Goal: Task Accomplishment & Management: Manage account settings

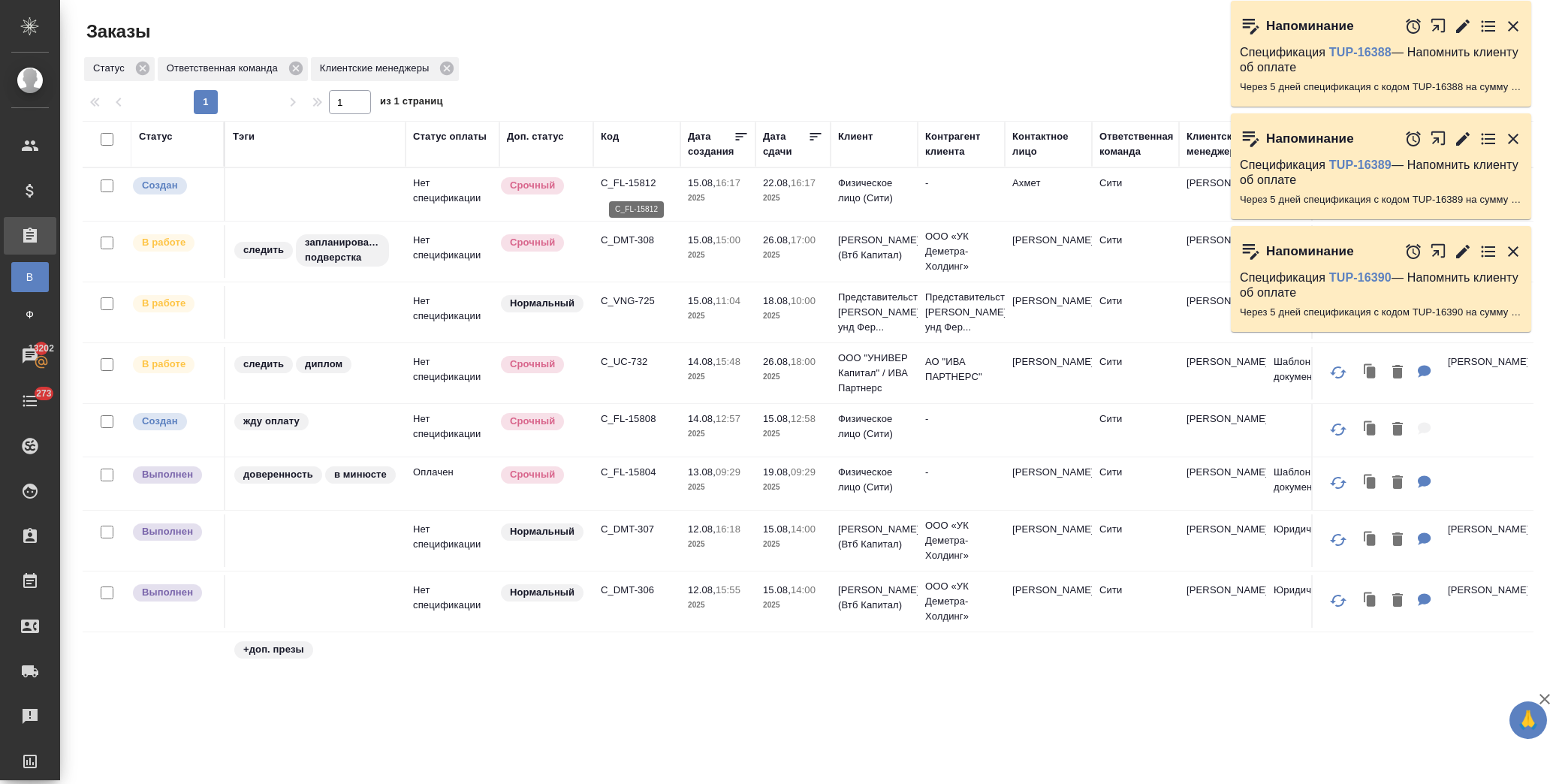
click at [611, 181] on p "C_FL-15812" at bounding box center [637, 183] width 72 height 15
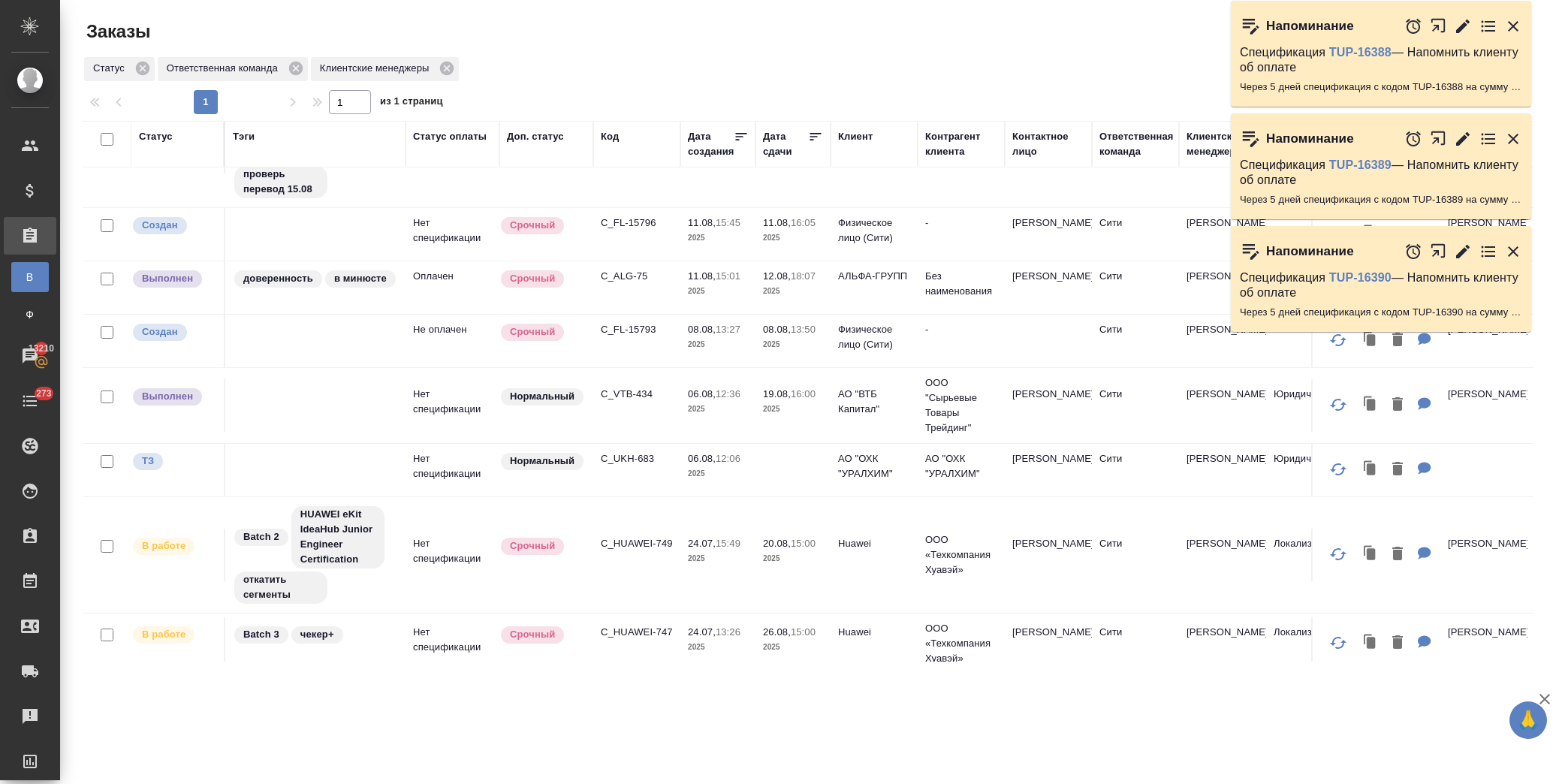
scroll to position [572, 0]
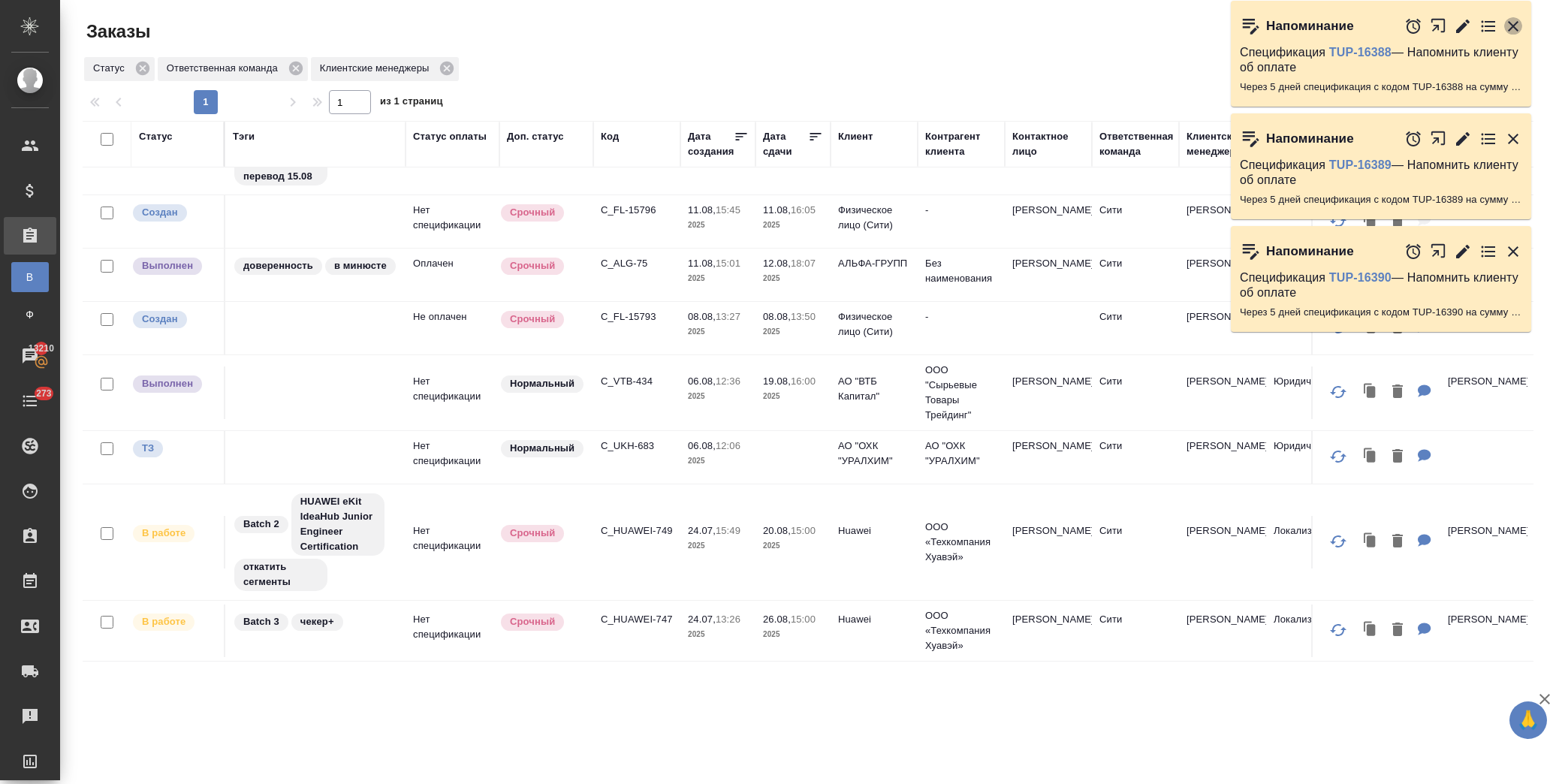
click at [1513, 24] on icon "button" at bounding box center [1513, 26] width 10 height 10
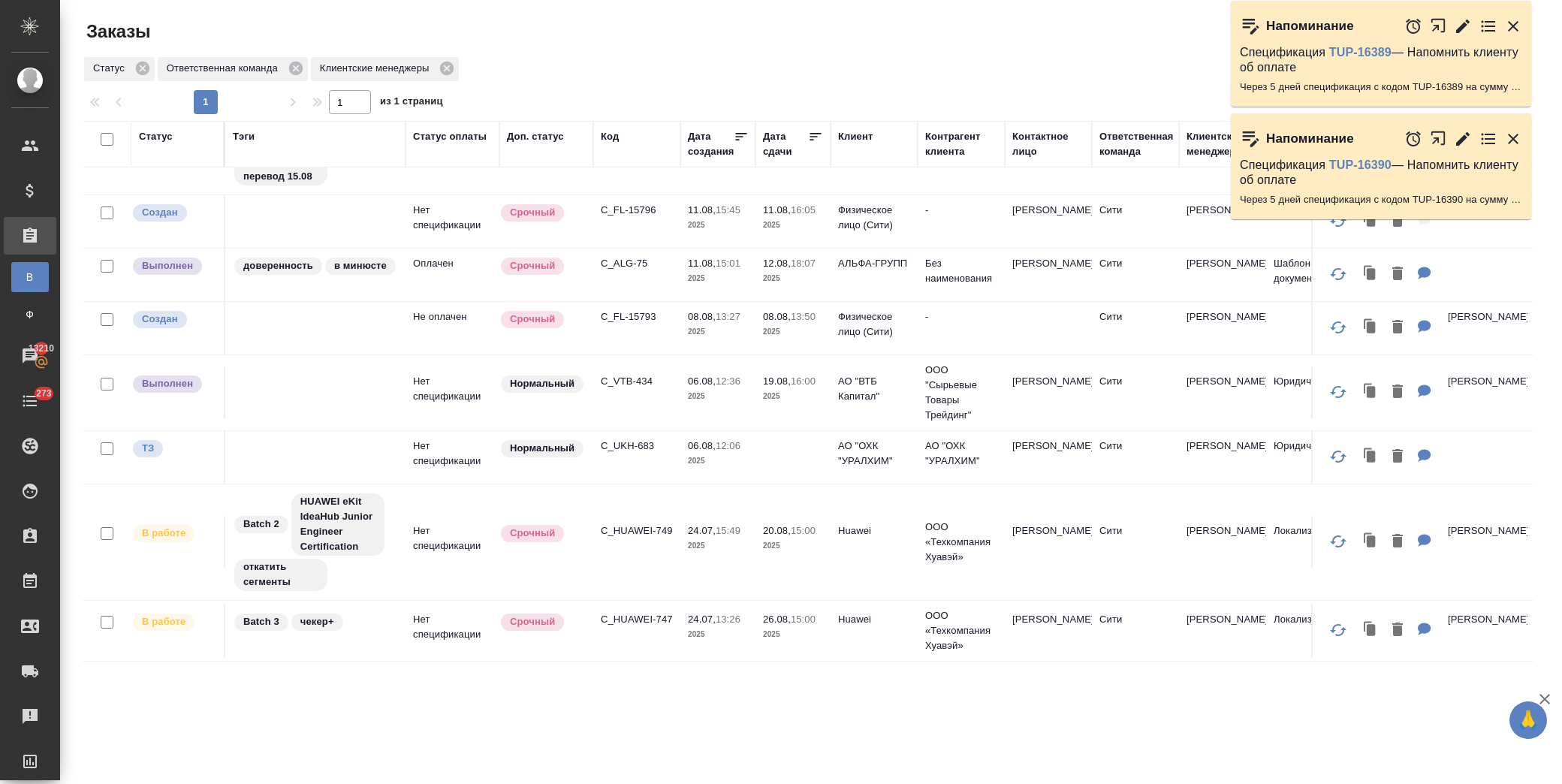
click at [1513, 29] on icon "button" at bounding box center [1514, 27] width 18 height 18
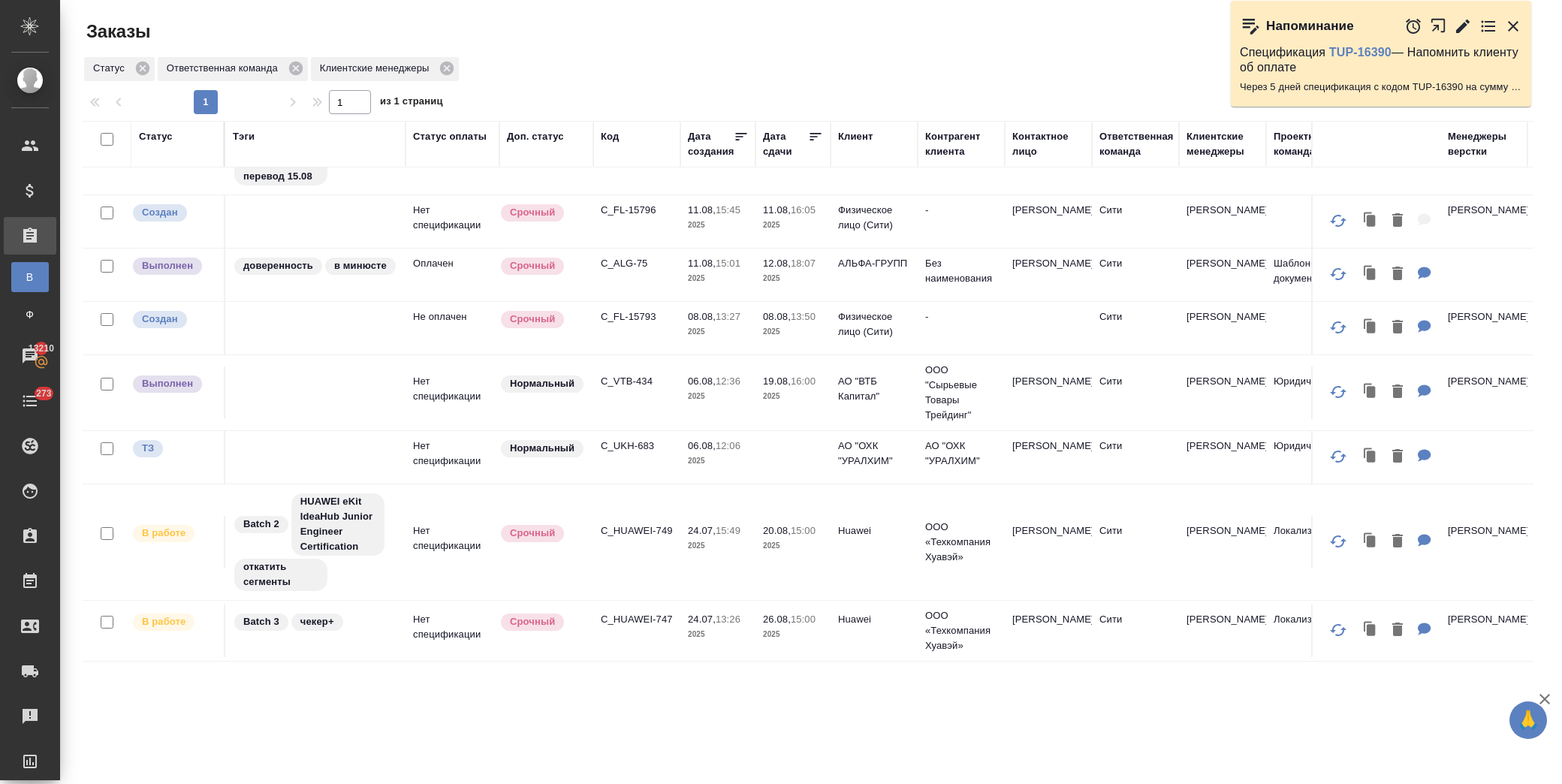
click at [1516, 29] on icon "button" at bounding box center [1513, 26] width 10 height 10
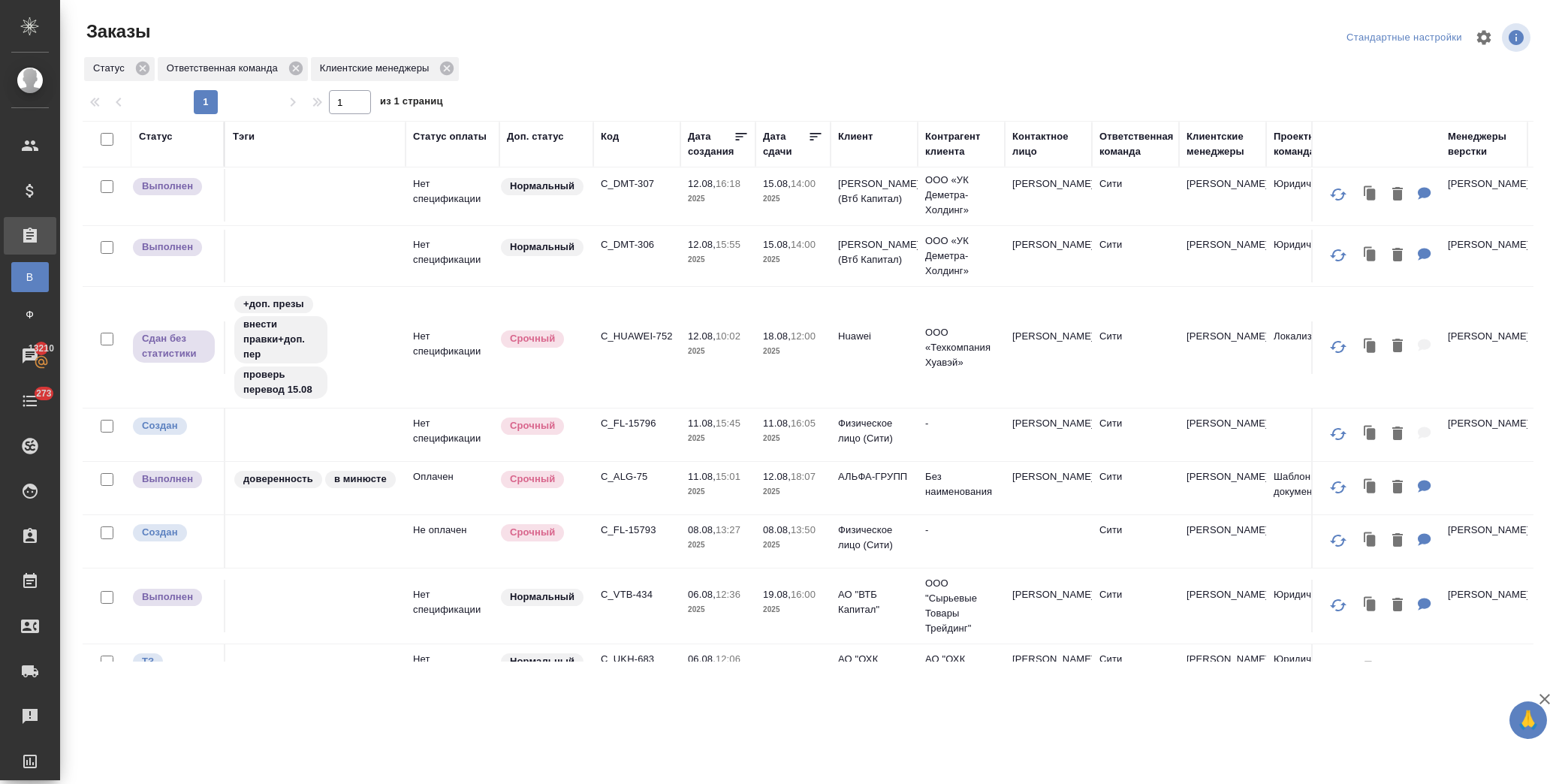
scroll to position [322, 0]
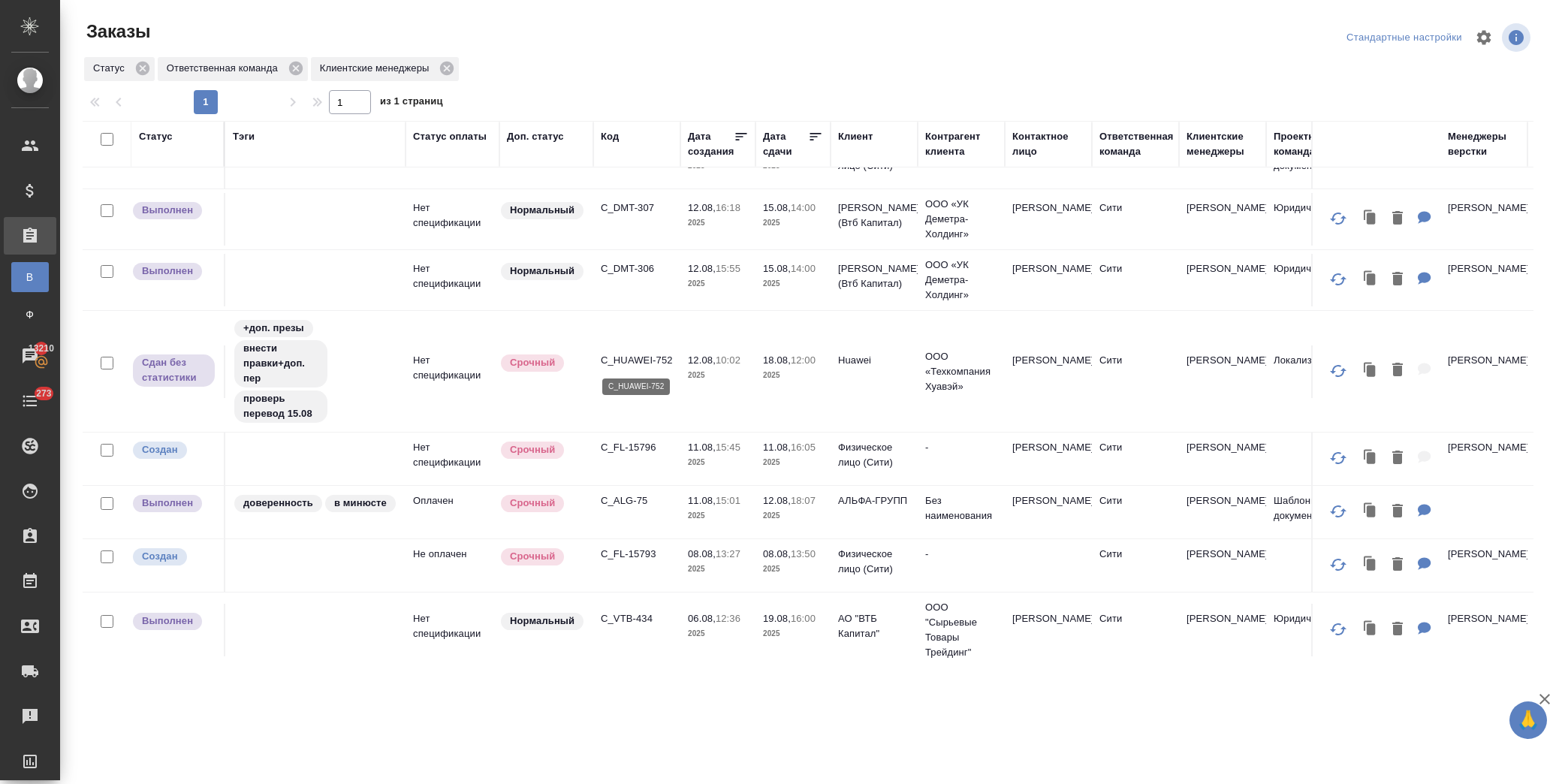
click at [650, 358] on p "C_HUAWEI-752" at bounding box center [637, 360] width 72 height 15
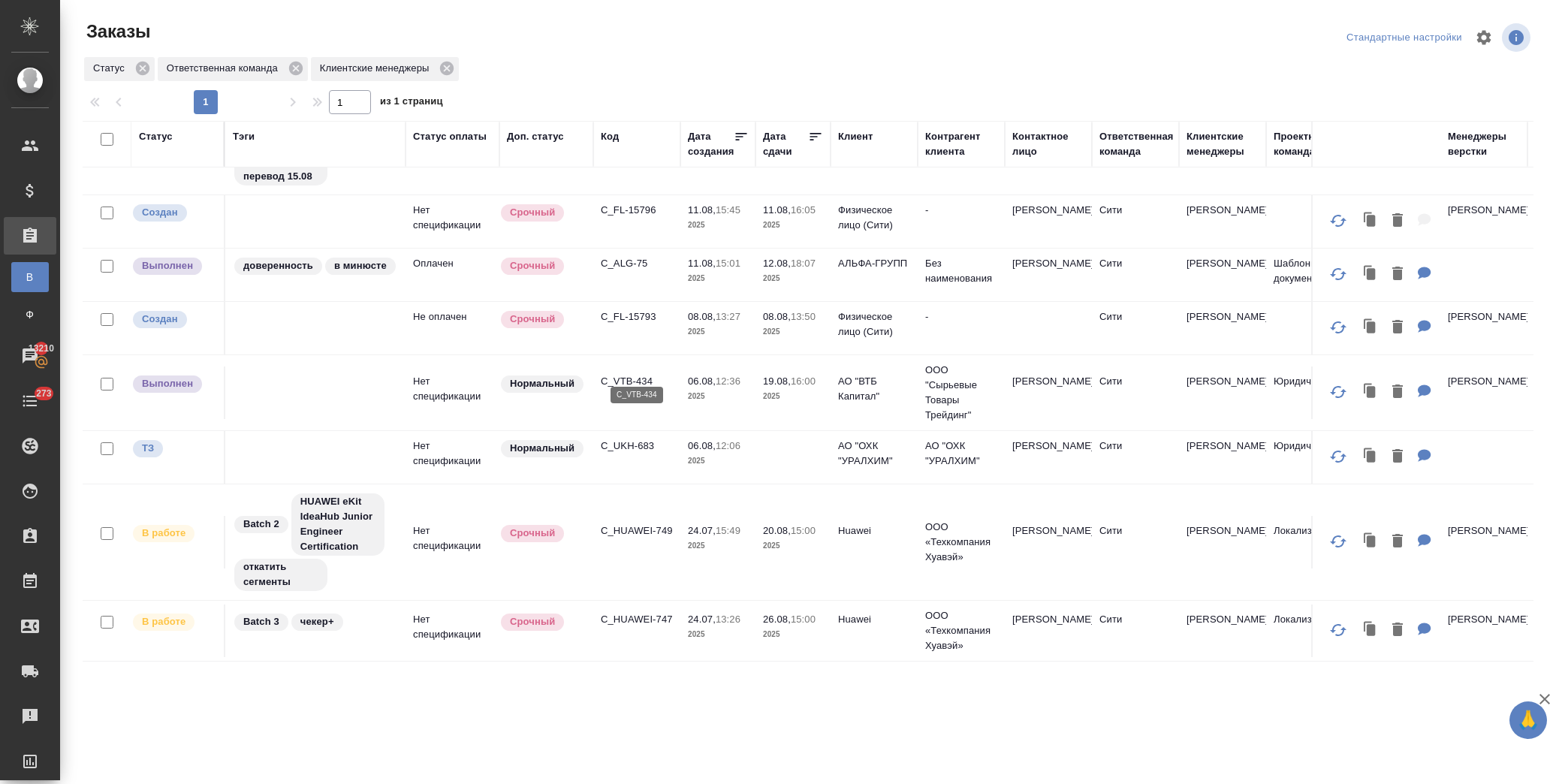
click at [632, 374] on p "C_VTB-434" at bounding box center [637, 381] width 72 height 15
click at [611, 310] on p "C_FL-15793" at bounding box center [637, 317] width 72 height 15
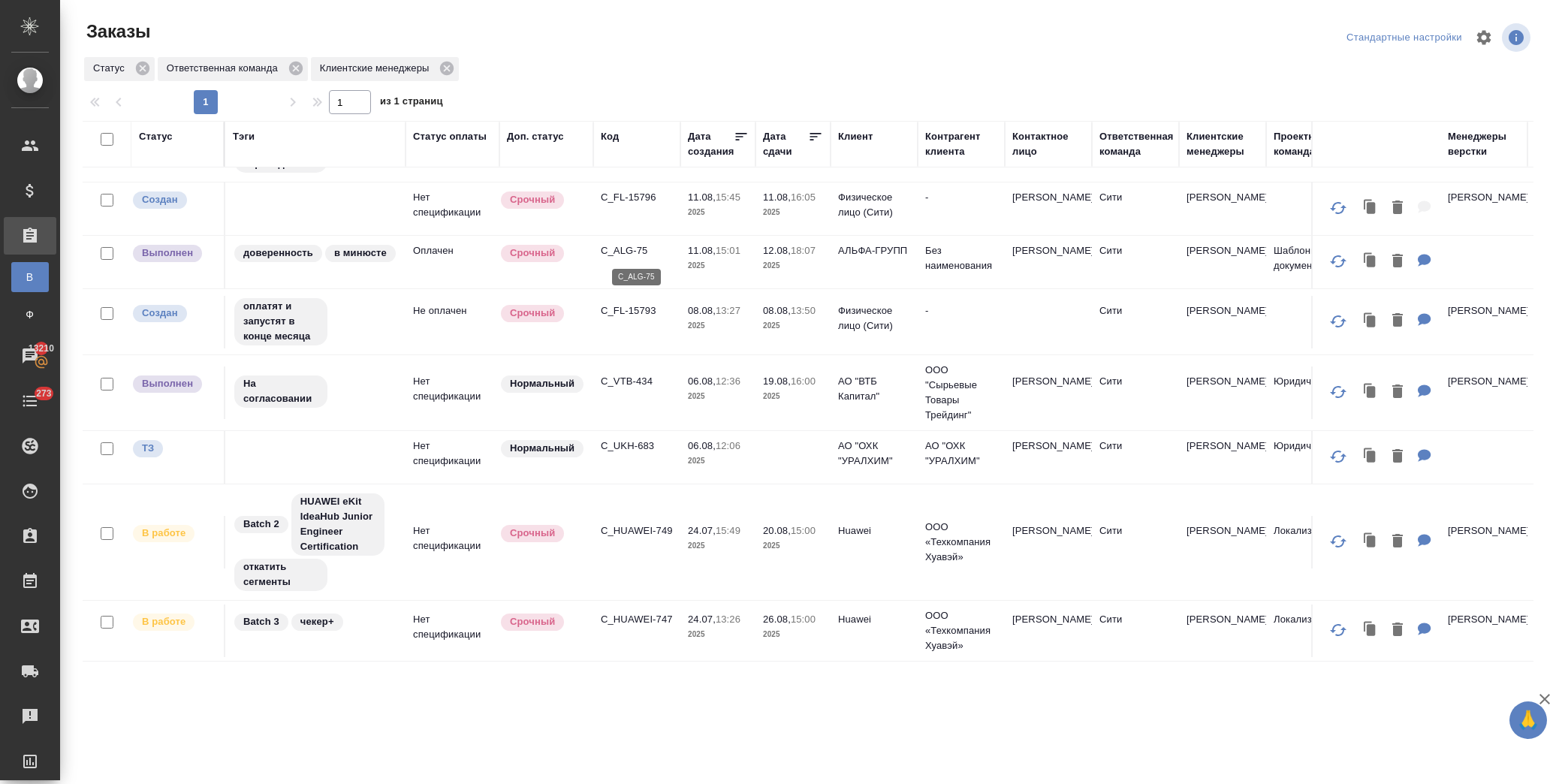
click at [642, 252] on p "C_ALG-75" at bounding box center [637, 251] width 72 height 15
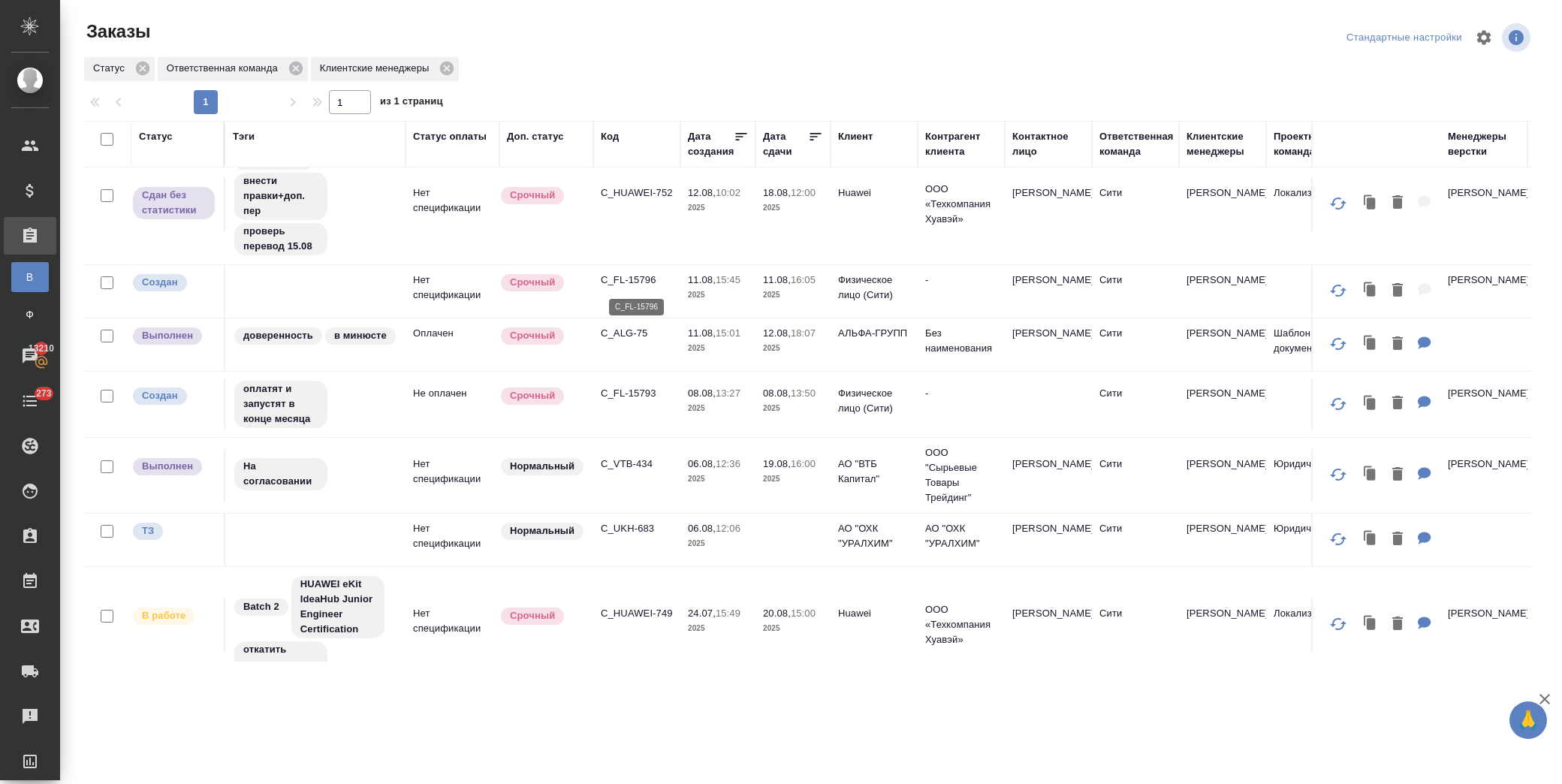
click at [626, 279] on p "C_FL-15796" at bounding box center [637, 280] width 72 height 15
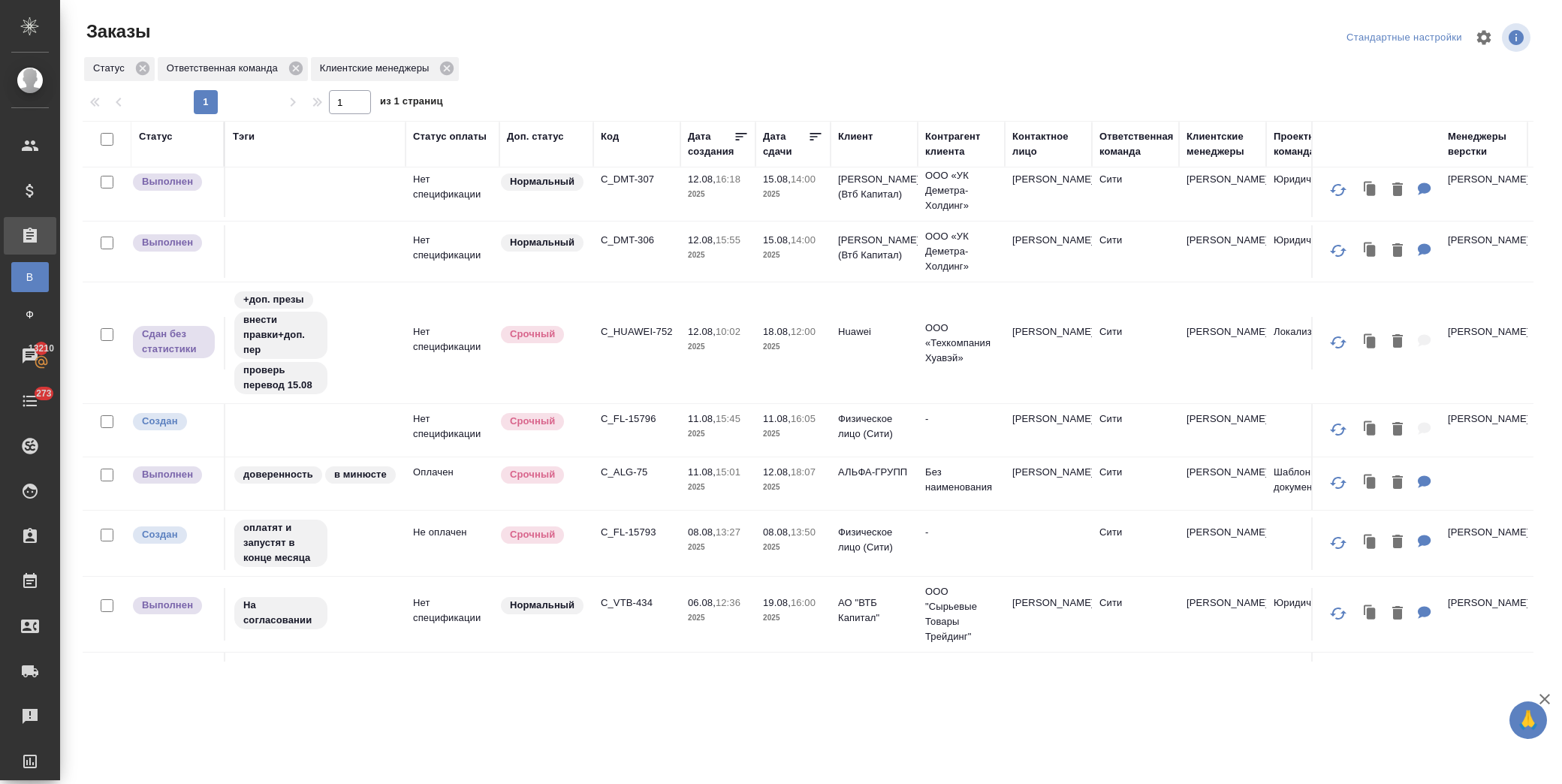
scroll to position [322, 0]
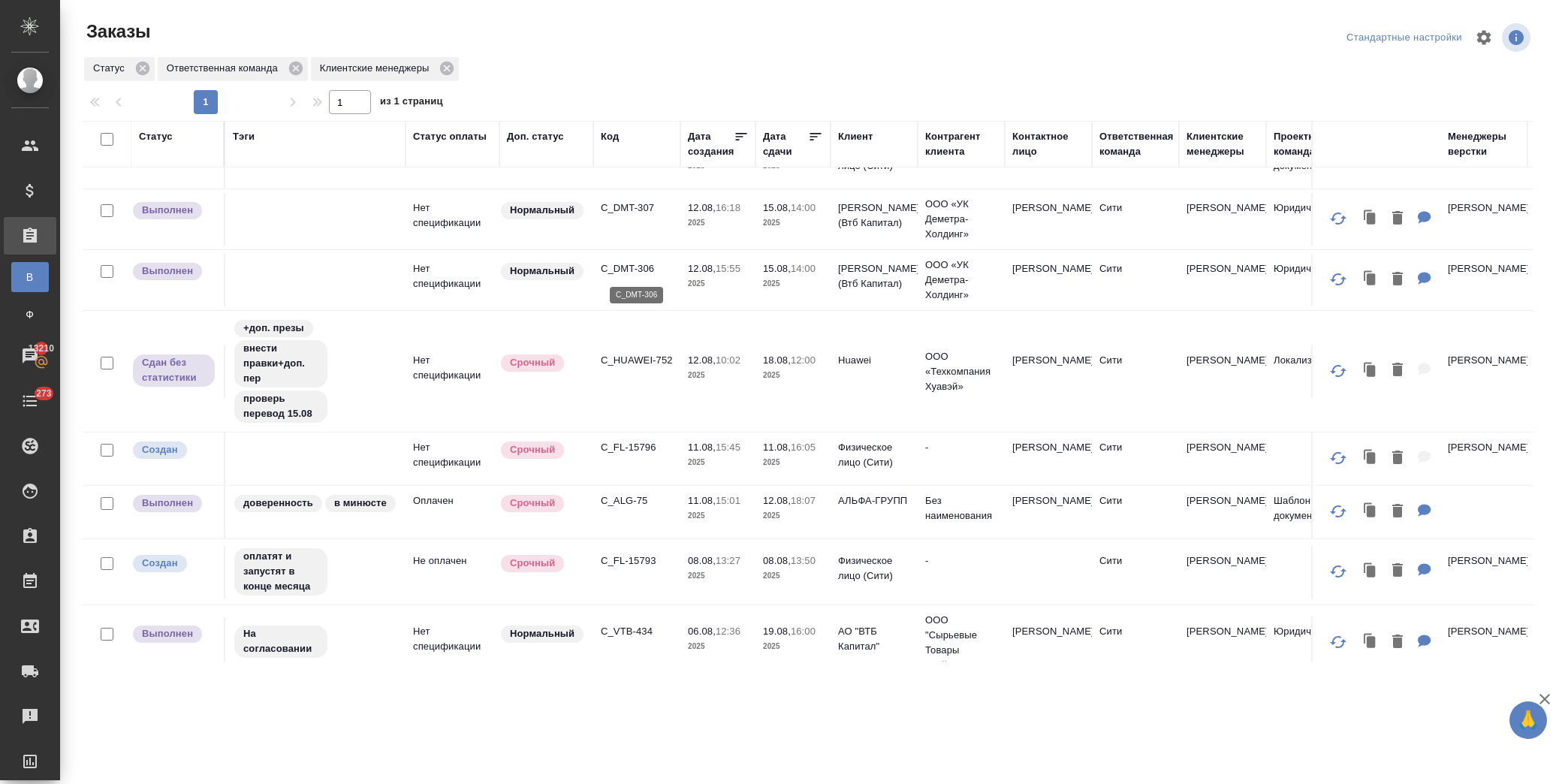
click at [639, 265] on p "C_DMT-306" at bounding box center [637, 269] width 72 height 15
drag, startPoint x: 634, startPoint y: 198, endPoint x: 602, endPoint y: 213, distance: 35.3
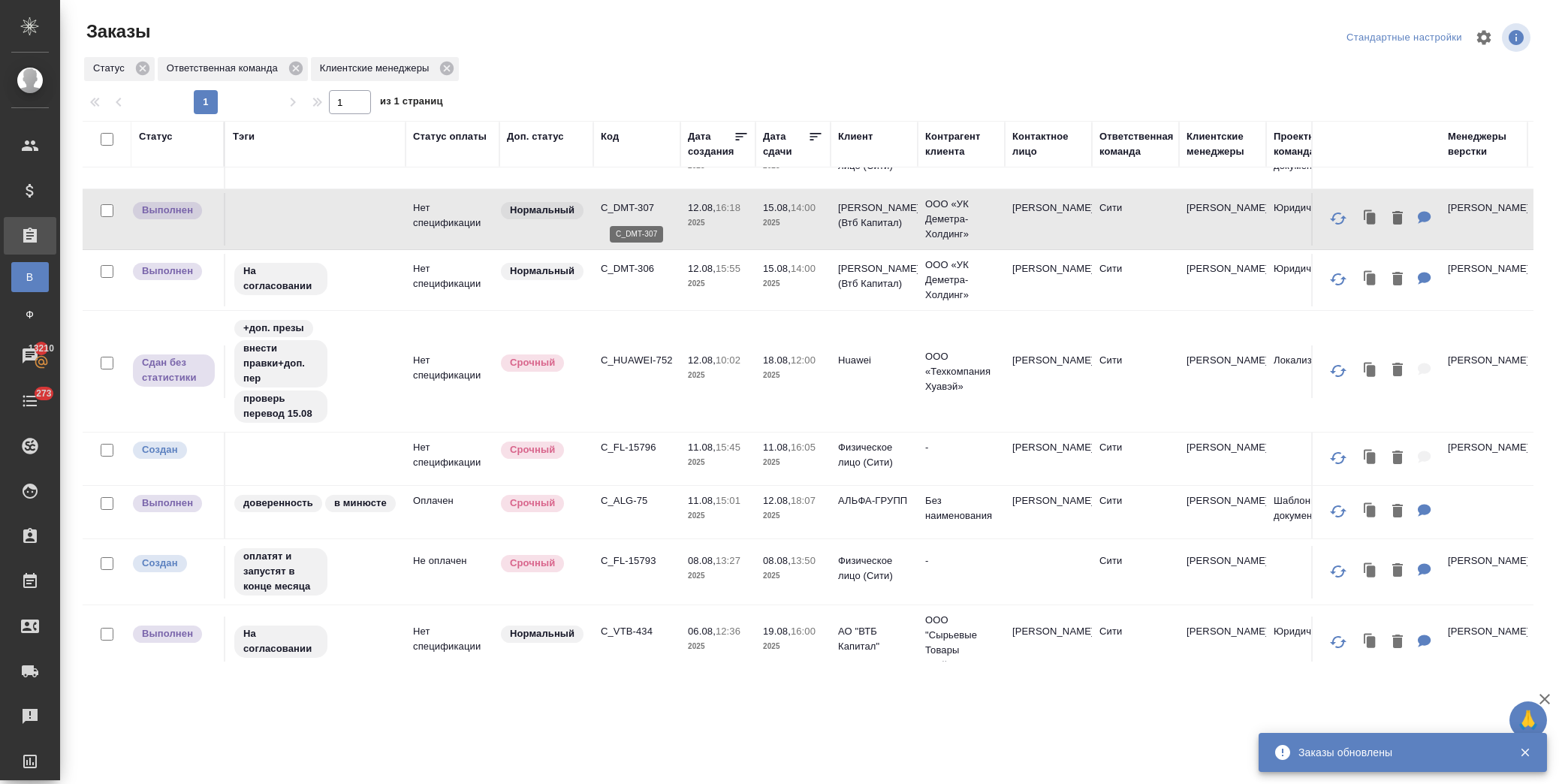
click at [628, 204] on p "C_DMT-307" at bounding box center [637, 208] width 72 height 15
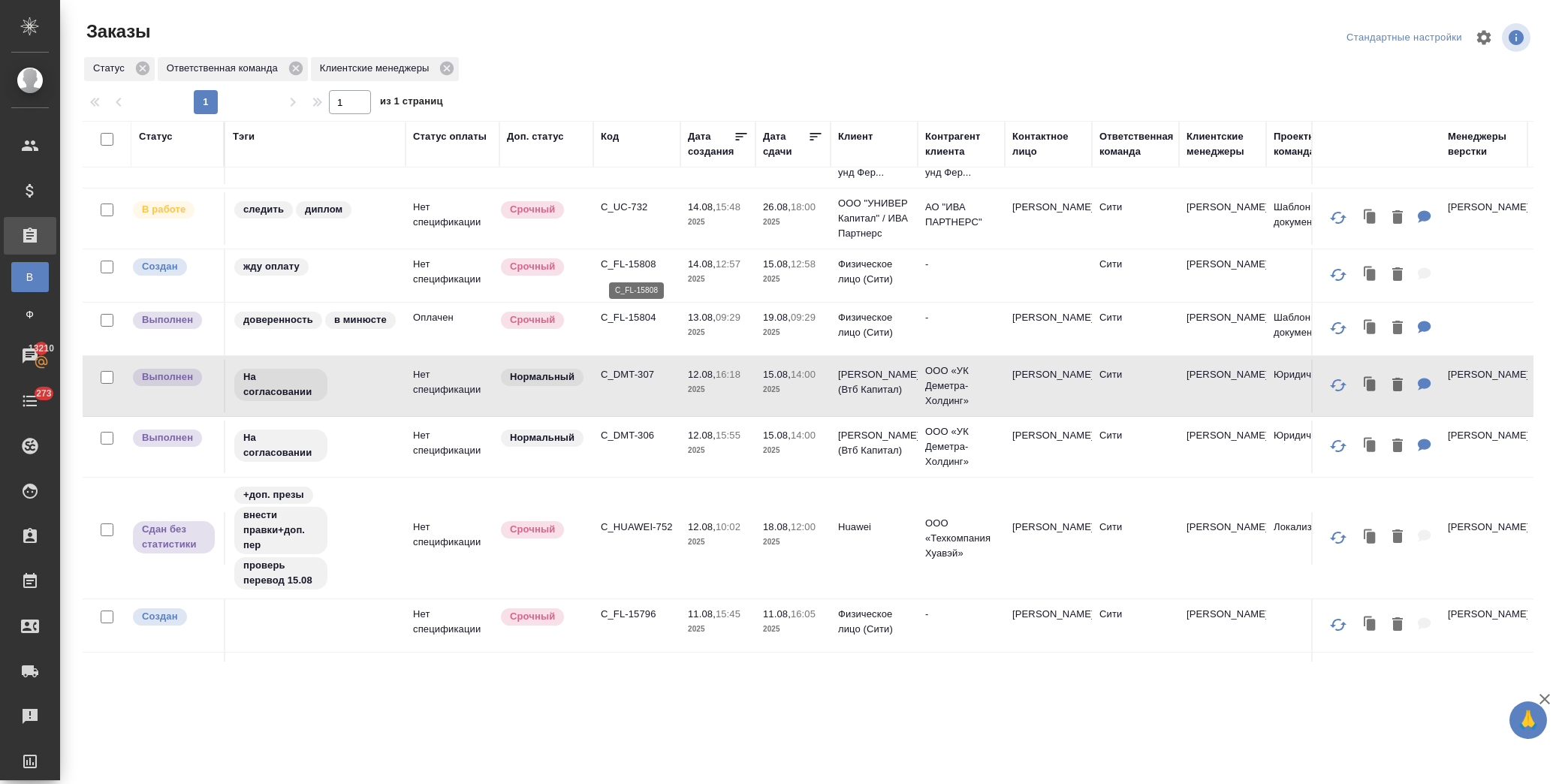
click at [643, 257] on p "C_FL-15808" at bounding box center [637, 264] width 72 height 15
click at [605, 264] on p "C_FL-15808" at bounding box center [637, 264] width 72 height 15
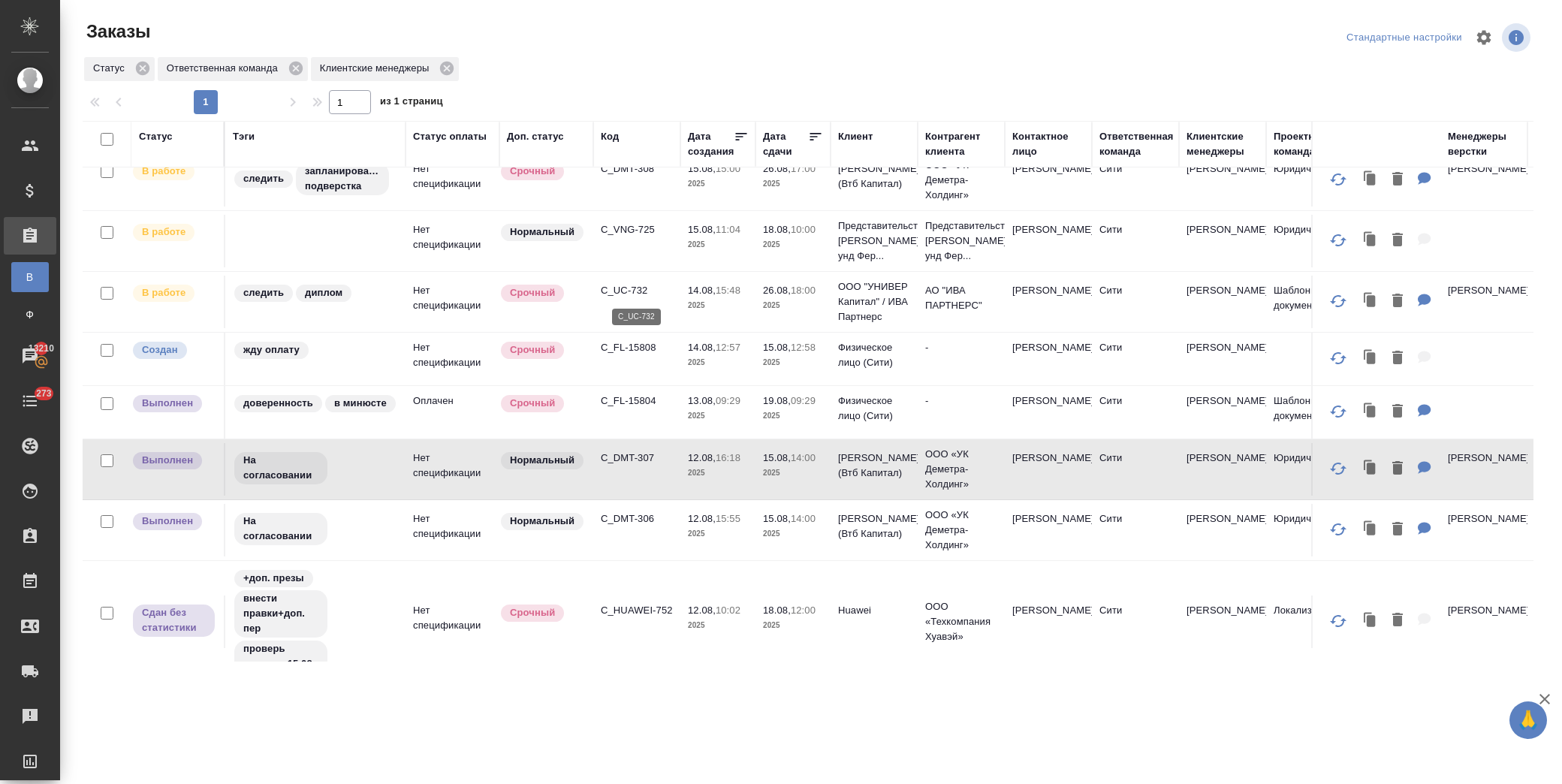
click at [632, 288] on p "C_UC-732" at bounding box center [637, 290] width 72 height 15
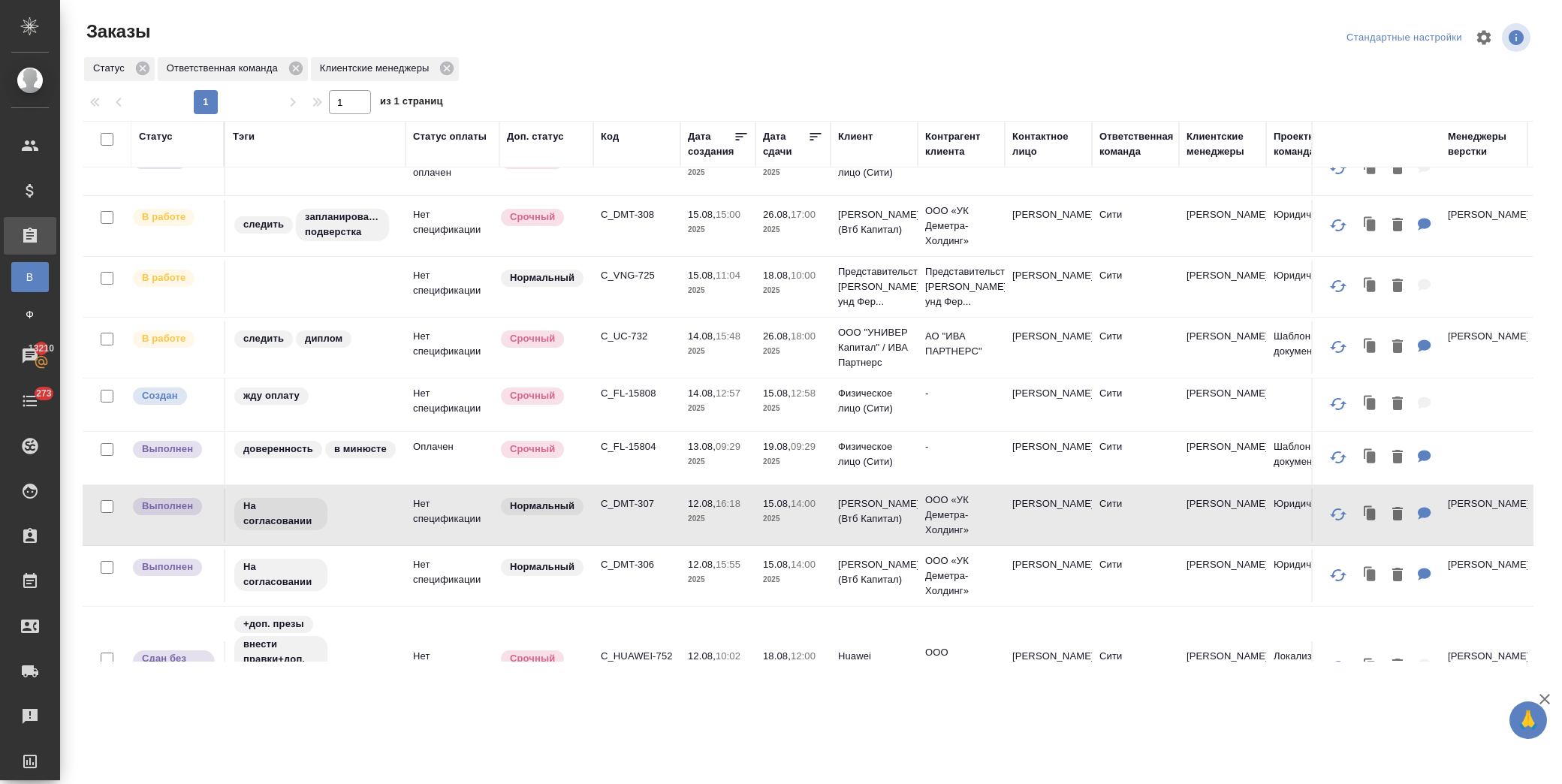
scroll to position [0, 0]
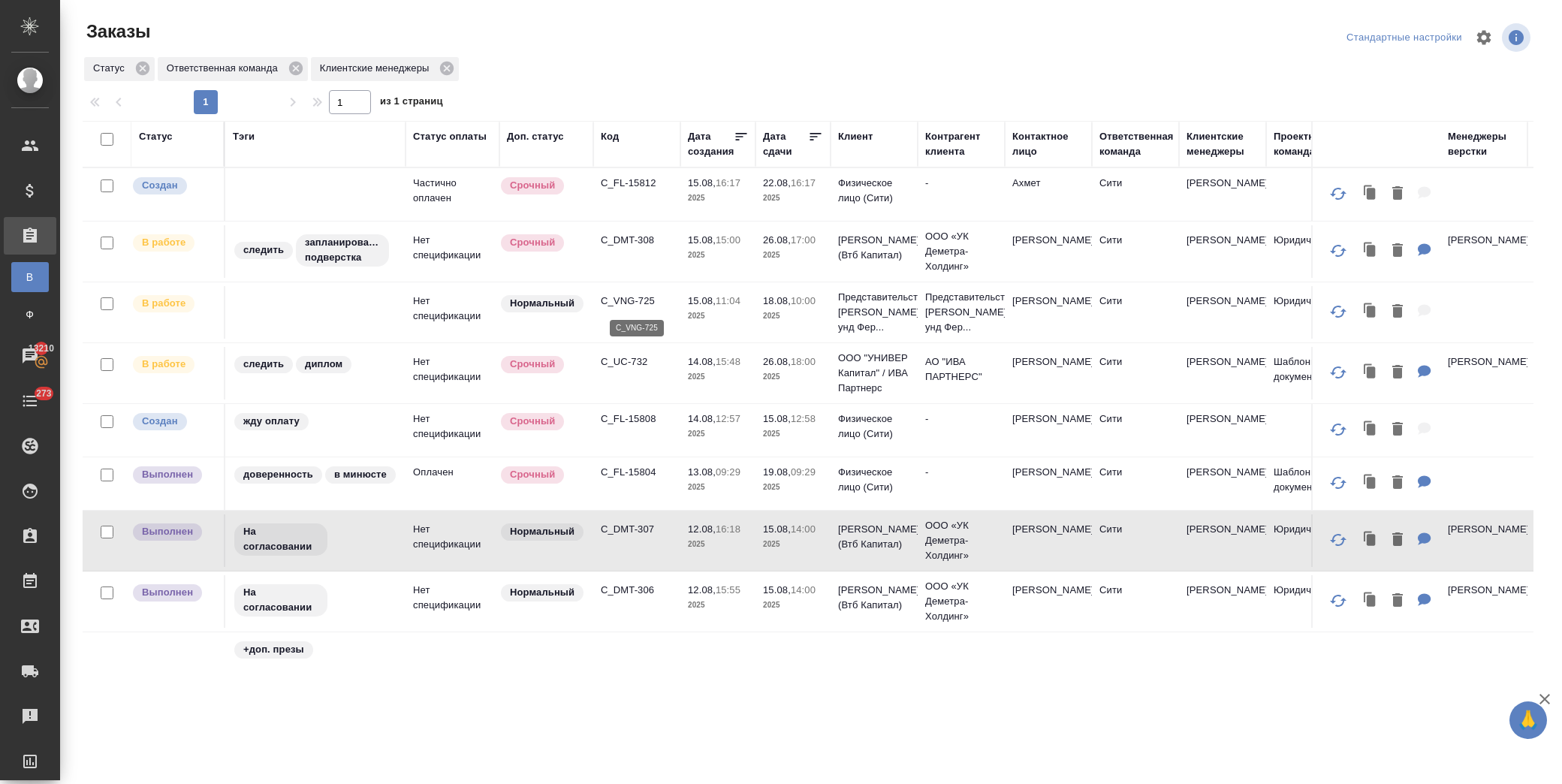
click at [634, 302] on p "C_VNG-725" at bounding box center [637, 301] width 72 height 15
click at [640, 186] on p "C_FL-15812" at bounding box center [637, 183] width 72 height 15
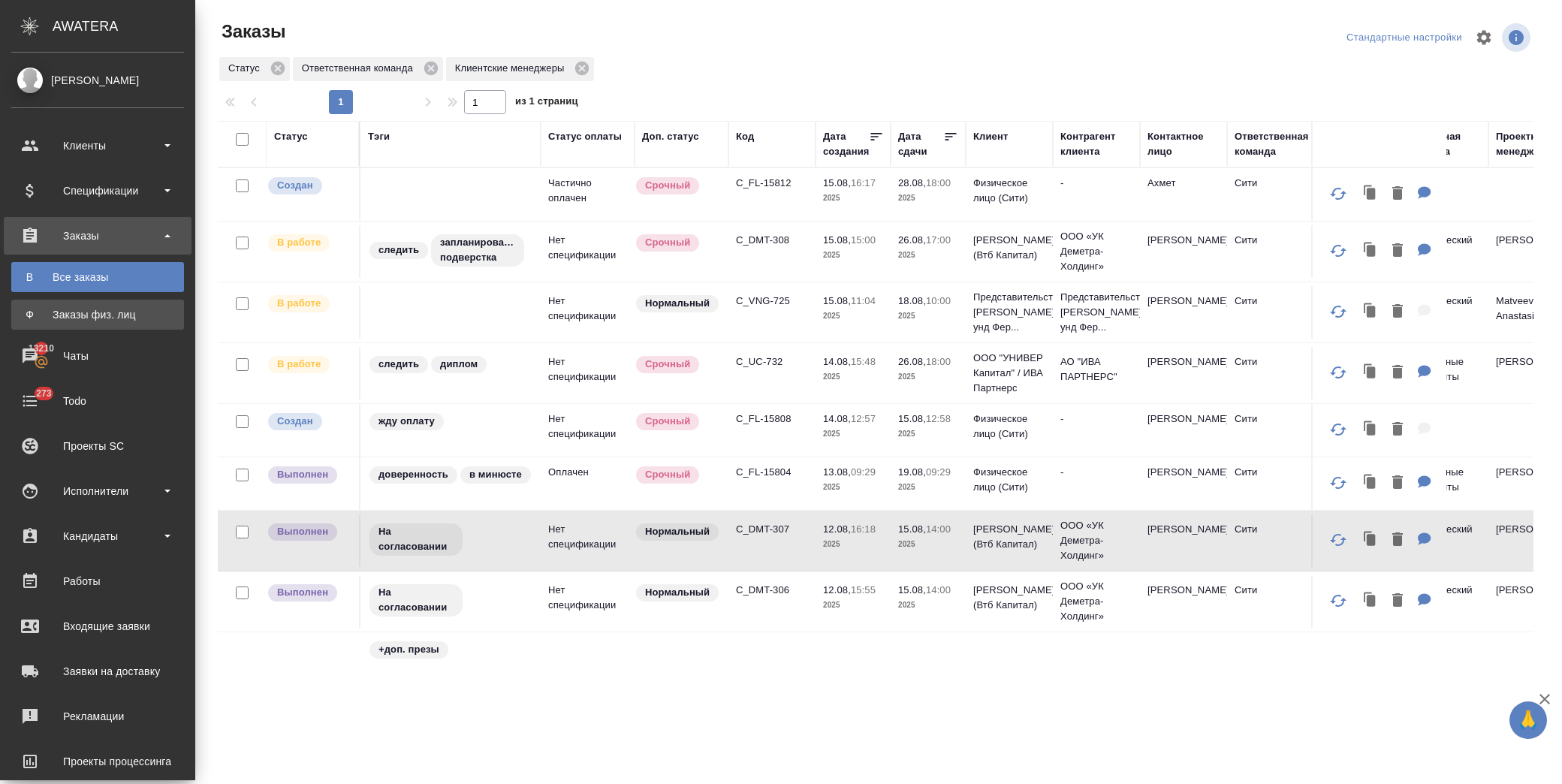
click at [72, 303] on link "Ф Заказы физ. лиц" at bounding box center [97, 314] width 172 height 30
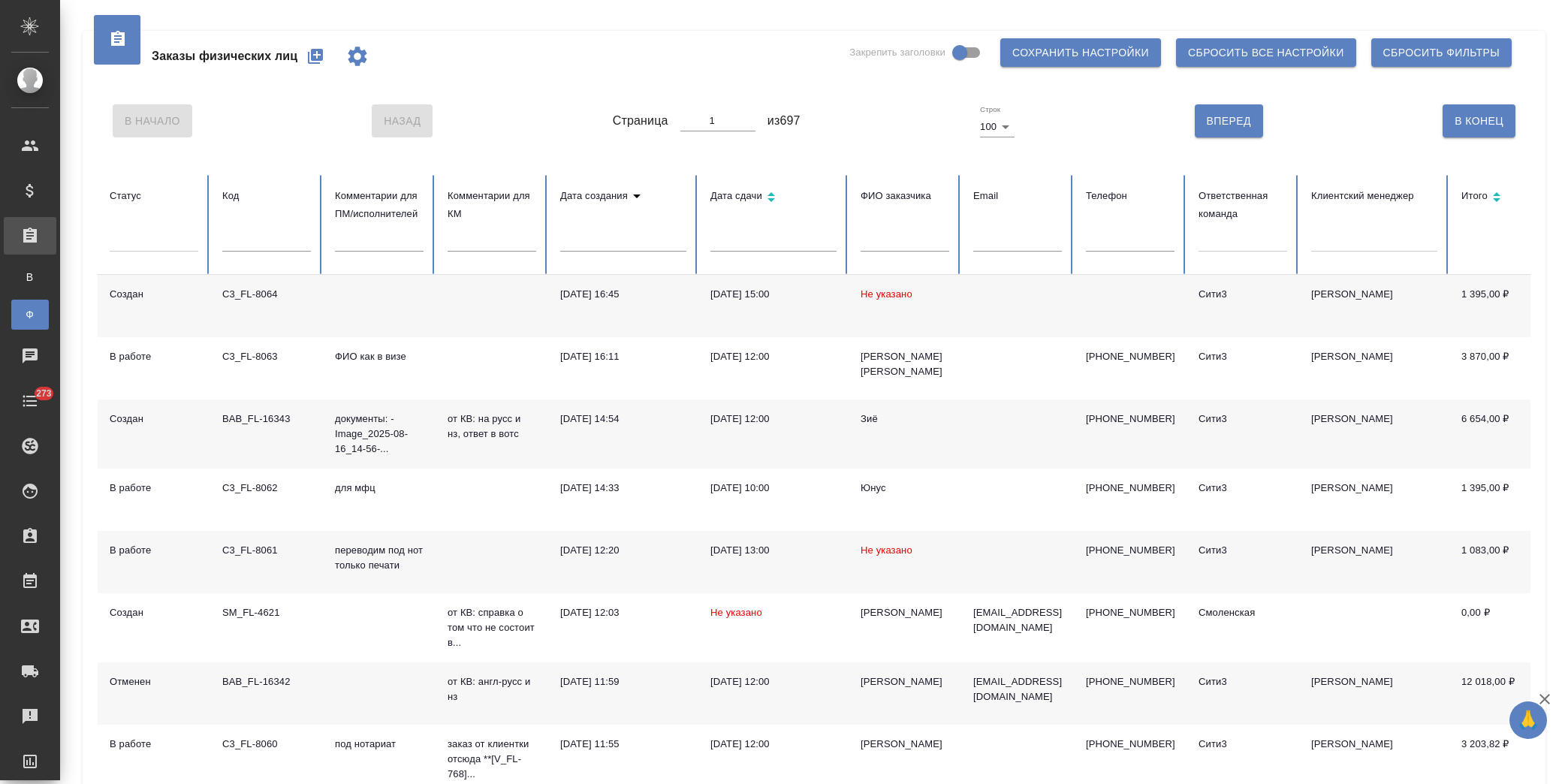
drag, startPoint x: 276, startPoint y: 169, endPoint x: 312, endPoint y: 51, distance: 123.4
click at [312, 51] on icon "button" at bounding box center [316, 56] width 18 height 18
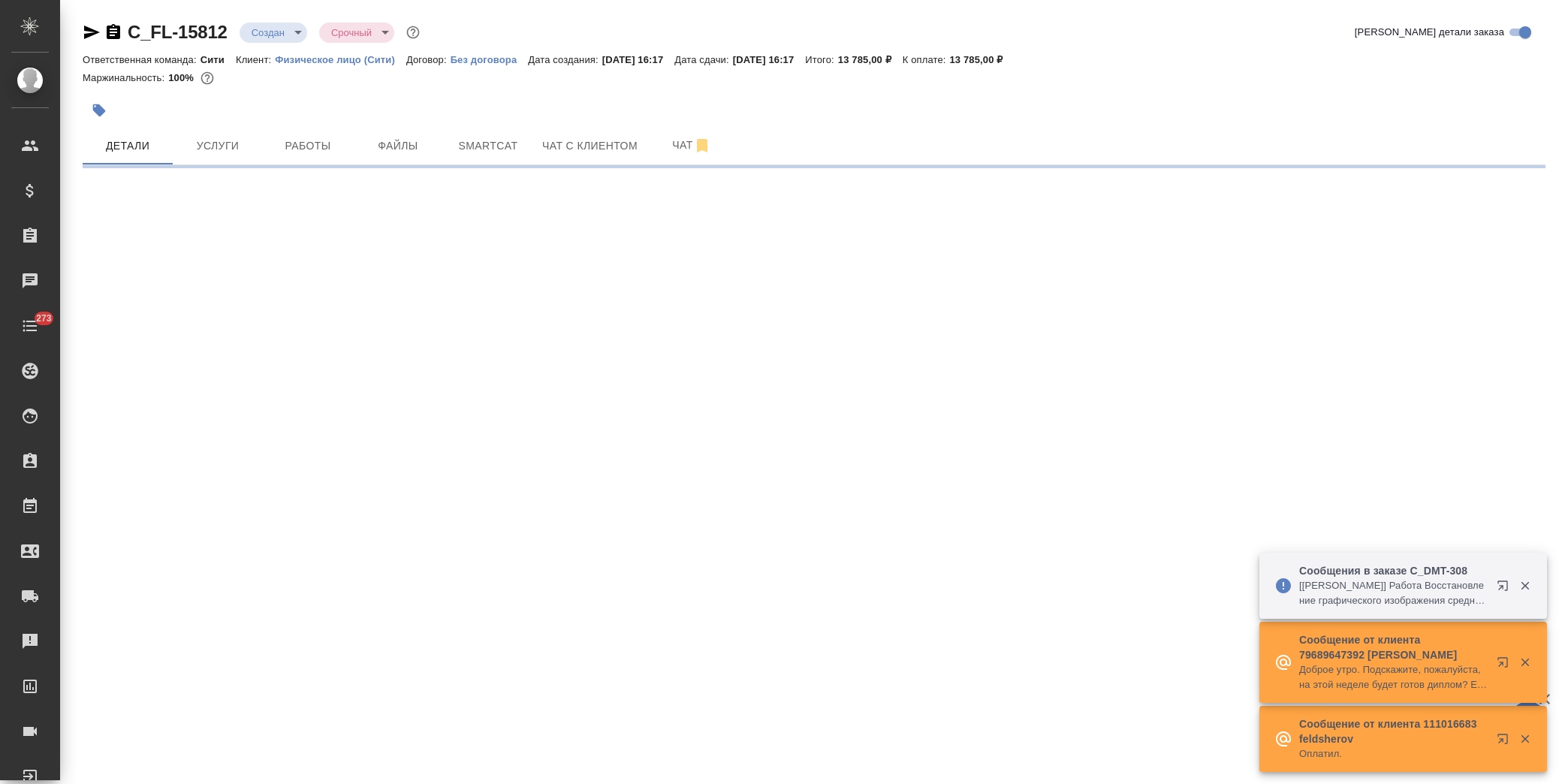
select select "RU"
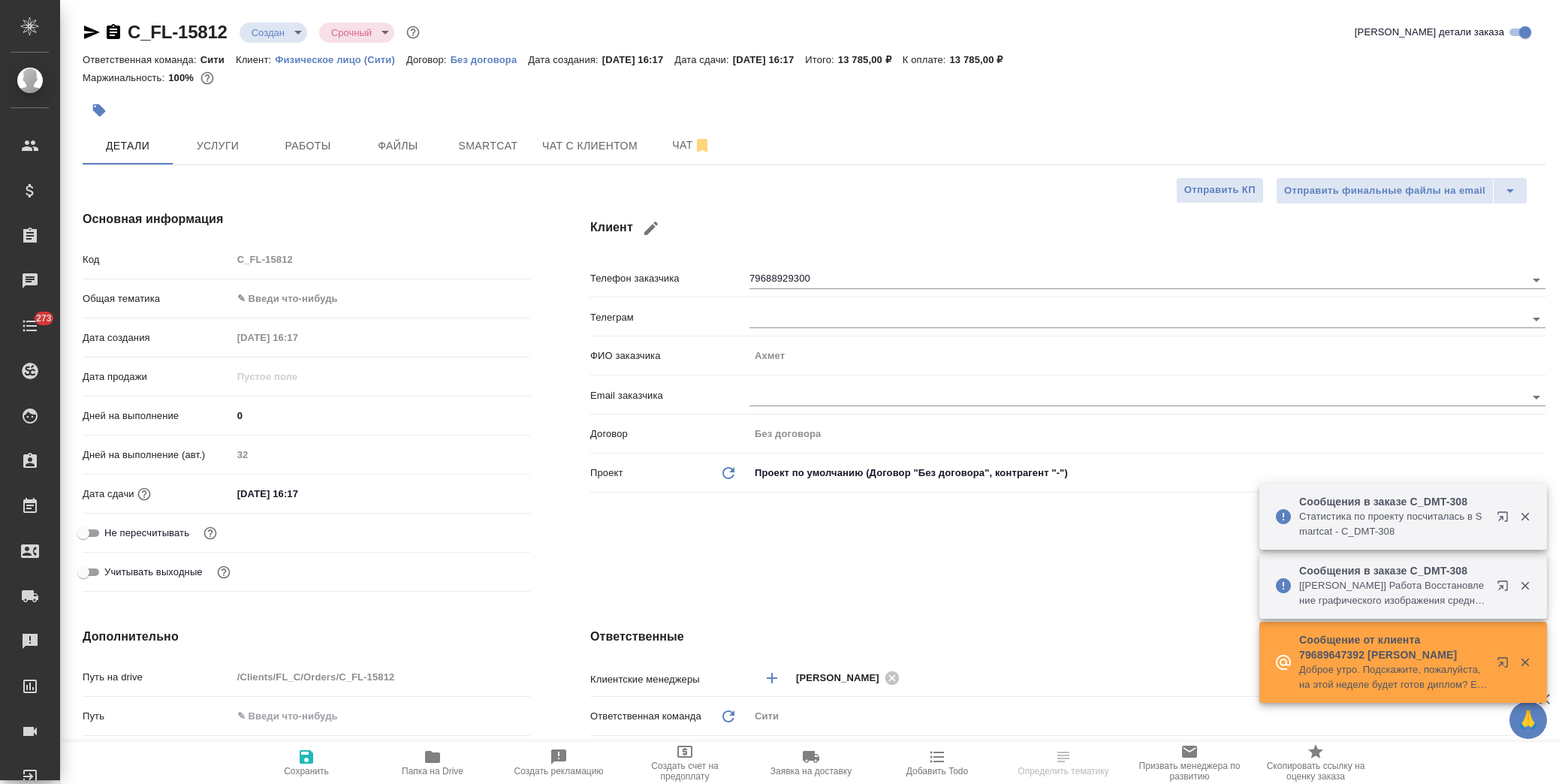
type textarea "x"
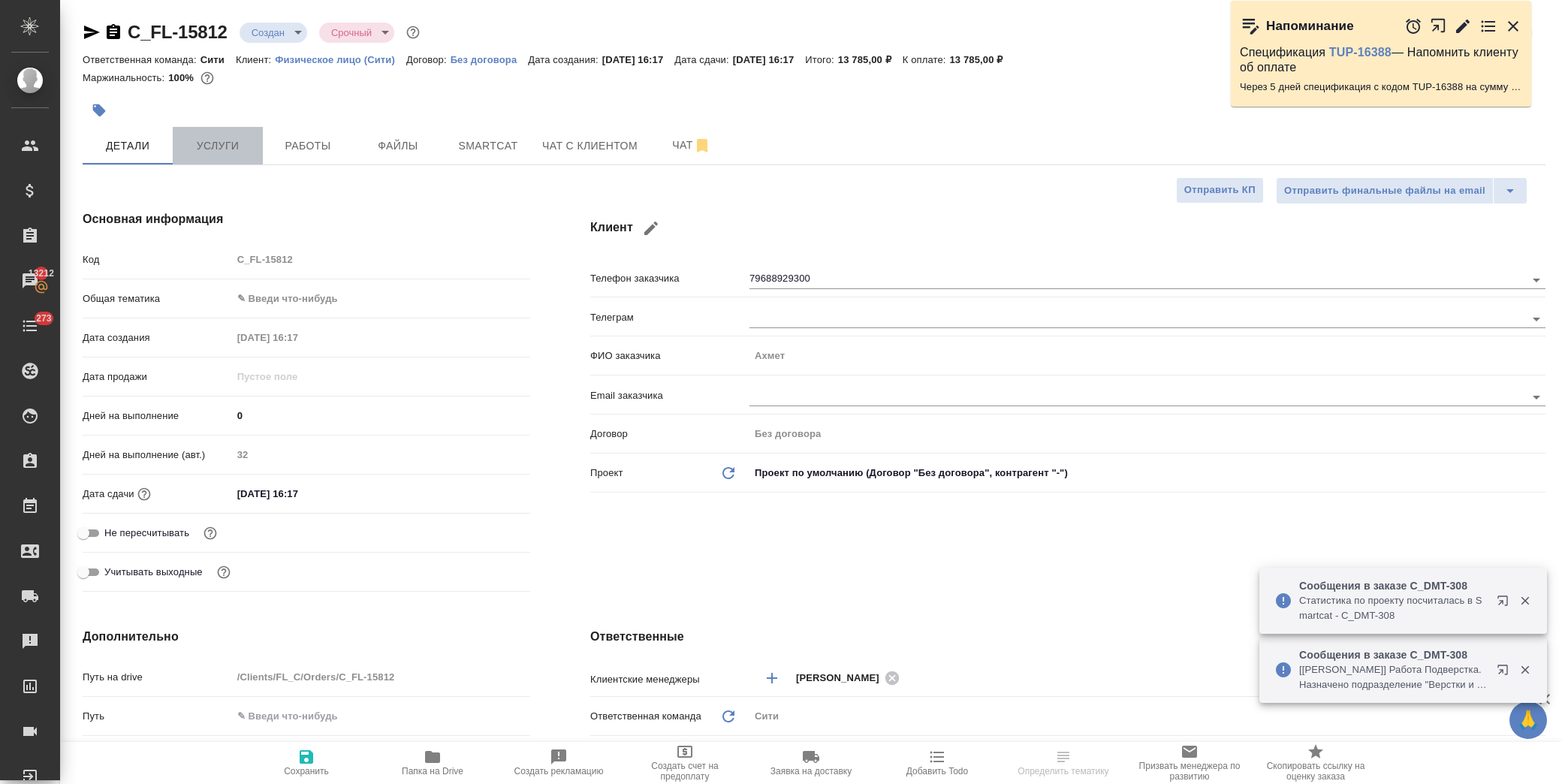
click at [236, 148] on span "Услуги" at bounding box center [217, 146] width 72 height 18
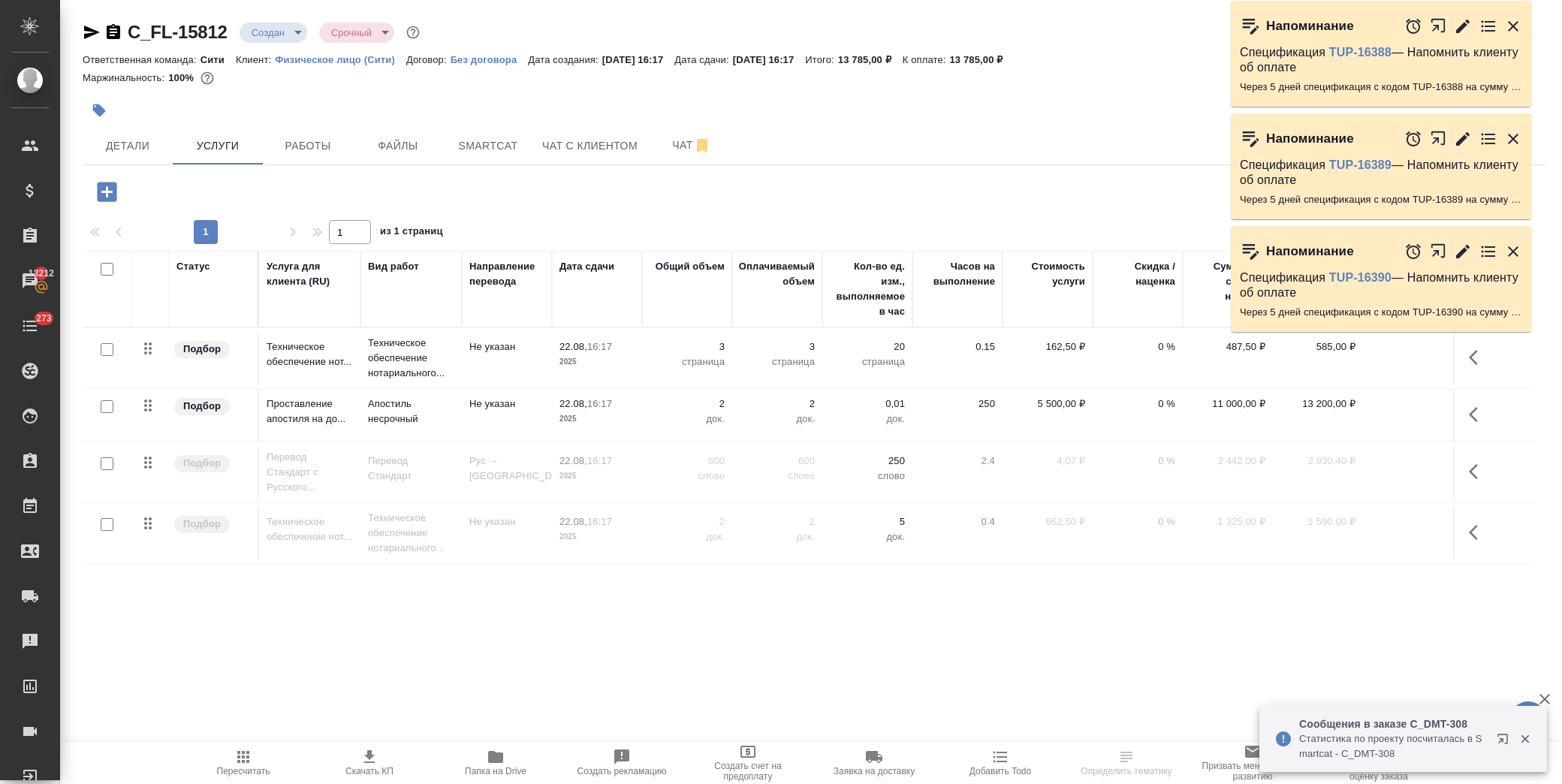
click at [106, 462] on input "checkbox" at bounding box center [107, 463] width 13 height 13
checkbox input "true"
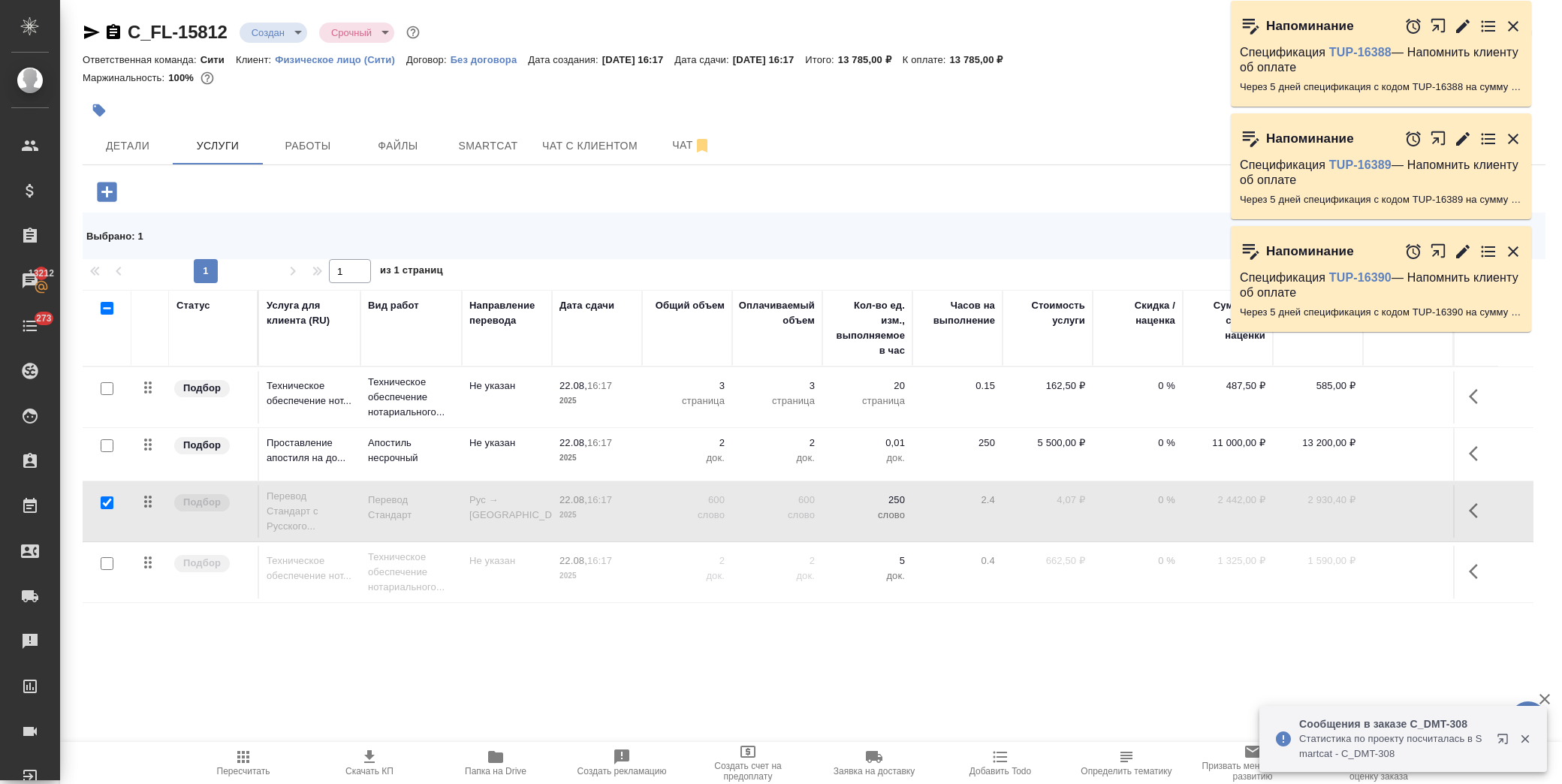
click at [110, 558] on input "checkbox" at bounding box center [107, 564] width 13 height 13
checkbox input "true"
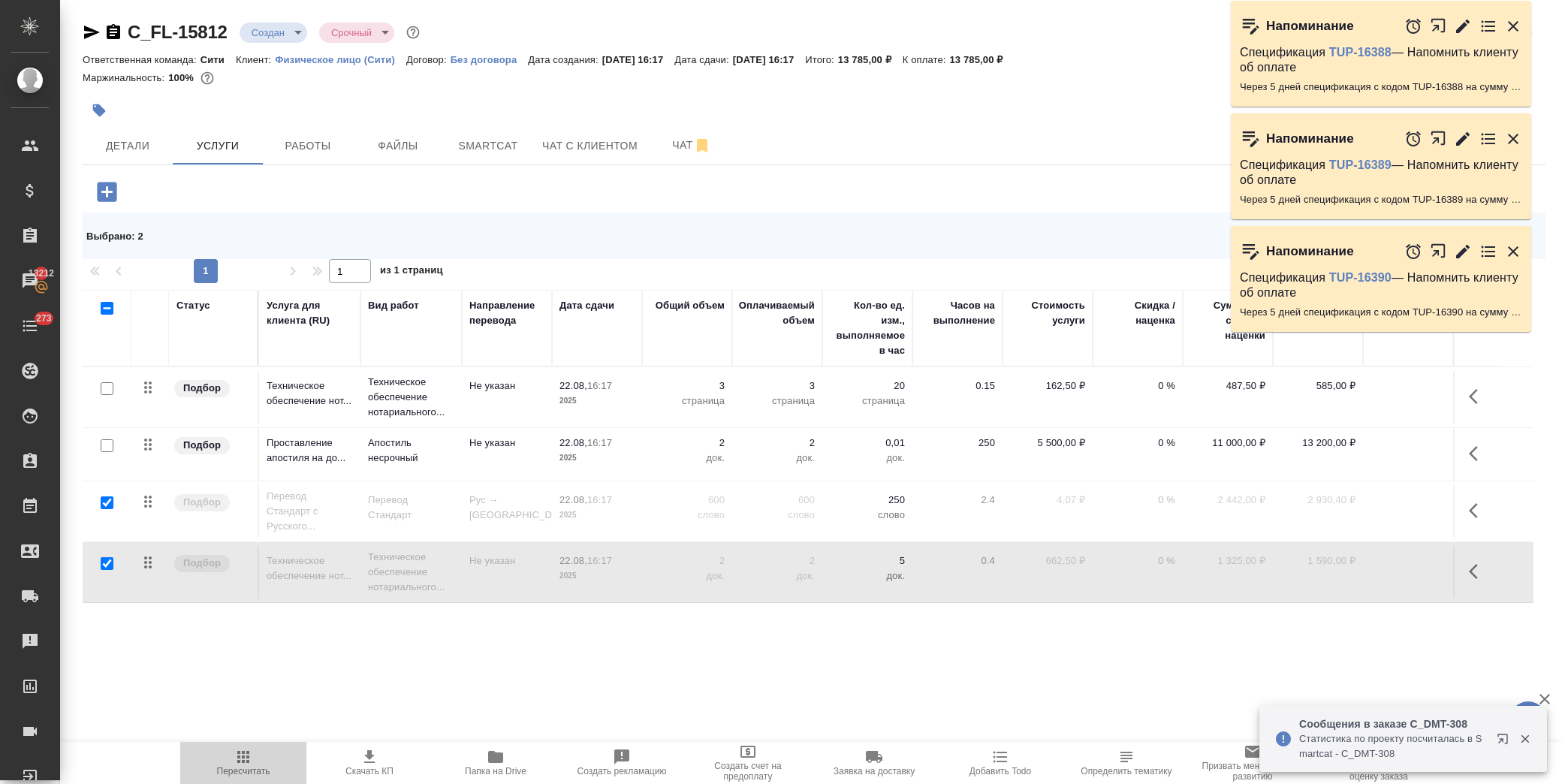
drag, startPoint x: 245, startPoint y: 758, endPoint x: 253, endPoint y: 757, distance: 8.1
click at [246, 758] on icon "button" at bounding box center [243, 757] width 18 height 18
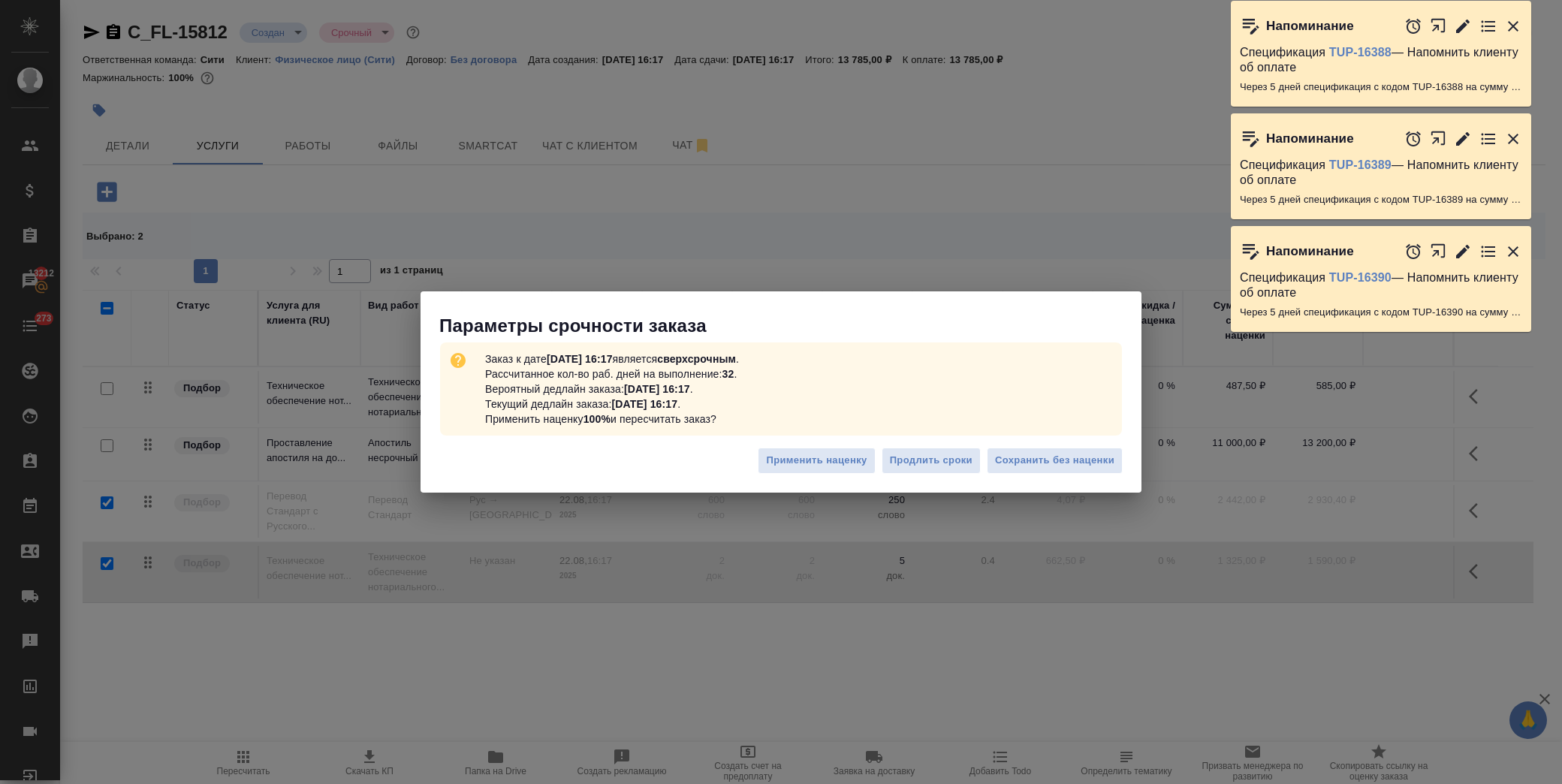
click at [957, 185] on div "Параметры срочности заказа Заказ к дате [DATE] 16:17 является сверхсрочным . Ра…" at bounding box center [781, 392] width 1562 height 784
click at [1514, 25] on icon "button" at bounding box center [1513, 26] width 10 height 10
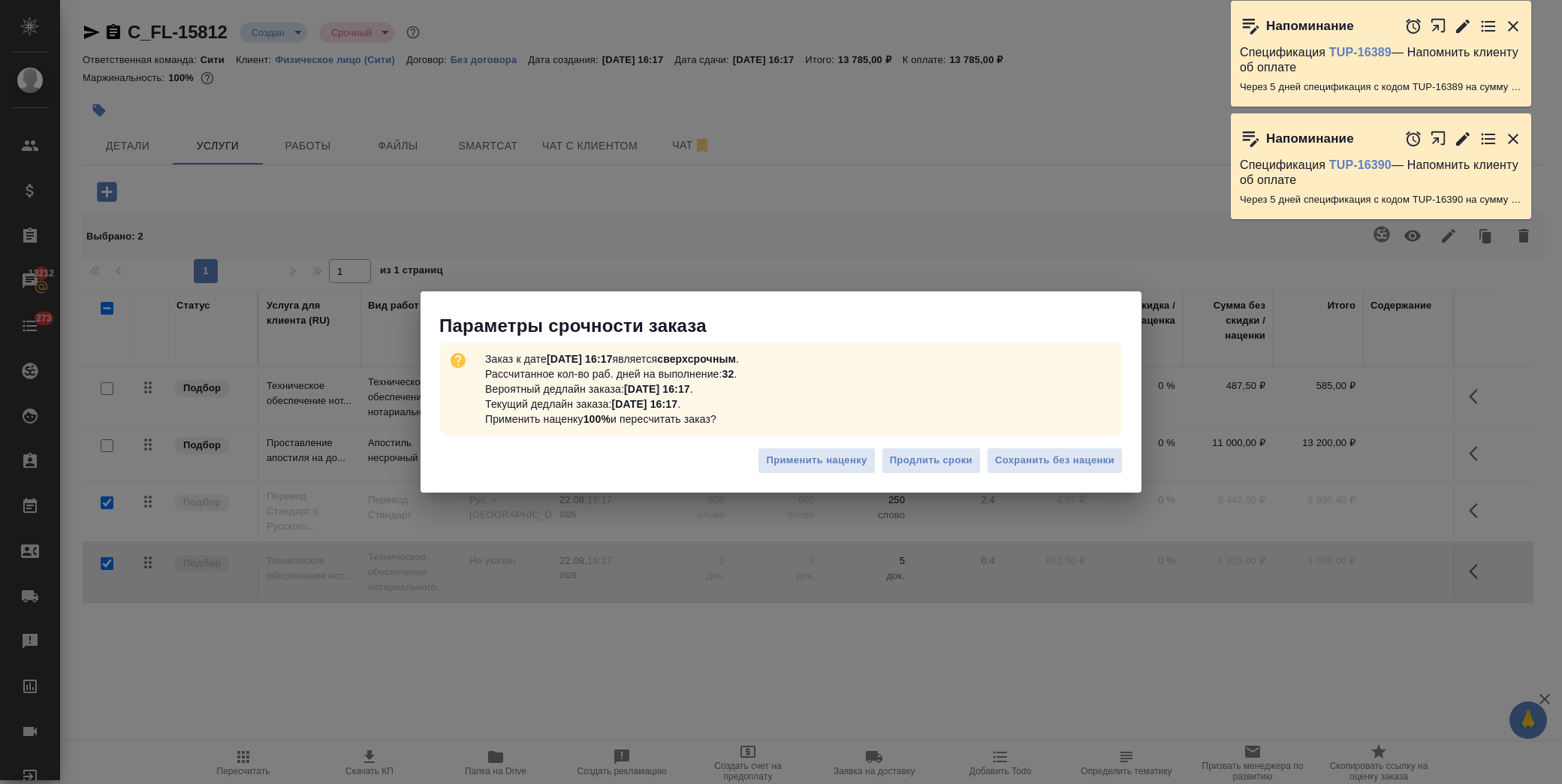
click at [1514, 25] on icon "button" at bounding box center [1513, 26] width 10 height 10
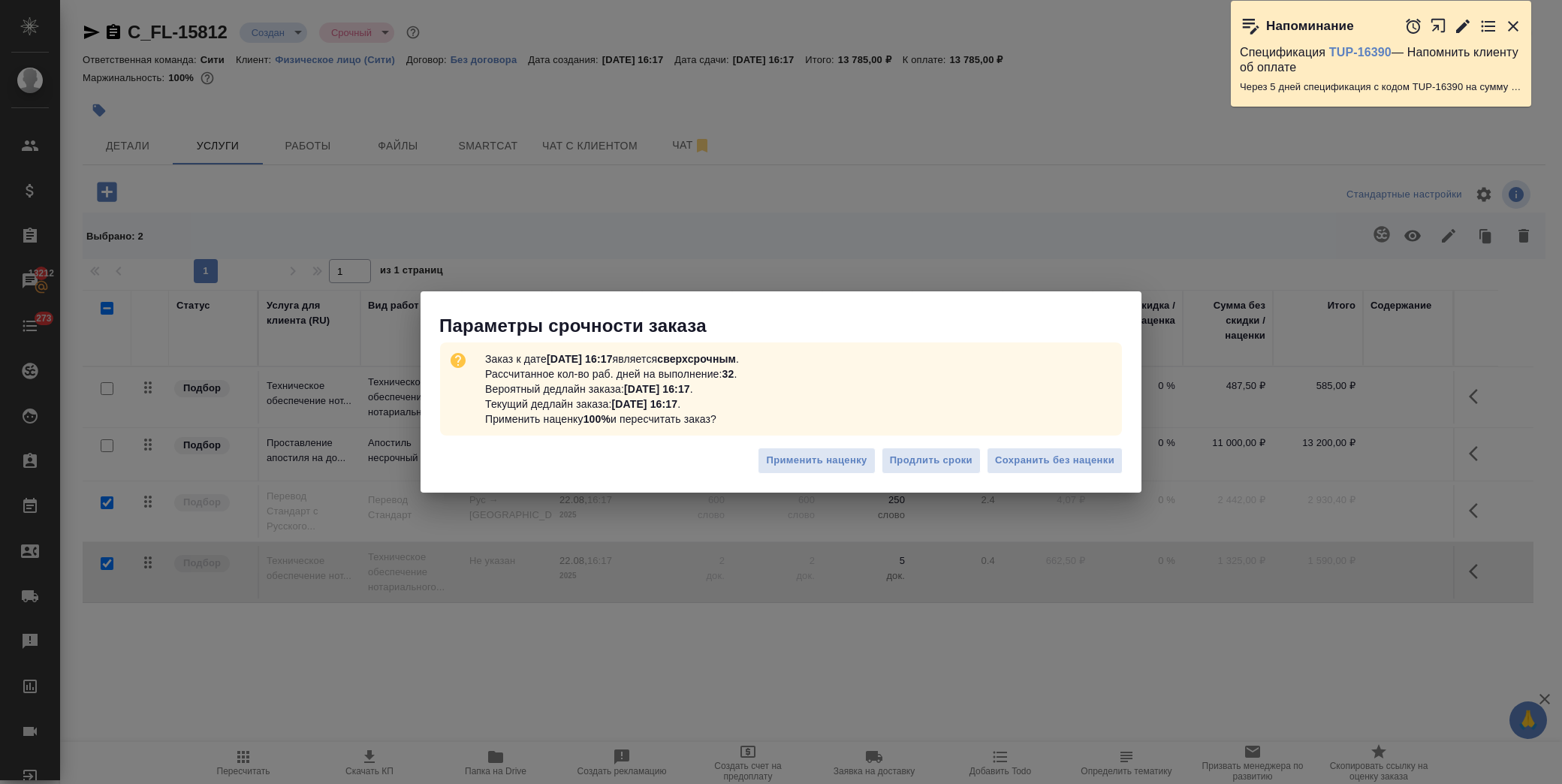
click at [1514, 24] on icon "button" at bounding box center [1513, 26] width 10 height 10
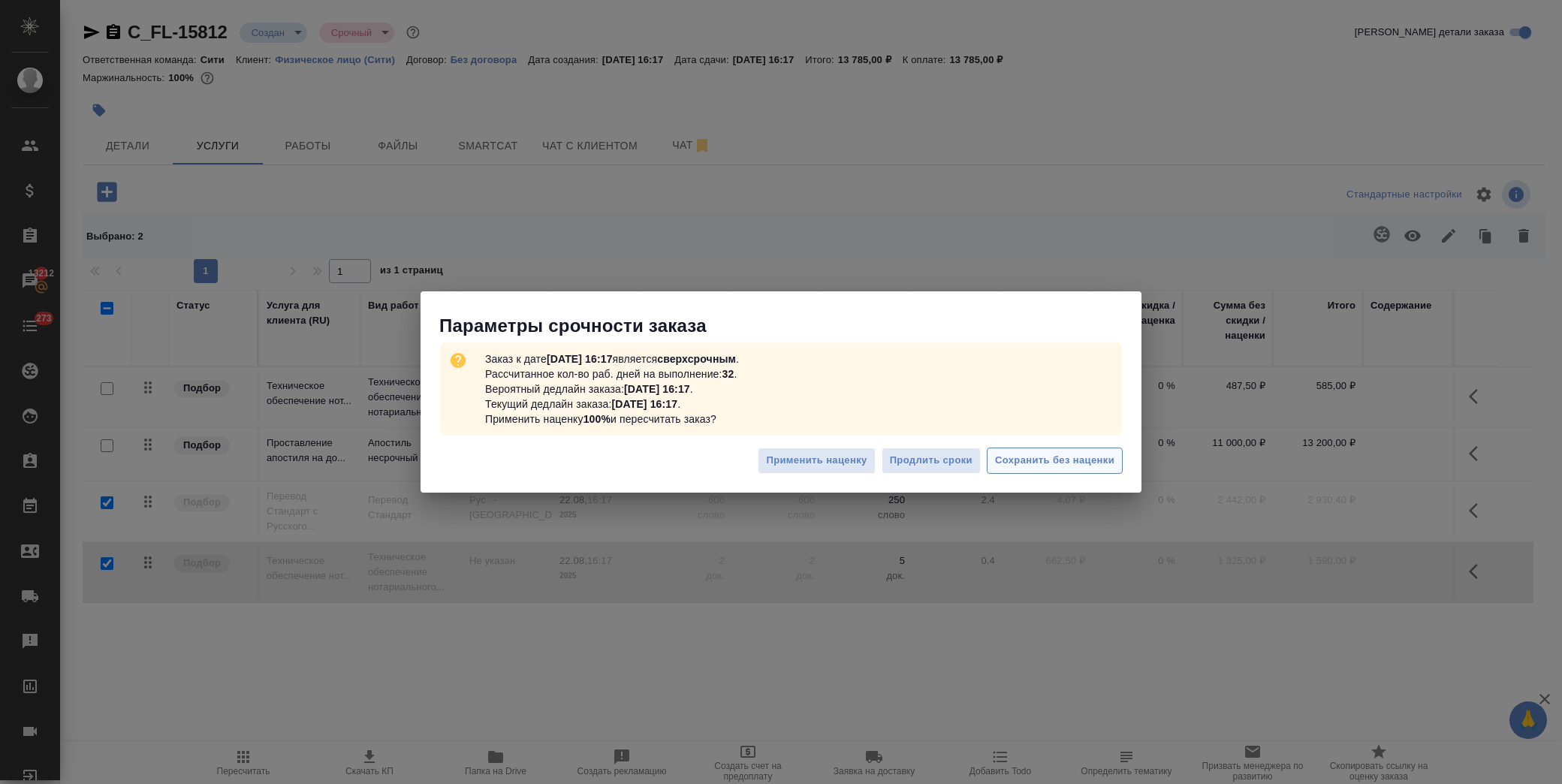
click at [1102, 445] on div "Применить наценку Продлить сроки Сохранить без наценки" at bounding box center [781, 466] width 721 height 53
click at [1102, 449] on button "Сохранить без наценки" at bounding box center [1055, 461] width 136 height 27
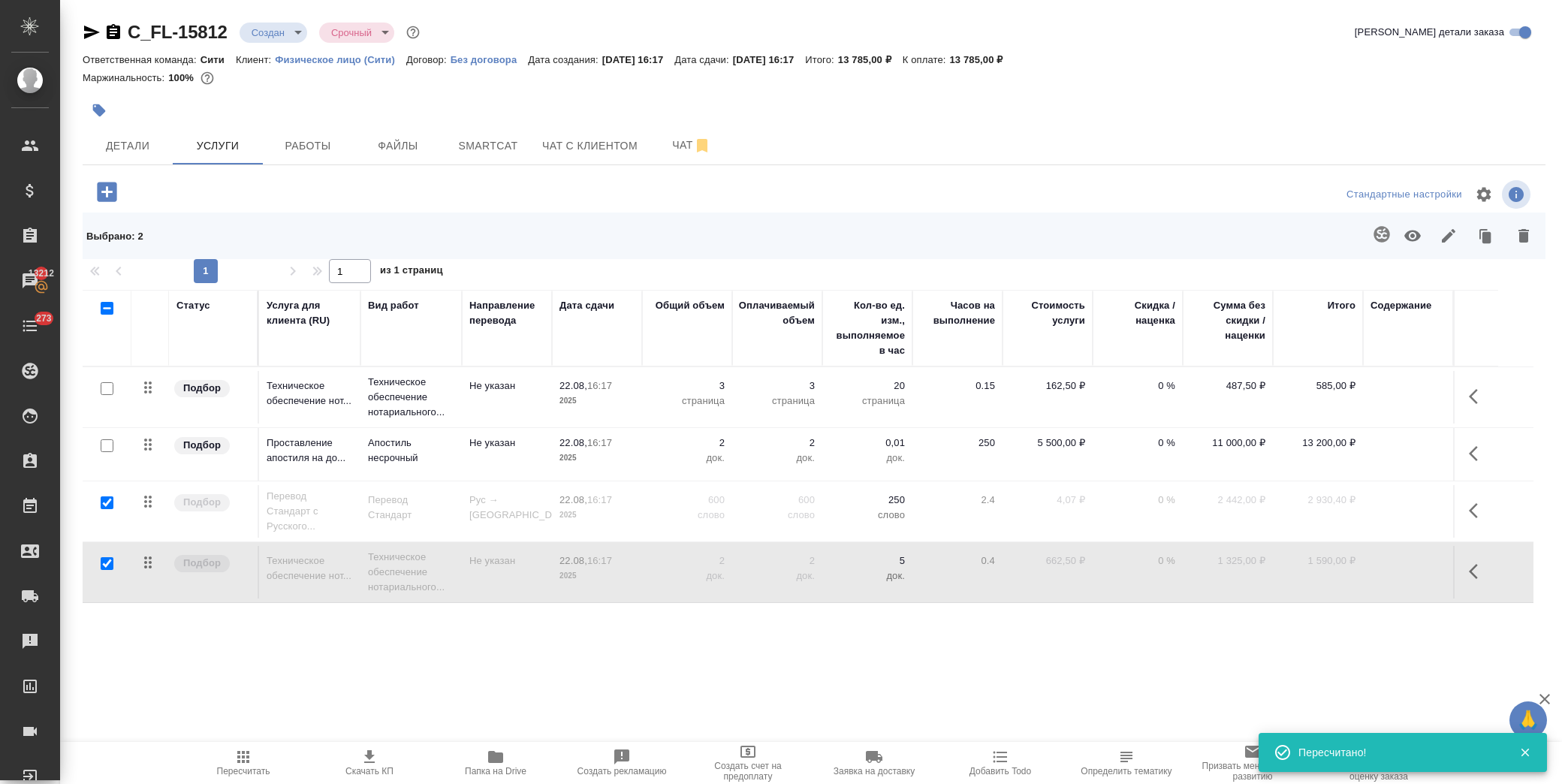
click at [1423, 234] on button "button" at bounding box center [1413, 236] width 36 height 39
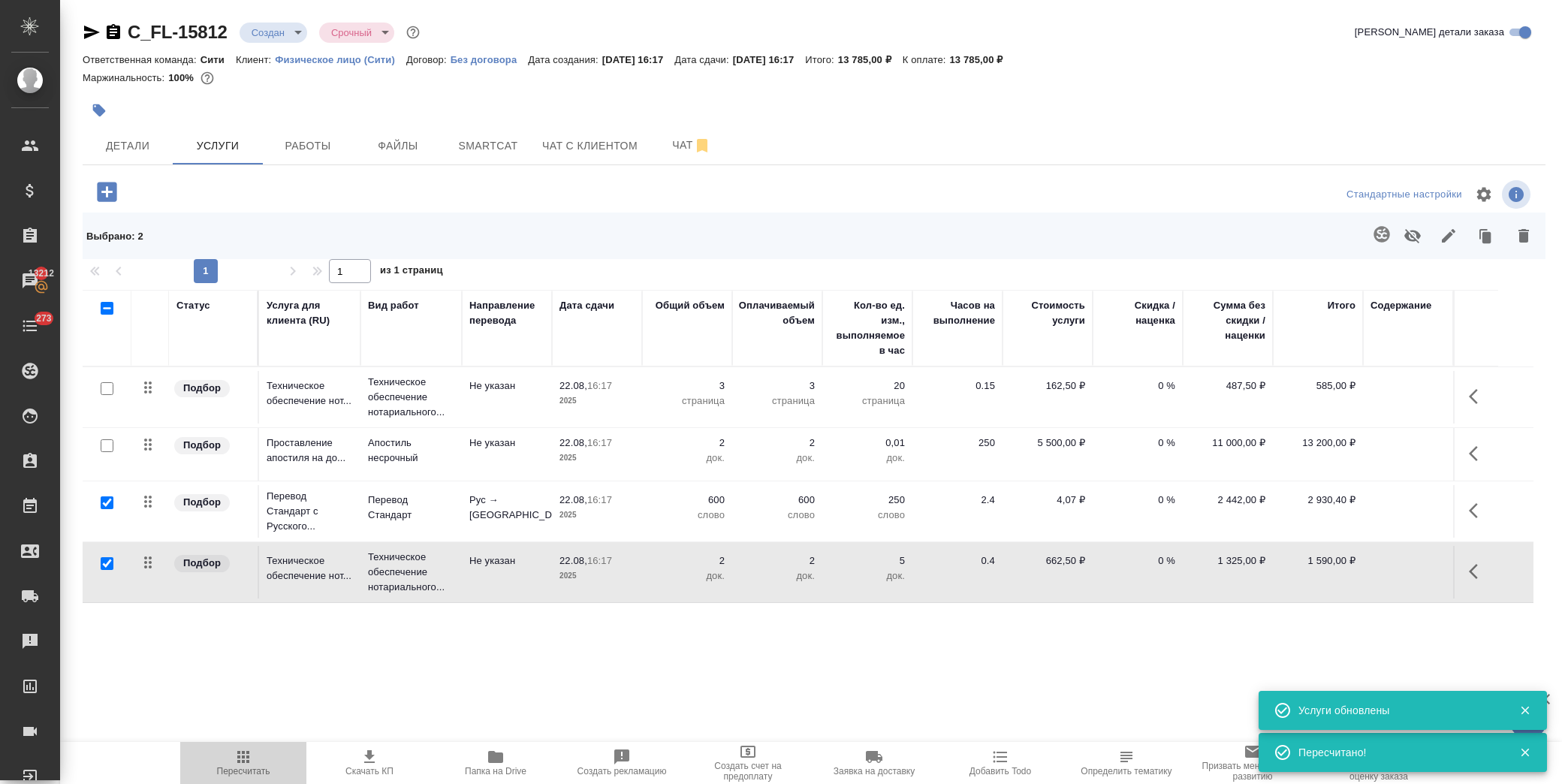
click at [264, 775] on span "Пересчитать" at bounding box center [244, 770] width 53 height 10
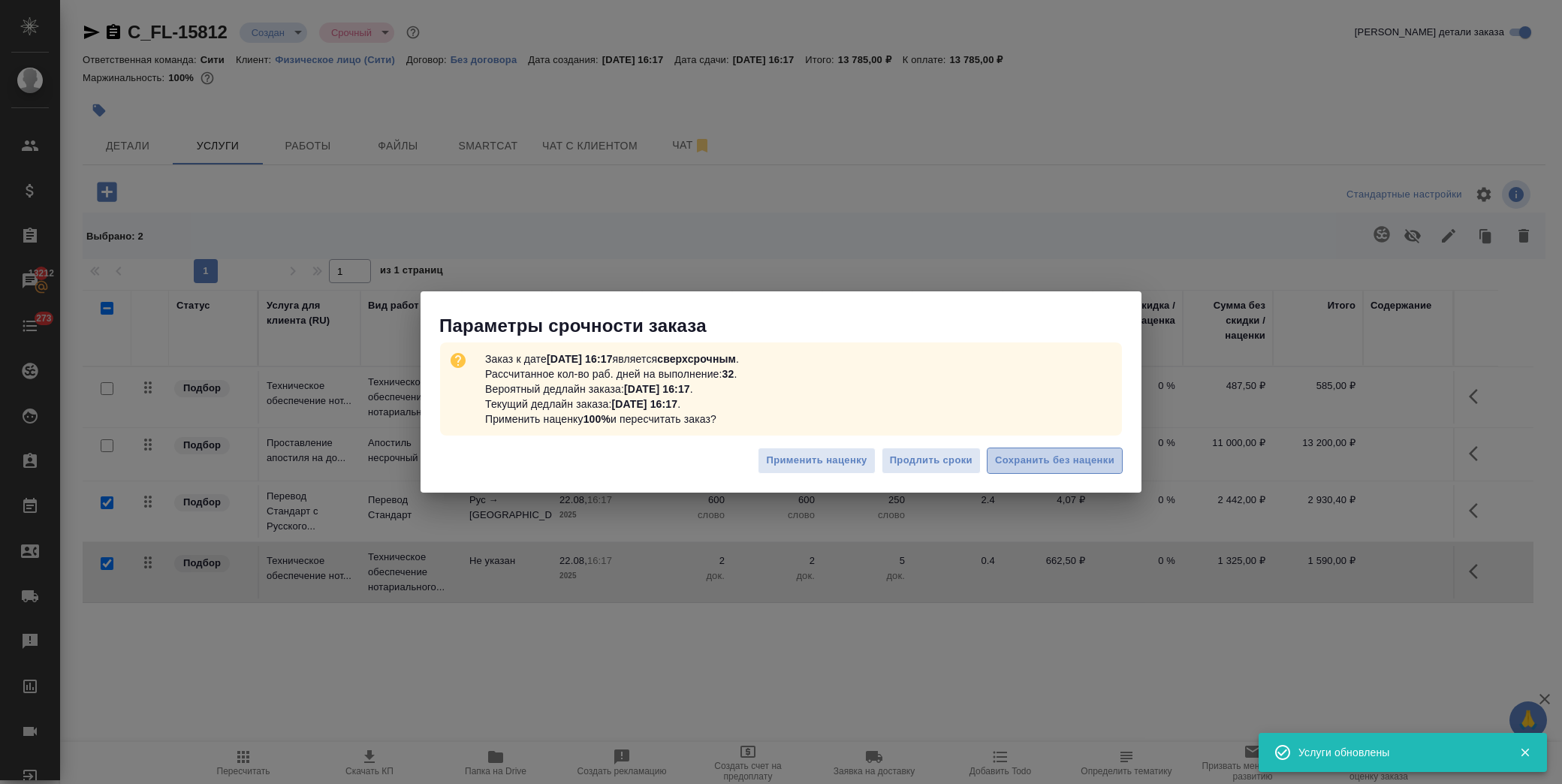
click at [1046, 459] on span "Сохранить без наценки" at bounding box center [1055, 461] width 120 height 18
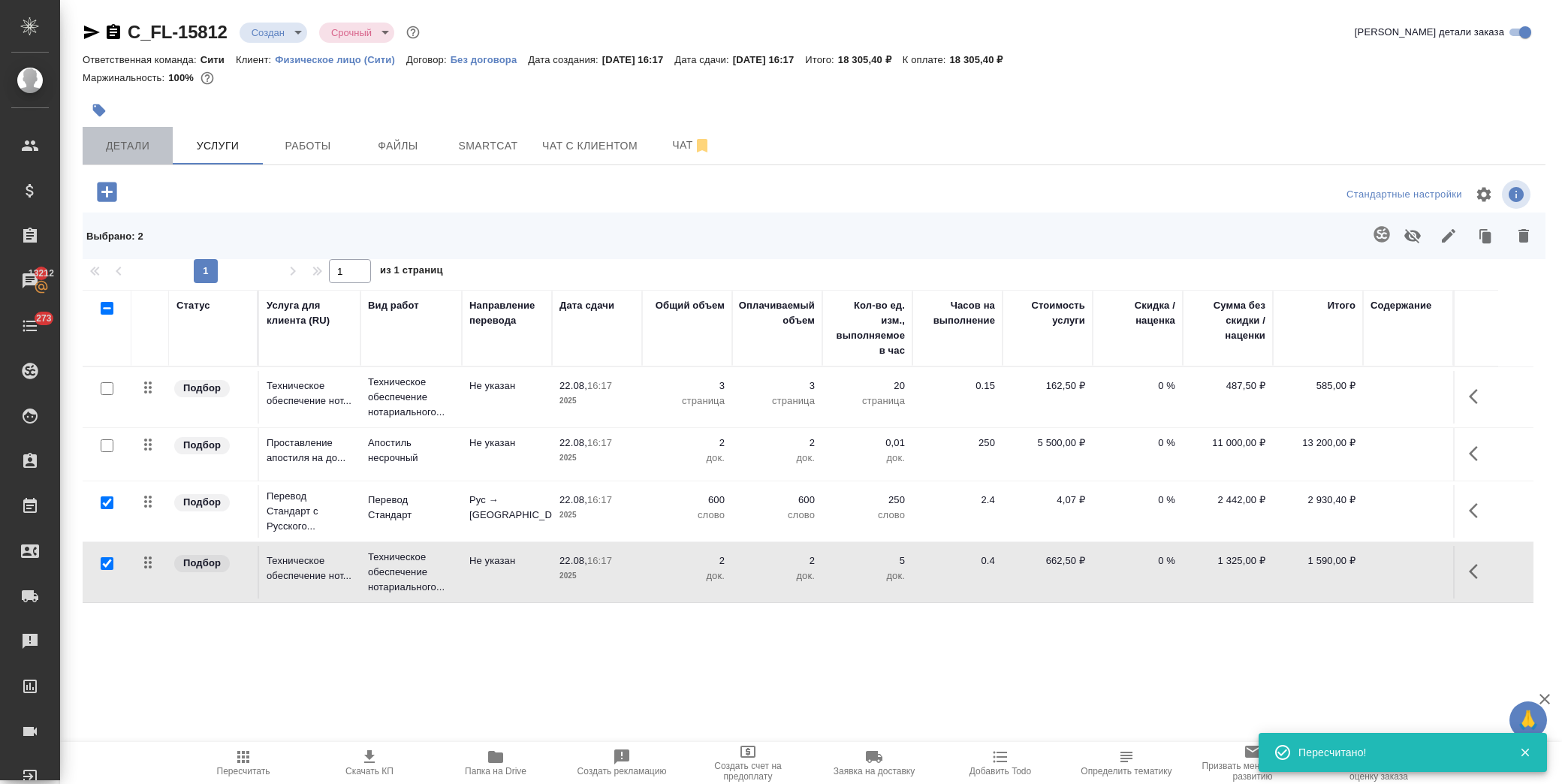
click at [106, 138] on span "Детали" at bounding box center [127, 146] width 72 height 18
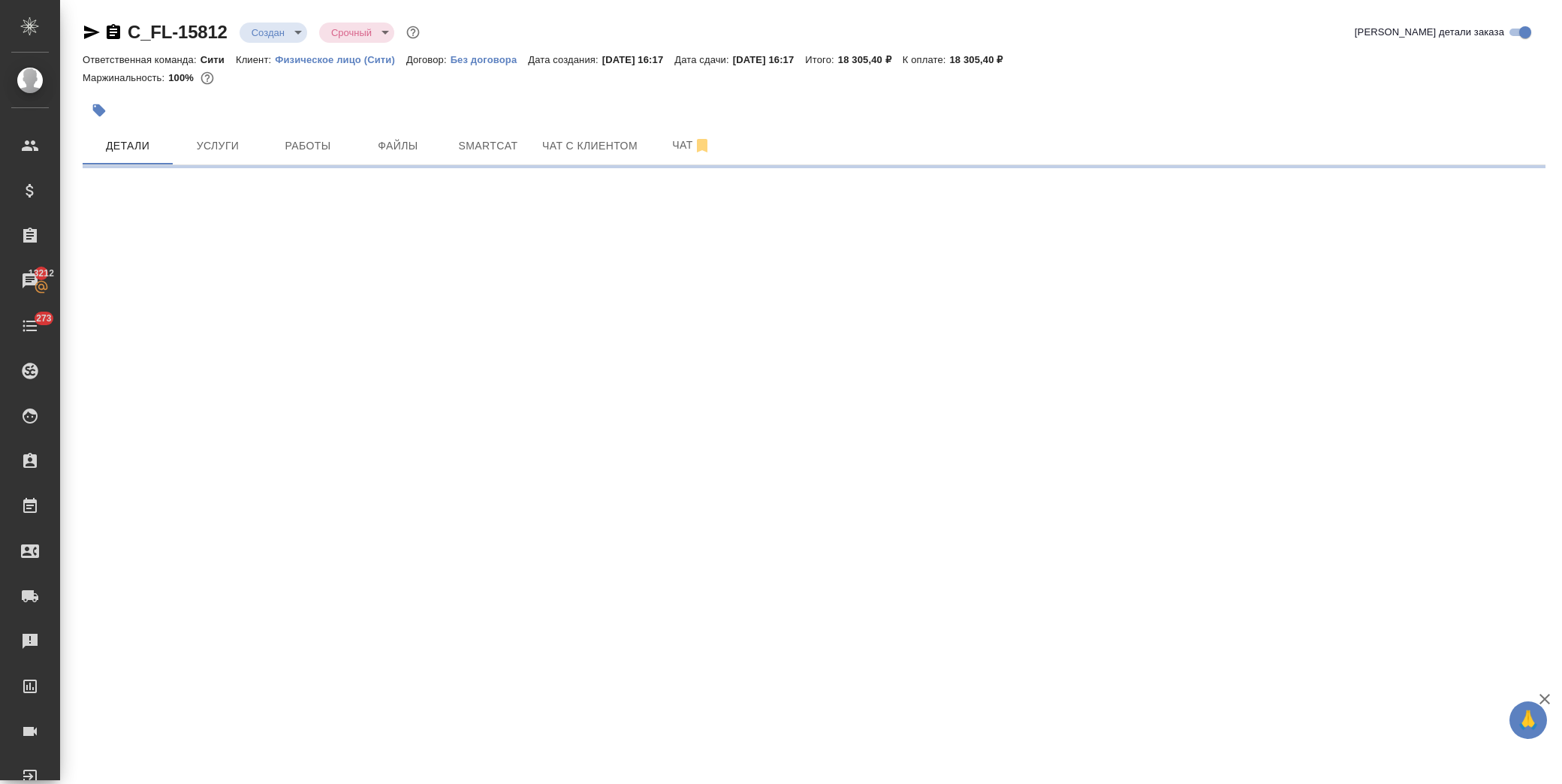
select select "RU"
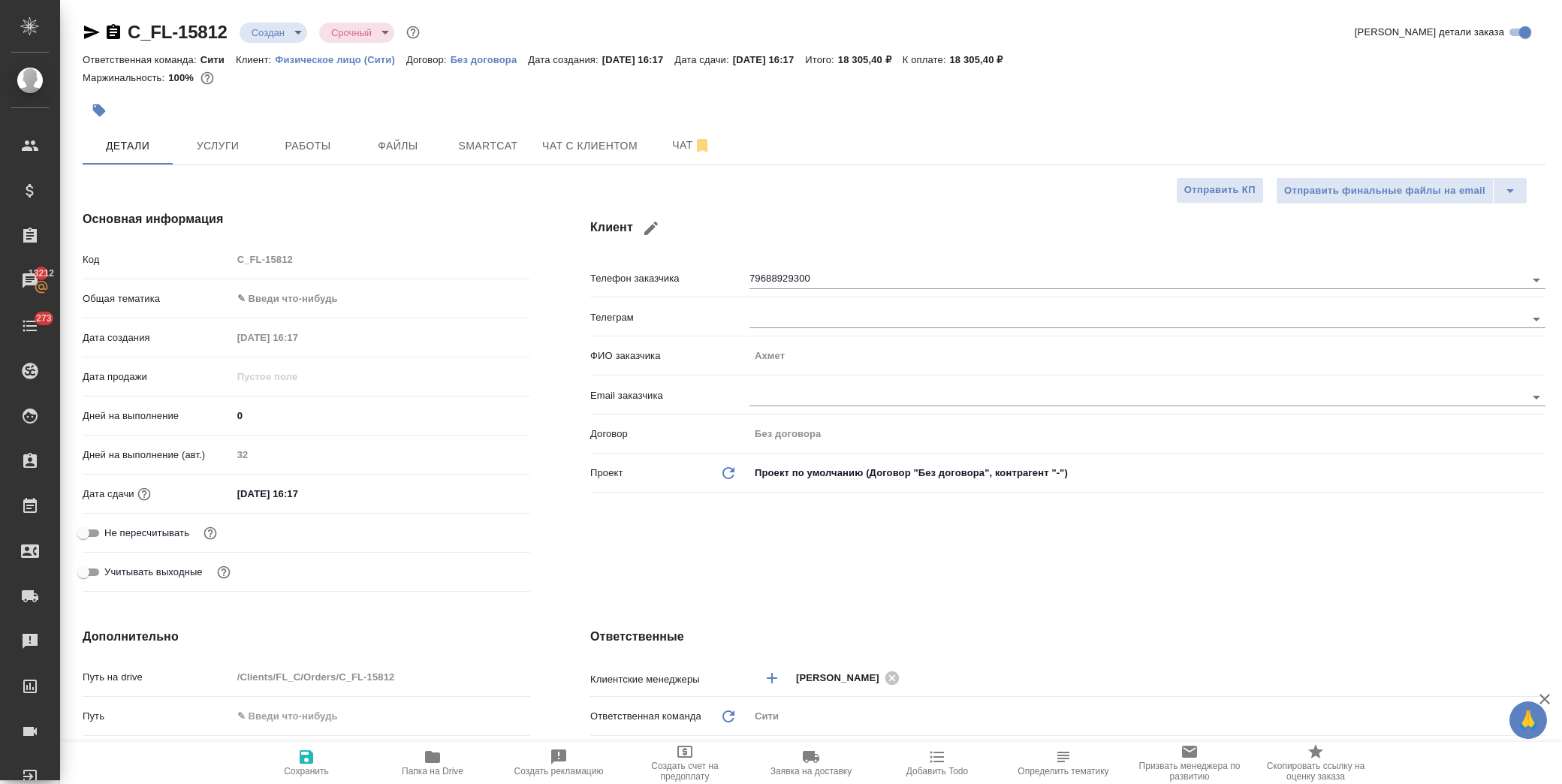
type textarea "x"
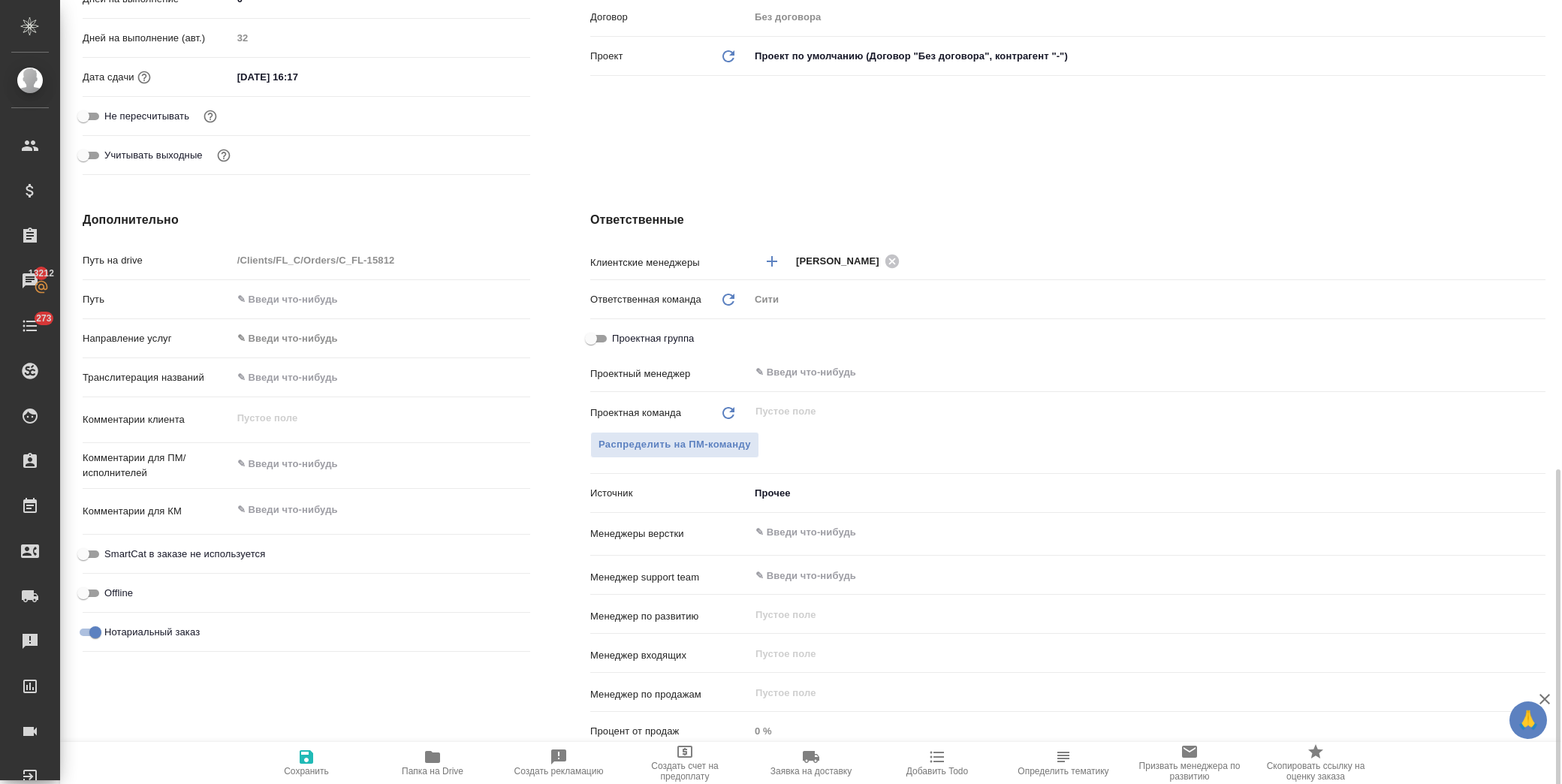
scroll to position [727, 0]
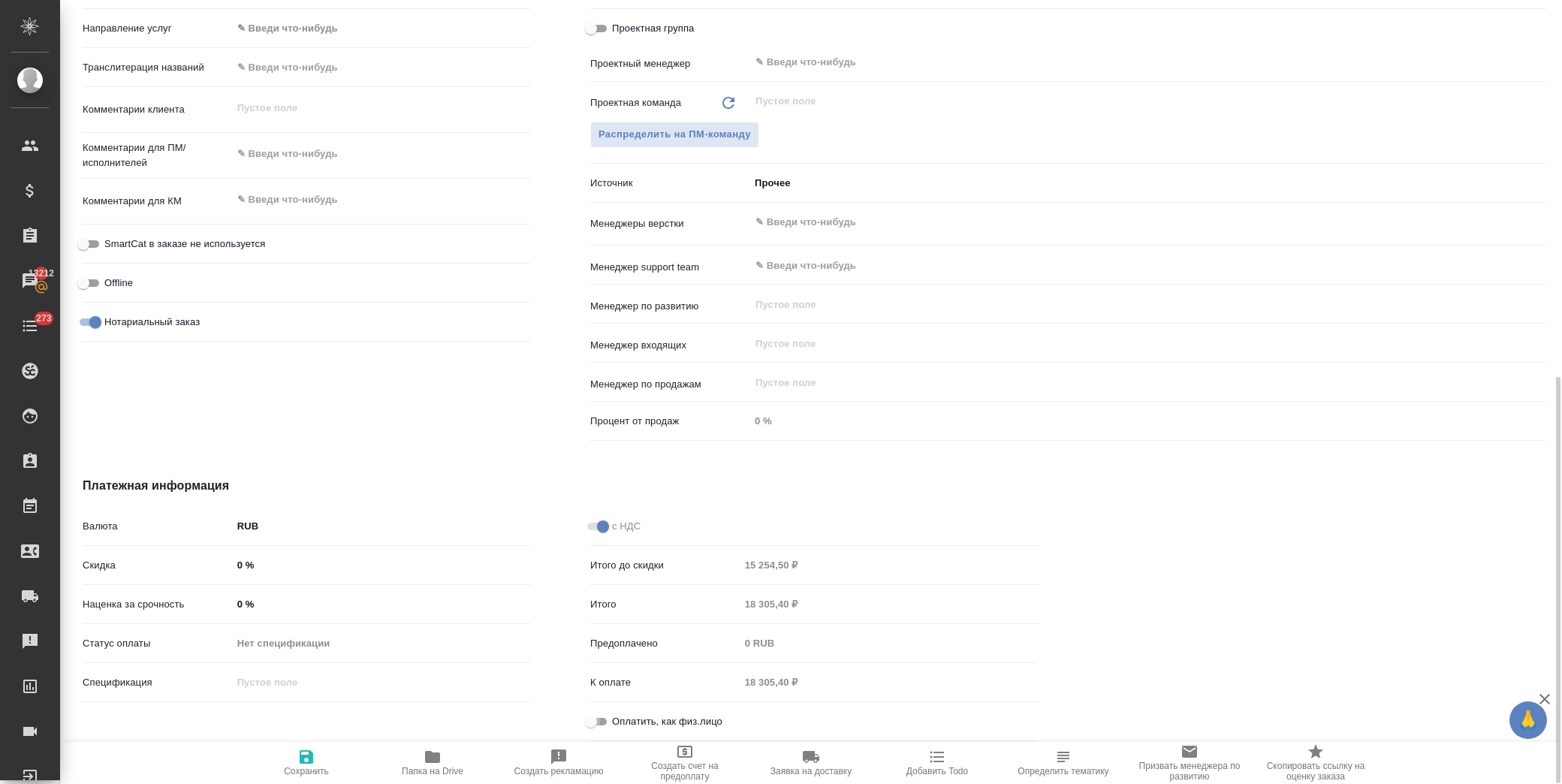
click at [596, 723] on input "Оплатить, как физ.лицо" at bounding box center [591, 722] width 54 height 18
checkbox input "true"
type textarea "x"
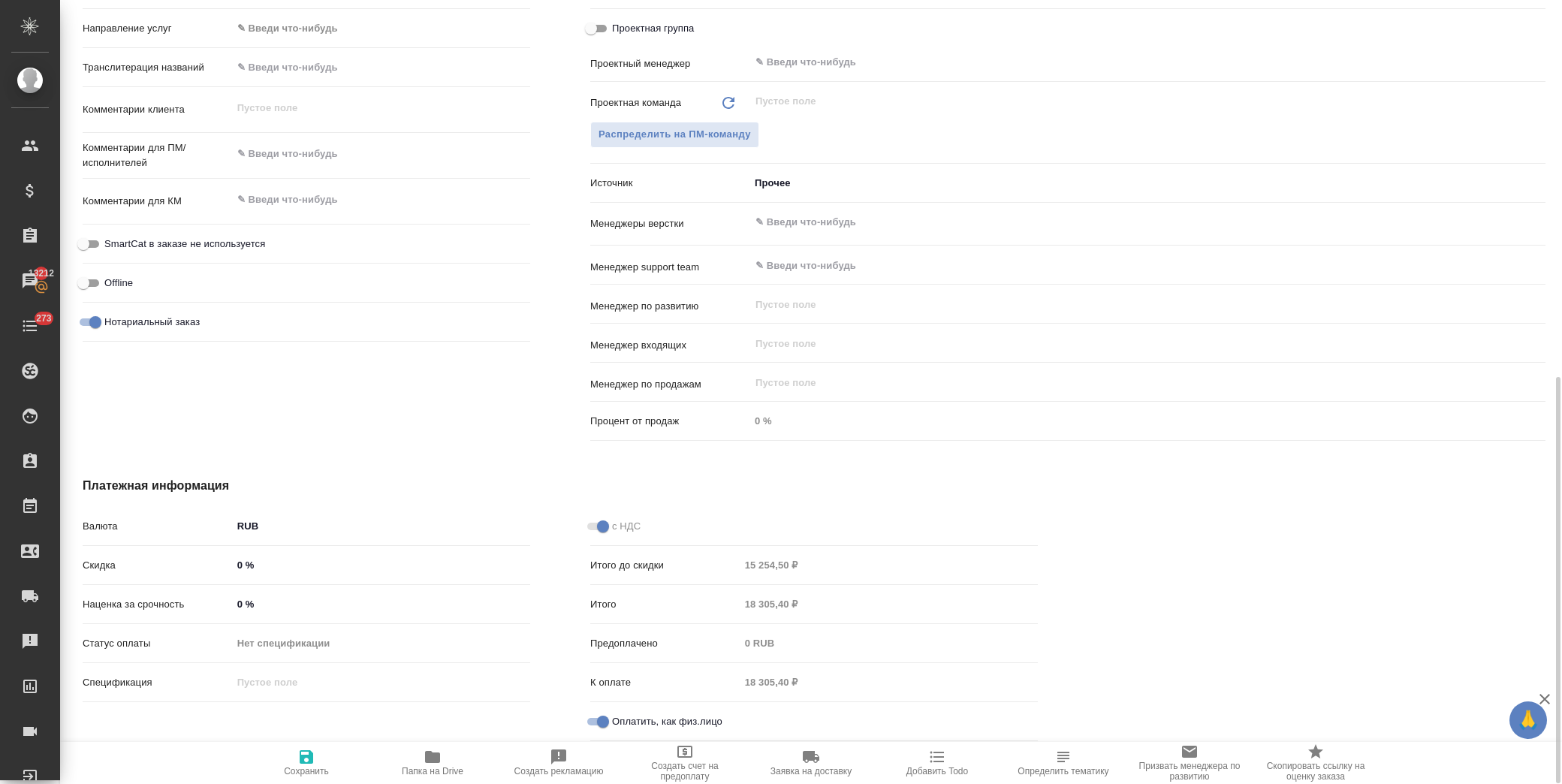
click at [315, 760] on span "Сохранить" at bounding box center [306, 762] width 108 height 29
type textarea "x"
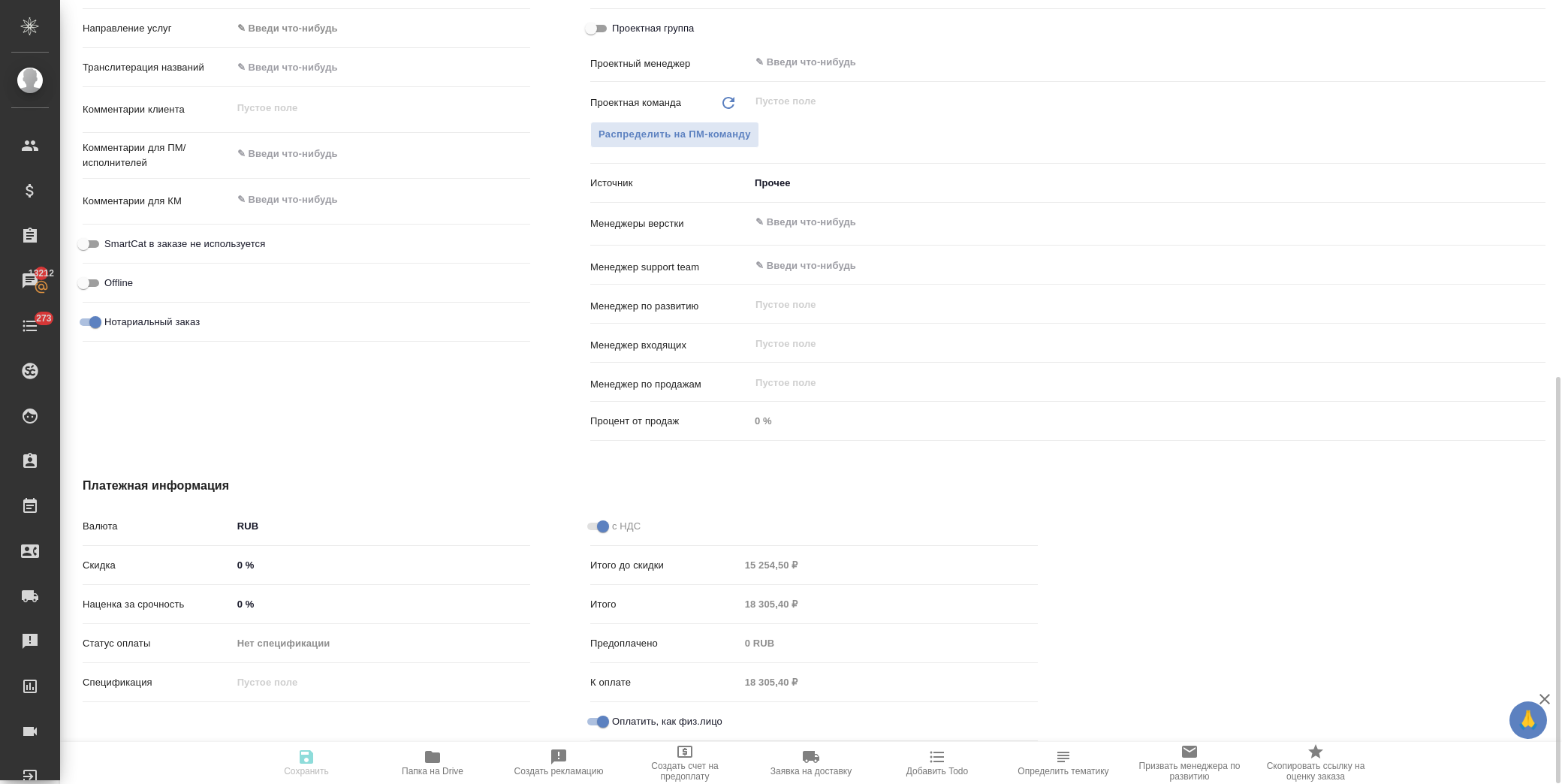
type textarea "x"
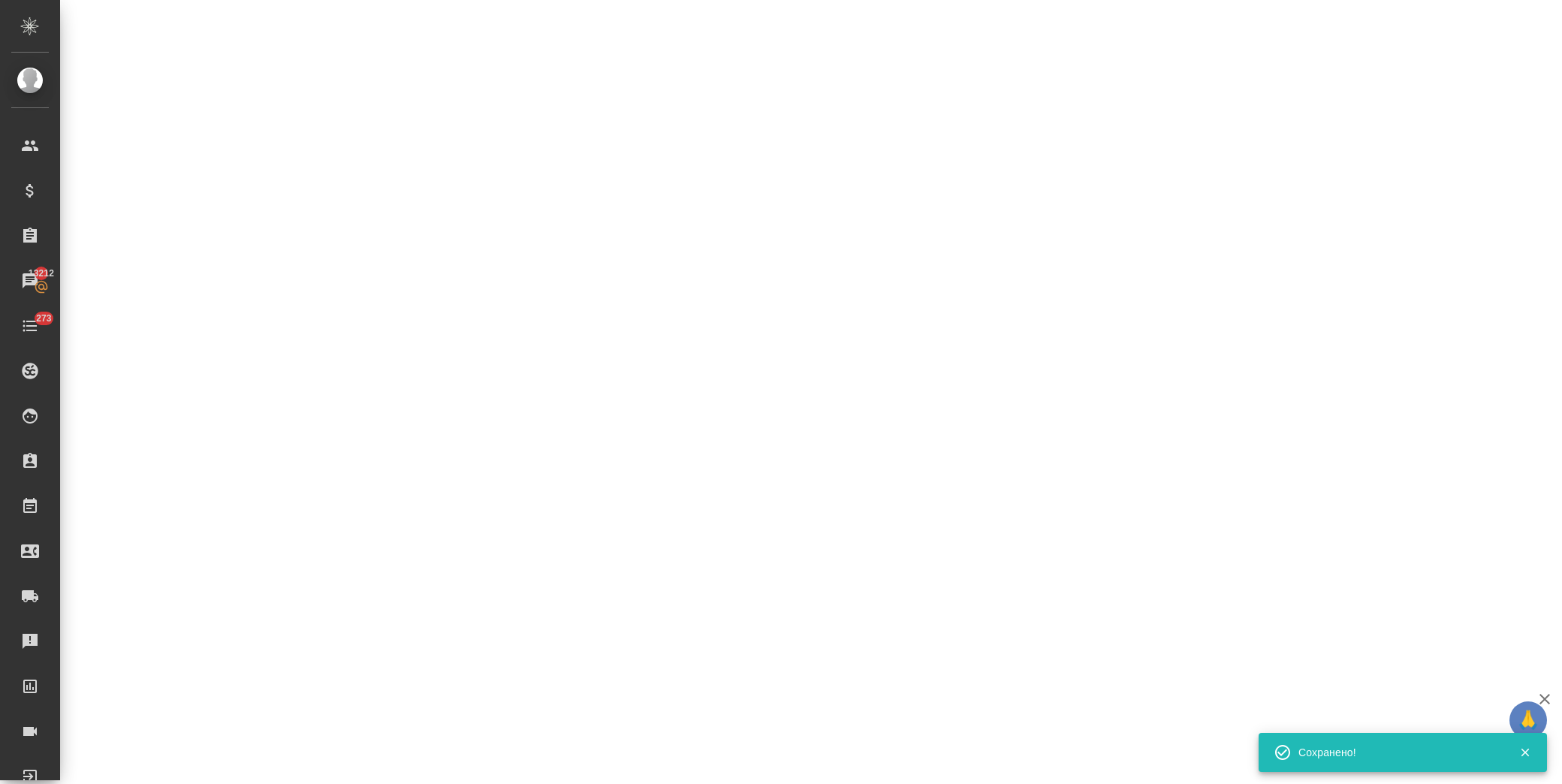
select select "RU"
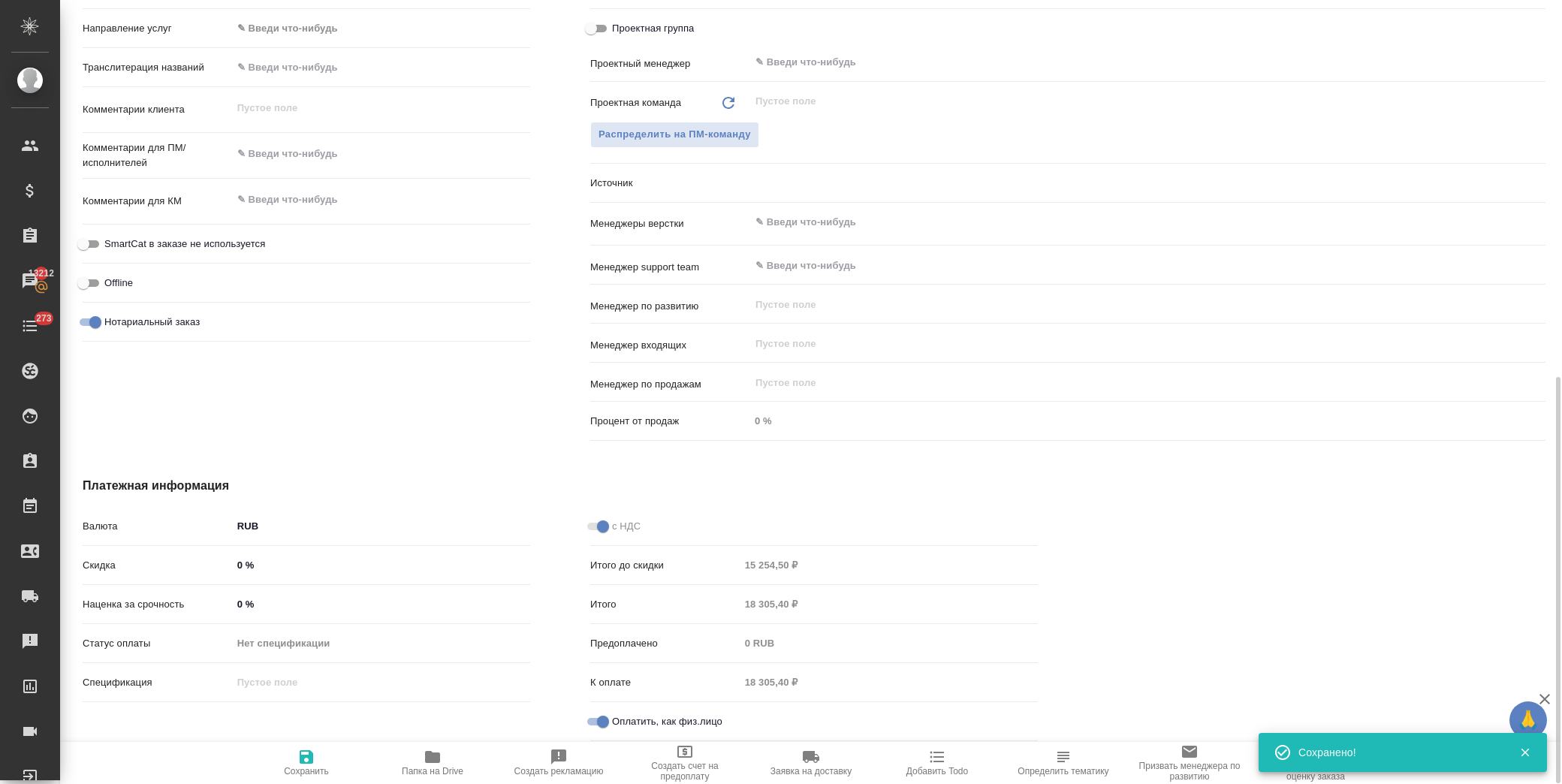
type textarea "x"
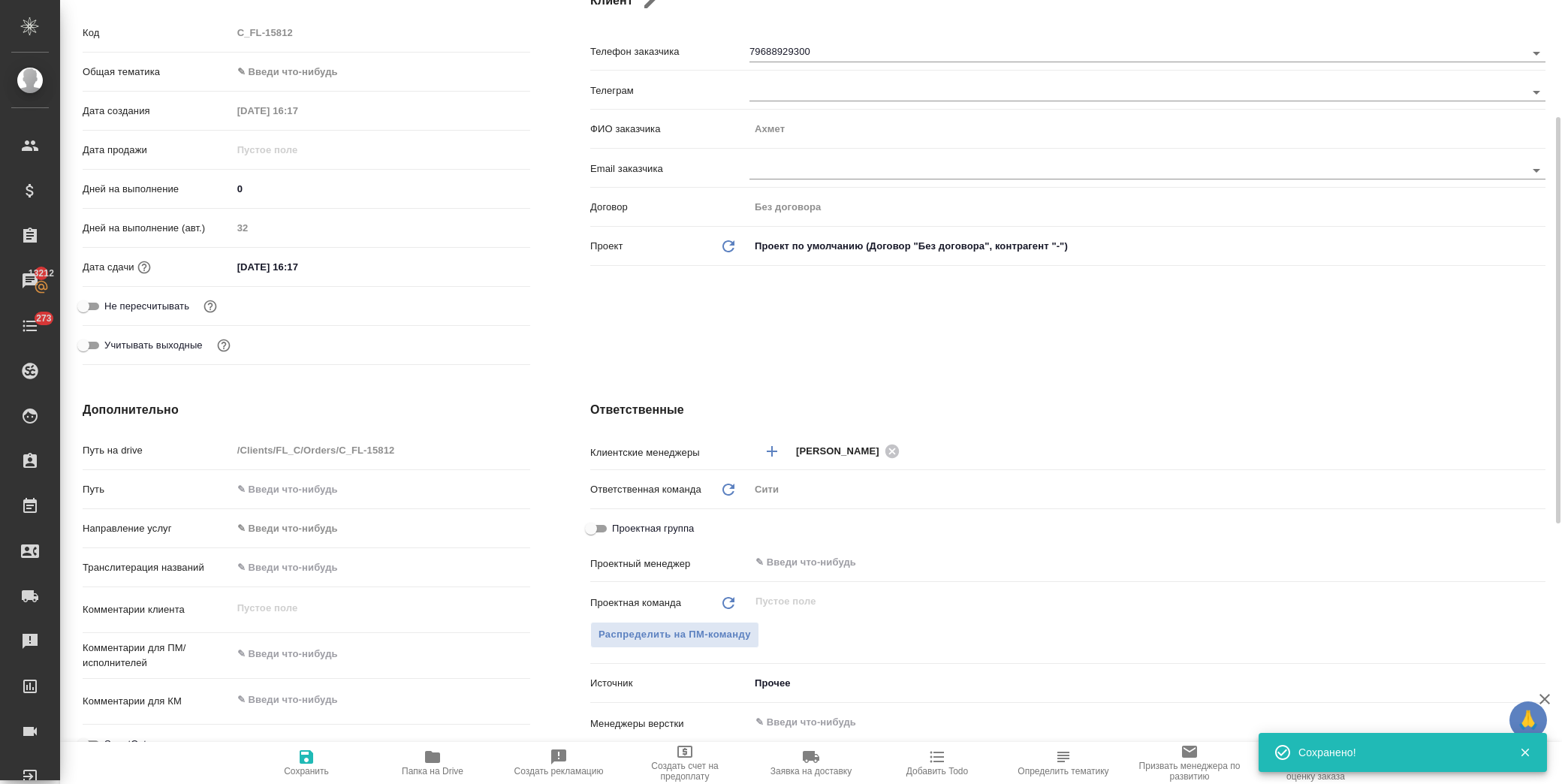
scroll to position [0, 0]
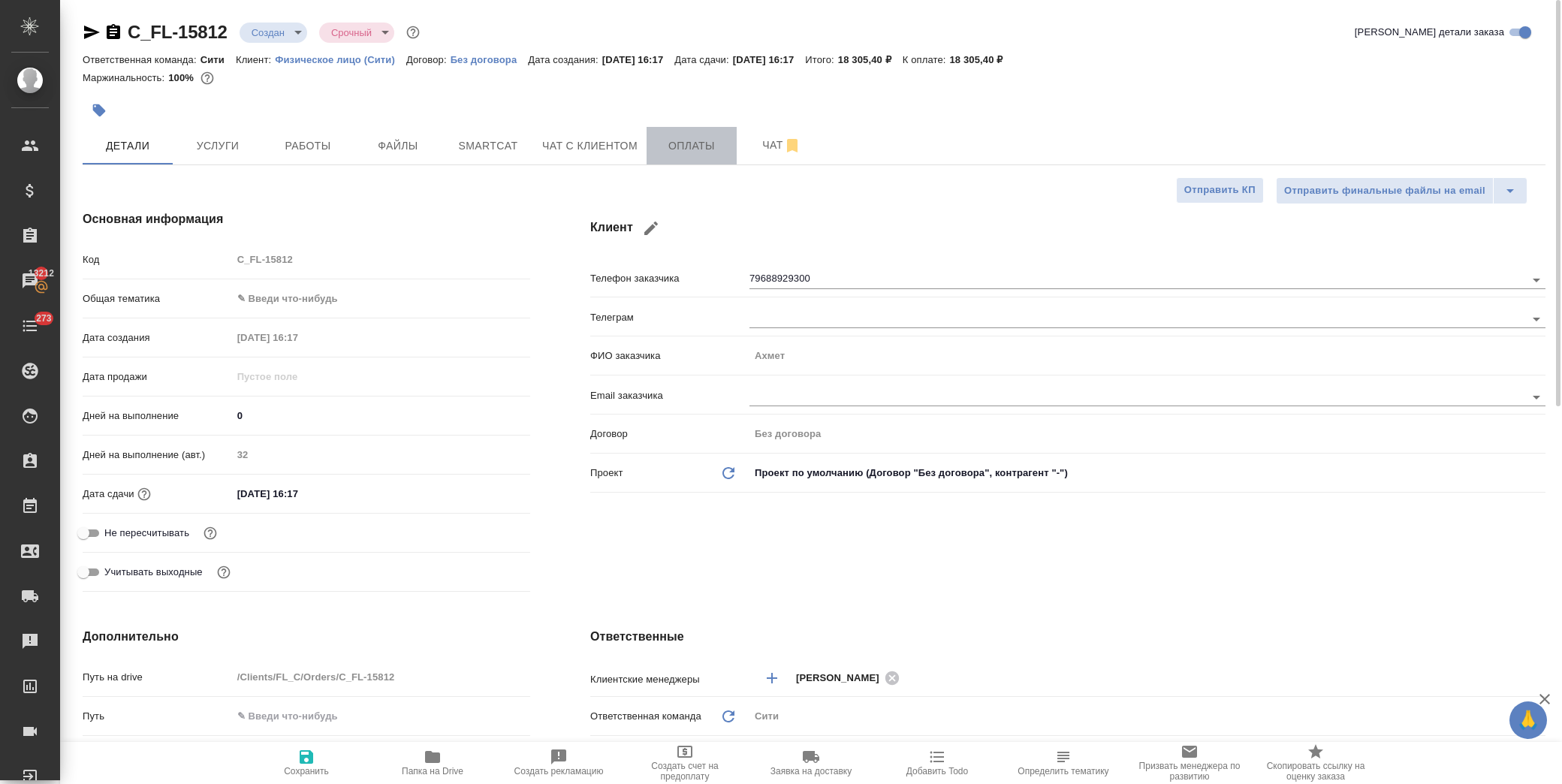
click at [705, 147] on span "Оплаты" at bounding box center [692, 146] width 72 height 18
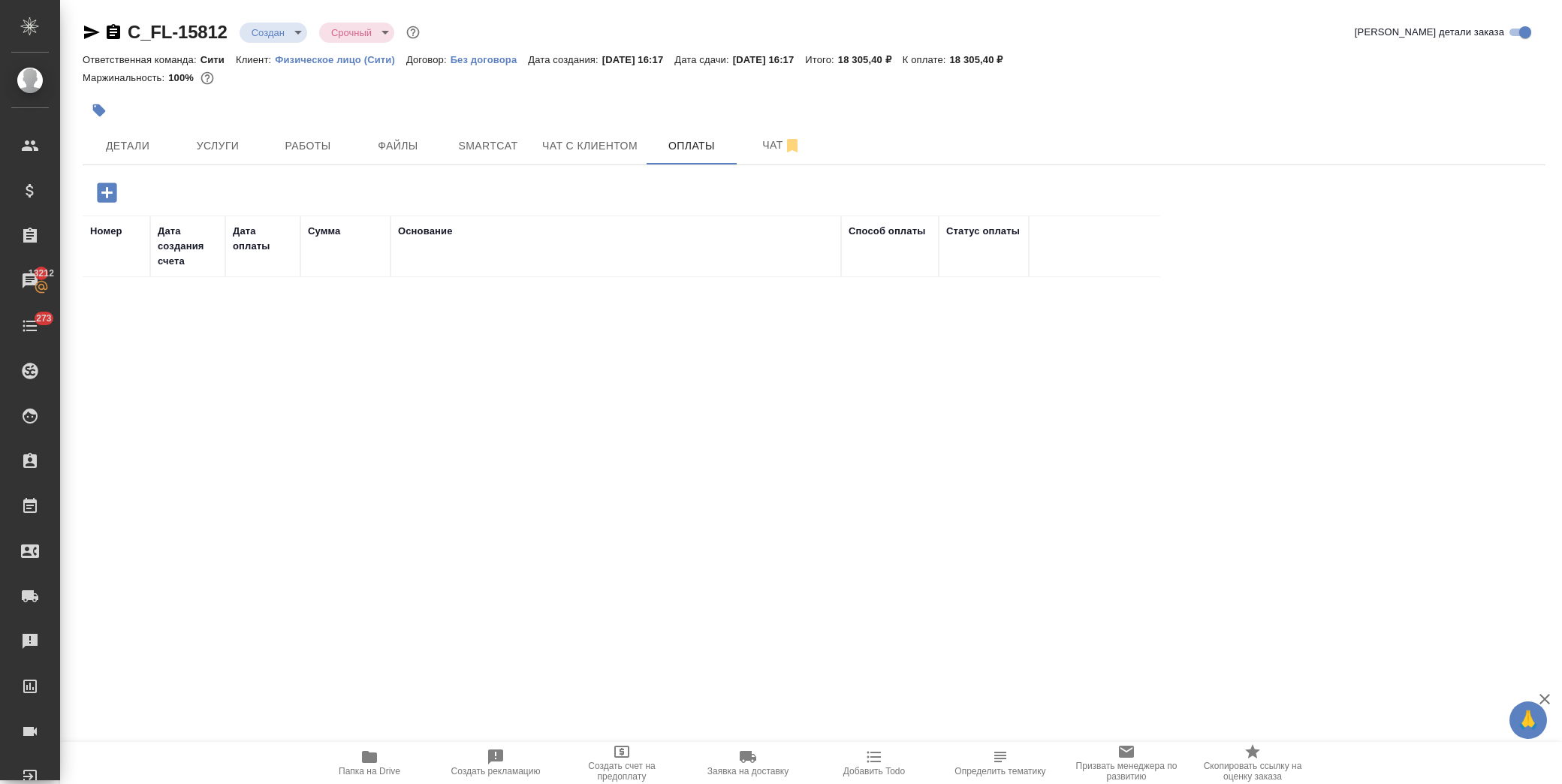
click at [119, 193] on icon "button" at bounding box center [107, 193] width 27 height 27
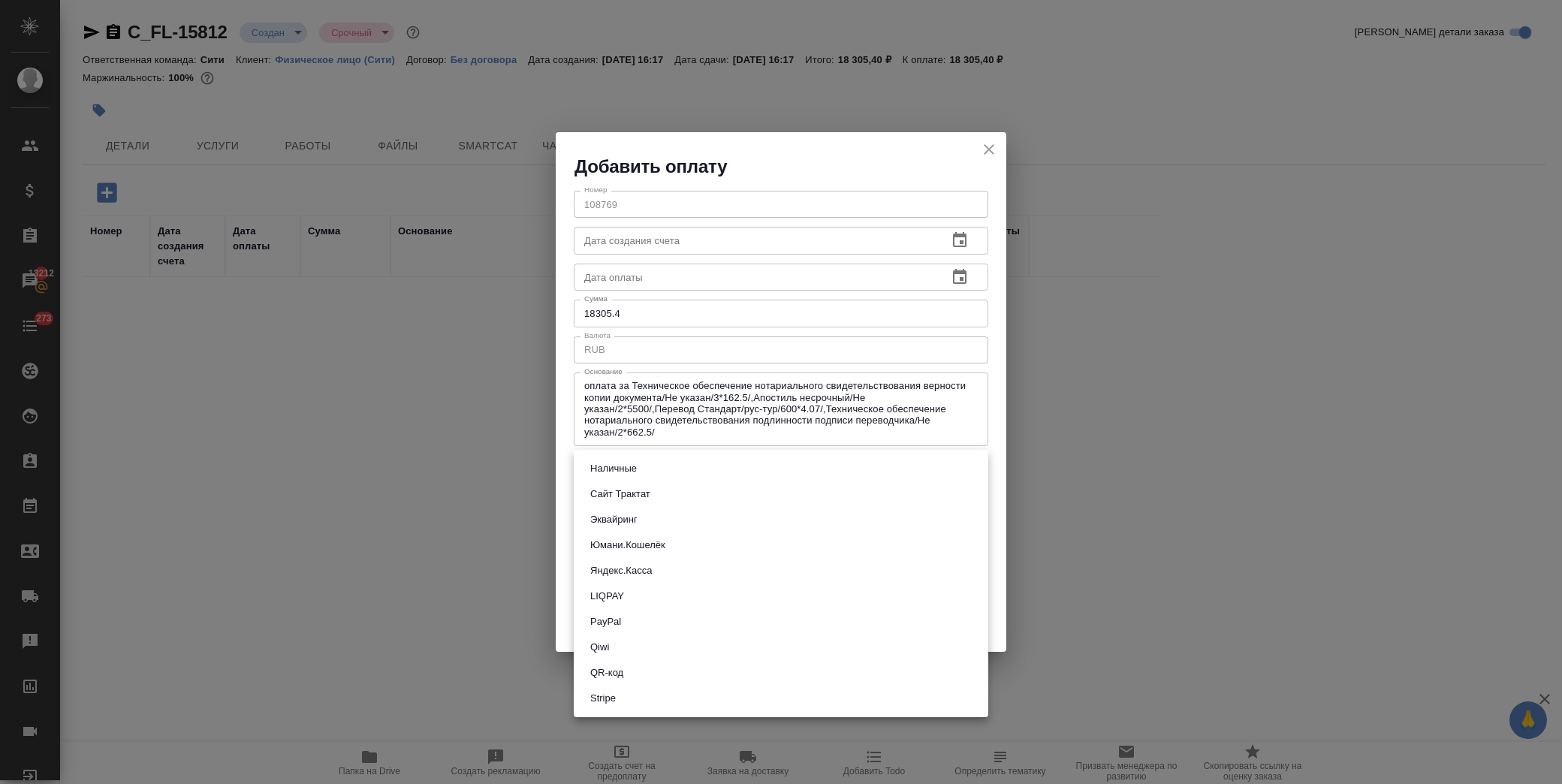
click at [632, 476] on body "🙏 .cls-1 fill:#fff; AWATERA Лофицкая Юлия Владимировна Клиенты Спецификации Зак…" at bounding box center [781, 392] width 1562 height 784
click at [650, 491] on button "Сайт Трактат" at bounding box center [620, 494] width 69 height 17
type input "site-traktat"
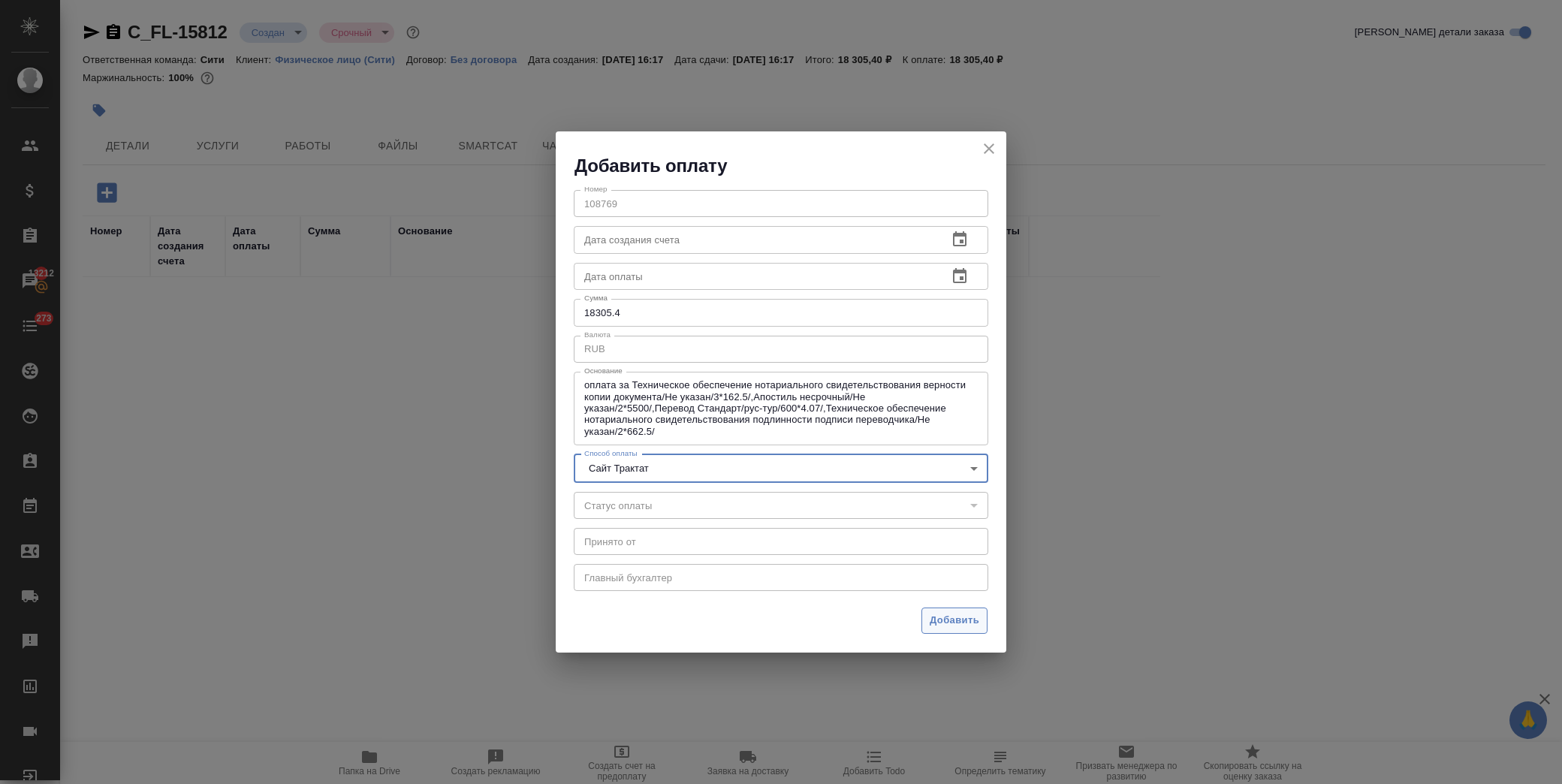
click at [951, 616] on span "Добавить" at bounding box center [955, 620] width 50 height 18
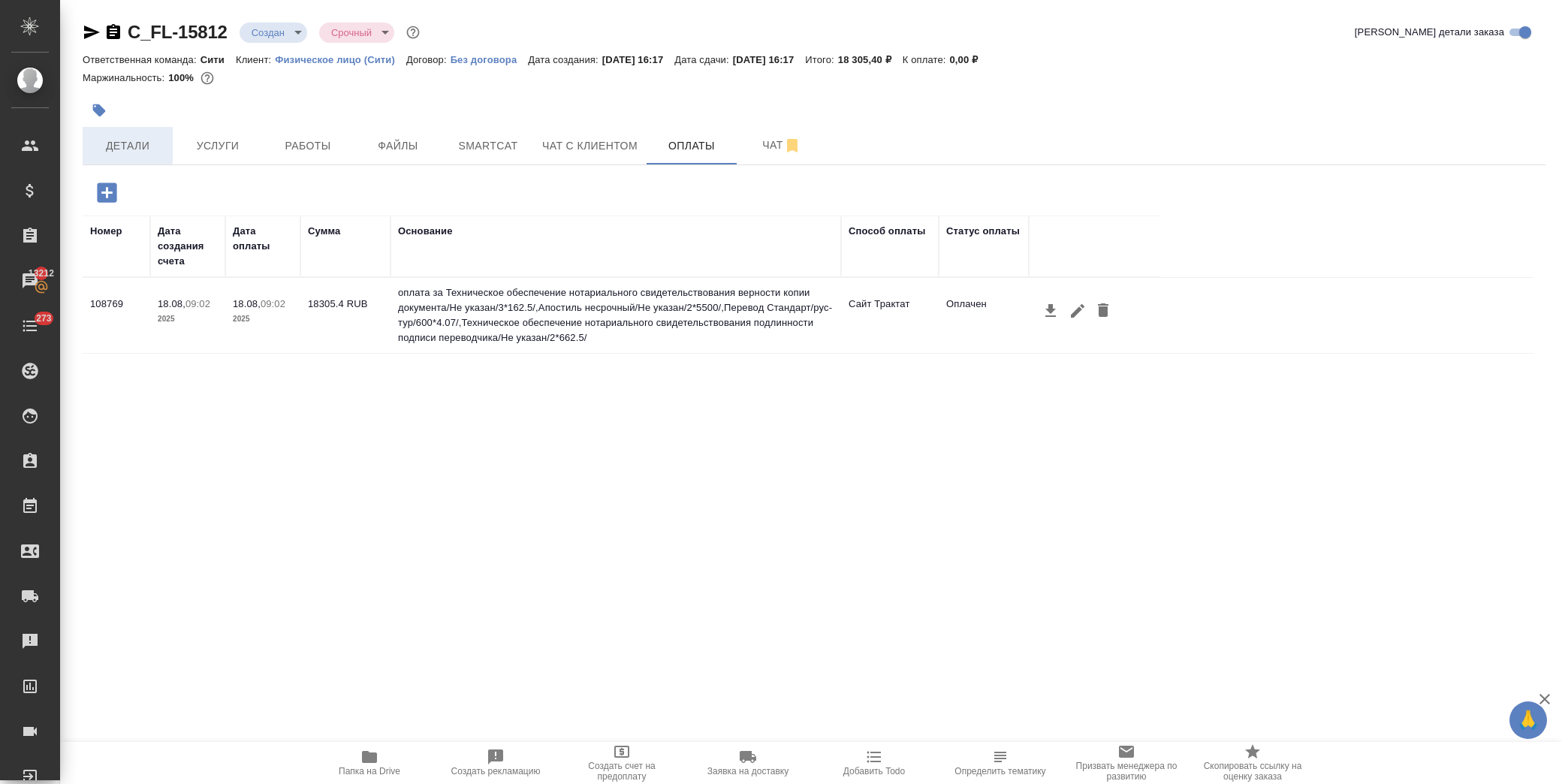
click at [170, 135] on button "Детали" at bounding box center [128, 146] width 90 height 38
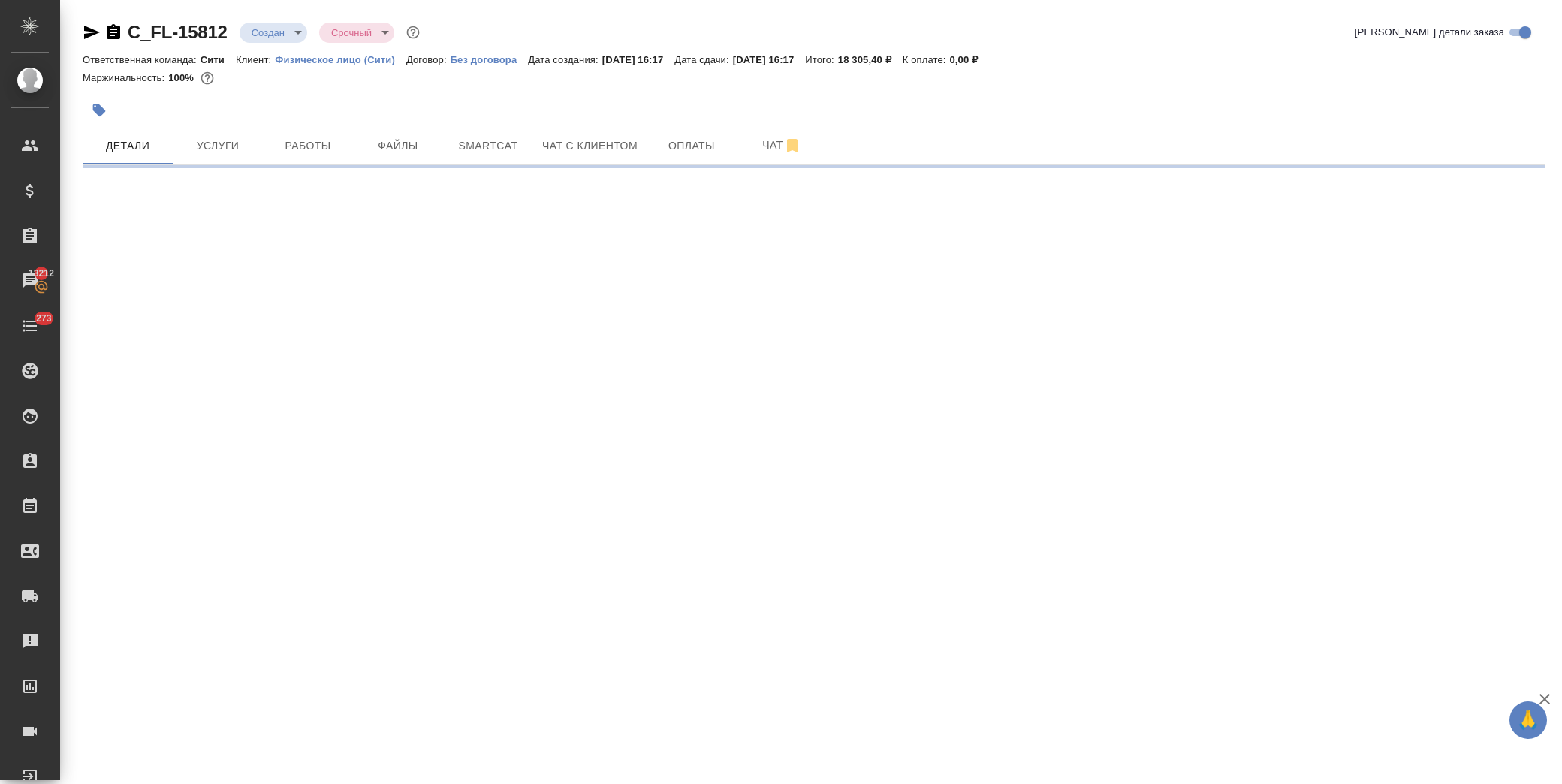
select select "RU"
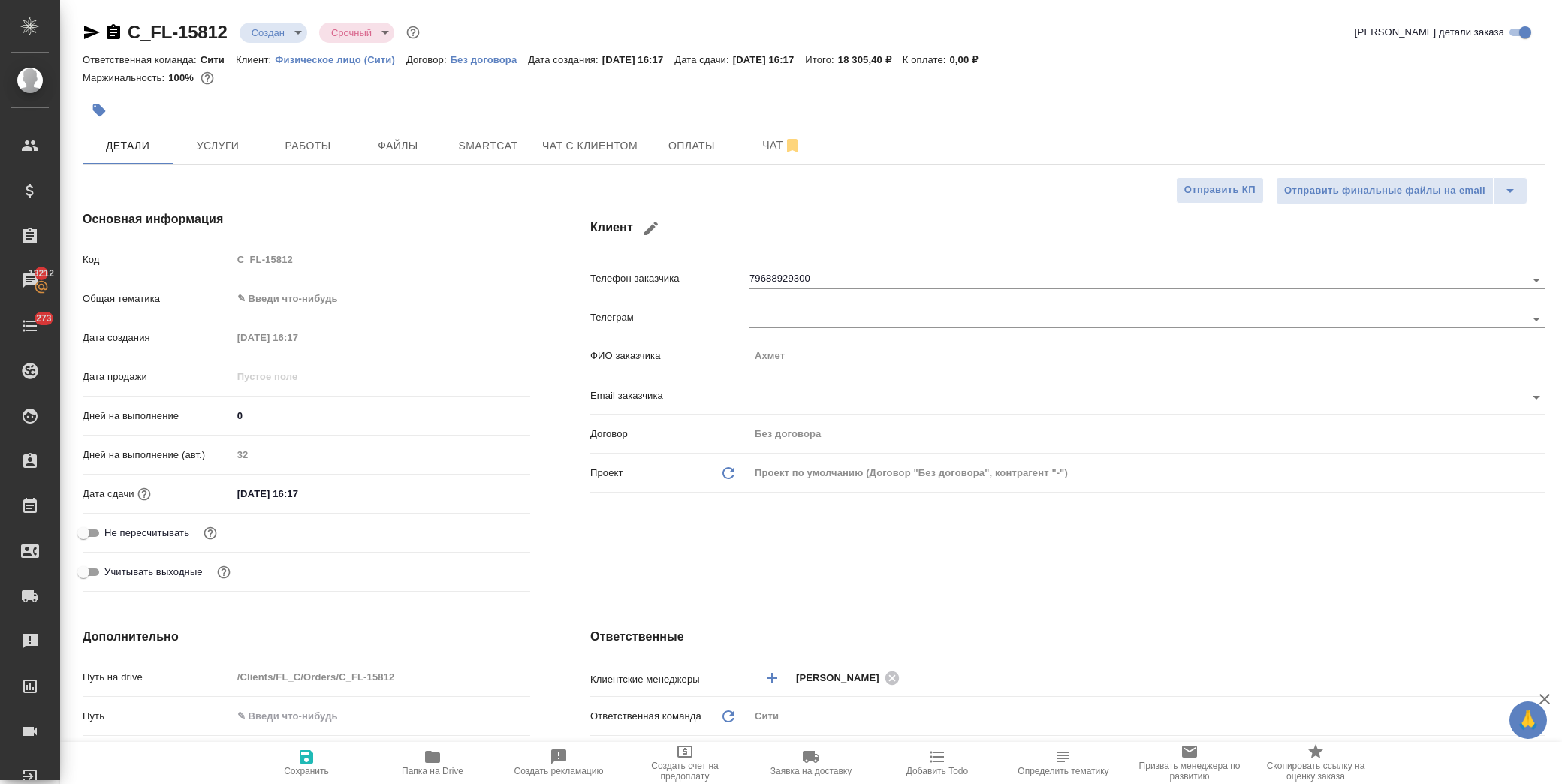
type textarea "x"
click at [276, 300] on body "🙏 .cls-1 fill:#fff; AWATERA Лофицкая Юлия Владимировна Клиенты Спецификации Зак…" at bounding box center [781, 392] width 1562 height 784
click at [320, 439] on li "Юридическая/Финансовая" at bounding box center [378, 443] width 296 height 24
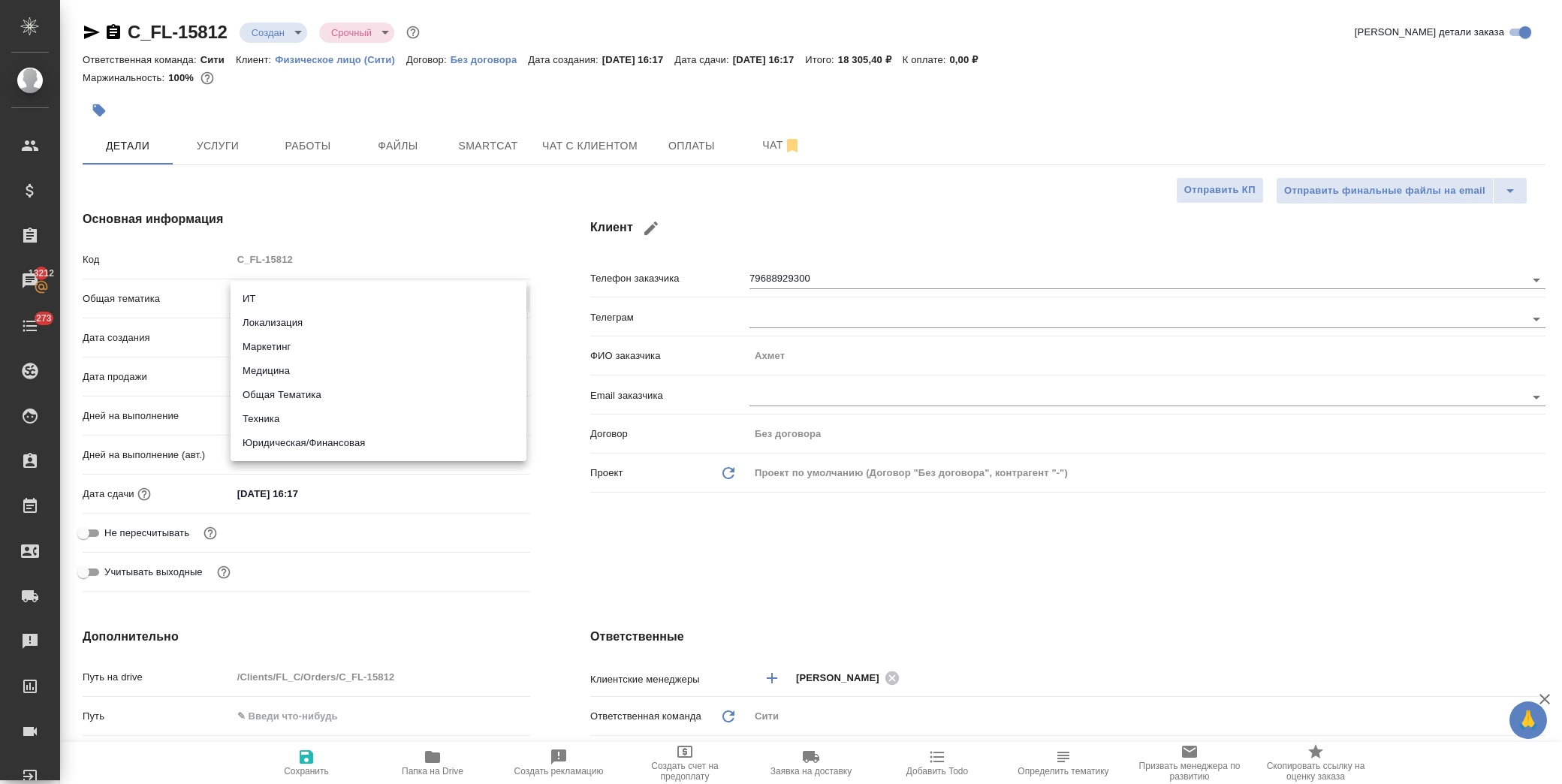
type input "yr-fn"
type textarea "x"
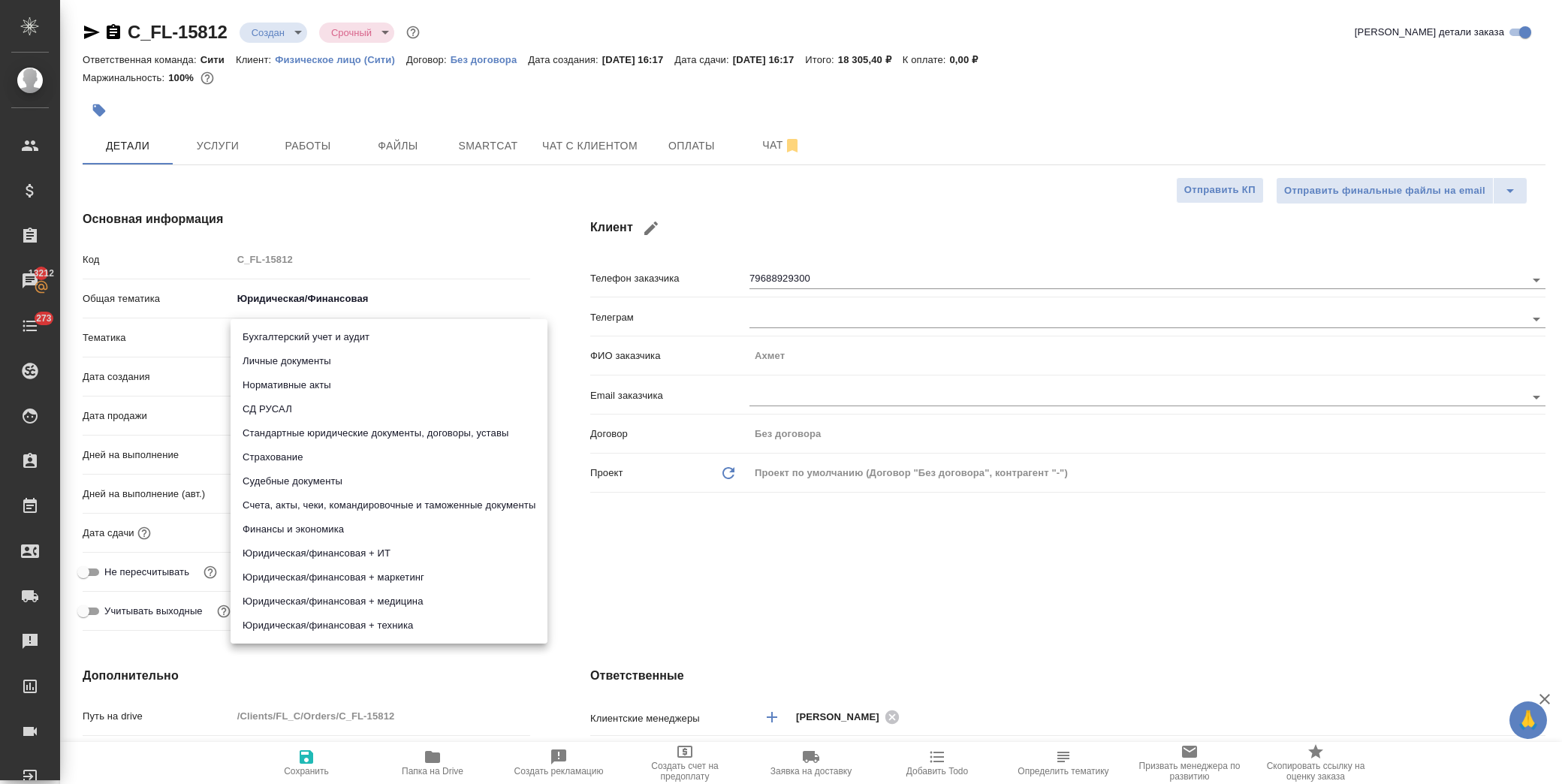
click at [311, 328] on body "🙏 .cls-1 fill:#fff; AWATERA Лофицкая Юлия Владимировна Клиенты Спецификации Зак…" at bounding box center [781, 392] width 1562 height 784
click at [327, 356] on li "Личные документы" at bounding box center [389, 361] width 317 height 24
type textarea "x"
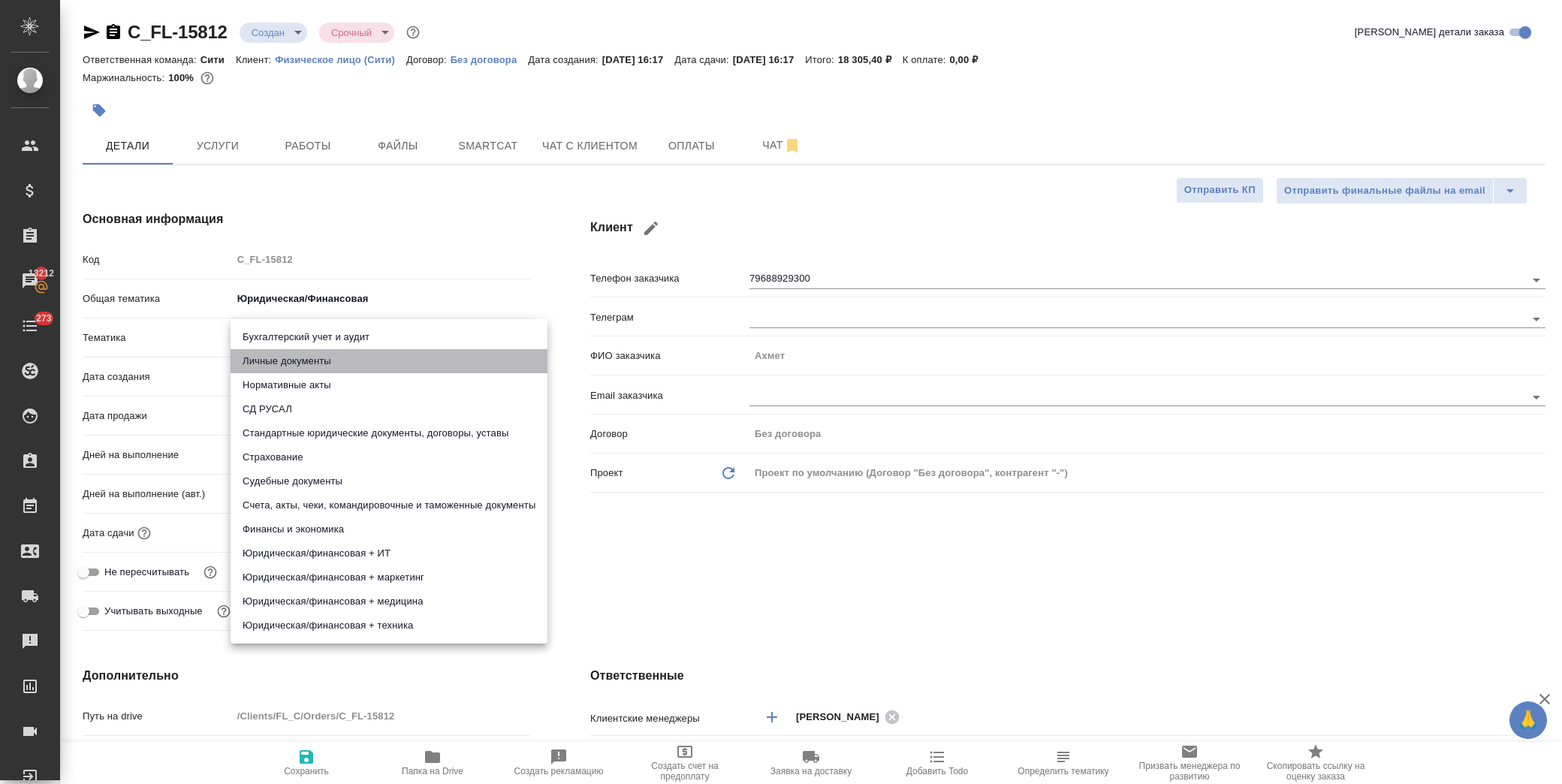
type input "5a8b8b956a9677013d343cfe"
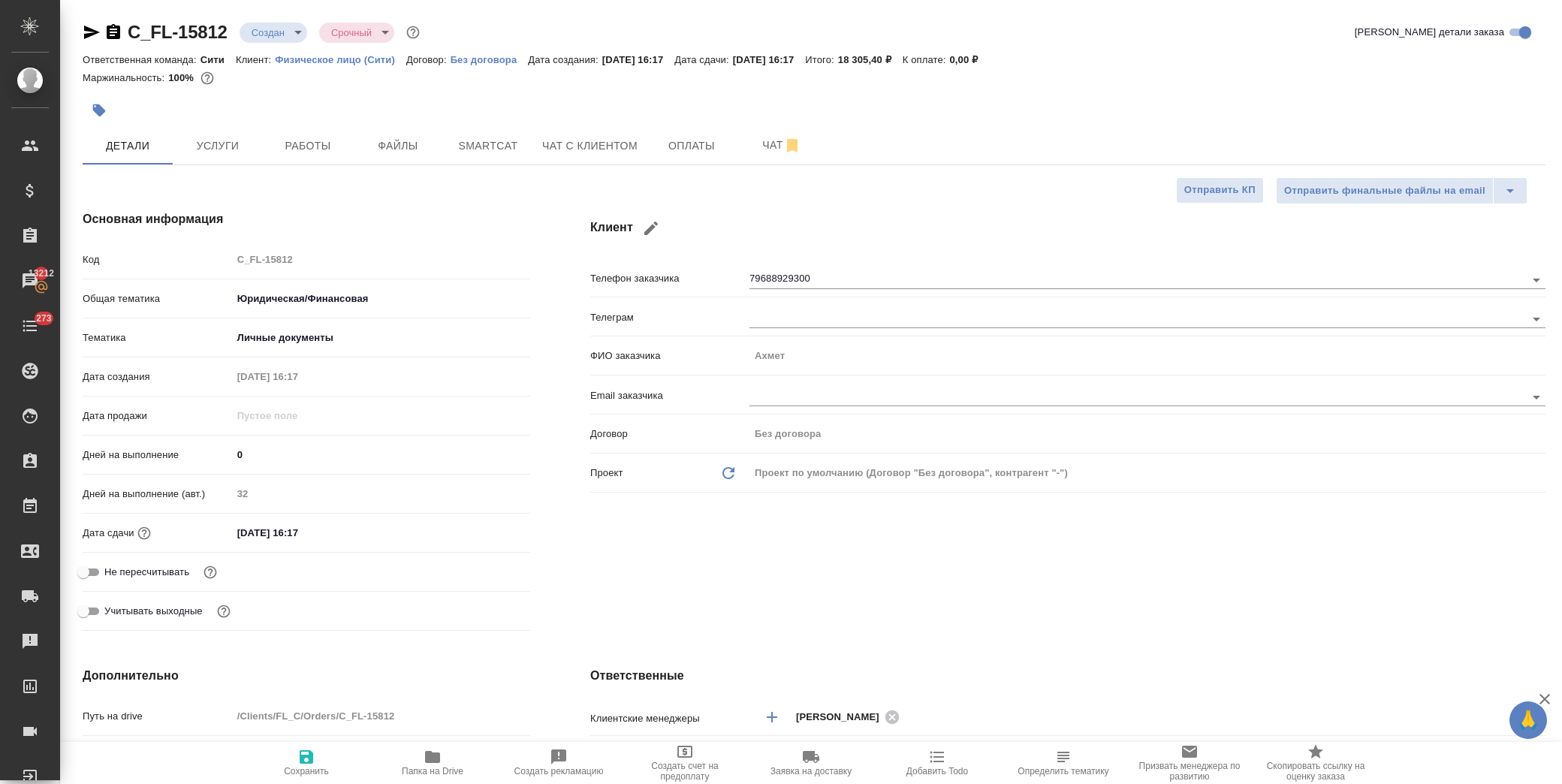
click at [299, 766] on span "Сохранить" at bounding box center [306, 770] width 45 height 10
type textarea "x"
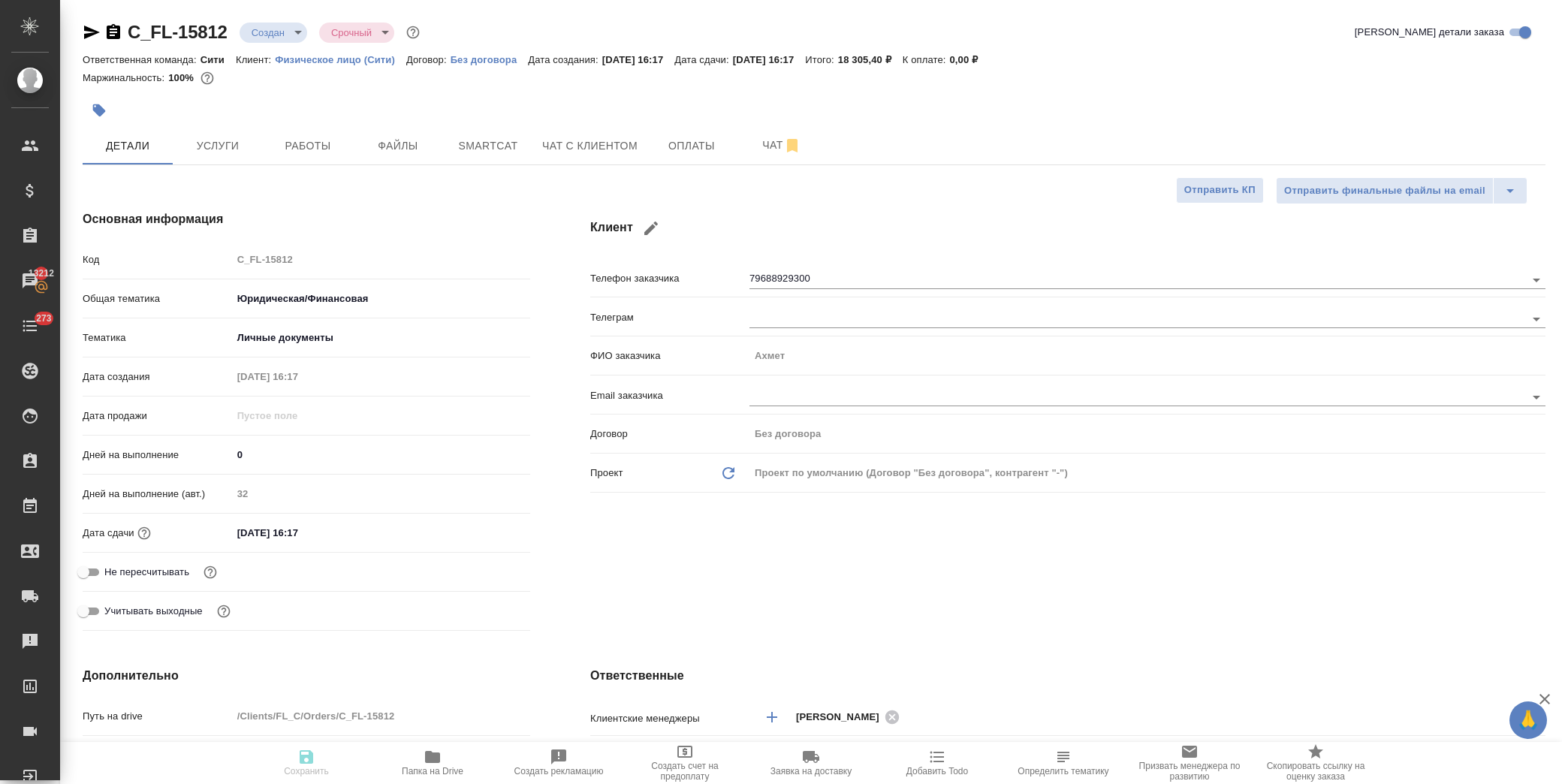
type textarea "x"
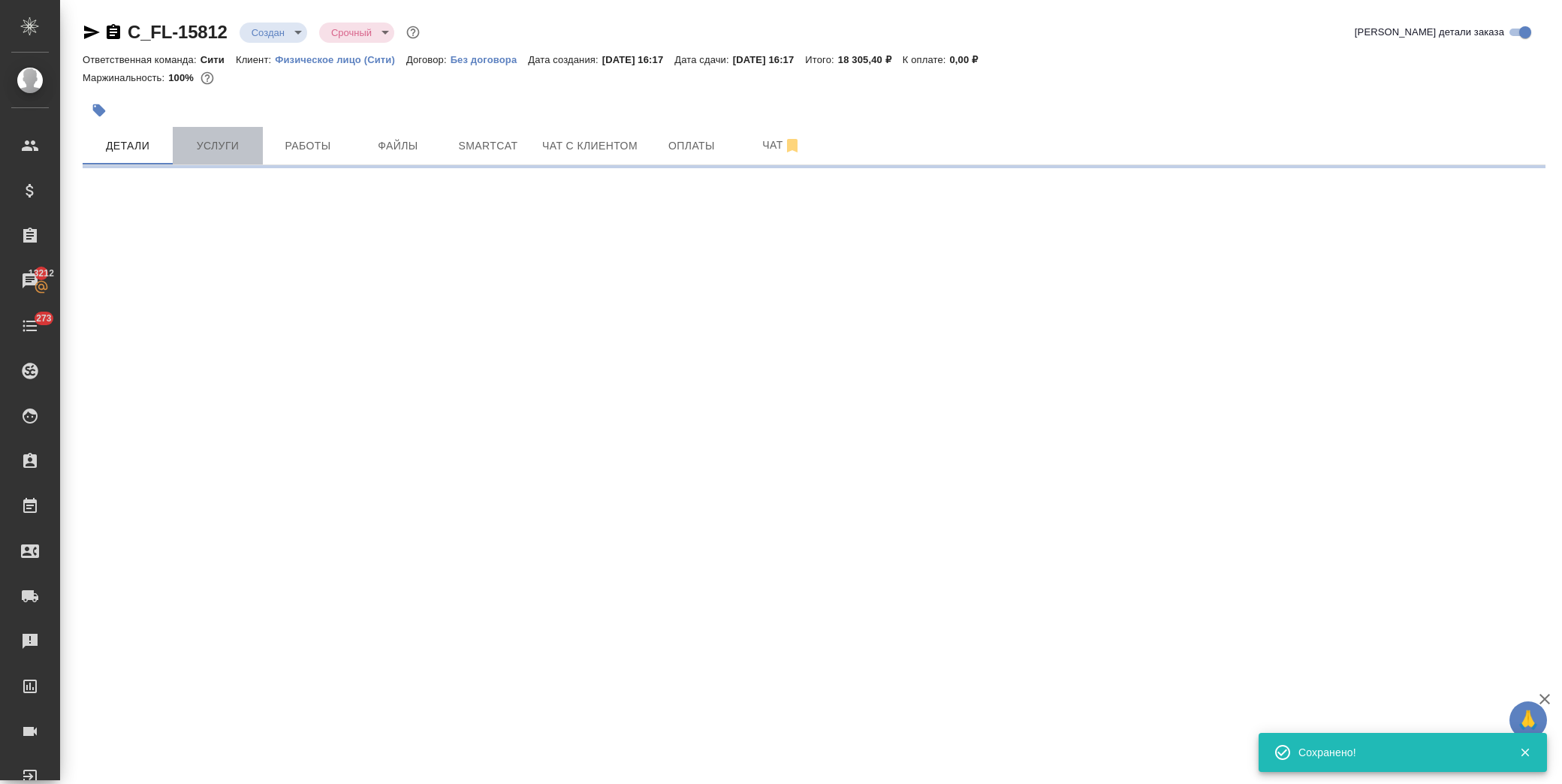
click at [217, 139] on span "Услуги" at bounding box center [217, 146] width 72 height 18
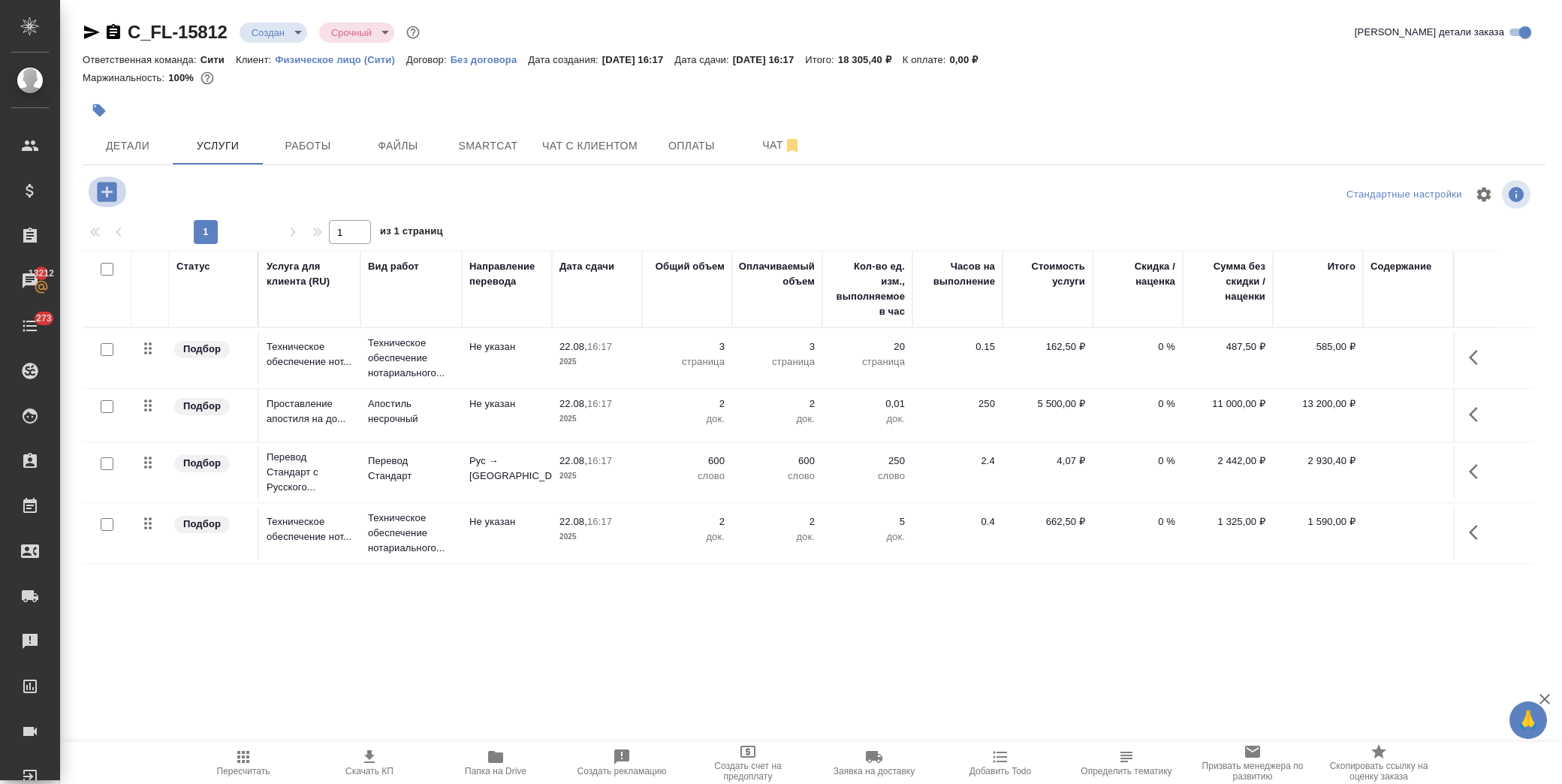
click at [99, 193] on icon "button" at bounding box center [106, 191] width 19 height 19
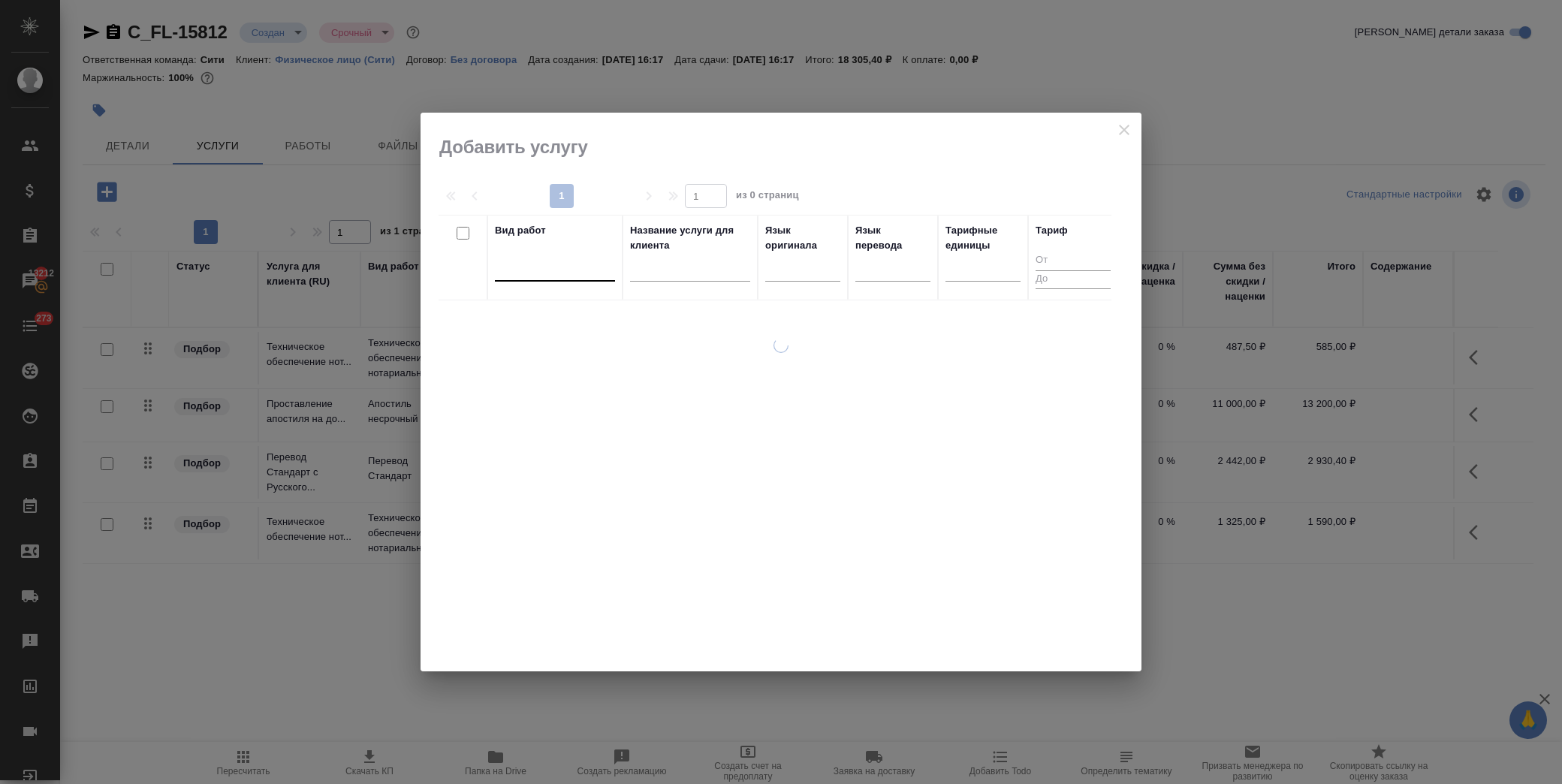
click at [526, 268] on div at bounding box center [555, 266] width 120 height 22
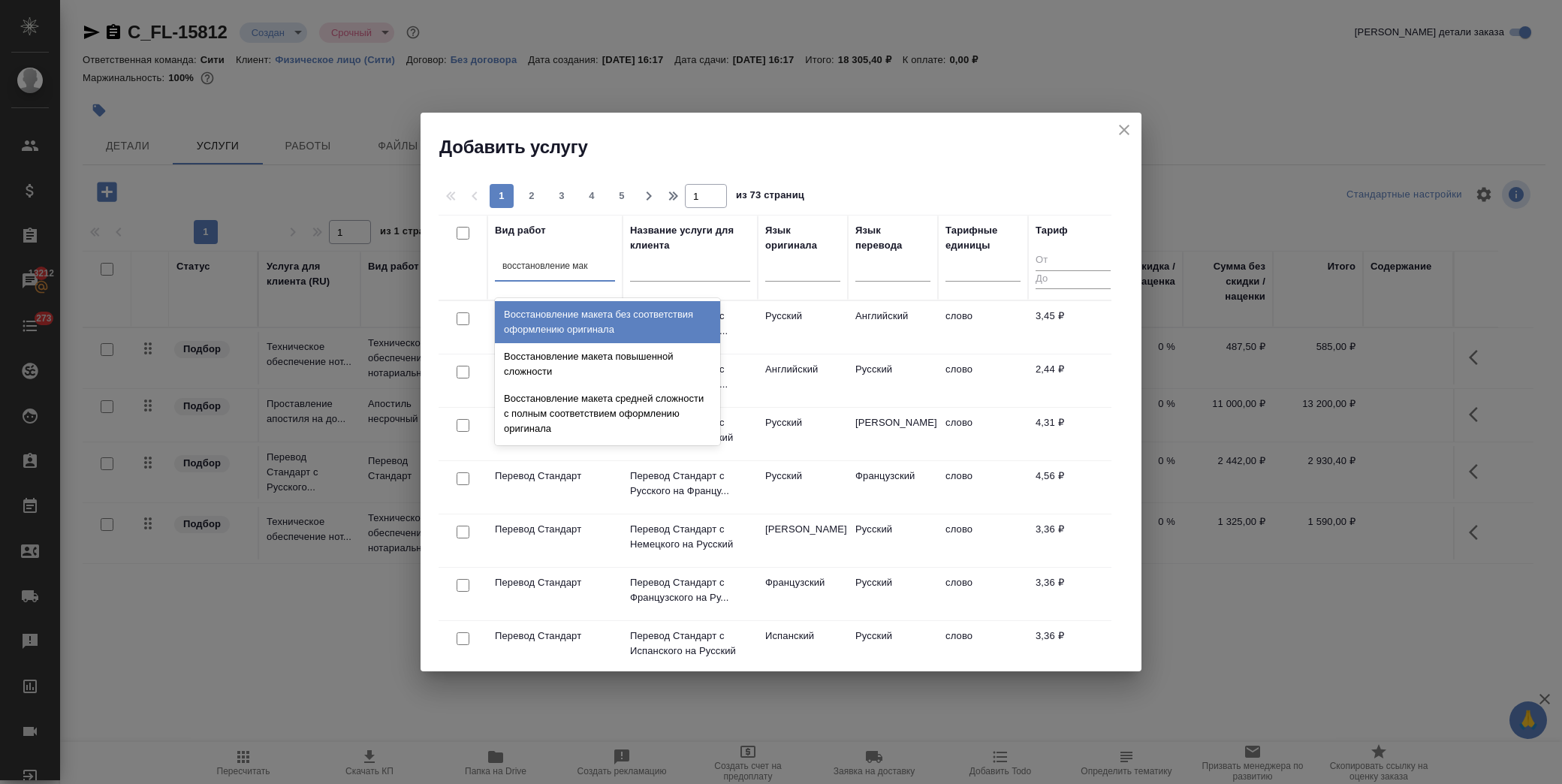
type input "восстановление маке"
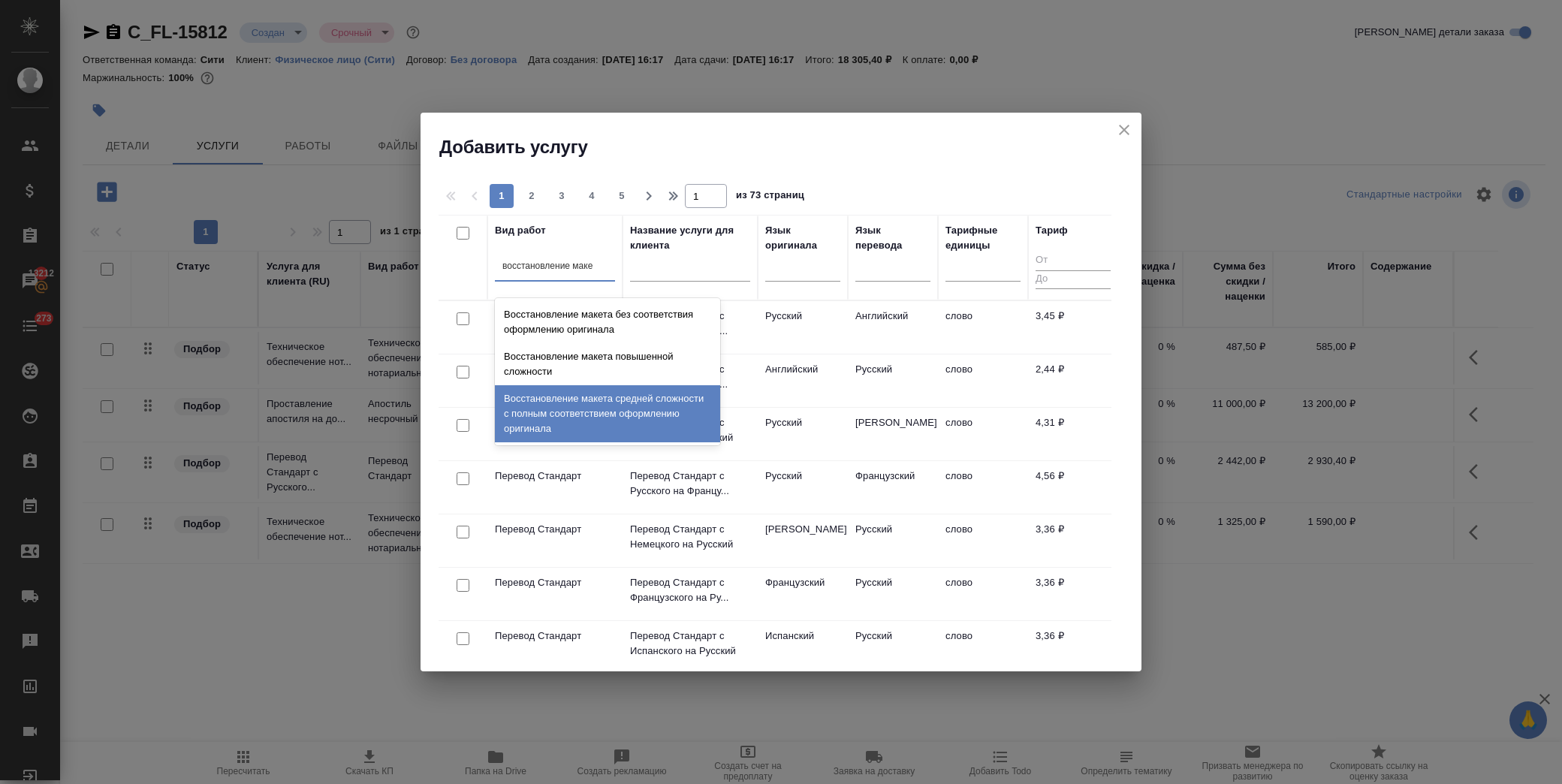
click at [584, 413] on div "Восстановление макета средней сложности с полным соответствием оформлению ориги…" at bounding box center [607, 414] width 226 height 57
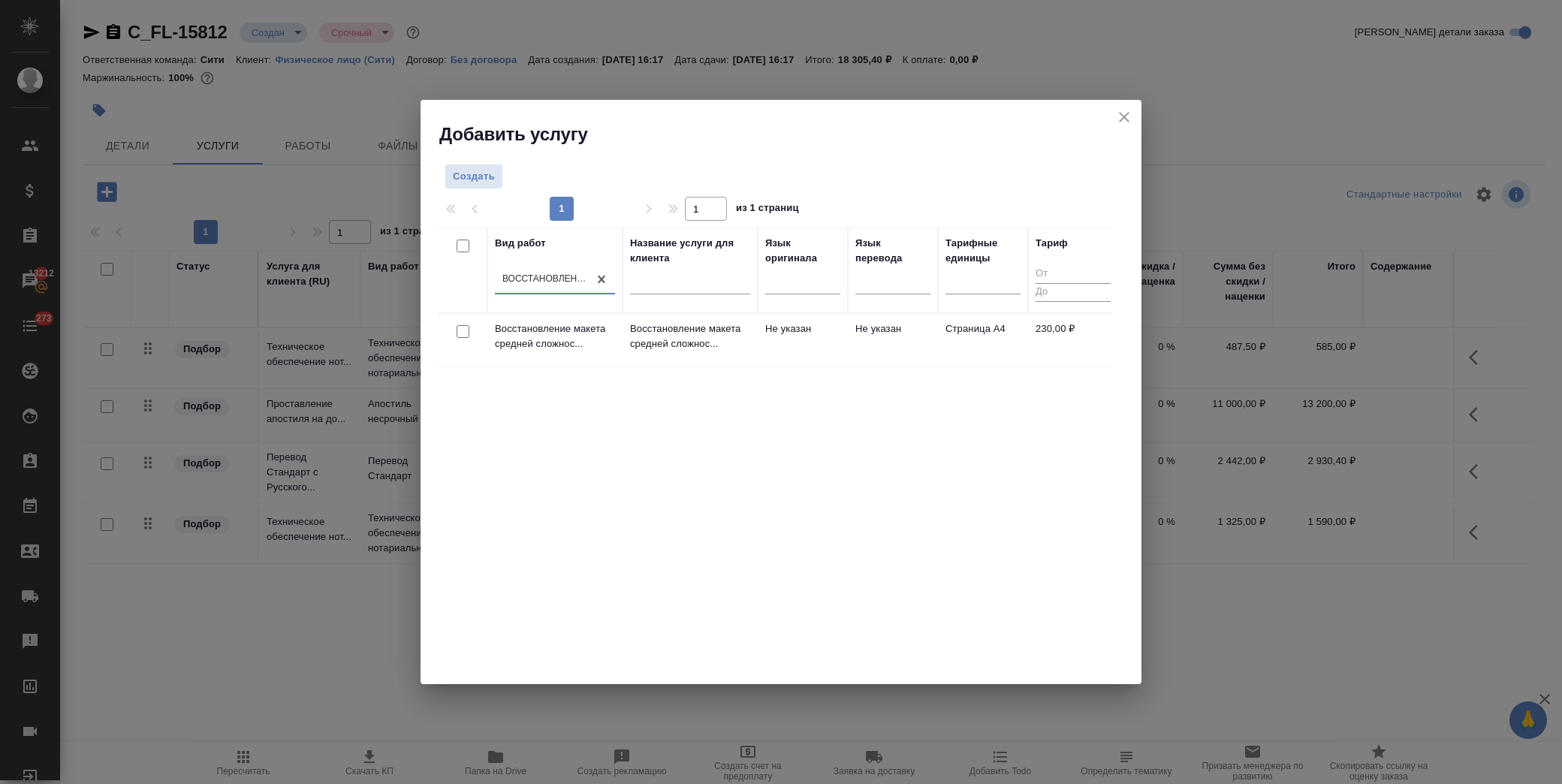
click at [464, 332] on input "checkbox" at bounding box center [464, 332] width 13 height 13
checkbox input "true"
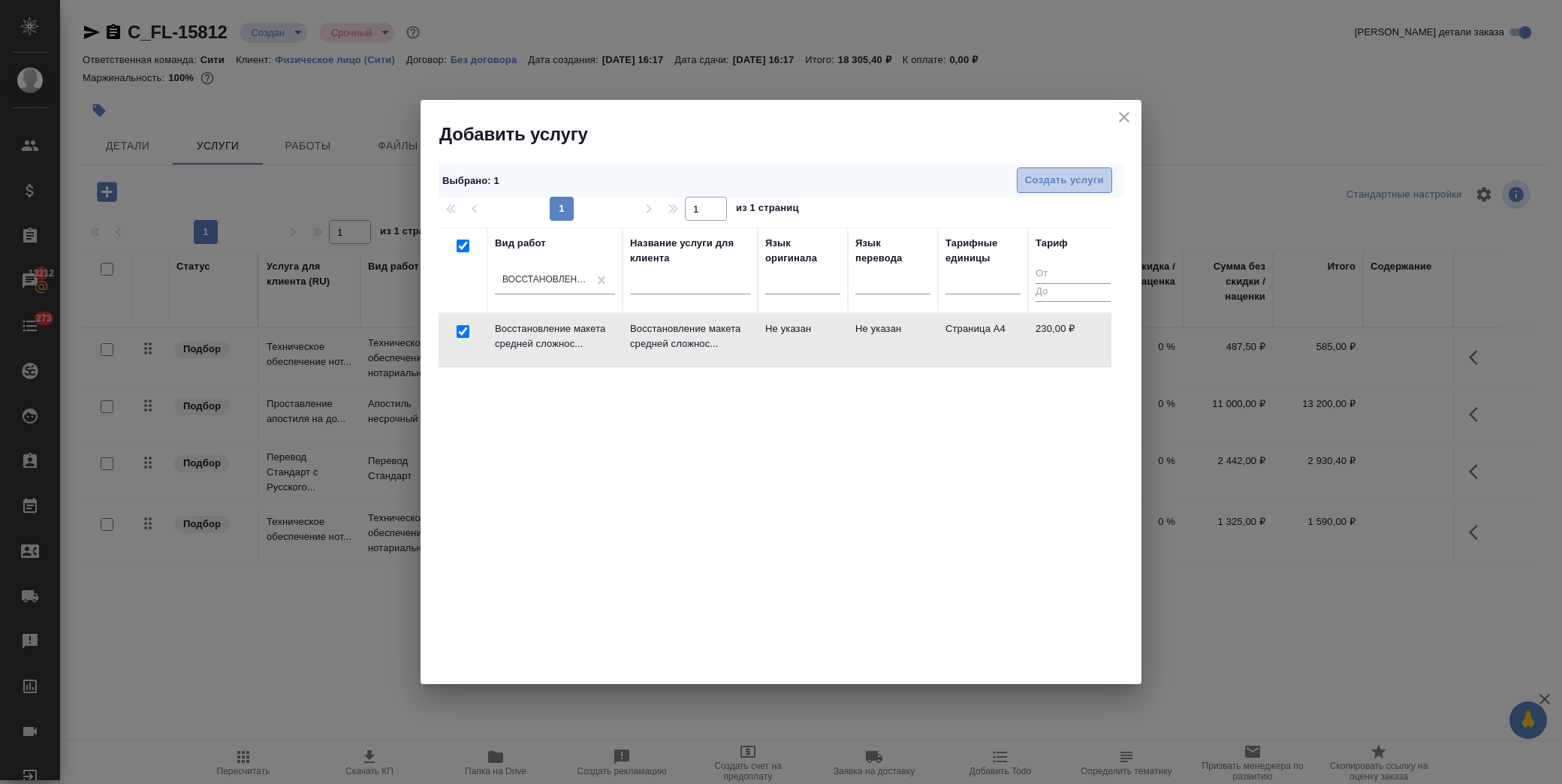
click at [1037, 177] on span "Создать услуги" at bounding box center [1065, 181] width 79 height 18
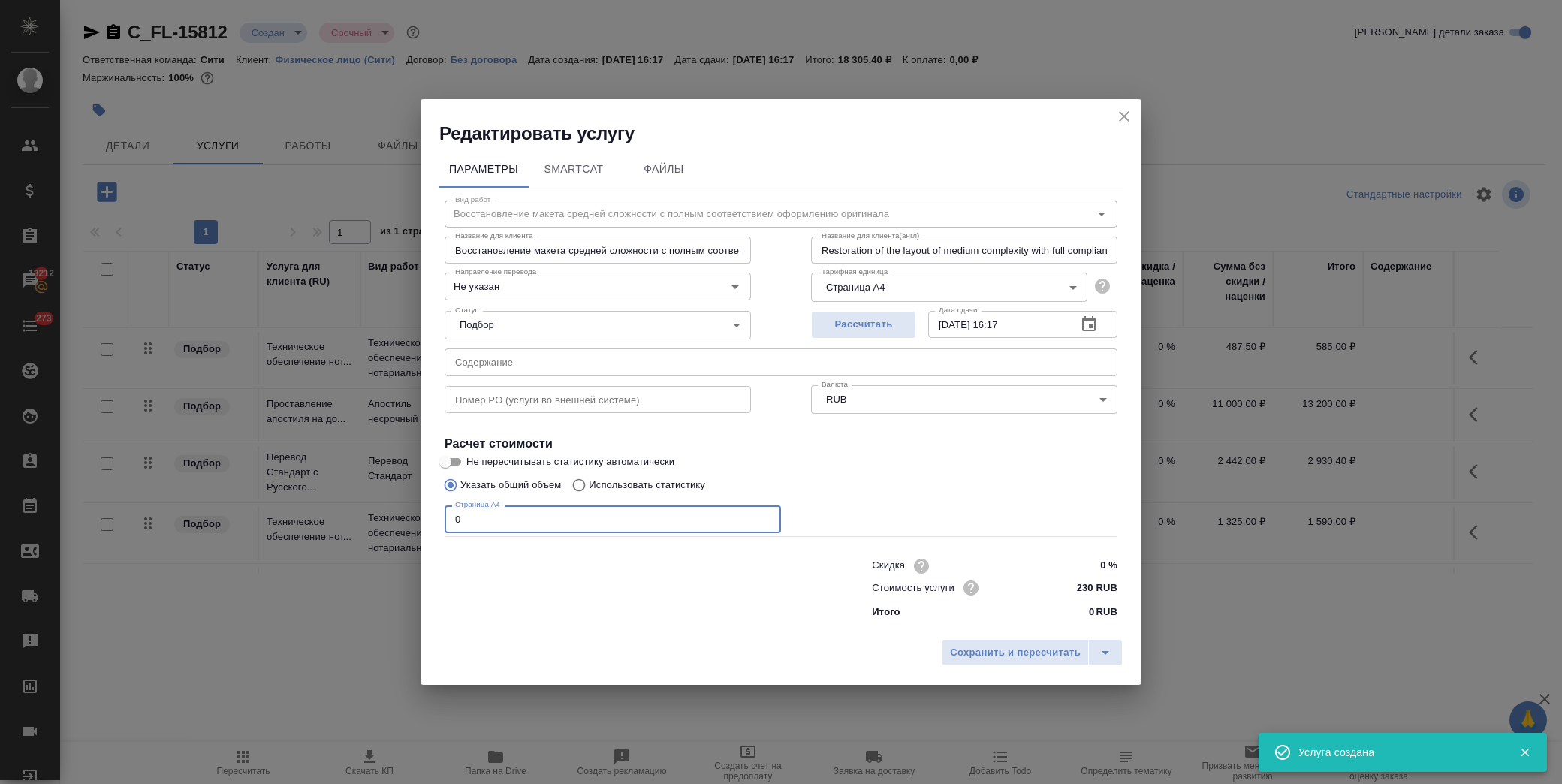
drag, startPoint x: 490, startPoint y: 515, endPoint x: 364, endPoint y: 505, distance: 126.4
click at [344, 518] on div "Редактировать услугу Параметры SmartCat Файлы Вид работ Восстановление макета с…" at bounding box center [781, 392] width 1562 height 784
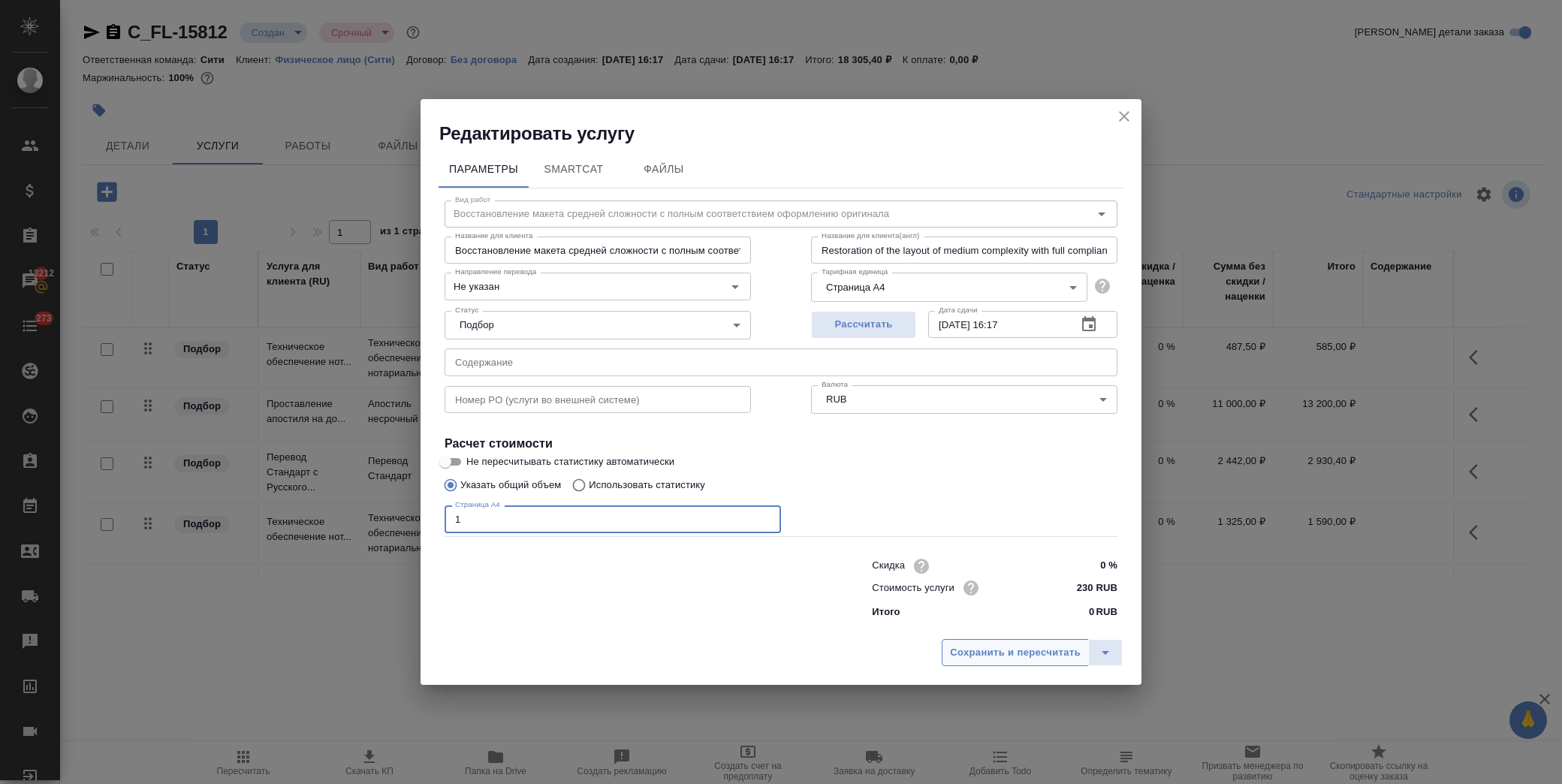
type input "1"
click at [995, 654] on span "Сохранить и пересчитать" at bounding box center [1016, 652] width 131 height 18
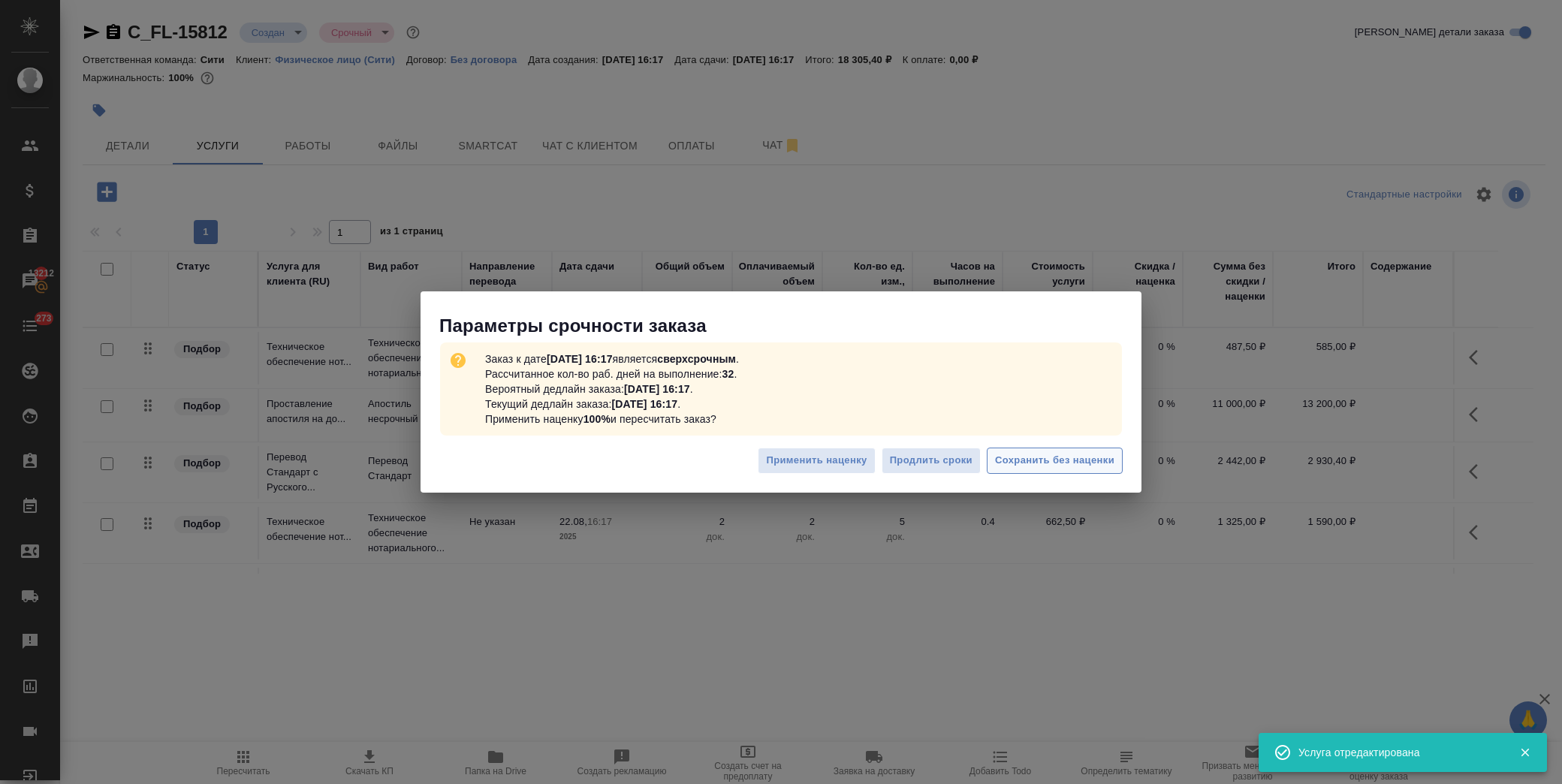
click at [1060, 474] on button "Сохранить без наценки" at bounding box center [1055, 461] width 136 height 27
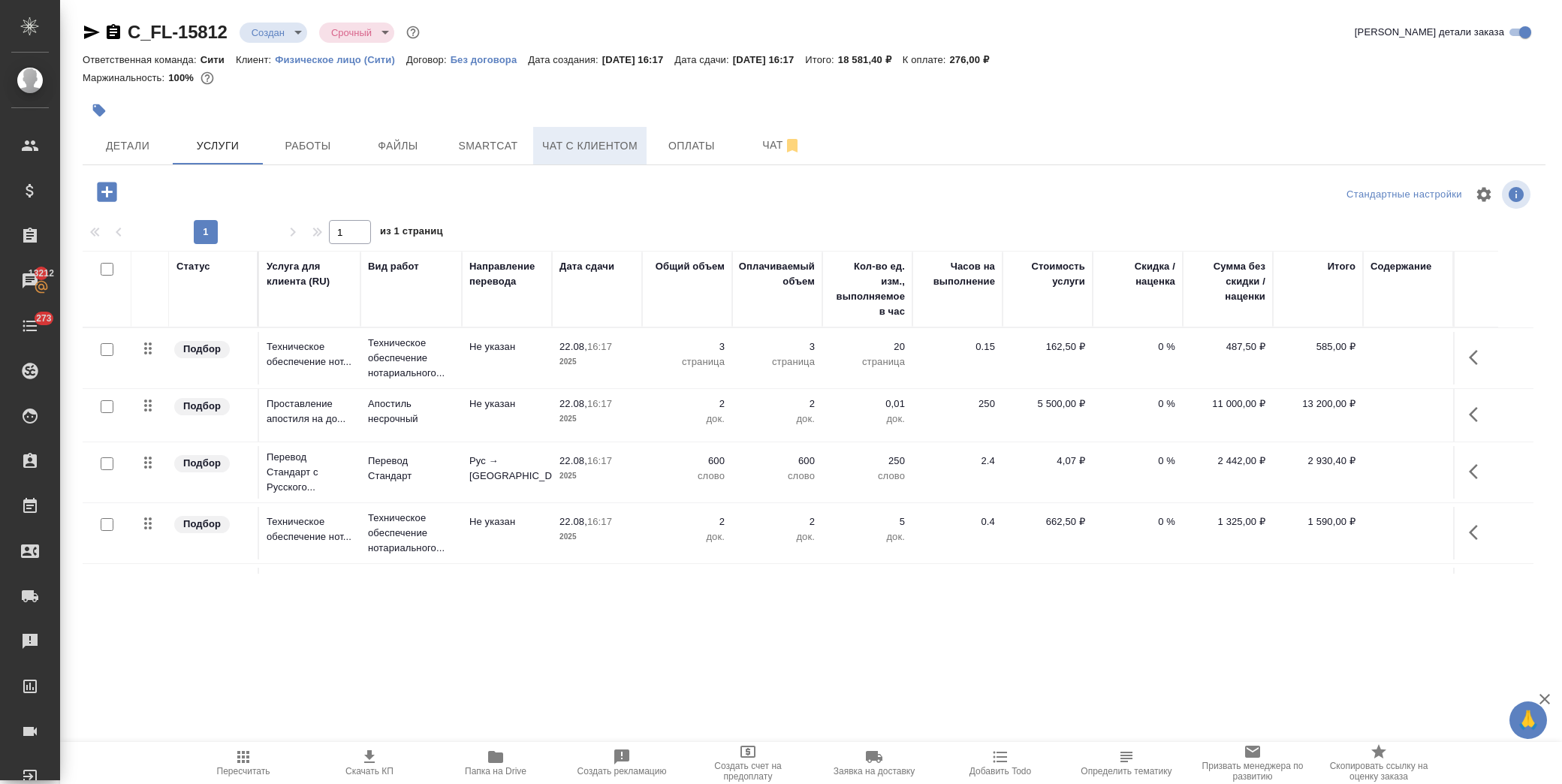
click at [614, 141] on span "Чат с клиентом" at bounding box center [591, 146] width 96 height 18
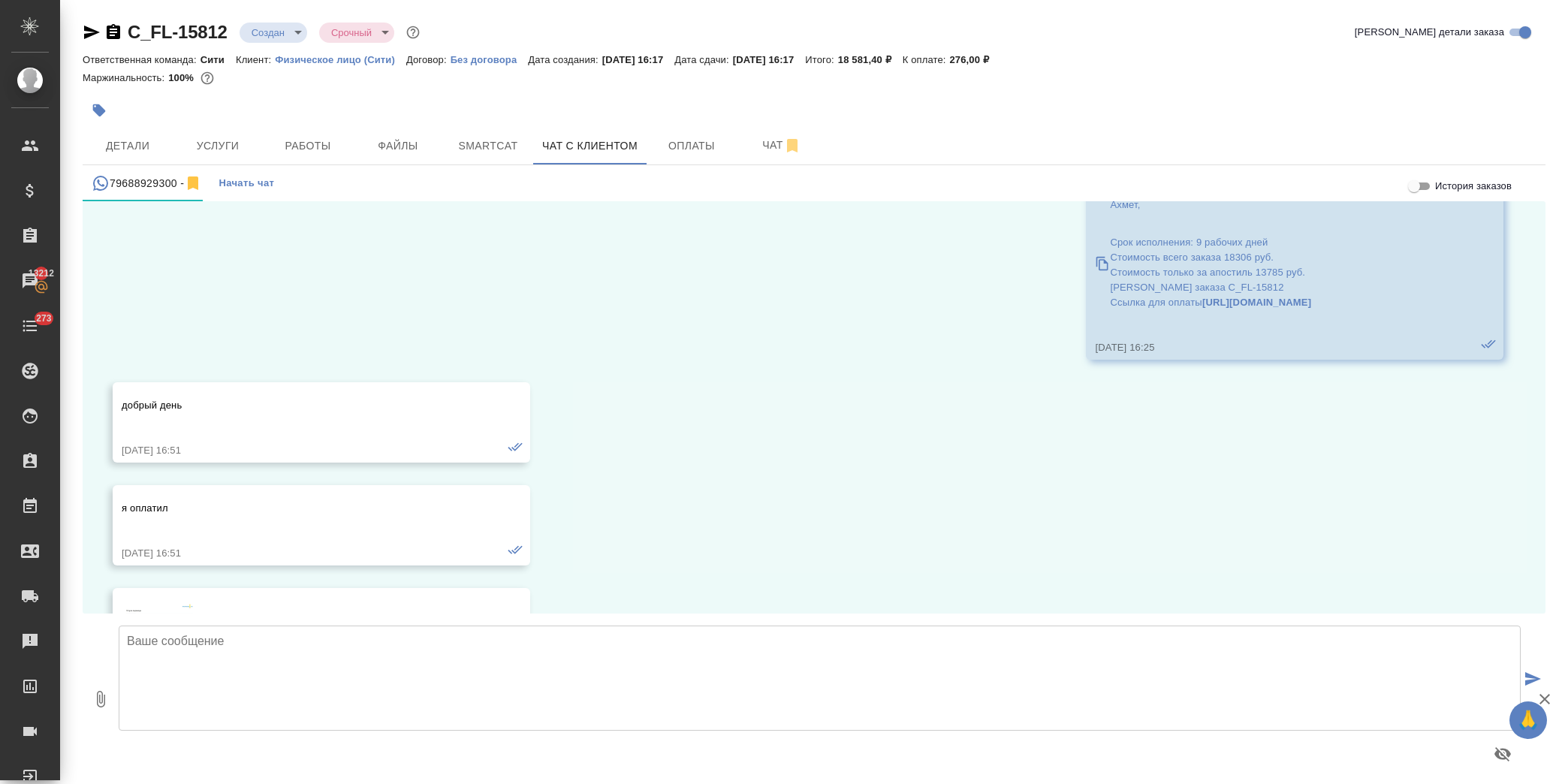
scroll to position [153, 0]
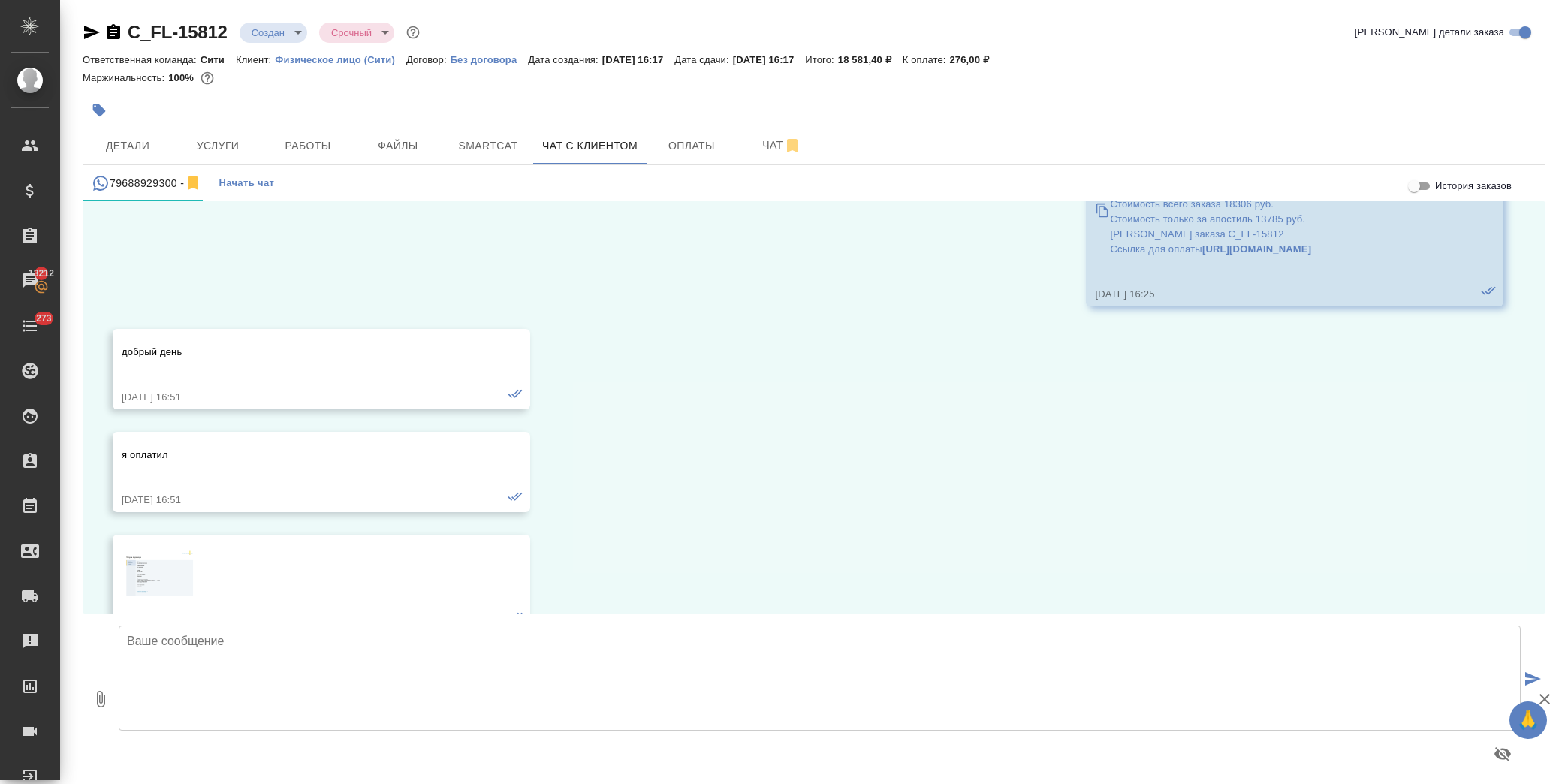
click at [276, 672] on textarea at bounding box center [820, 678] width 1403 height 105
type textarea "Добрый день, Ахмет! оплату получили, заказ в работе."
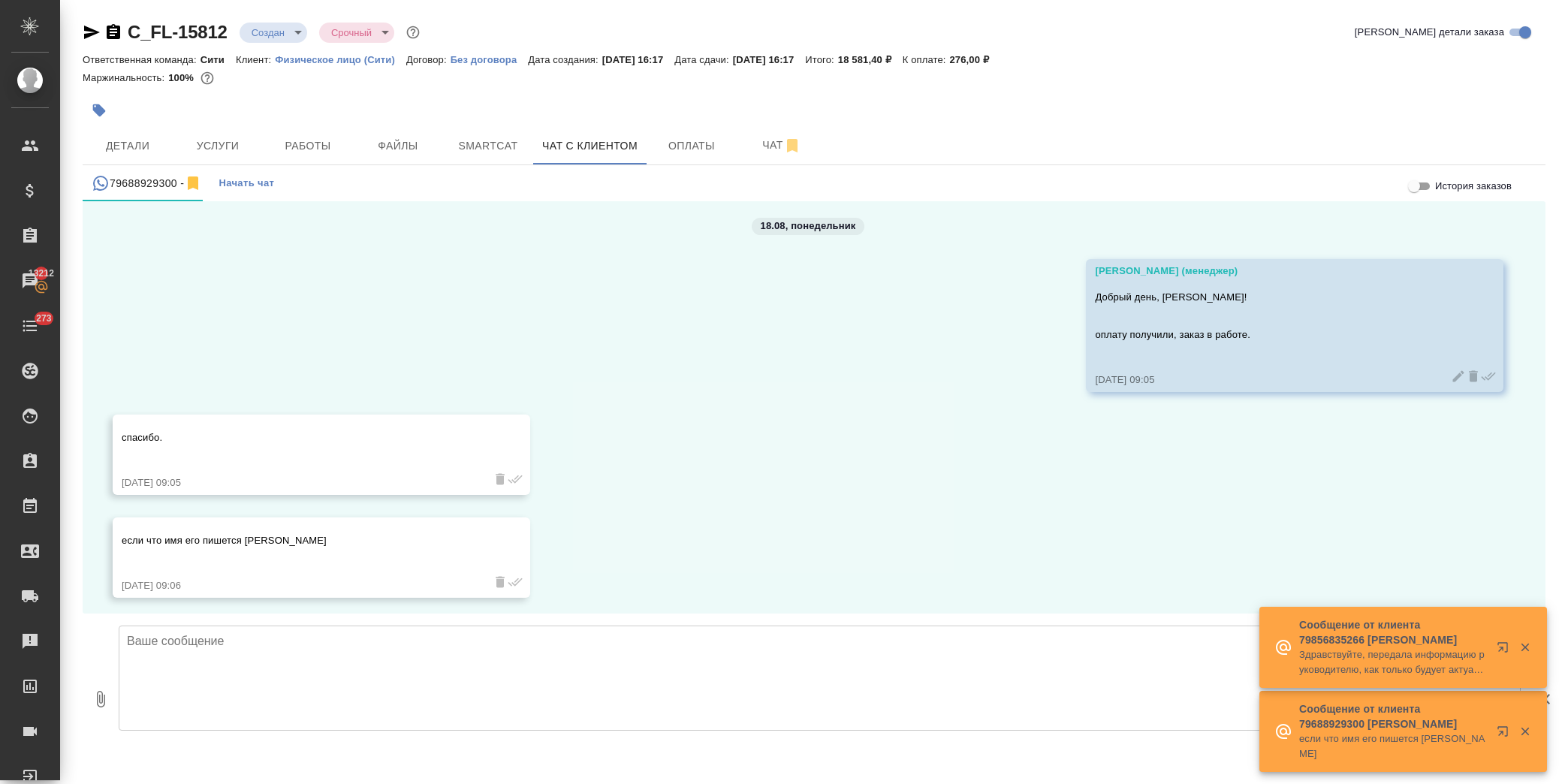
scroll to position [619, 0]
drag, startPoint x: 308, startPoint y: 538, endPoint x: 246, endPoint y: 536, distance: 62.0
click at [246, 536] on p "если что имя его пишется Ömer Akkaş" at bounding box center [299, 535] width 356 height 15
copy p "Ömer Akkaş"
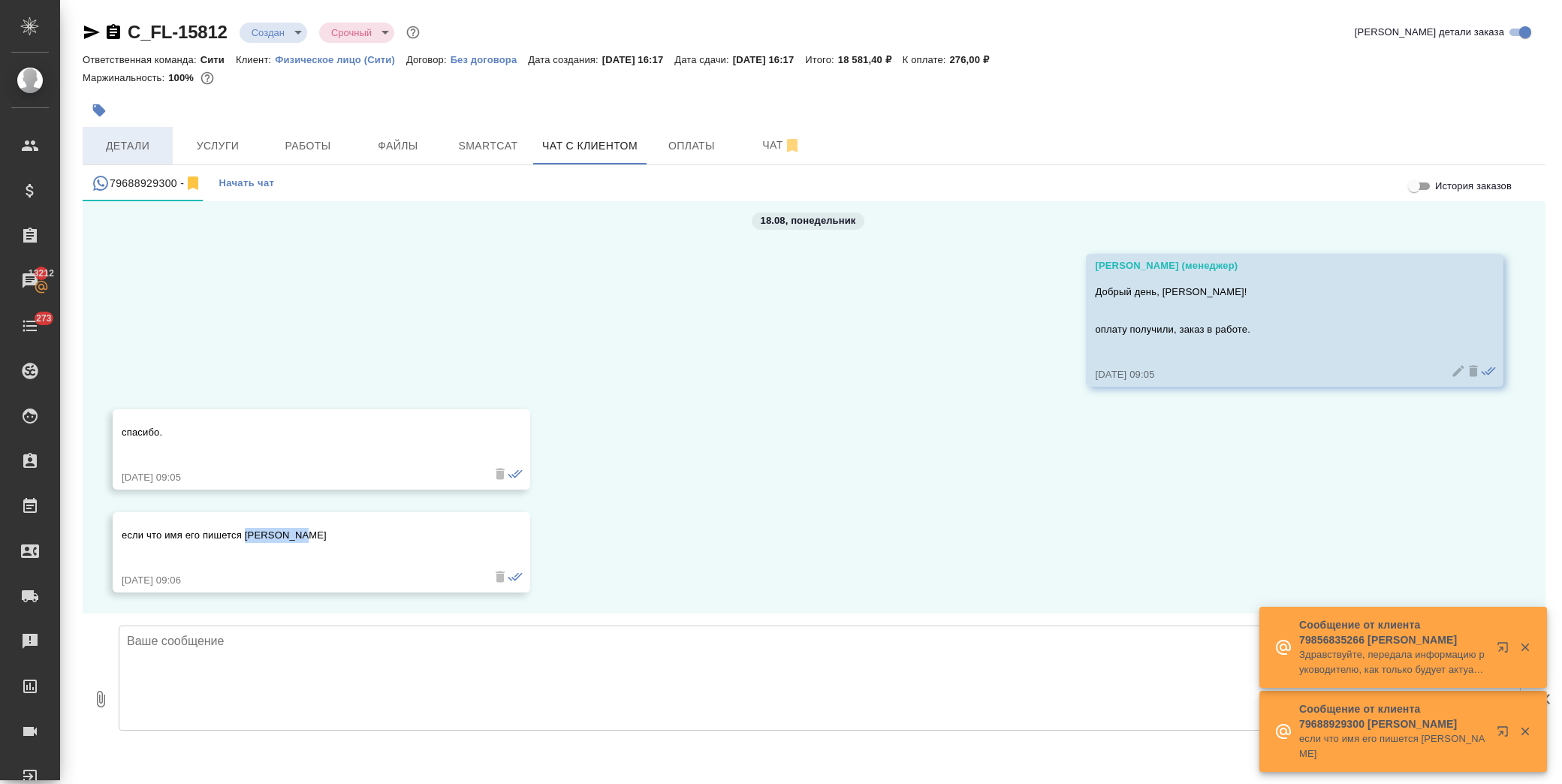
click at [132, 139] on span "Детали" at bounding box center [127, 146] width 72 height 18
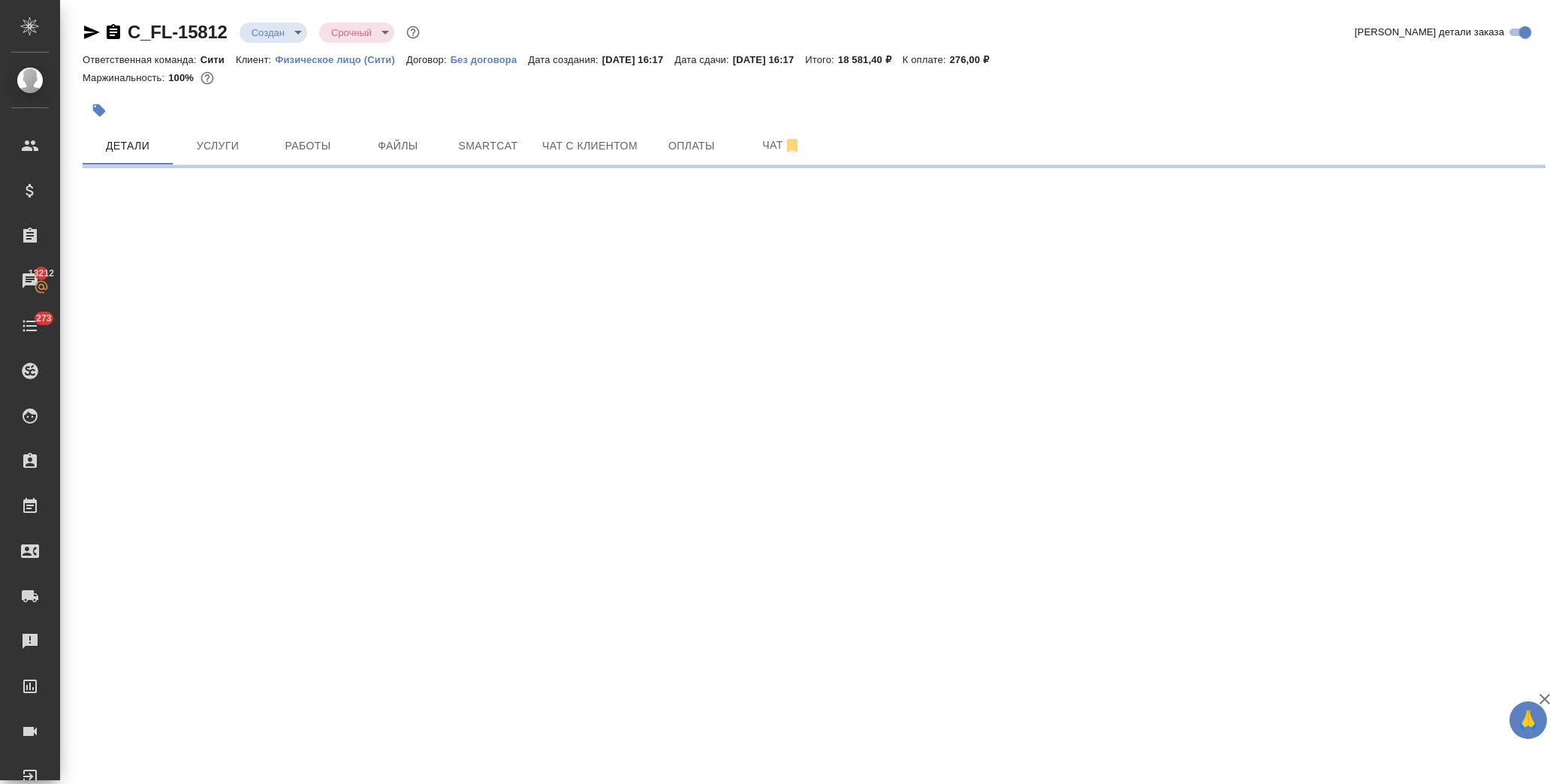
select select "RU"
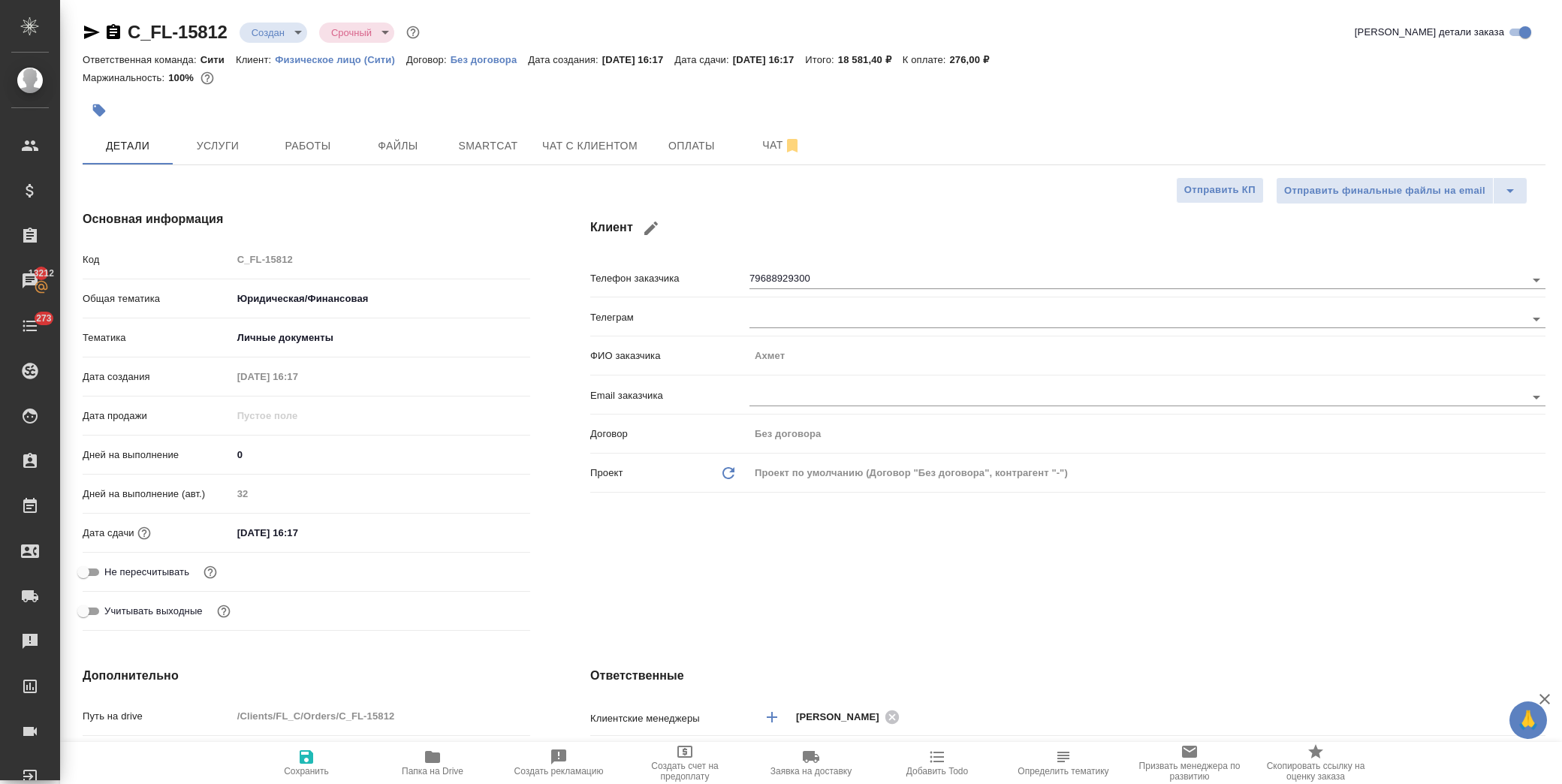
type textarea "x"
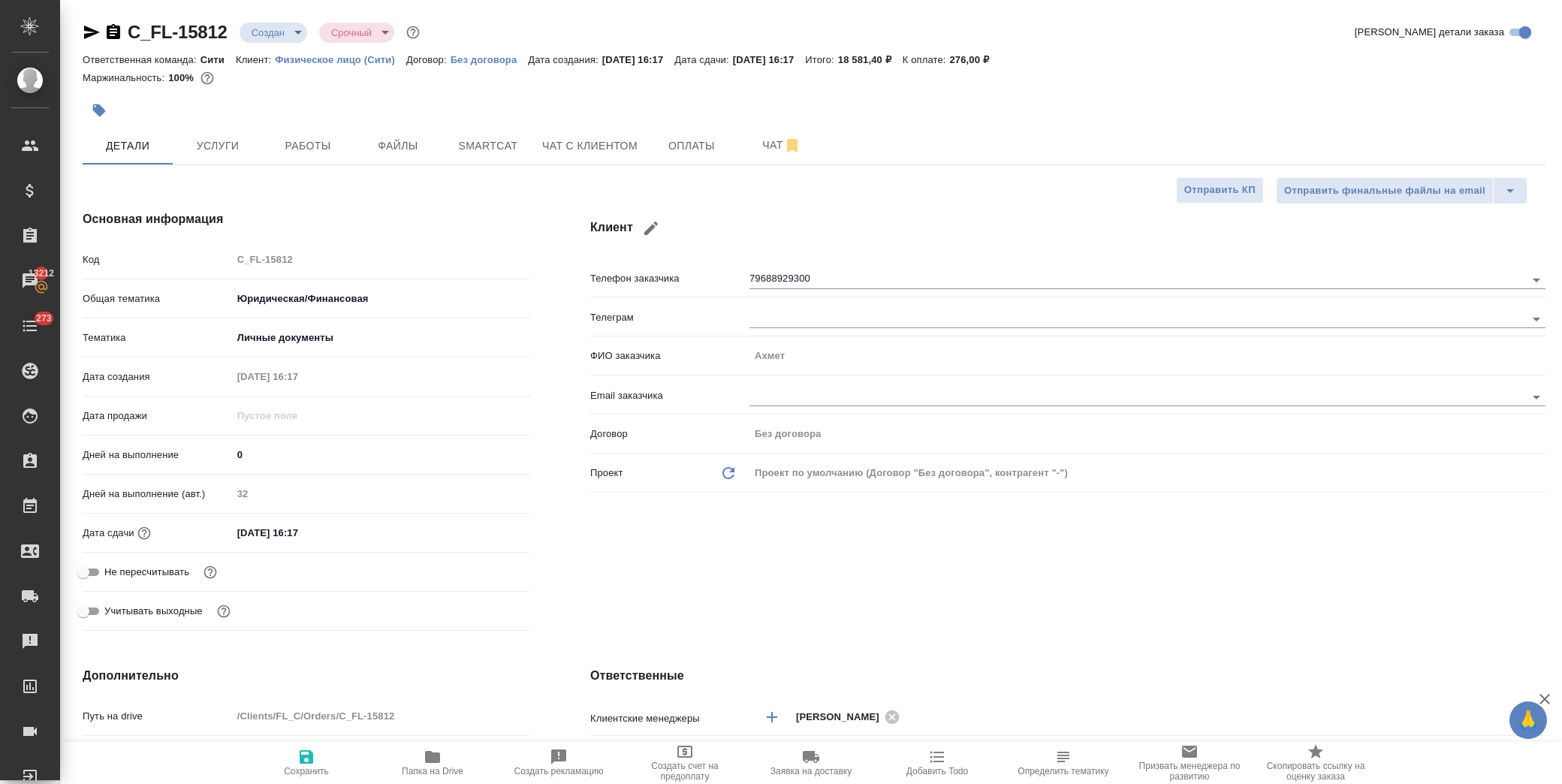
type textarea "x"
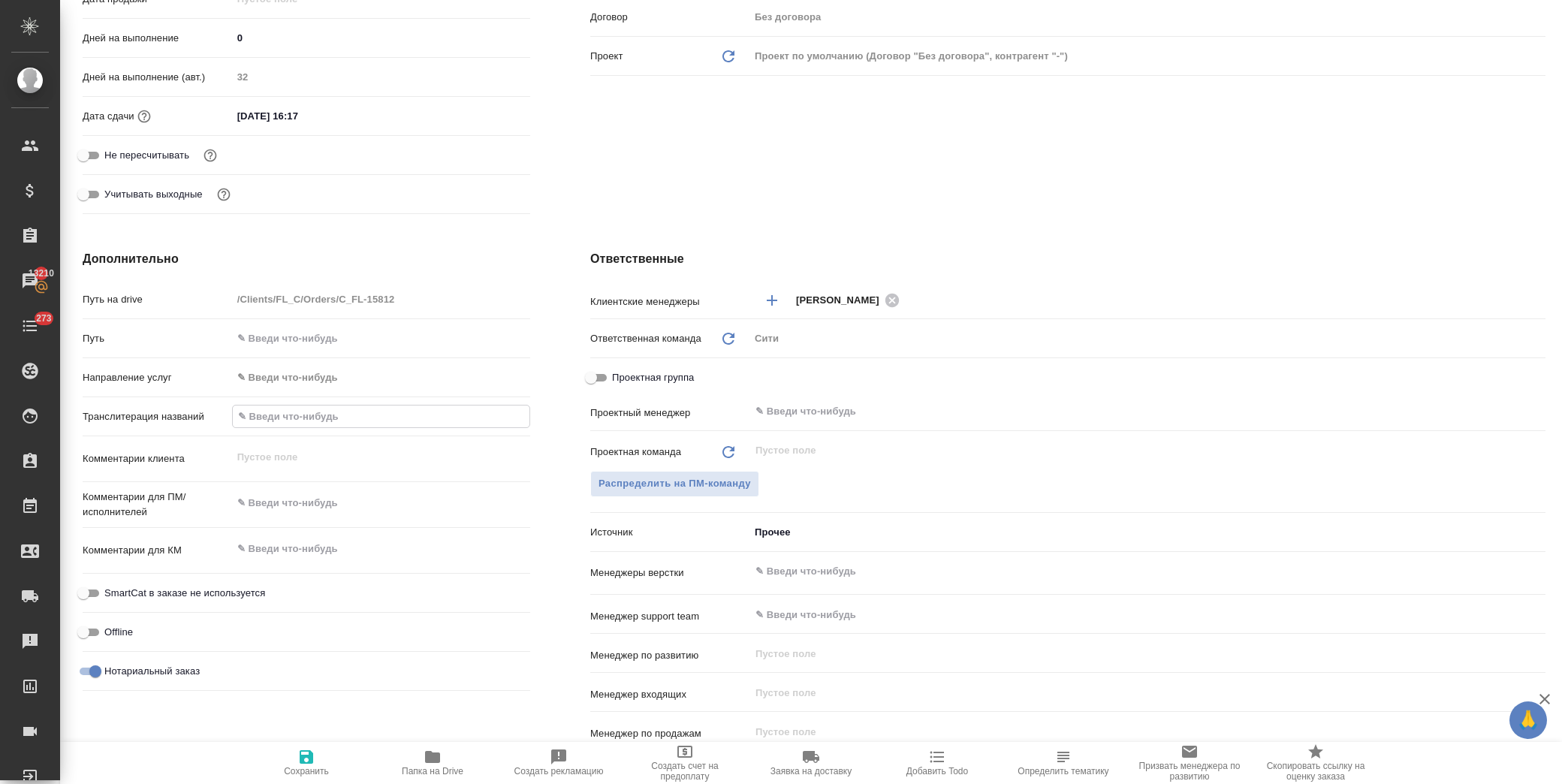
click at [301, 416] on input "text" at bounding box center [382, 416] width 297 height 22
paste input "Ömer Akkaş"
type input "Ömer Akkaş"
type textarea "x"
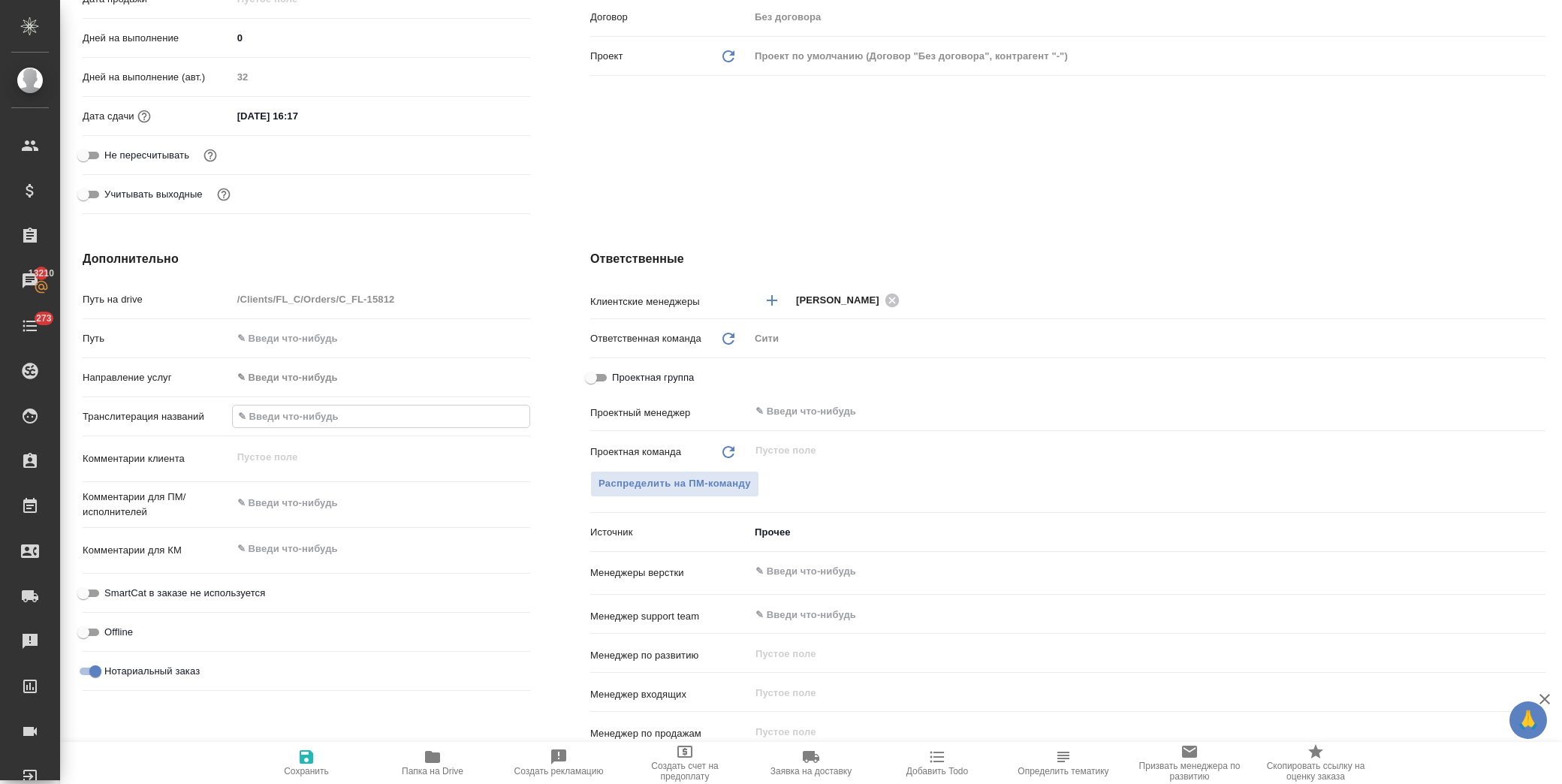
type textarea "x"
type input "Ömer Akkaş"
click at [311, 757] on icon "button" at bounding box center [306, 756] width 14 height 14
type textarea "x"
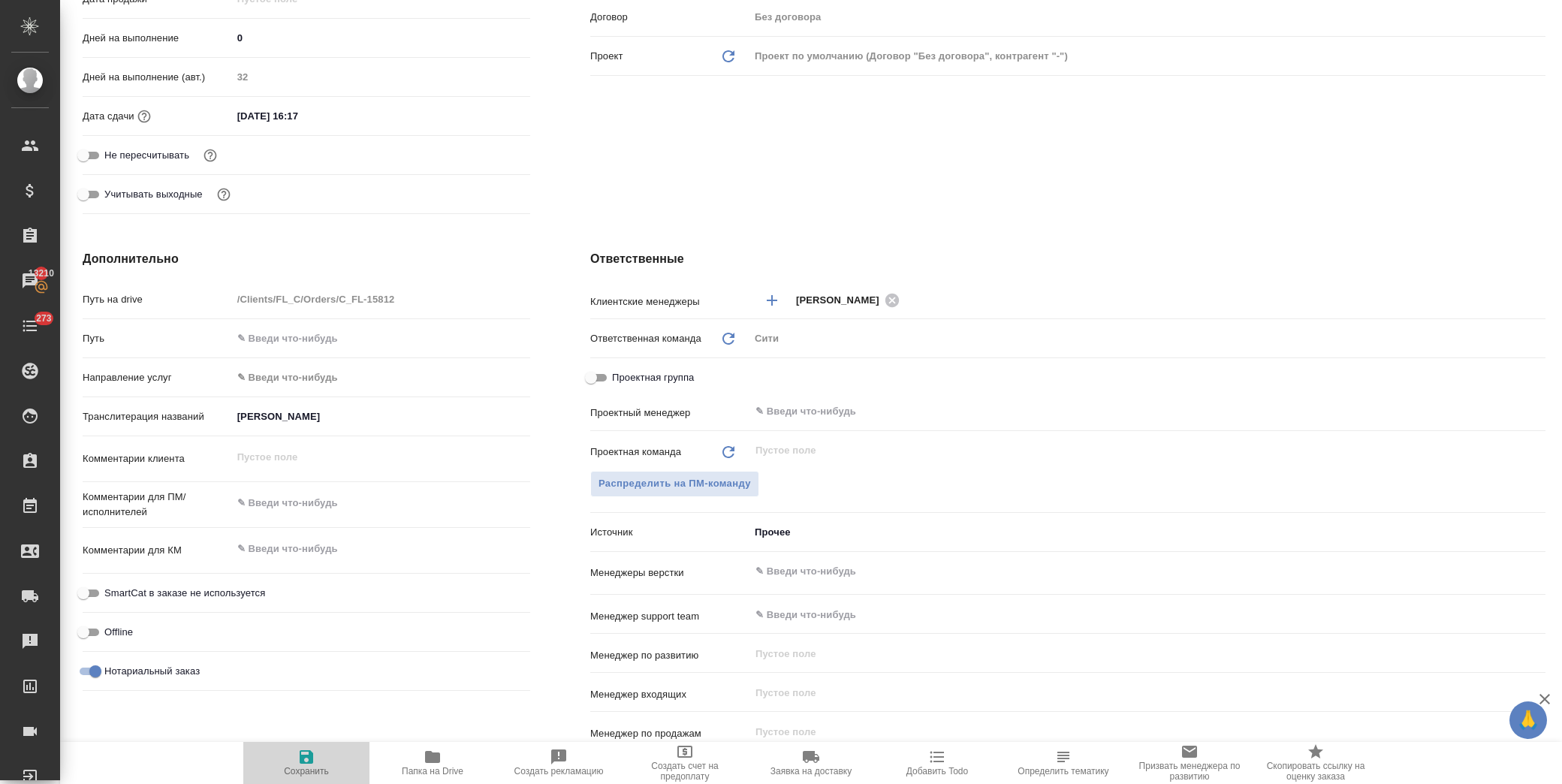
type textarea "x"
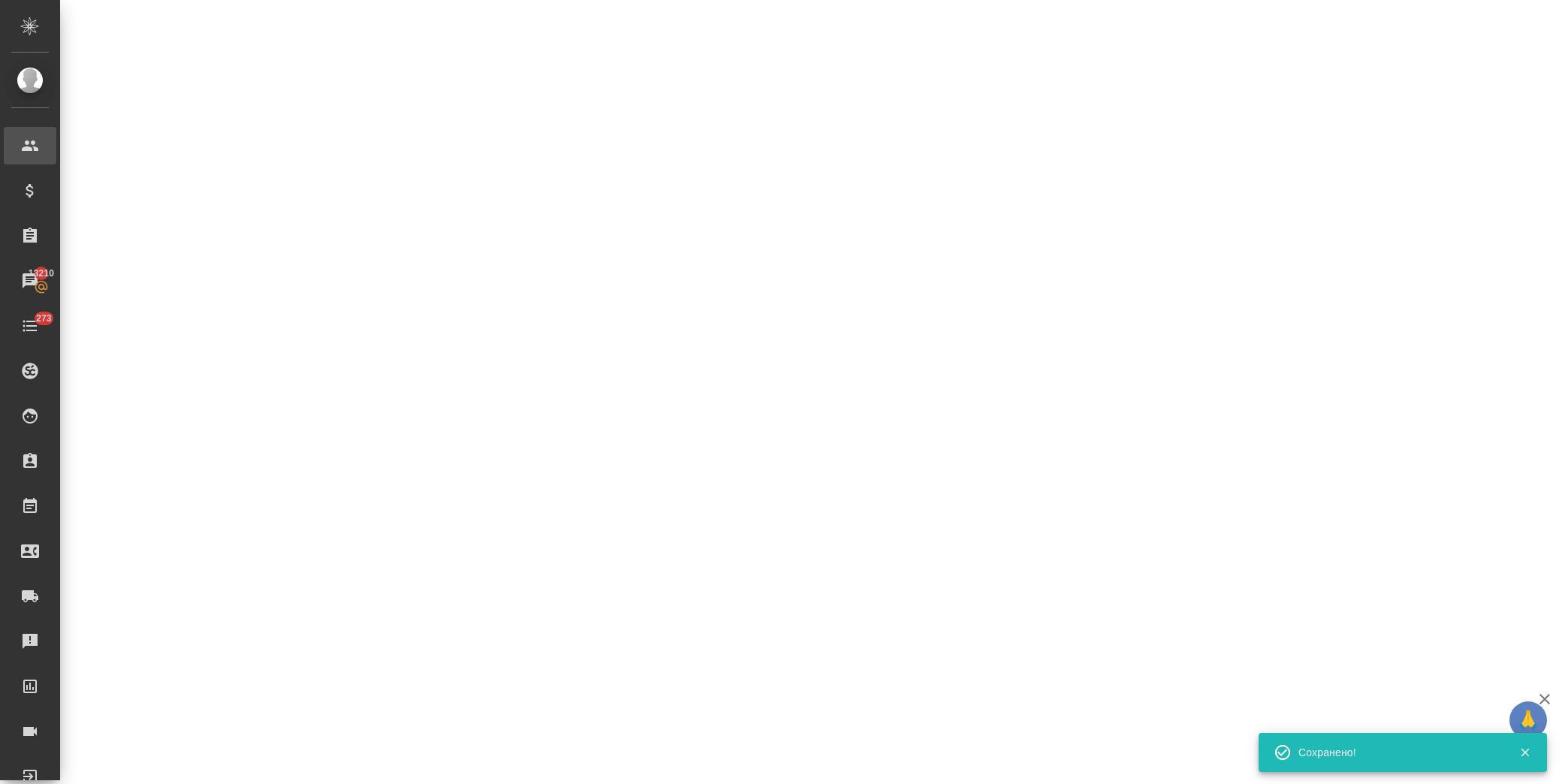
scroll to position [0, 0]
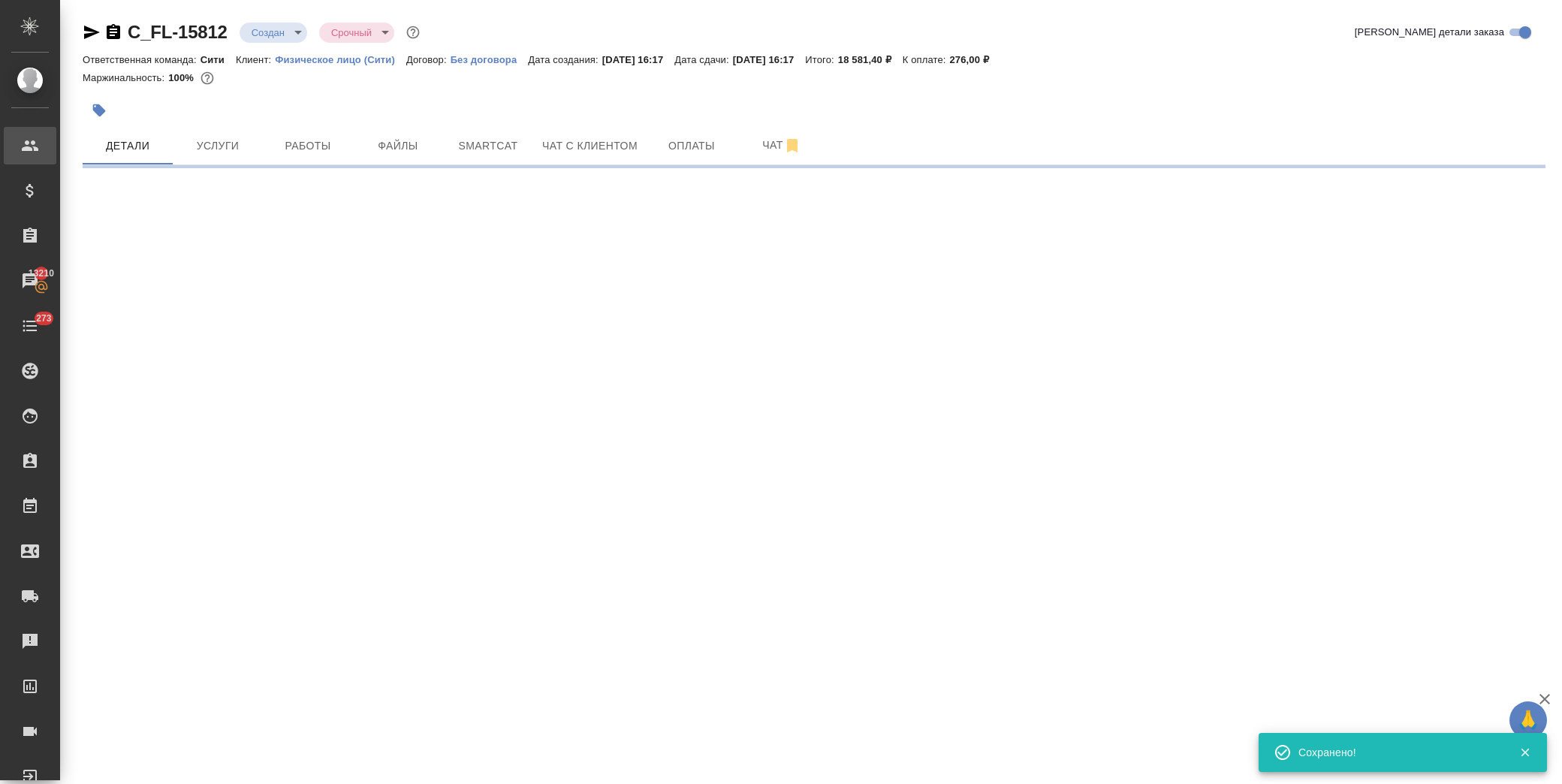
select select "RU"
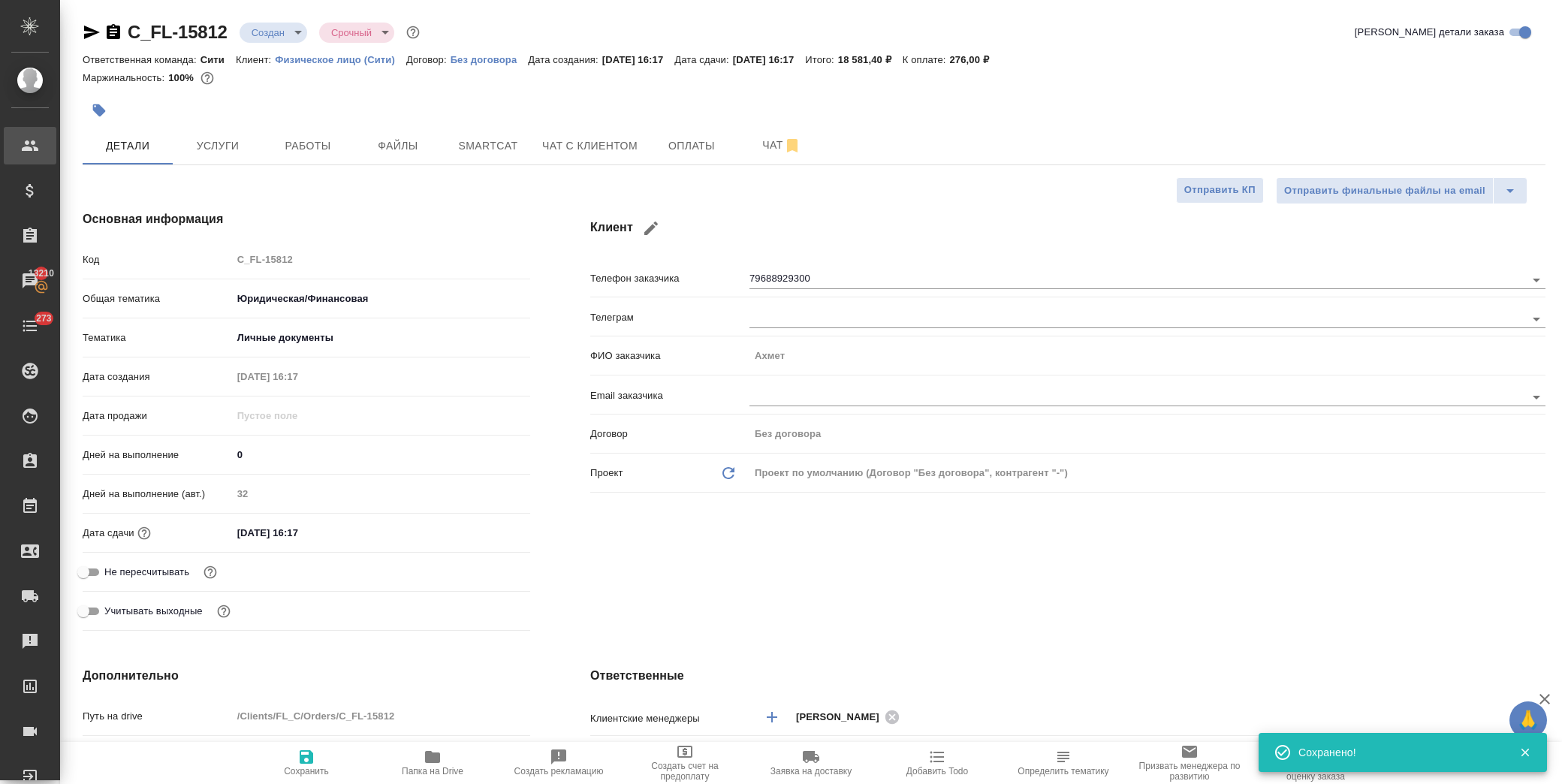
type textarea "x"
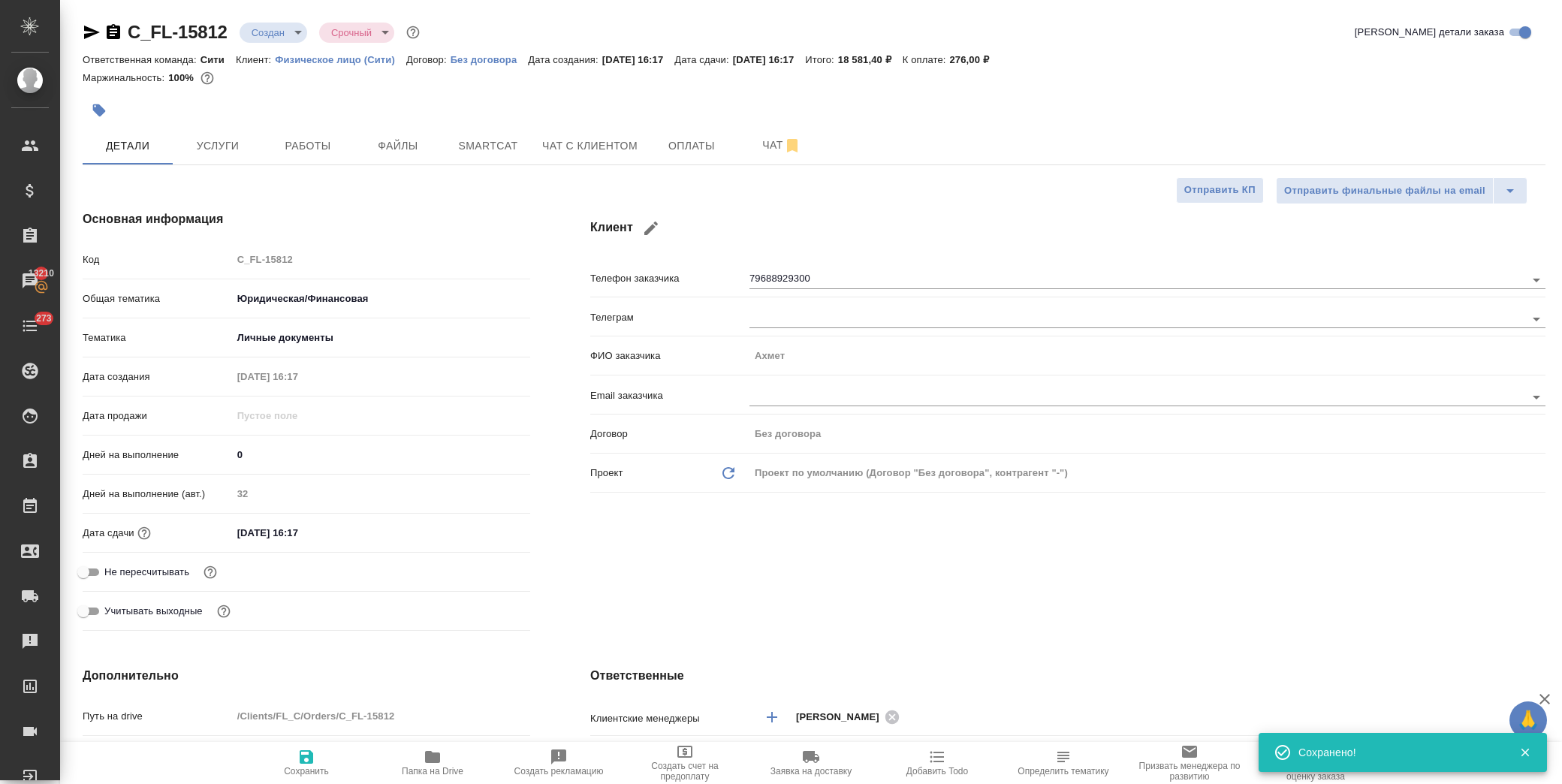
type textarea "x"
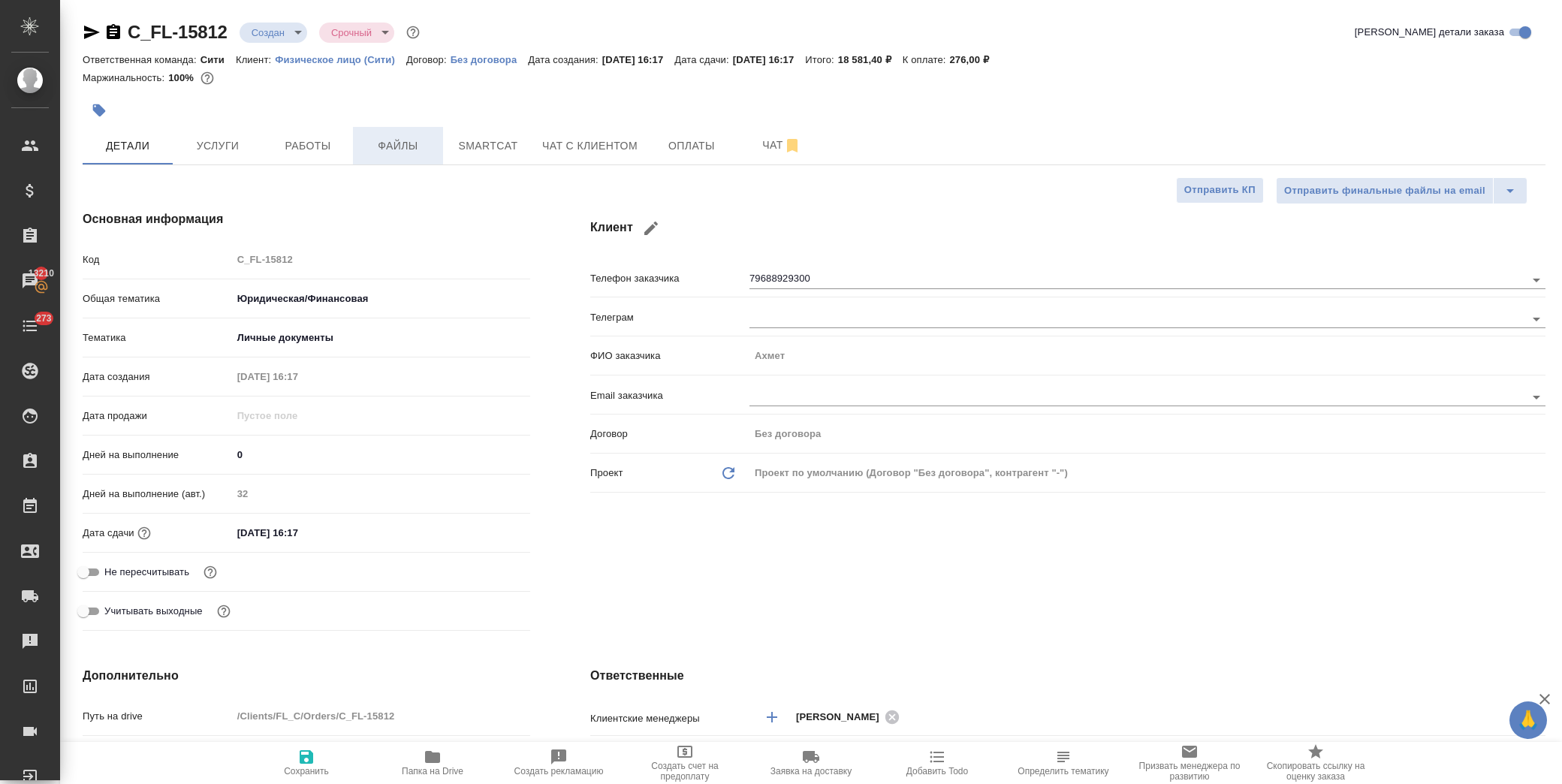
click at [388, 151] on span "Файлы" at bounding box center [398, 146] width 72 height 18
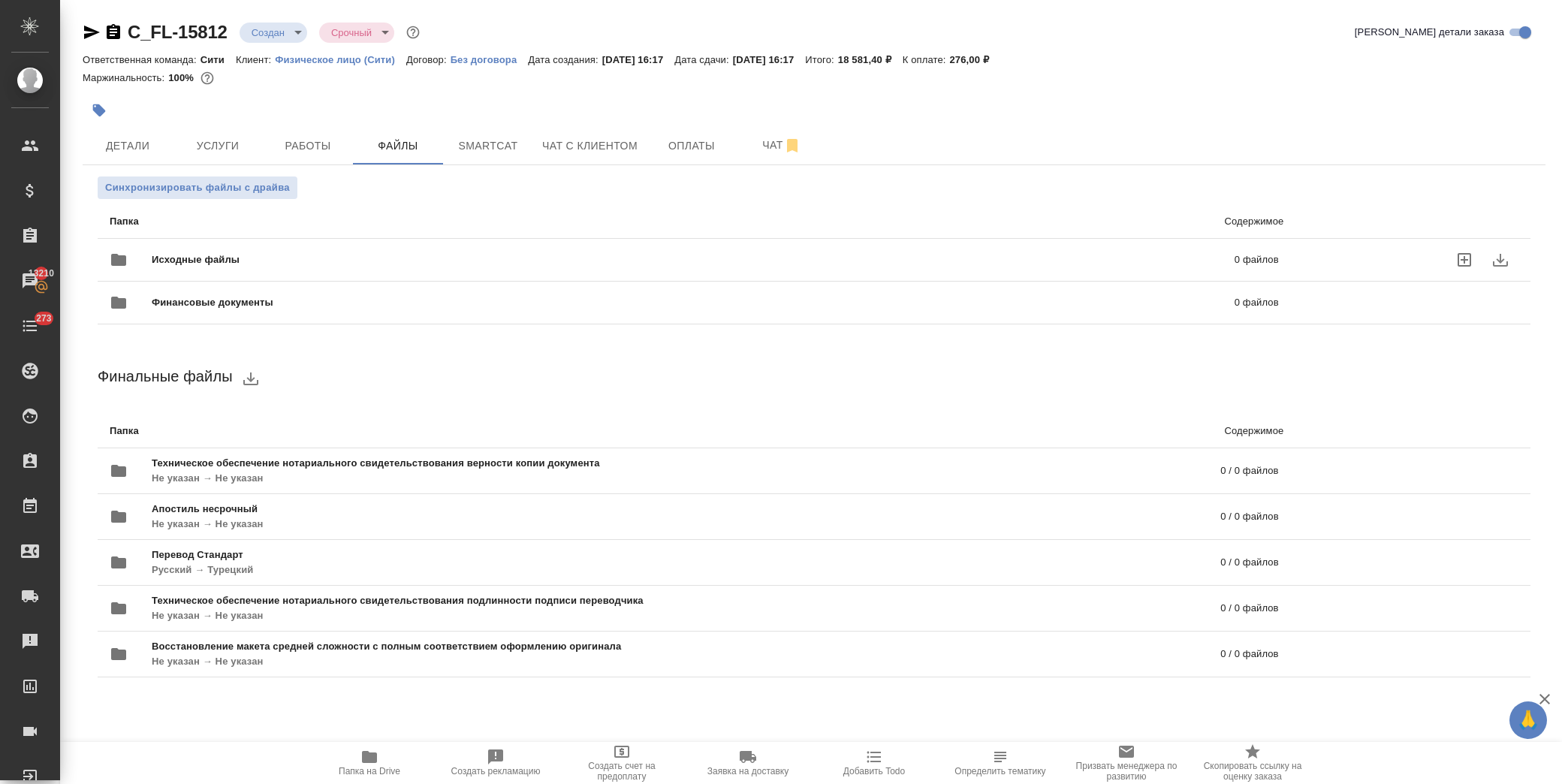
click at [166, 251] on div "Исходные файлы 0 файлов" at bounding box center [694, 259] width 1169 height 36
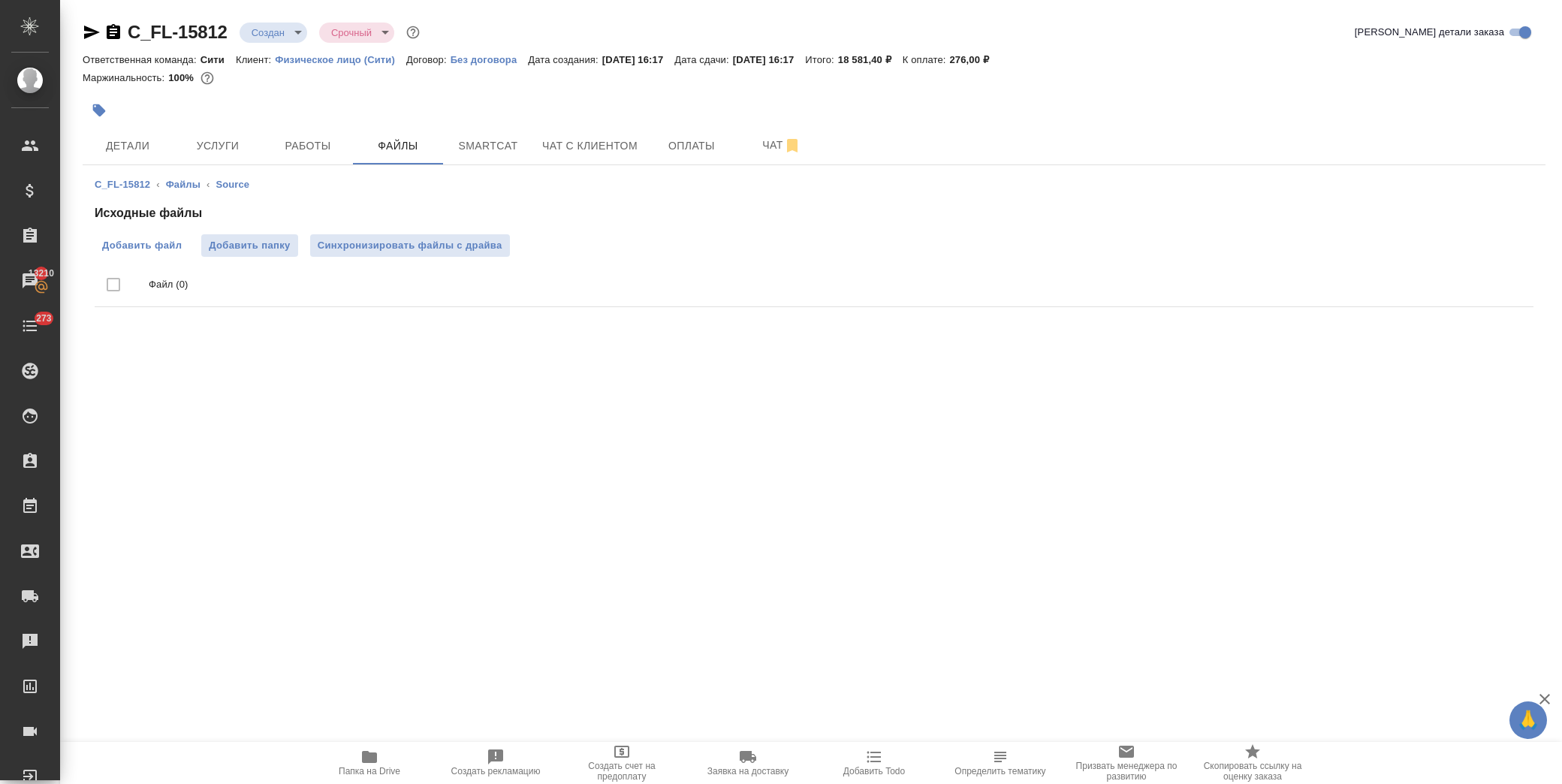
click at [158, 240] on span "Добавить файл" at bounding box center [142, 245] width 79 height 15
click at [0, 0] on input "Добавить файл" at bounding box center [0, 0] width 0 height 0
click at [144, 239] on span "Добавить файл" at bounding box center [142, 245] width 79 height 15
click at [0, 0] on input "Добавить файл" at bounding box center [0, 0] width 0 height 0
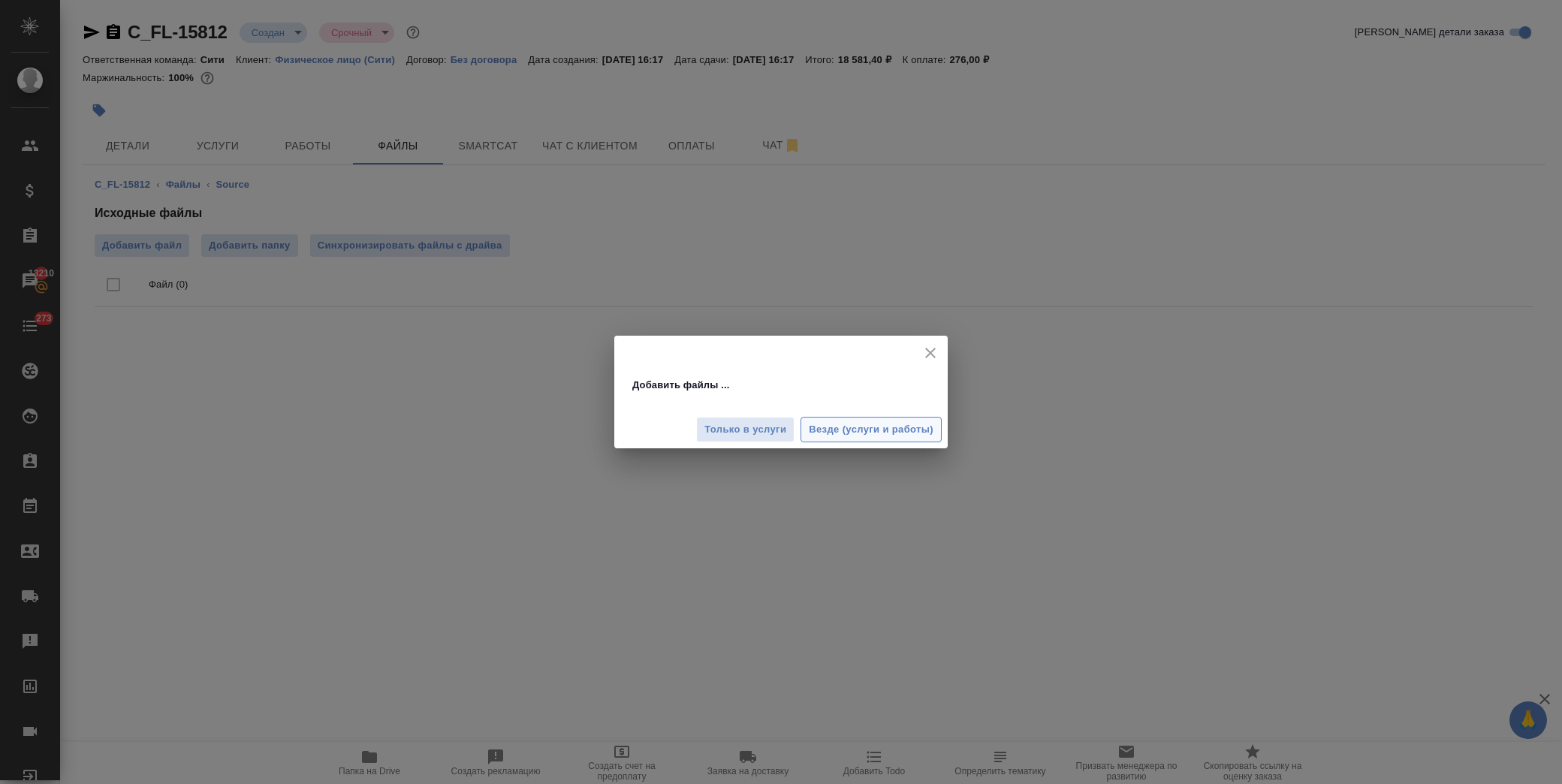
click at [891, 432] on span "Везде (услуги и работы)" at bounding box center [871, 429] width 124 height 18
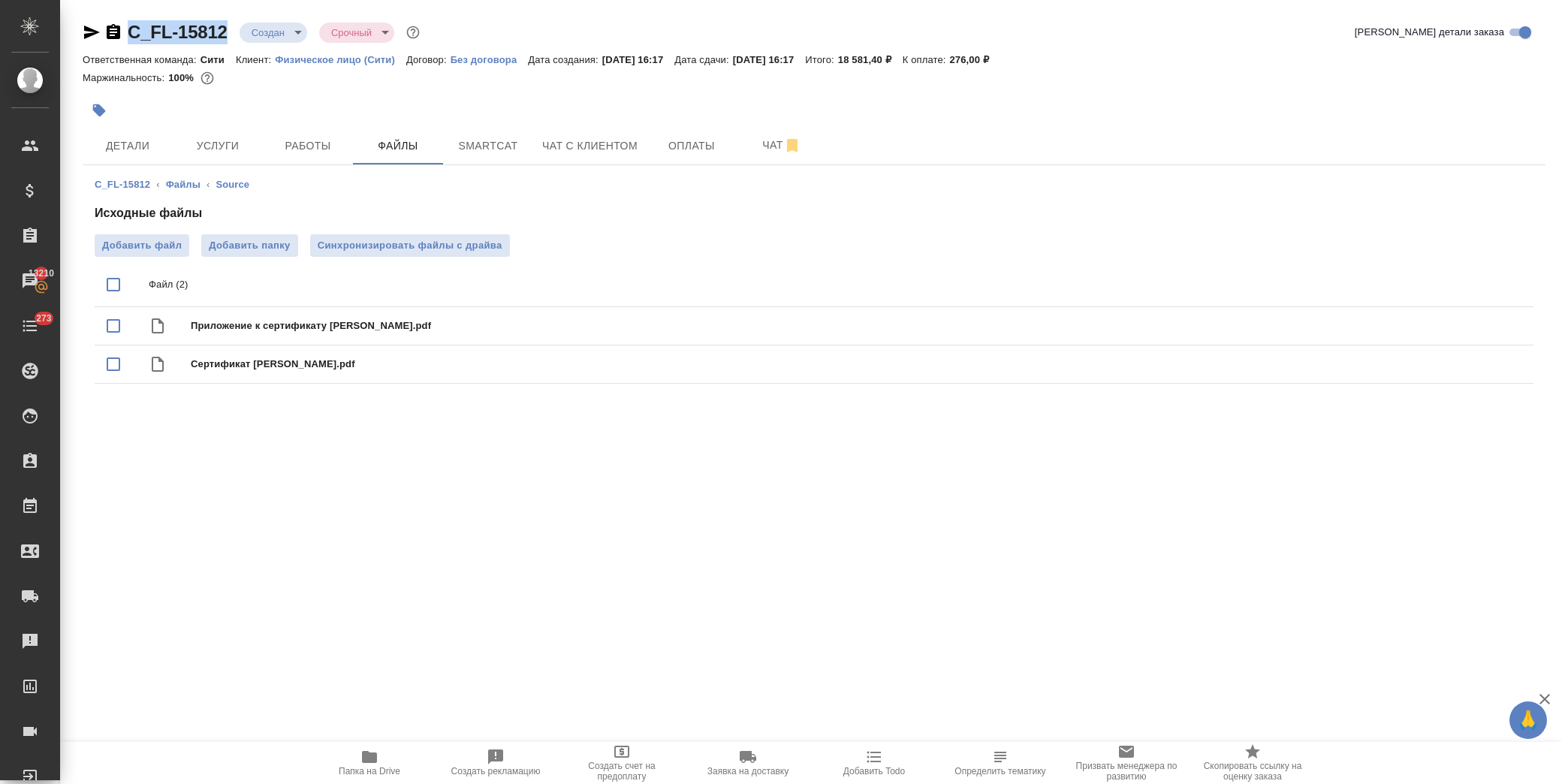
drag, startPoint x: 168, startPoint y: 34, endPoint x: 129, endPoint y: 30, distance: 39.2
click at [129, 30] on div "C_FL-15812 Создан new Срочный urgent" at bounding box center [253, 32] width 340 height 24
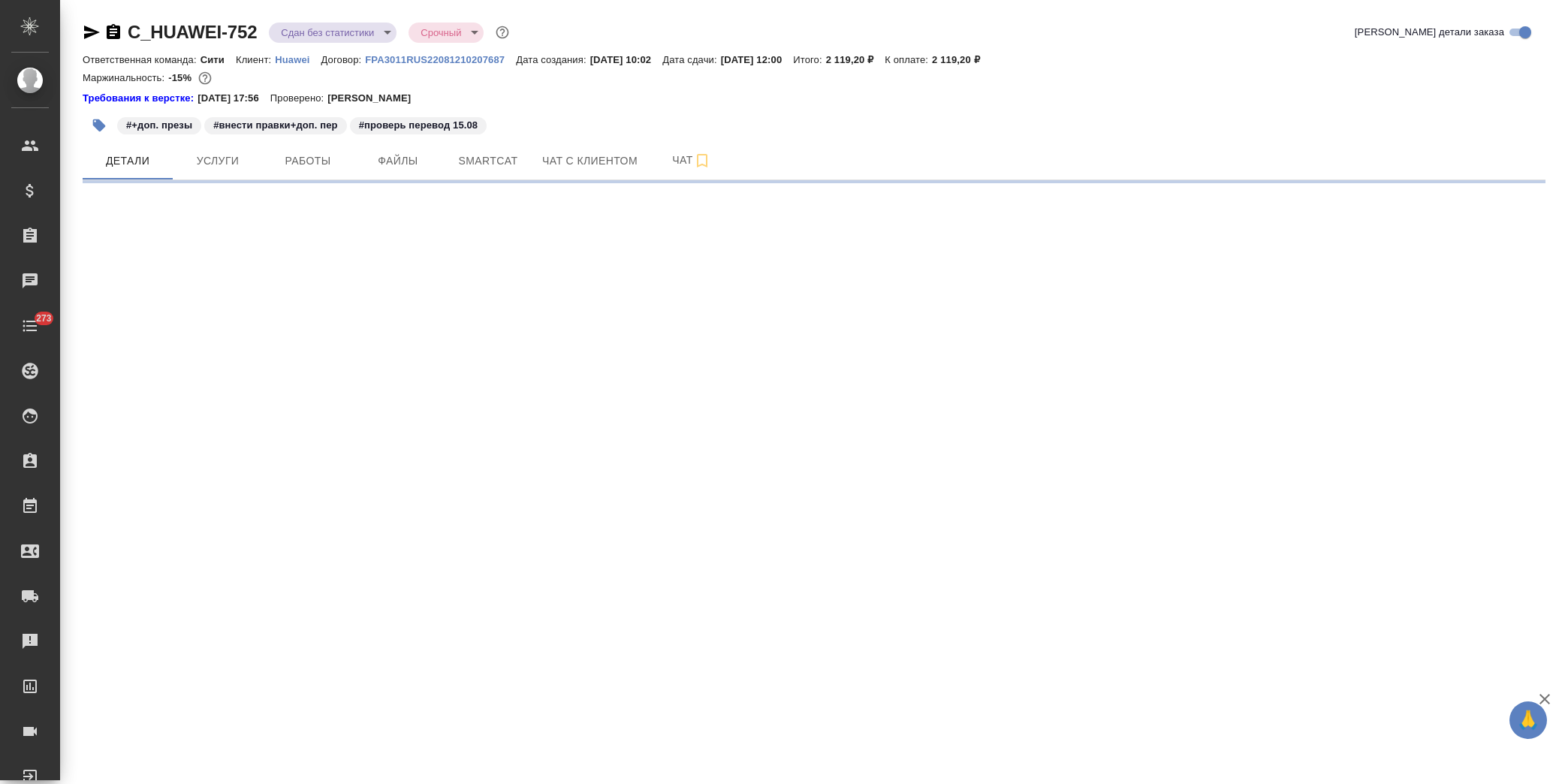
select select "RU"
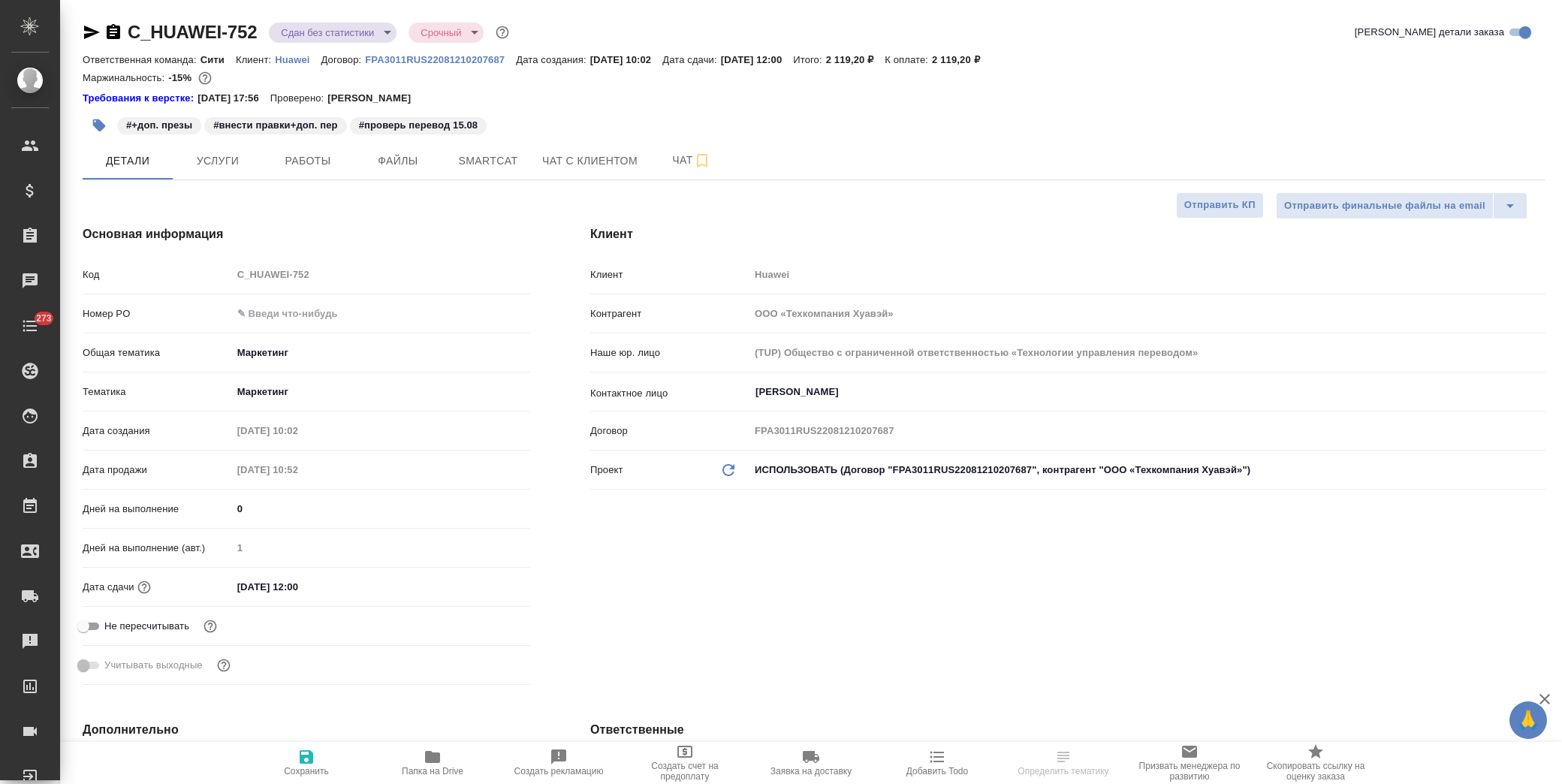
type textarea "x"
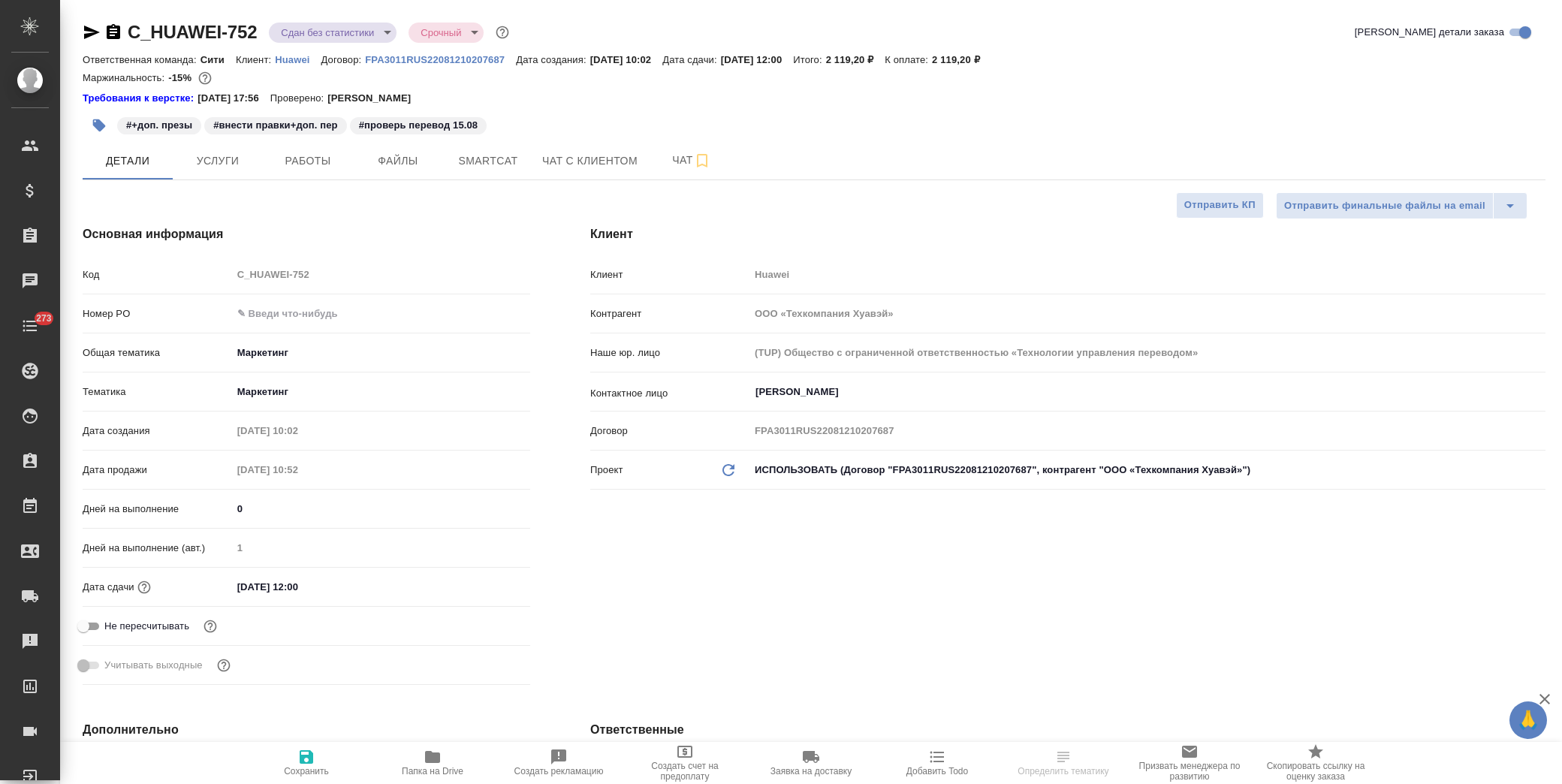
type textarea "x"
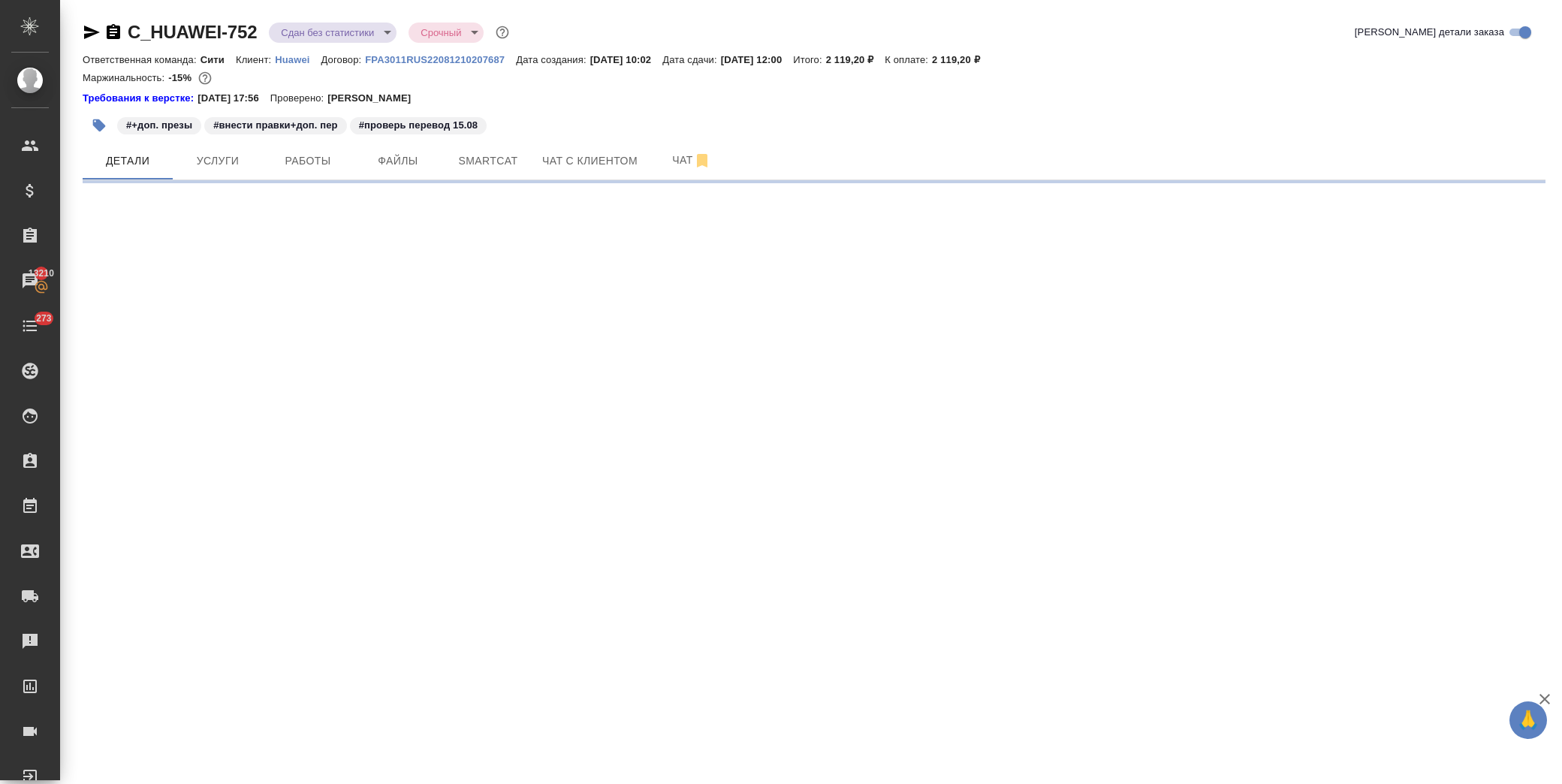
select select "RU"
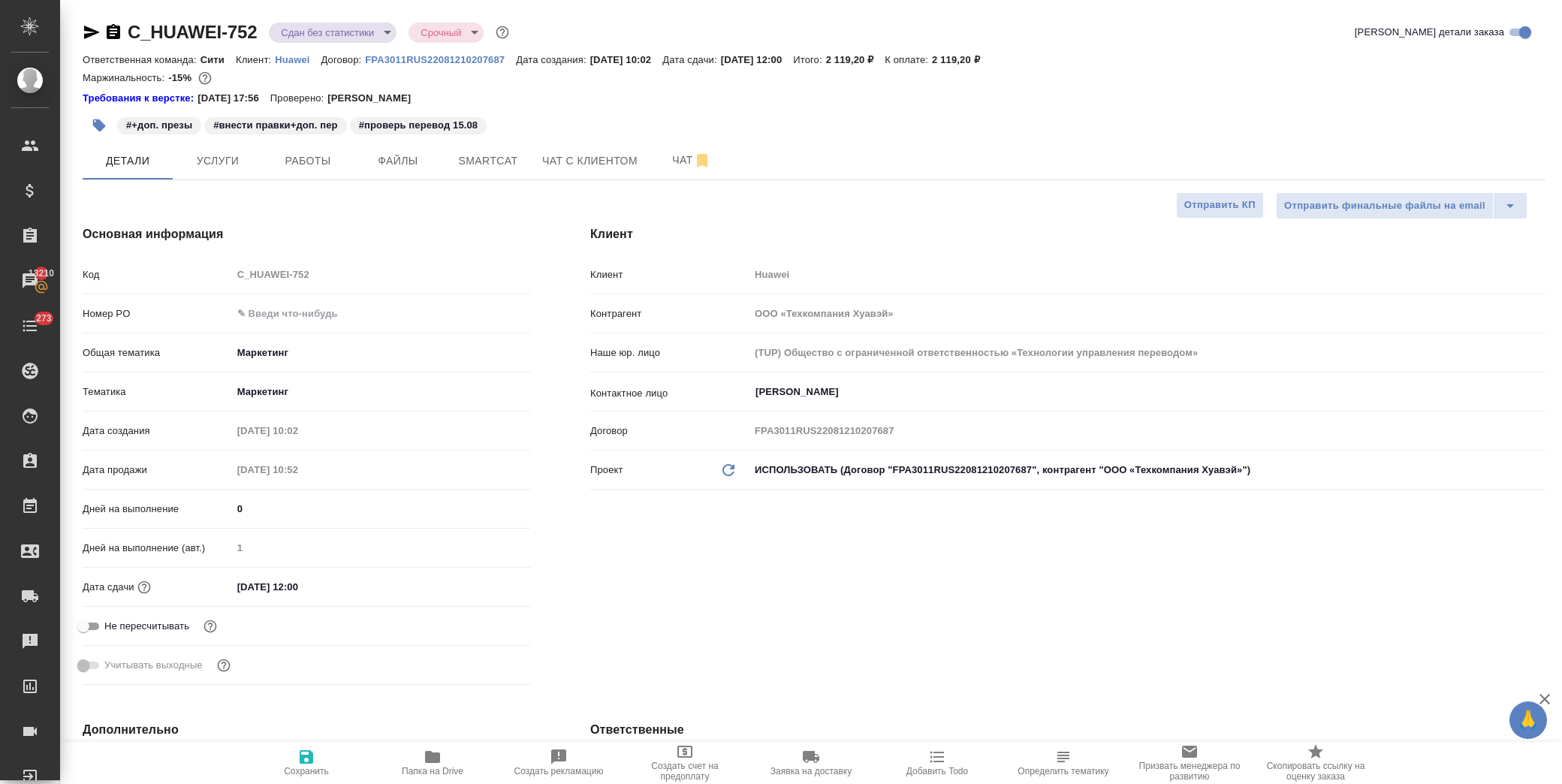
type textarea "x"
drag, startPoint x: 261, startPoint y: 34, endPoint x: 129, endPoint y: 27, distance: 132.2
click at [129, 27] on div "C_HUAWEI-752 Сдан без статистики distributed Срочный urgent" at bounding box center [298, 32] width 429 height 24
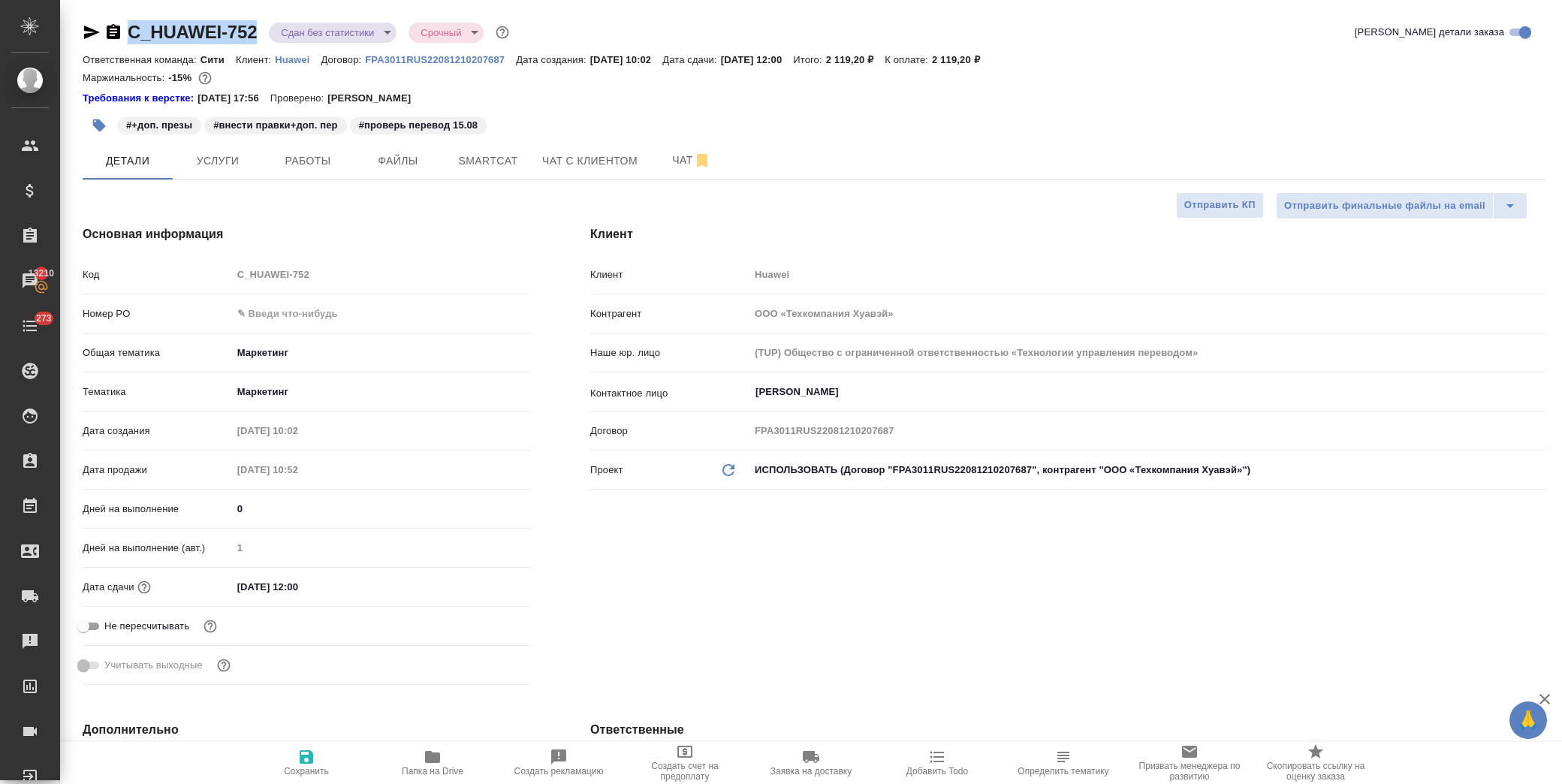
copy link "C_HUAWEI-752"
click at [440, 754] on icon "button" at bounding box center [432, 756] width 15 height 12
type textarea "x"
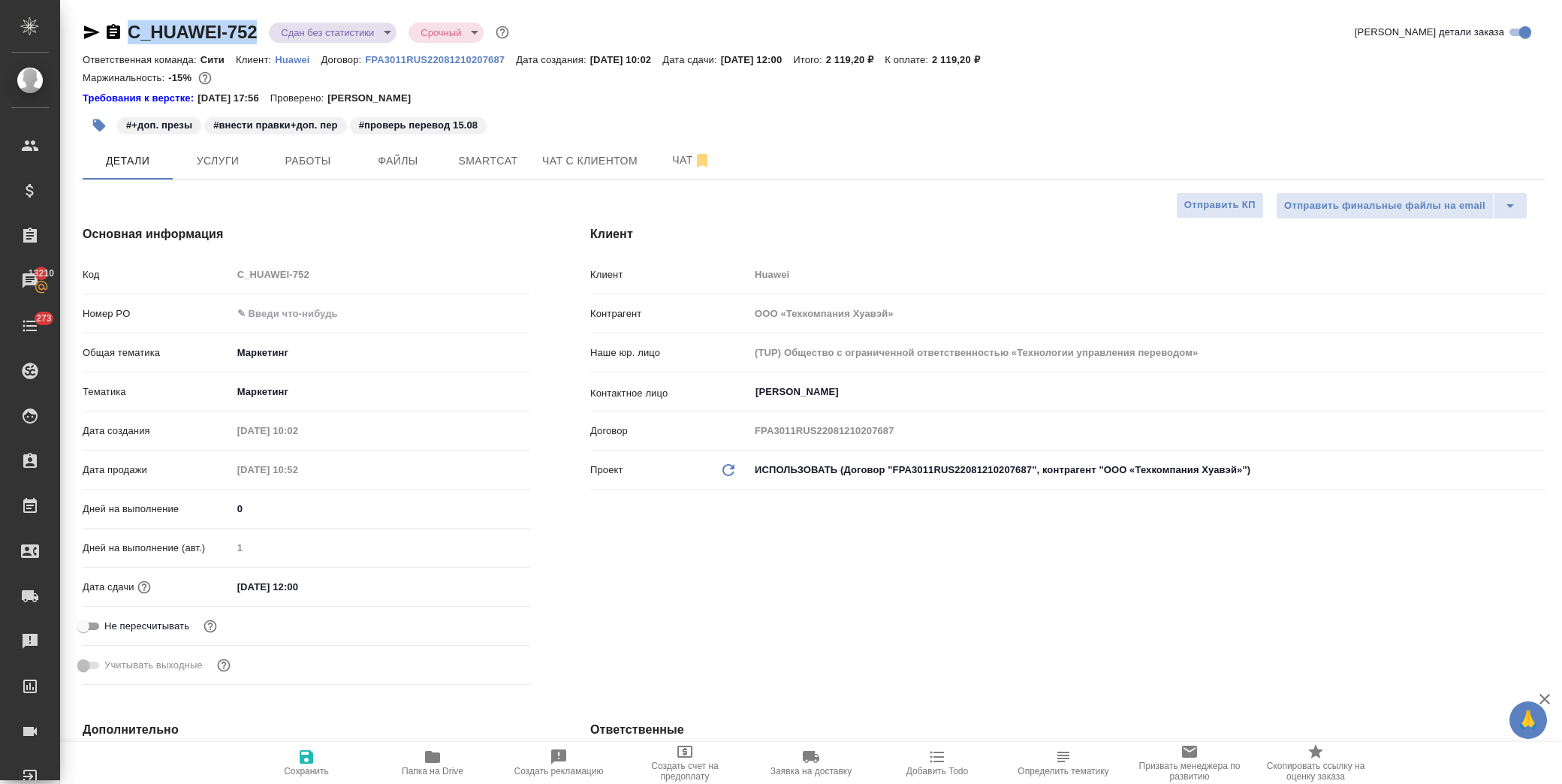
type textarea "x"
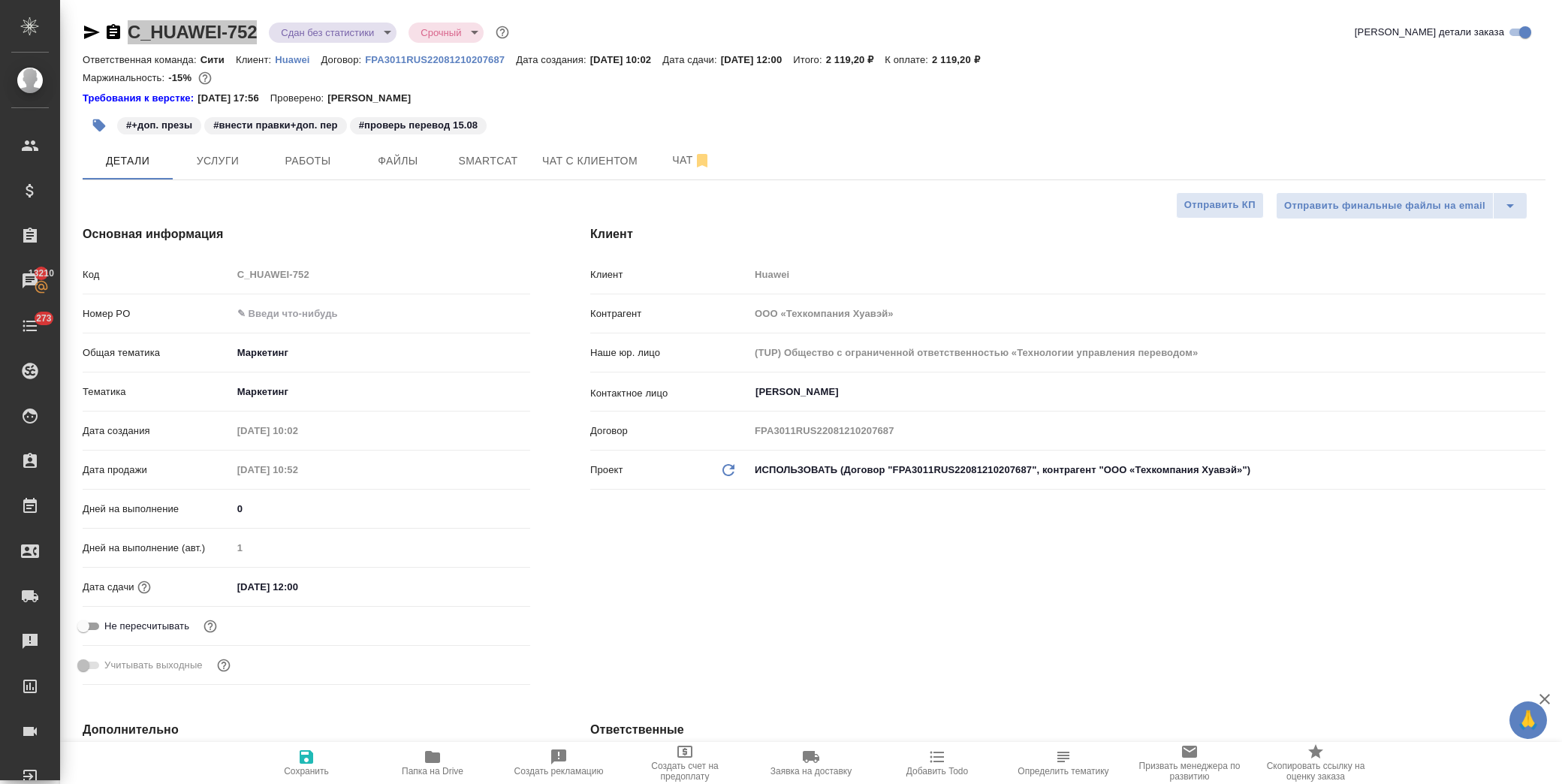
type textarea "x"
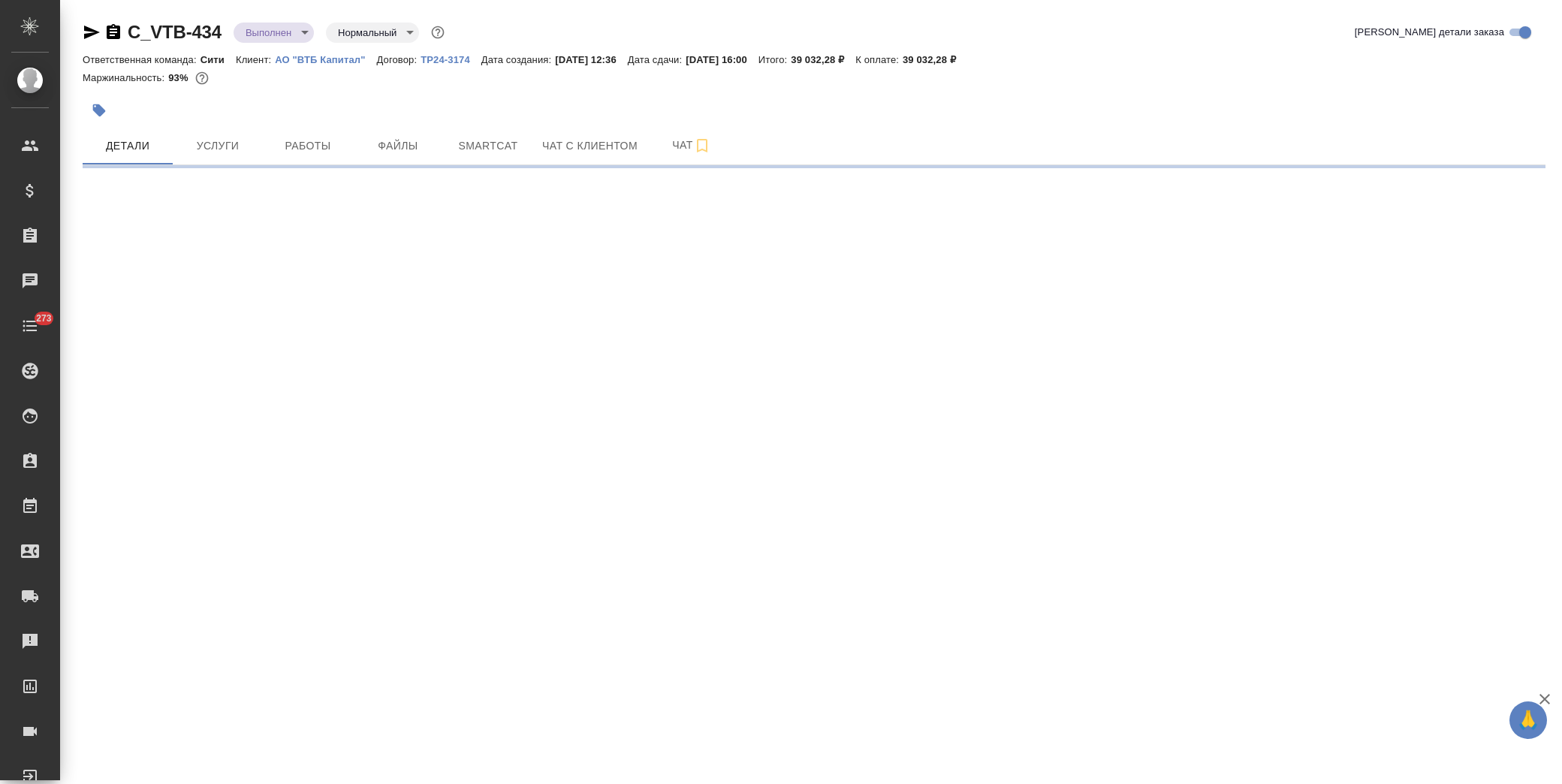
select select "RU"
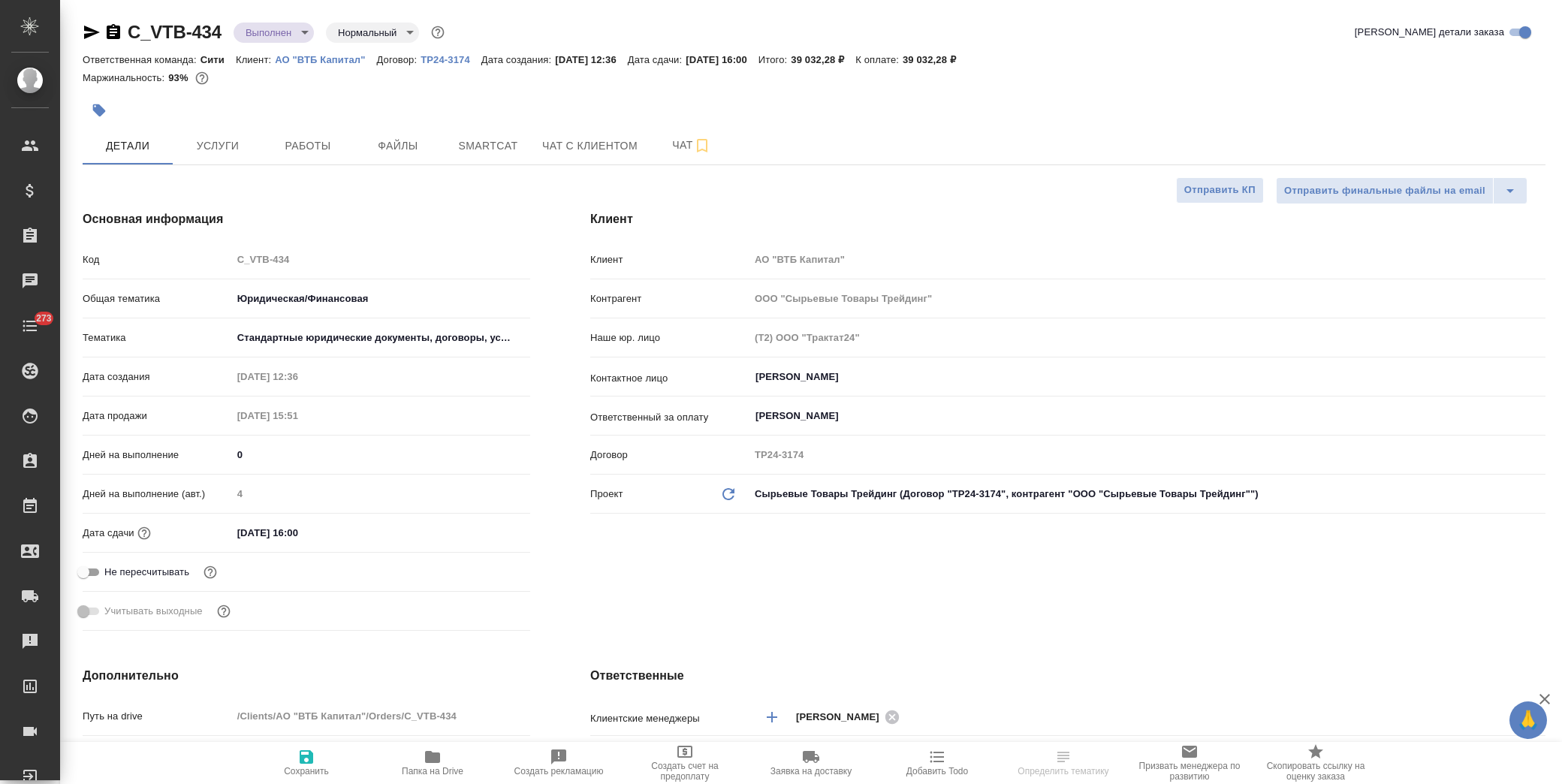
type textarea "x"
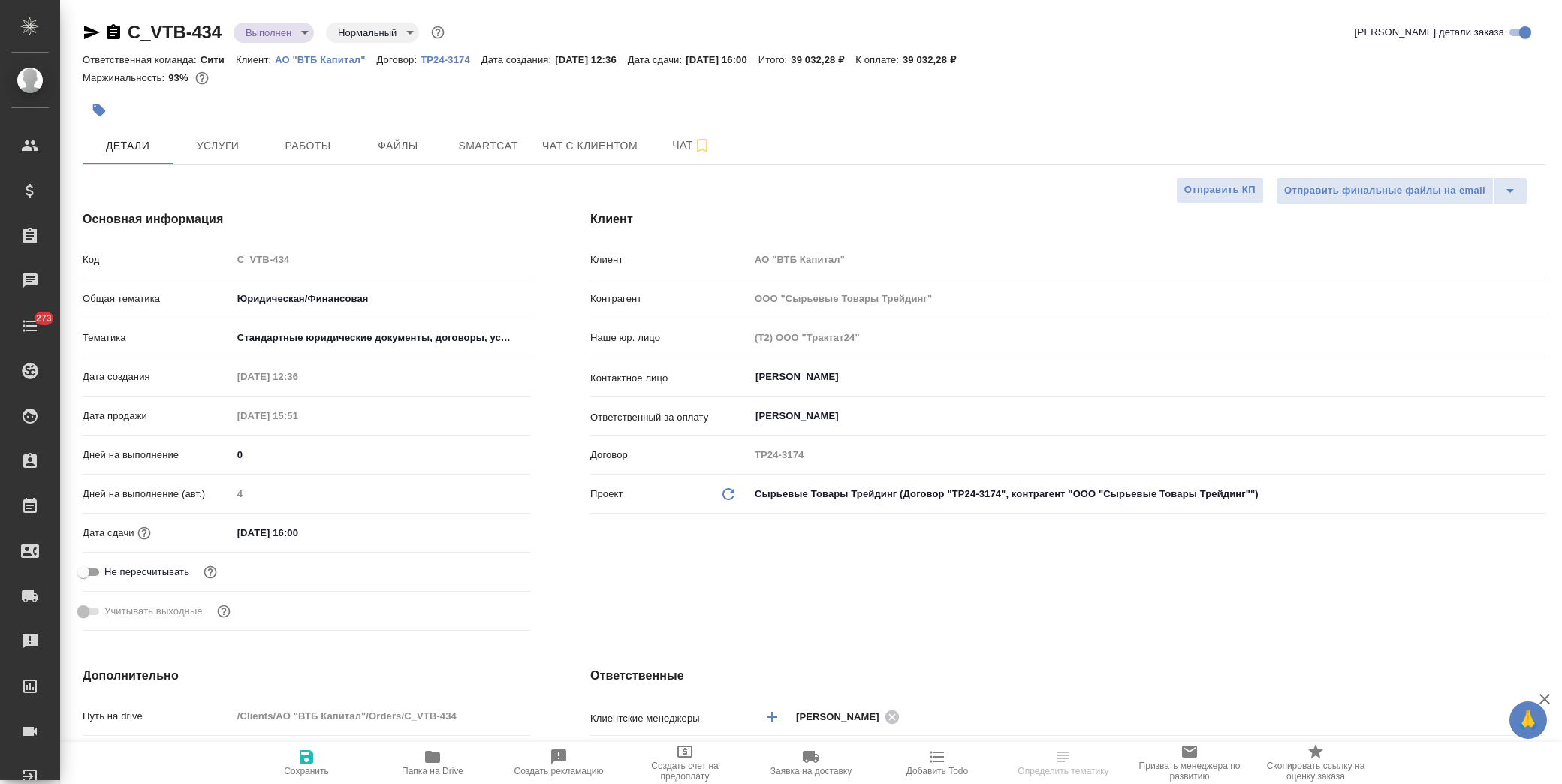
type textarea "x"
click at [422, 762] on span "Папка на Drive" at bounding box center [432, 762] width 108 height 29
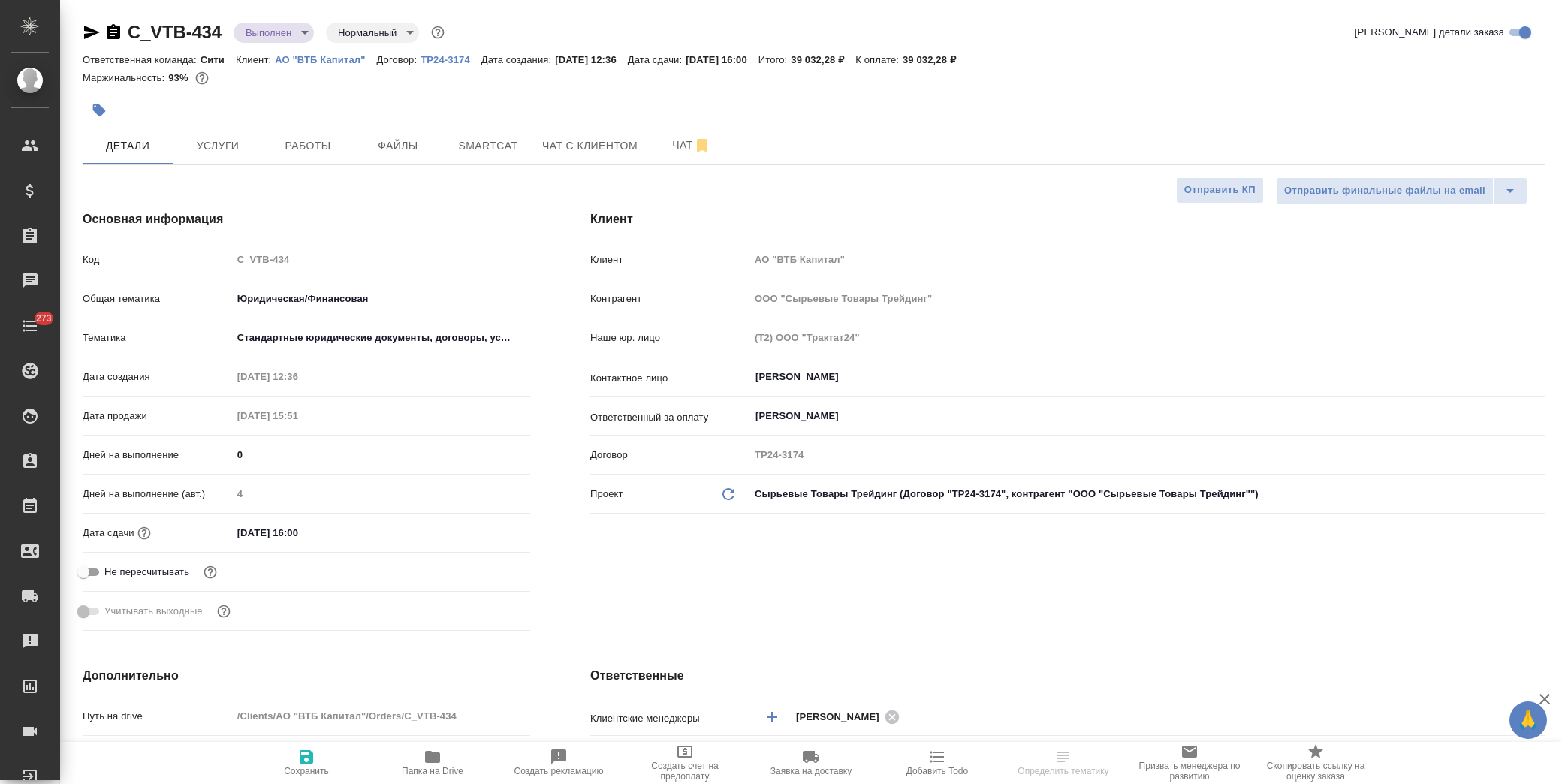
type textarea "x"
select select "RU"
type textarea "x"
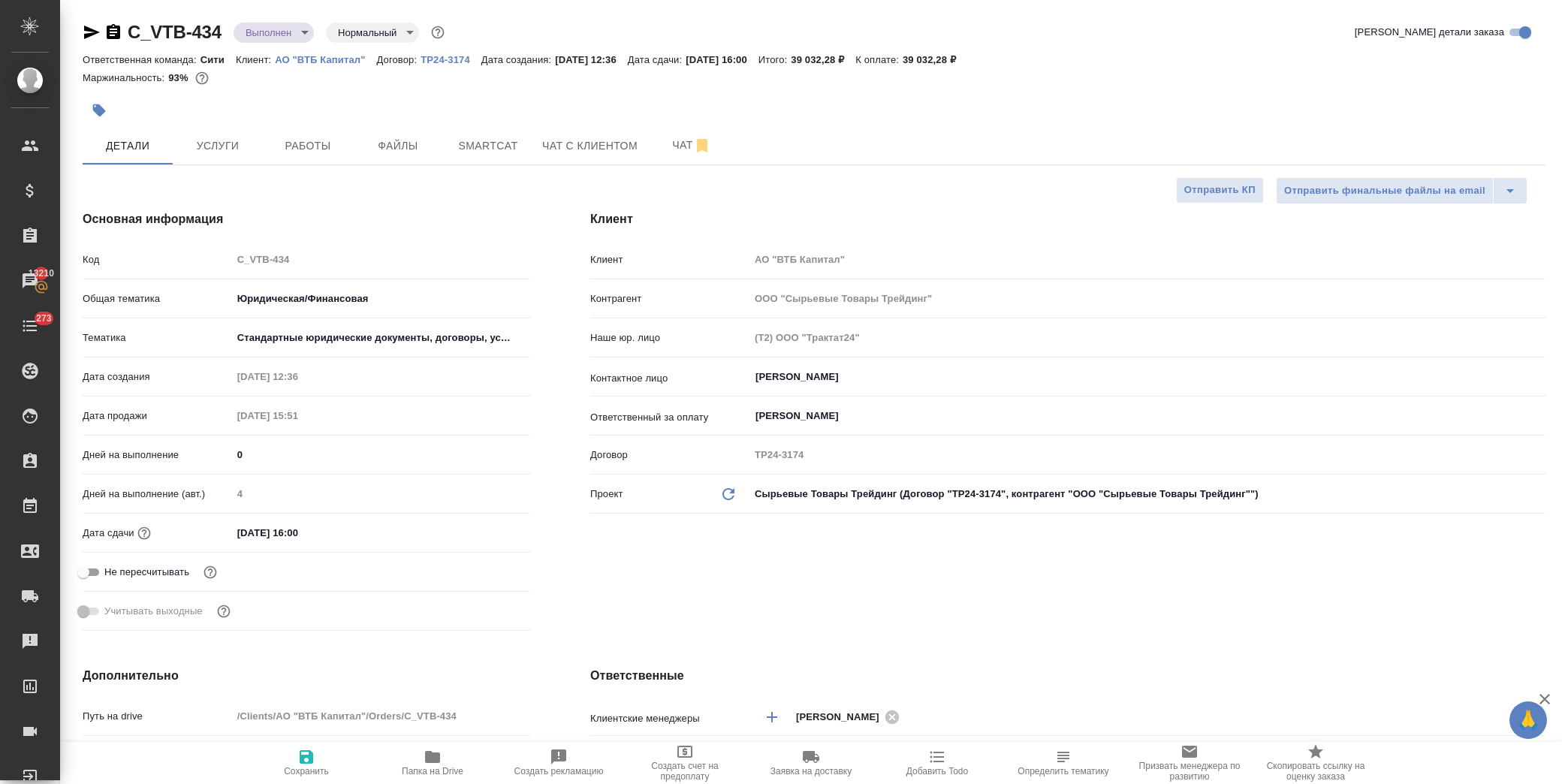
type textarea "x"
click at [92, 103] on icon "button" at bounding box center [99, 111] width 15 height 15
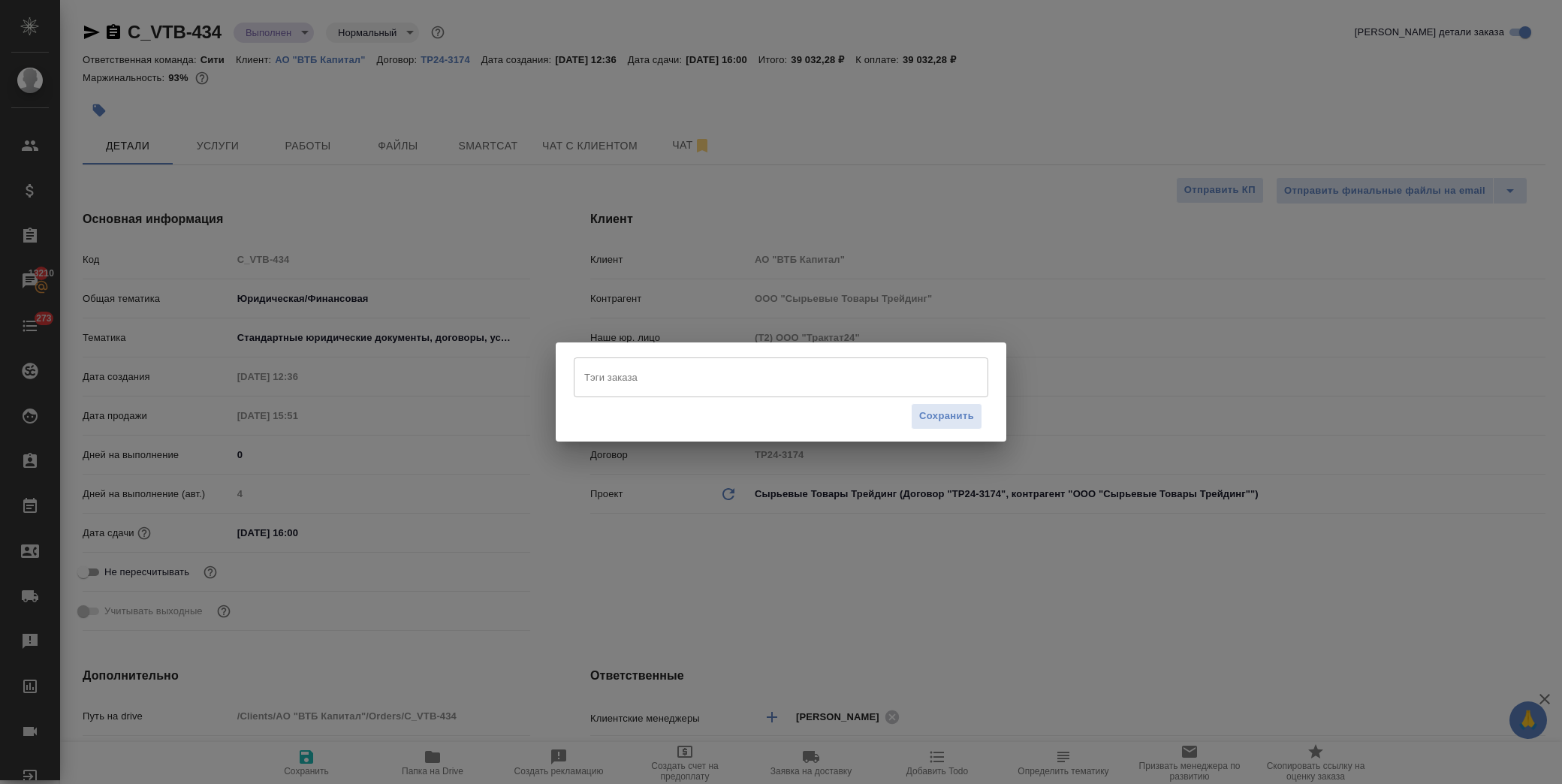
click at [668, 371] on input "Тэги заказа" at bounding box center [767, 377] width 372 height 26
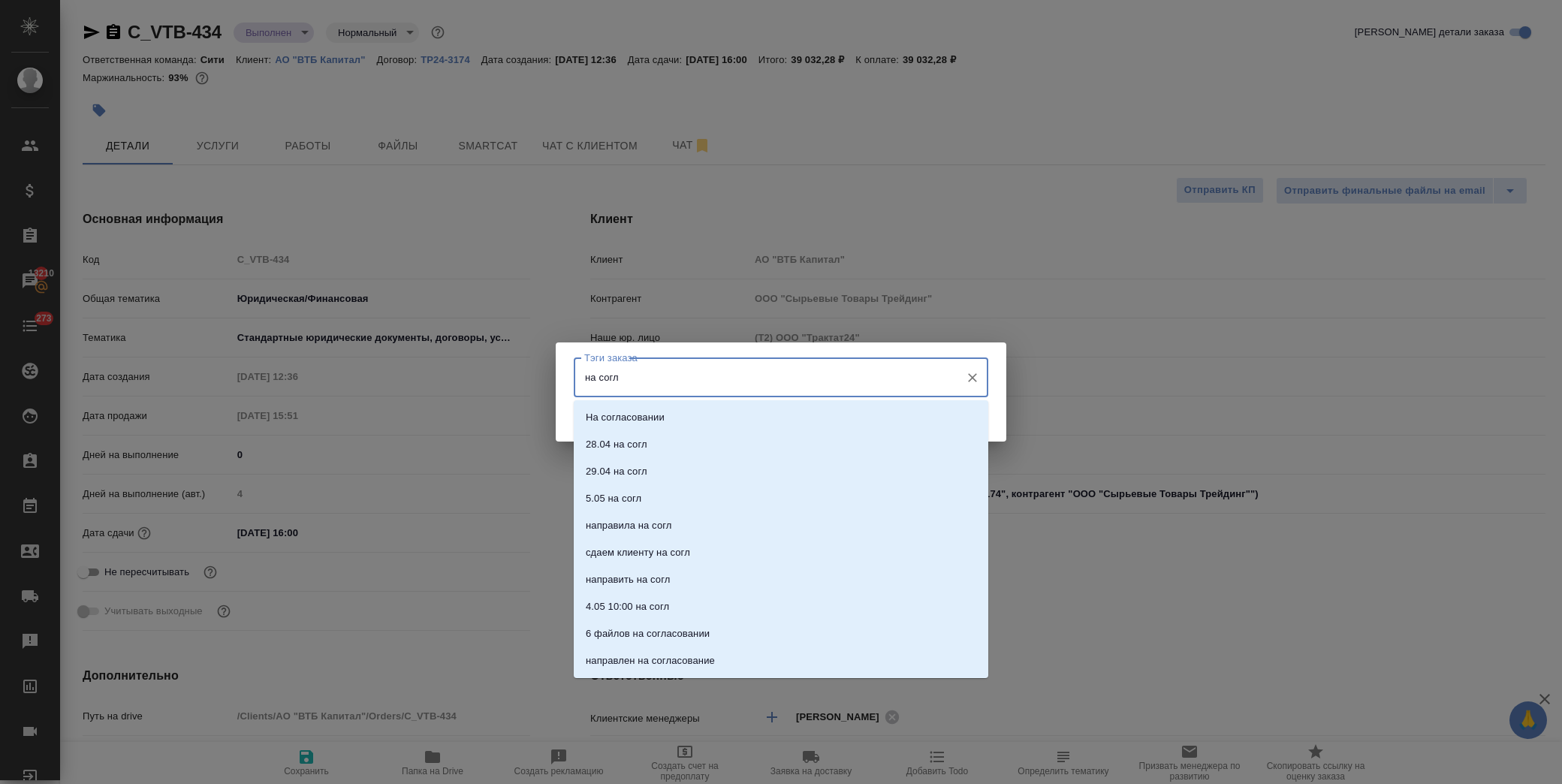
type input "на согла"
click at [667, 419] on li "На согласовании" at bounding box center [781, 417] width 415 height 27
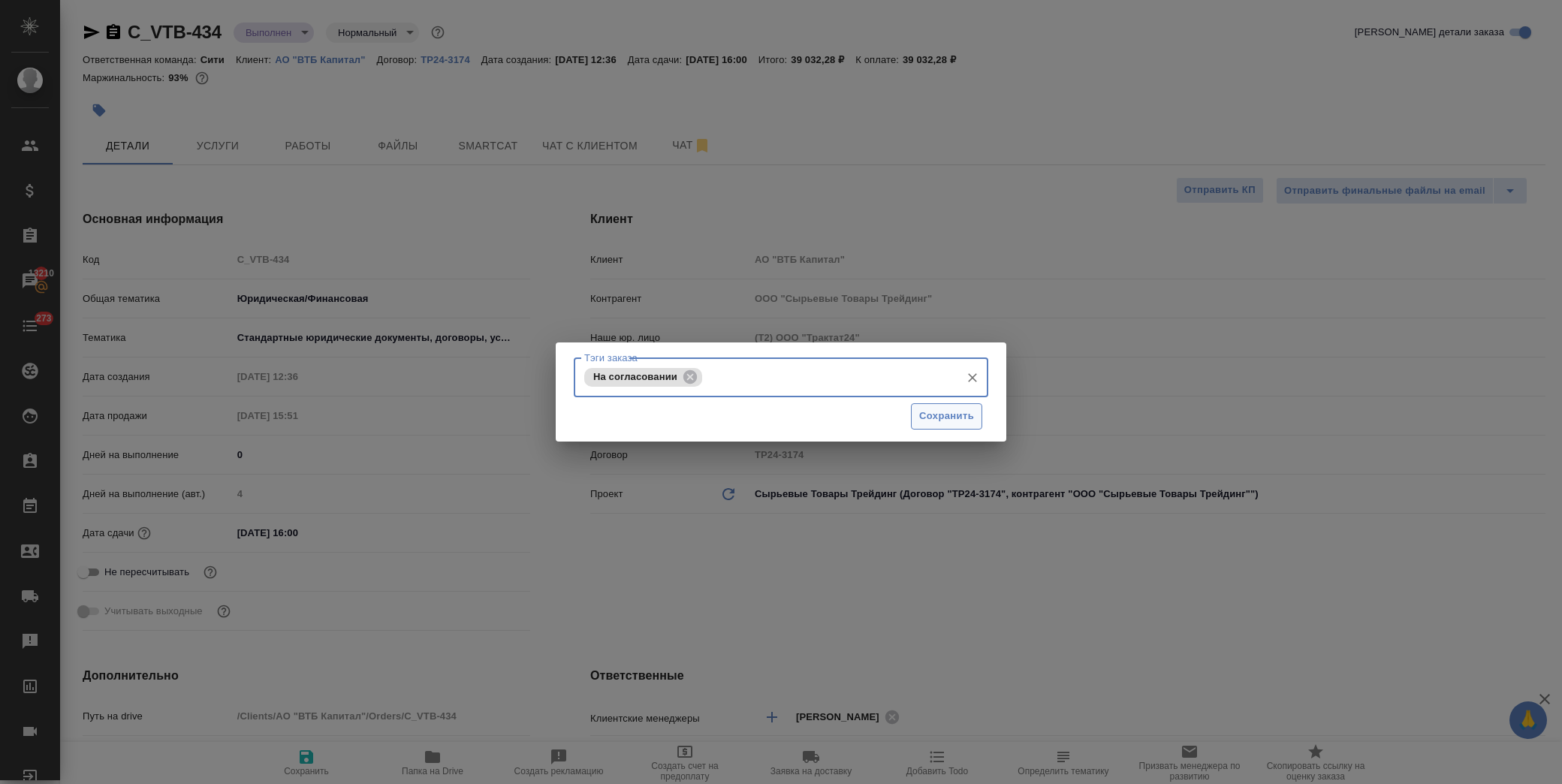
click at [964, 418] on span "Сохранить" at bounding box center [947, 416] width 55 height 18
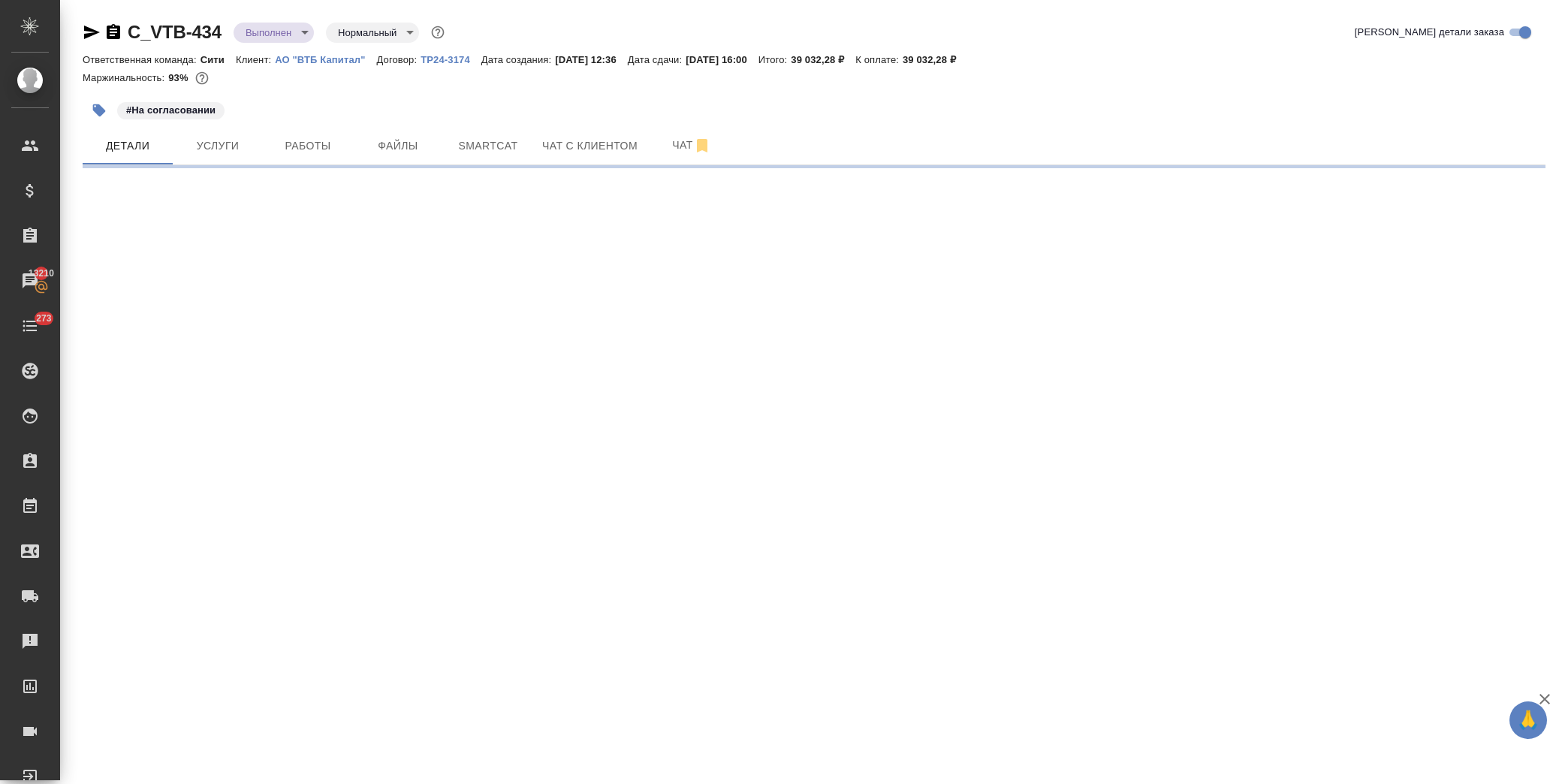
select select "RU"
click at [117, 103] on div at bounding box center [570, 111] width 976 height 33
click at [112, 106] on button "button" at bounding box center [100, 111] width 33 height 33
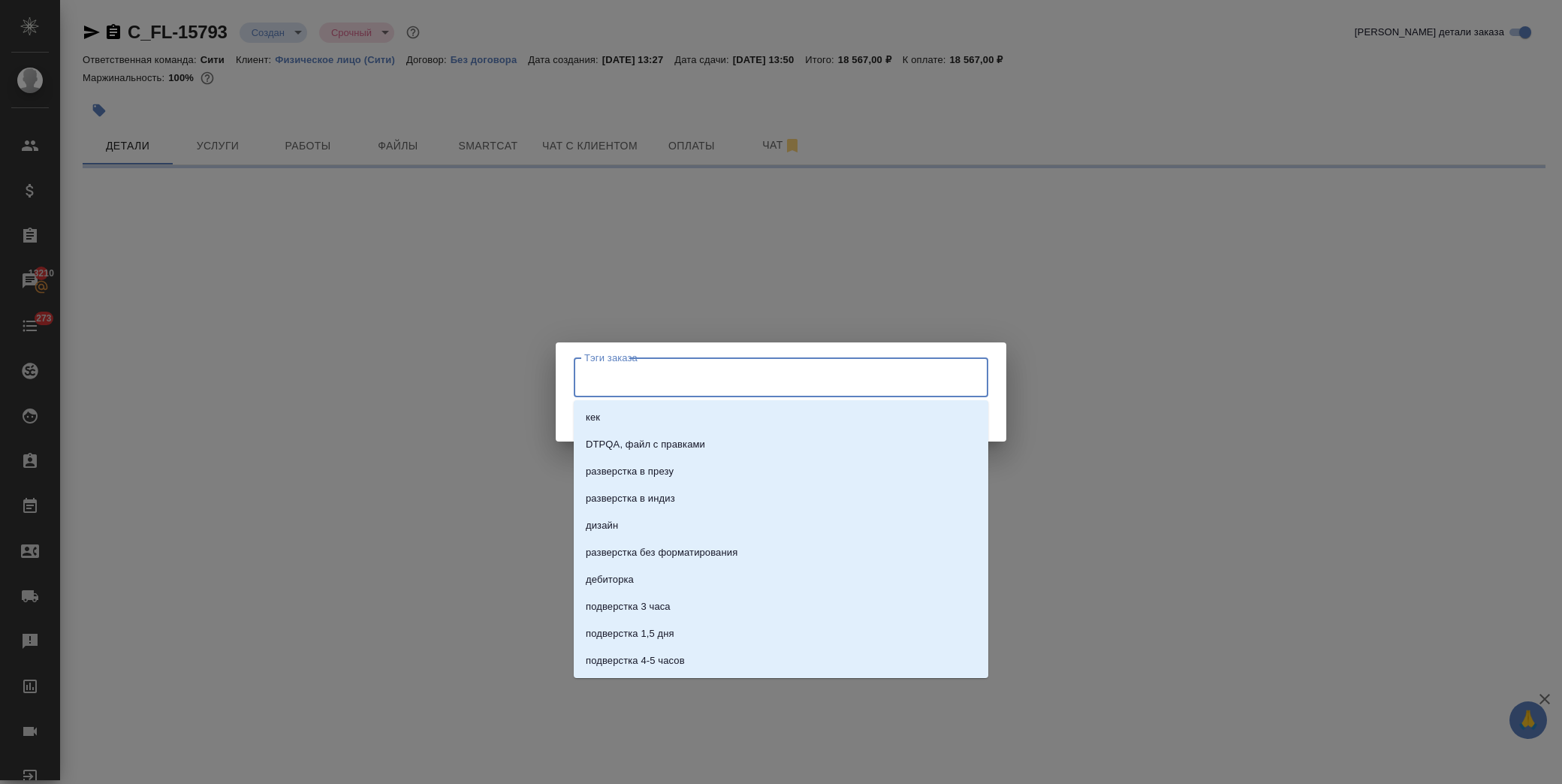
click at [722, 380] on input "Тэги заказа" at bounding box center [767, 377] width 372 height 26
type input "оп"
select select "RU"
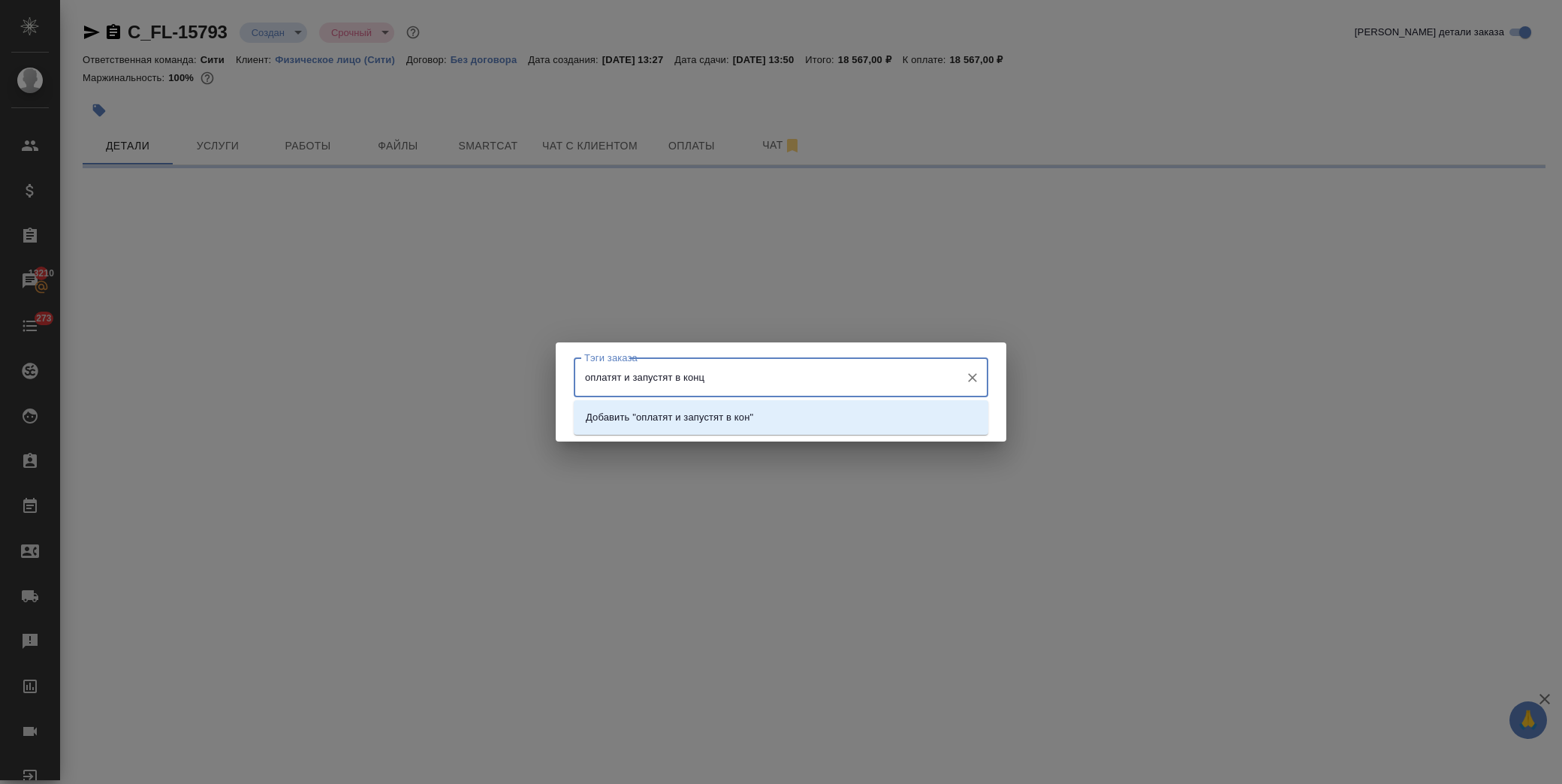
type input "оплатят и запустят в конце"
select select "RU"
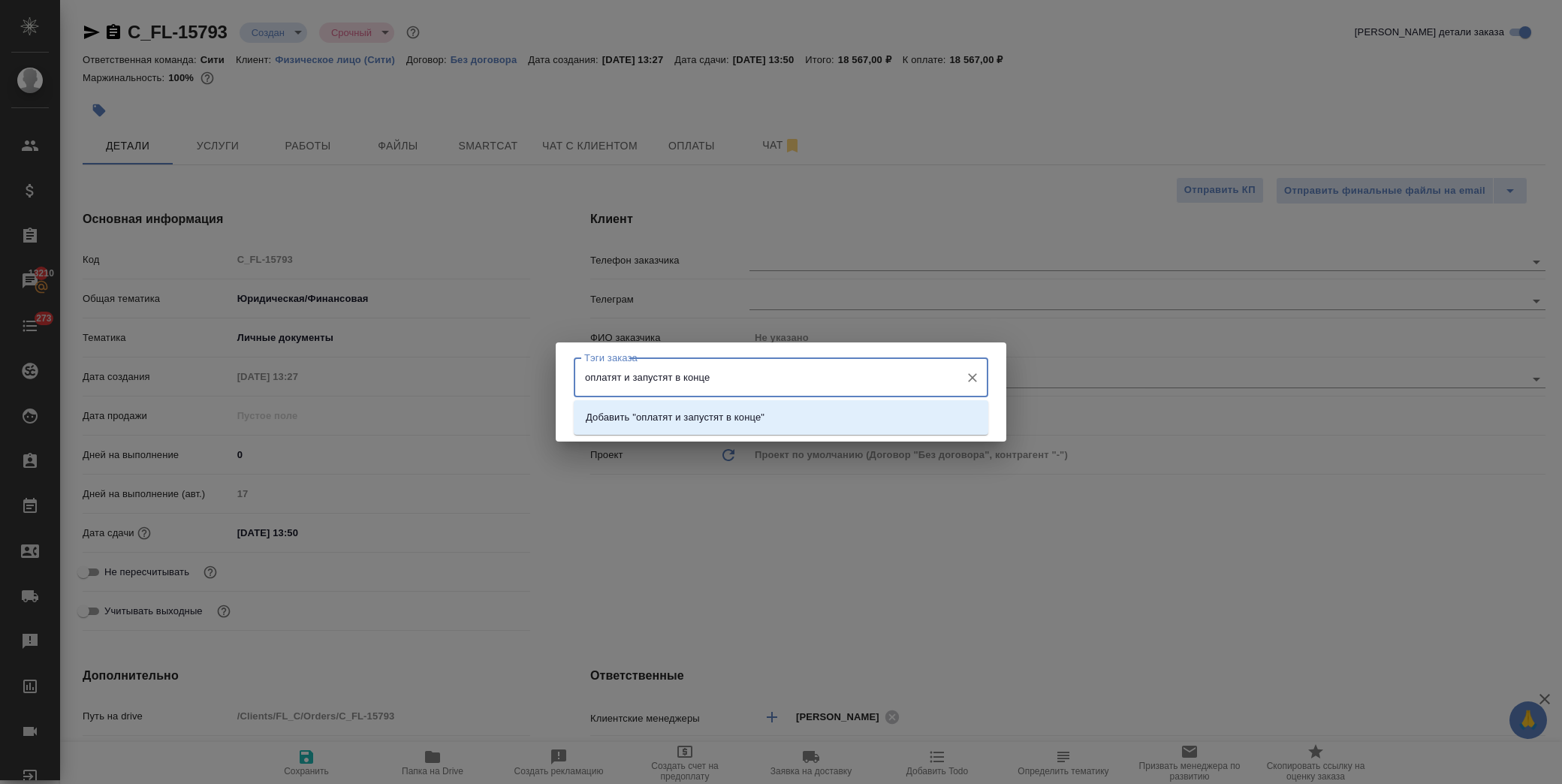
type textarea "x"
type input "оплатят и запустят в конце месяца"
click at [709, 423] on p "Добавить "оплатят и запустят в конце месяца"" at bounding box center [694, 417] width 216 height 15
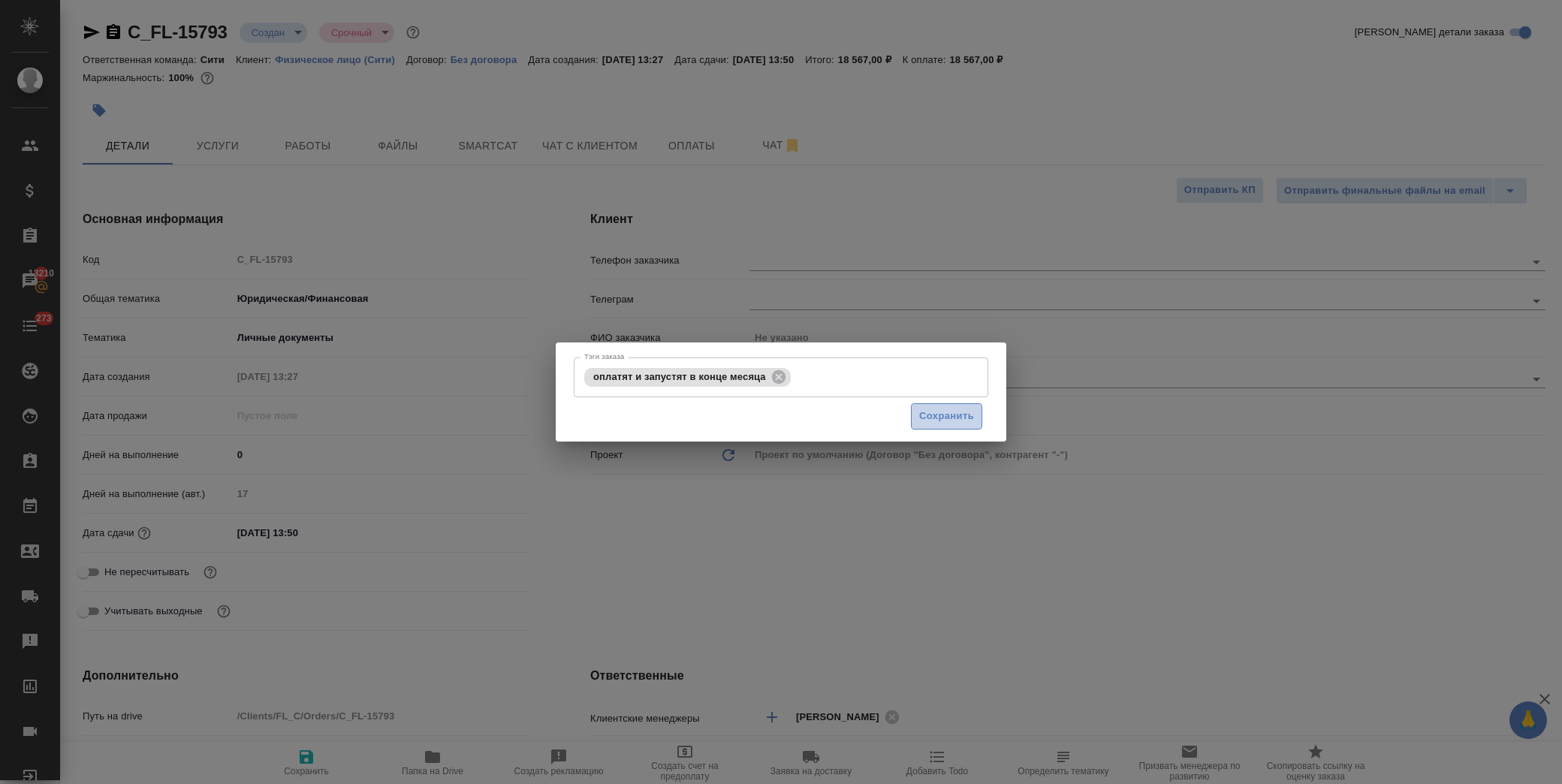
click at [958, 428] on button "Сохранить" at bounding box center [946, 416] width 71 height 27
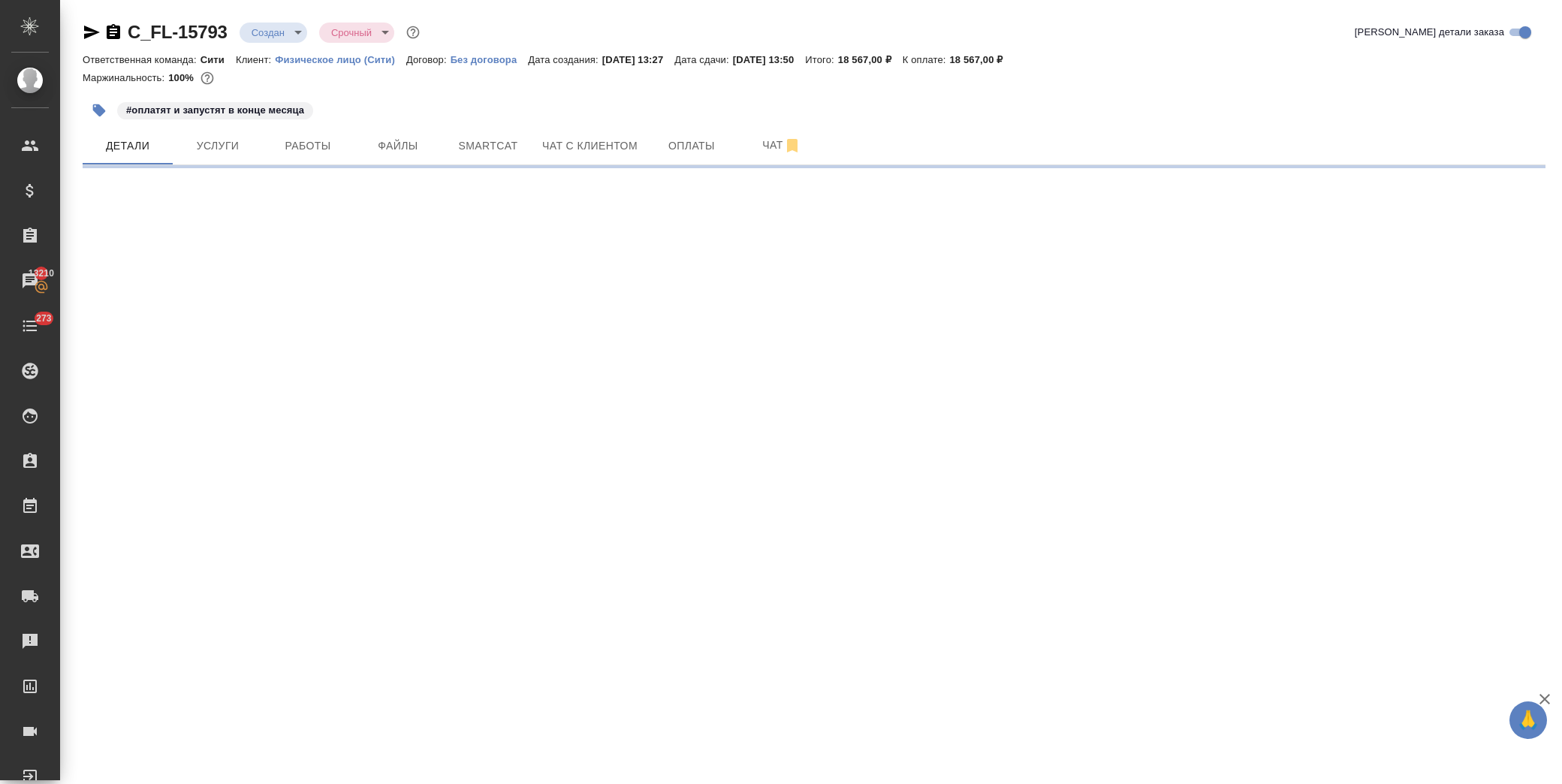
select select "RU"
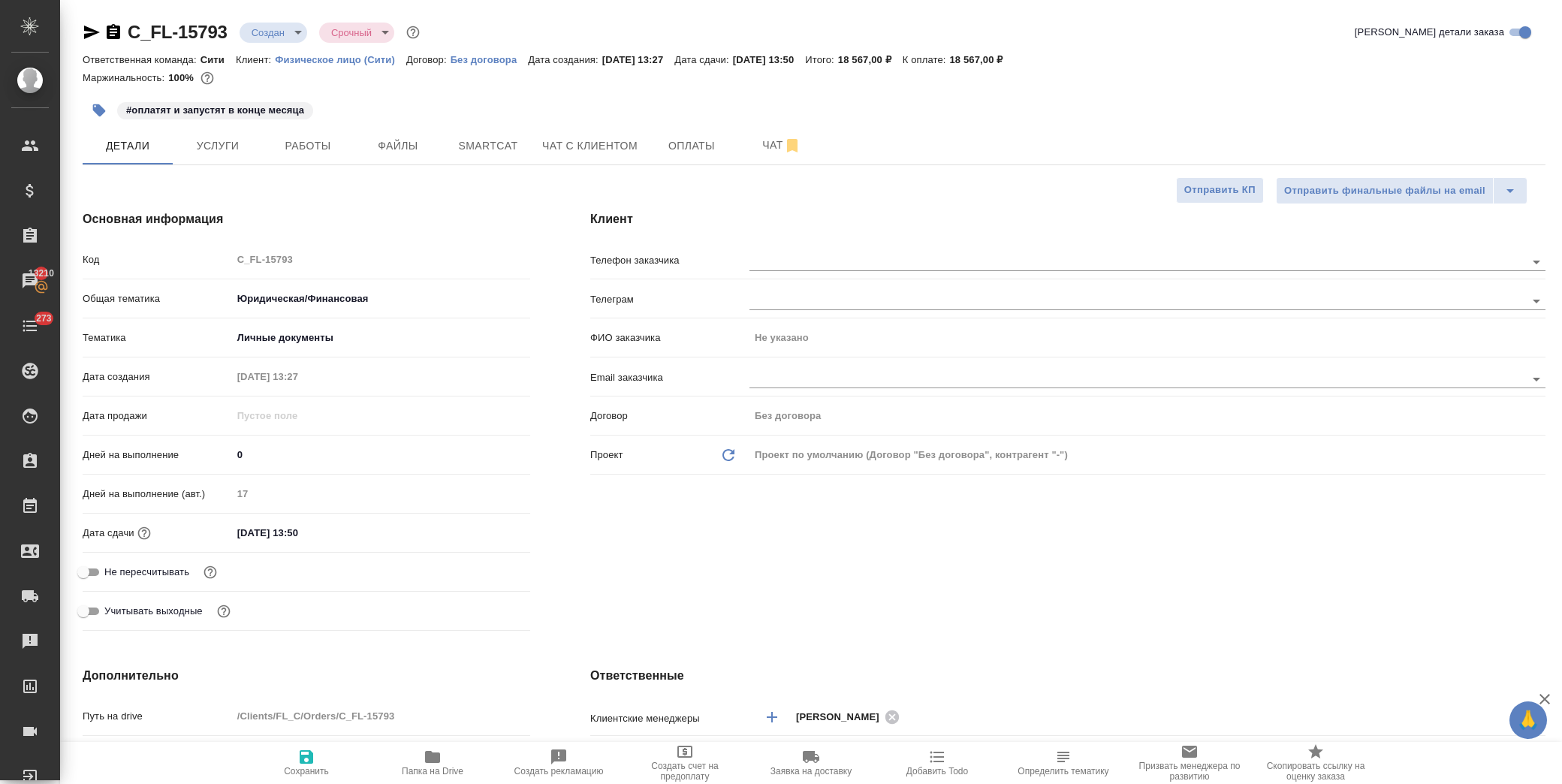
type textarea "x"
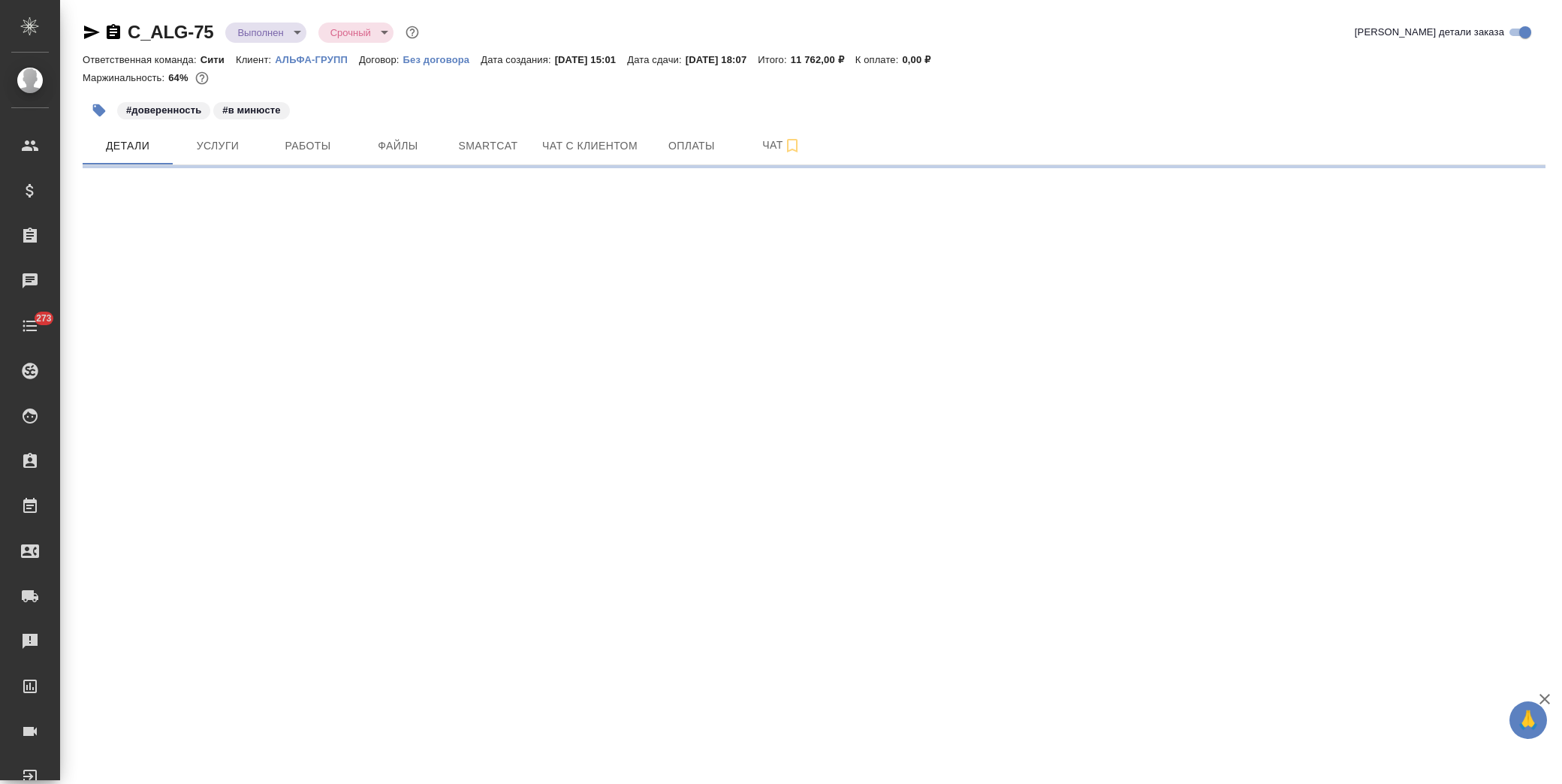
select select "RU"
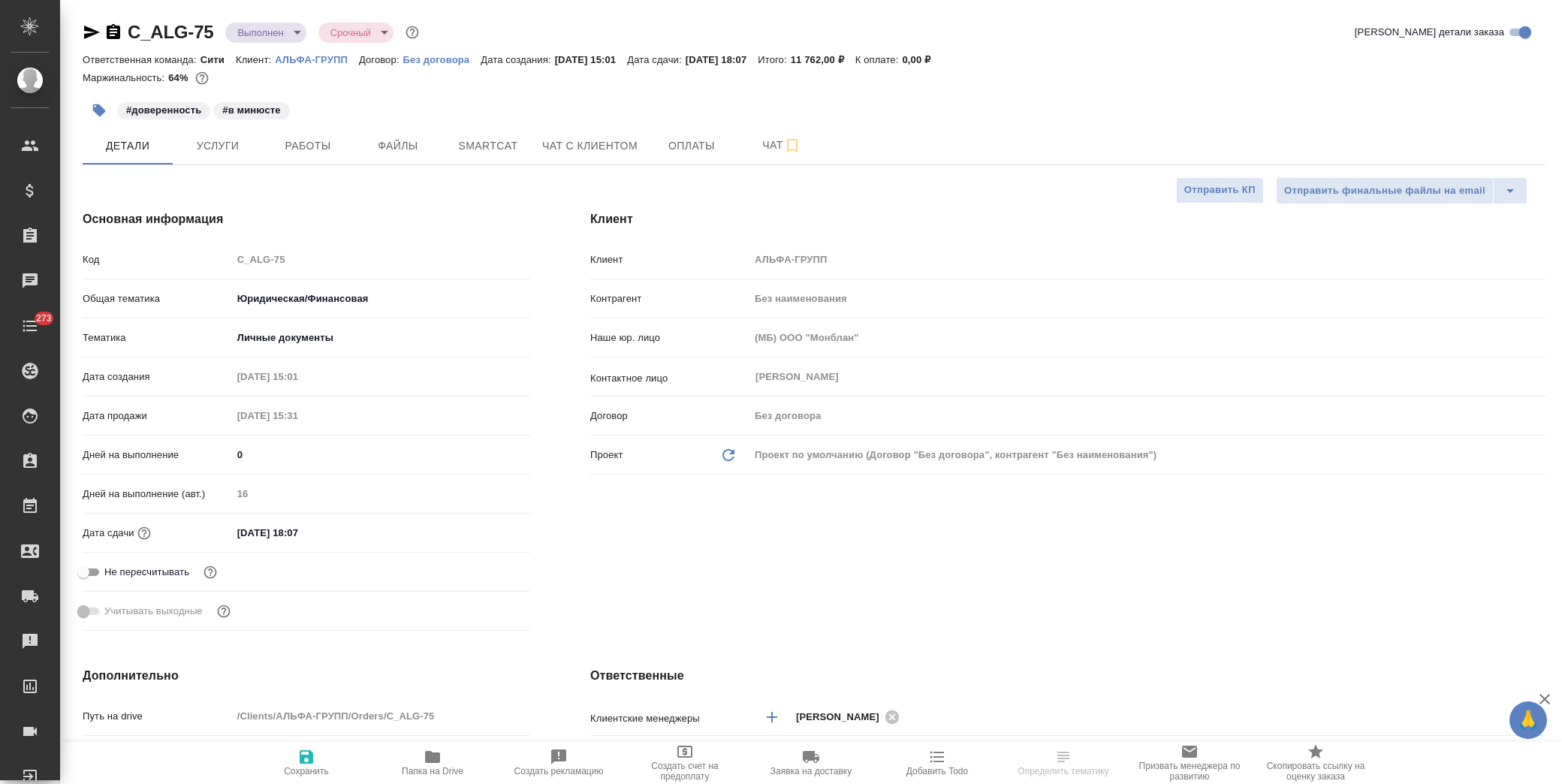
type textarea "x"
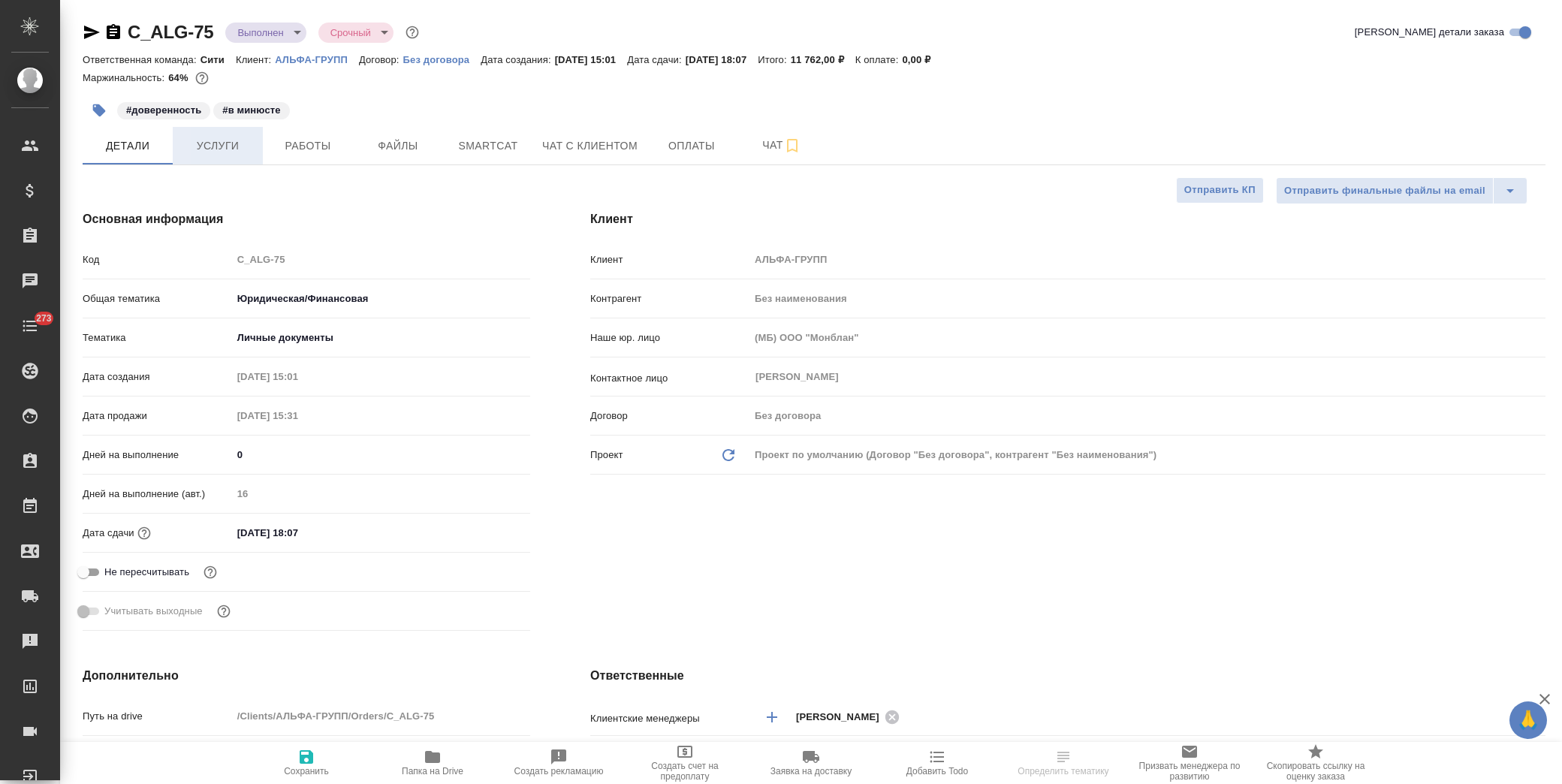
type textarea "x"
click at [302, 150] on span "Работы" at bounding box center [308, 146] width 72 height 18
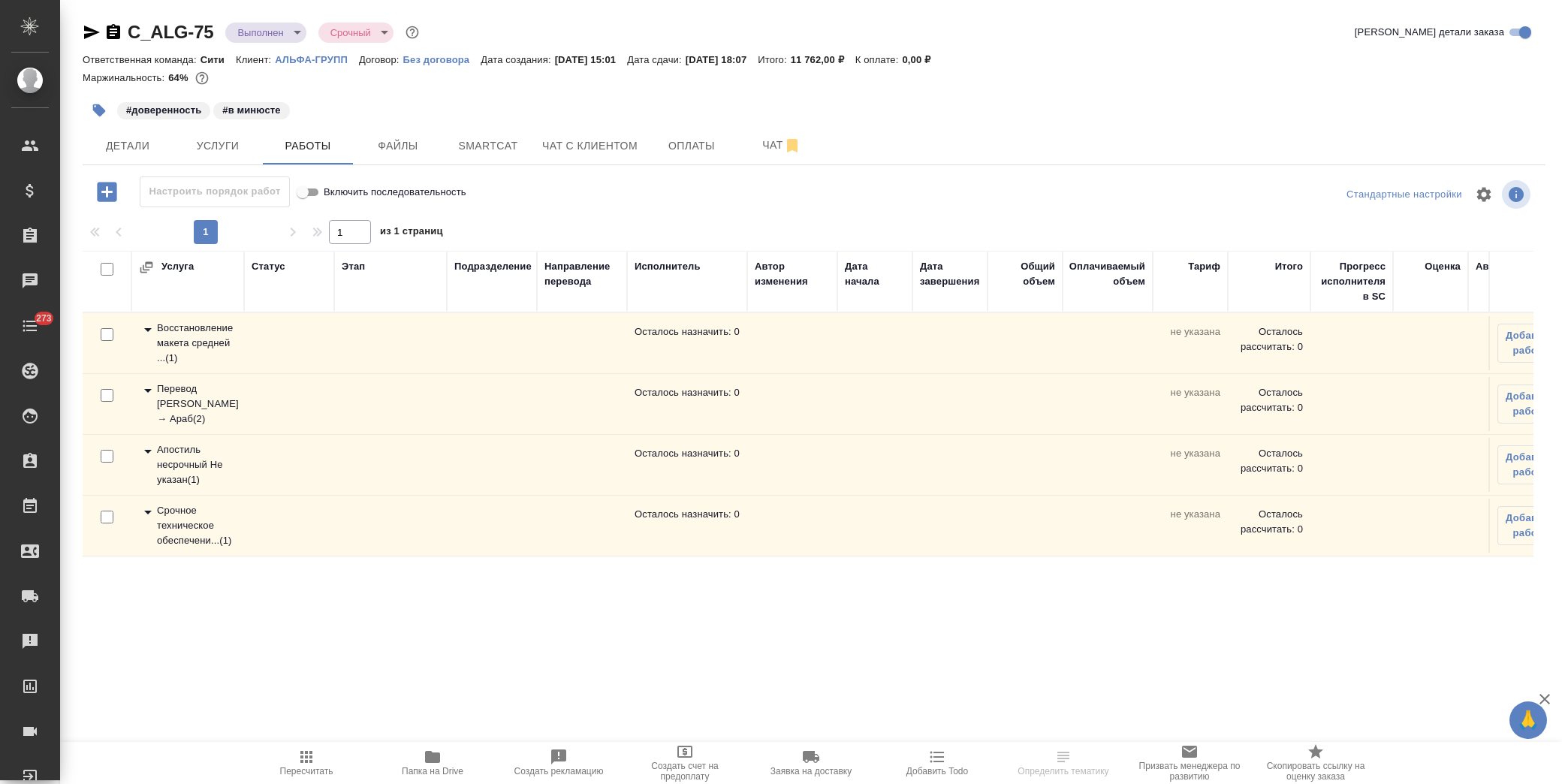
click at [144, 327] on icon at bounding box center [148, 330] width 18 height 18
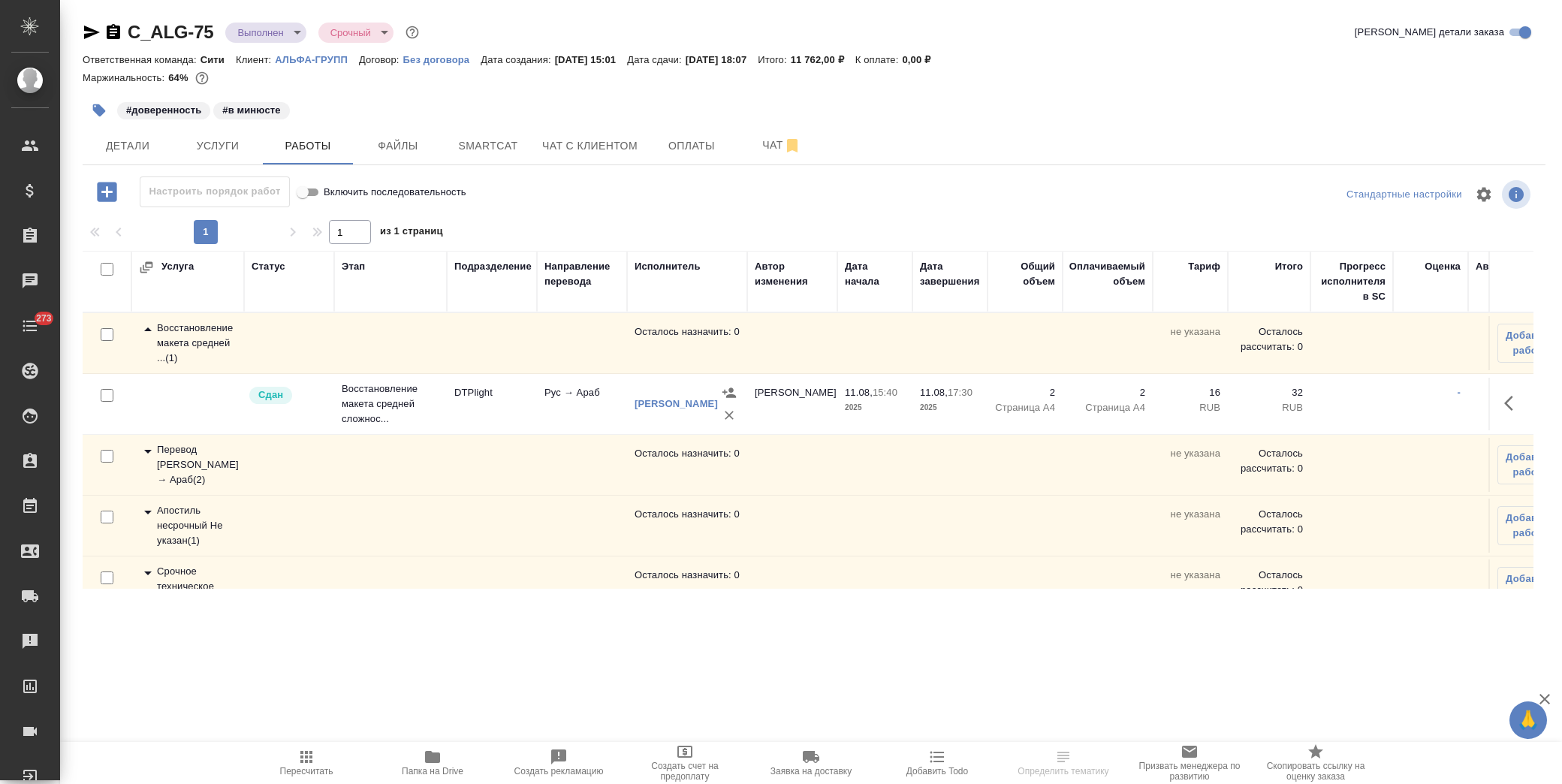
click at [144, 327] on icon at bounding box center [148, 330] width 18 height 18
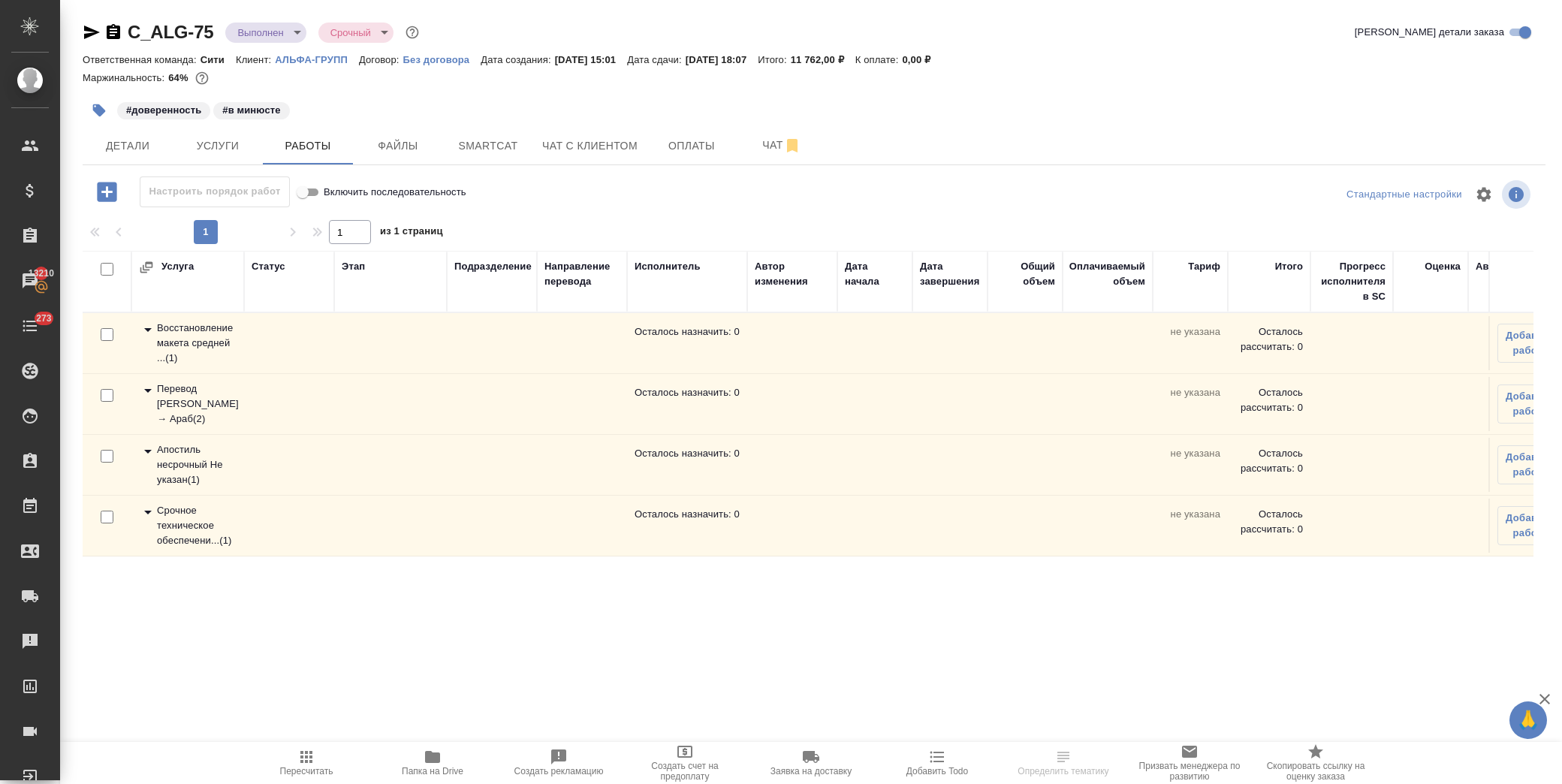
click at [144, 392] on icon at bounding box center [148, 391] width 18 height 18
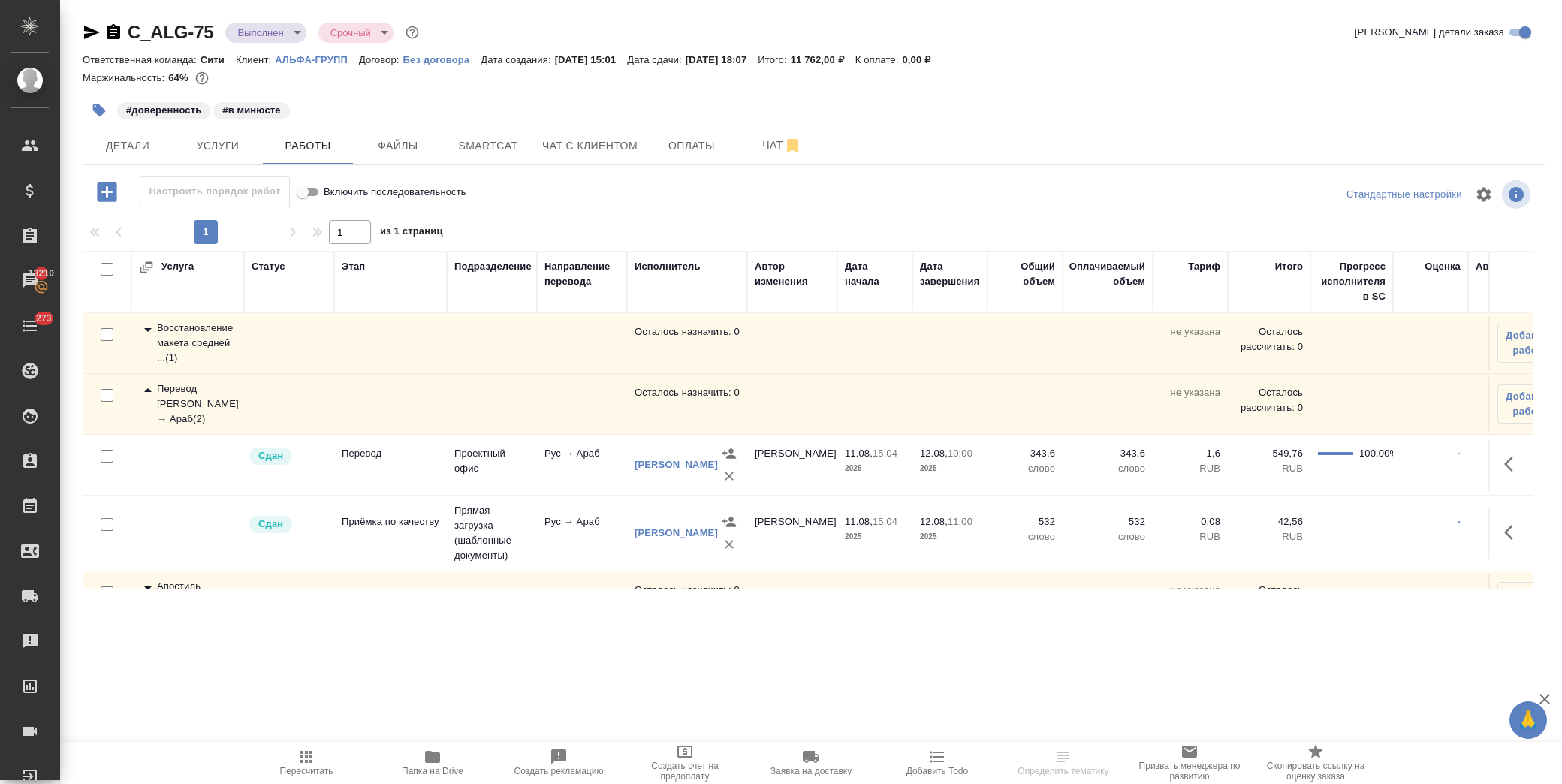
click at [144, 392] on icon at bounding box center [148, 391] width 18 height 18
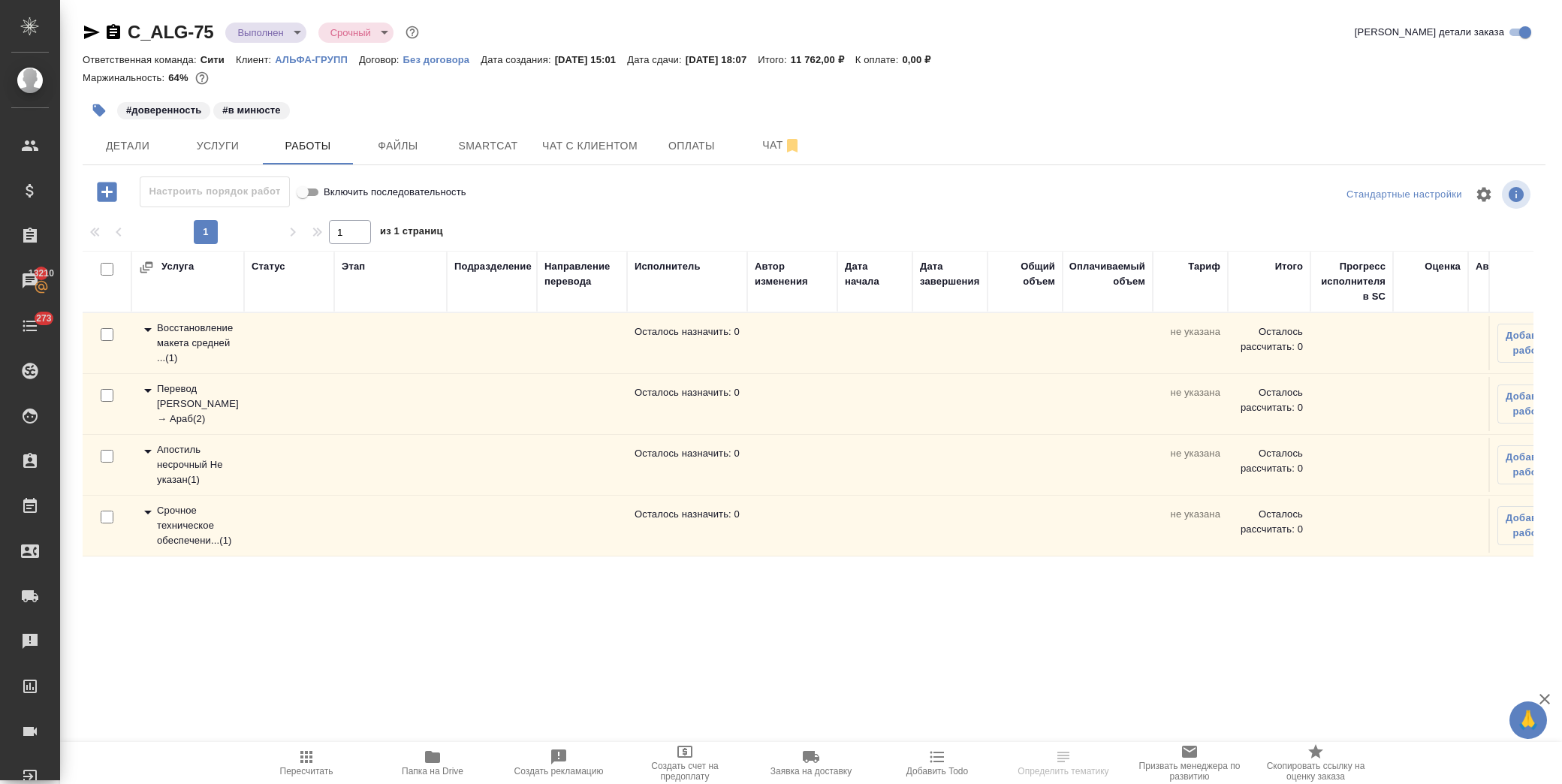
click at [144, 514] on icon at bounding box center [148, 512] width 18 height 18
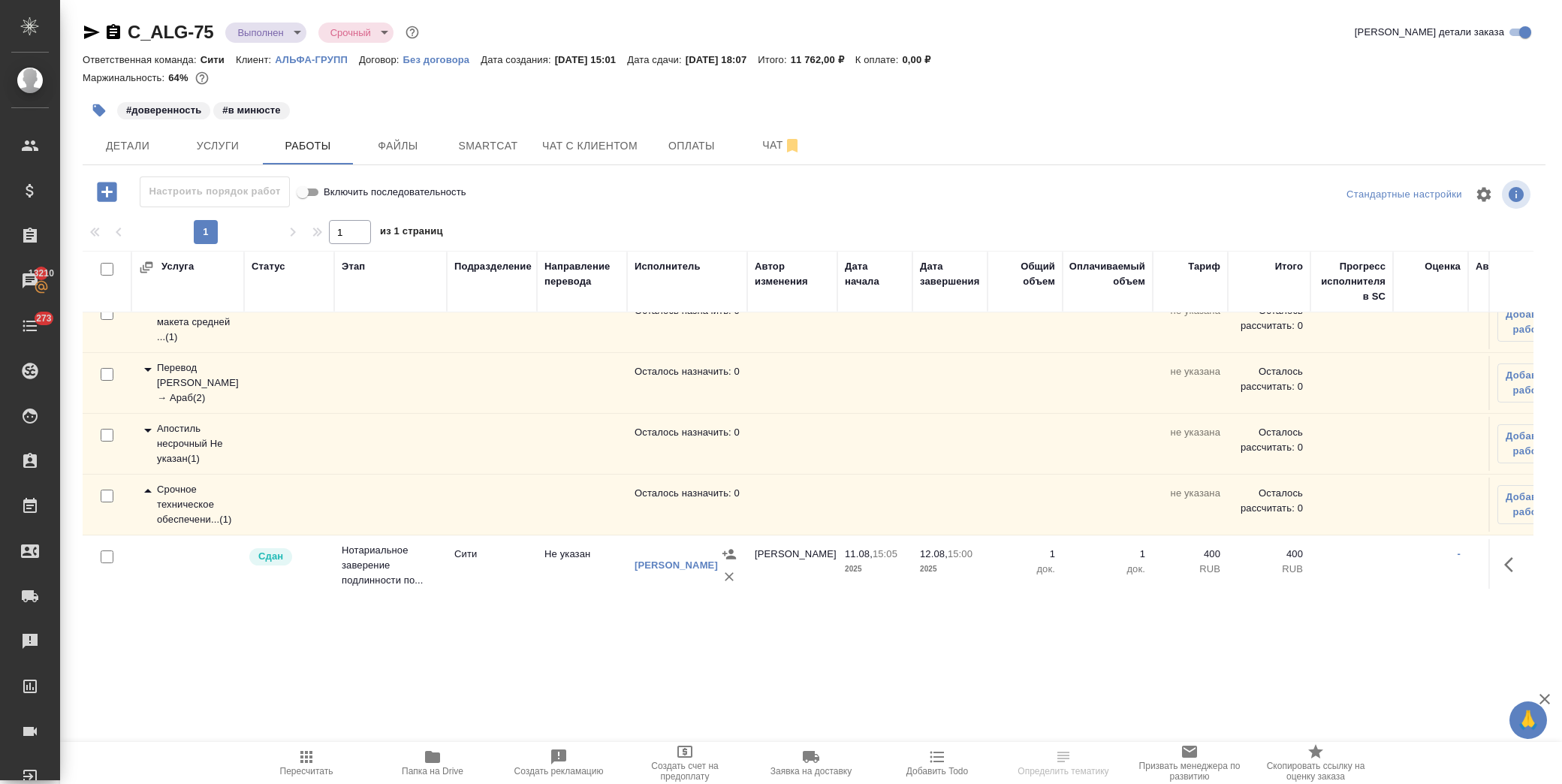
scroll to position [41, 0]
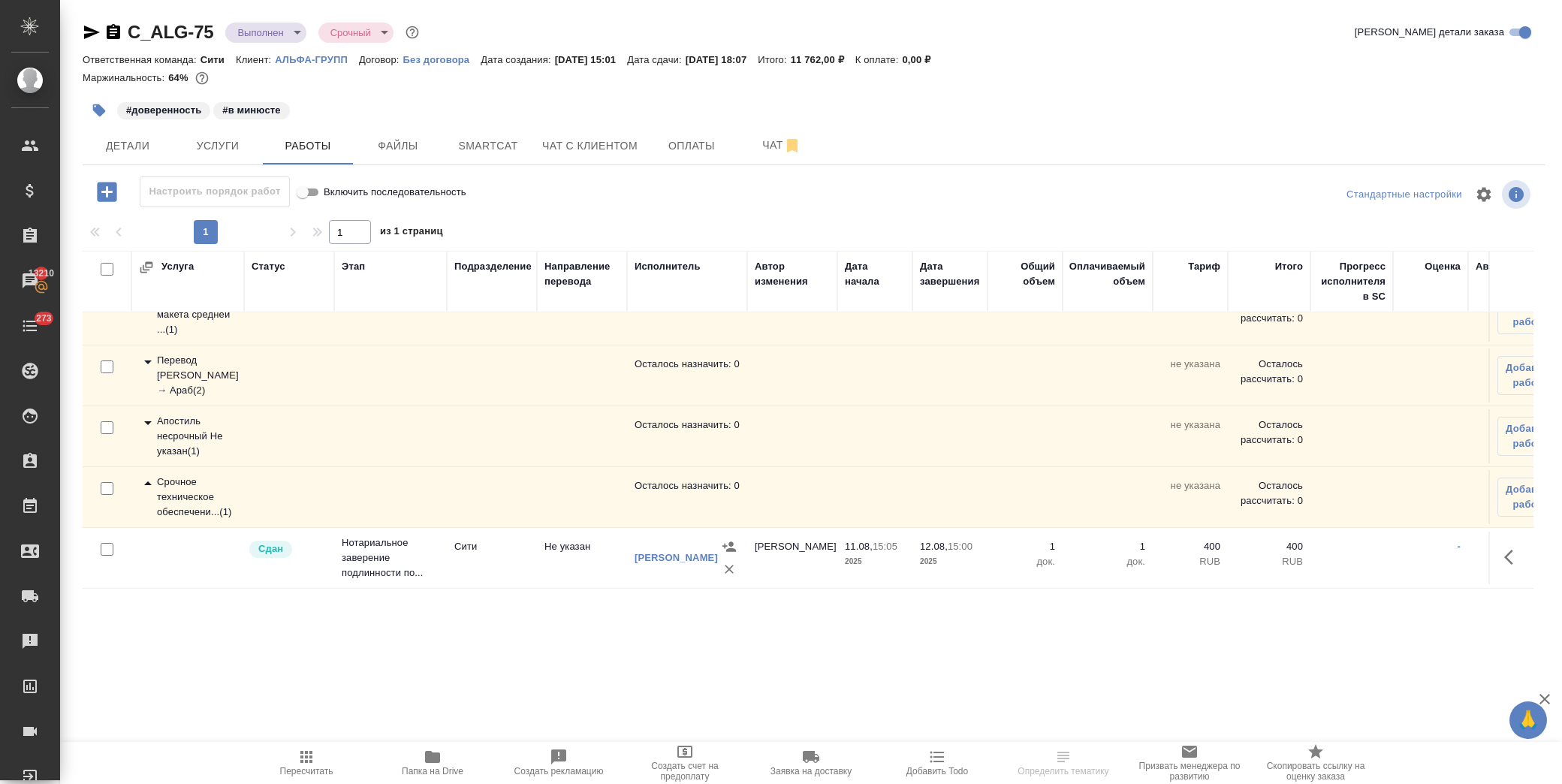
click at [146, 474] on icon at bounding box center [148, 484] width 18 height 18
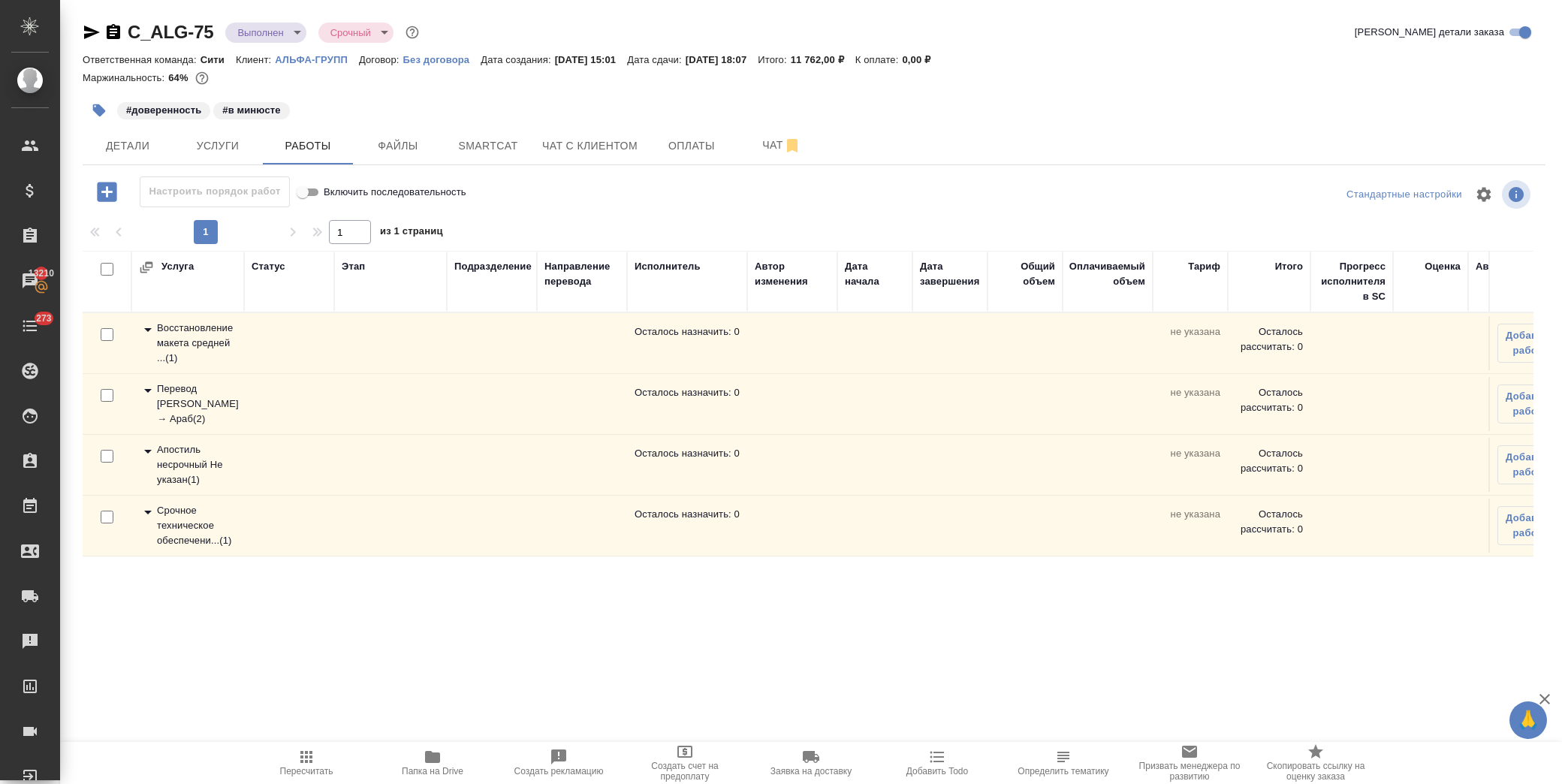
scroll to position [0, 0]
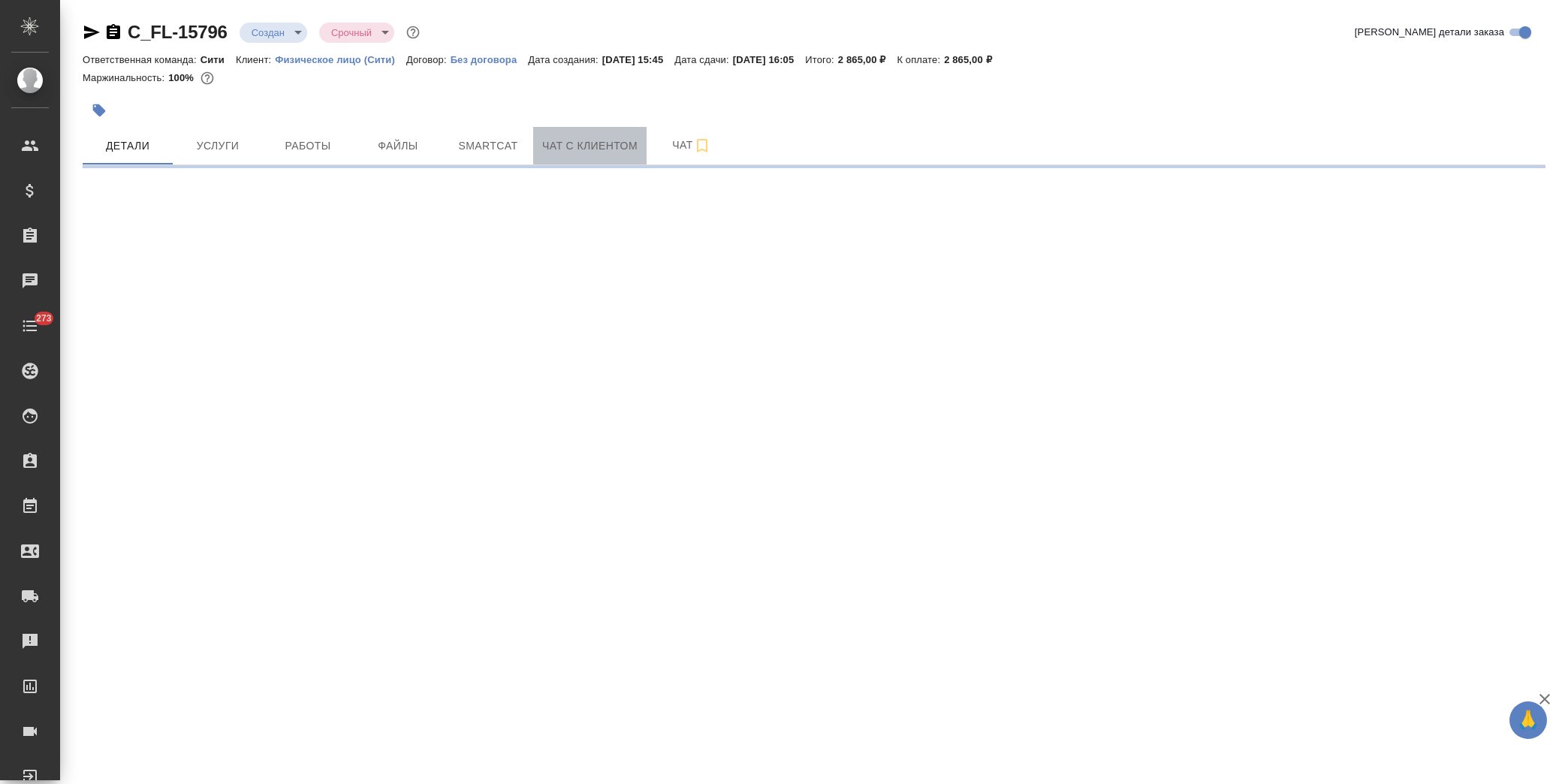
click at [587, 136] on span "Чат с клиентом" at bounding box center [591, 146] width 96 height 18
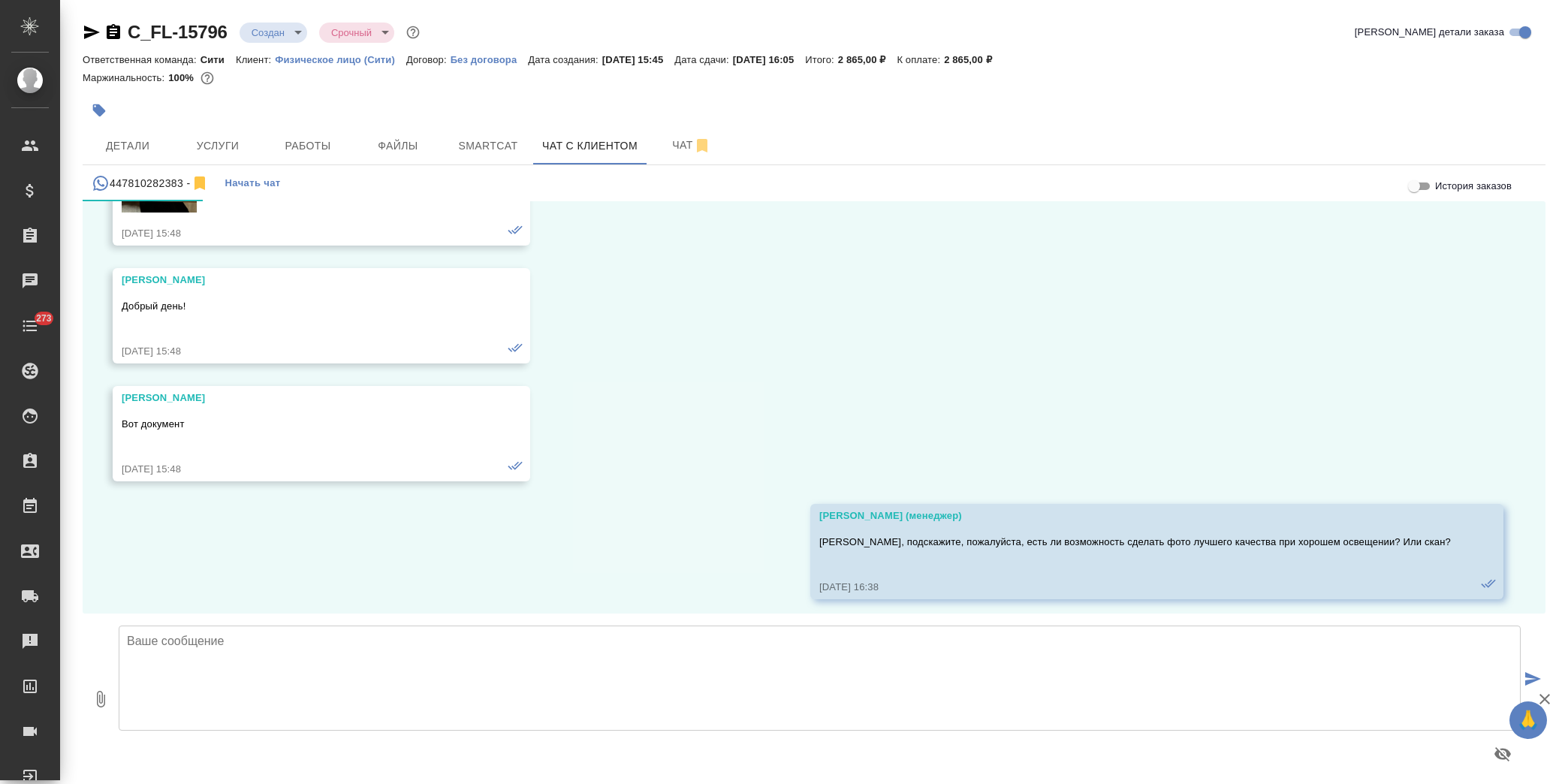
scroll to position [498, 0]
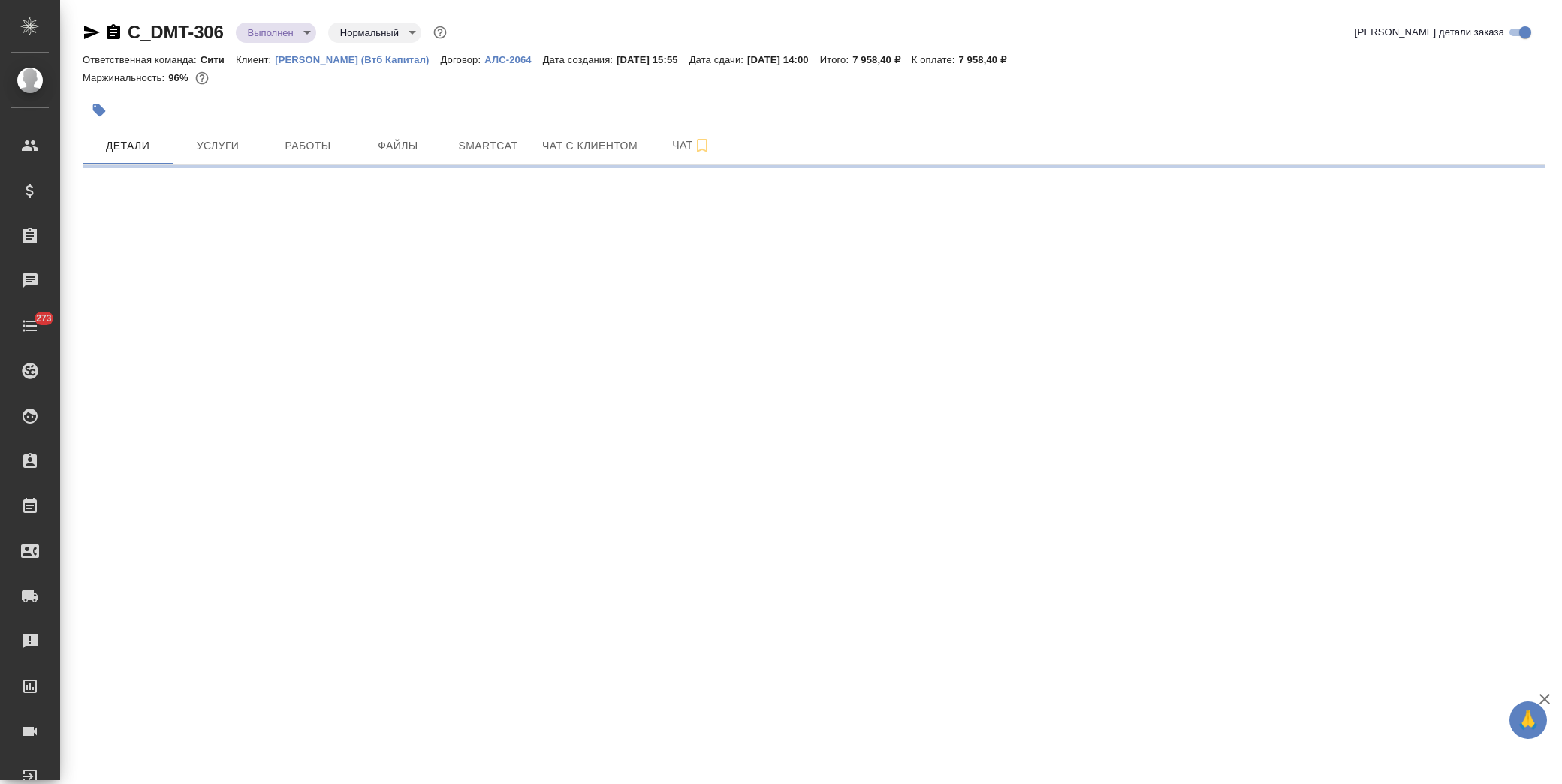
select select "RU"
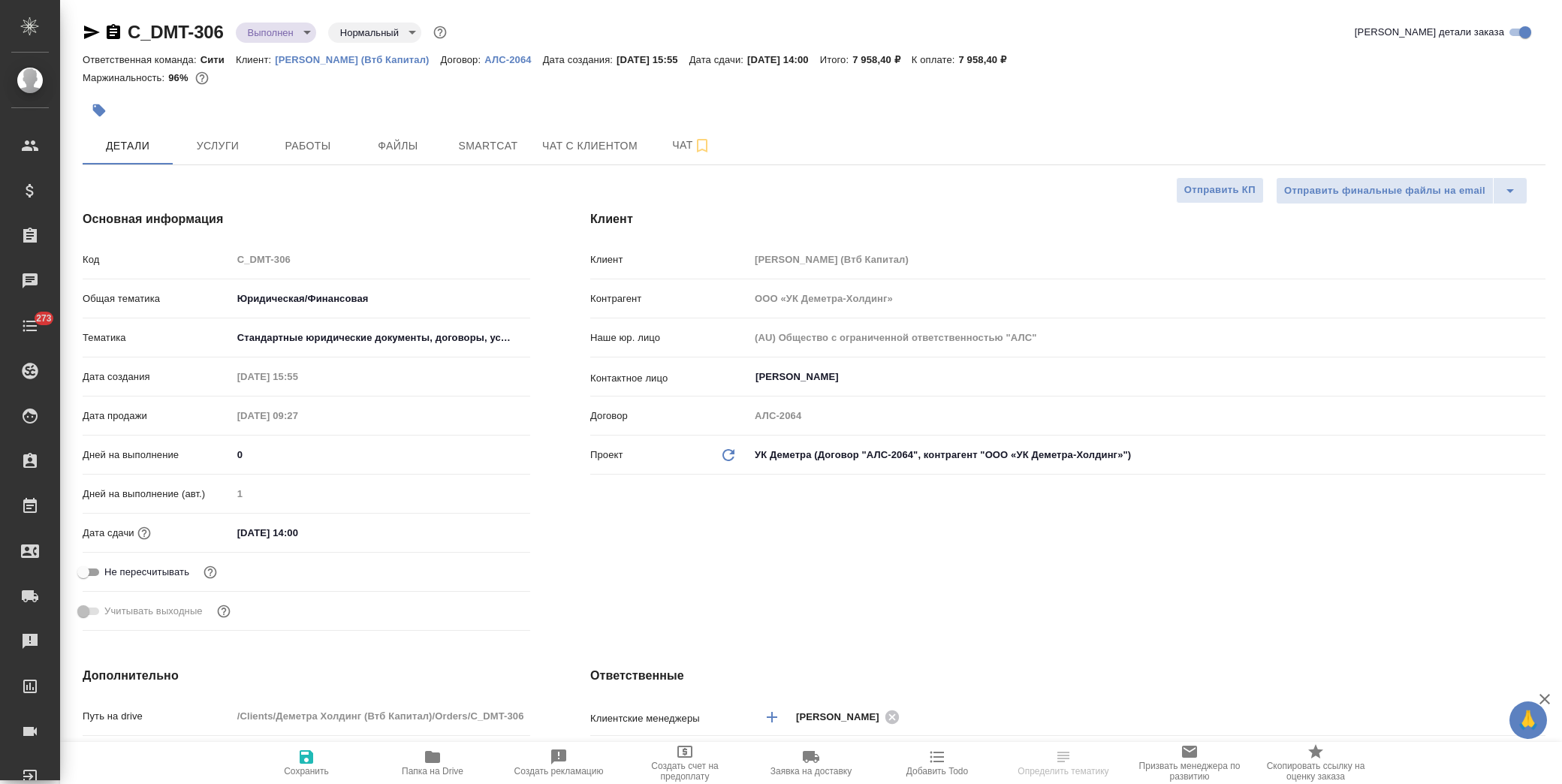
type textarea "x"
click at [103, 103] on icon "button" at bounding box center [99, 111] width 15 height 15
type textarea "x"
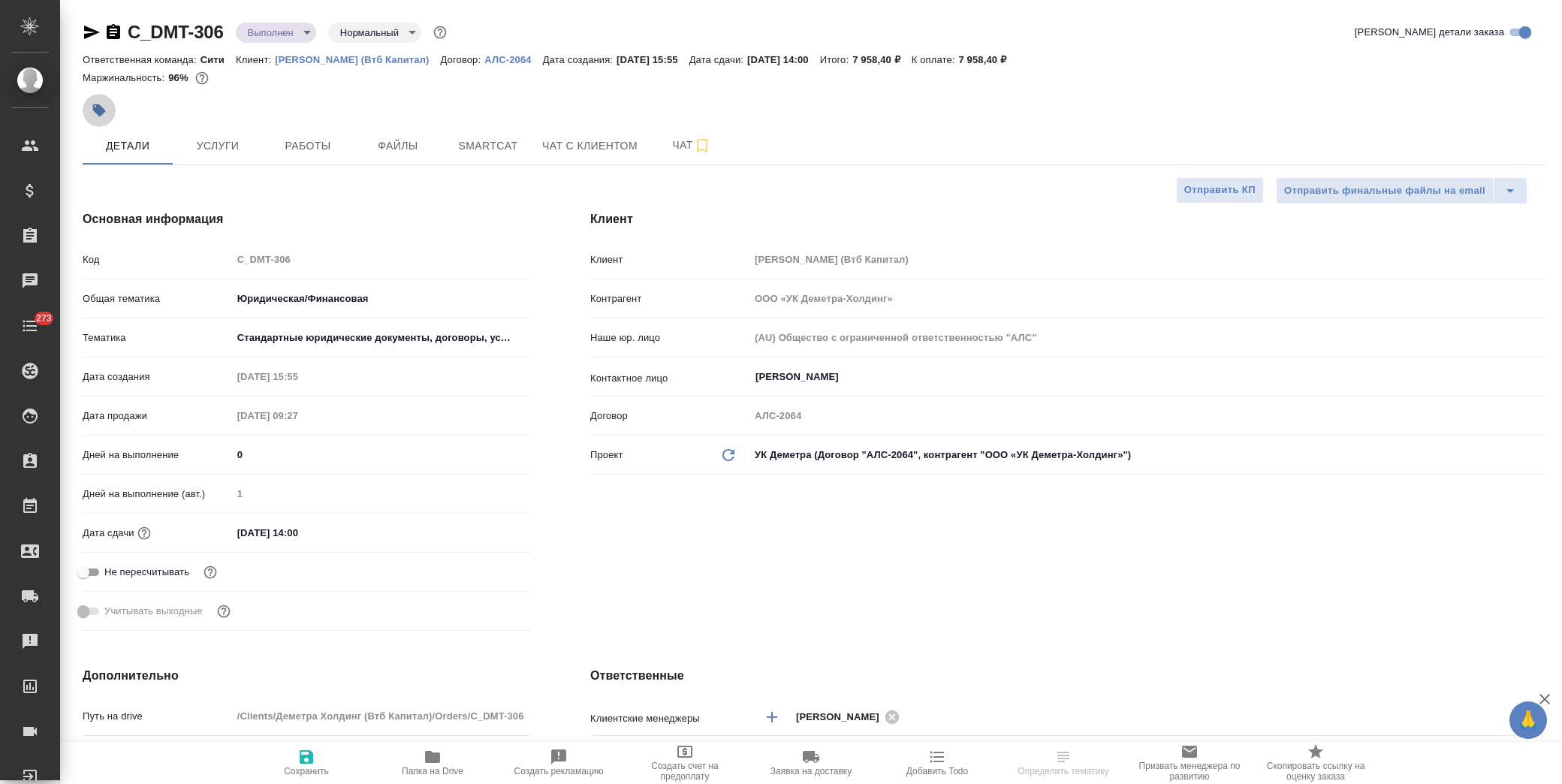
type textarea "x"
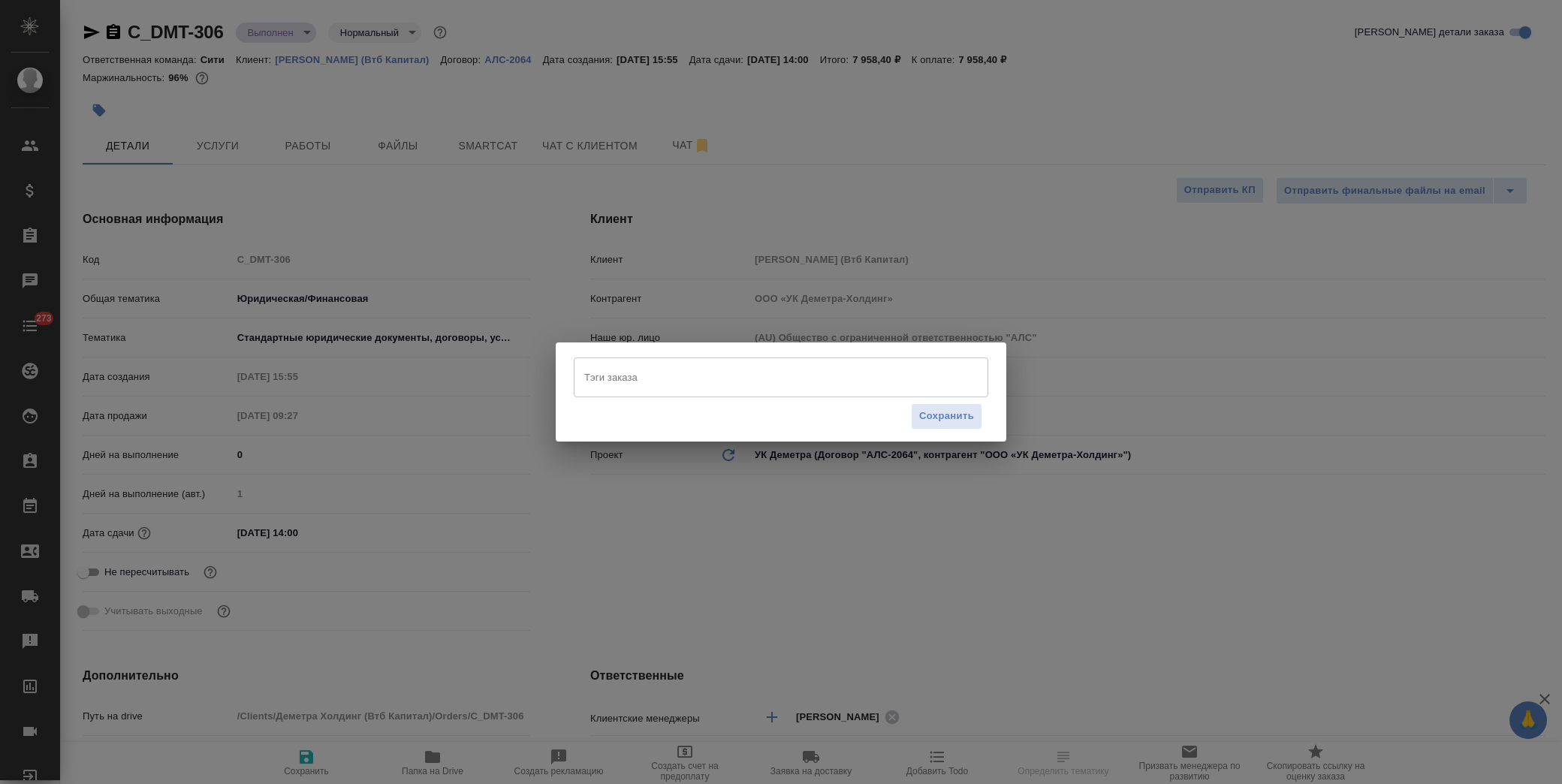
click at [614, 377] on input "Тэги заказа" at bounding box center [767, 377] width 372 height 26
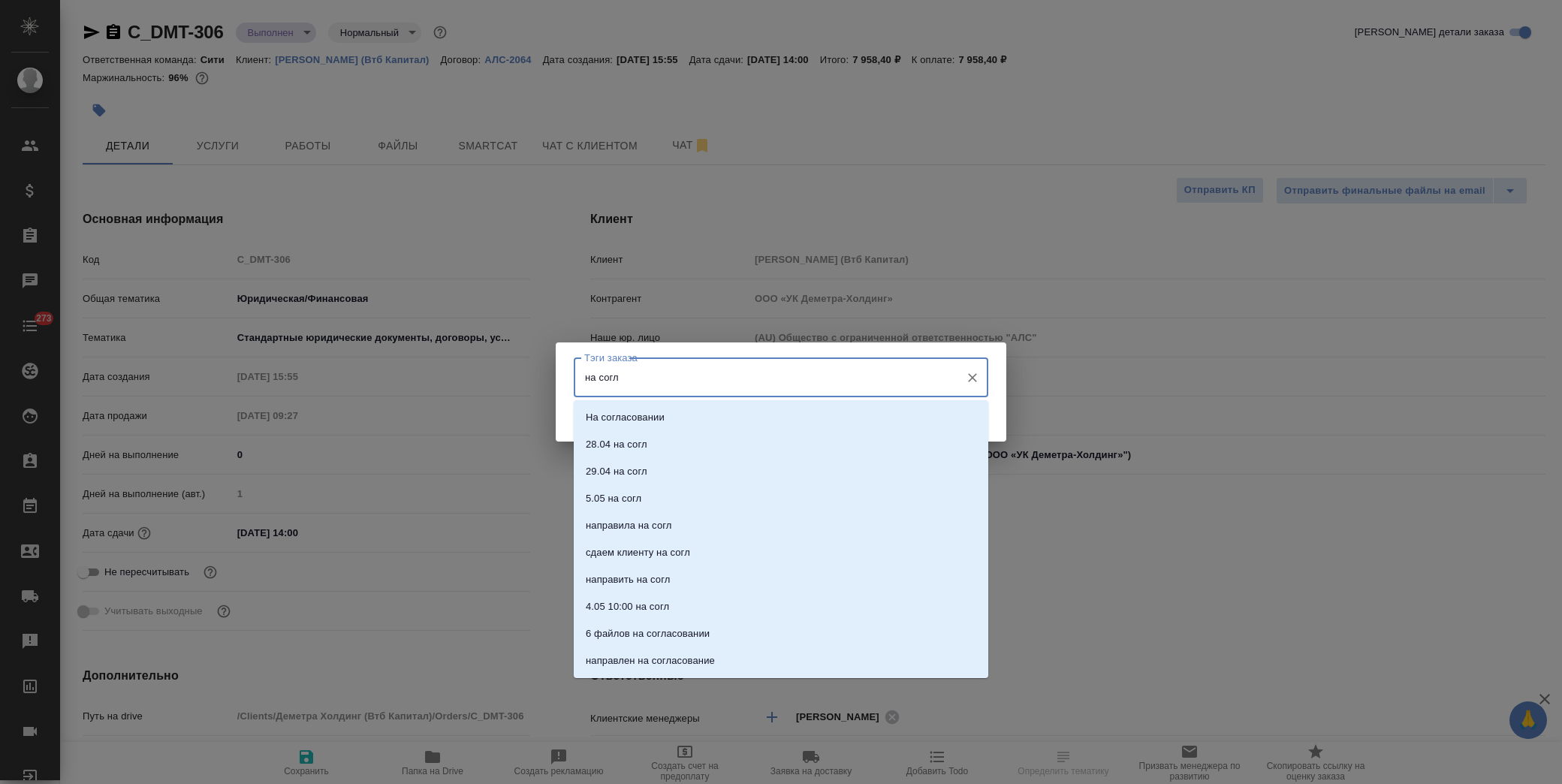
type input "на согла"
click at [697, 416] on li "На согласовании" at bounding box center [781, 417] width 415 height 27
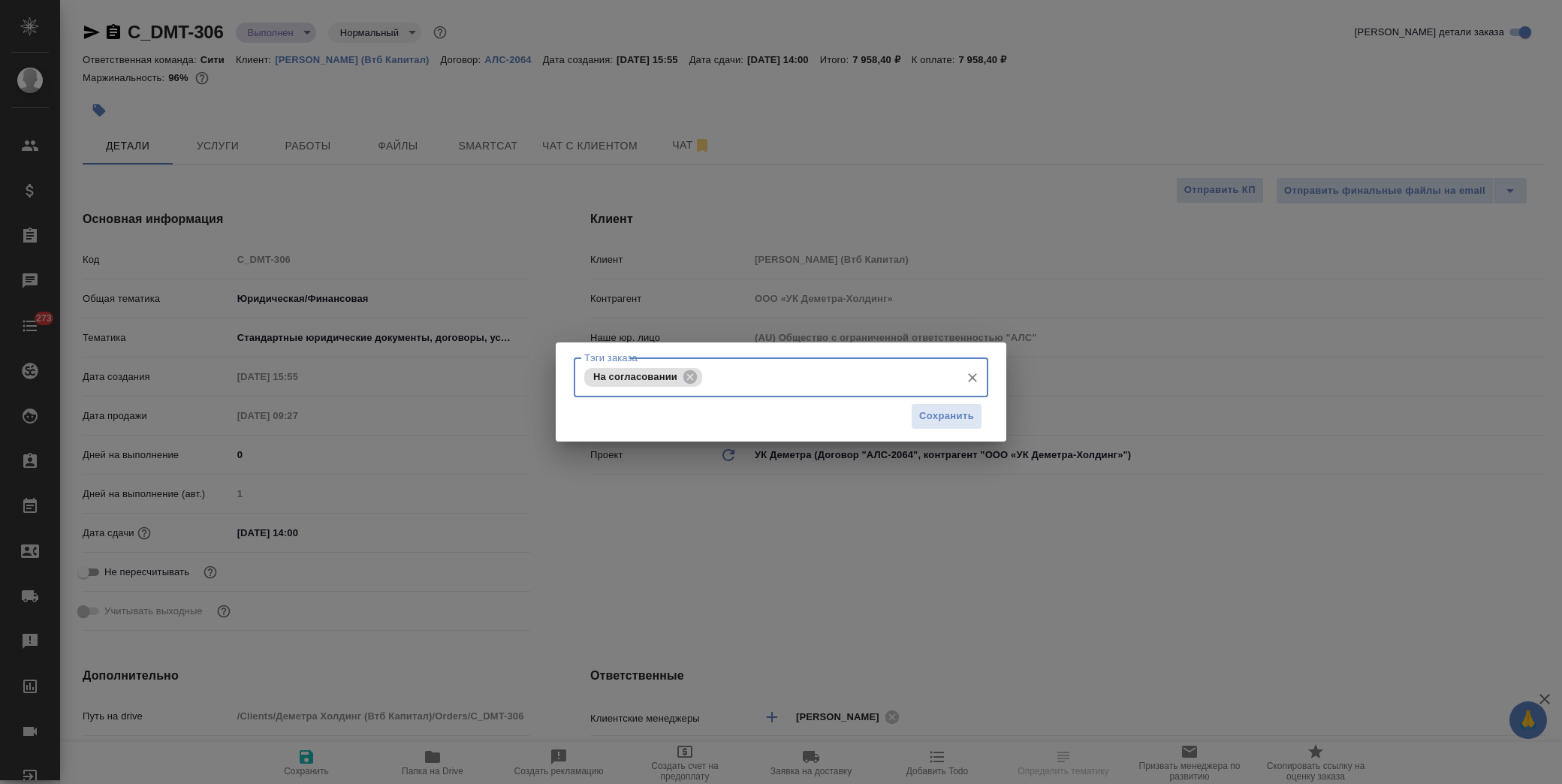
drag, startPoint x: 948, startPoint y: 425, endPoint x: 910, endPoint y: 320, distance: 111.7
click at [948, 421] on span "Сохранить" at bounding box center [947, 416] width 55 height 18
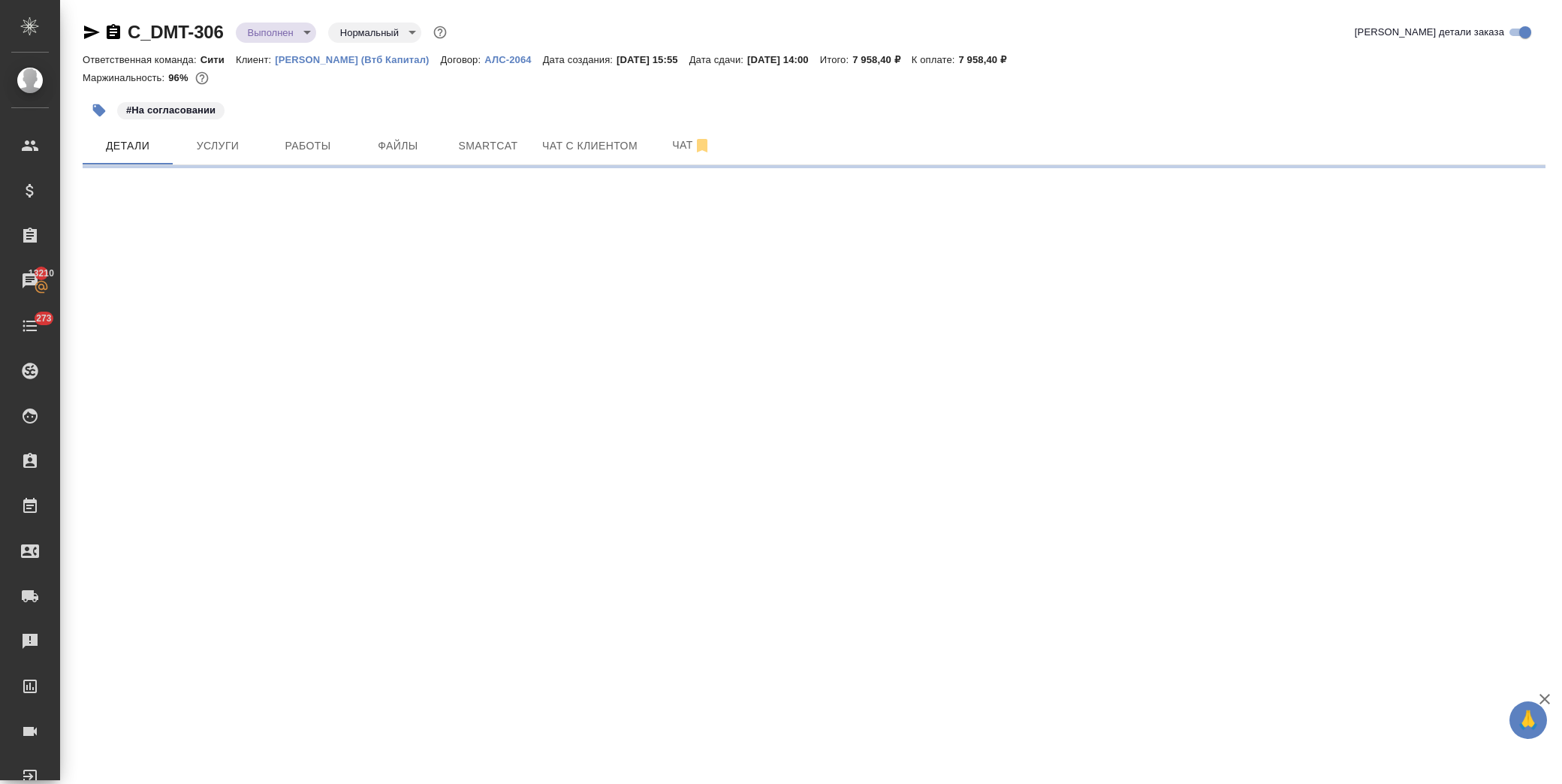
select select "RU"
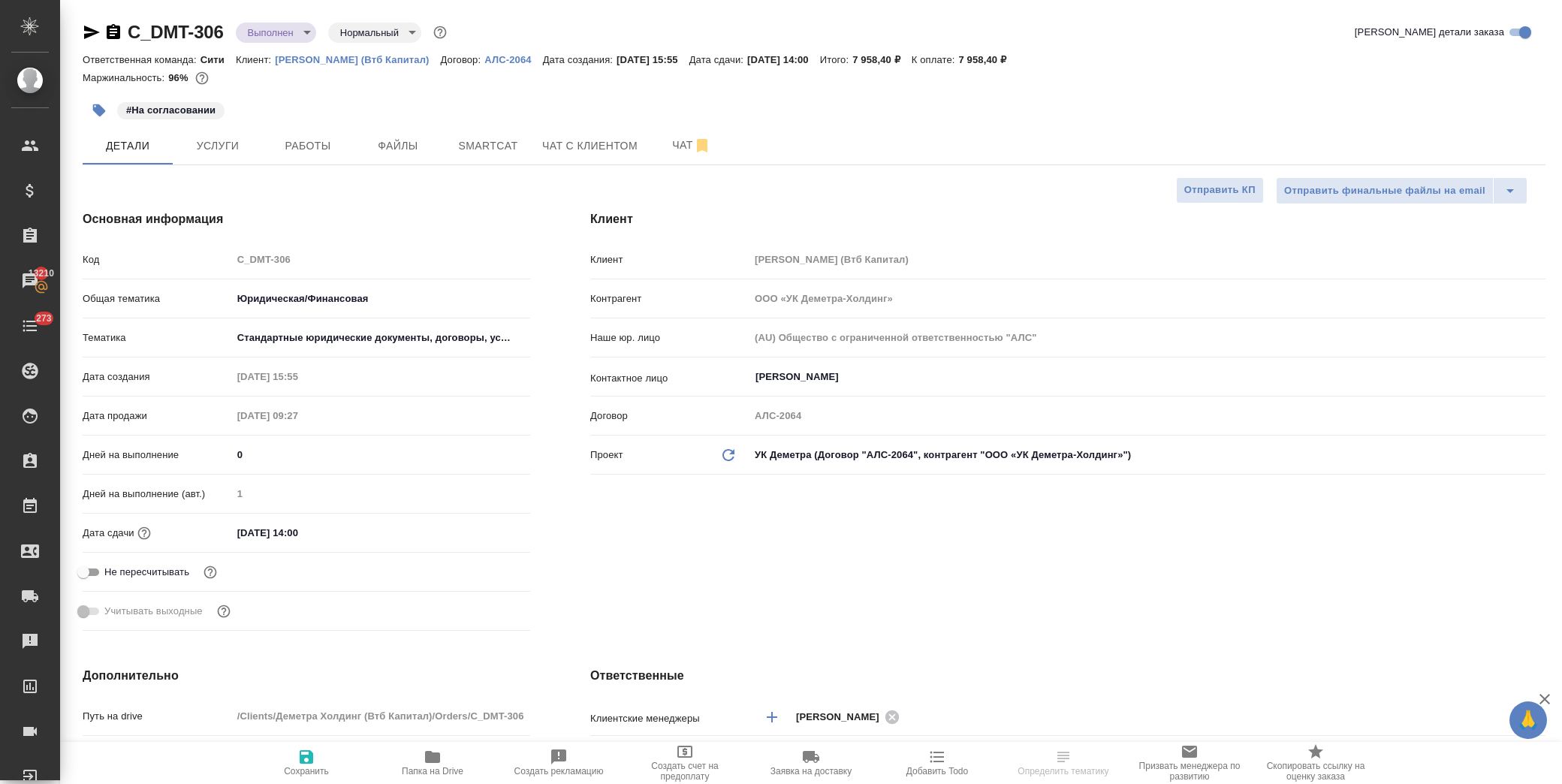
type textarea "x"
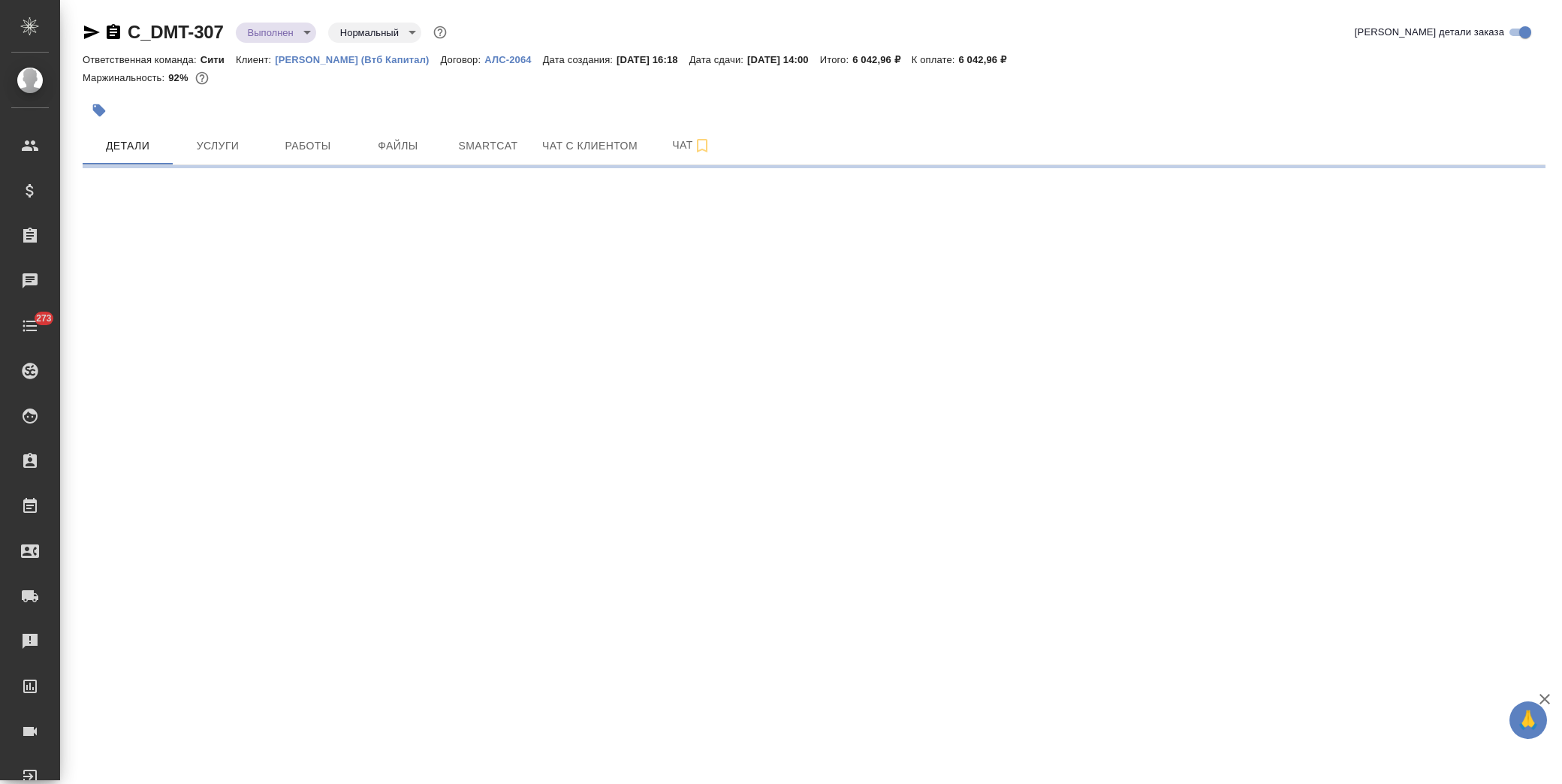
select select "RU"
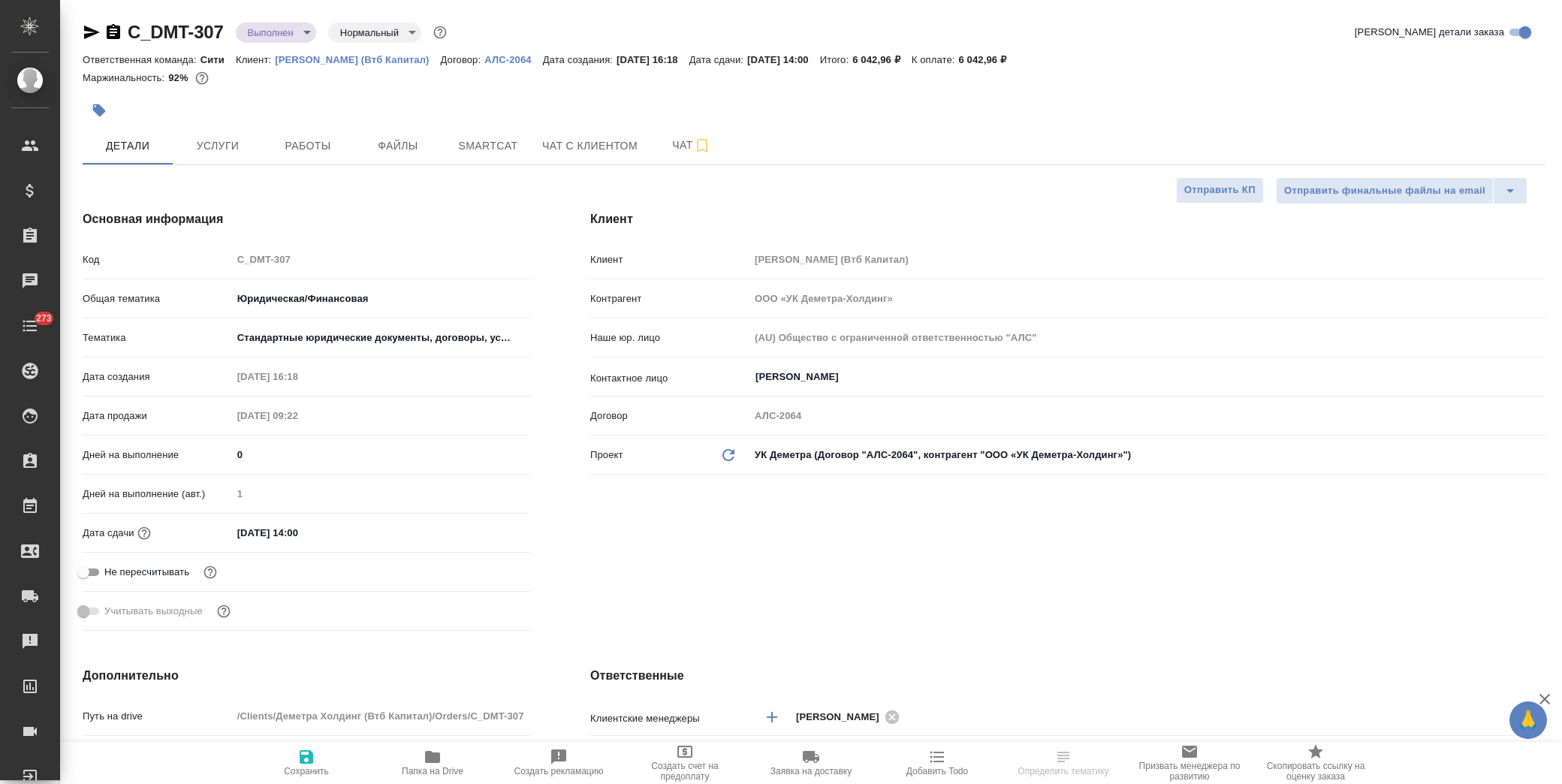
type textarea "x"
click at [100, 112] on icon "button" at bounding box center [100, 111] width 13 height 13
type textarea "x"
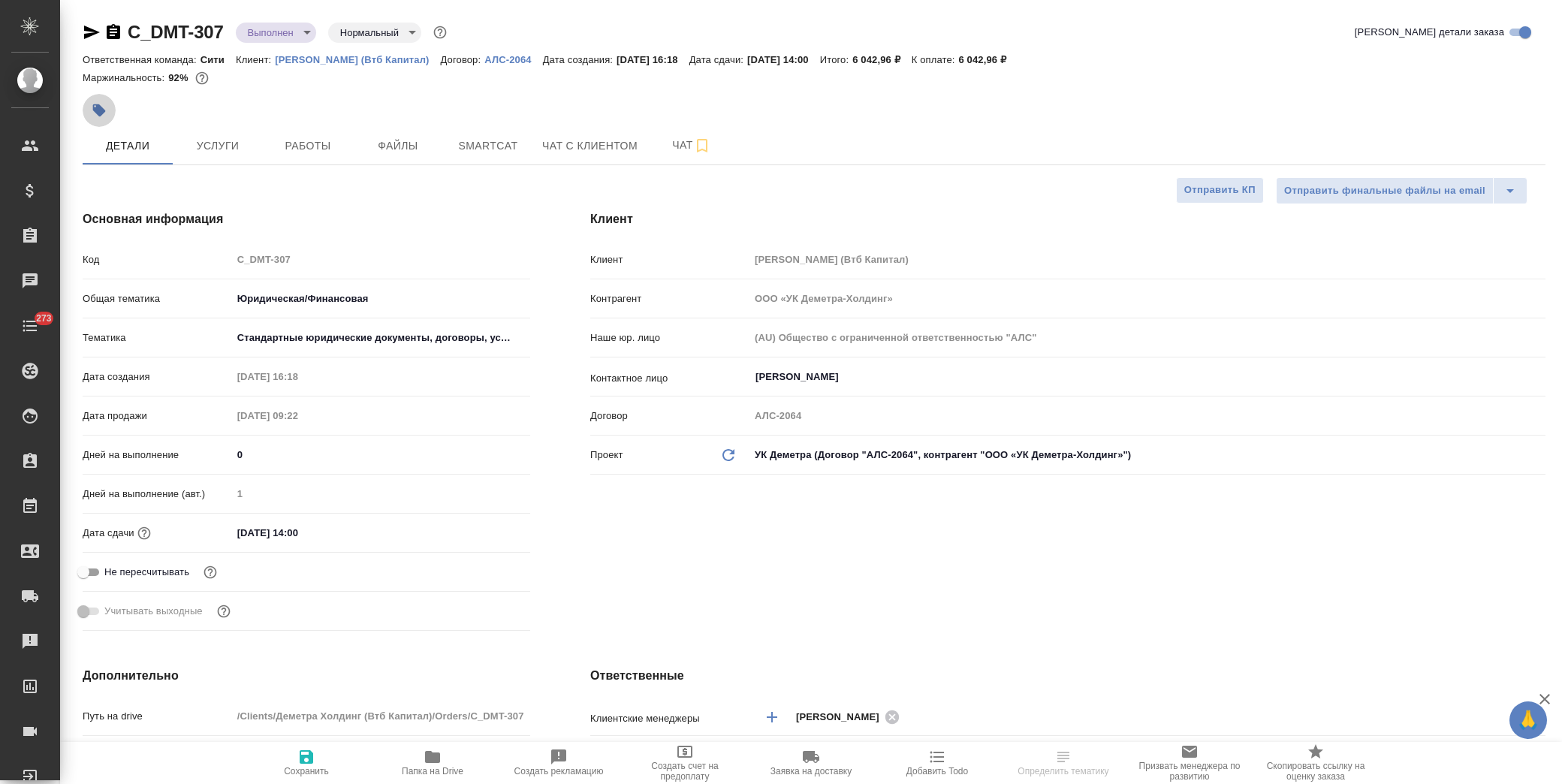
type textarea "x"
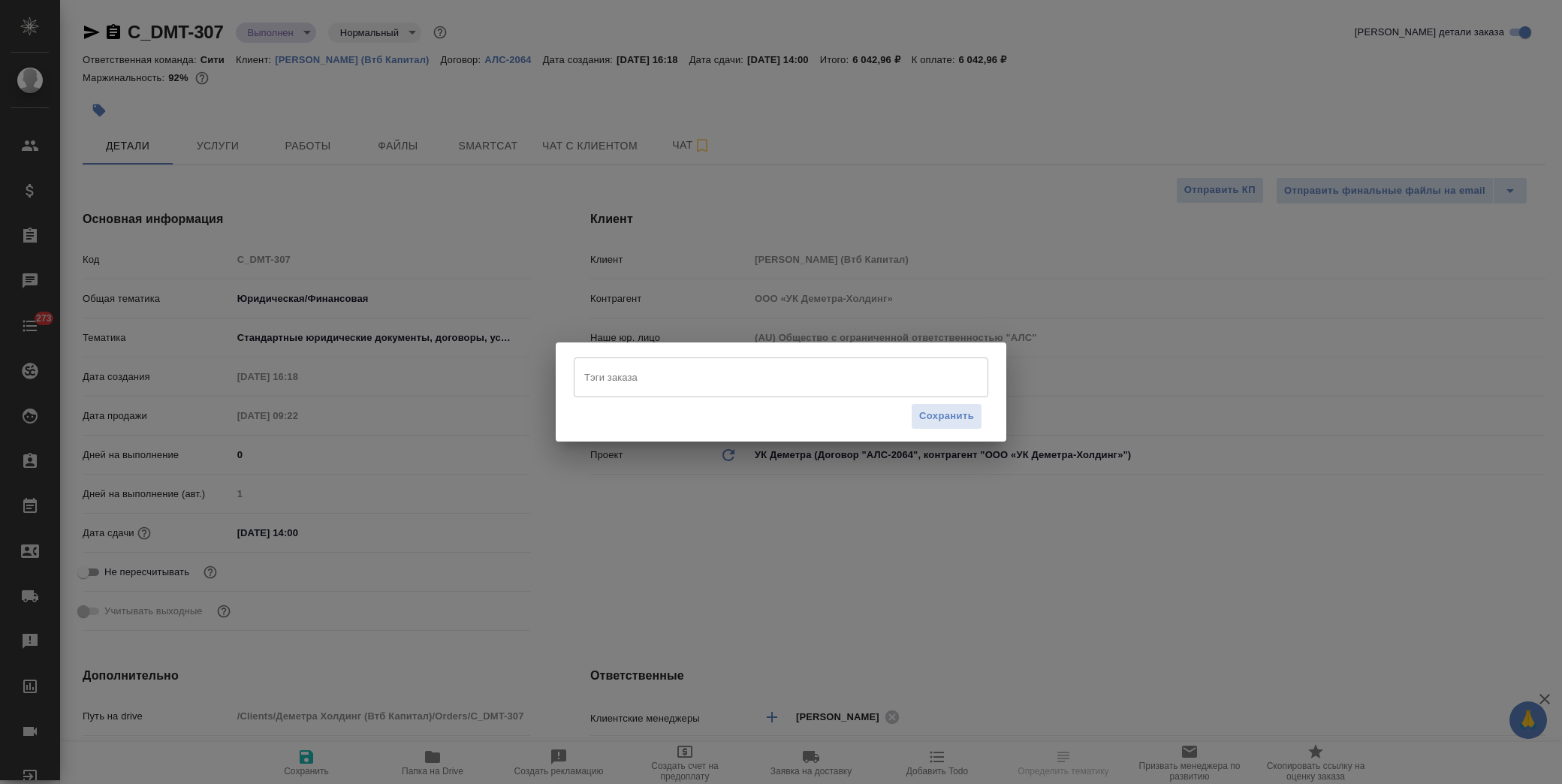
type textarea "x"
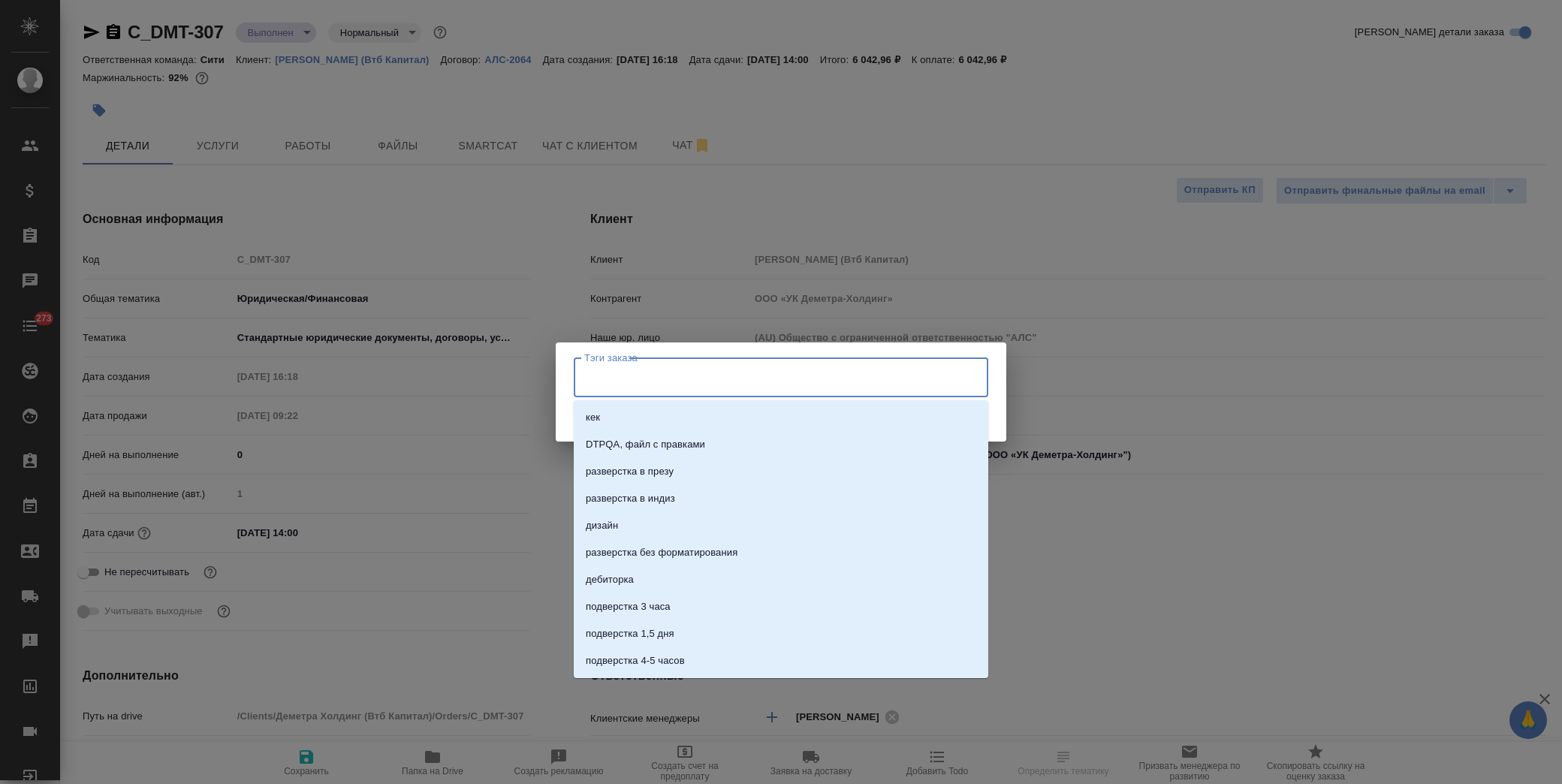
drag, startPoint x: 617, startPoint y: 374, endPoint x: 597, endPoint y: 376, distance: 20.1
click at [615, 376] on input "Тэги заказа" at bounding box center [767, 377] width 372 height 26
type input "на согла"
drag, startPoint x: 648, startPoint y: 425, endPoint x: 778, endPoint y: 443, distance: 131.2
click at [651, 425] on p "На согласовании" at bounding box center [626, 417] width 79 height 15
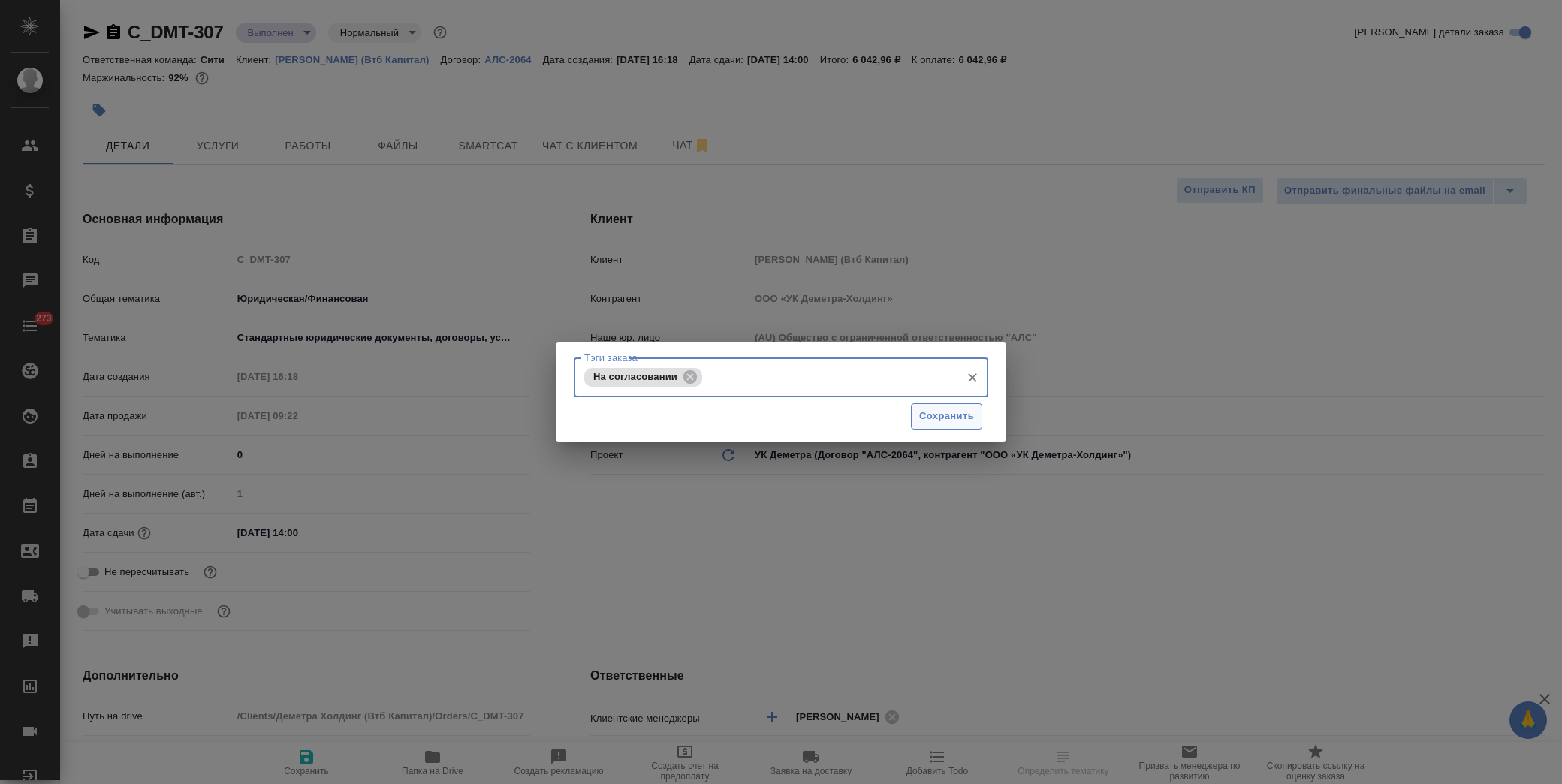
click at [934, 408] on span "Сохранить" at bounding box center [947, 416] width 55 height 18
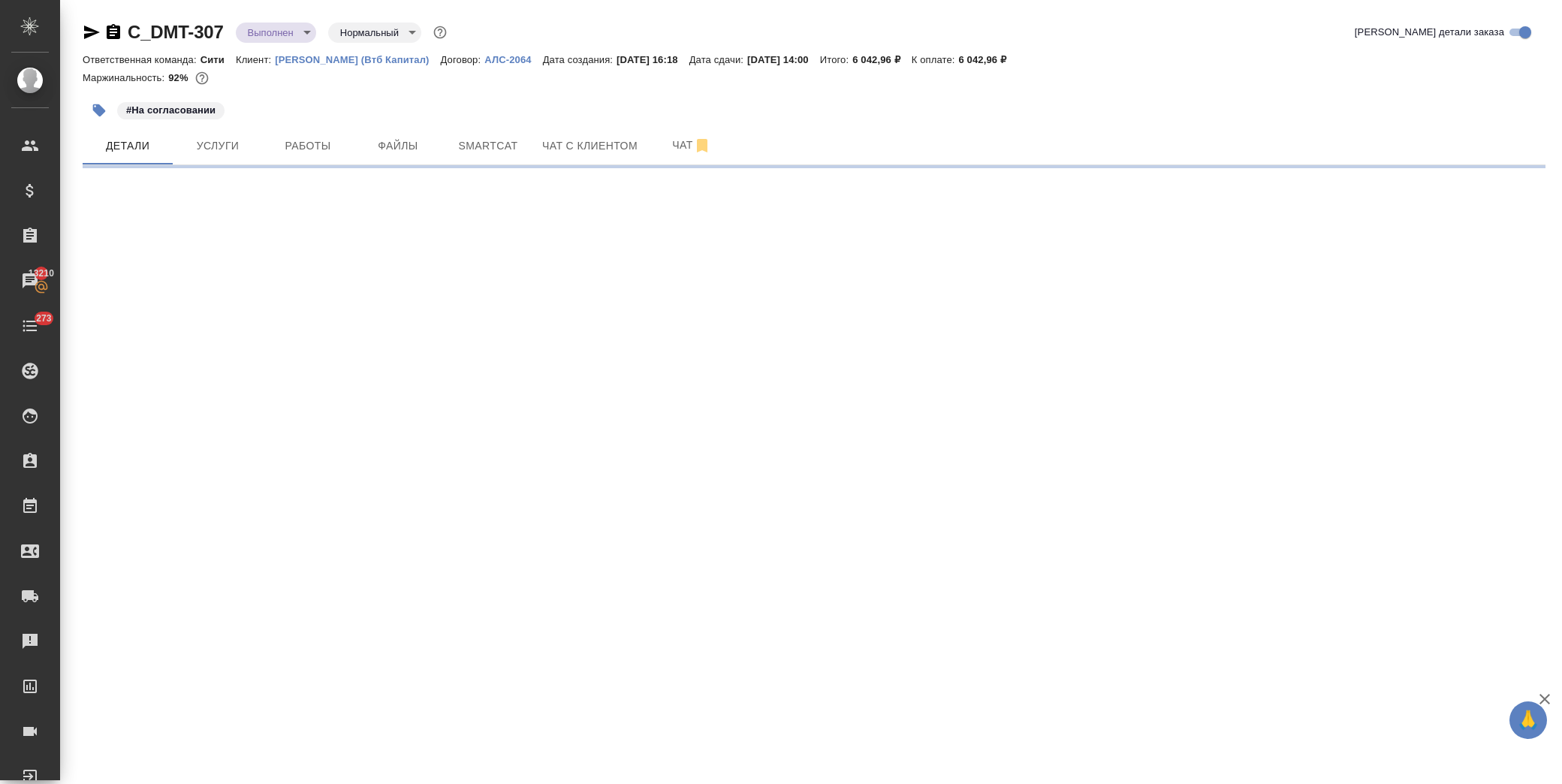
select select "RU"
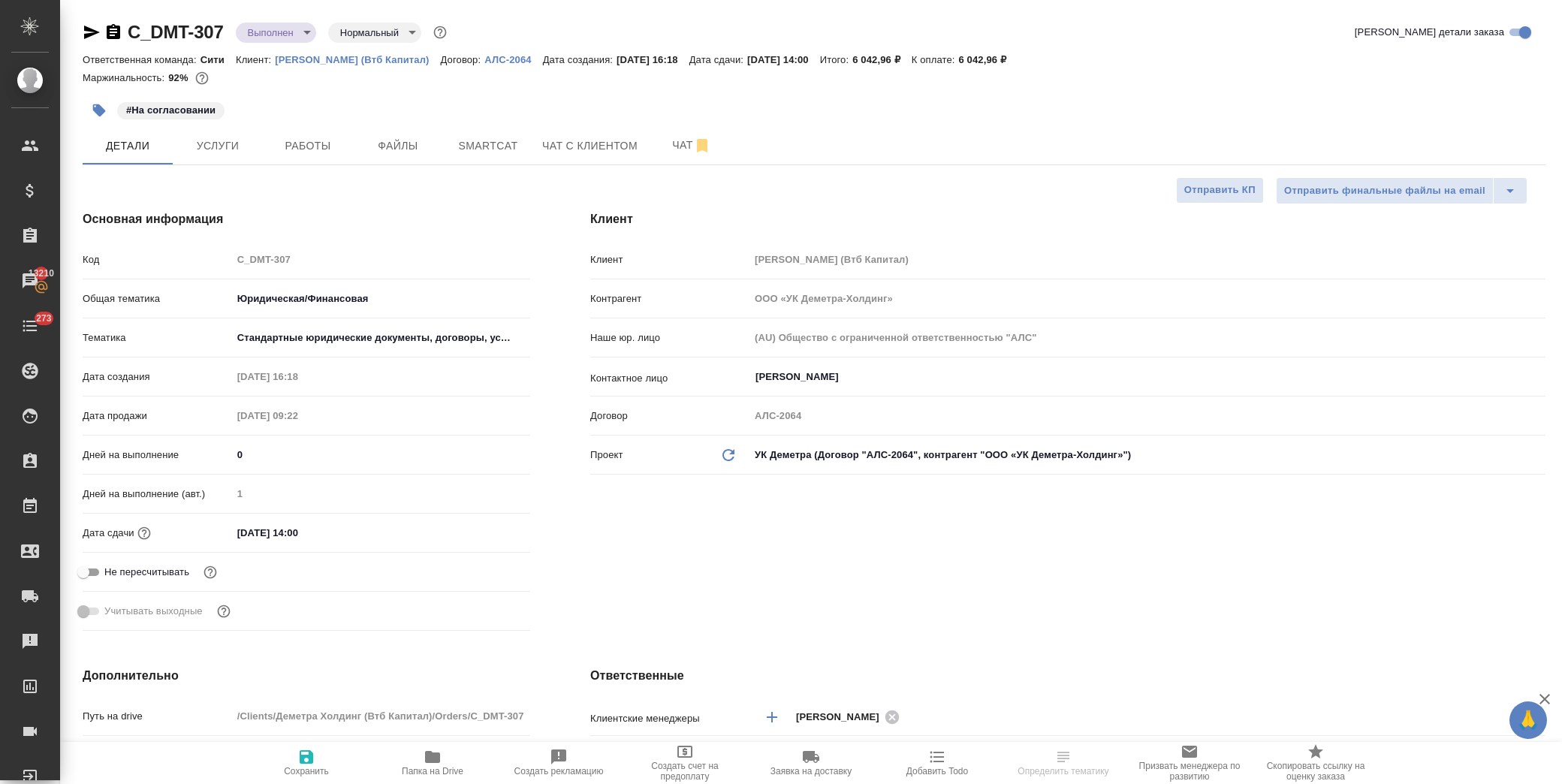
type textarea "x"
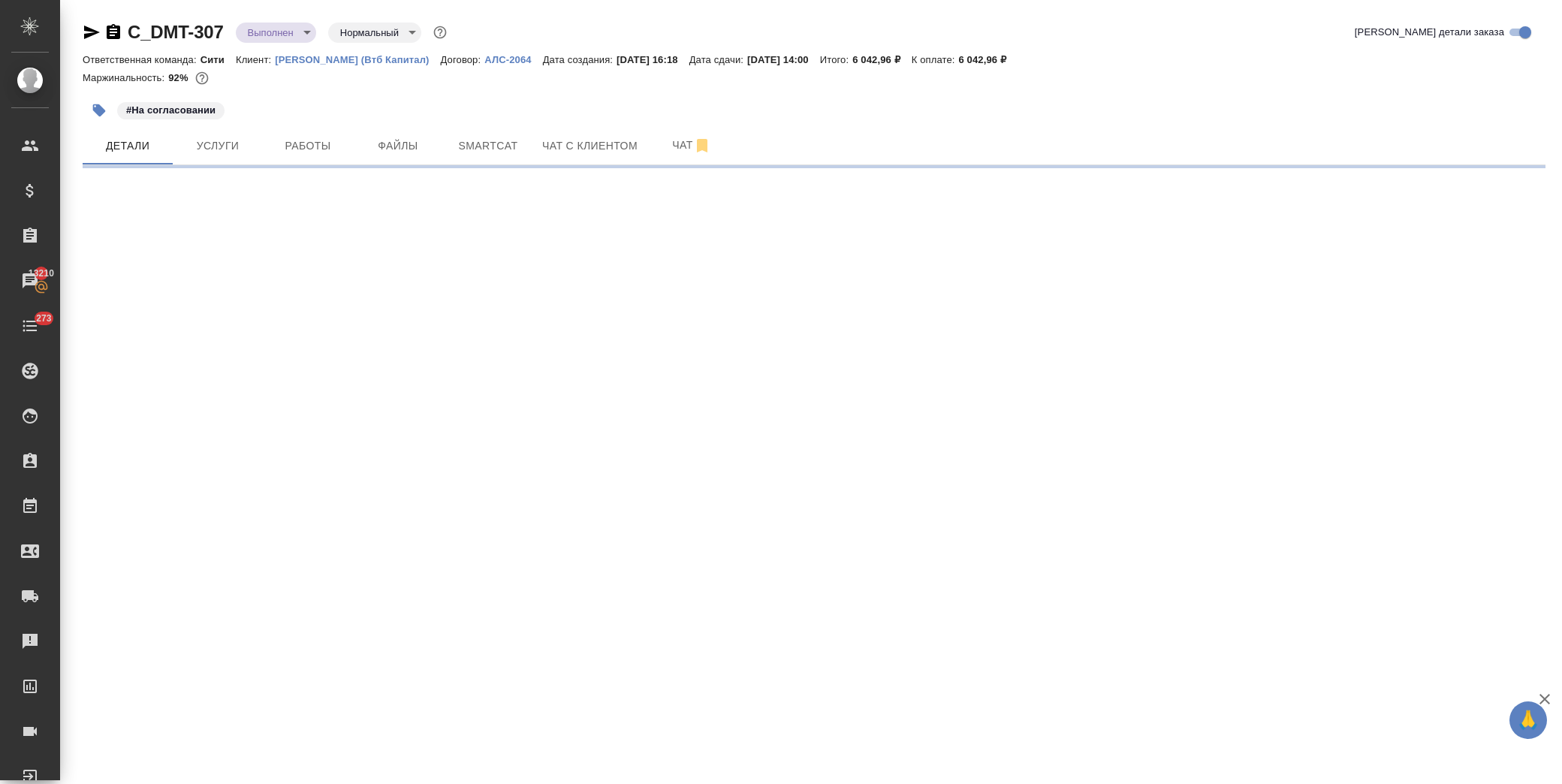
select select "RU"
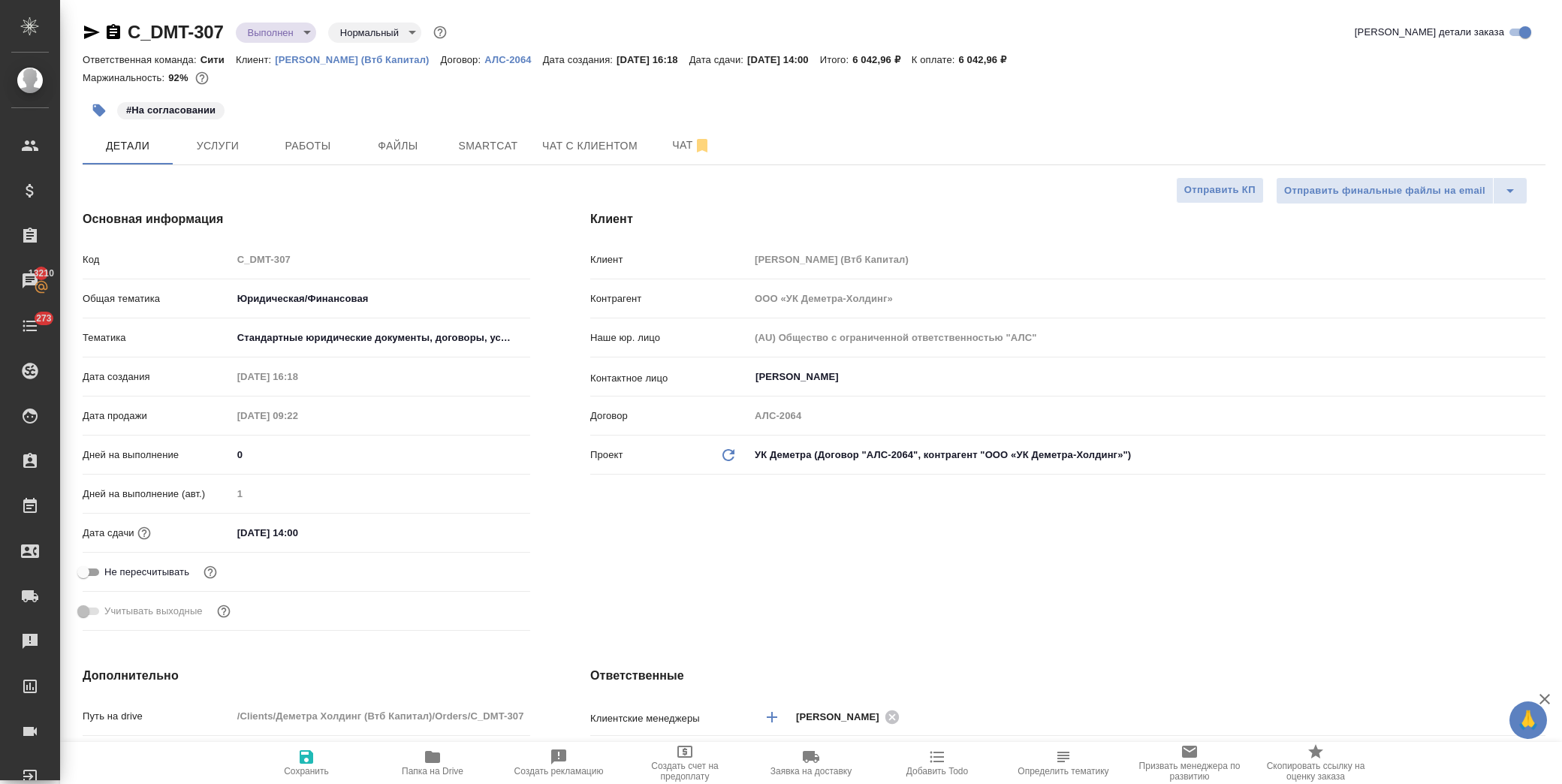
type textarea "x"
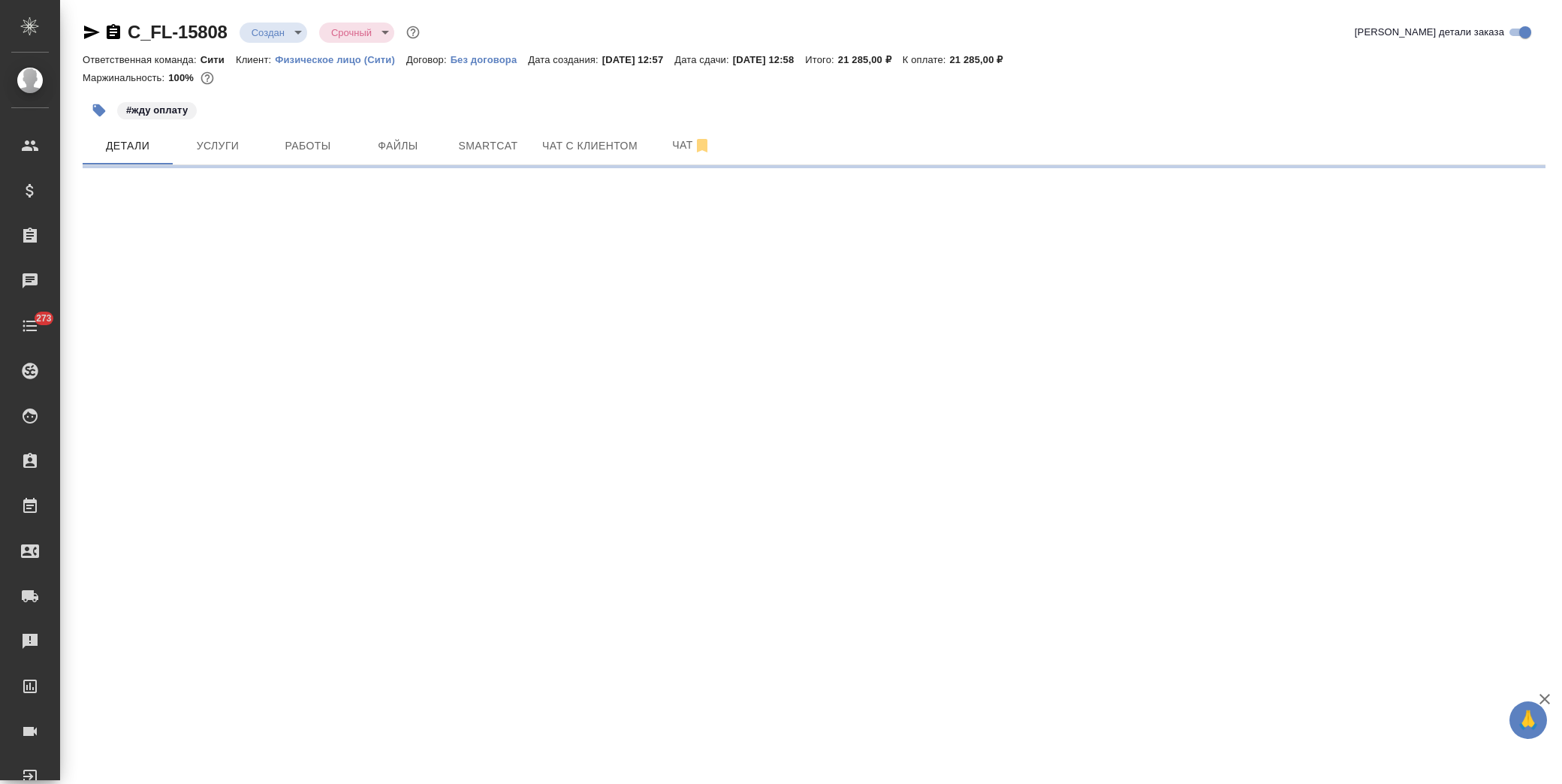
select select "RU"
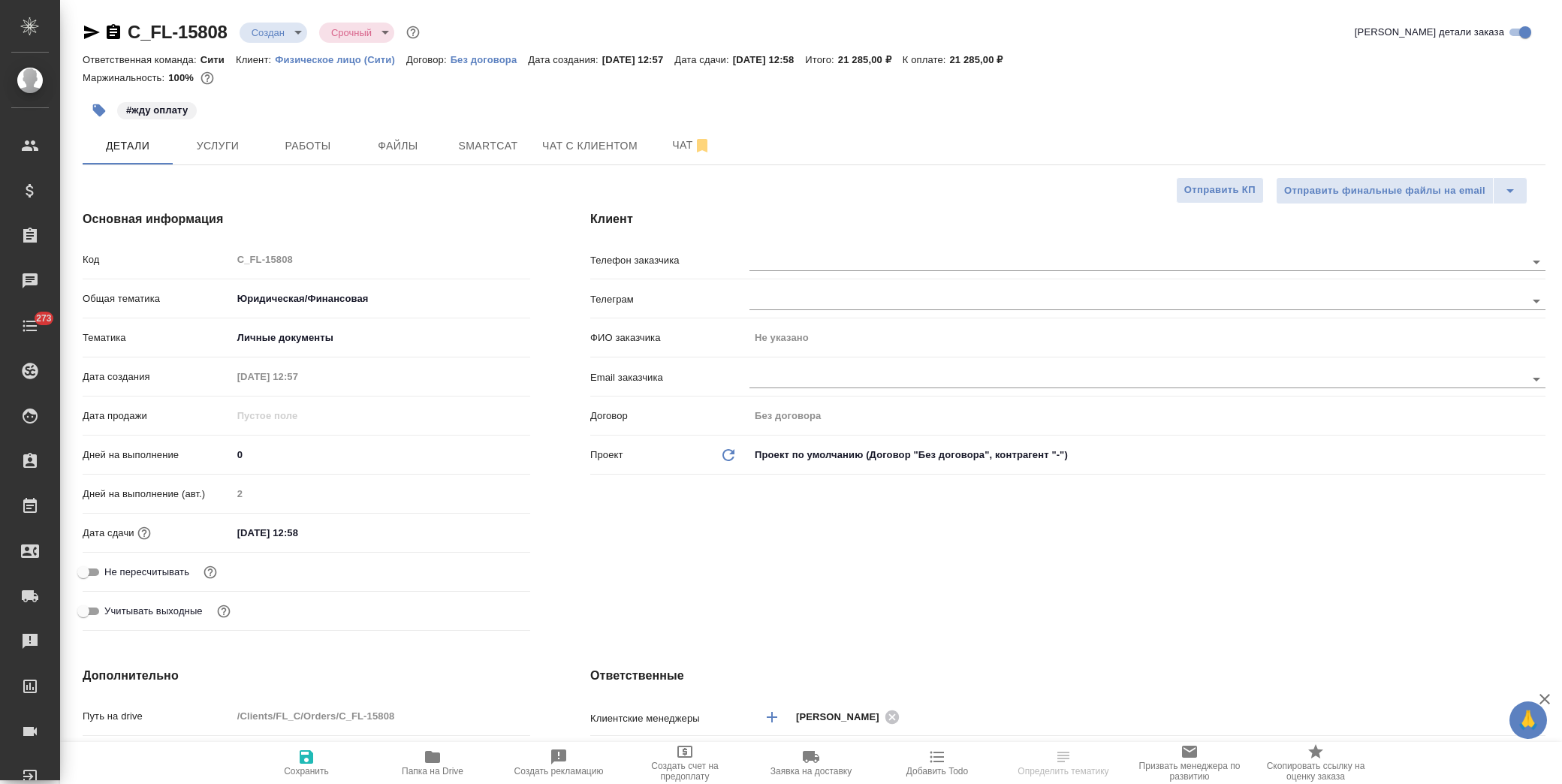
type textarea "x"
click at [206, 140] on span "Услуги" at bounding box center [217, 146] width 72 height 18
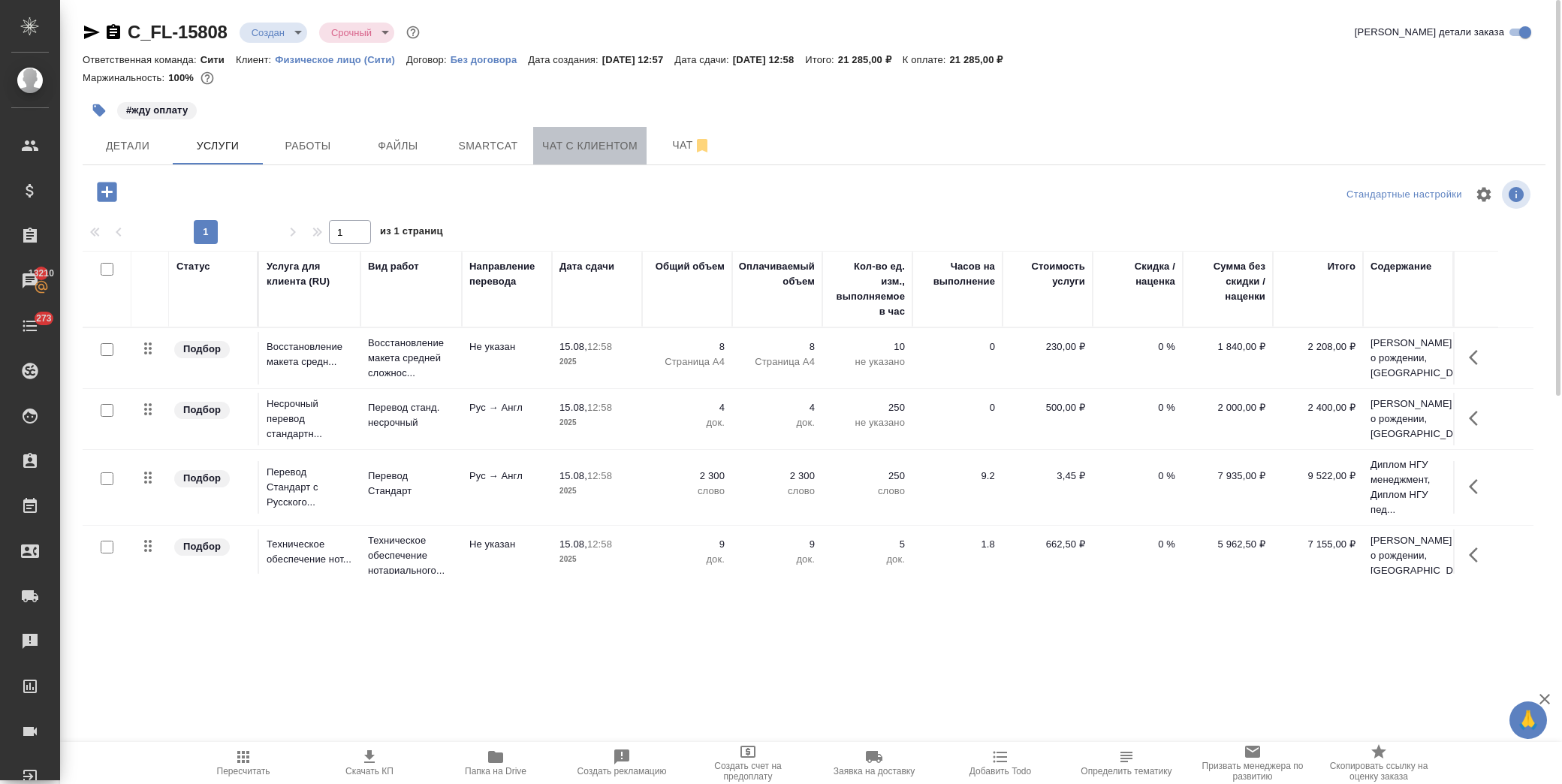
click at [594, 152] on span "Чат с клиентом" at bounding box center [591, 146] width 96 height 18
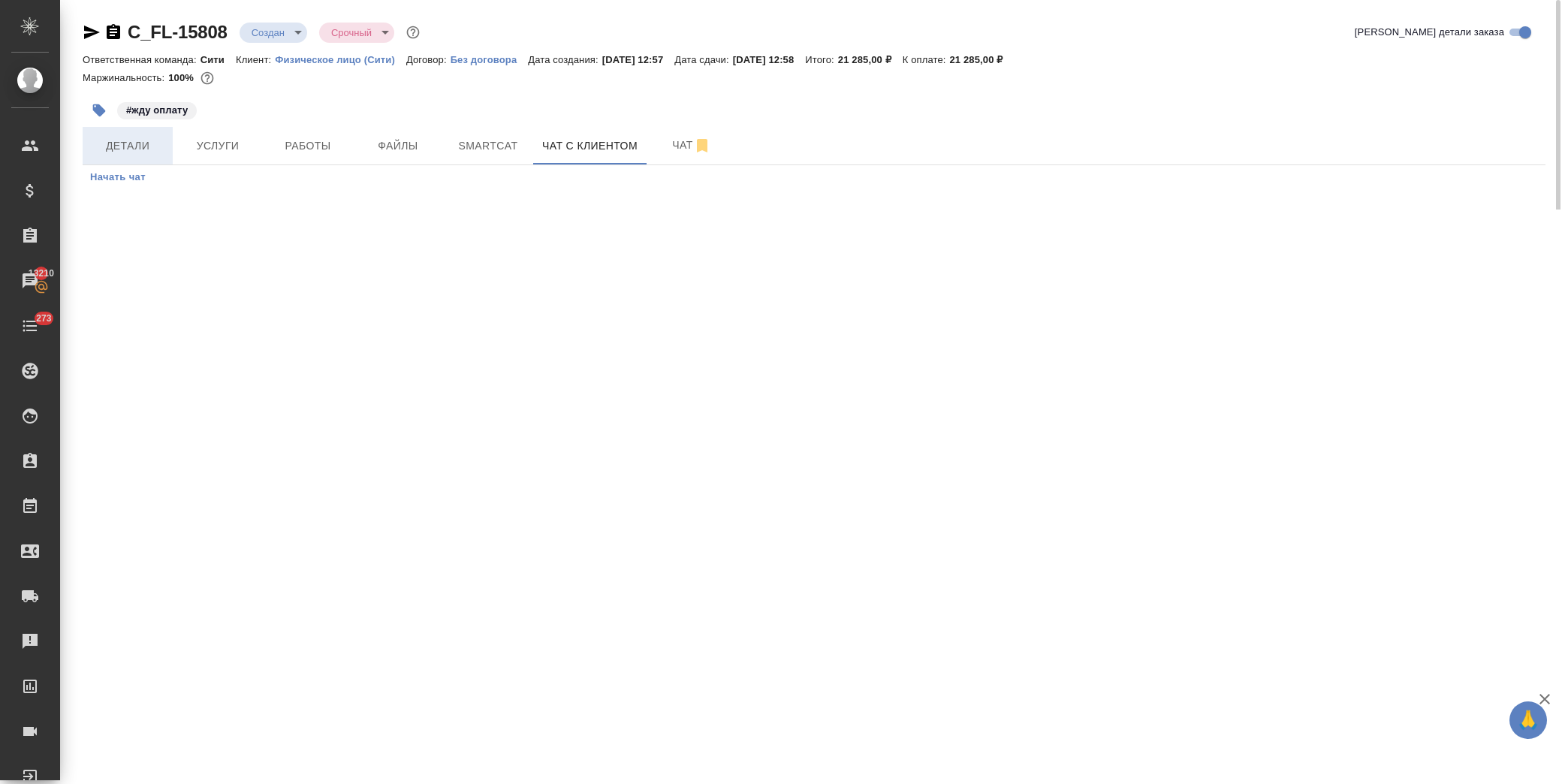
click at [132, 144] on span "Детали" at bounding box center [127, 146] width 72 height 18
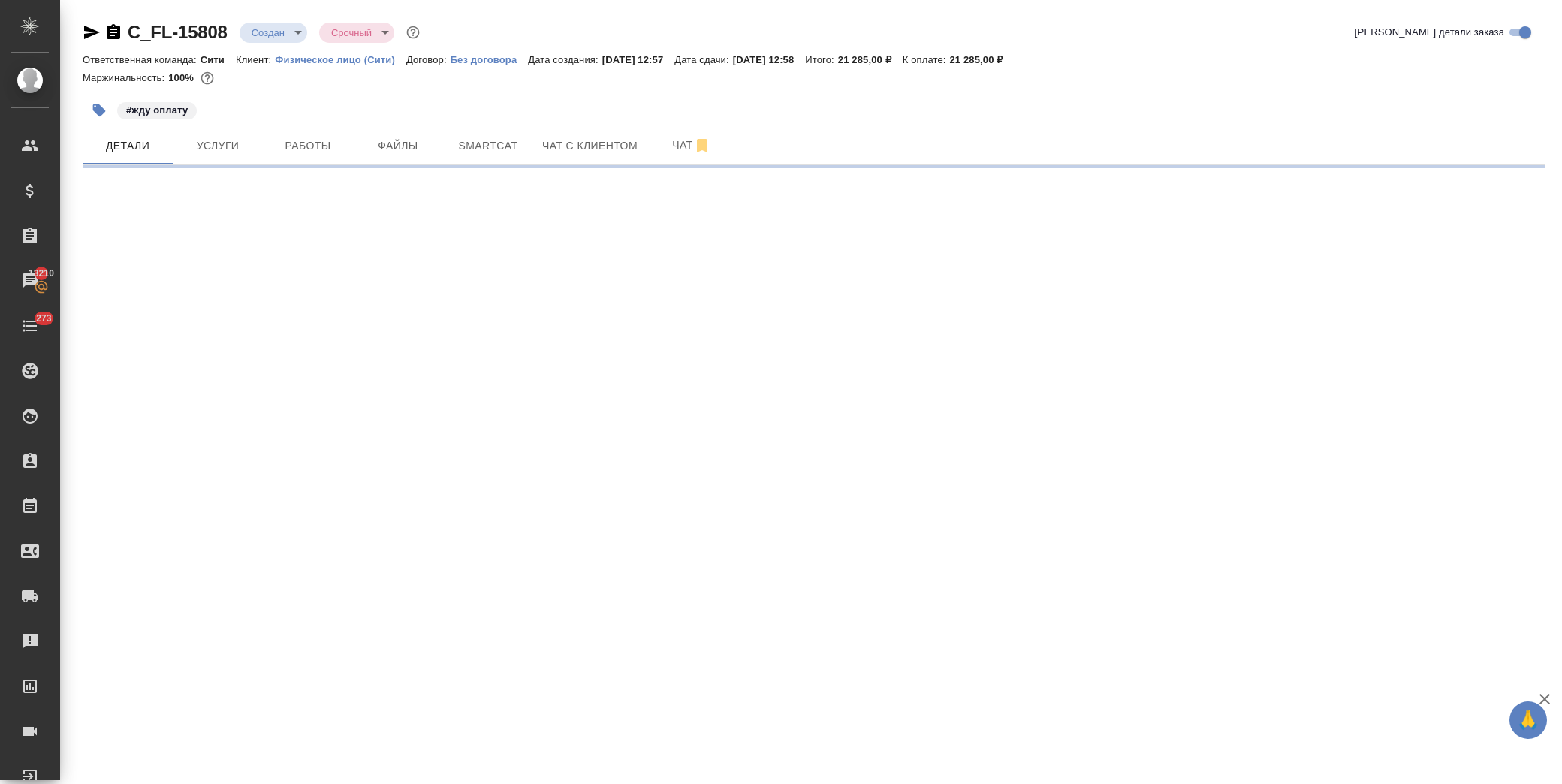
select select "RU"
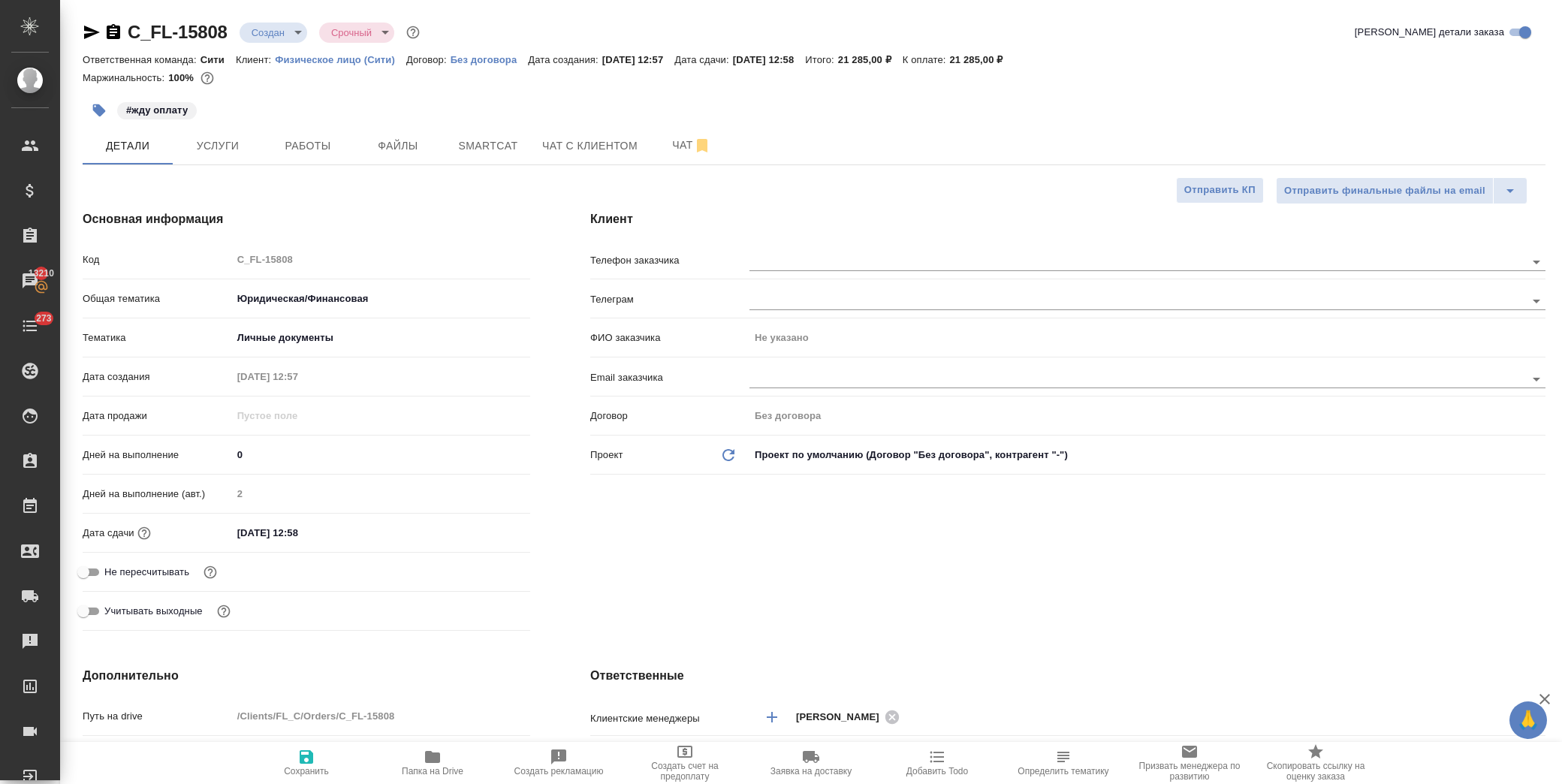
type textarea "x"
click at [218, 145] on span "Услуги" at bounding box center [217, 146] width 72 height 18
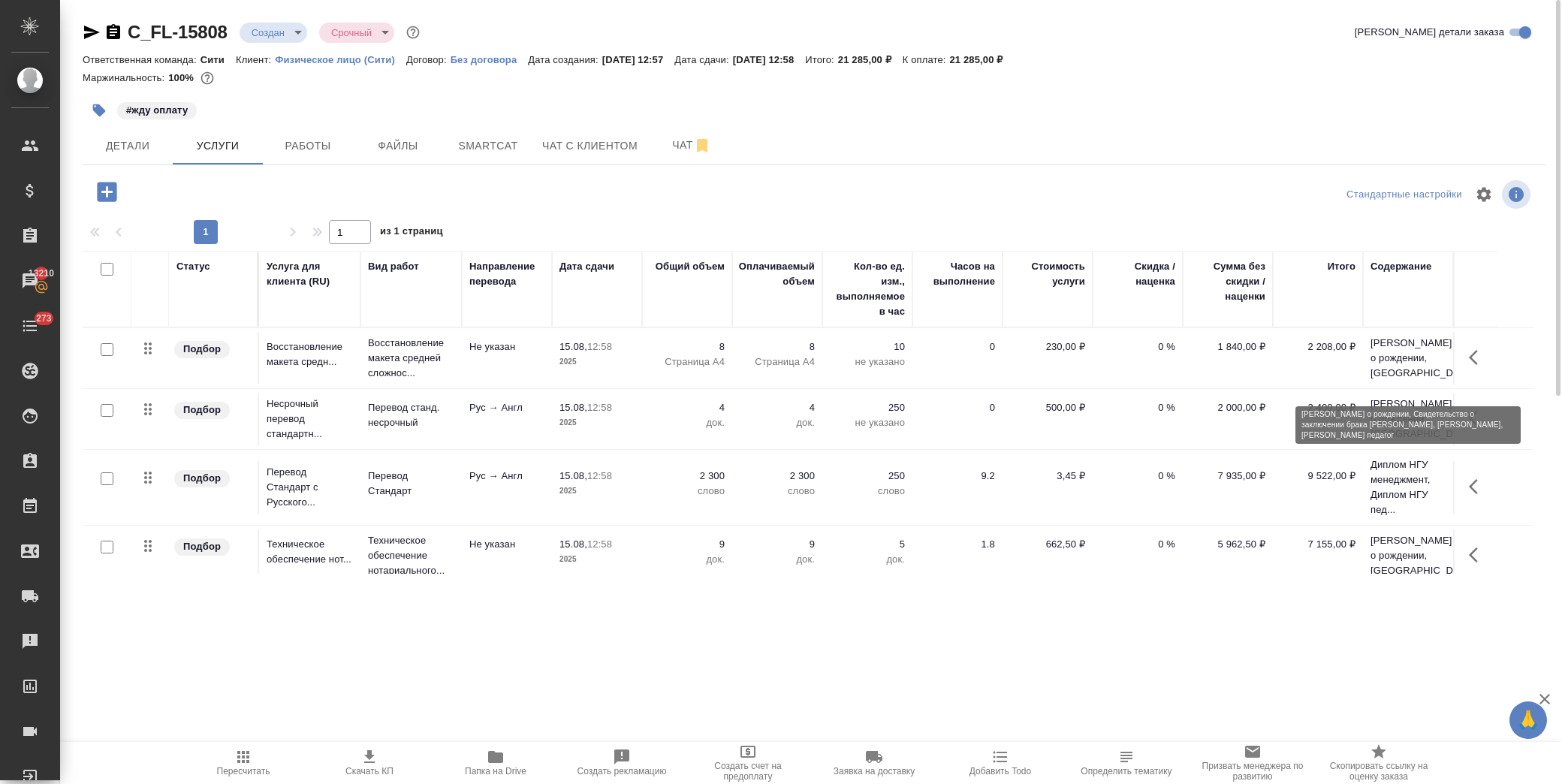
click at [1403, 373] on p "Лев Свидетельство о рождении, Свидете..." at bounding box center [1409, 357] width 76 height 45
click at [1401, 373] on p "Лев Свидетельство о рождении, Свидете..." at bounding box center [1409, 357] width 76 height 45
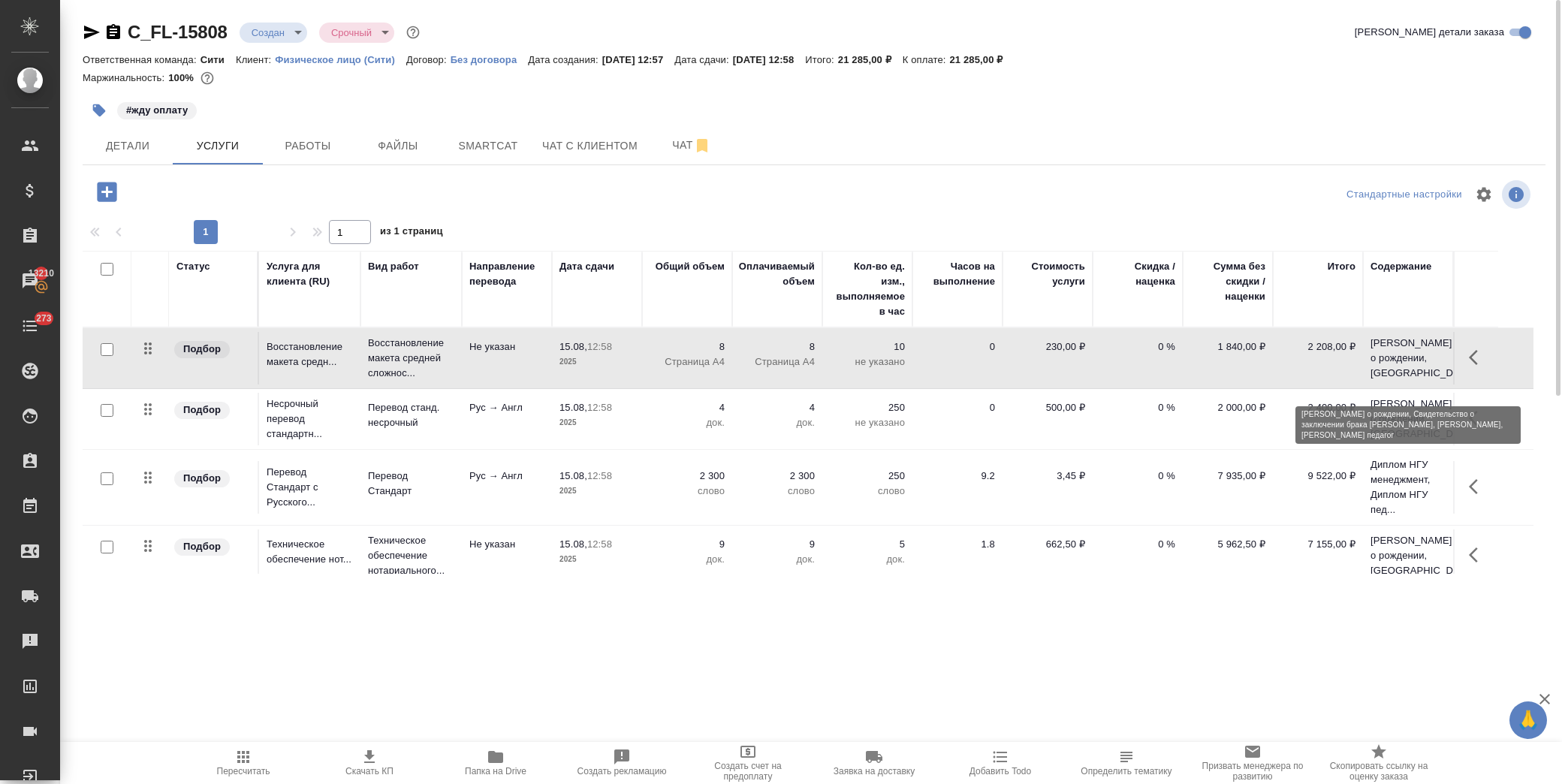
click at [1382, 360] on p "Лев Свидетельство о рождении, Свидете..." at bounding box center [1409, 357] width 76 height 45
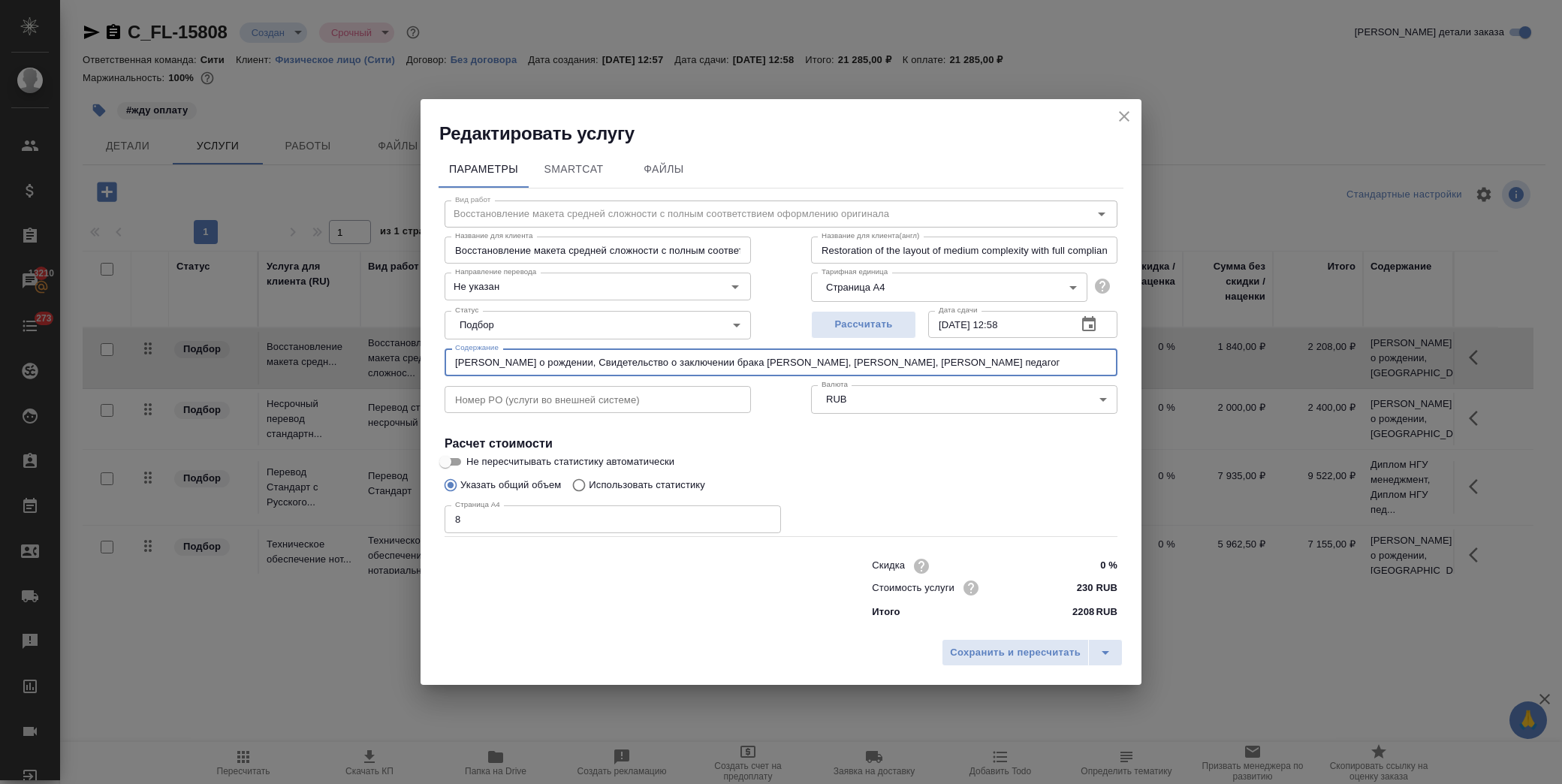
drag, startPoint x: 806, startPoint y: 366, endPoint x: 925, endPoint y: 362, distance: 119.1
click at [925, 362] on input "Лев Свидетельство о рождении, Свидетельство о заключении брака Ольга, Диплом НГ…" at bounding box center [781, 361] width 673 height 27
click at [1127, 112] on icon "close" at bounding box center [1124, 117] width 18 height 18
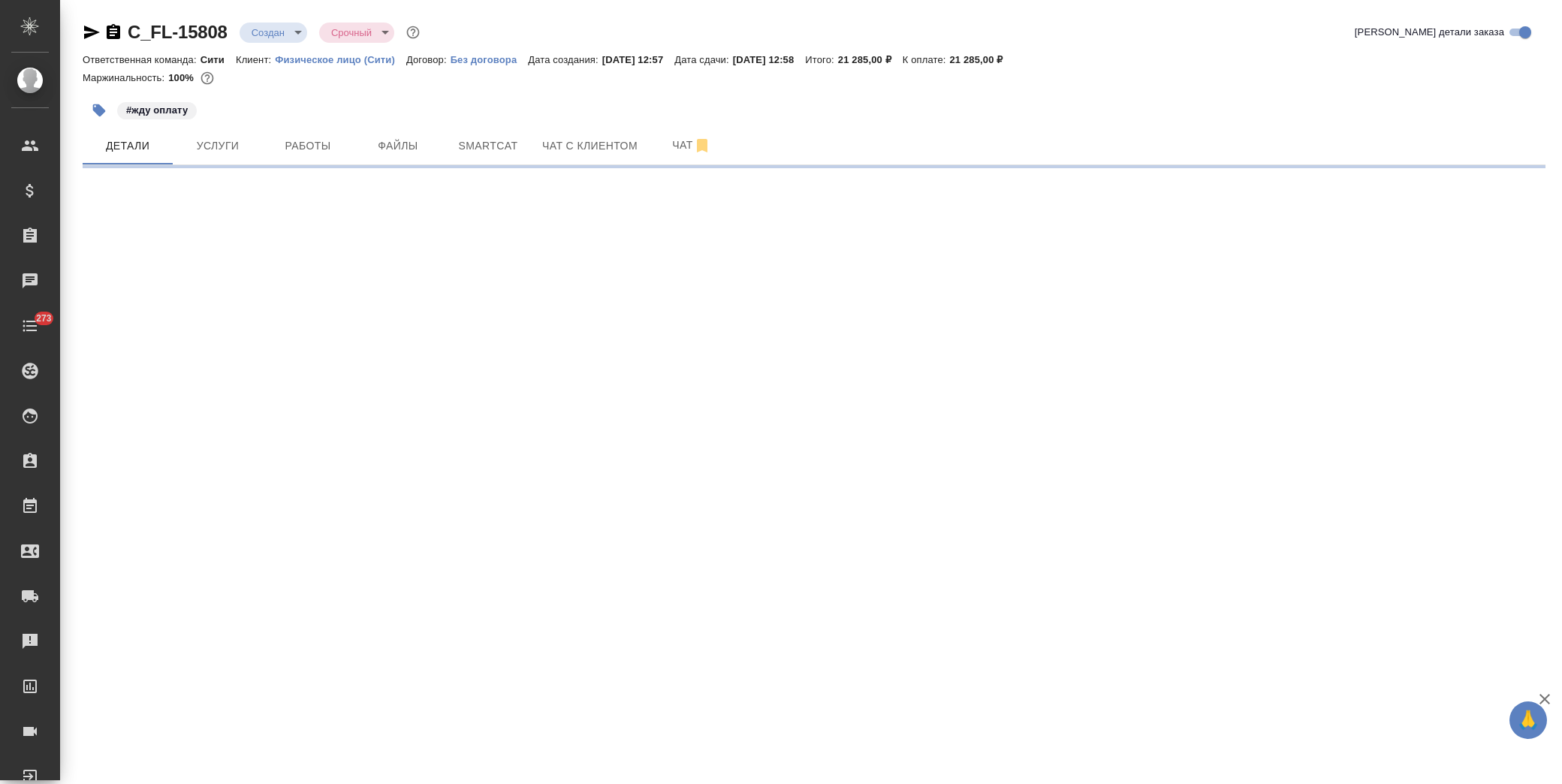
select select "RU"
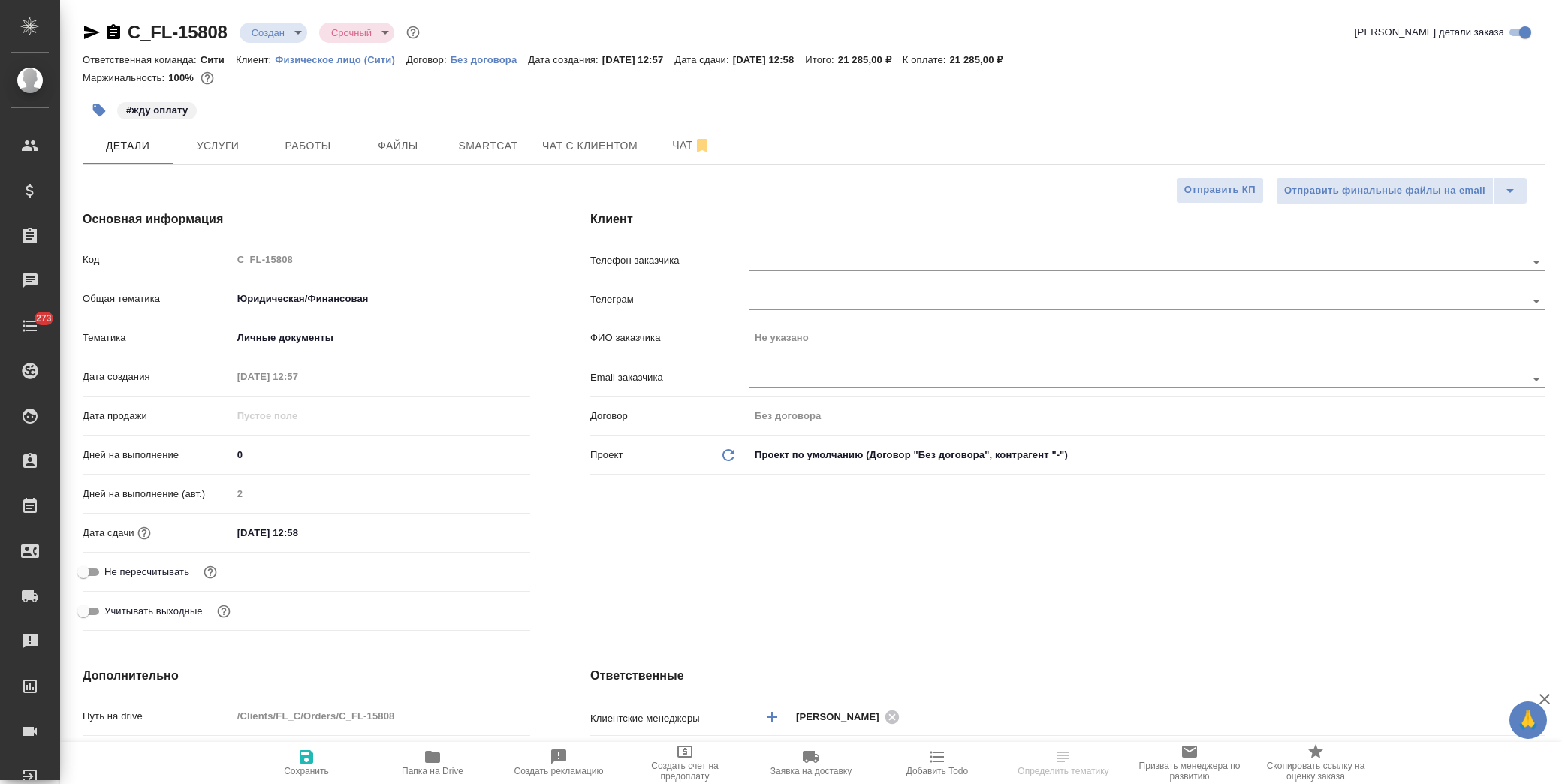
type textarea "x"
click at [903, 376] on input "text" at bounding box center [1111, 379] width 725 height 18
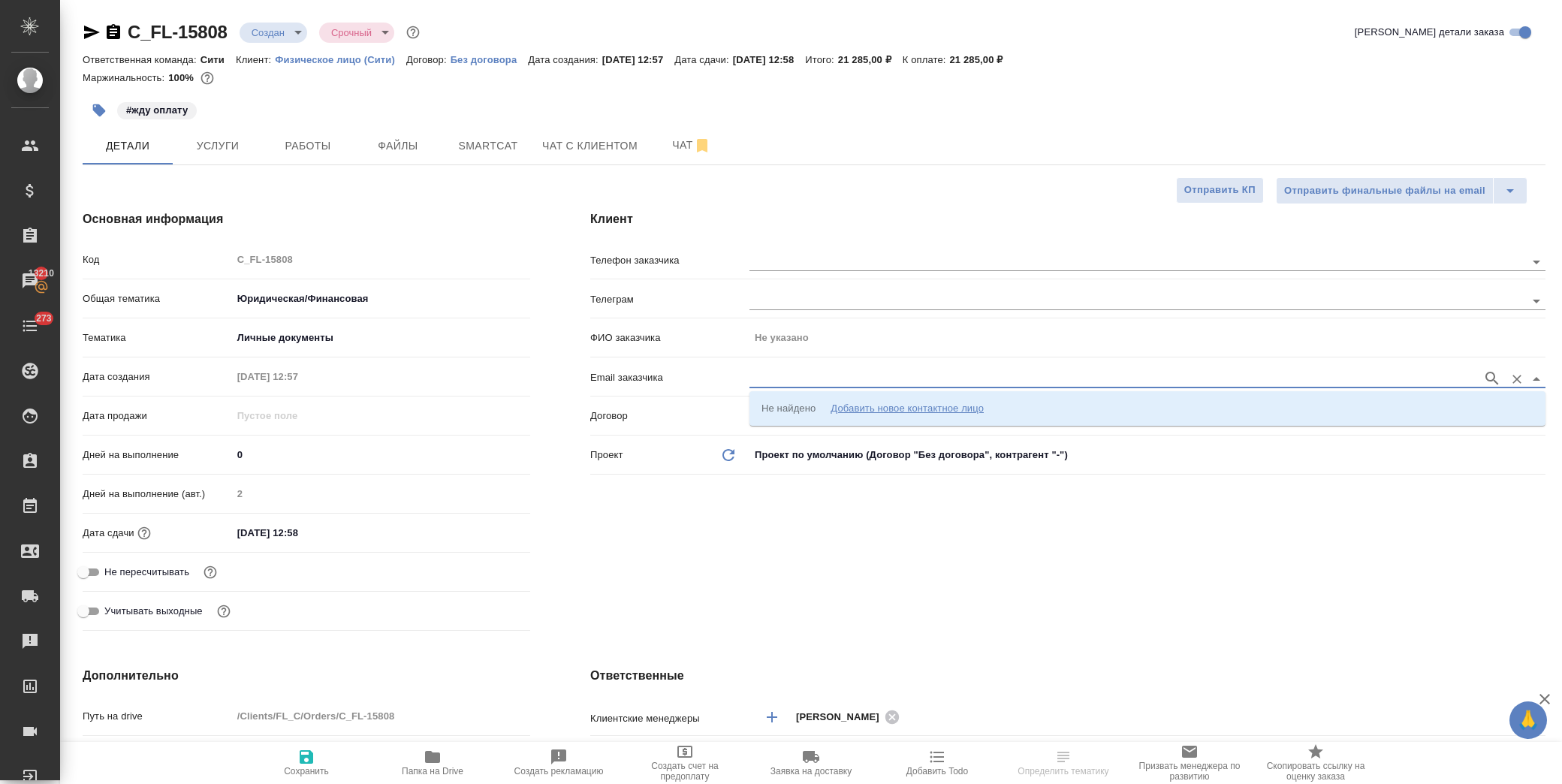
paste input "[PERSON_NAME][EMAIL_ADDRESS][DOMAIN_NAME]"
type input "[PERSON_NAME][EMAIL_ADDRESS][DOMAIN_NAME]"
click at [1493, 371] on icon "button" at bounding box center [1493, 379] width 18 height 18
click at [915, 404] on div "Добавить новое контактное лицо" at bounding box center [908, 408] width 153 height 15
type input "elvira.x.shiapova@haleon.com"
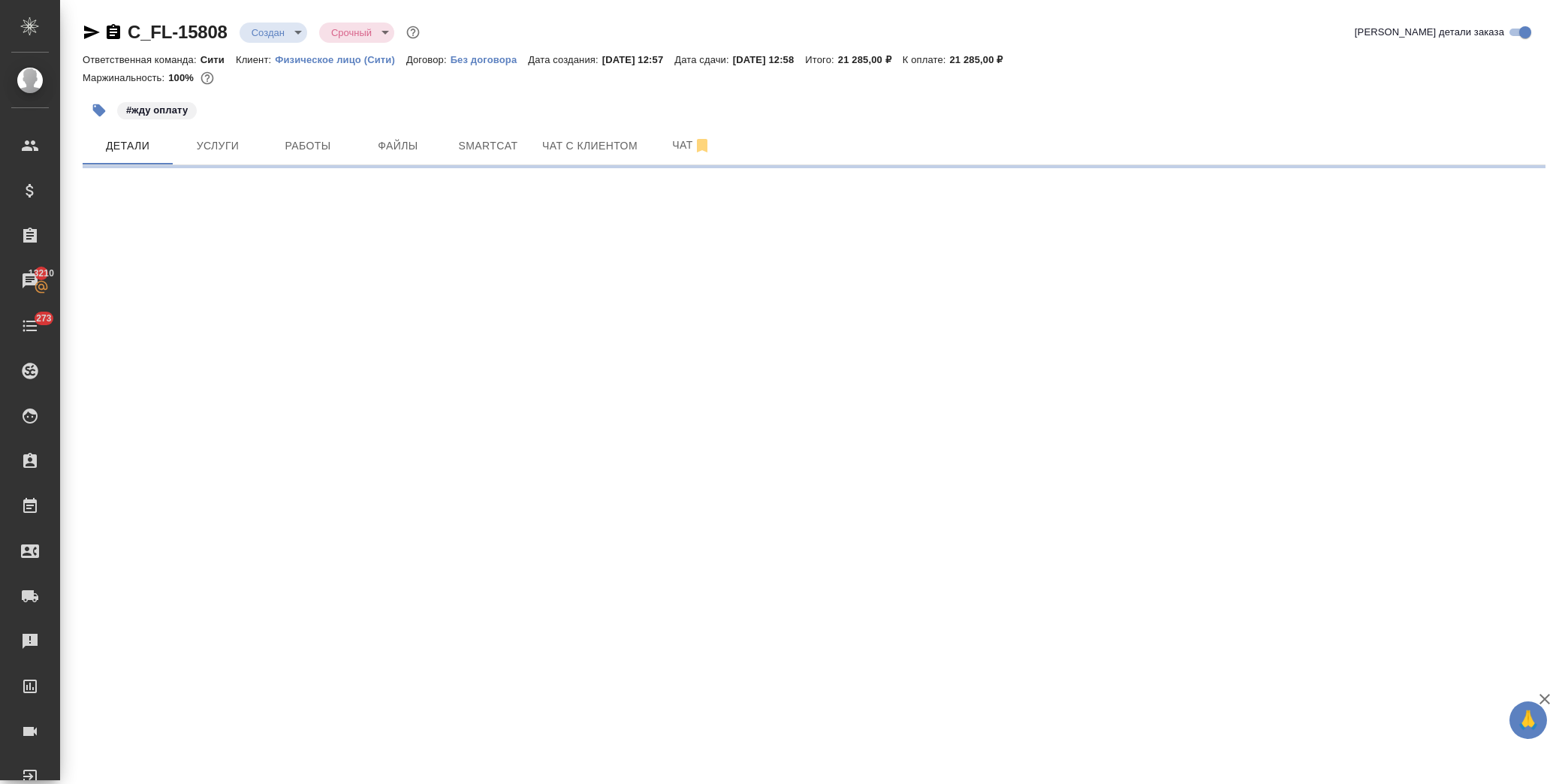
select select "RU"
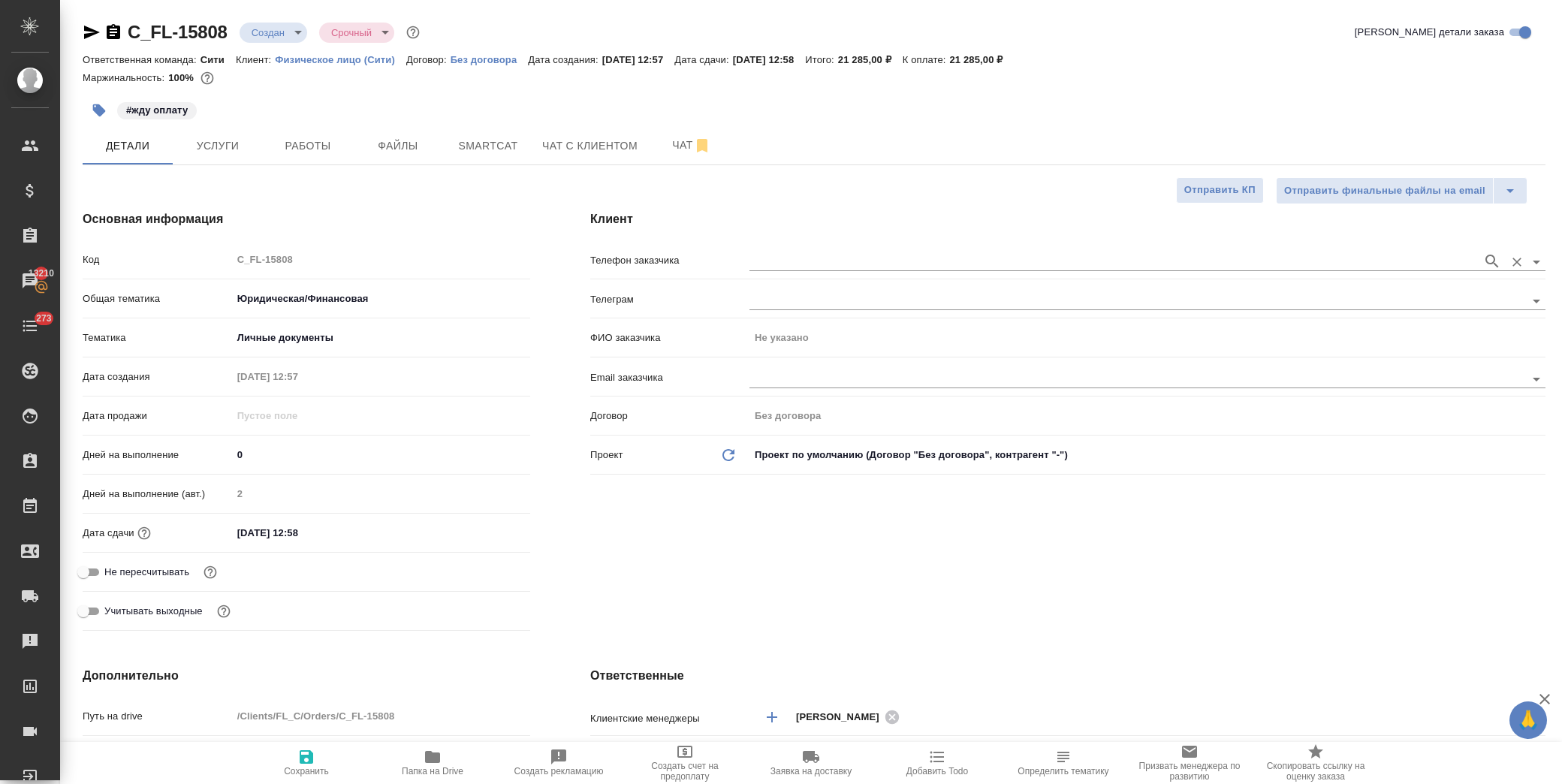
type textarea "x"
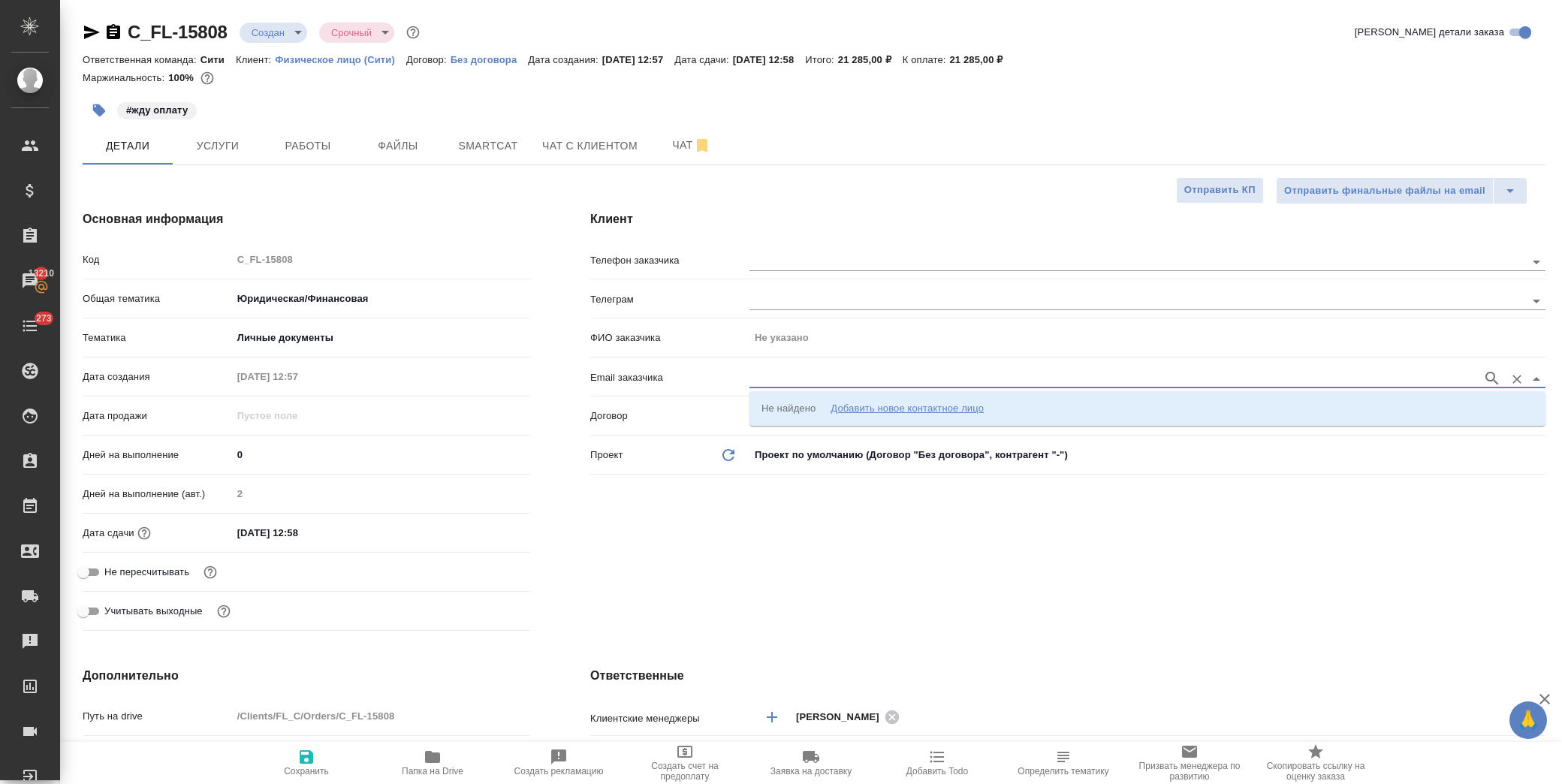
click at [806, 377] on input "text" at bounding box center [1111, 379] width 725 height 18
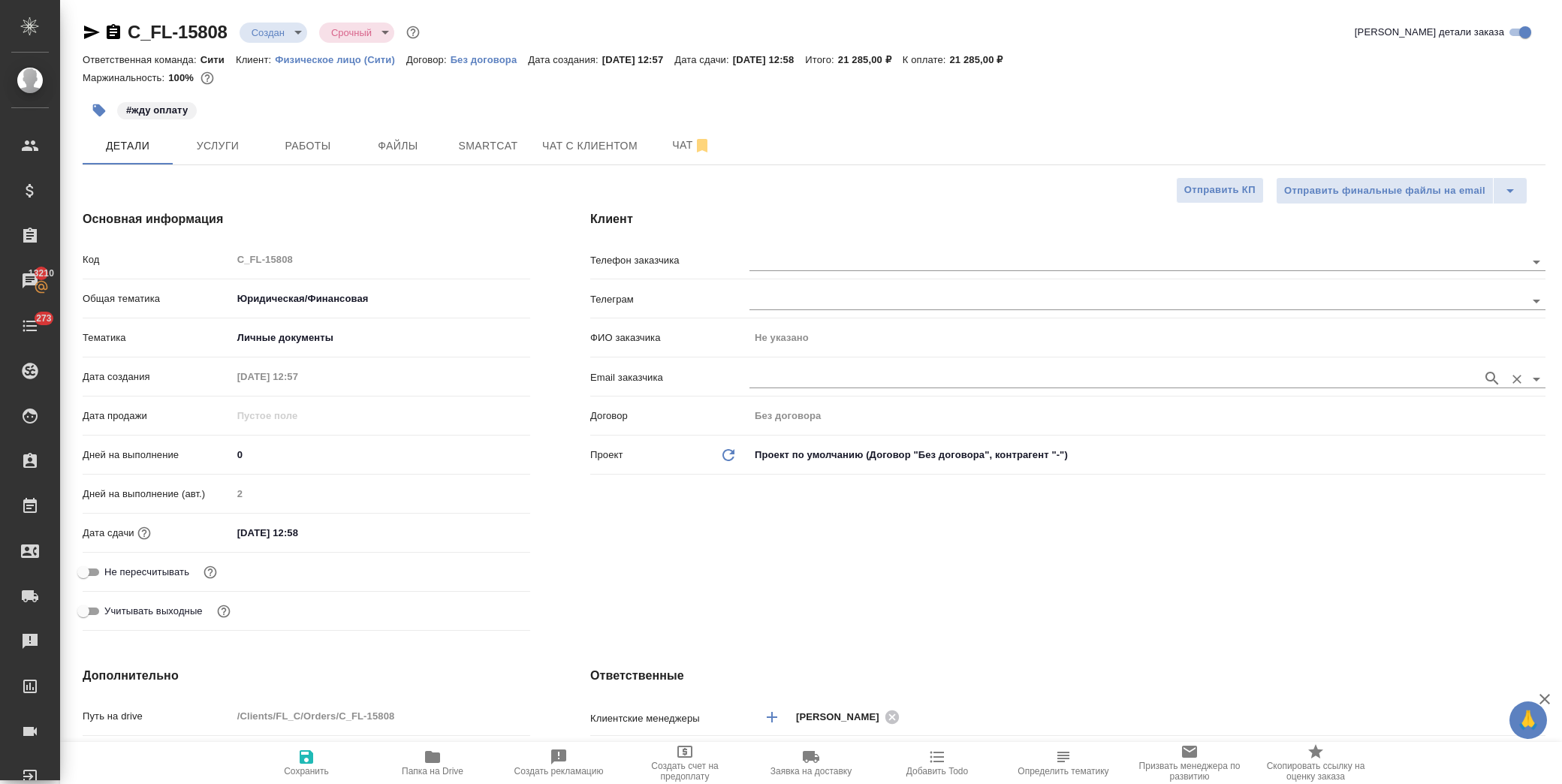
click at [1436, 378] on input "text" at bounding box center [1111, 379] width 725 height 18
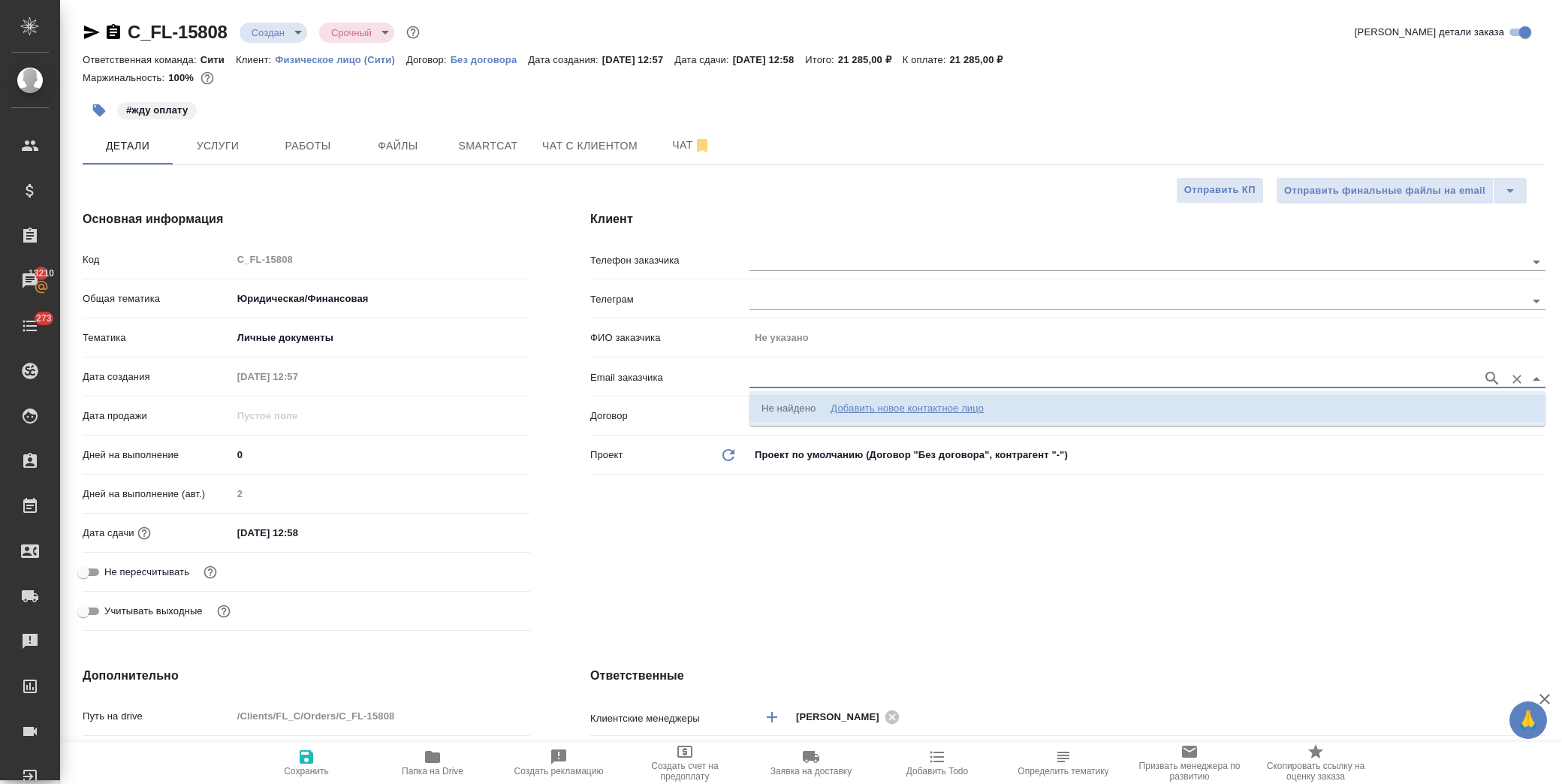
click at [1092, 409] on li "Не найдено Добавить новое контактное лицо" at bounding box center [1147, 408] width 796 height 27
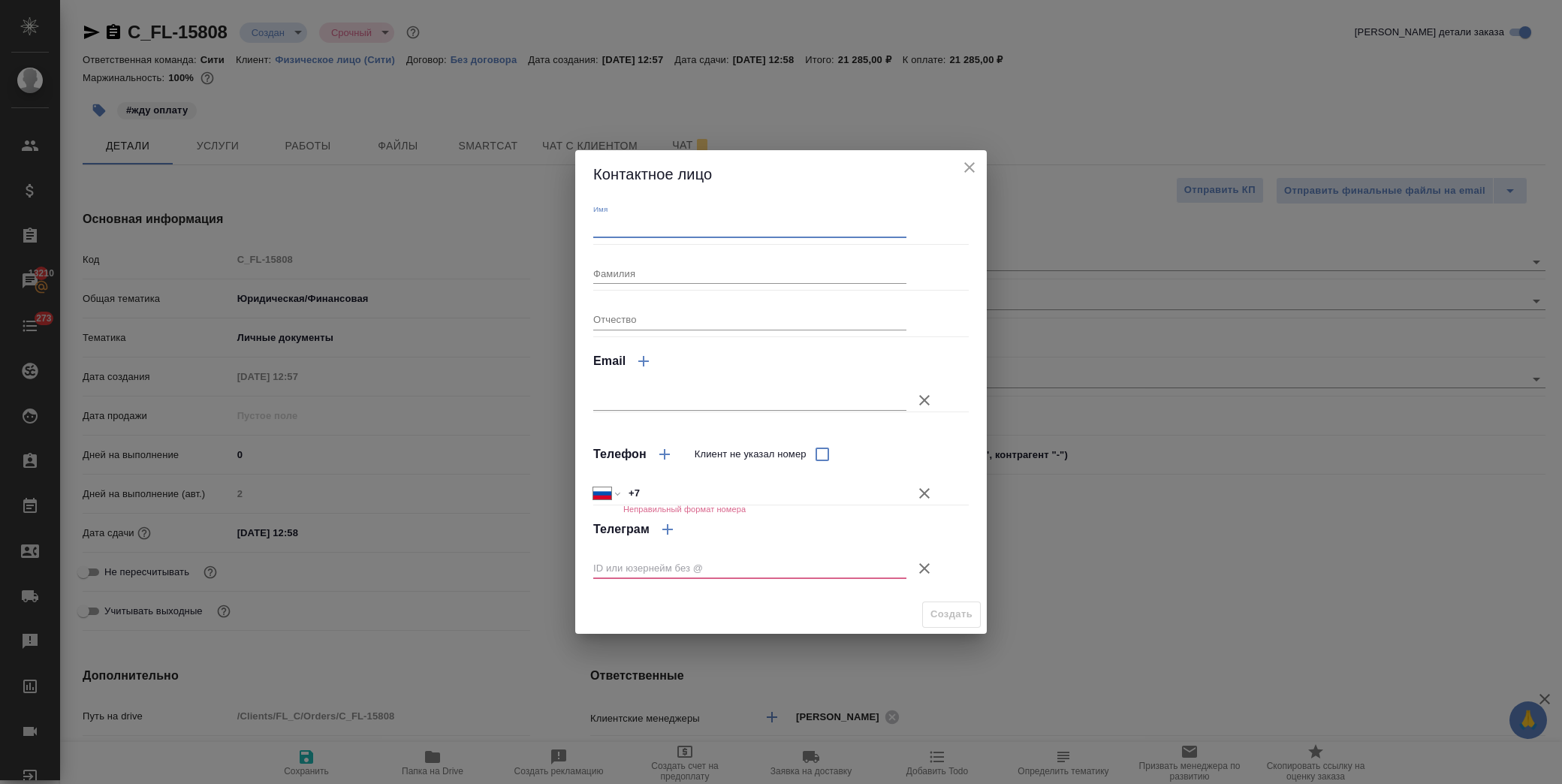
drag, startPoint x: 700, startPoint y: 235, endPoint x: 700, endPoint y: 227, distance: 8.0
click at [700, 231] on input "Имя" at bounding box center [750, 227] width 313 height 21
type input "Эльвира"
click at [605, 278] on input "Фамилия" at bounding box center [750, 273] width 313 height 21
type input "Шиапова"
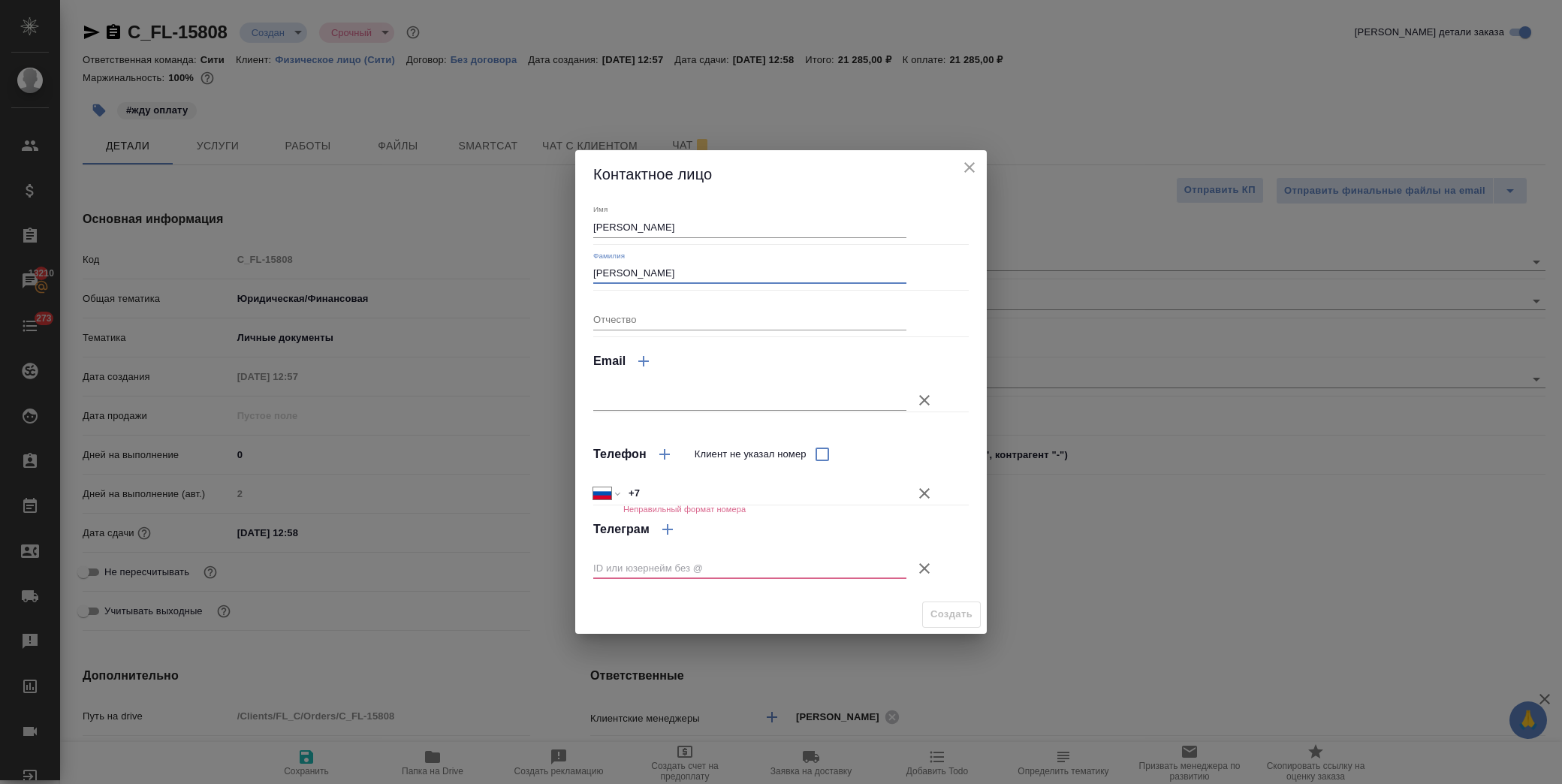
drag, startPoint x: 920, startPoint y: 492, endPoint x: 742, endPoint y: 414, distance: 194.3
click at [918, 492] on icon "button" at bounding box center [925, 494] width 18 height 18
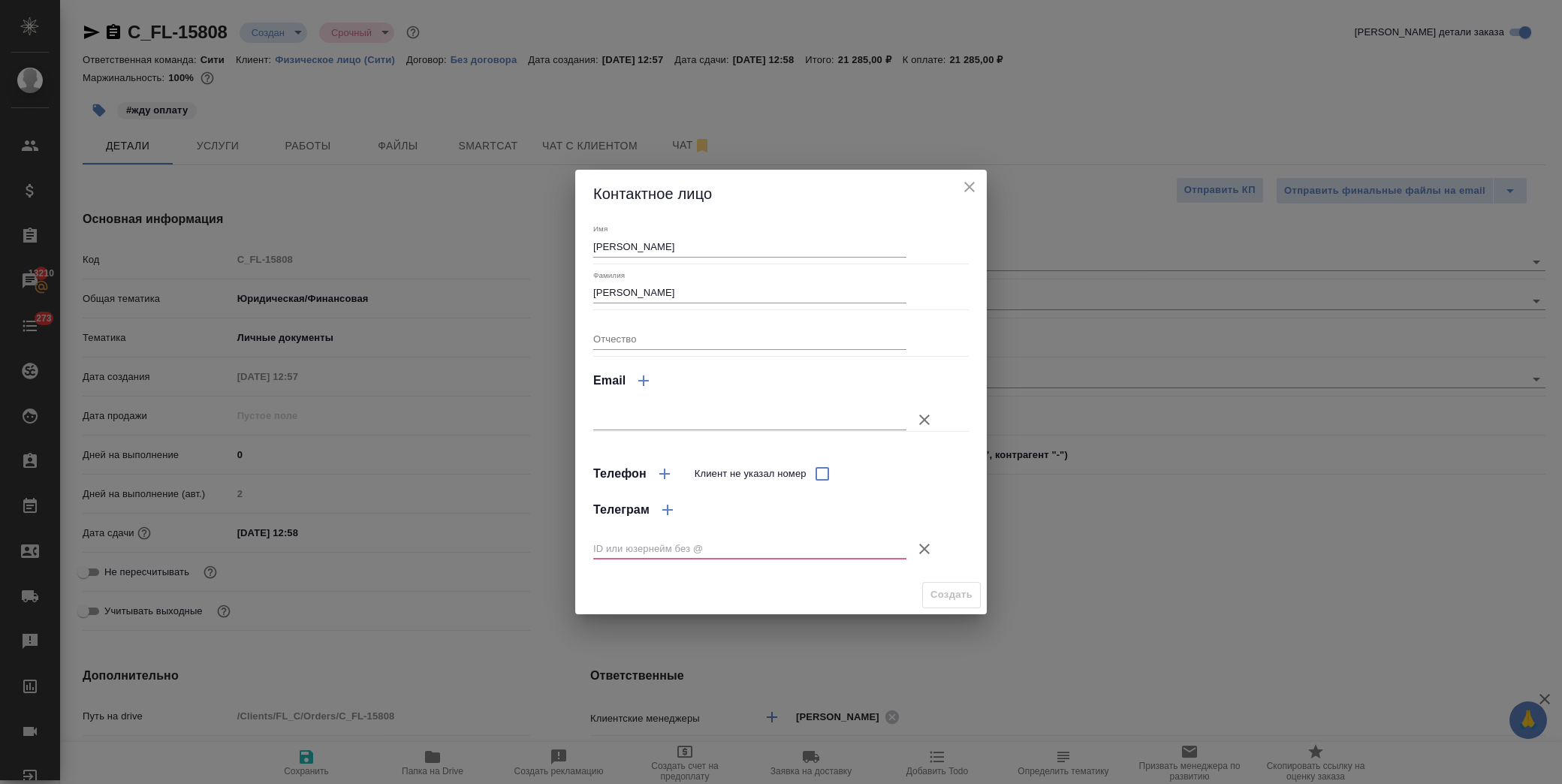
click at [712, 428] on input "text" at bounding box center [750, 419] width 313 height 21
paste input "elvira.x.shiapova@haleon.com"
type input "elvira.x.shiapova@haleon.com"
click at [920, 552] on icon "button" at bounding box center [924, 548] width 10 height 10
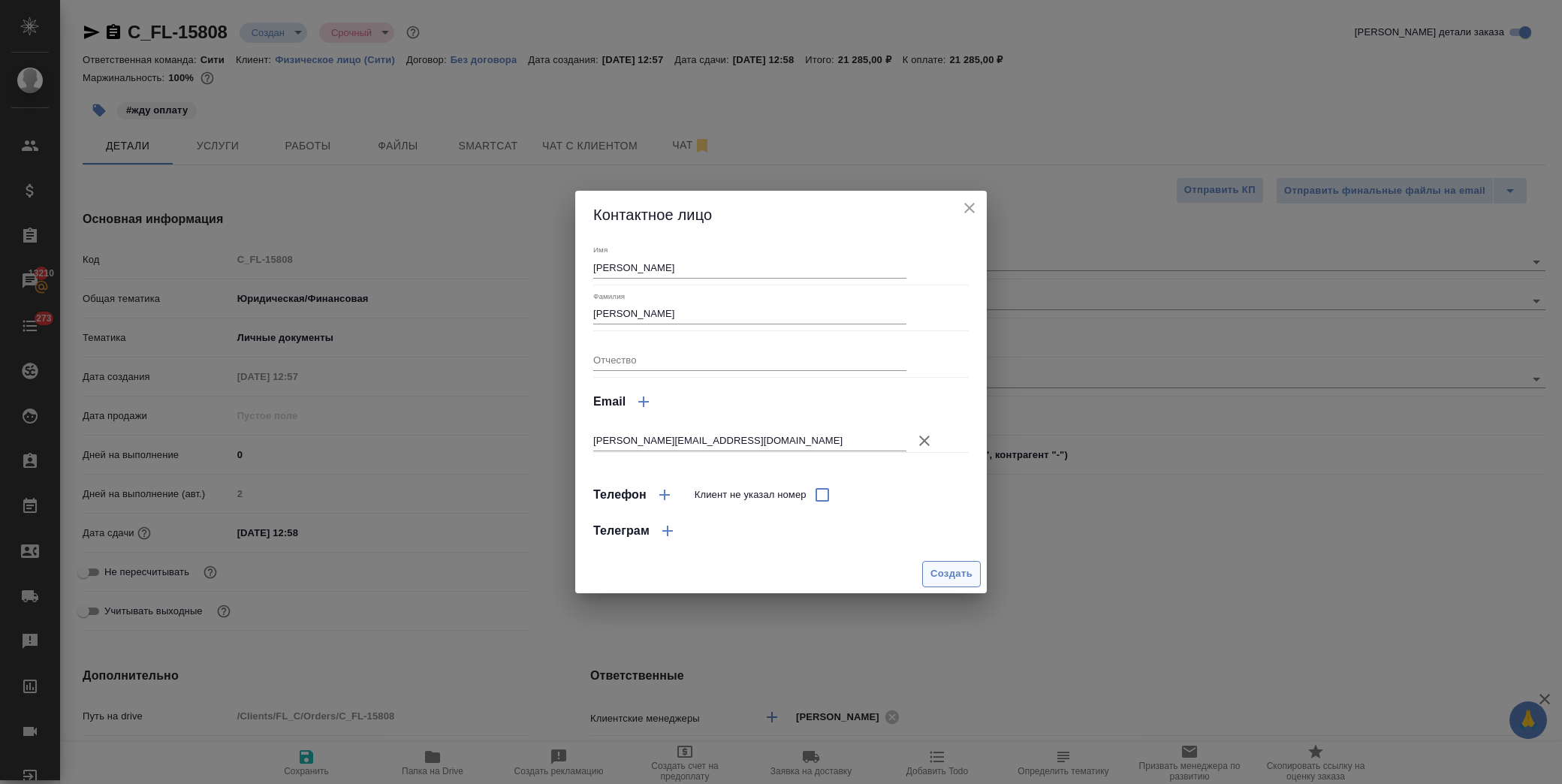
click at [948, 576] on span "Создать" at bounding box center [952, 574] width 42 height 18
type input "Шиапова Эльвира"
type textarea "x"
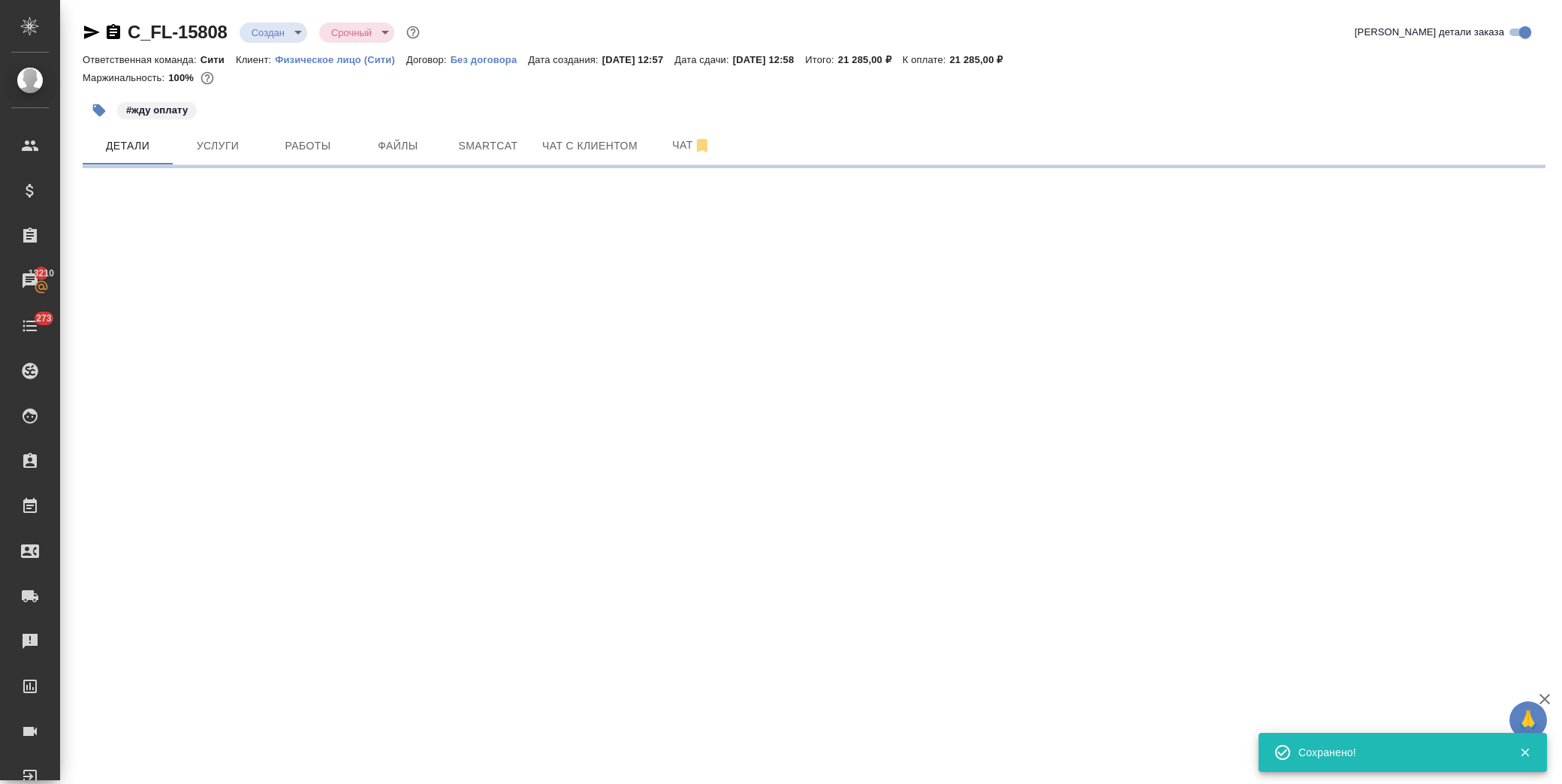
select select "RU"
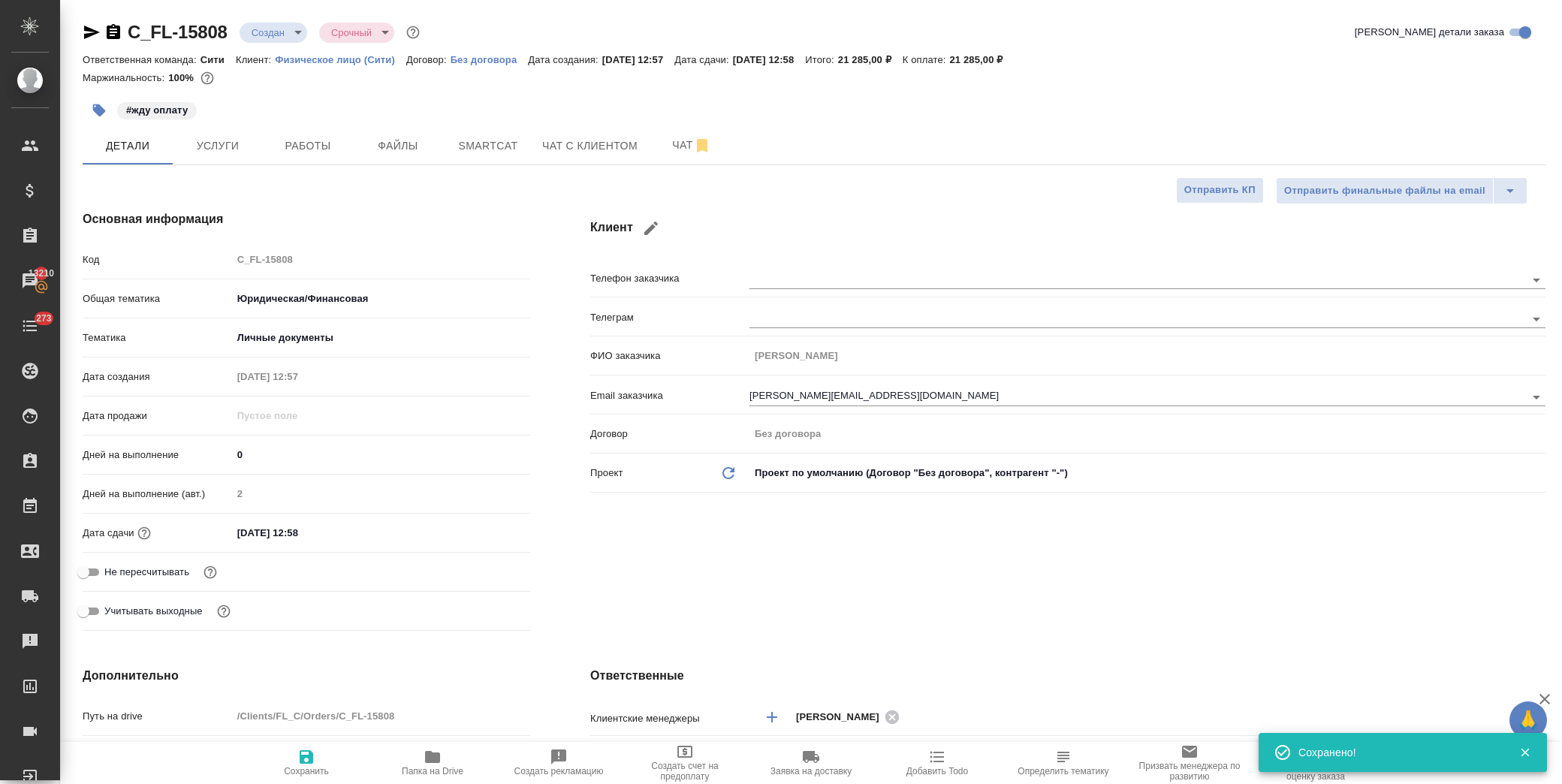
type textarea "x"
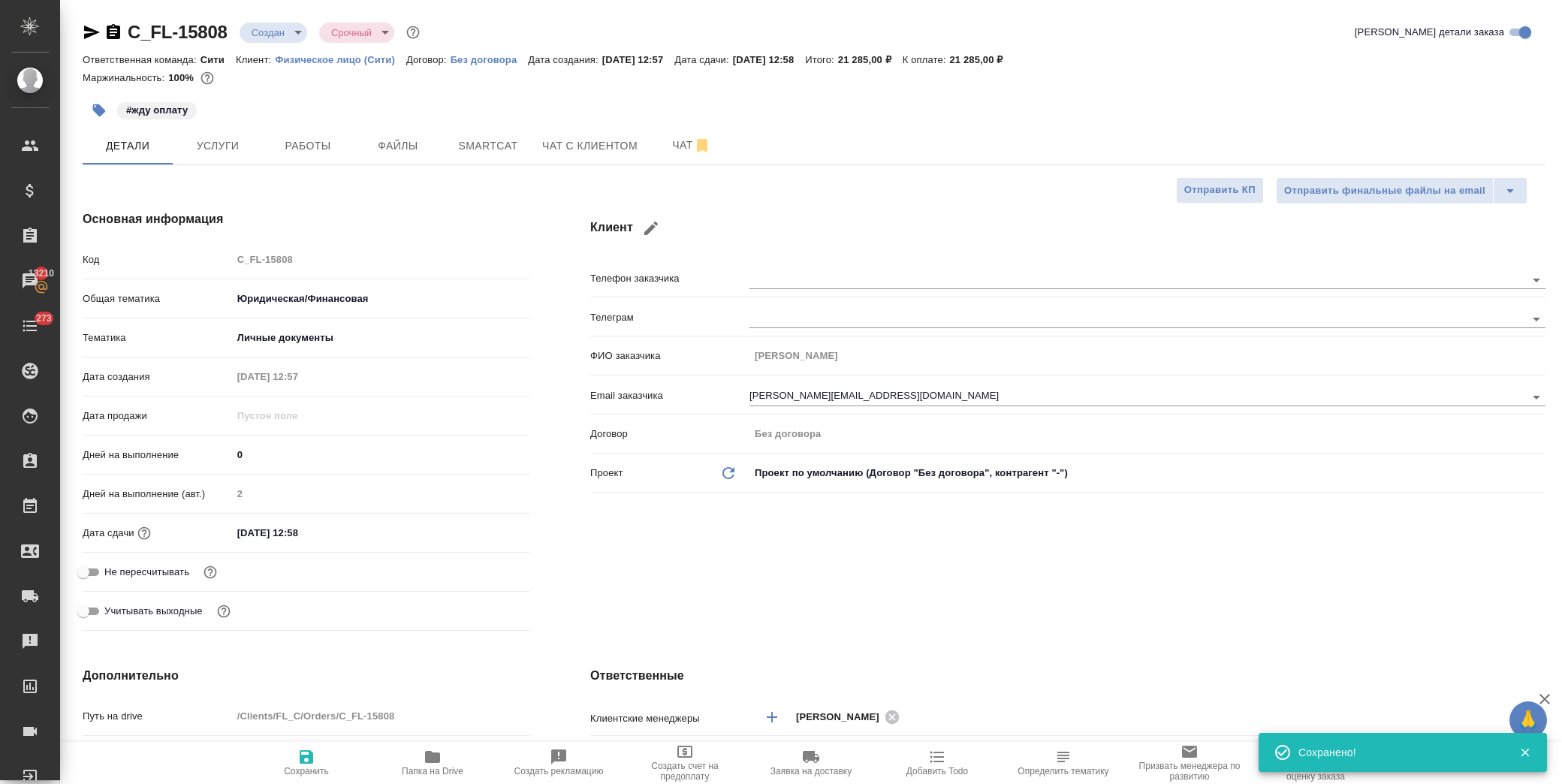
type textarea "x"
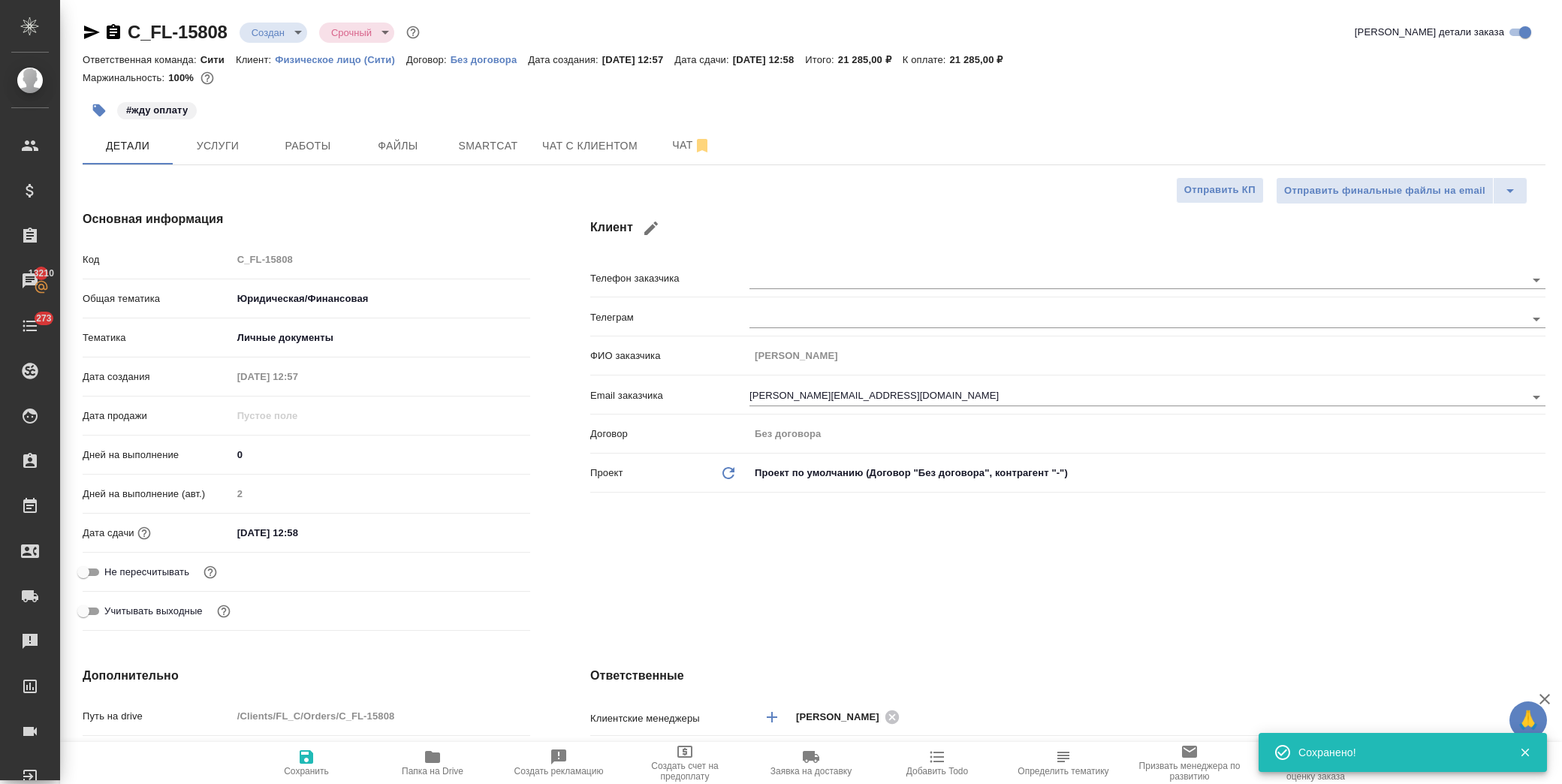
type textarea "x"
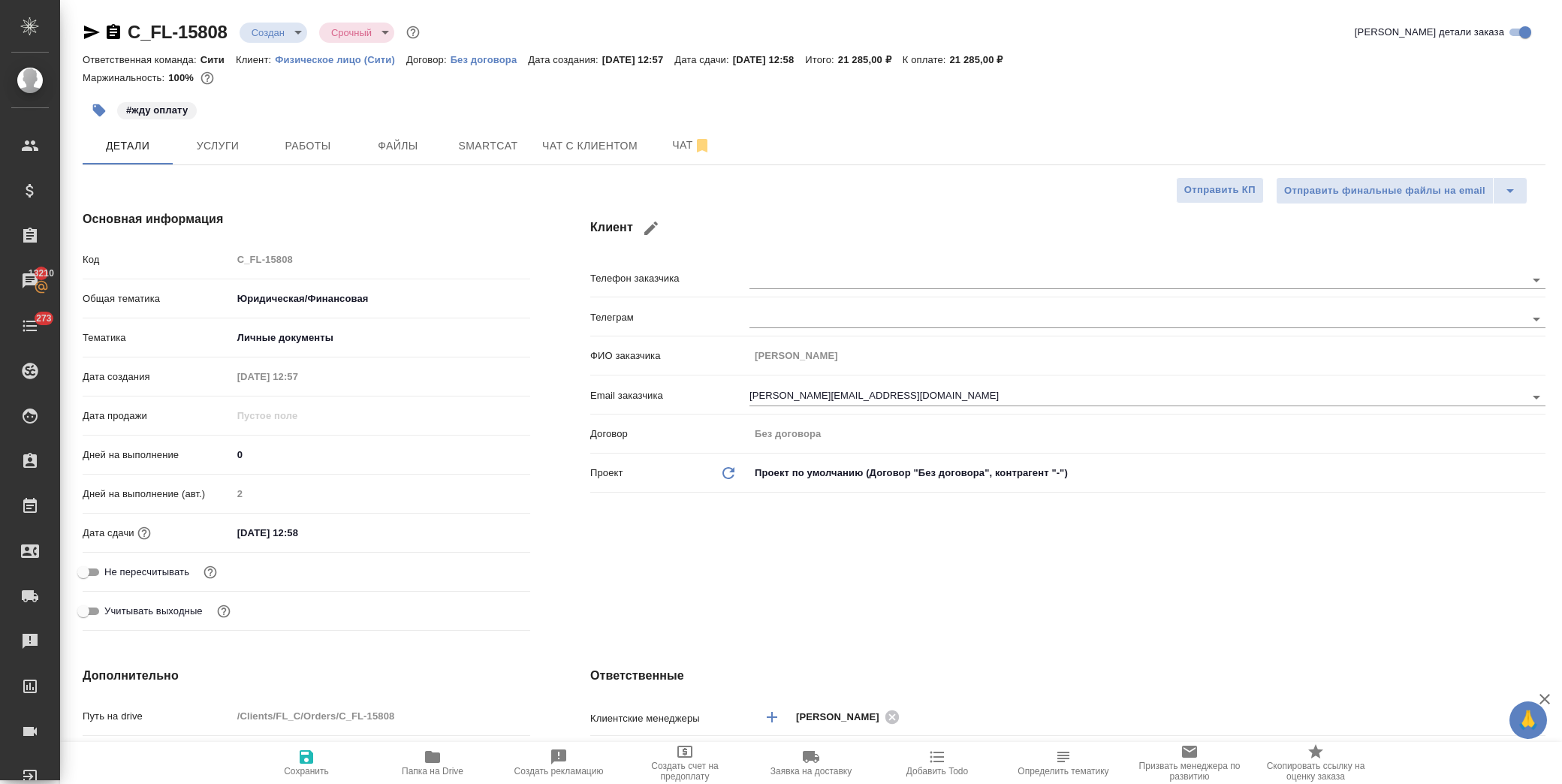
type textarea "x"
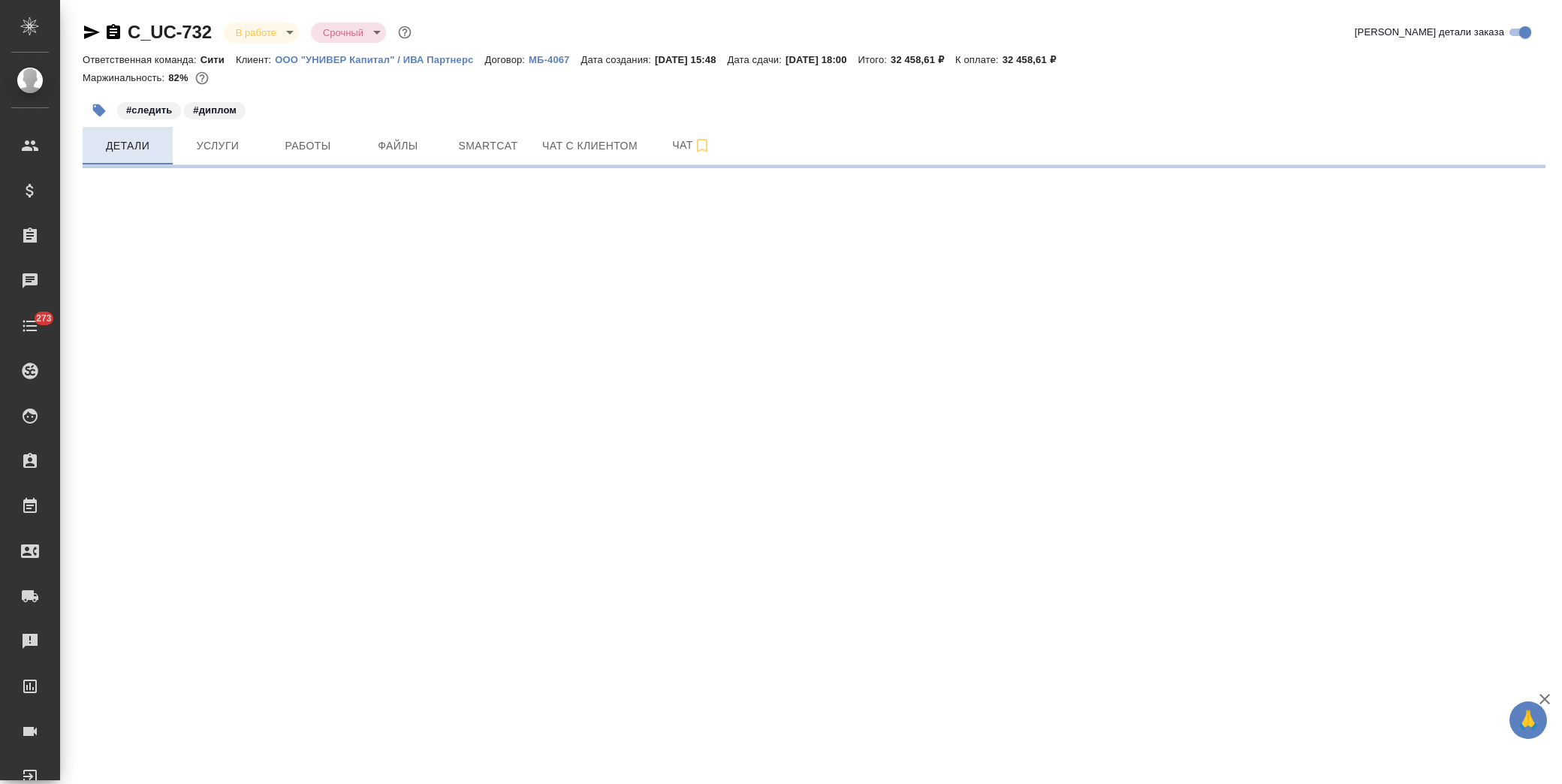
select select "RU"
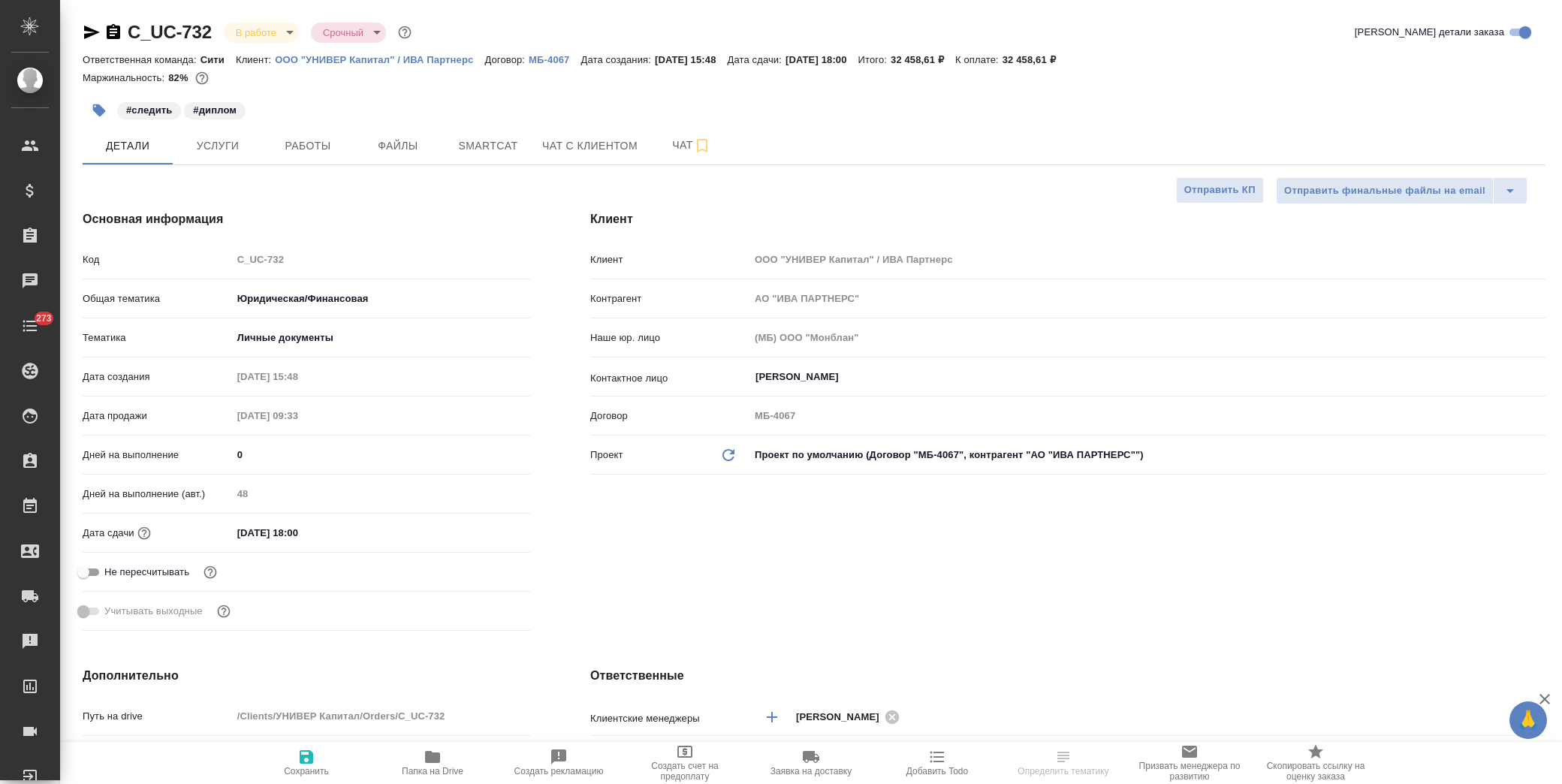
type textarea "x"
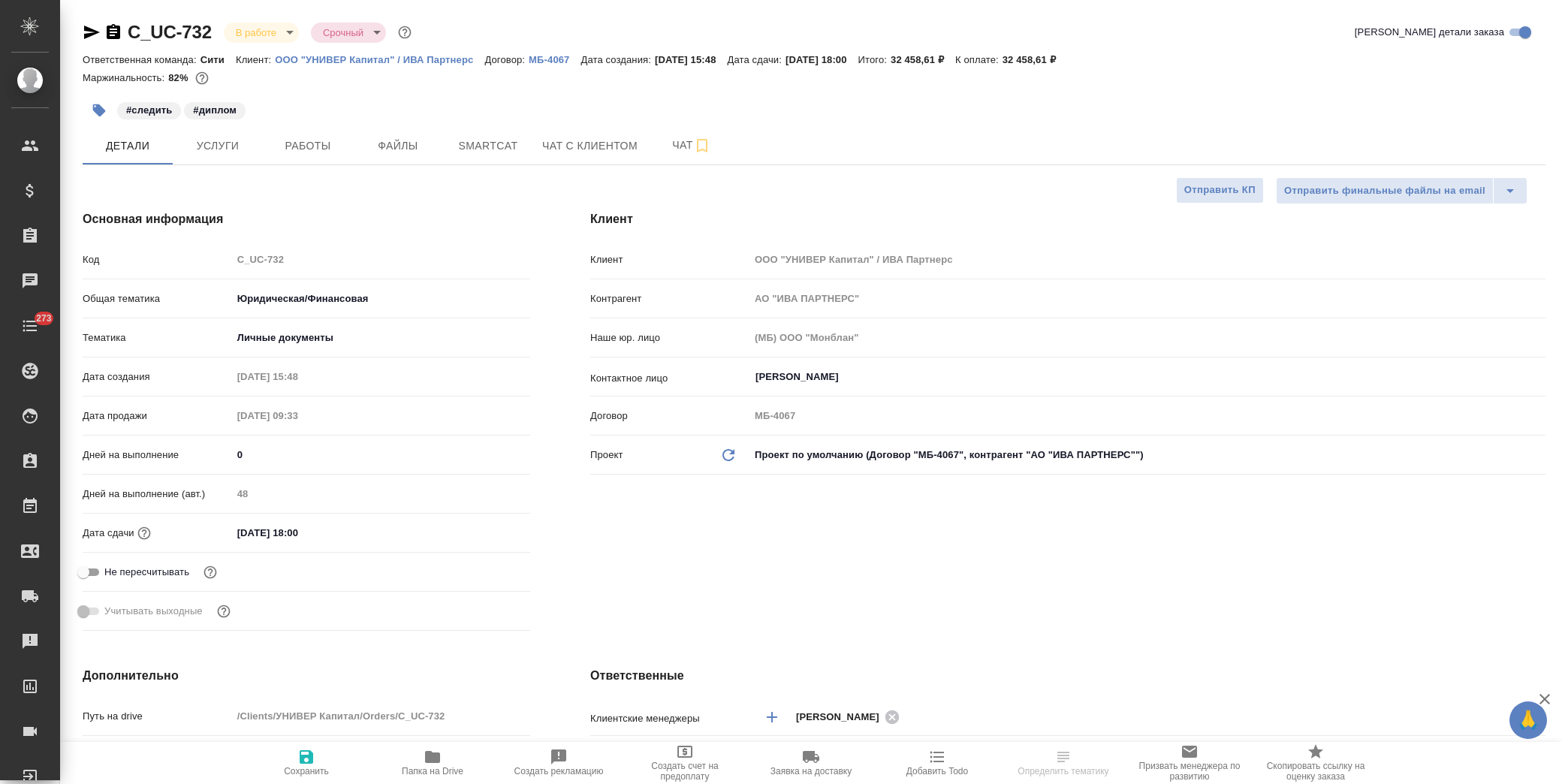
type textarea "x"
click at [221, 136] on span "Услуги" at bounding box center [217, 146] width 72 height 18
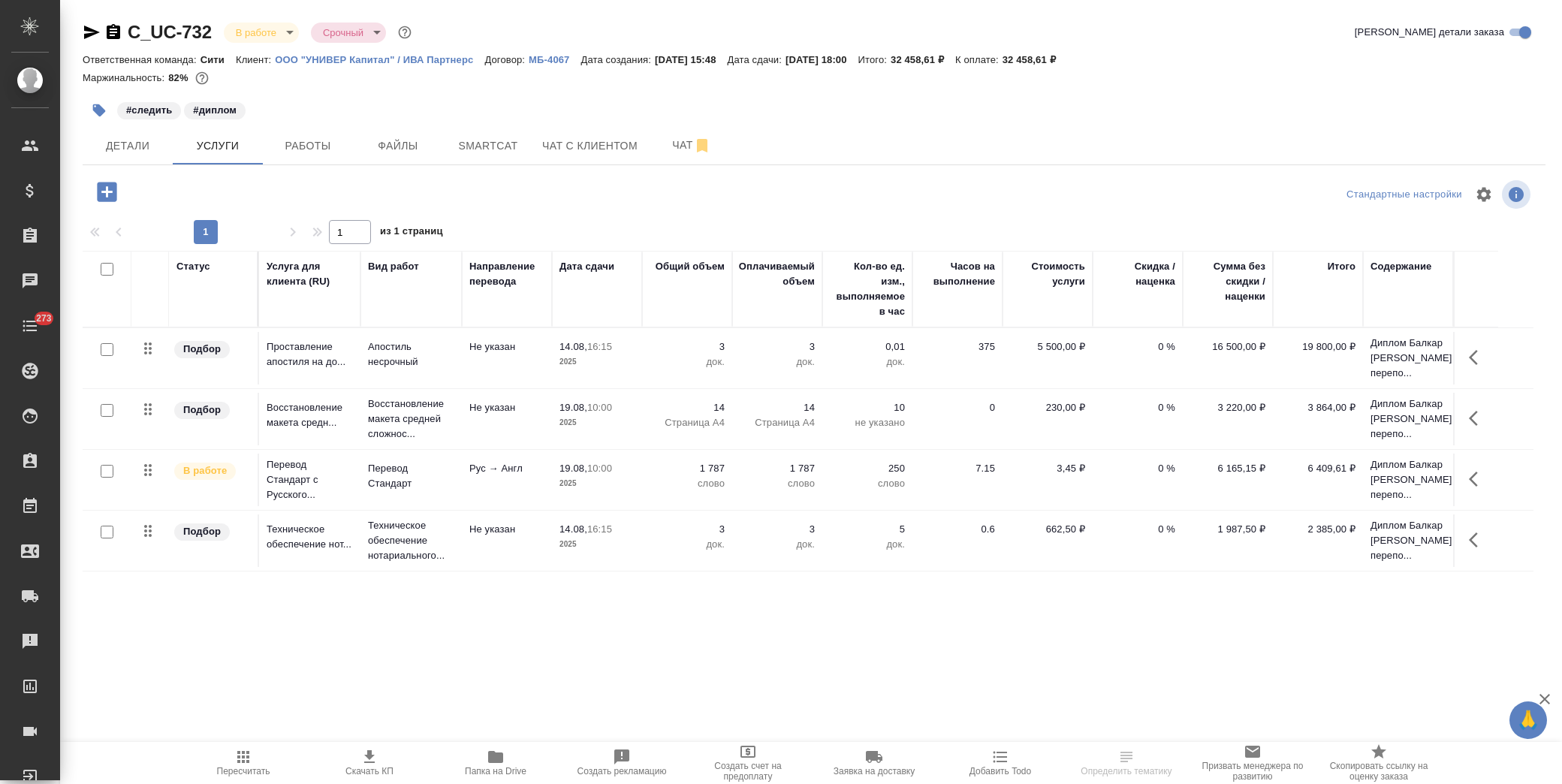
click at [100, 186] on icon "button" at bounding box center [106, 191] width 19 height 19
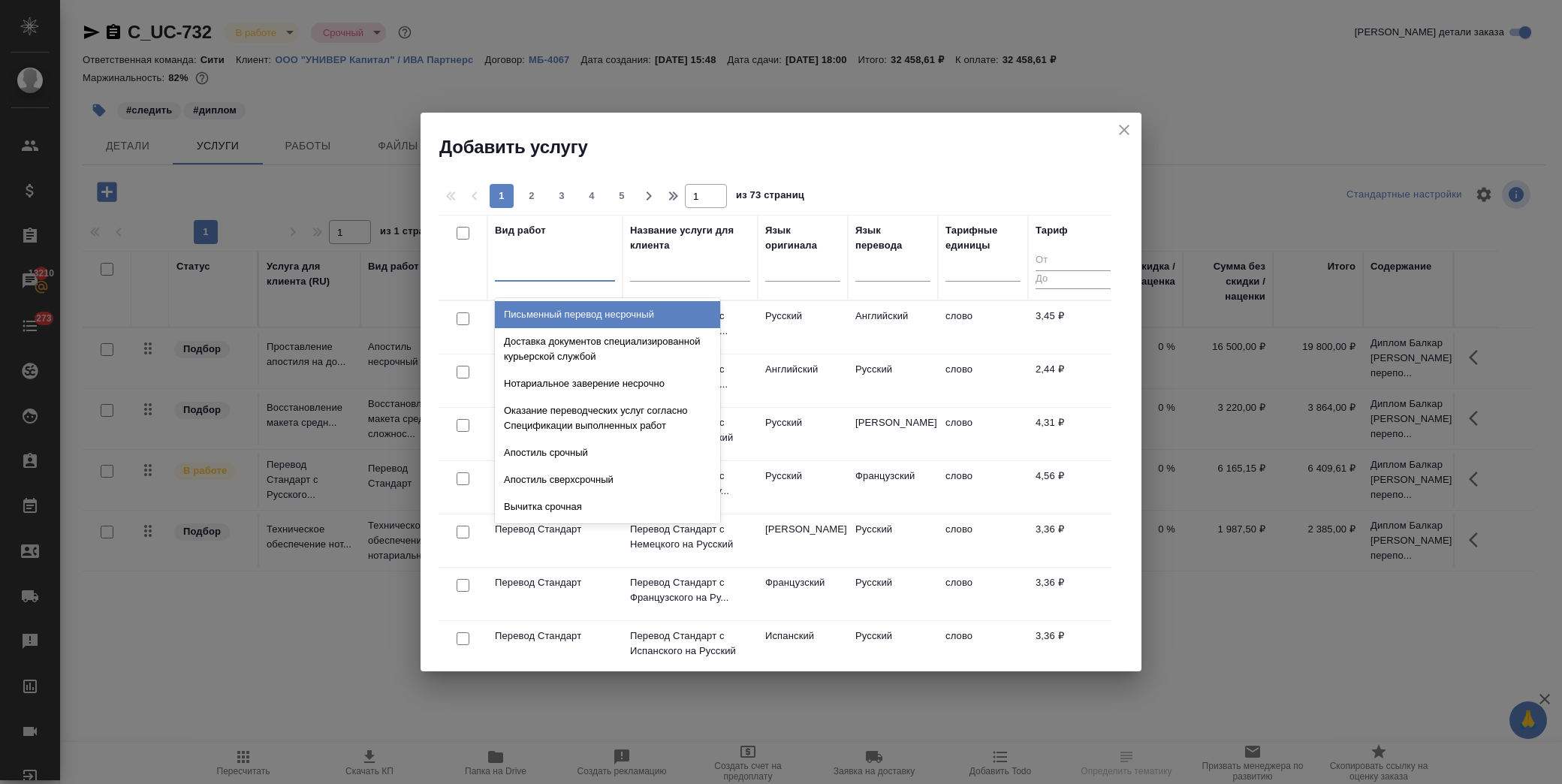
click at [543, 267] on div at bounding box center [555, 266] width 120 height 22
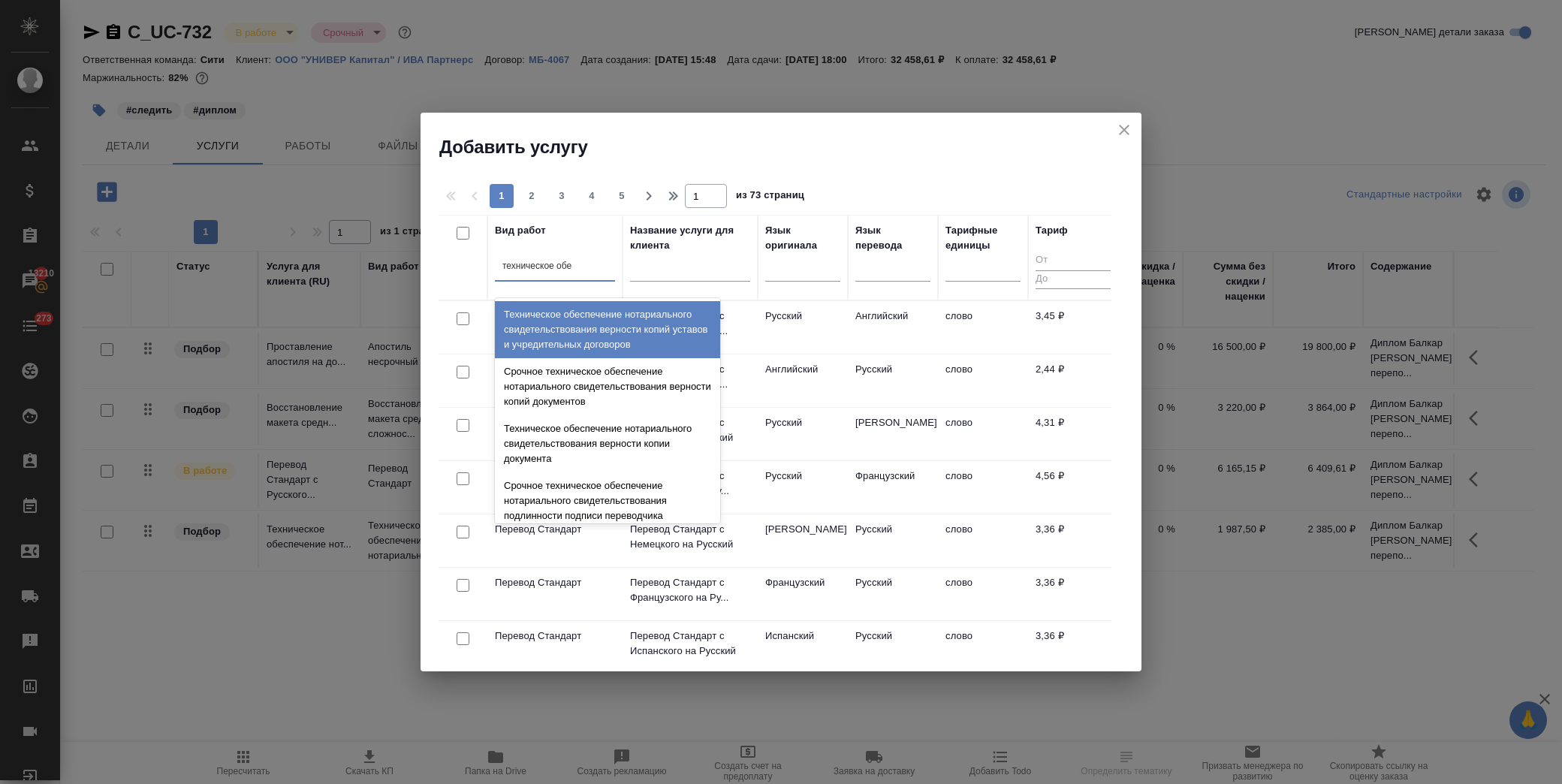
type input "техническое обес"
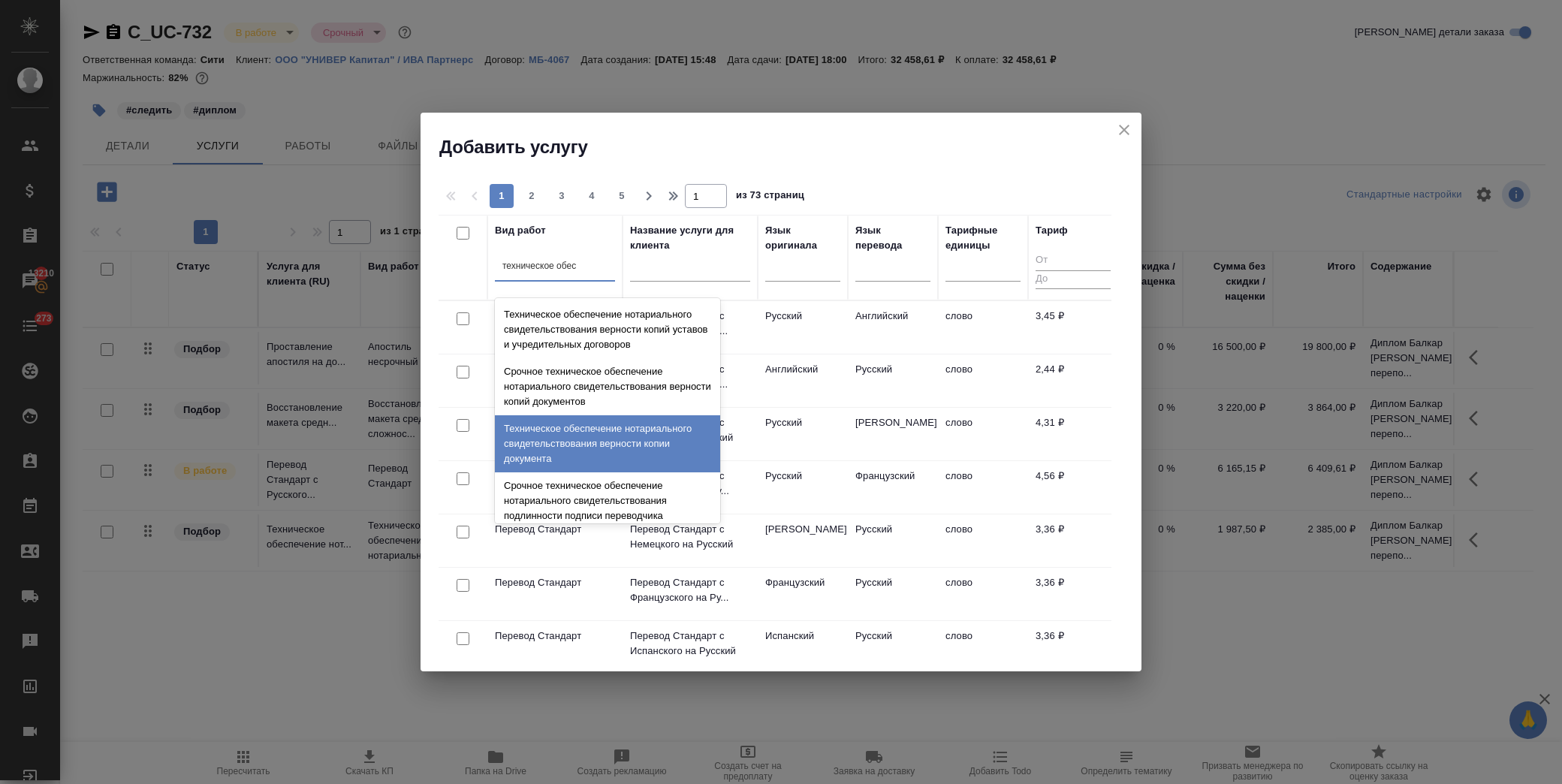
click at [651, 429] on div "Техническое обеспечение нотариального свидетельствования верности копии докумен…" at bounding box center [607, 444] width 226 height 57
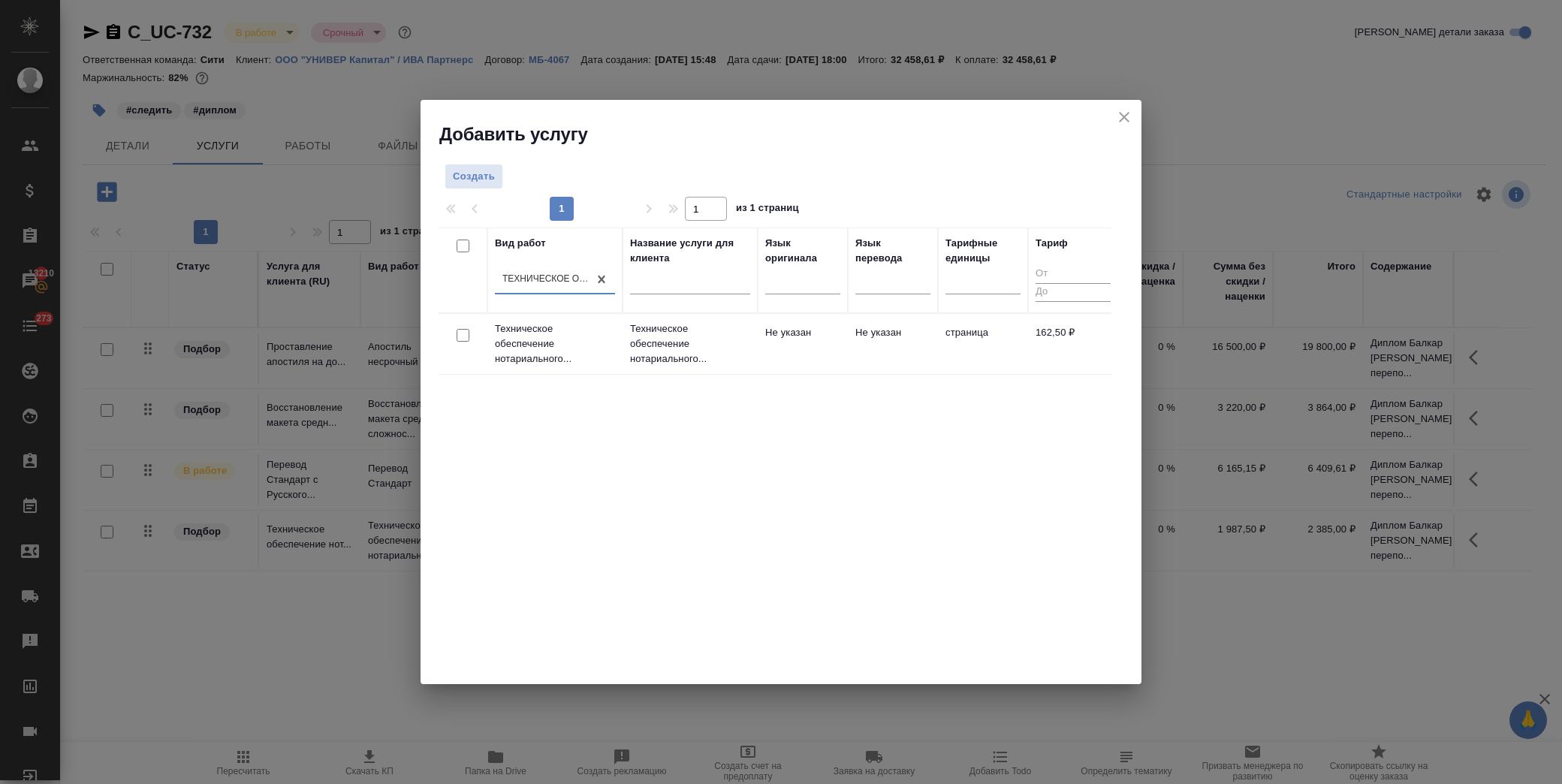
drag, startPoint x: 461, startPoint y: 338, endPoint x: 476, endPoint y: 339, distance: 15.0
click at [461, 338] on input "checkbox" at bounding box center [464, 335] width 13 height 13
checkbox input "true"
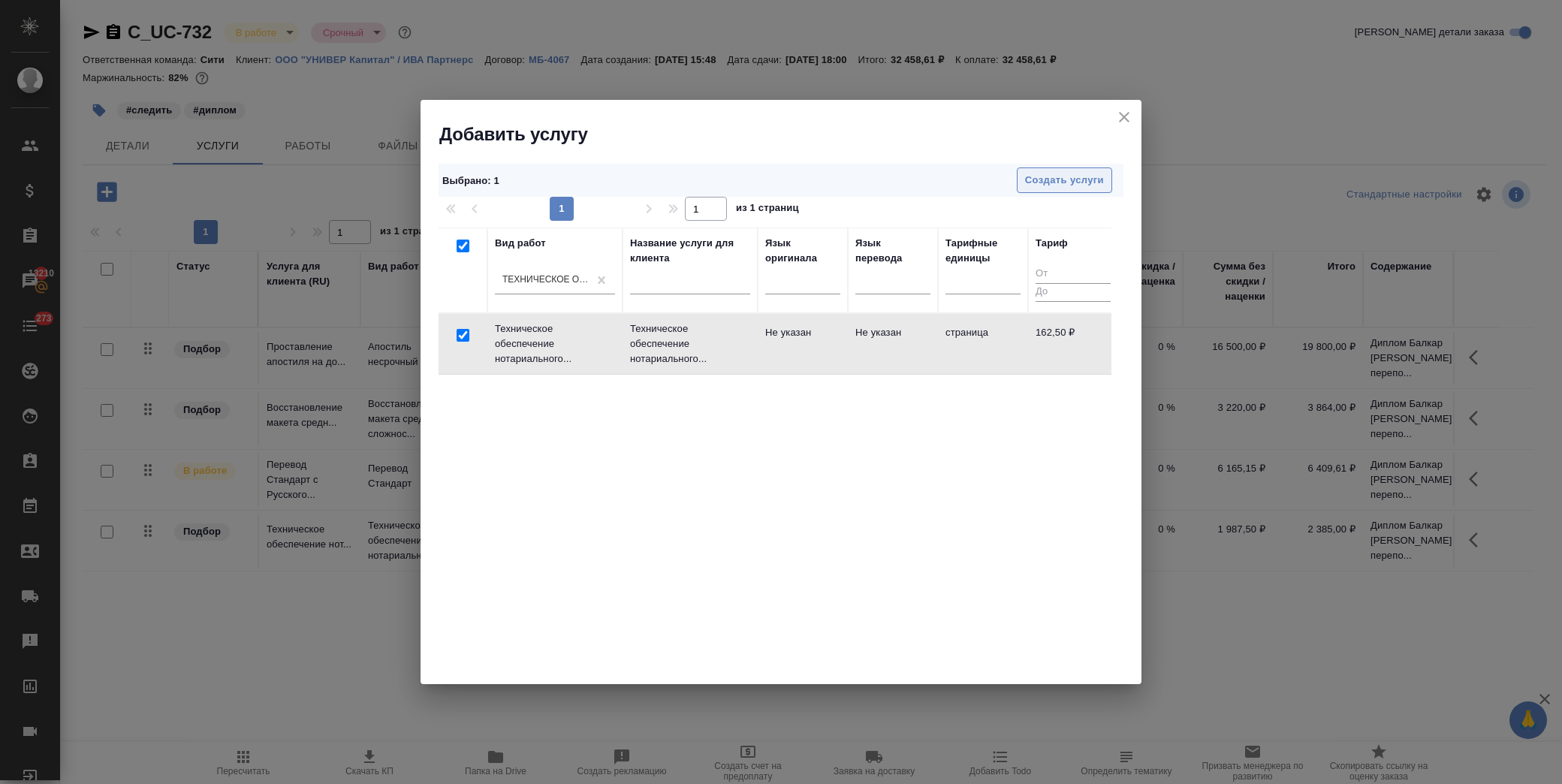
click at [1049, 174] on span "Создать услуги" at bounding box center [1065, 181] width 79 height 18
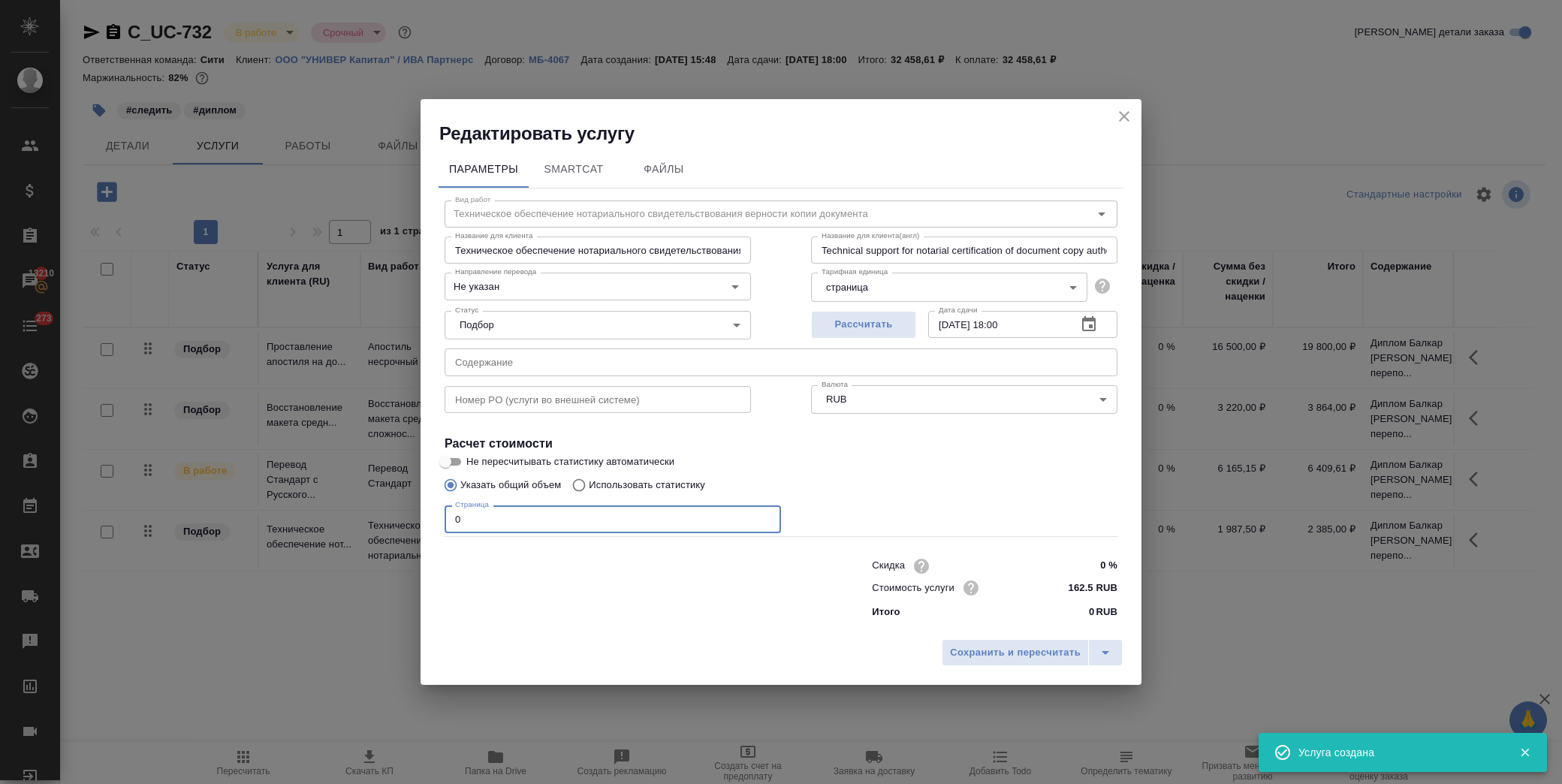
drag, startPoint x: 426, startPoint y: 520, endPoint x: 348, endPoint y: 521, distance: 78.0
click at [348, 521] on div "Редактировать услугу Параметры SmartCat Файлы Вид работ Техническое обеспечение…" at bounding box center [781, 392] width 1562 height 784
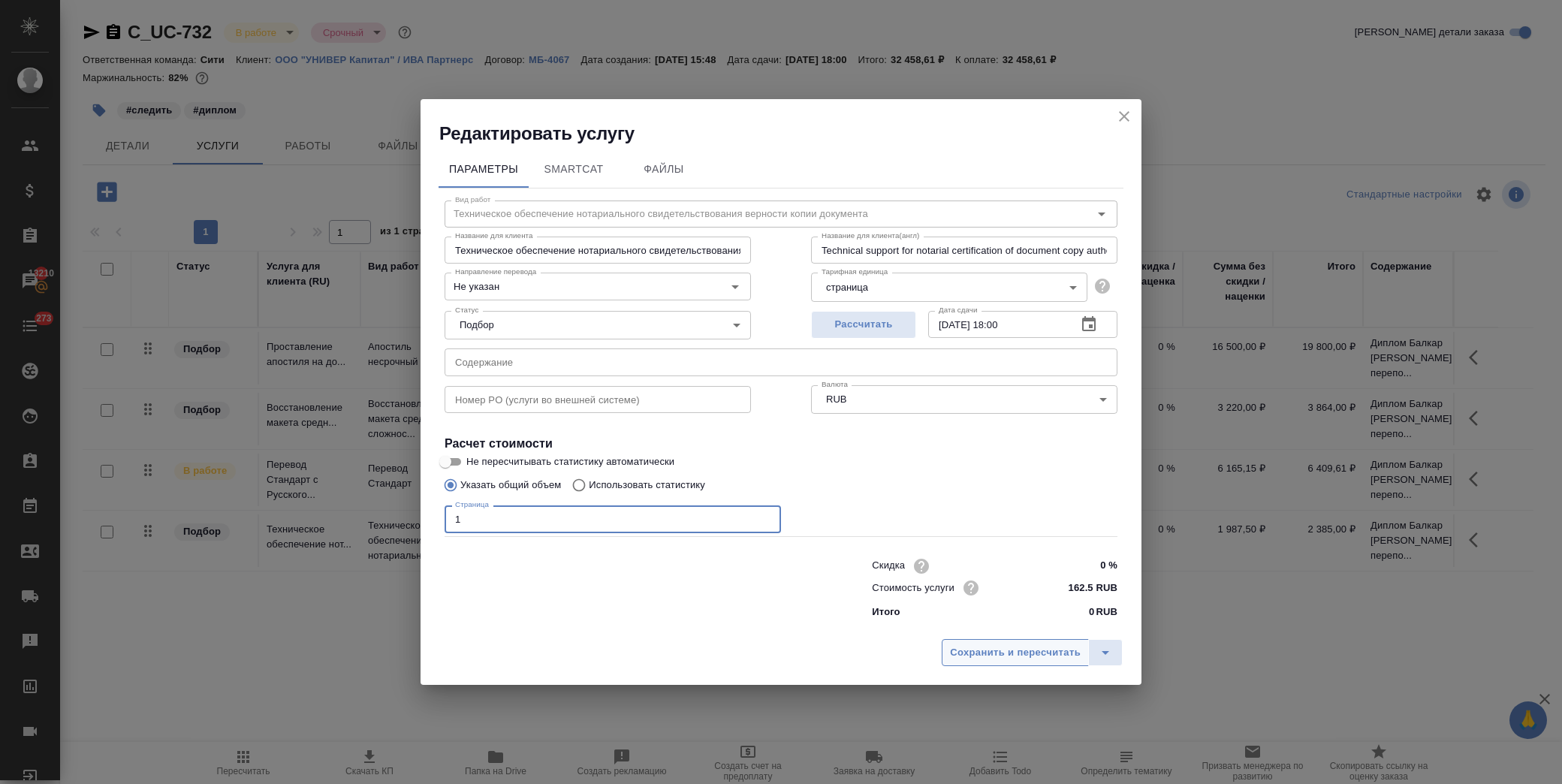
type input "1"
click at [1035, 656] on span "Сохранить и пересчитать" at bounding box center [1016, 652] width 131 height 18
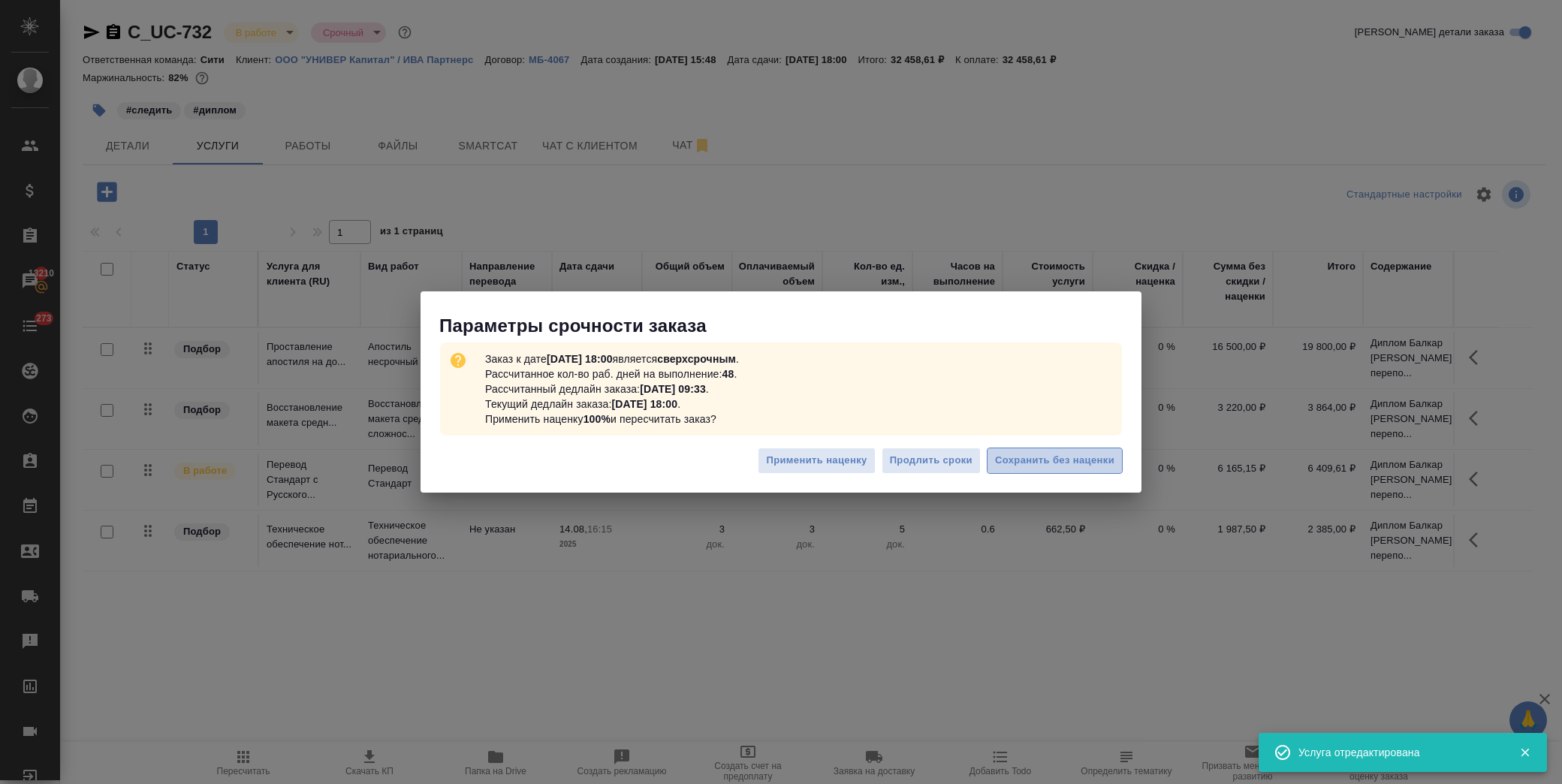
click at [1038, 459] on span "Сохранить без наценки" at bounding box center [1055, 461] width 120 height 18
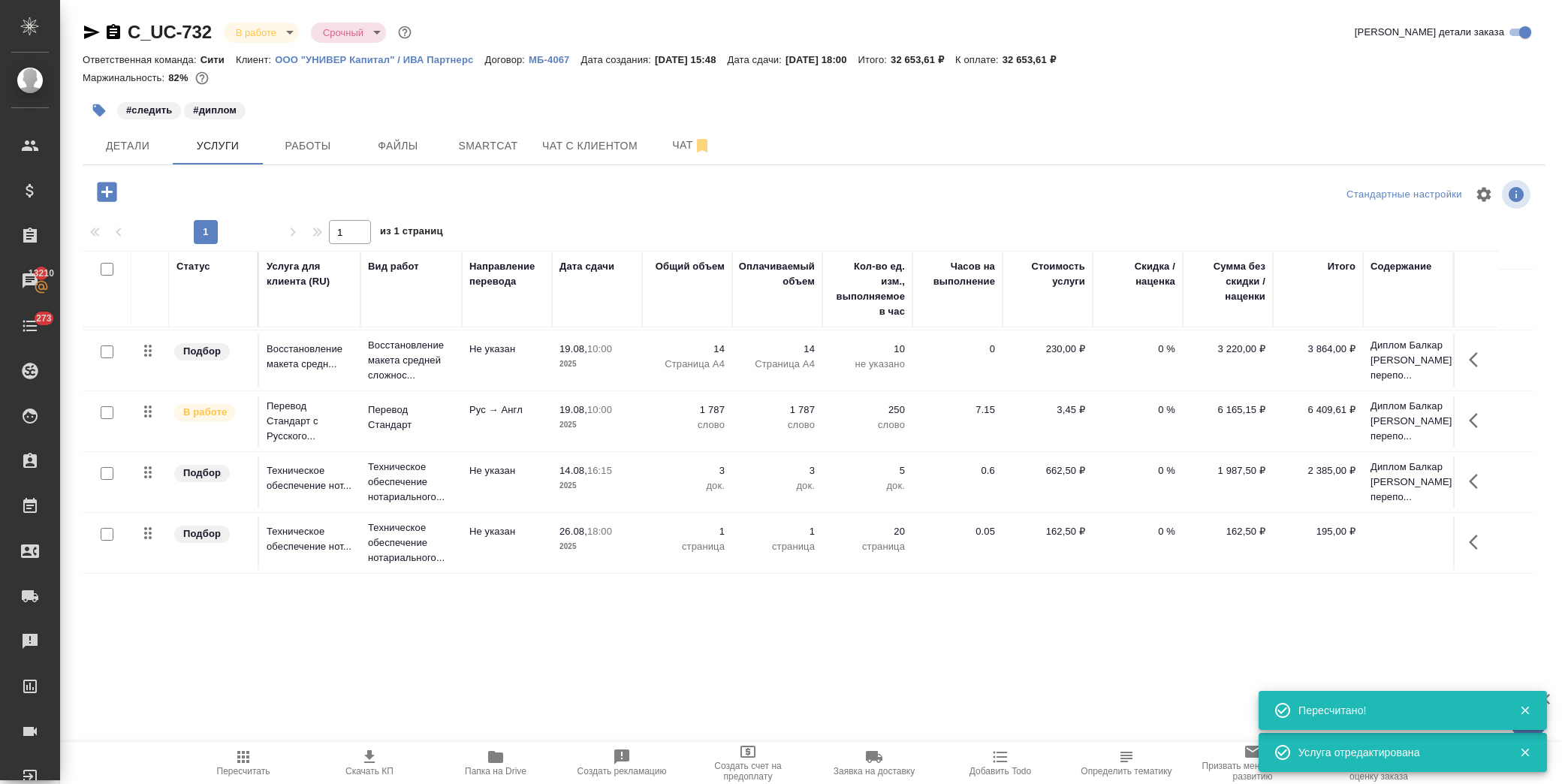
scroll to position [119, 0]
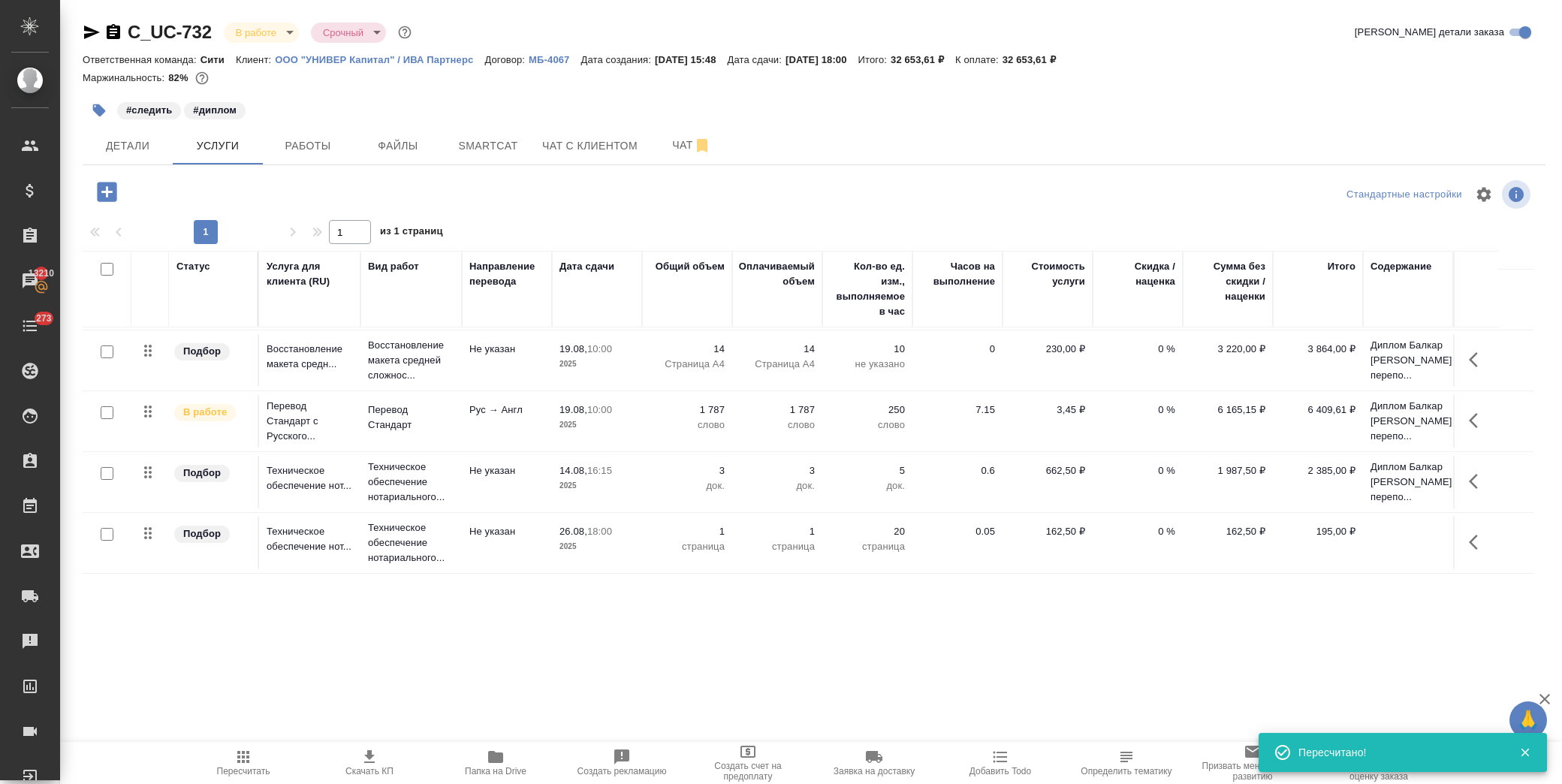
click at [1473, 544] on icon "button" at bounding box center [1474, 542] width 9 height 15
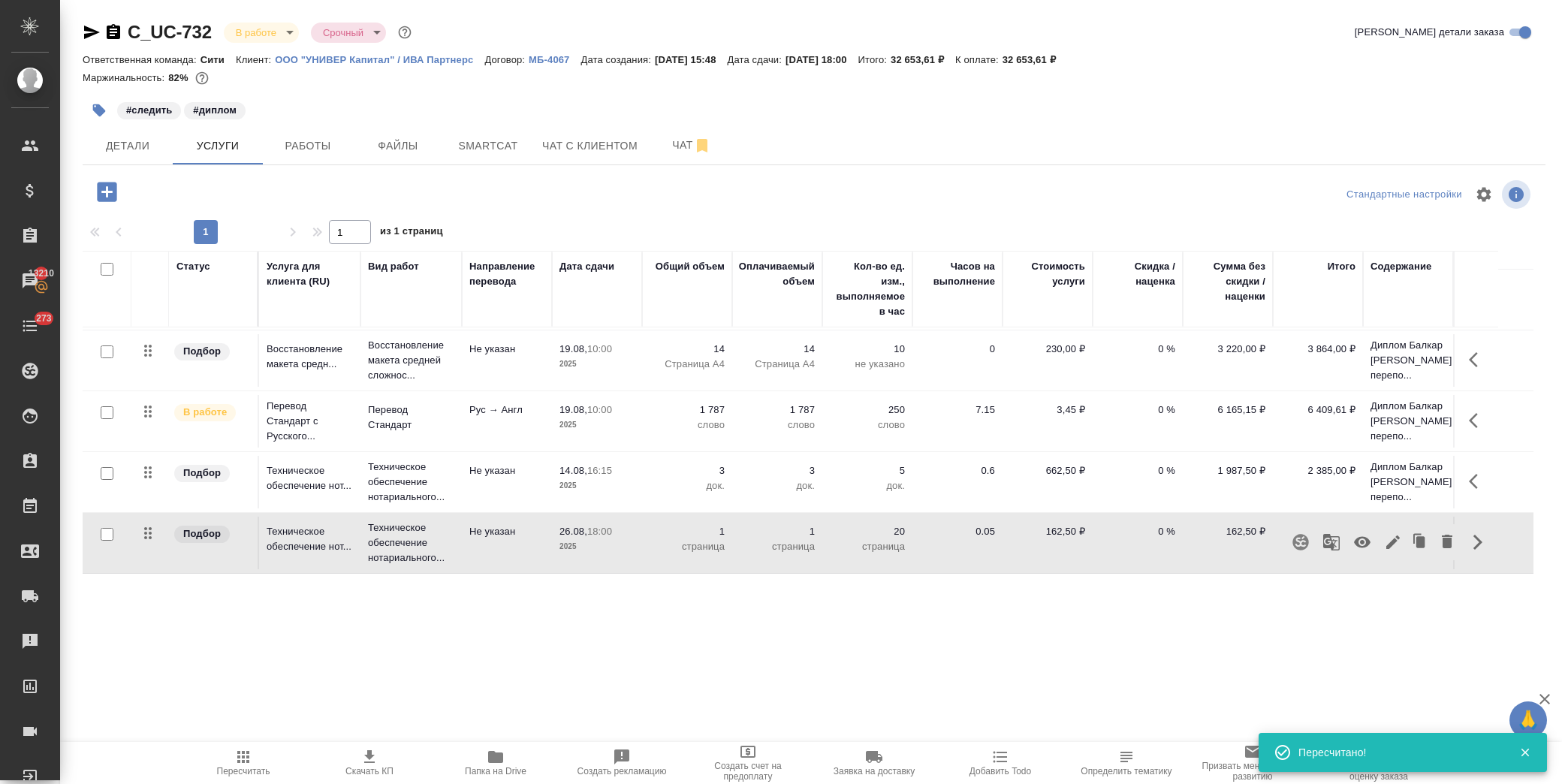
click at [1466, 478] on button "button" at bounding box center [1478, 481] width 36 height 36
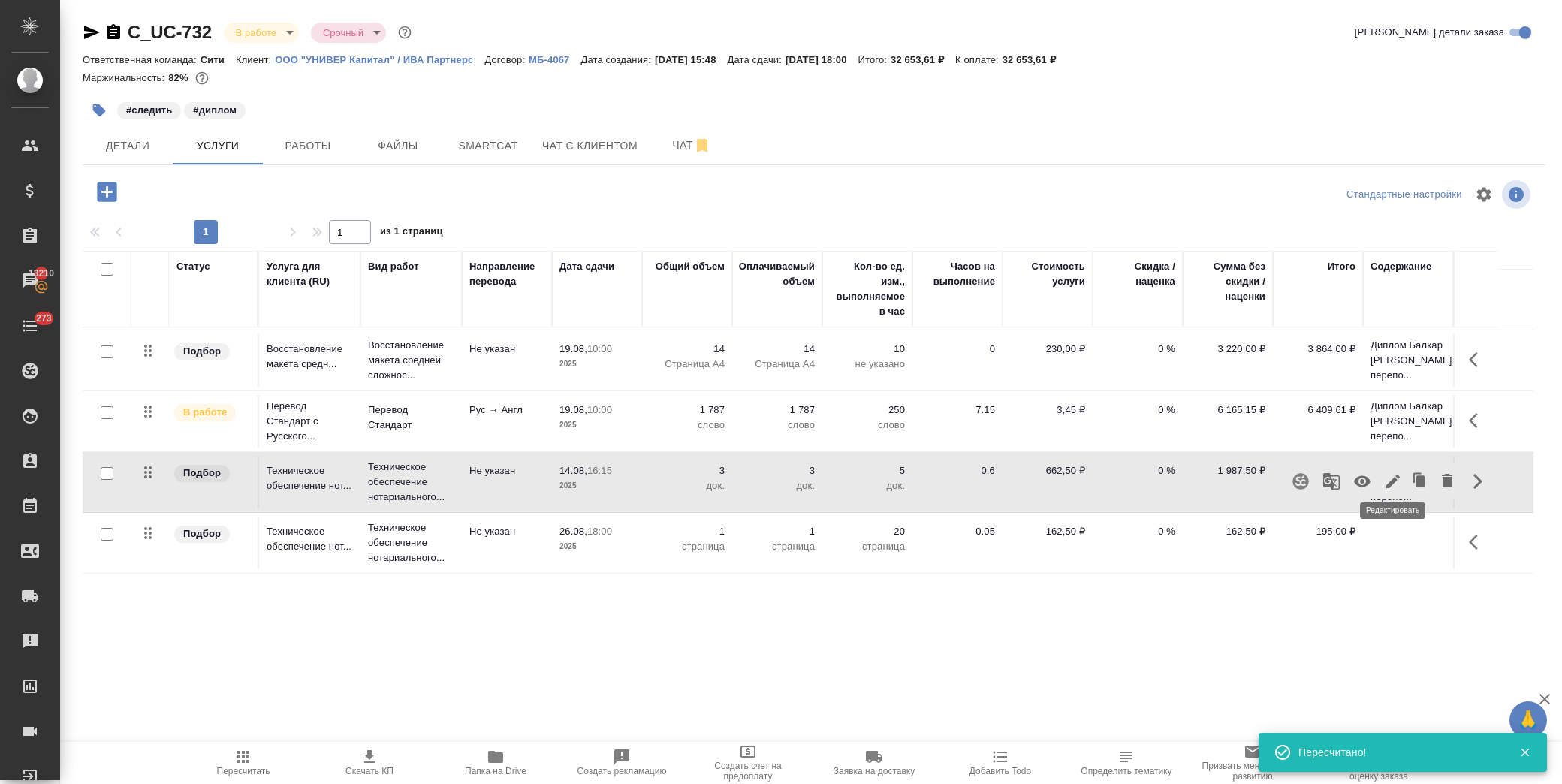
click at [1395, 474] on icon "button" at bounding box center [1393, 481] width 14 height 14
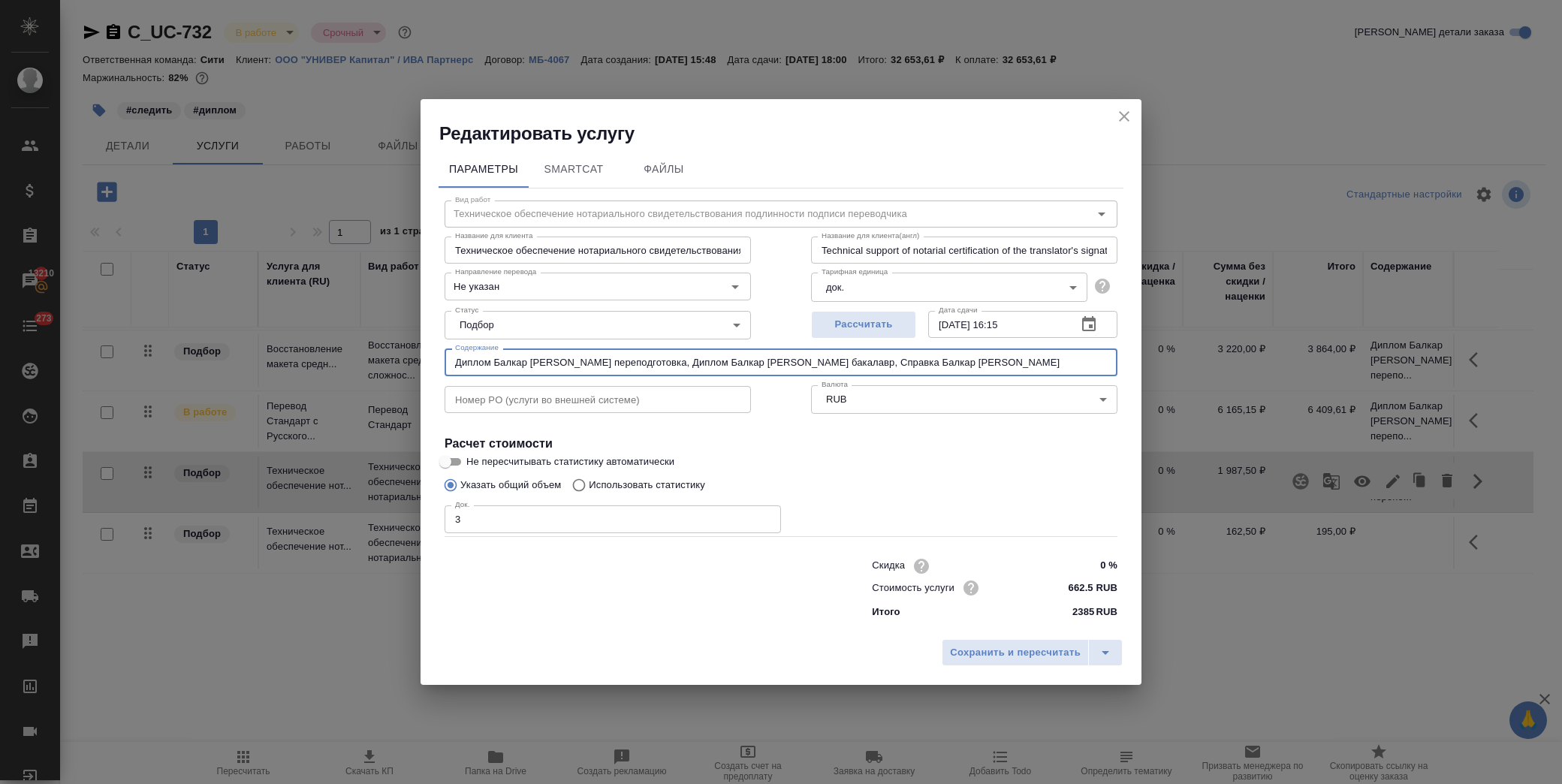
drag, startPoint x: 922, startPoint y: 361, endPoint x: 1100, endPoint y: 364, distance: 178.0
click at [1100, 364] on input "Диплом Балкар Джамбулат Шамиль переподготовка, Диплом Балкар Джамбулат Шамиль б…" at bounding box center [781, 361] width 673 height 27
drag, startPoint x: 1120, startPoint y: 110, endPoint x: 1223, endPoint y: 241, distance: 166.6
click at [1124, 108] on icon "close" at bounding box center [1124, 117] width 18 height 18
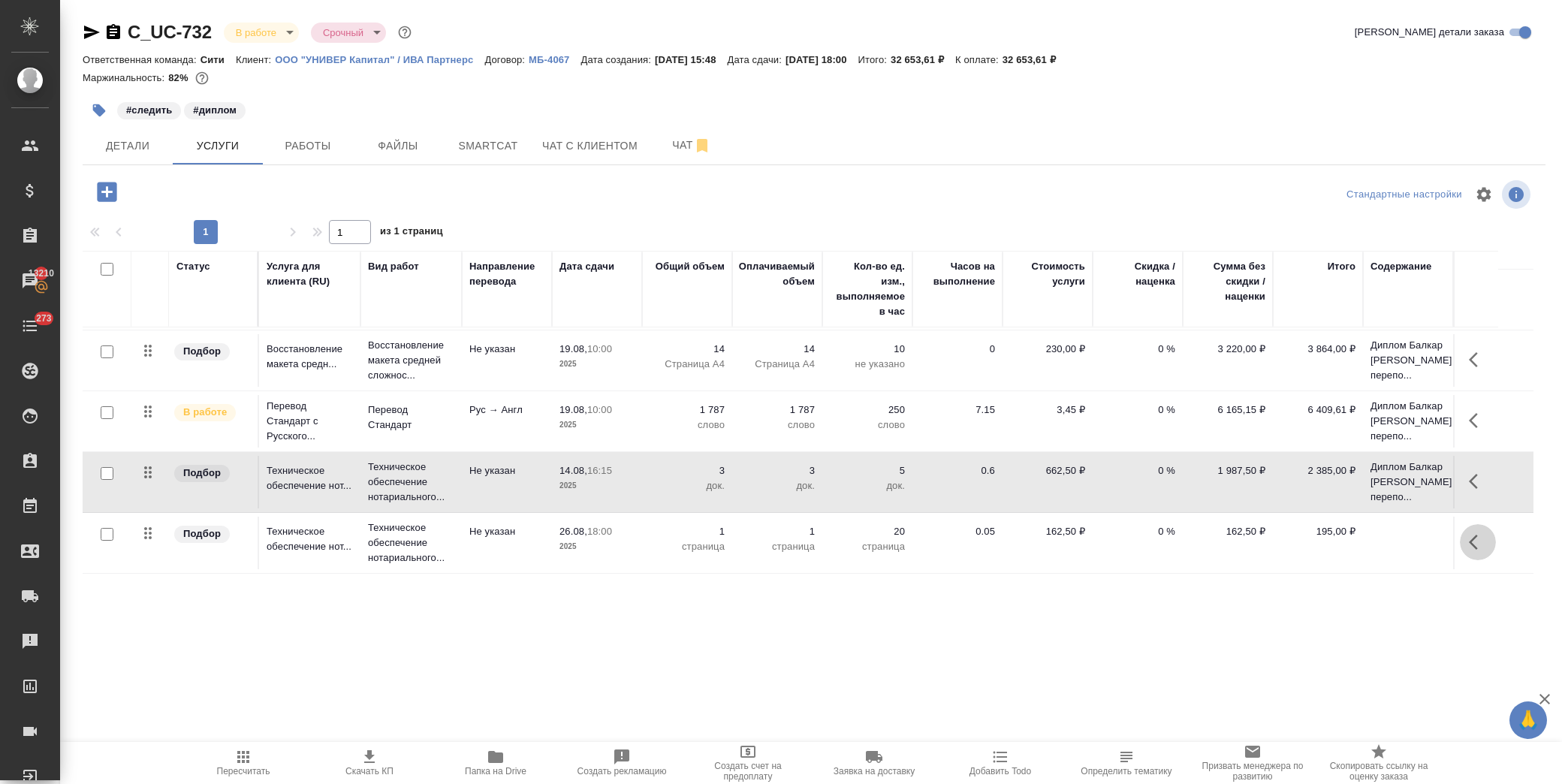
click at [1475, 533] on icon "button" at bounding box center [1478, 543] width 18 height 18
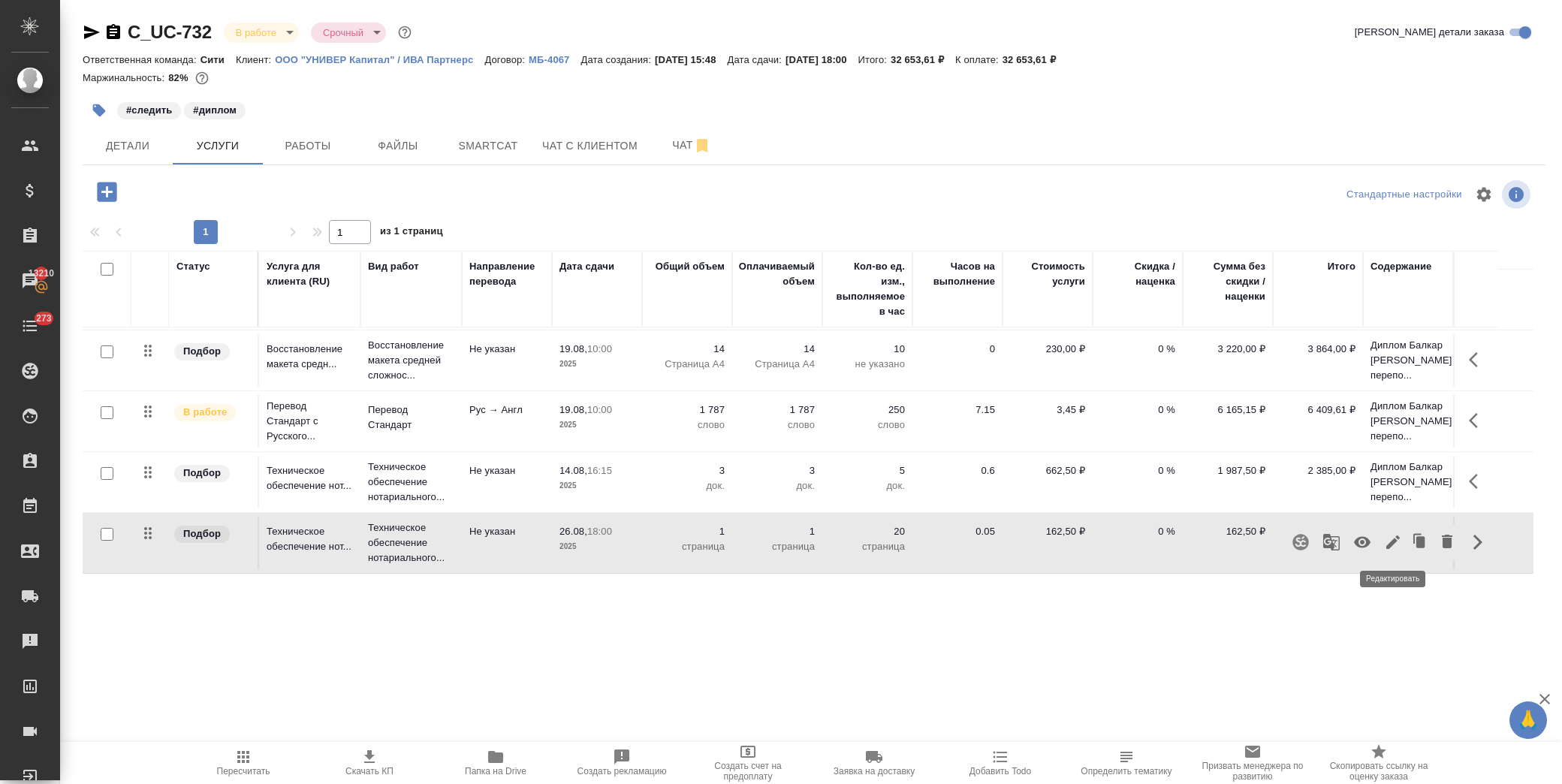
click at [1395, 538] on icon "button" at bounding box center [1393, 542] width 14 height 14
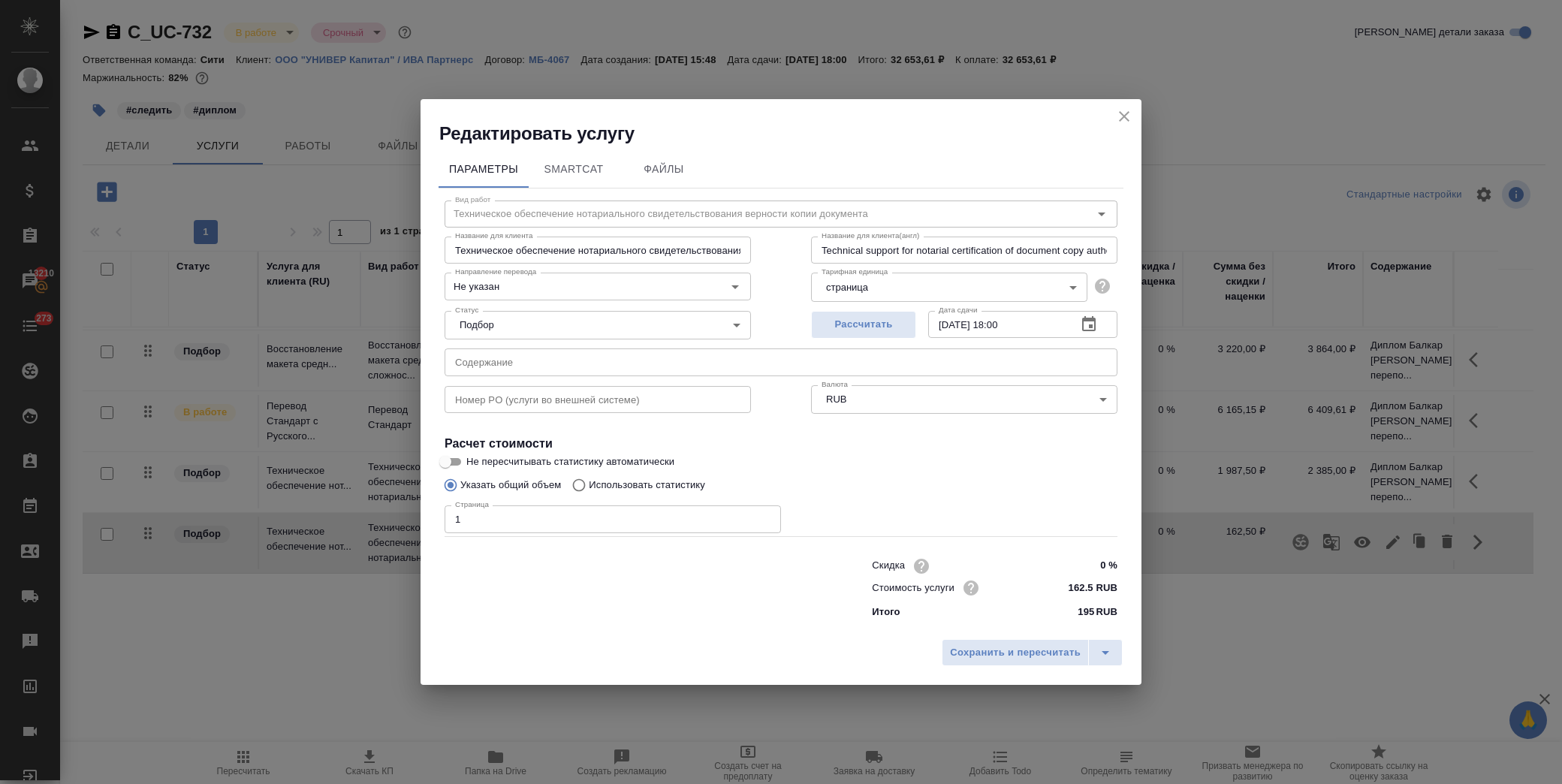
click at [876, 369] on input "text" at bounding box center [781, 361] width 673 height 27
paste input "Справка Балкар Джамбулат Шамиль"
type input "Справка Балкар Джамбулат Шамиль"
click at [1017, 646] on span "Сохранить и пересчитать" at bounding box center [1016, 652] width 131 height 18
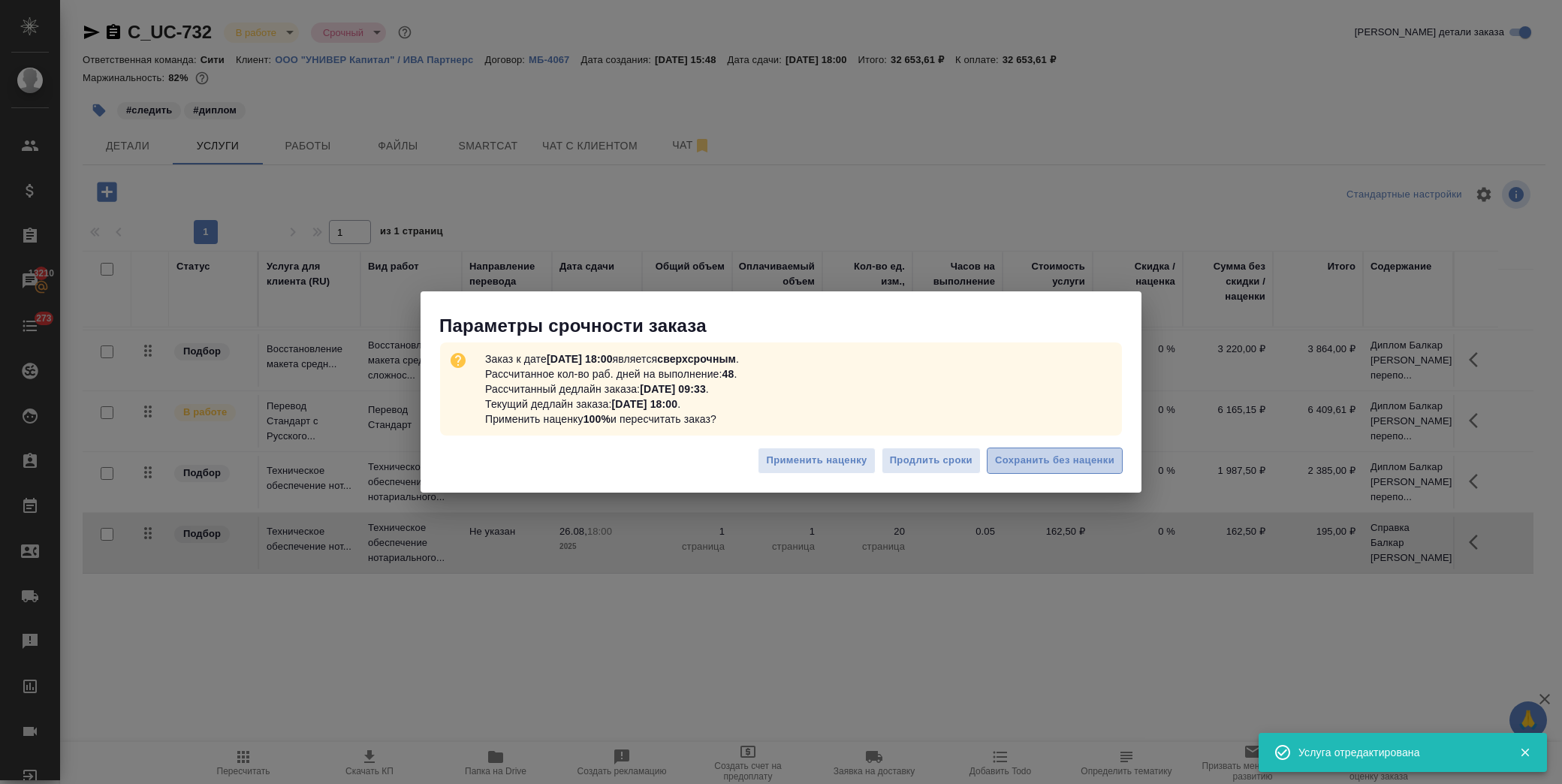
click at [1061, 464] on span "Сохранить без наценки" at bounding box center [1055, 461] width 120 height 18
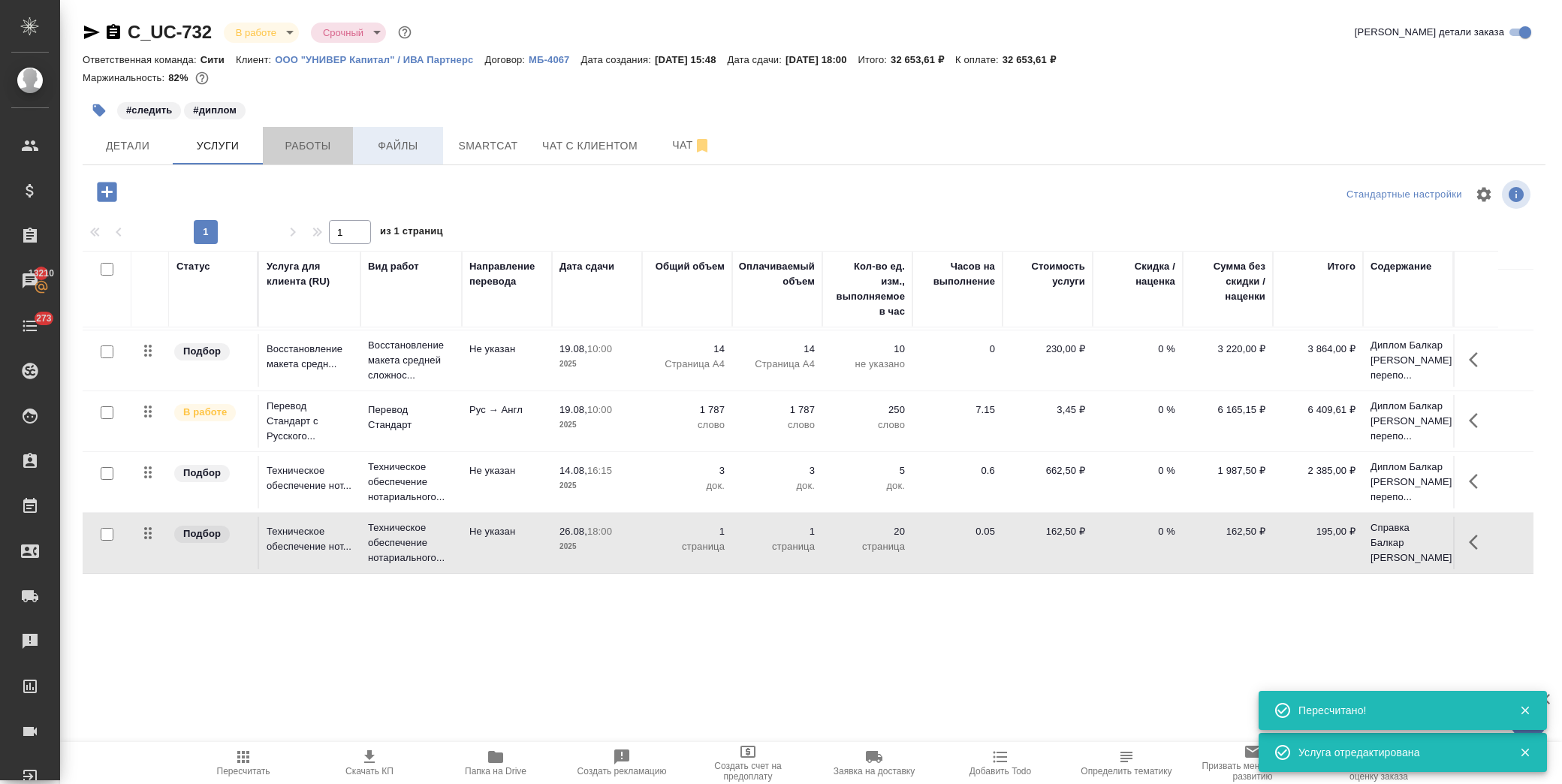
drag, startPoint x: 381, startPoint y: 158, endPoint x: 327, endPoint y: 135, distance: 58.7
click at [318, 135] on button "Работы" at bounding box center [308, 146] width 90 height 38
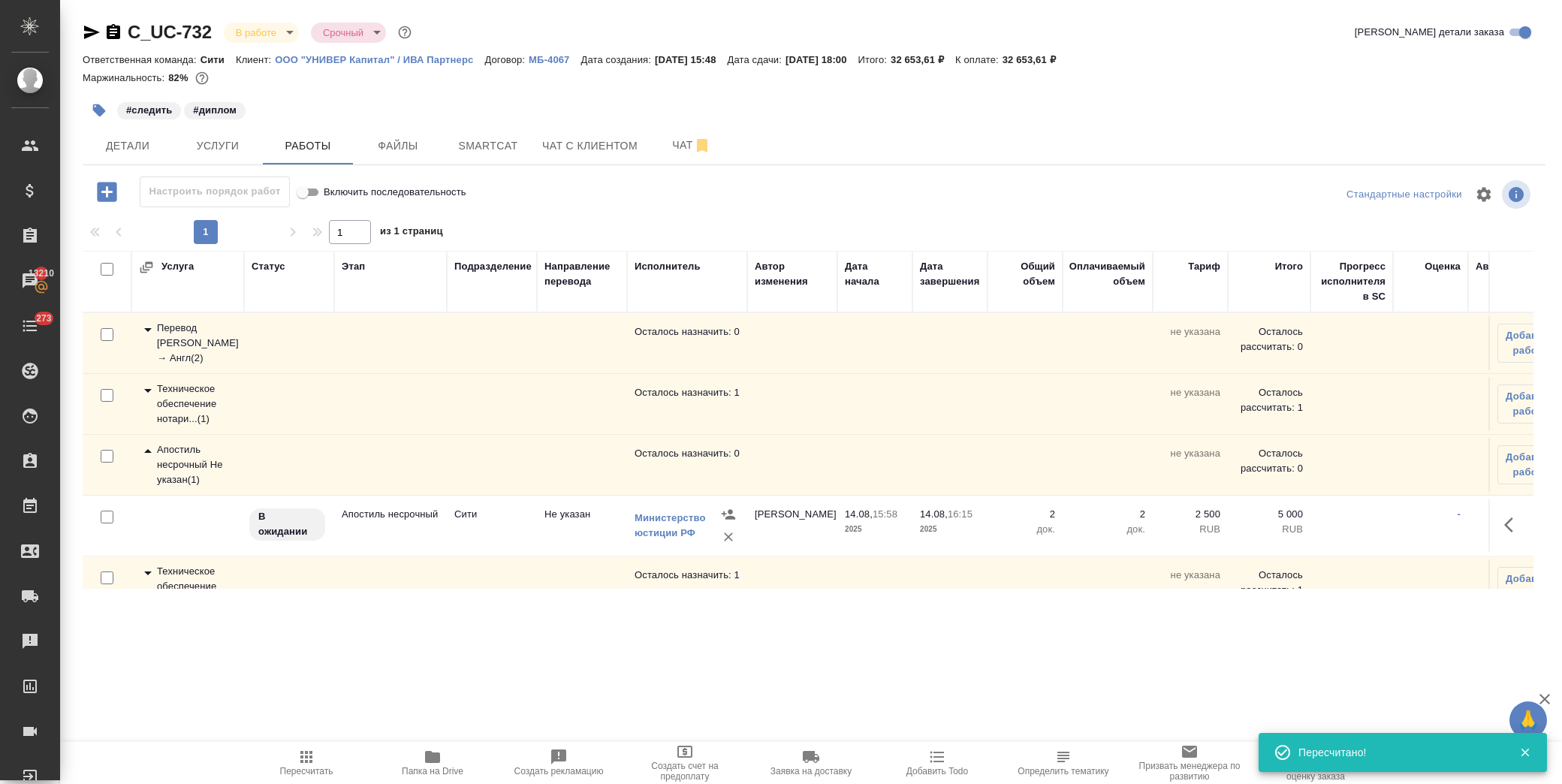
click at [145, 451] on icon at bounding box center [148, 451] width 18 height 18
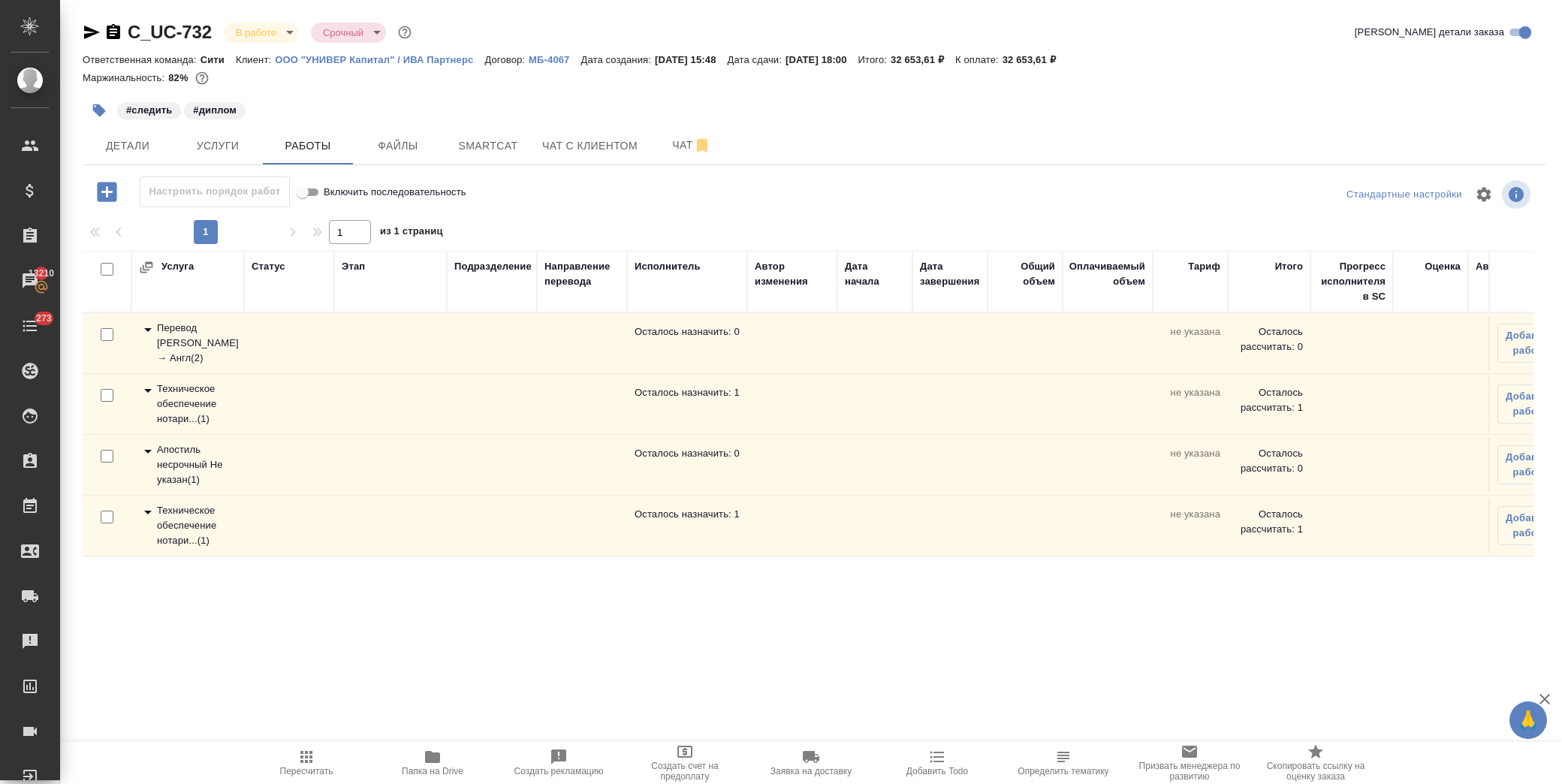
click at [144, 516] on icon at bounding box center [148, 512] width 18 height 18
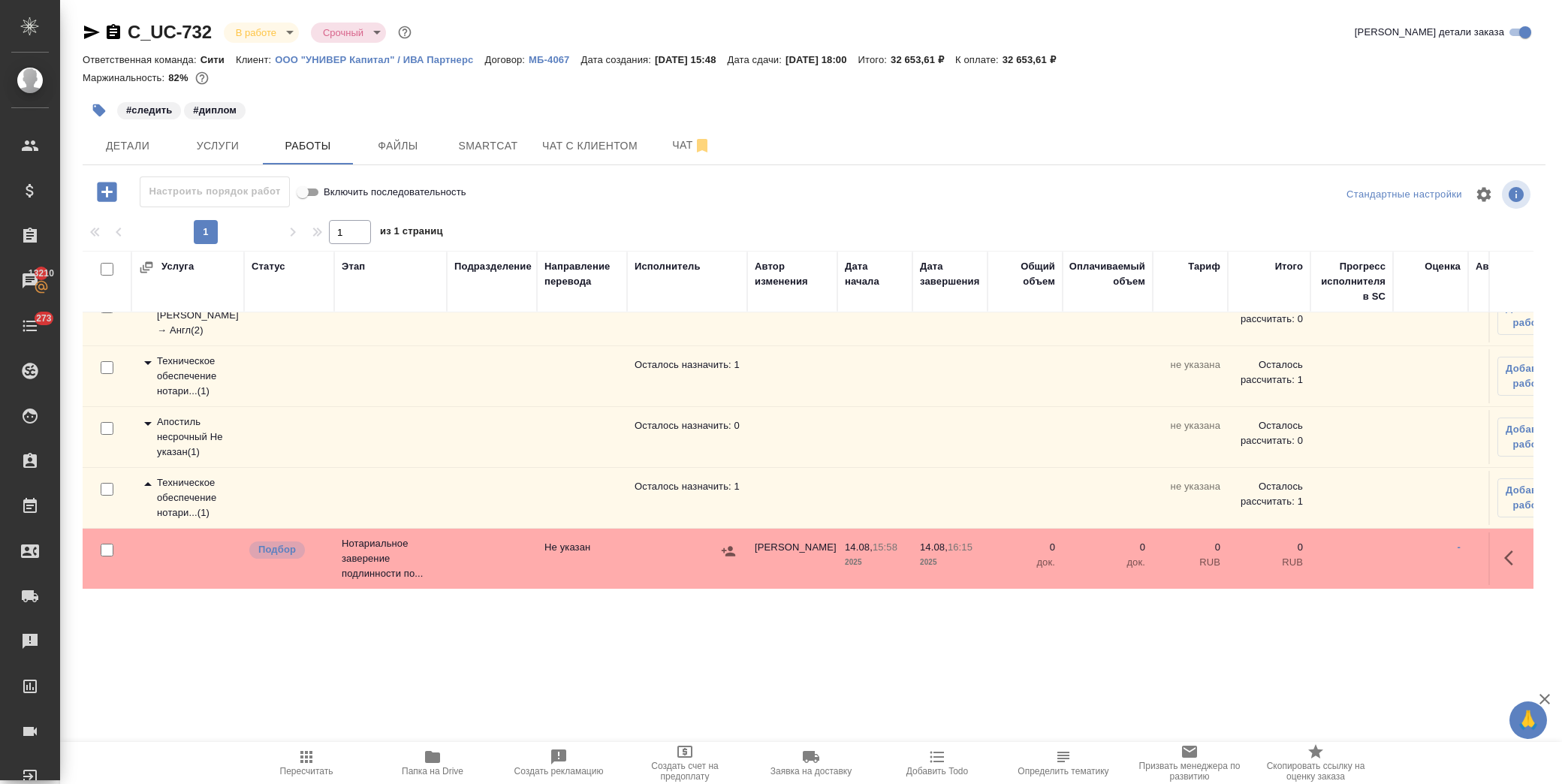
scroll to position [41, 0]
click at [140, 474] on icon at bounding box center [148, 484] width 18 height 18
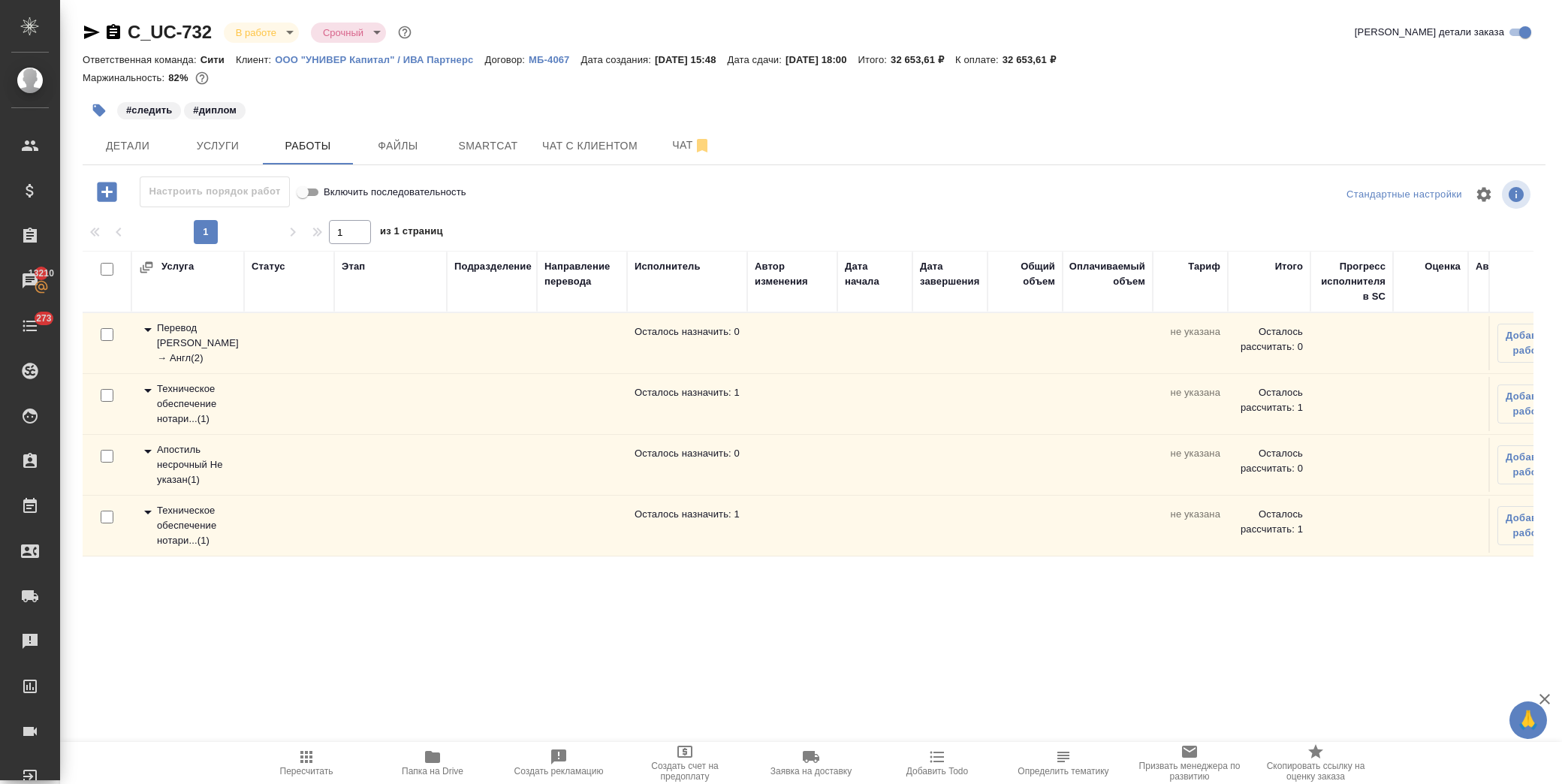
click at [148, 383] on icon at bounding box center [148, 391] width 18 height 18
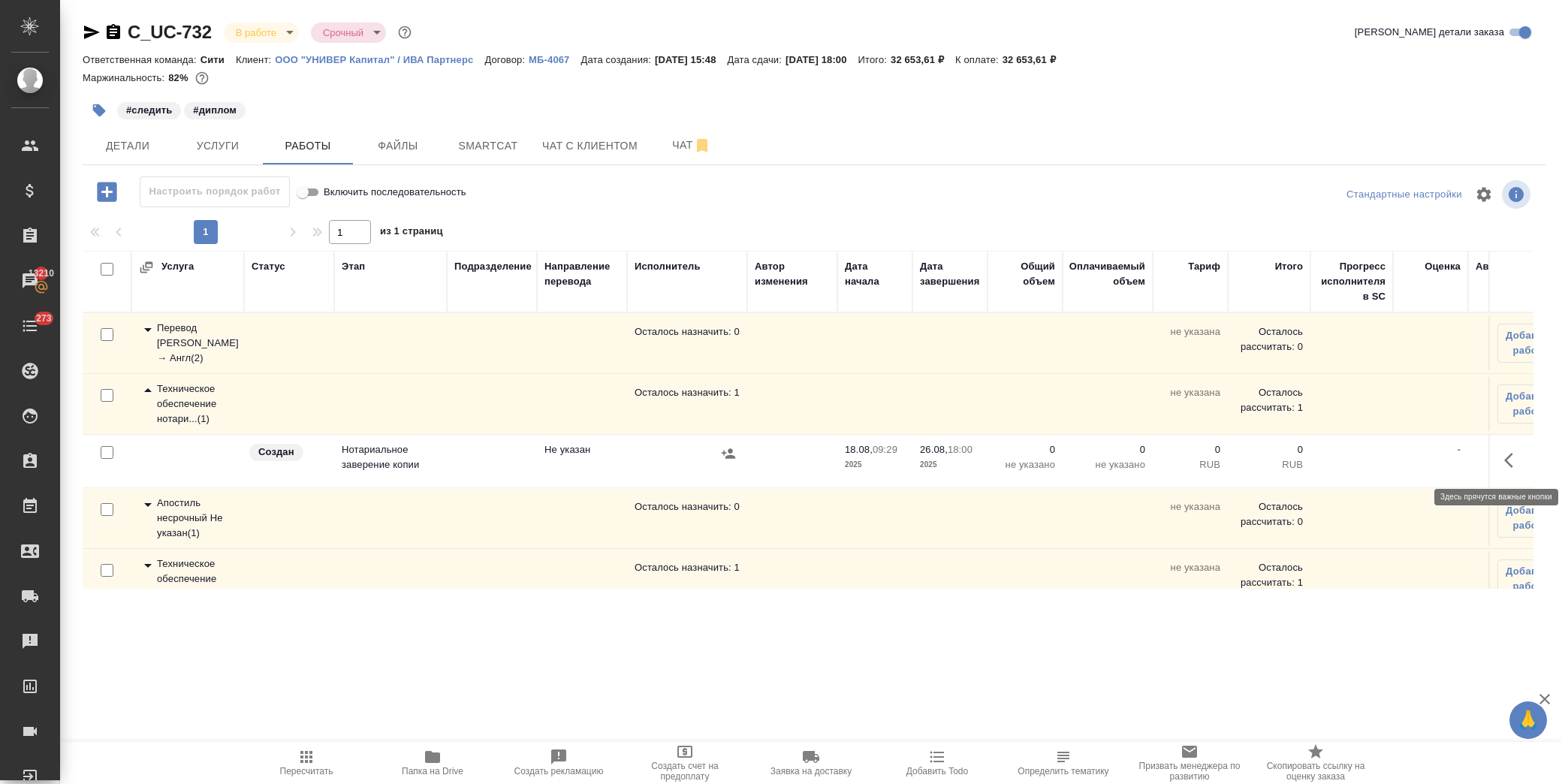
click at [1505, 459] on icon "button" at bounding box center [1509, 461] width 9 height 15
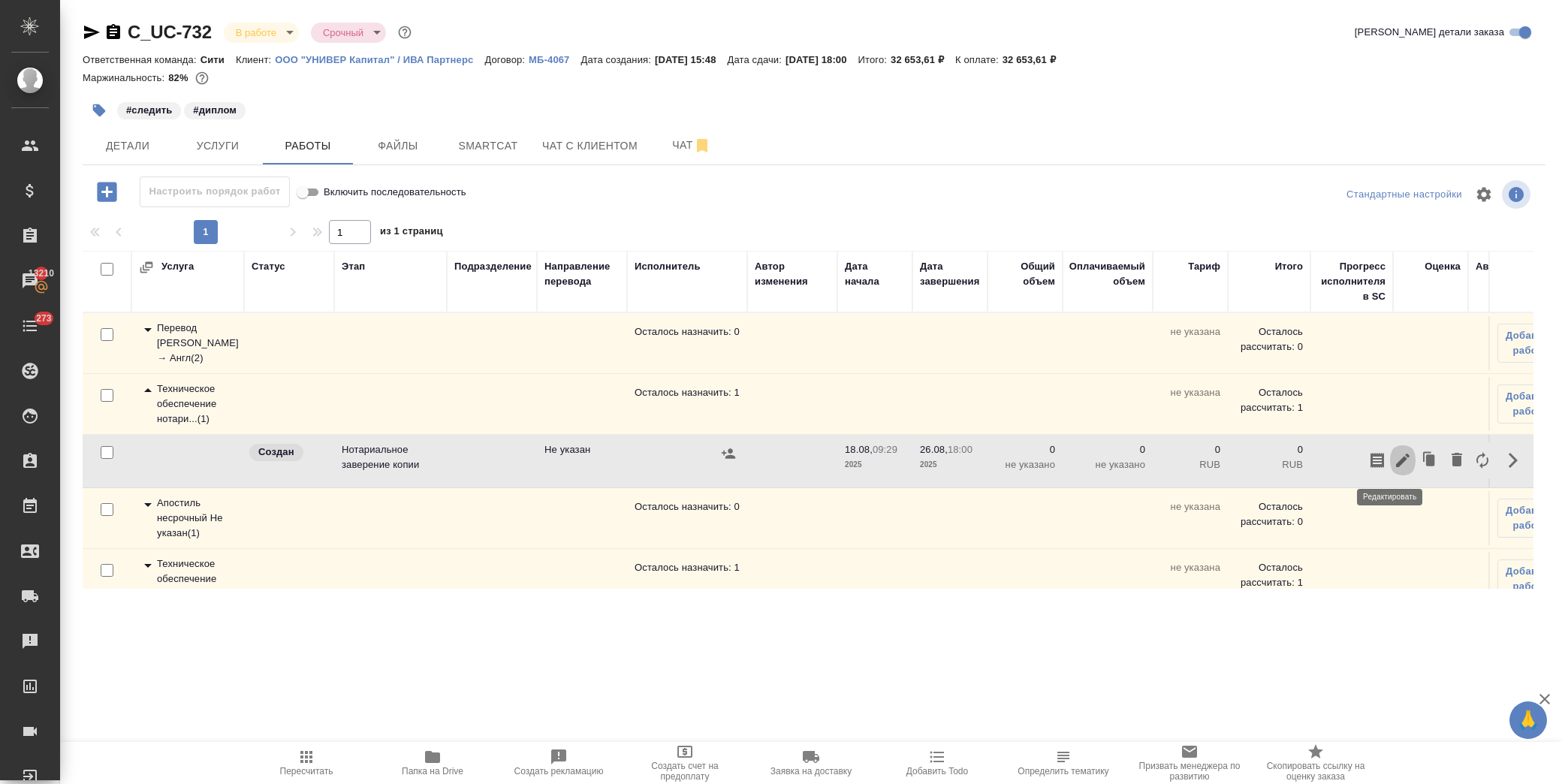
click at [1391, 460] on button "button" at bounding box center [1403, 460] width 26 height 36
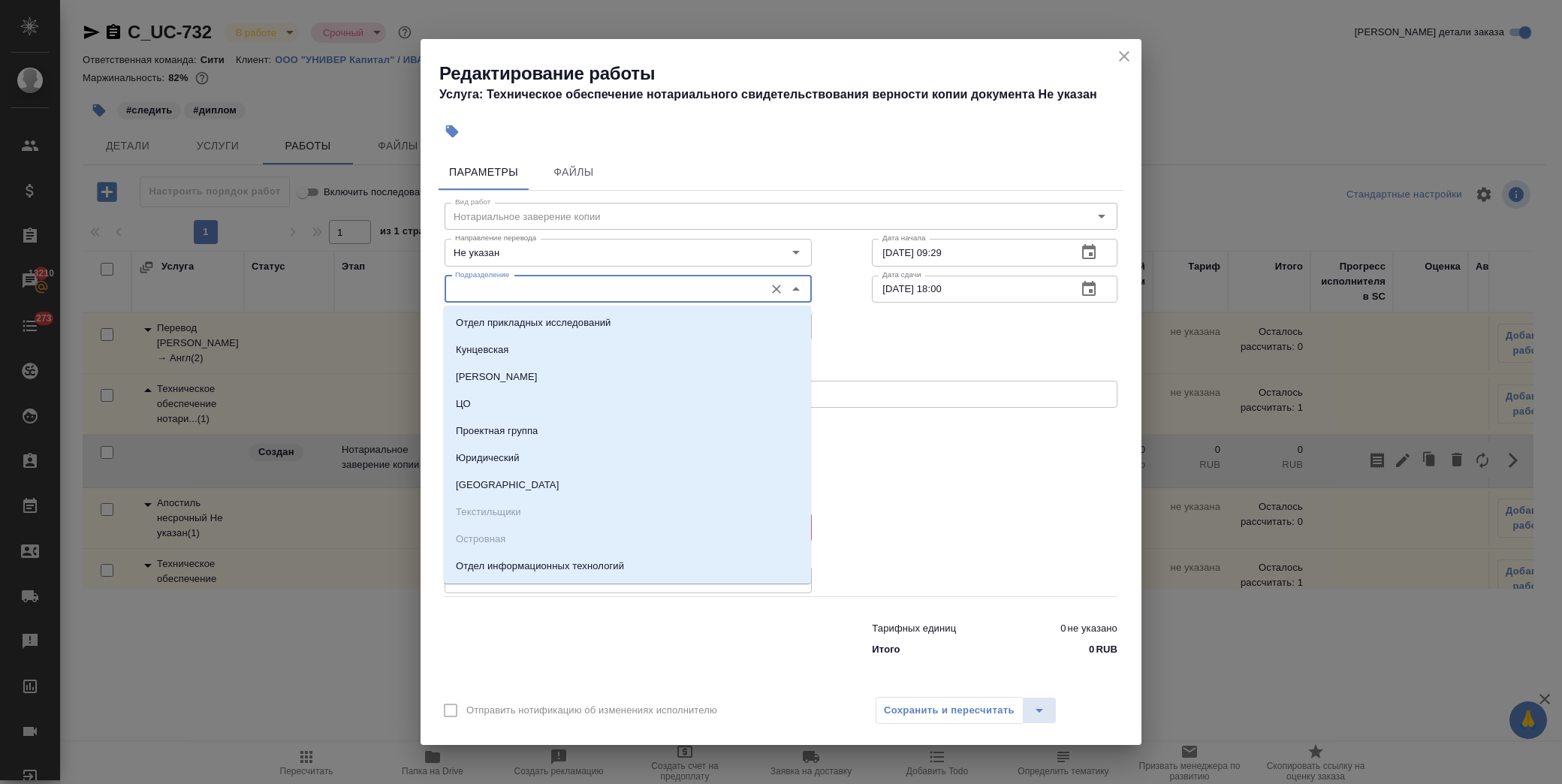
click at [613, 295] on input "Подразделение" at bounding box center [603, 289] width 308 height 18
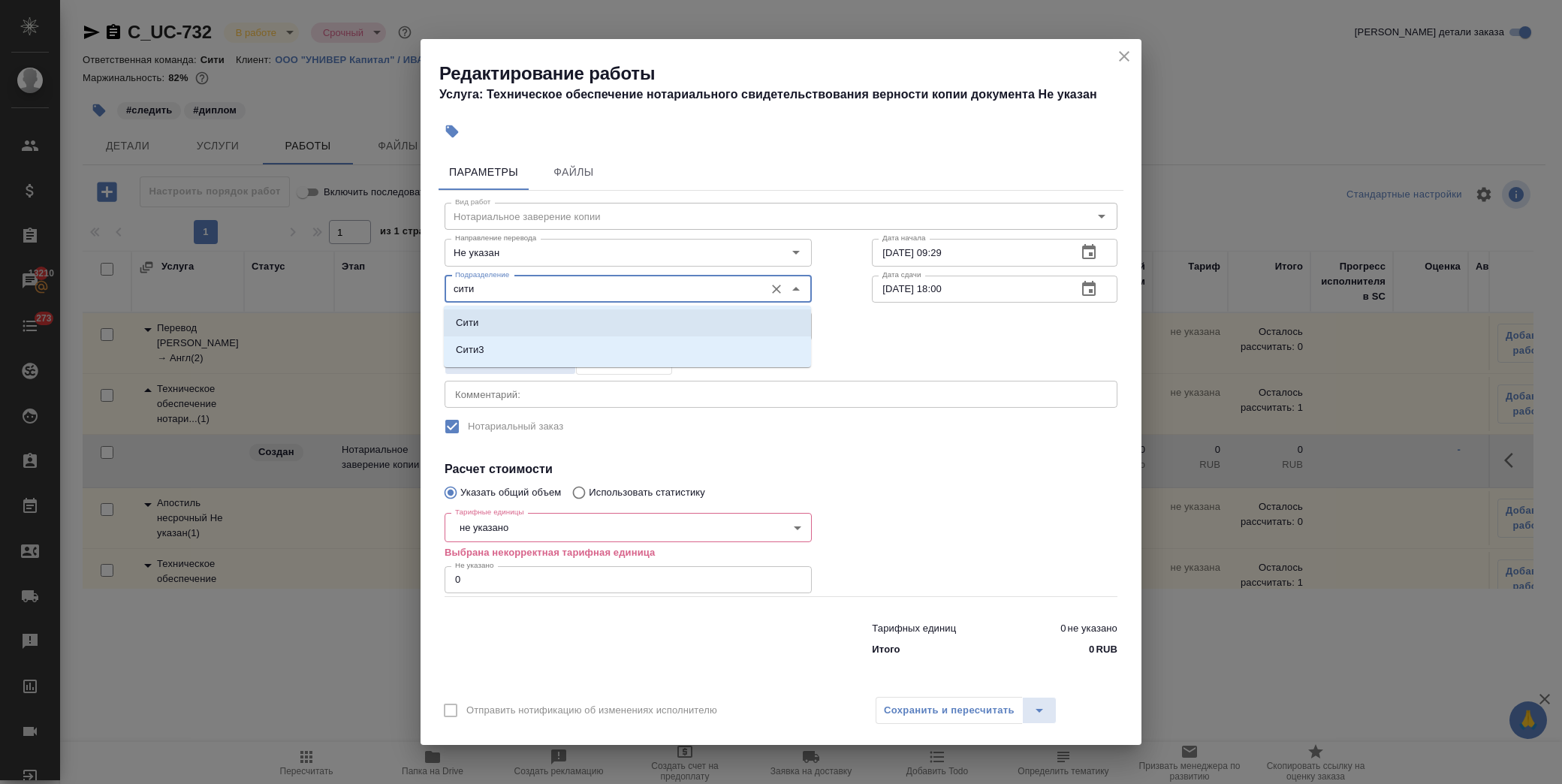
click at [584, 323] on li "Сити" at bounding box center [628, 322] width 368 height 27
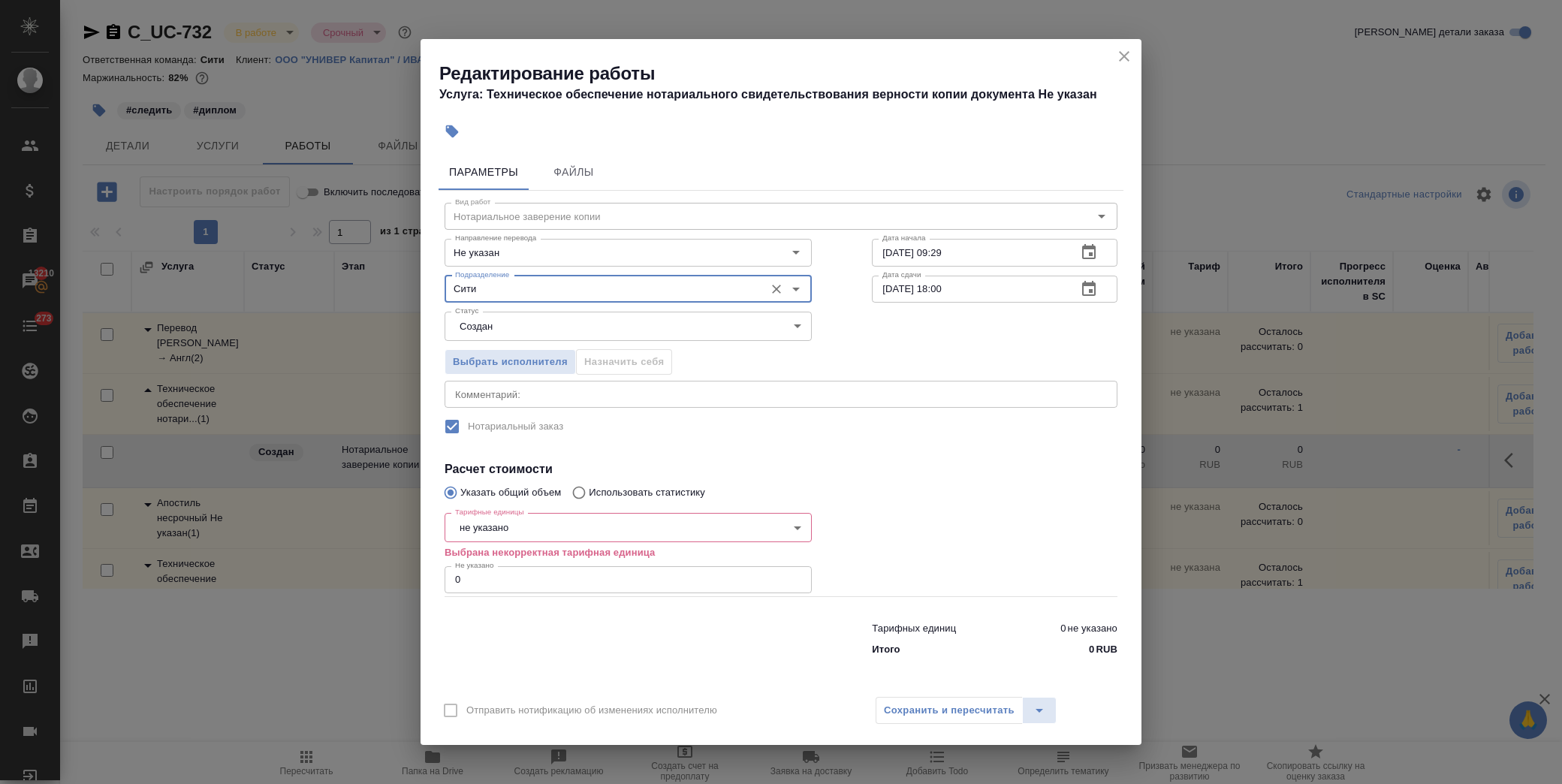
type input "Сити"
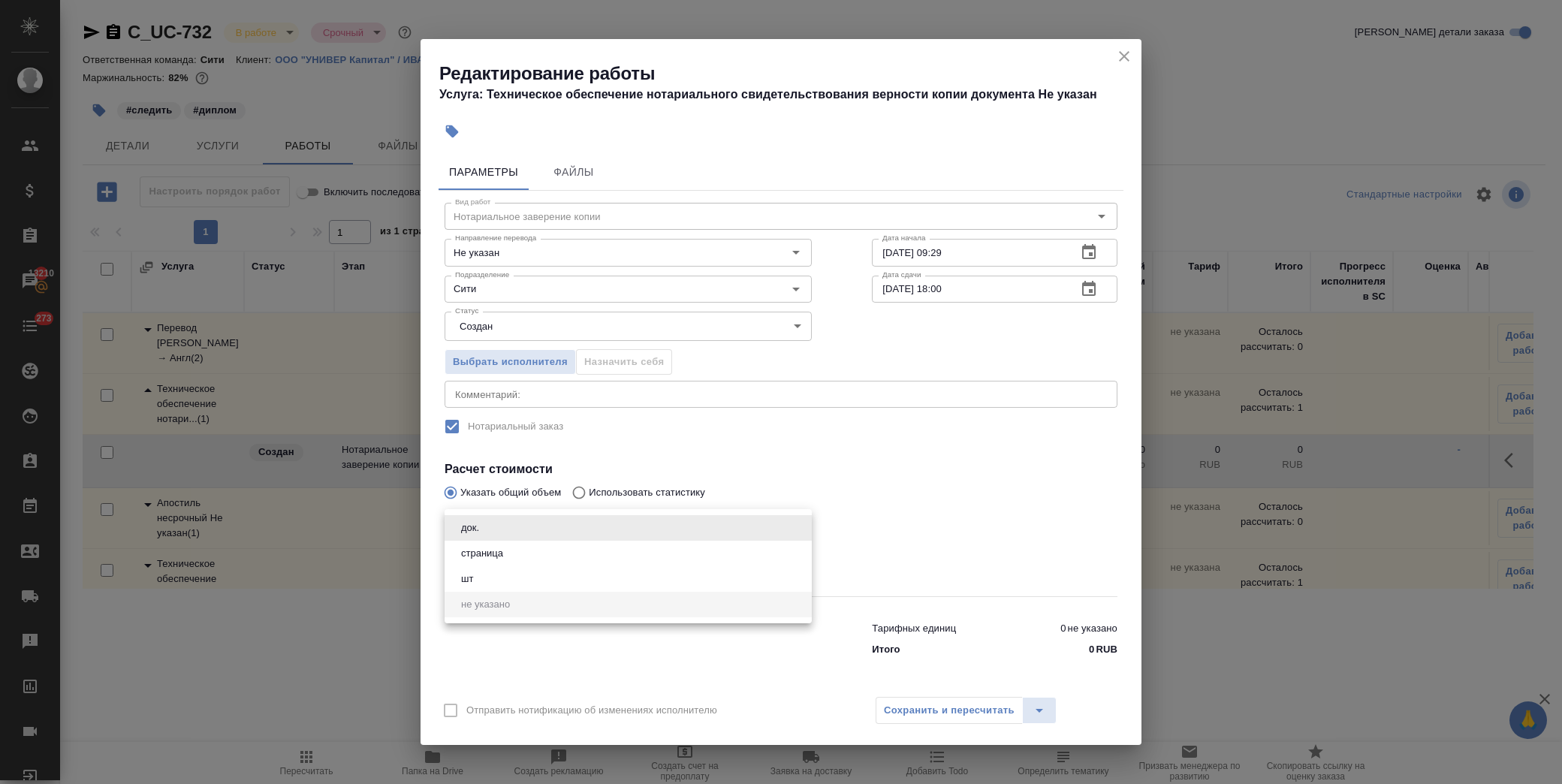
click at [550, 524] on body "🙏 .cls-1 fill:#fff; AWATERA Лофицкая Юлия Владимировна Клиенты Спецификации Зак…" at bounding box center [781, 392] width 1562 height 784
click at [552, 524] on li "док." at bounding box center [628, 528] width 368 height 26
type input "5a8b1489cc6b4906c91bfd8b"
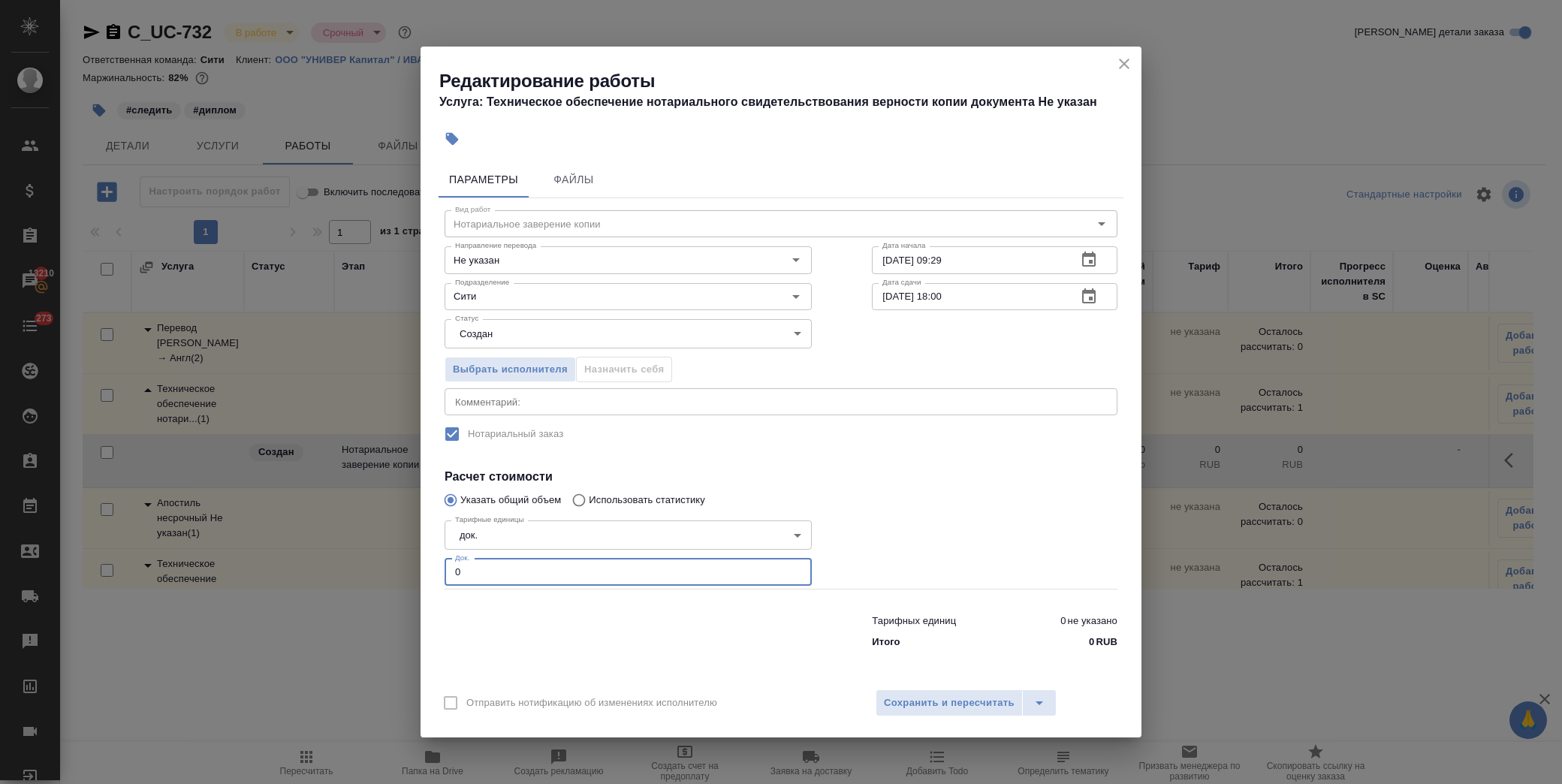
drag, startPoint x: 517, startPoint y: 563, endPoint x: 335, endPoint y: 572, distance: 182.2
click at [335, 572] on div "Редактирование работы Услуга: Техническое обеспечение нотариального свидетельст…" at bounding box center [781, 392] width 1562 height 784
type input "1"
click at [977, 711] on button "Сохранить и пересчитать" at bounding box center [949, 702] width 147 height 27
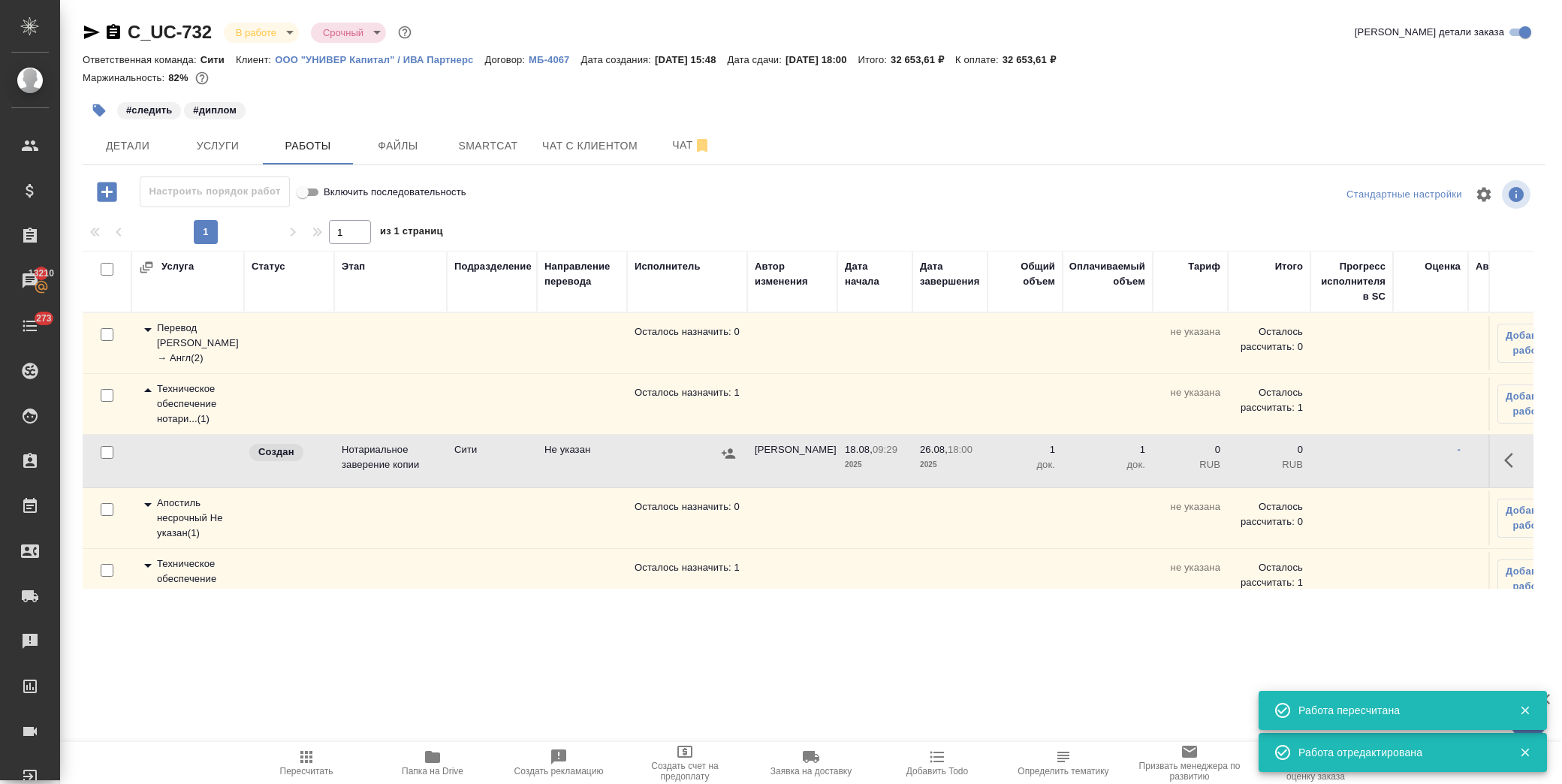
click at [1505, 455] on icon "button" at bounding box center [1514, 461] width 18 height 18
click at [1400, 462] on icon "button" at bounding box center [1403, 461] width 18 height 18
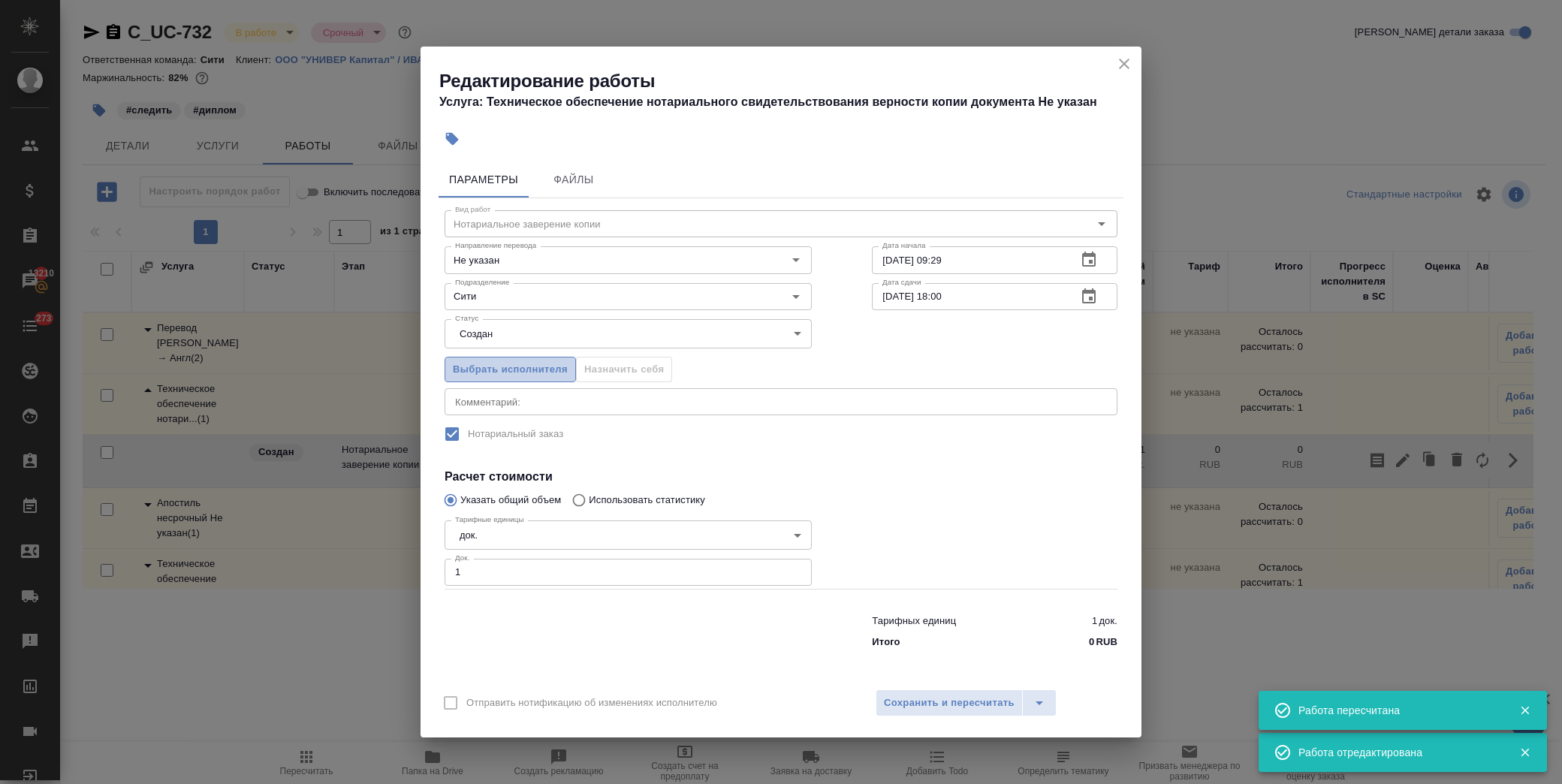
click at [519, 366] on span "Выбрать исполнителя" at bounding box center [511, 369] width 115 height 18
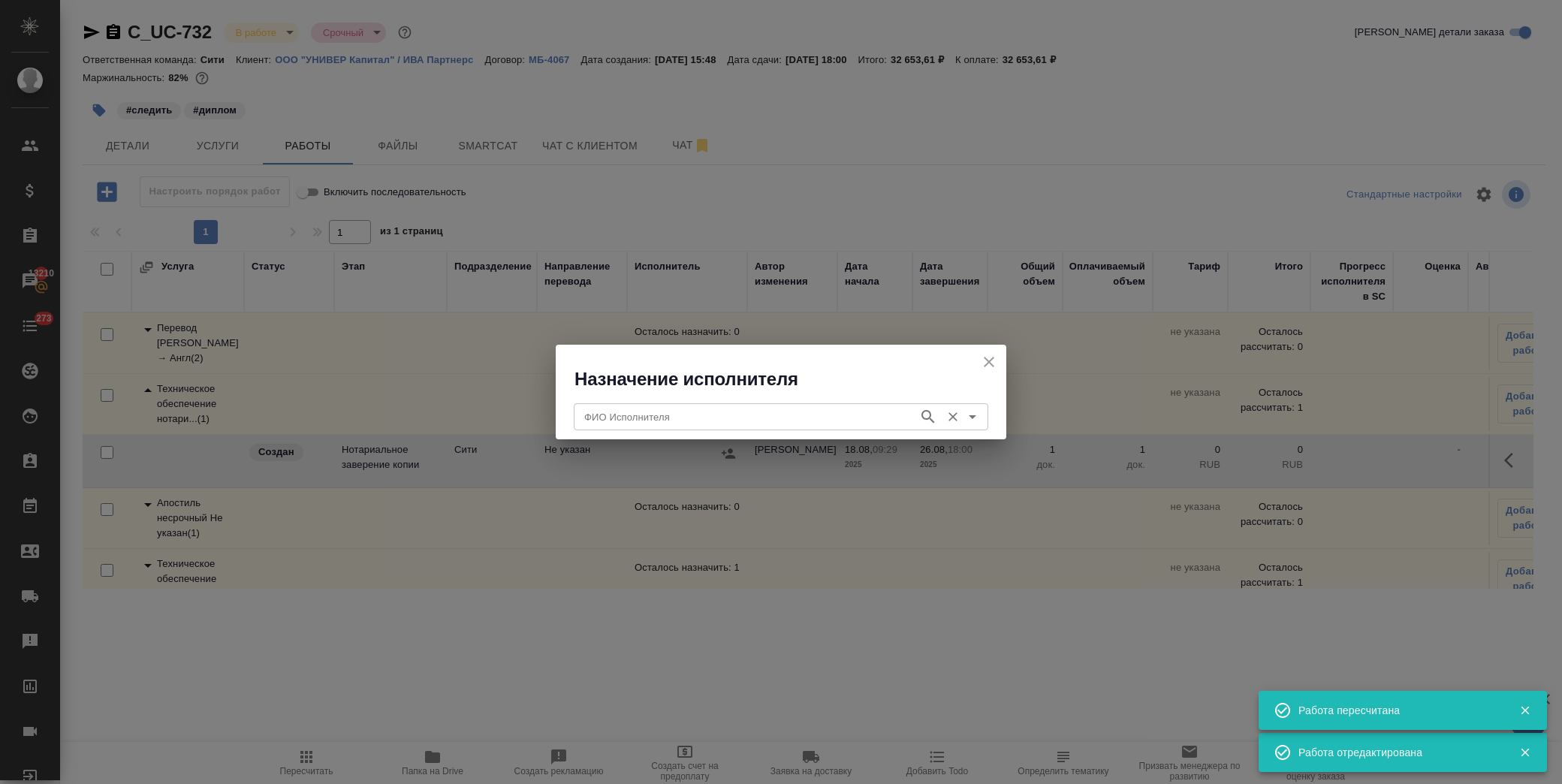
drag, startPoint x: 685, startPoint y: 413, endPoint x: 662, endPoint y: 419, distance: 23.8
click at [678, 416] on input "ФИО Исполнителя" at bounding box center [745, 417] width 333 height 18
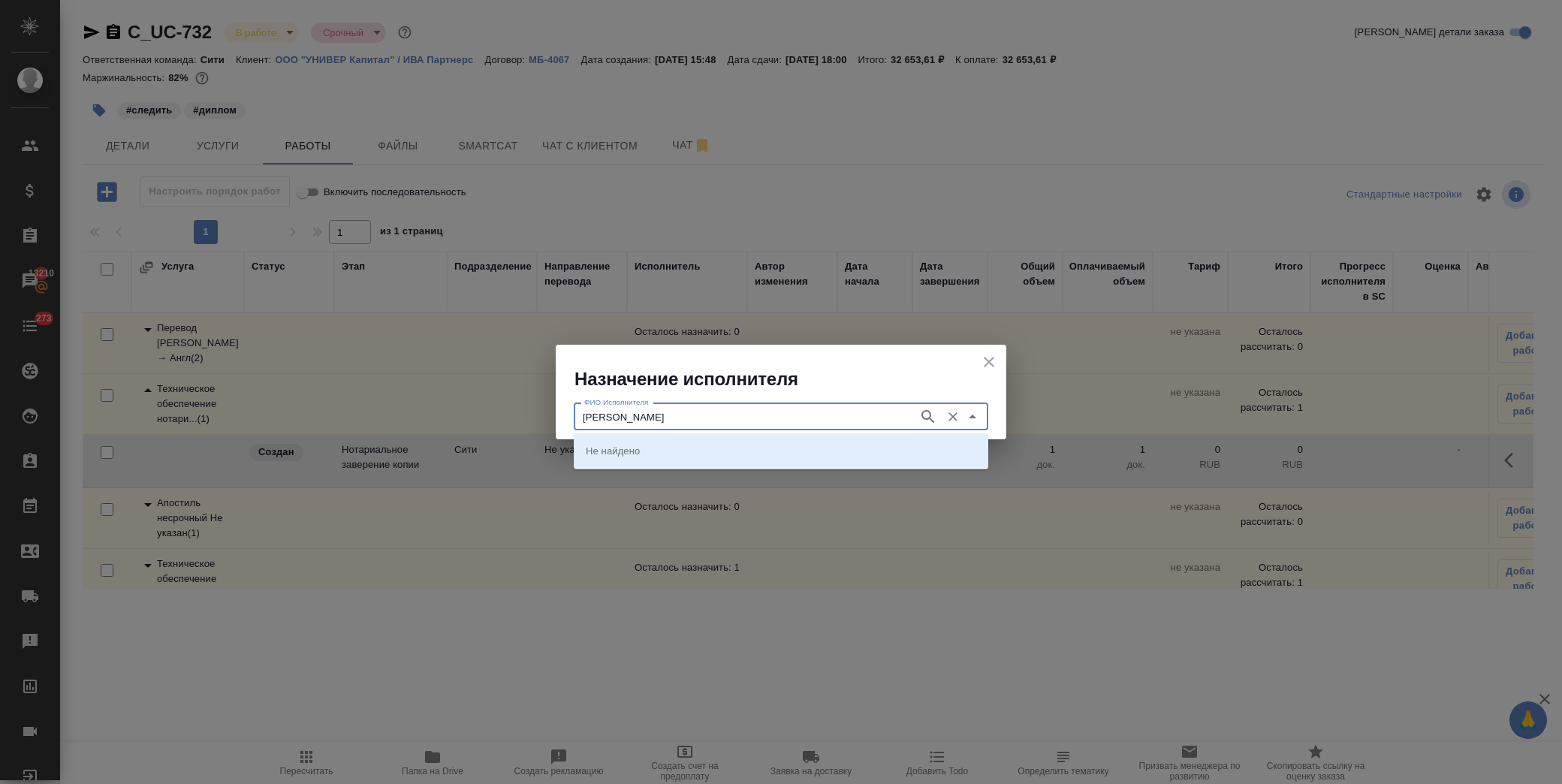
type input "[PERSON_NAME]"
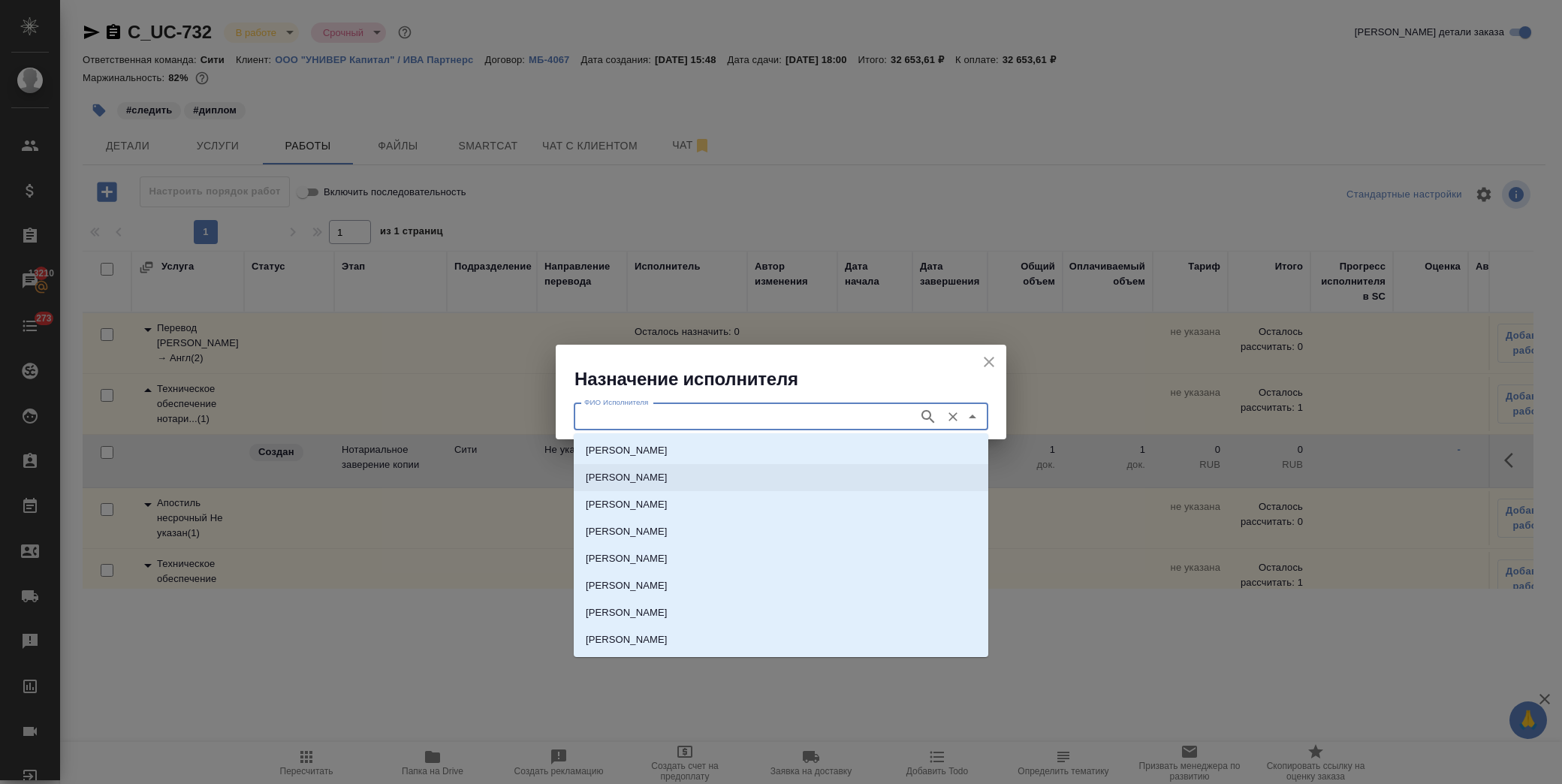
click at [662, 489] on li "[PERSON_NAME]" at bounding box center [781, 477] width 415 height 27
type input "[PERSON_NAME]"
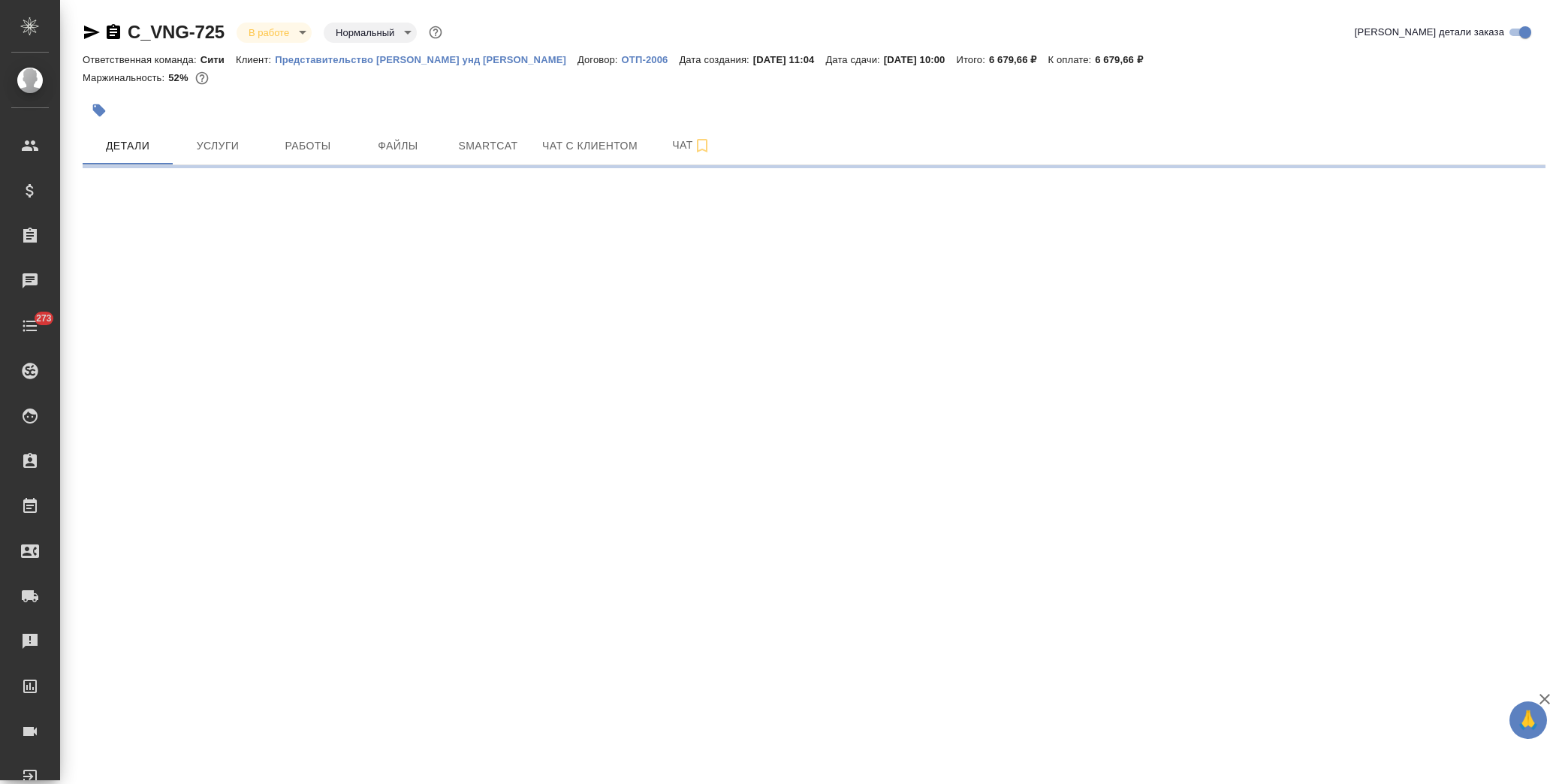
select select "RU"
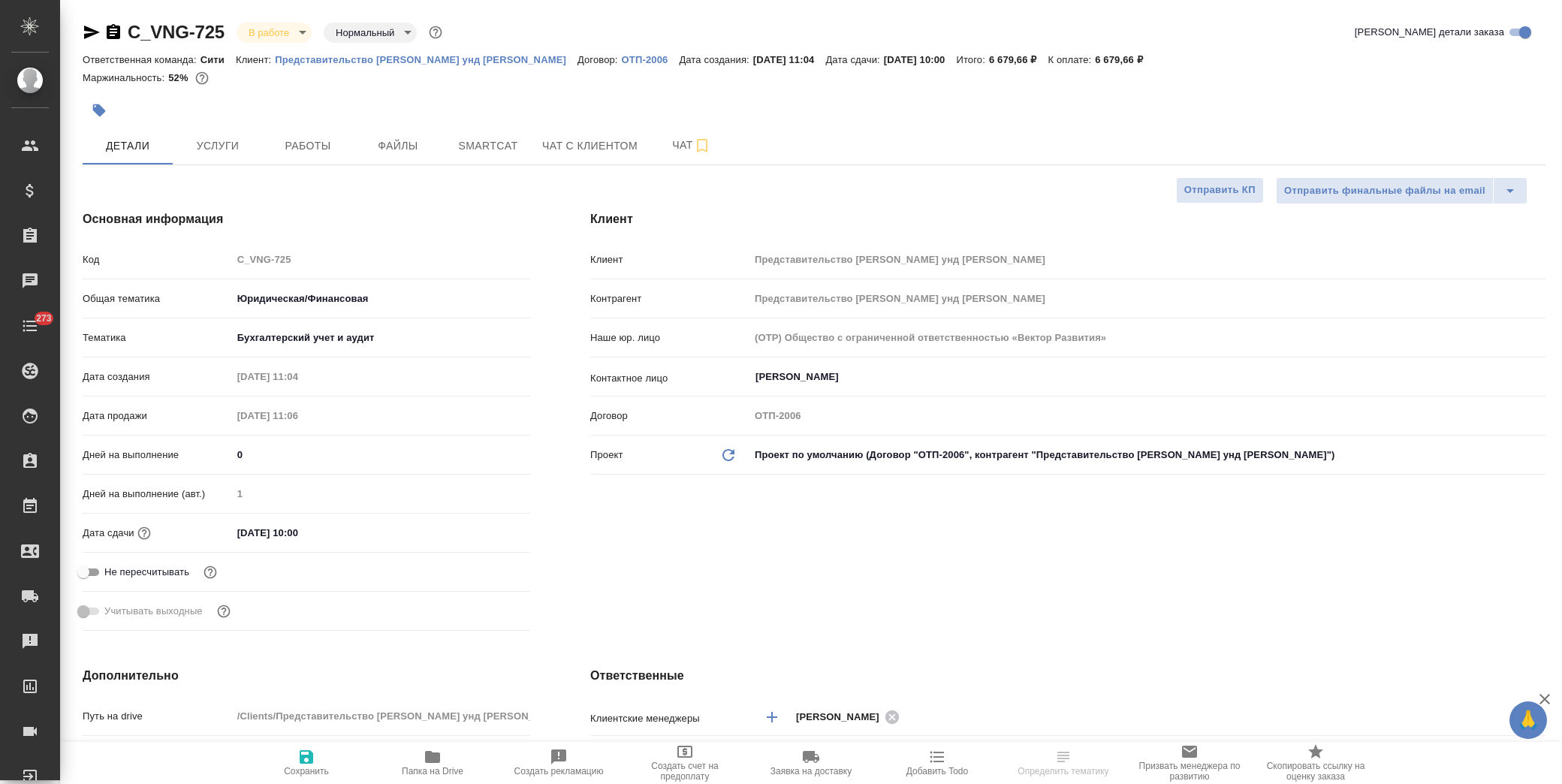
type textarea "x"
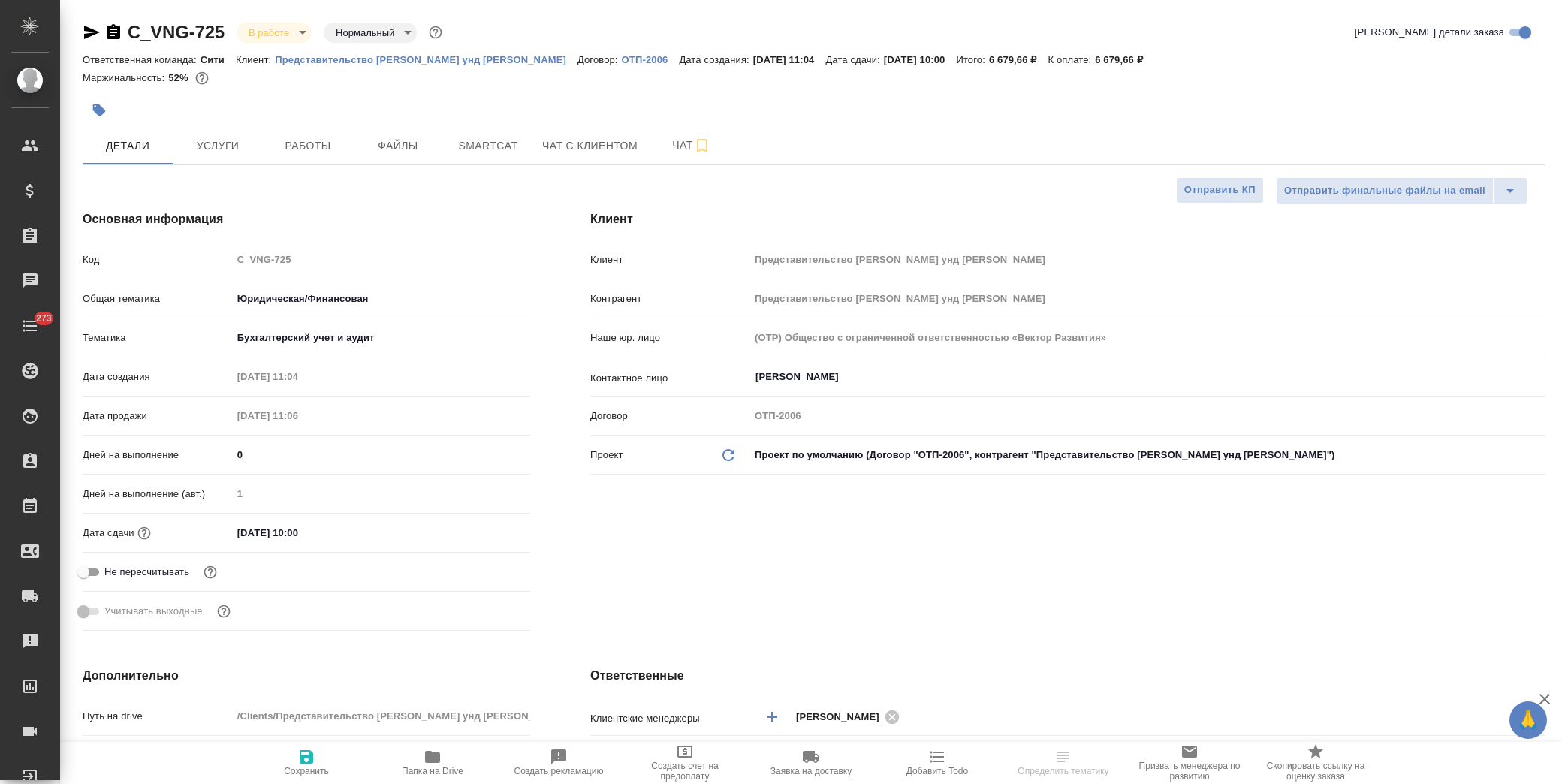
type textarea "x"
click at [445, 763] on span "Папка на Drive" at bounding box center [432, 762] width 108 height 29
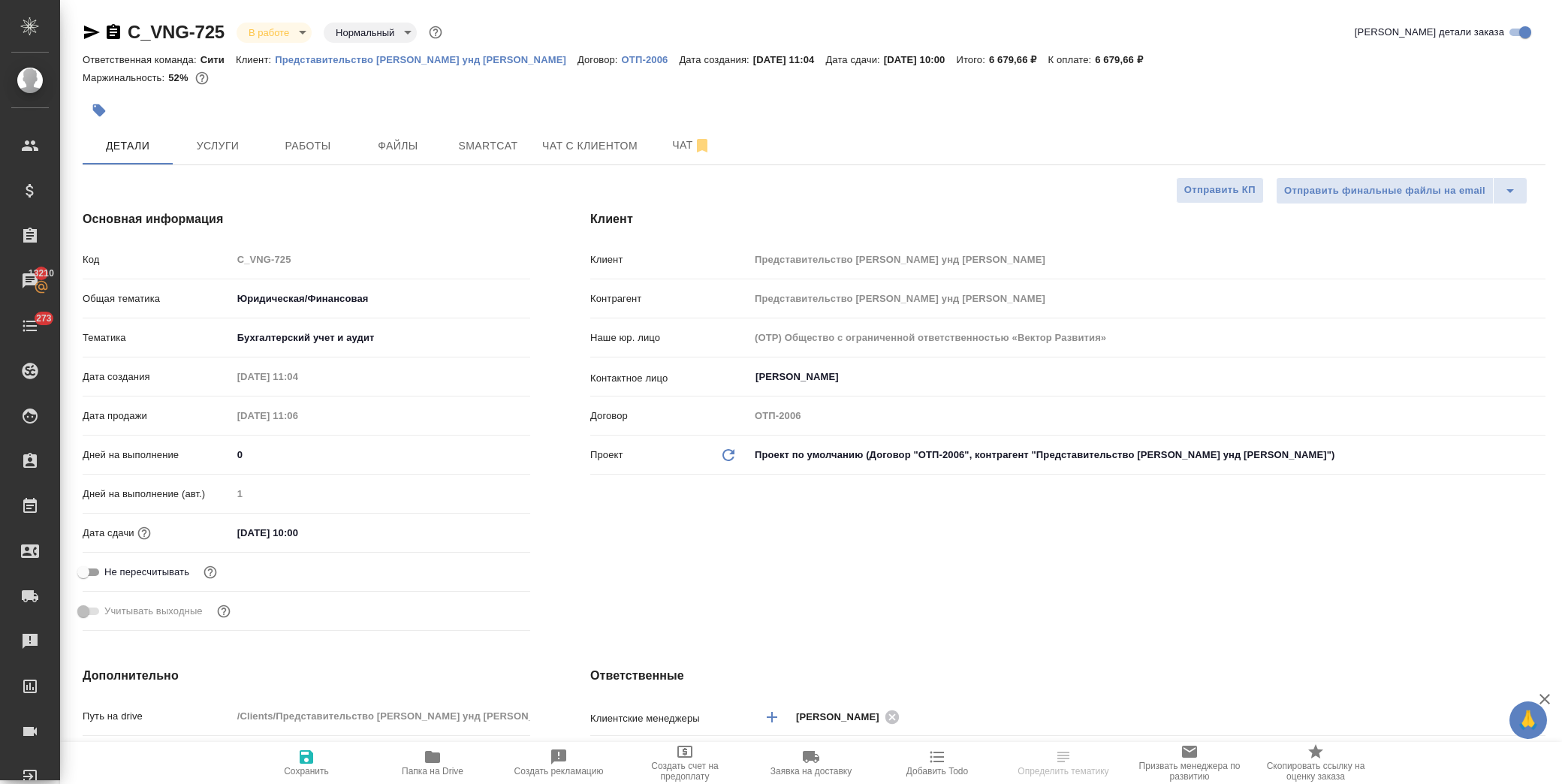
type textarea "x"
select select "RU"
type textarea "x"
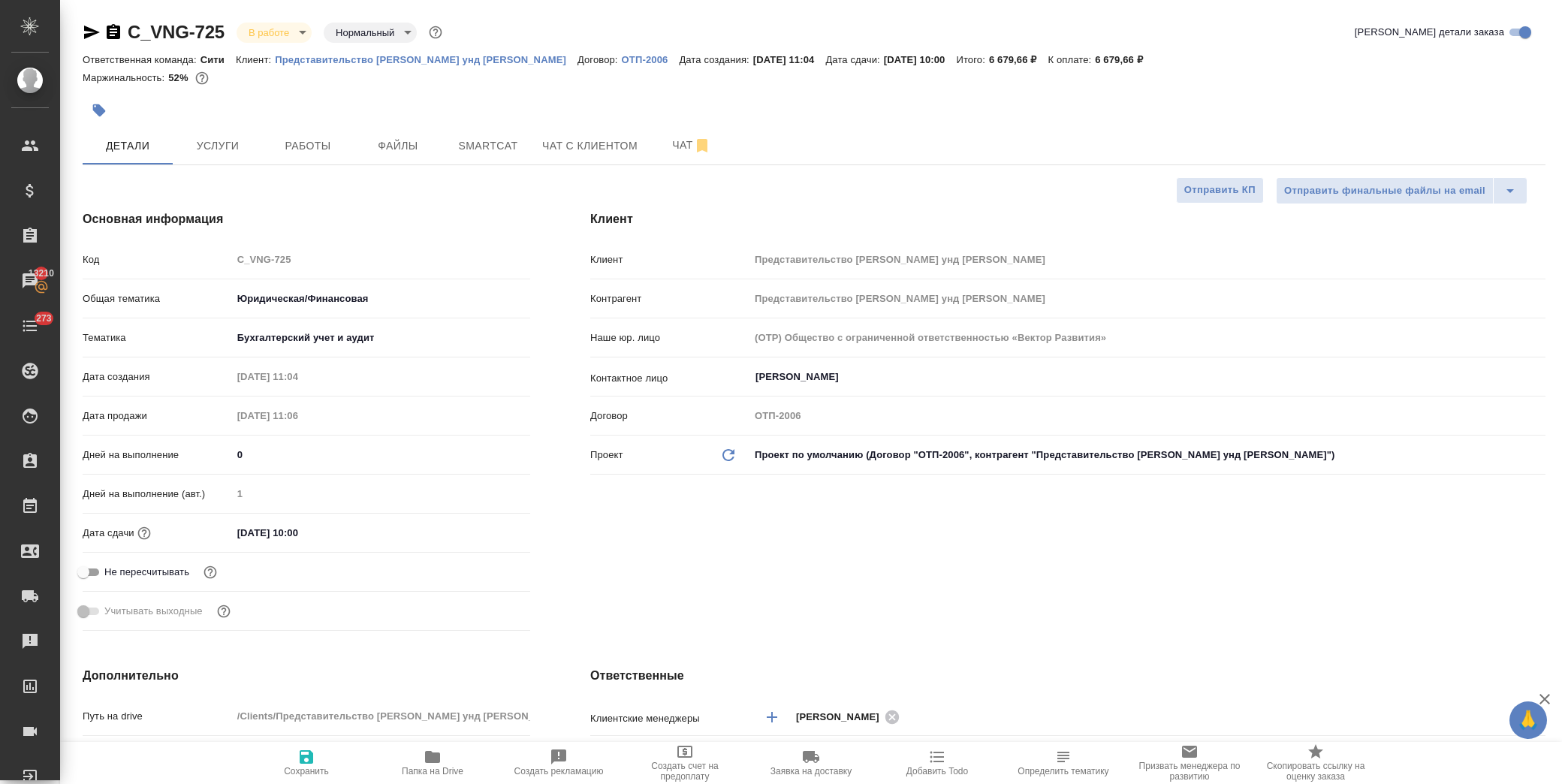
type textarea "x"
click at [291, 134] on button "Работы" at bounding box center [308, 146] width 90 height 38
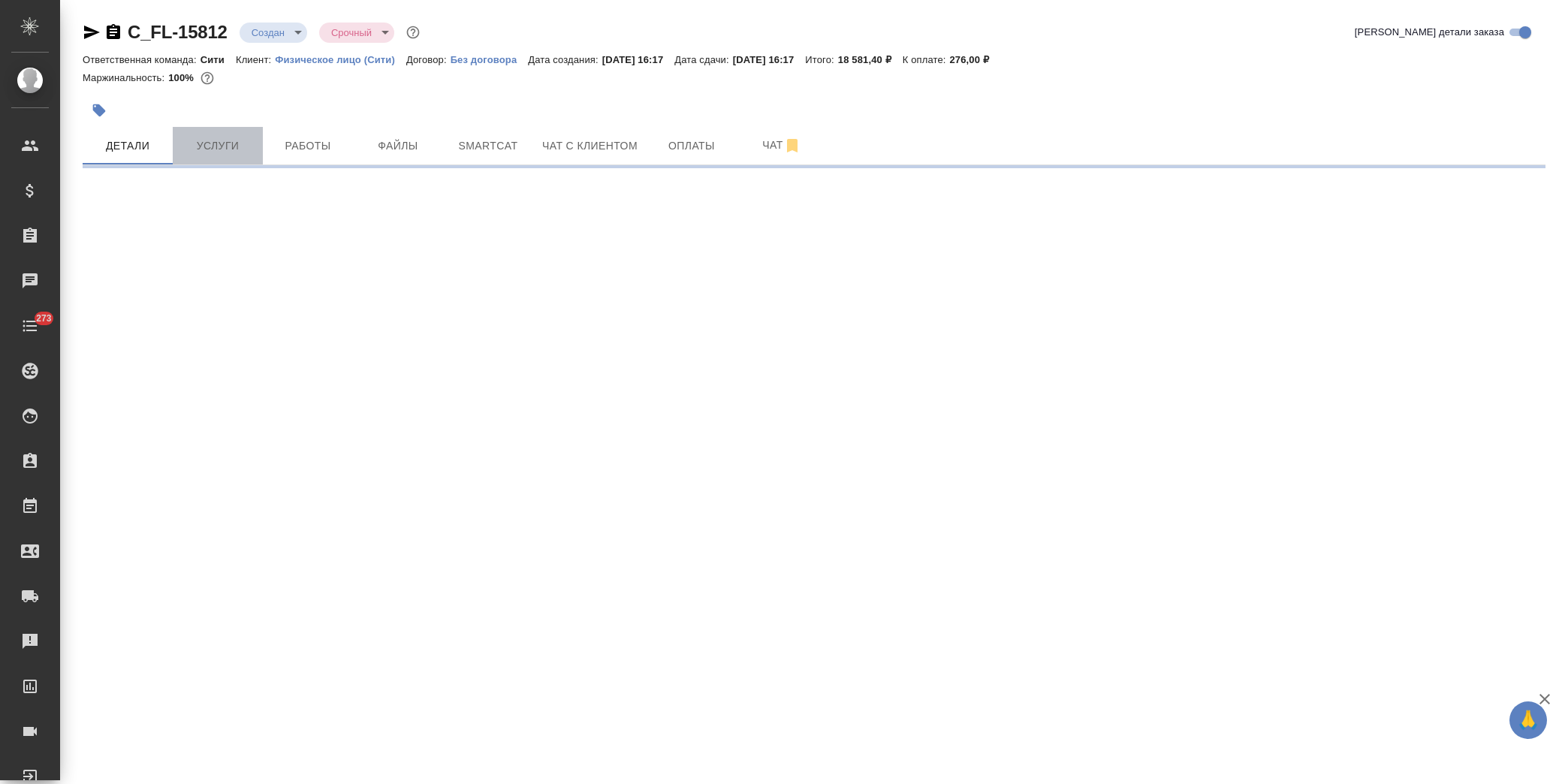
click at [217, 143] on span "Услуги" at bounding box center [217, 146] width 72 height 18
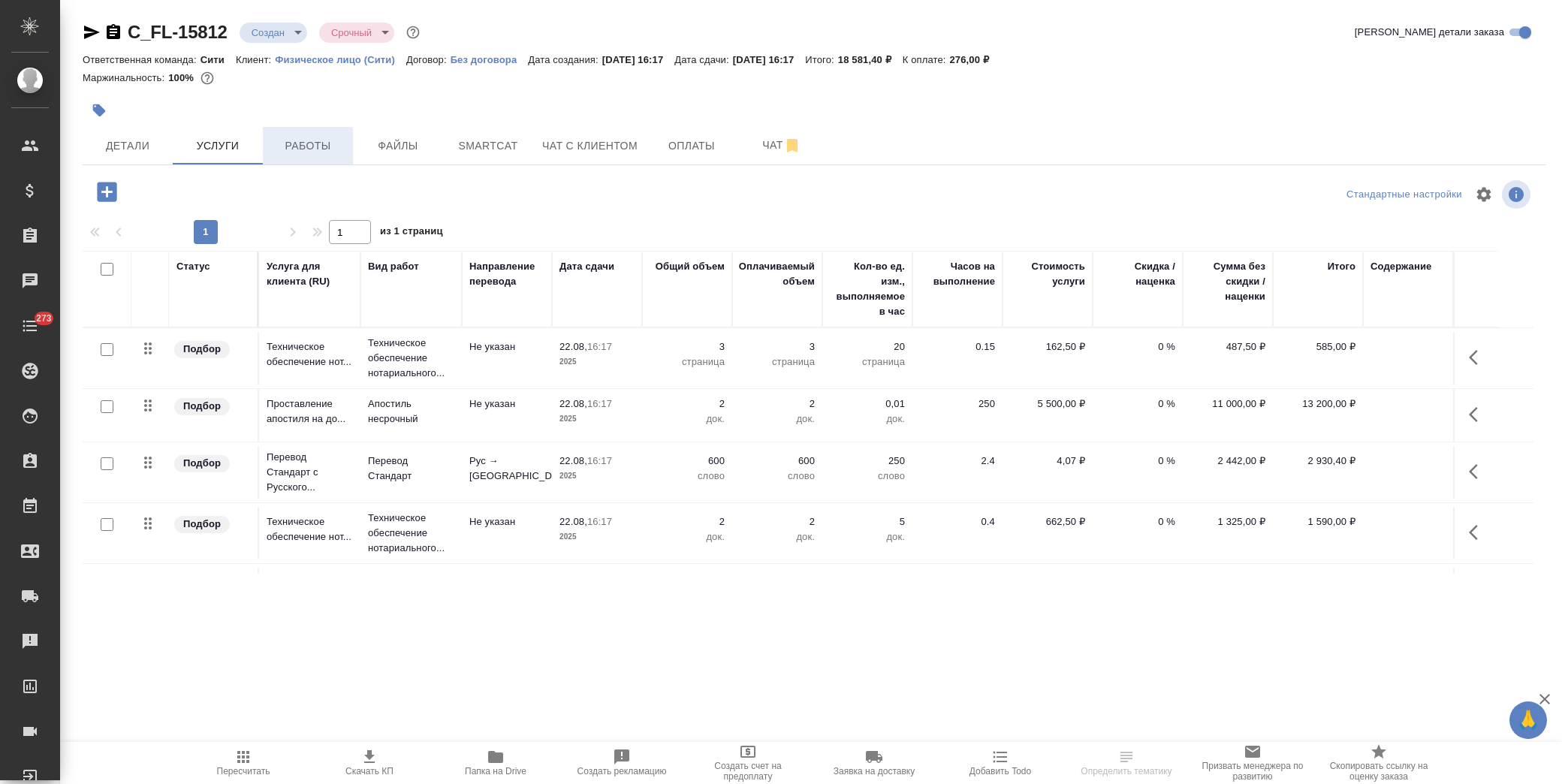
click at [295, 147] on span "Работы" at bounding box center [308, 146] width 72 height 18
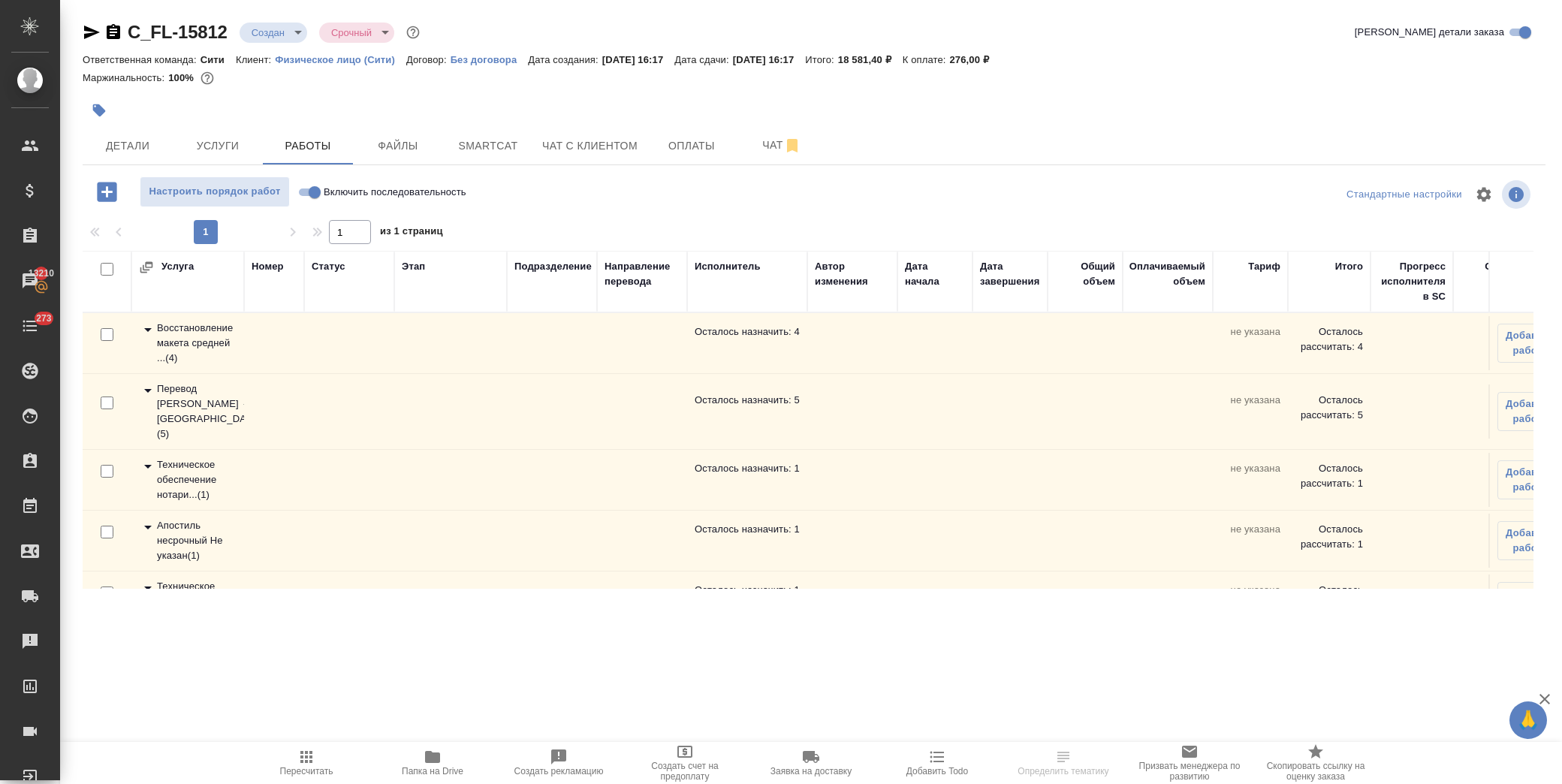
click at [147, 465] on icon at bounding box center [147, 467] width 7 height 4
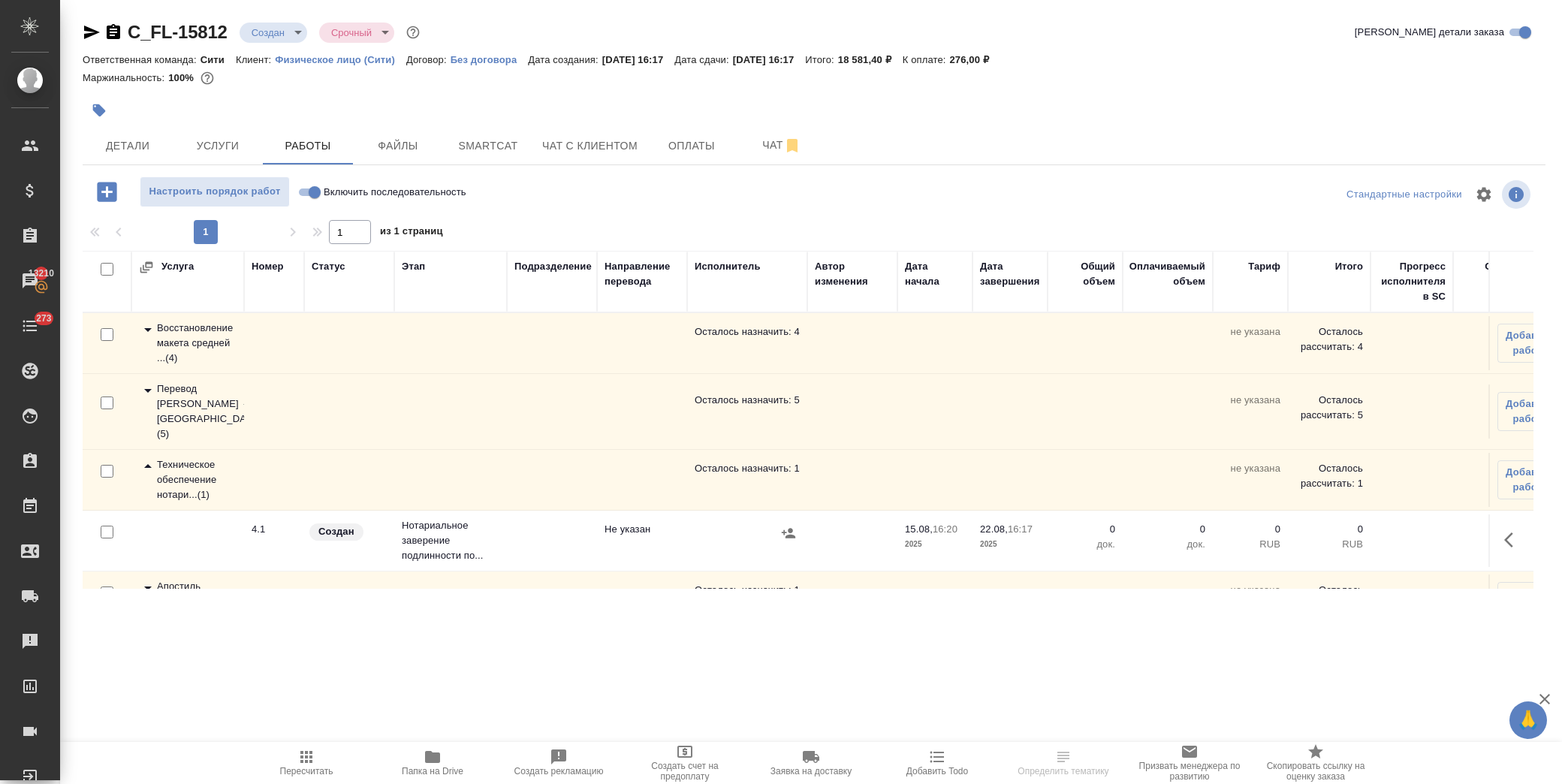
click at [145, 457] on icon at bounding box center [148, 466] width 18 height 18
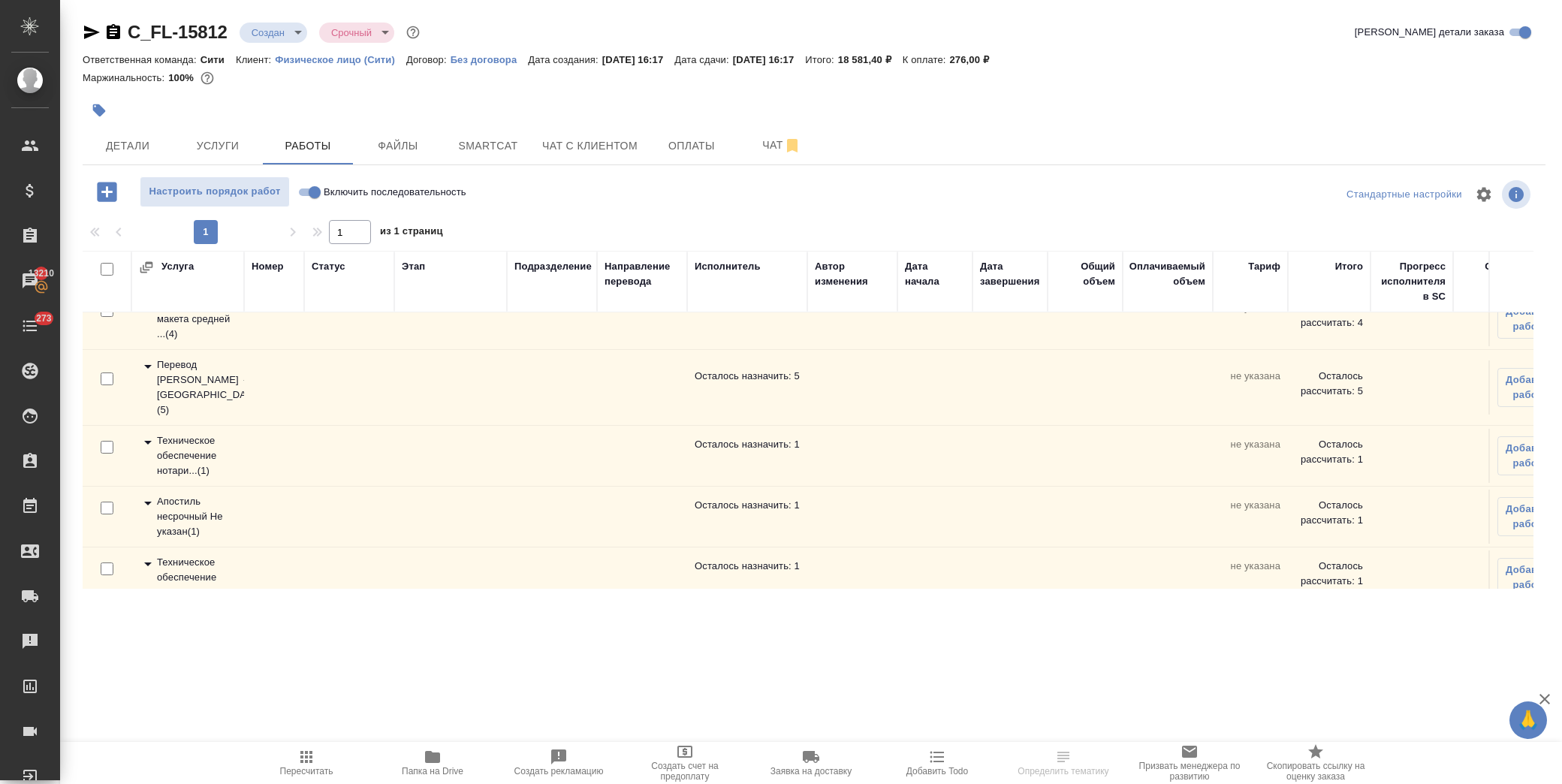
scroll to position [41, 0]
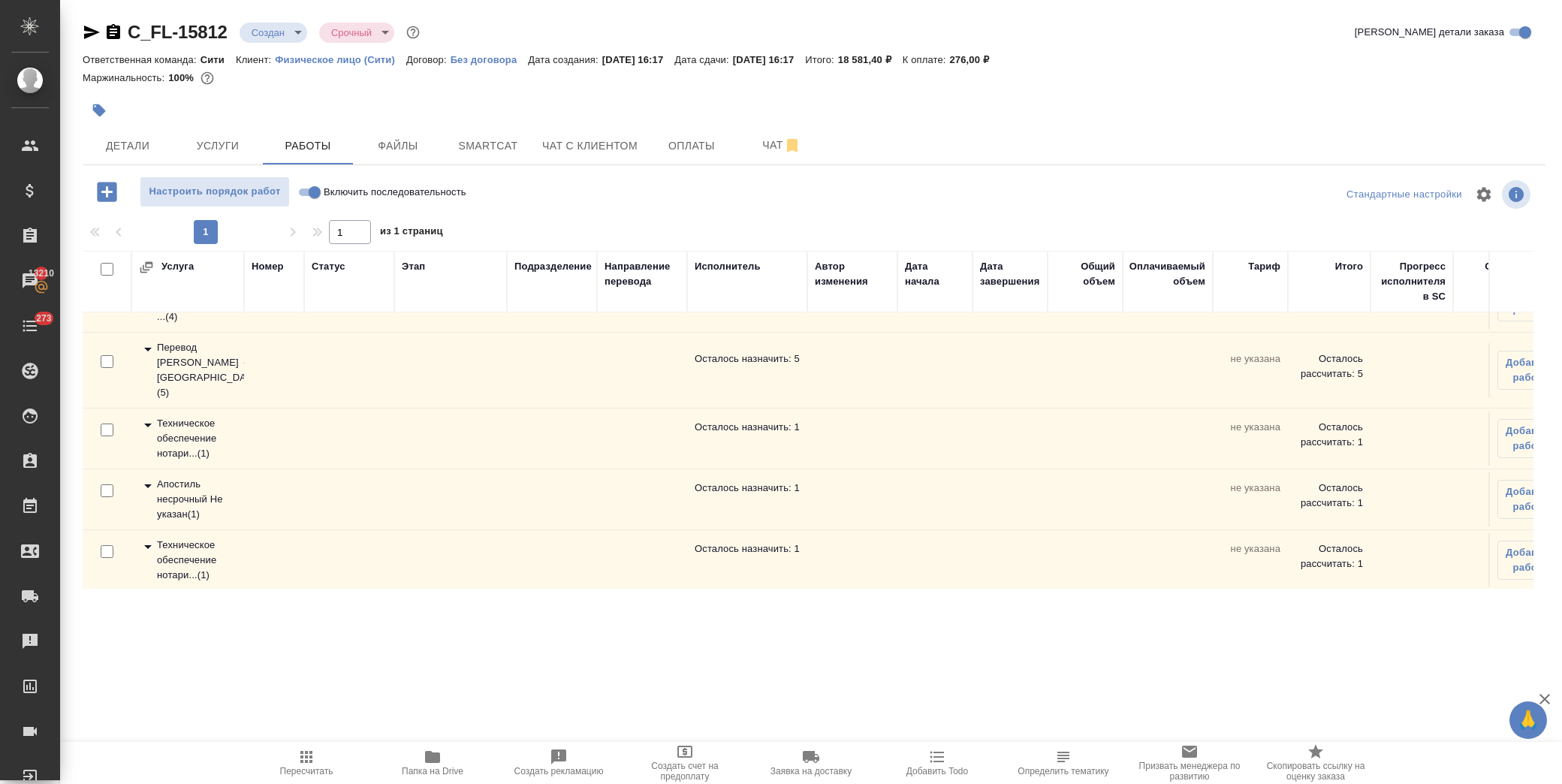
click at [140, 538] on icon at bounding box center [148, 547] width 18 height 18
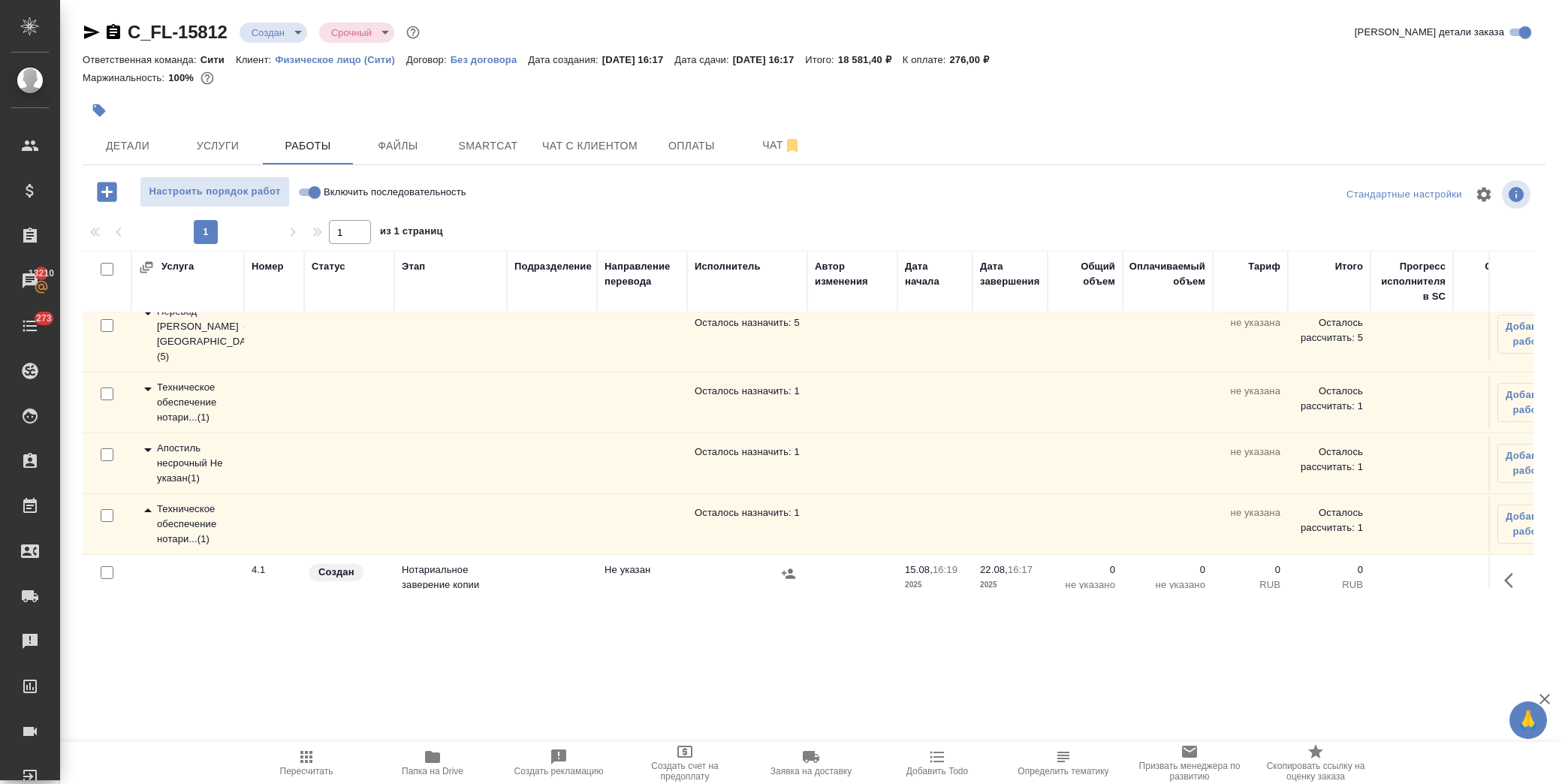
scroll to position [95, 0]
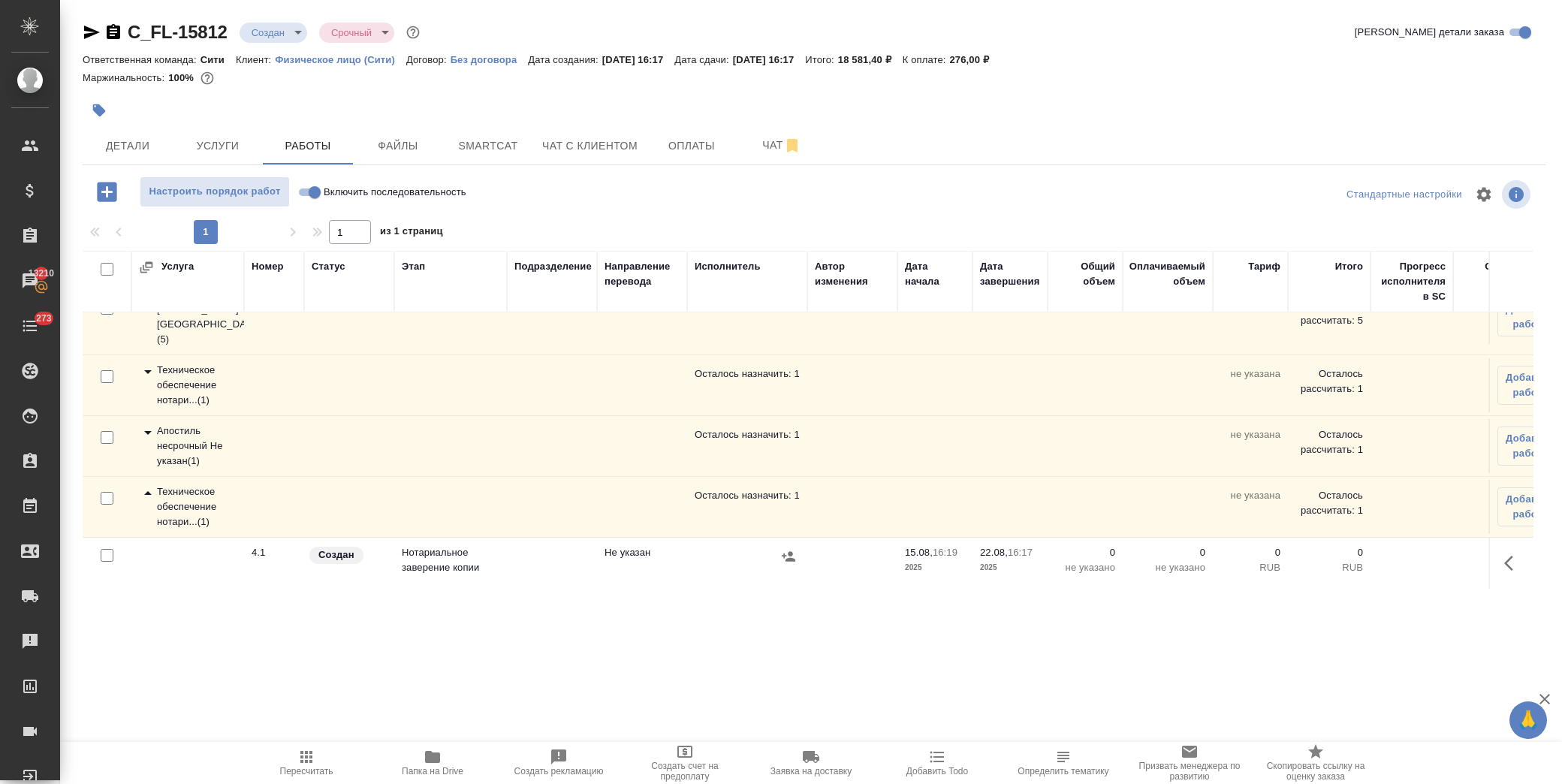
click at [1505, 555] on icon "button" at bounding box center [1514, 564] width 18 height 18
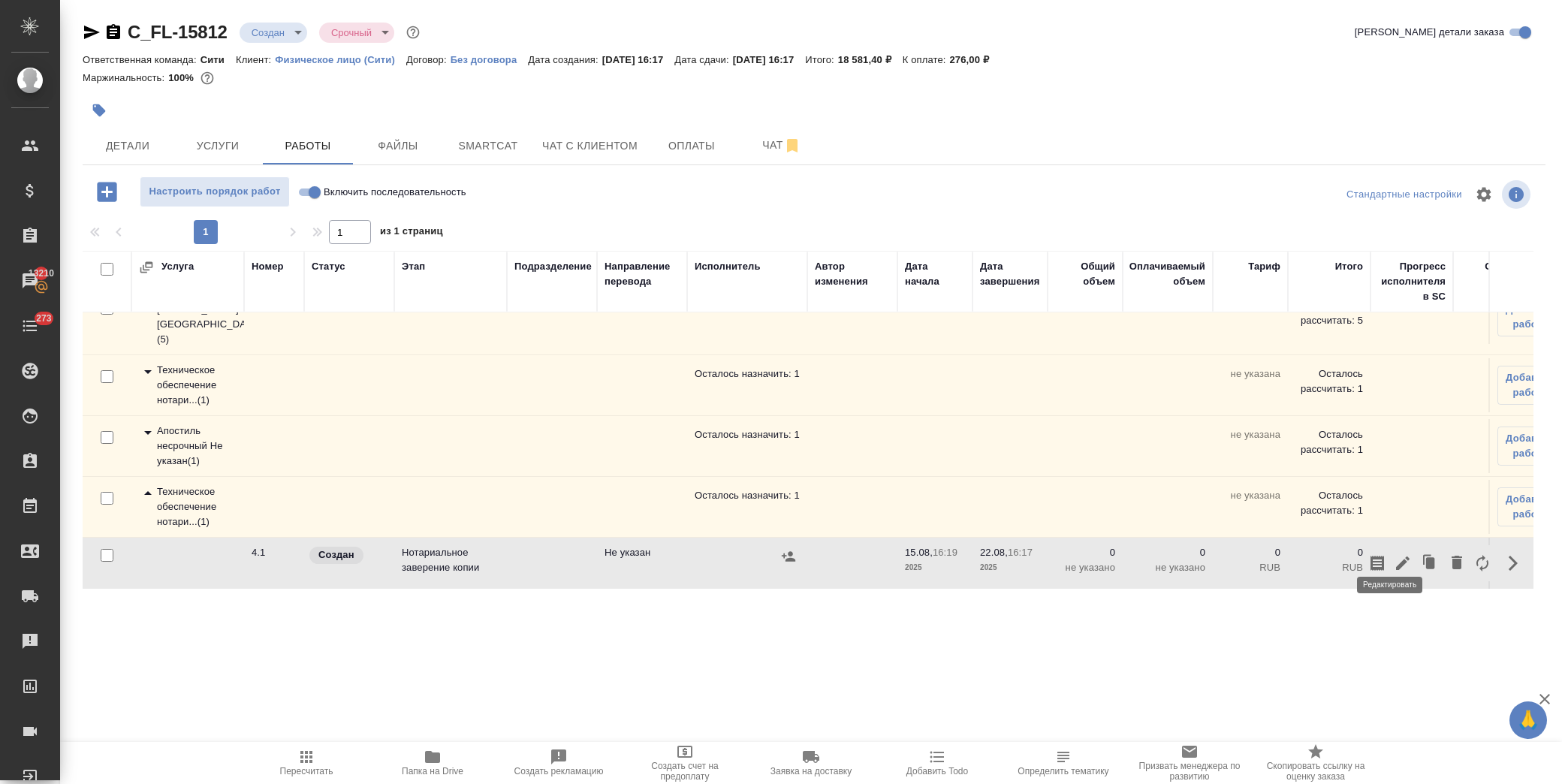
click at [1394, 555] on icon "button" at bounding box center [1403, 564] width 18 height 18
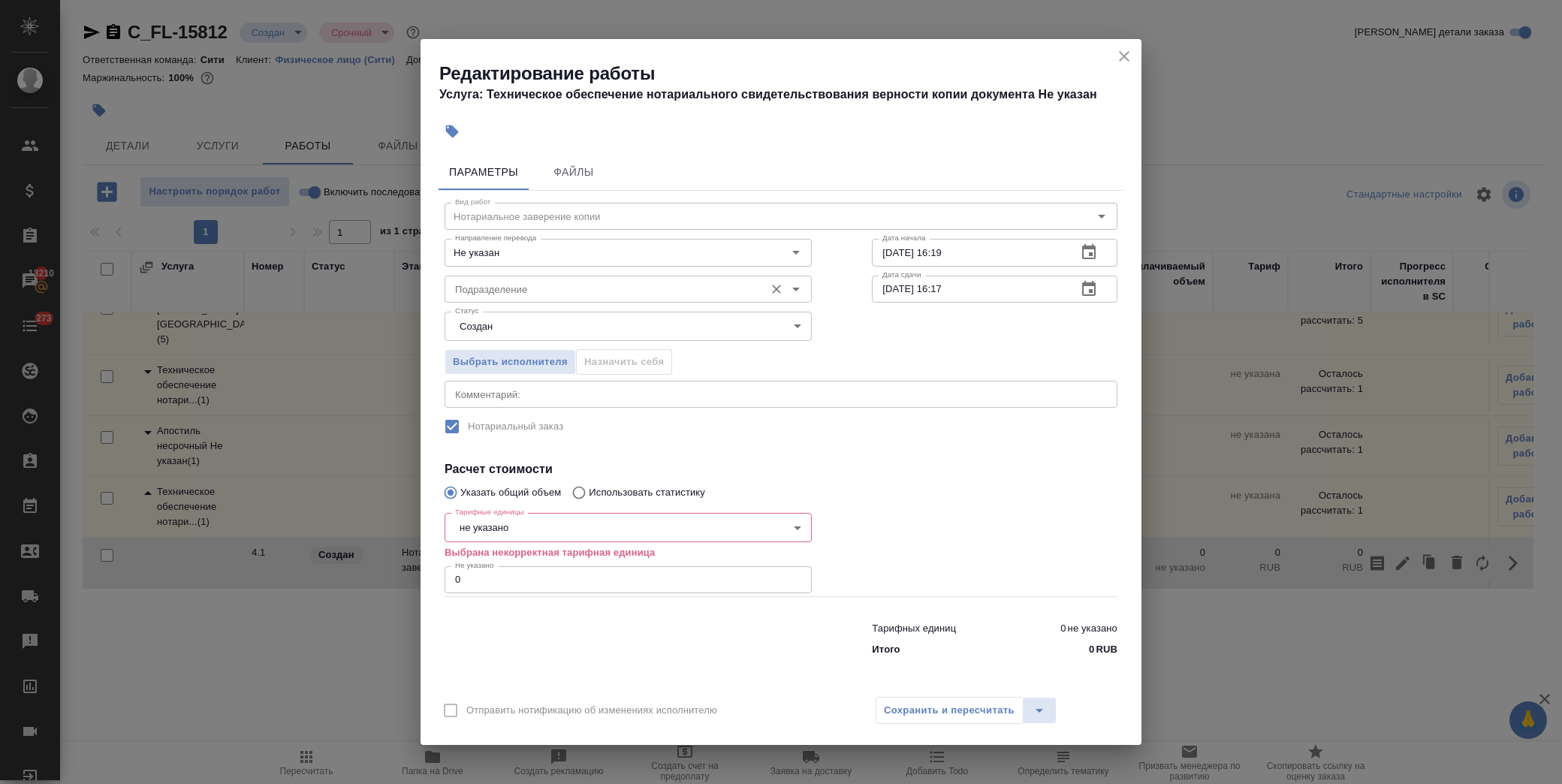
click at [539, 278] on div "Подразделение" at bounding box center [628, 288] width 368 height 27
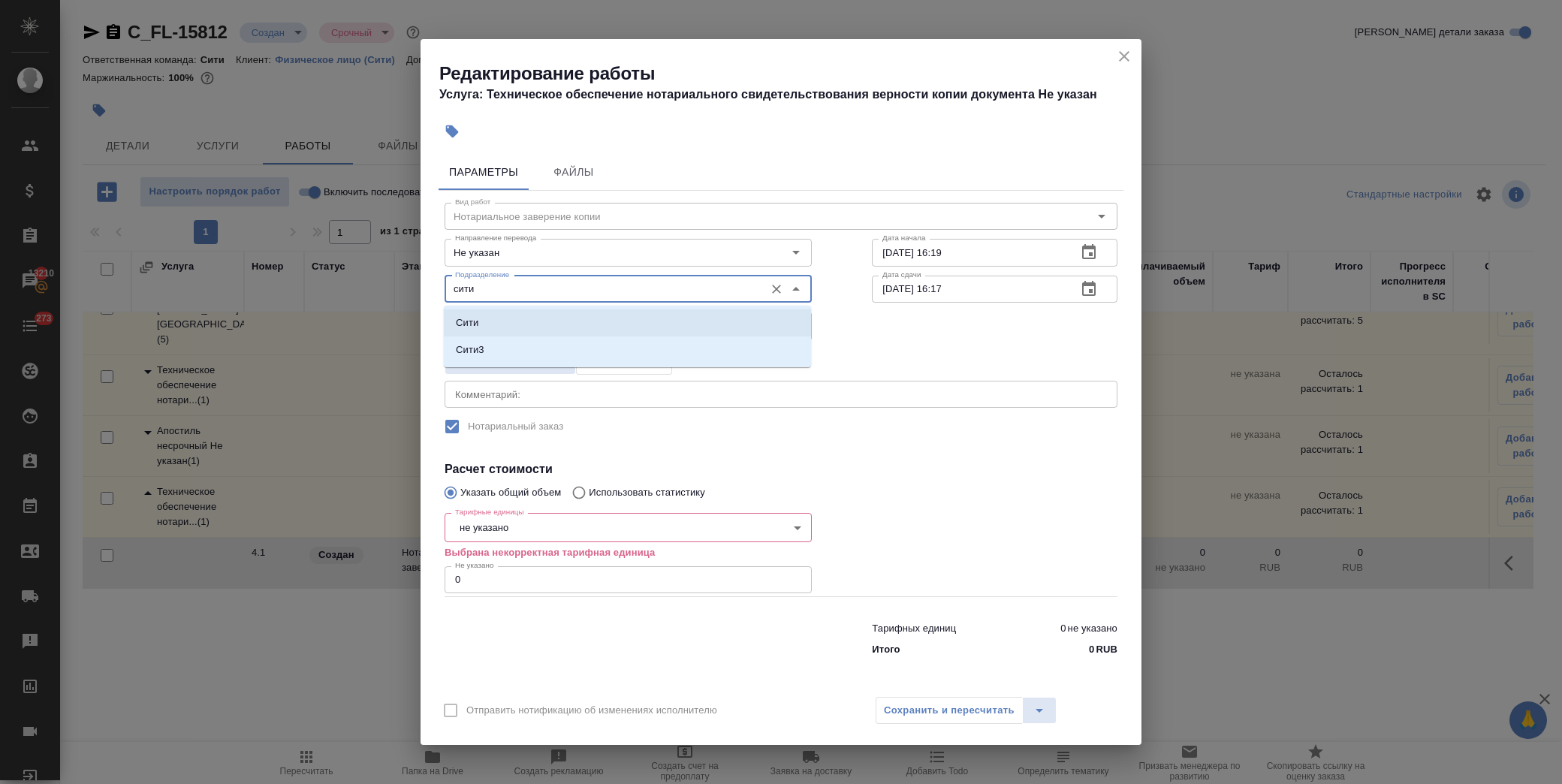
click at [531, 326] on li "Сити" at bounding box center [628, 322] width 368 height 27
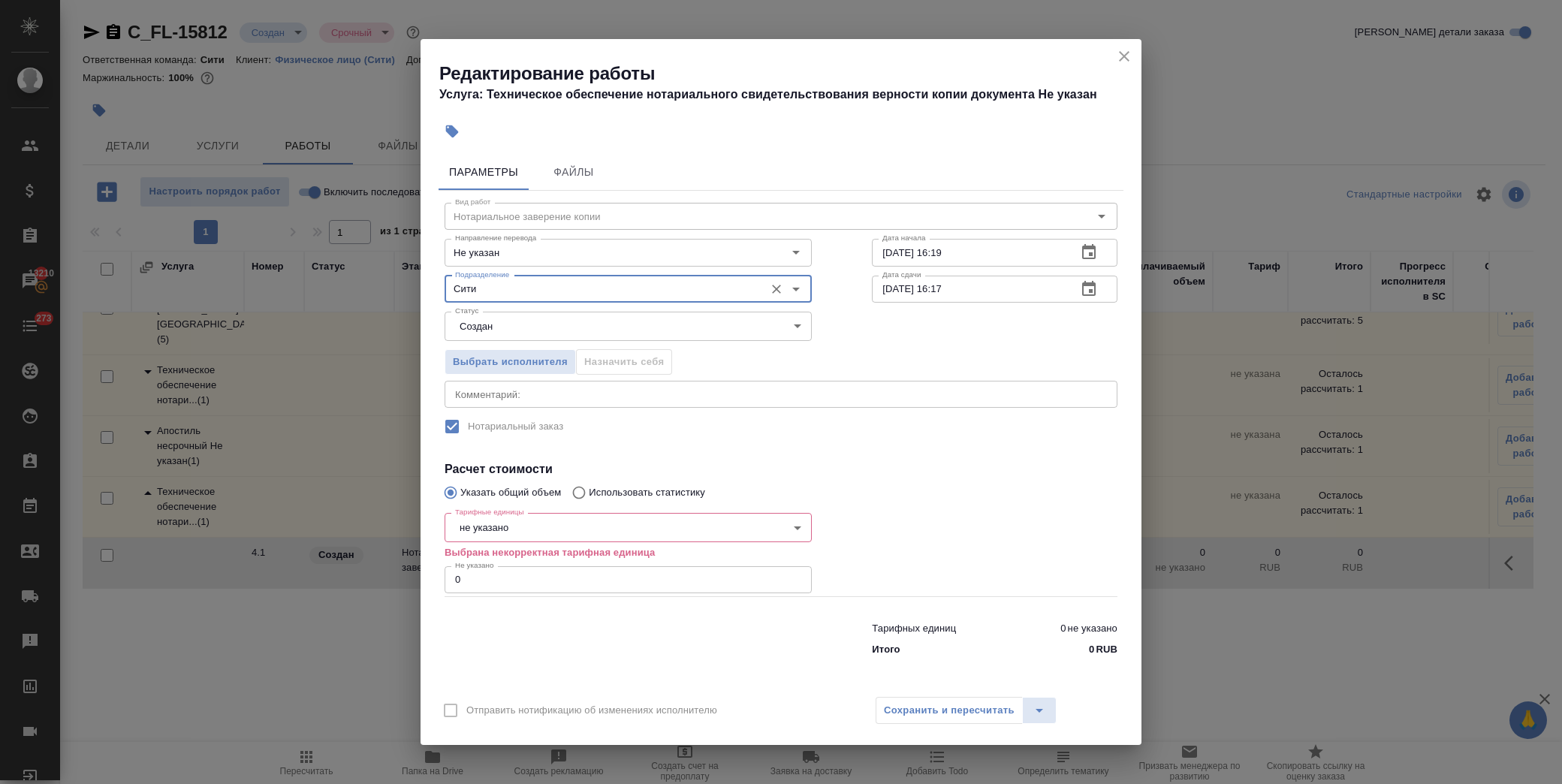
type input "Сити"
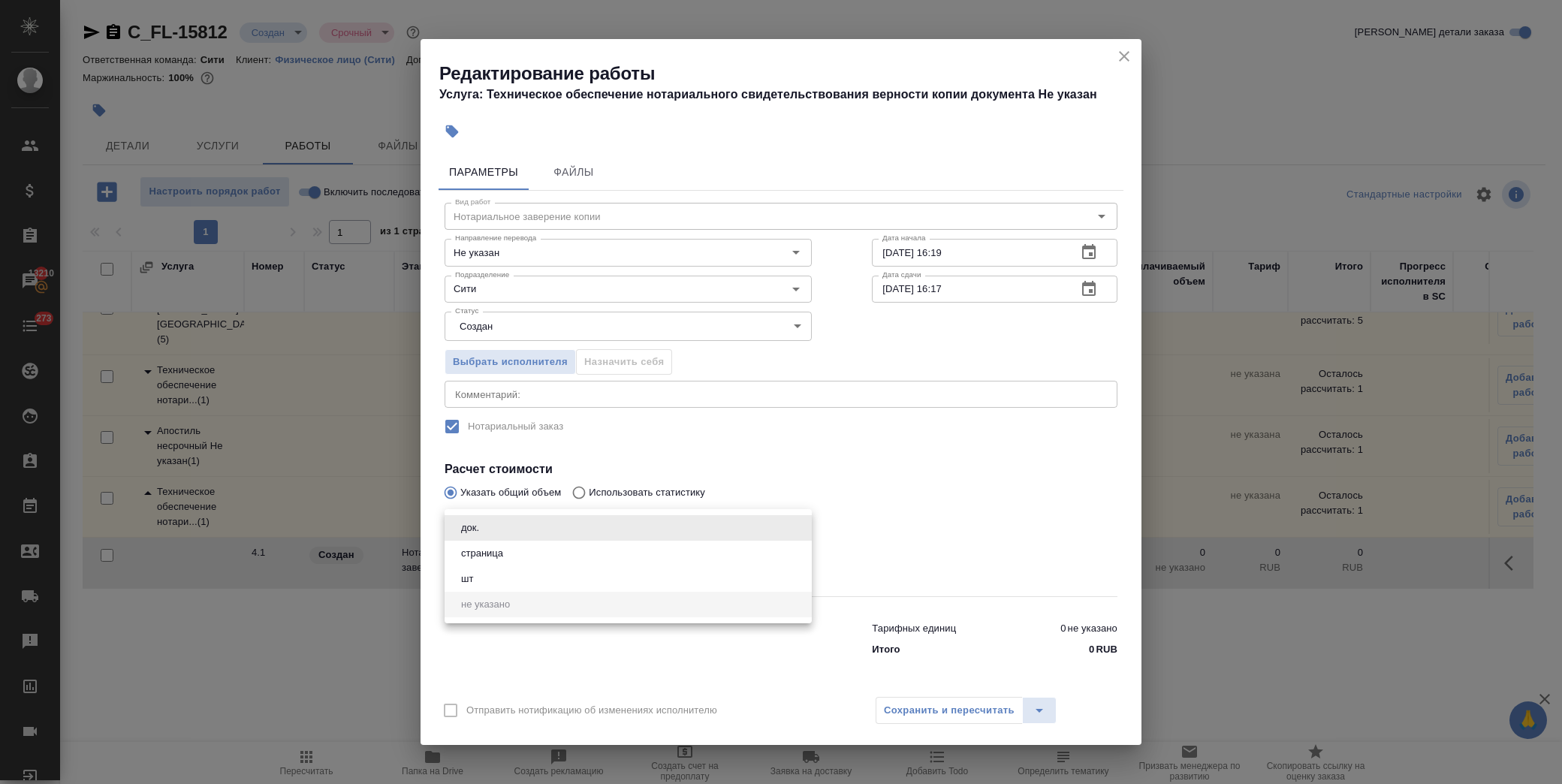
click at [524, 521] on body "🙏 .cls-1 fill:#fff; AWATERA [PERSON_NAME] Спецификации Заказы 13210 Чаты 273 To…" at bounding box center [781, 392] width 1562 height 784
click at [516, 555] on li "страница" at bounding box center [628, 554] width 368 height 26
type input "5a8b1489cc6b4906c91bfdb2"
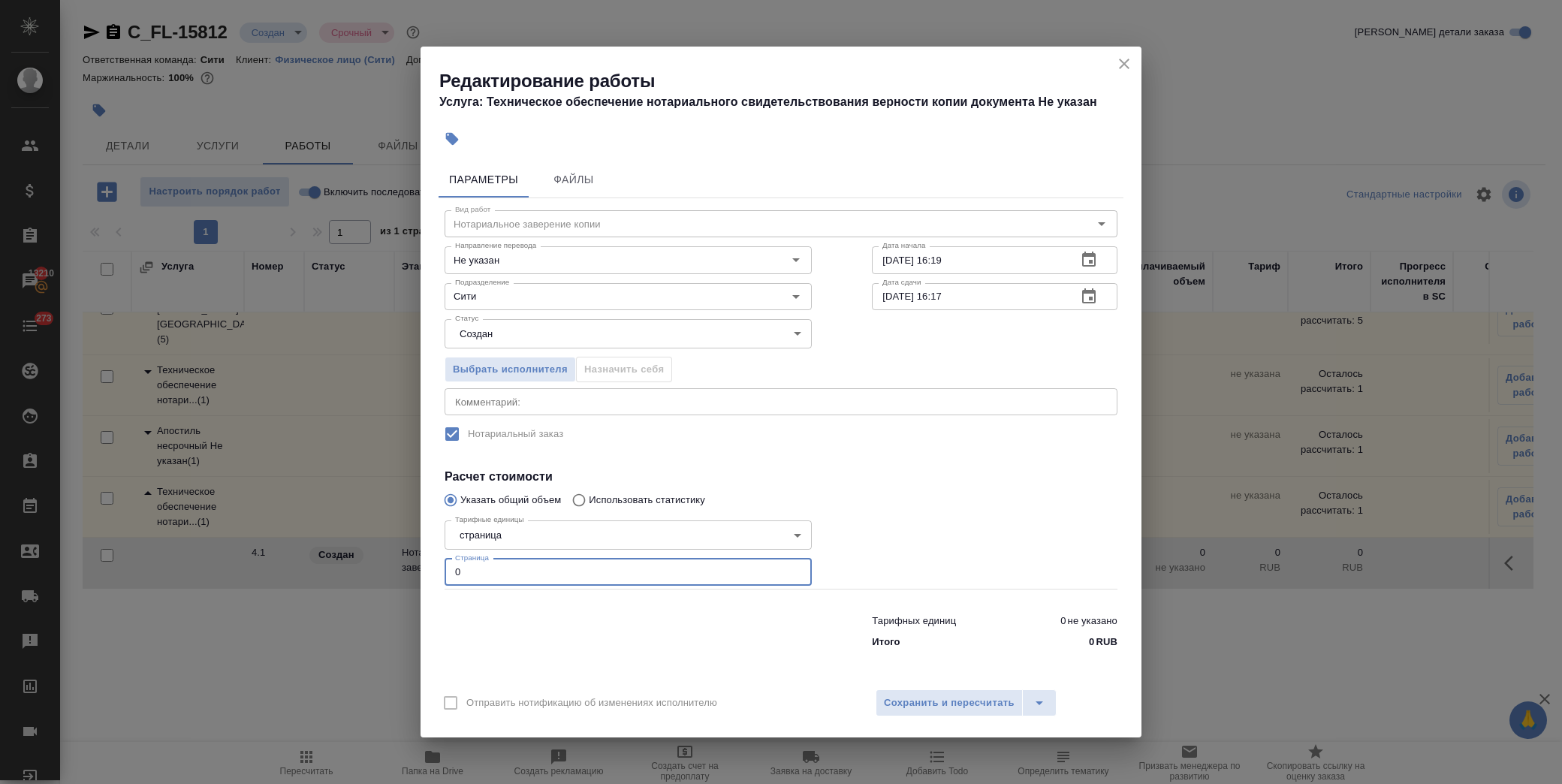
drag, startPoint x: 506, startPoint y: 575, endPoint x: 445, endPoint y: 538, distance: 71.3
click at [316, 577] on div "Редактирование работы Услуга: Техническое обеспечение нотариального свидетельст…" at bounding box center [781, 392] width 1562 height 784
type input "1"
type input "3"
click at [918, 708] on span "Сохранить и пересчитать" at bounding box center [949, 703] width 131 height 18
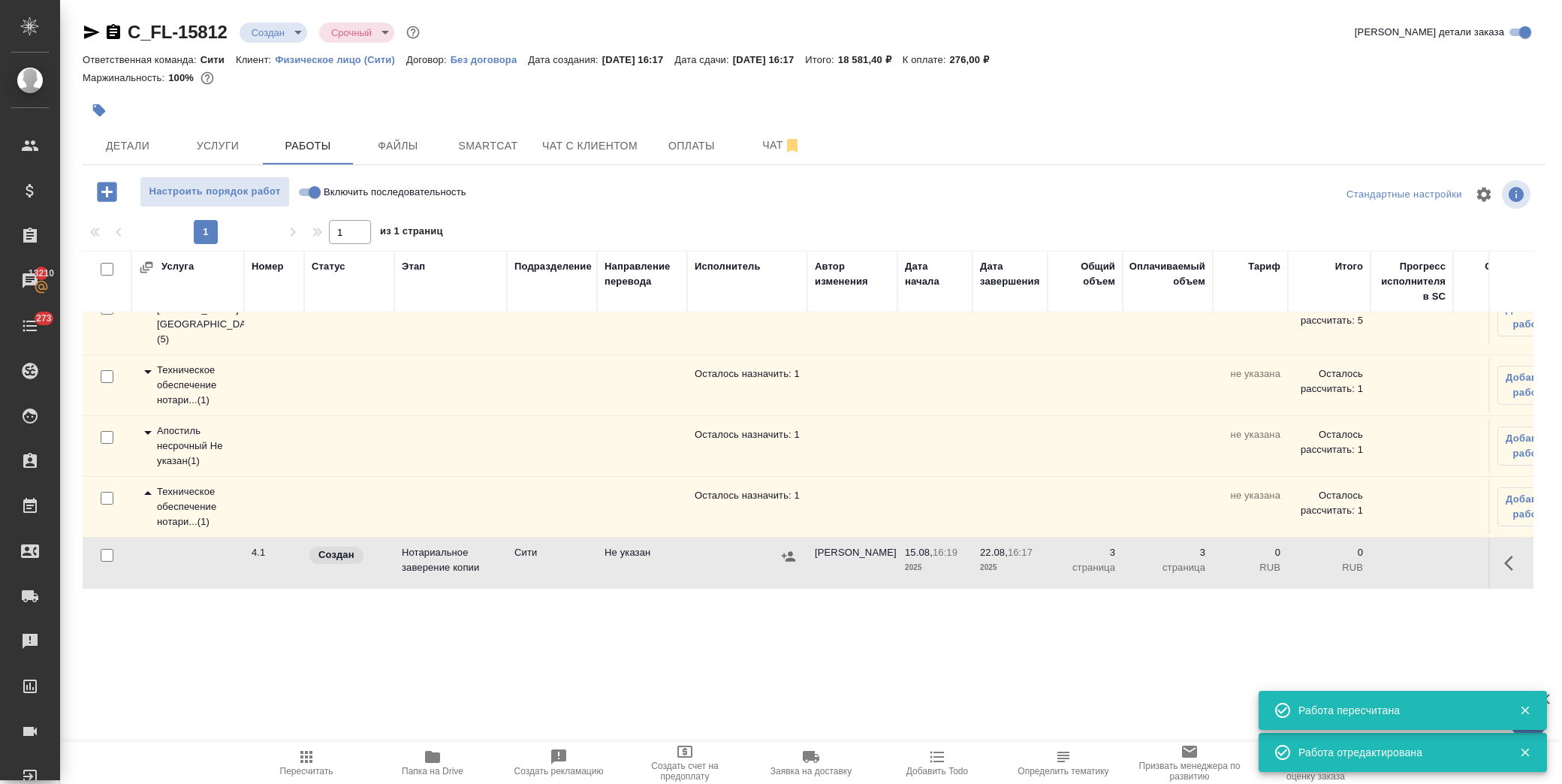
click at [1505, 556] on icon "button" at bounding box center [1509, 563] width 9 height 15
click at [1396, 556] on icon "button" at bounding box center [1403, 563] width 14 height 14
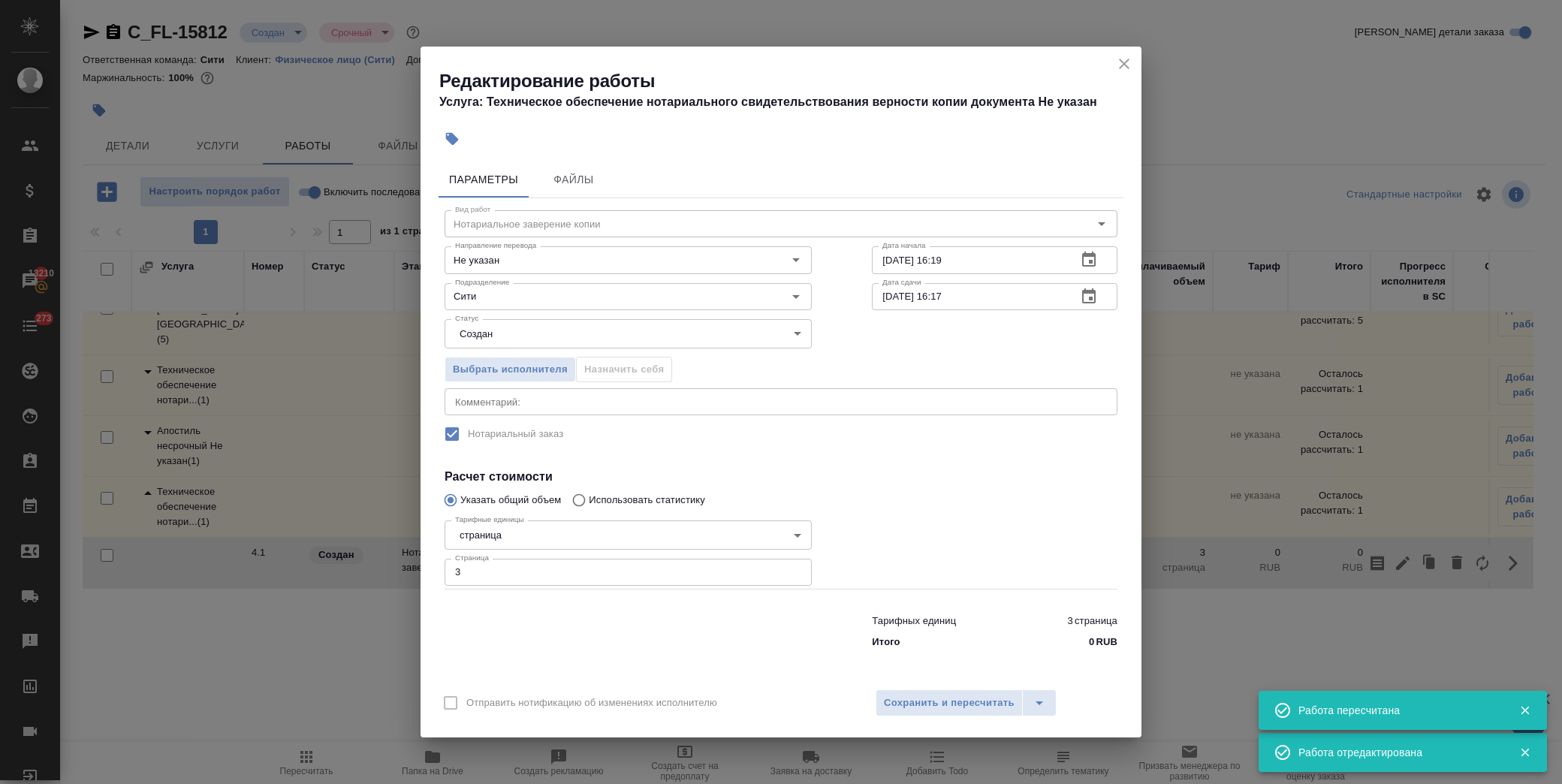
click at [499, 355] on div "Выбрать исполнителя Назначить себя" at bounding box center [628, 367] width 428 height 91
click at [526, 370] on span "Выбрать исполнителя" at bounding box center [511, 369] width 115 height 18
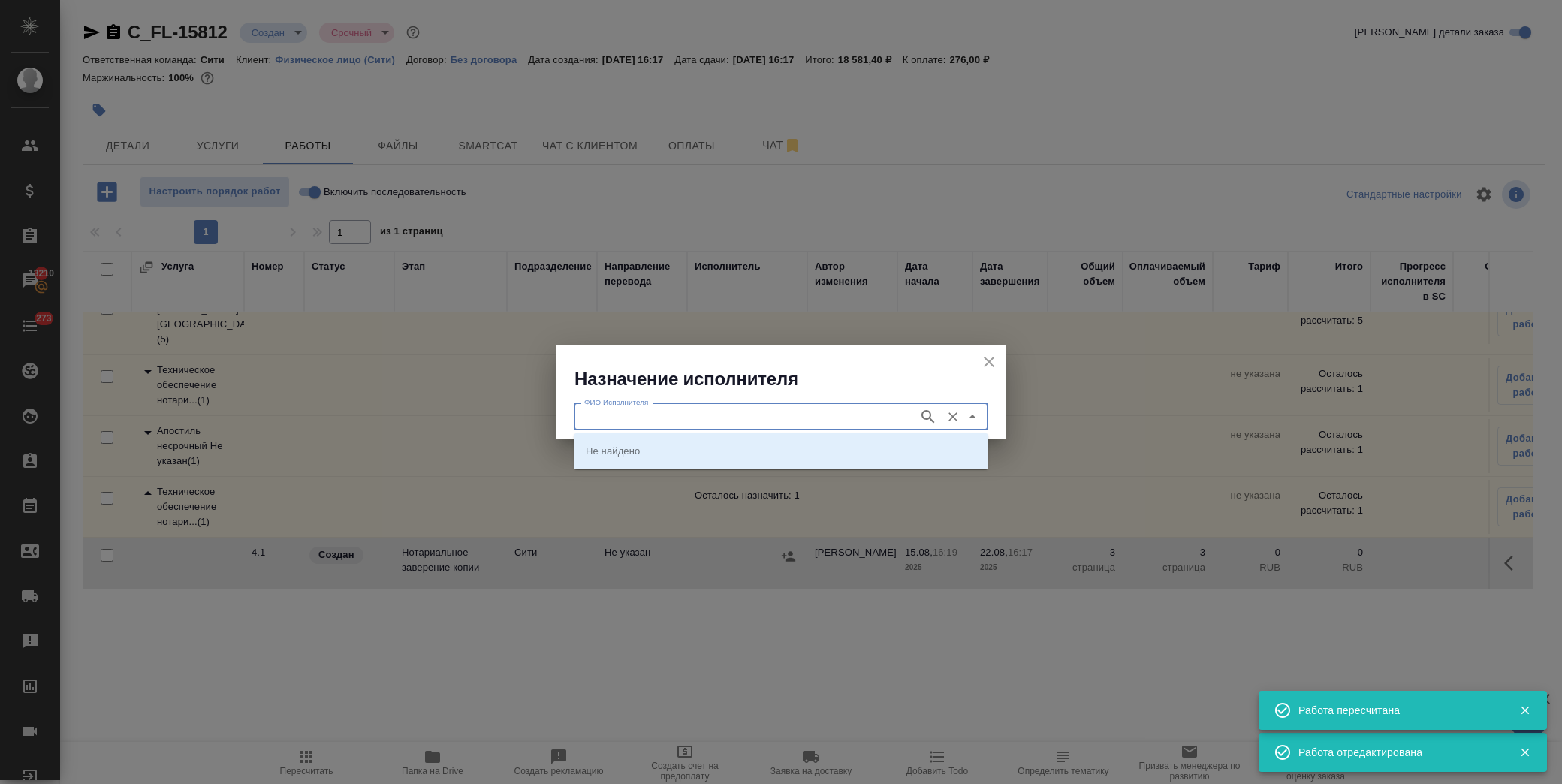
click at [634, 419] on input "ФИО Исполнителя" at bounding box center [745, 417] width 333 height 18
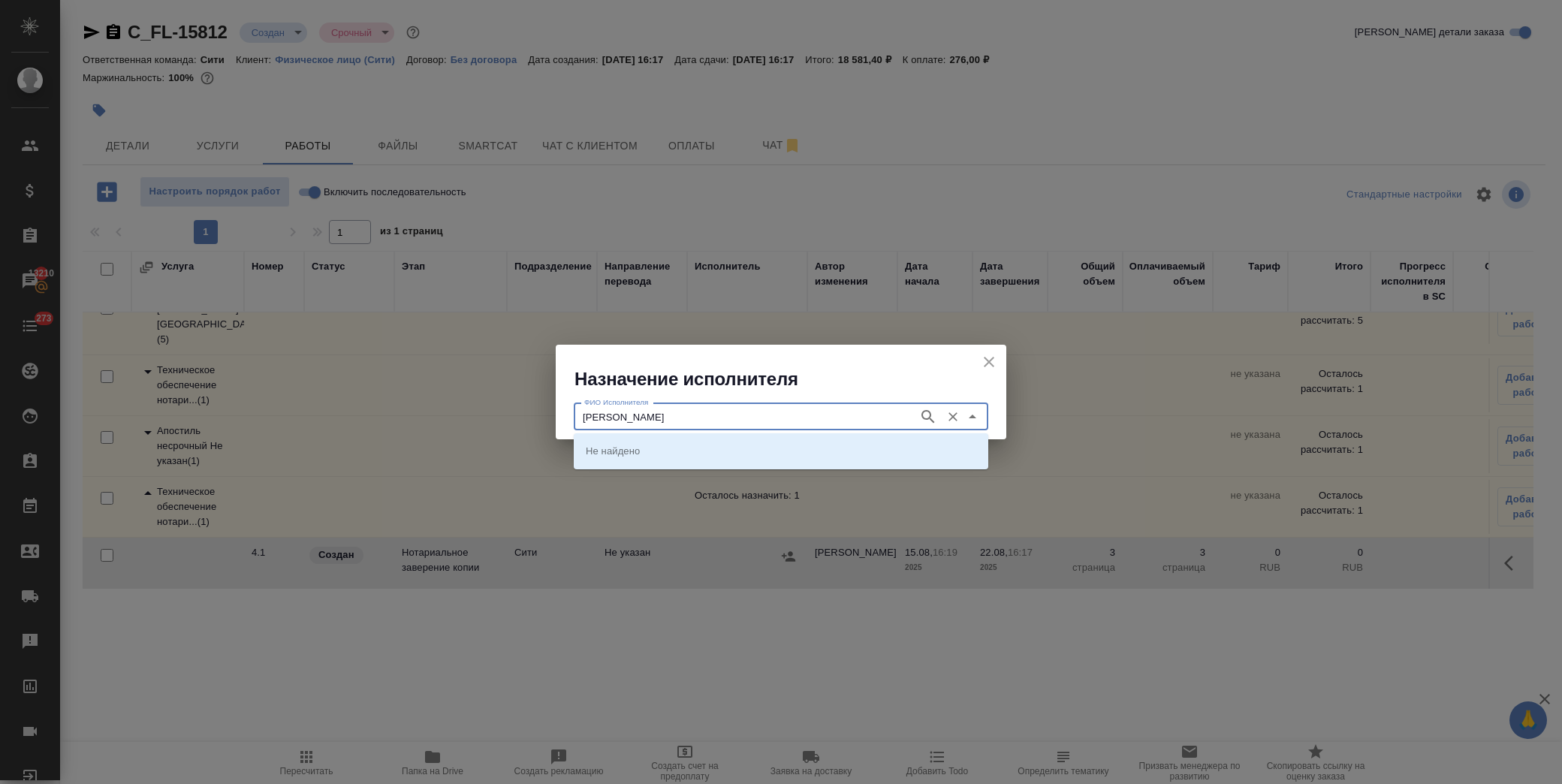
type input "[PERSON_NAME]"
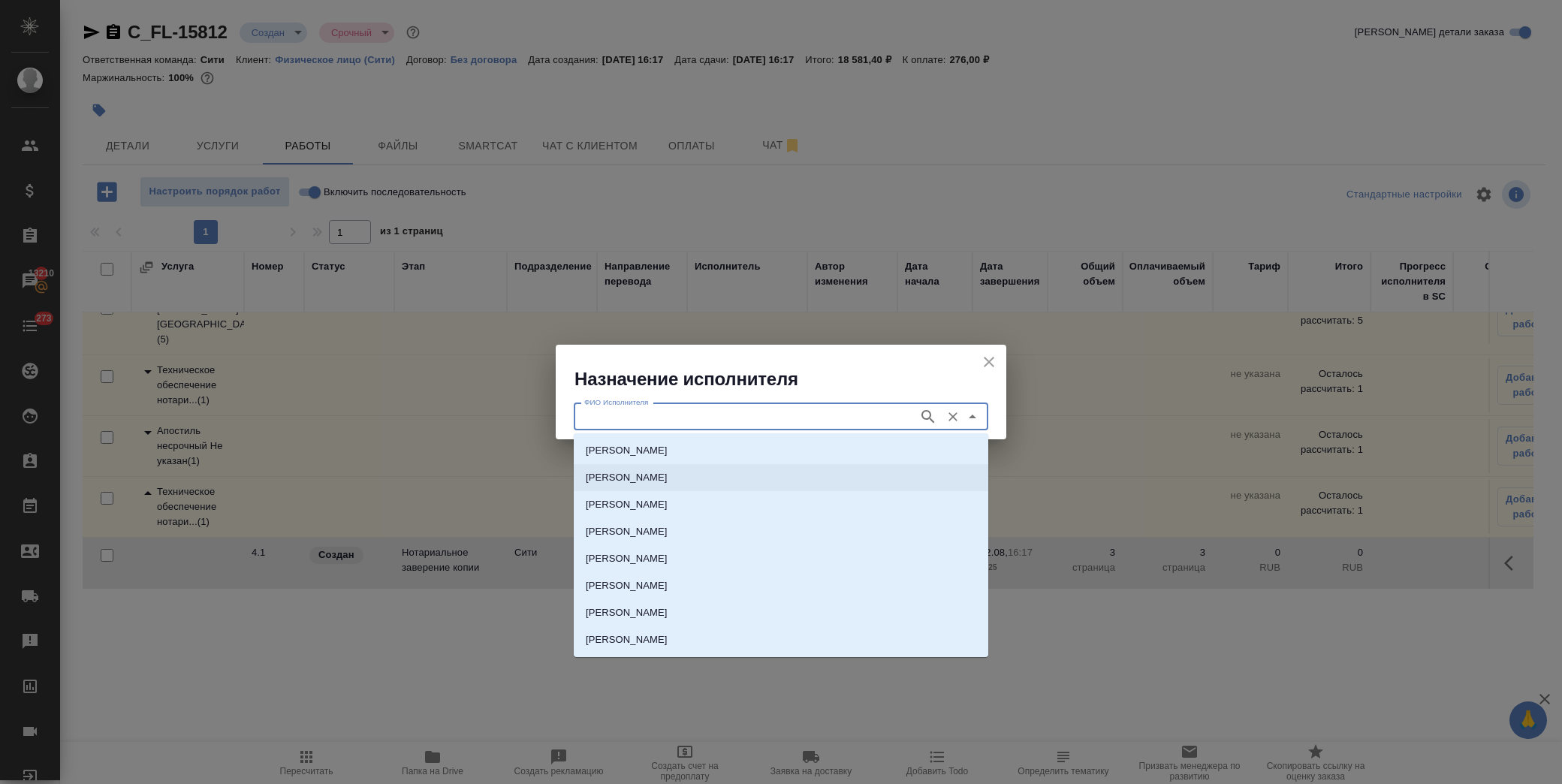
drag, startPoint x: 632, startPoint y: 465, endPoint x: 887, endPoint y: 474, distance: 255.2
click at [635, 465] on li "[PERSON_NAME]" at bounding box center [781, 477] width 415 height 27
type input "[PERSON_NAME]"
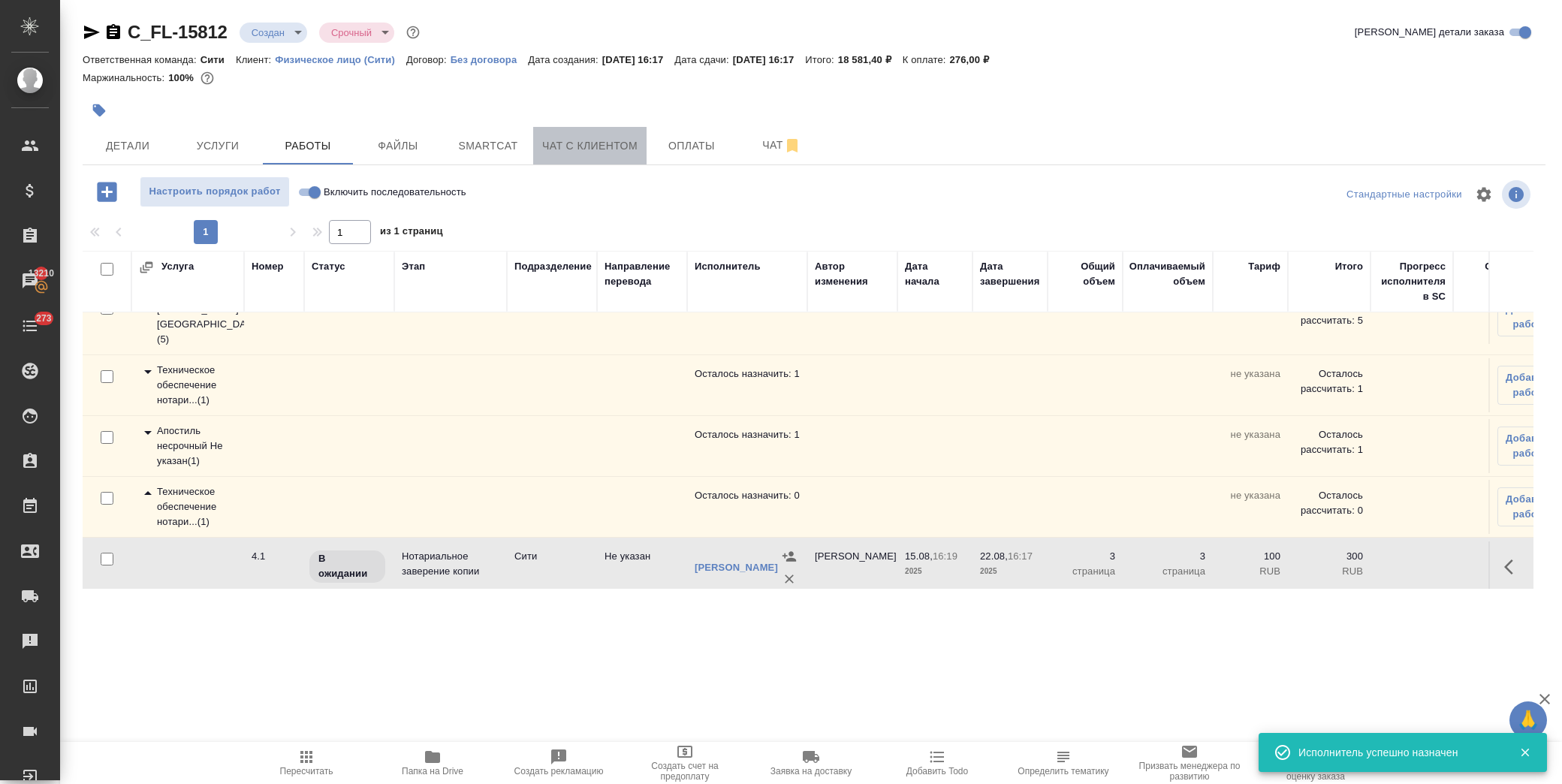
click at [576, 148] on span "Чат с клиентом" at bounding box center [591, 146] width 96 height 18
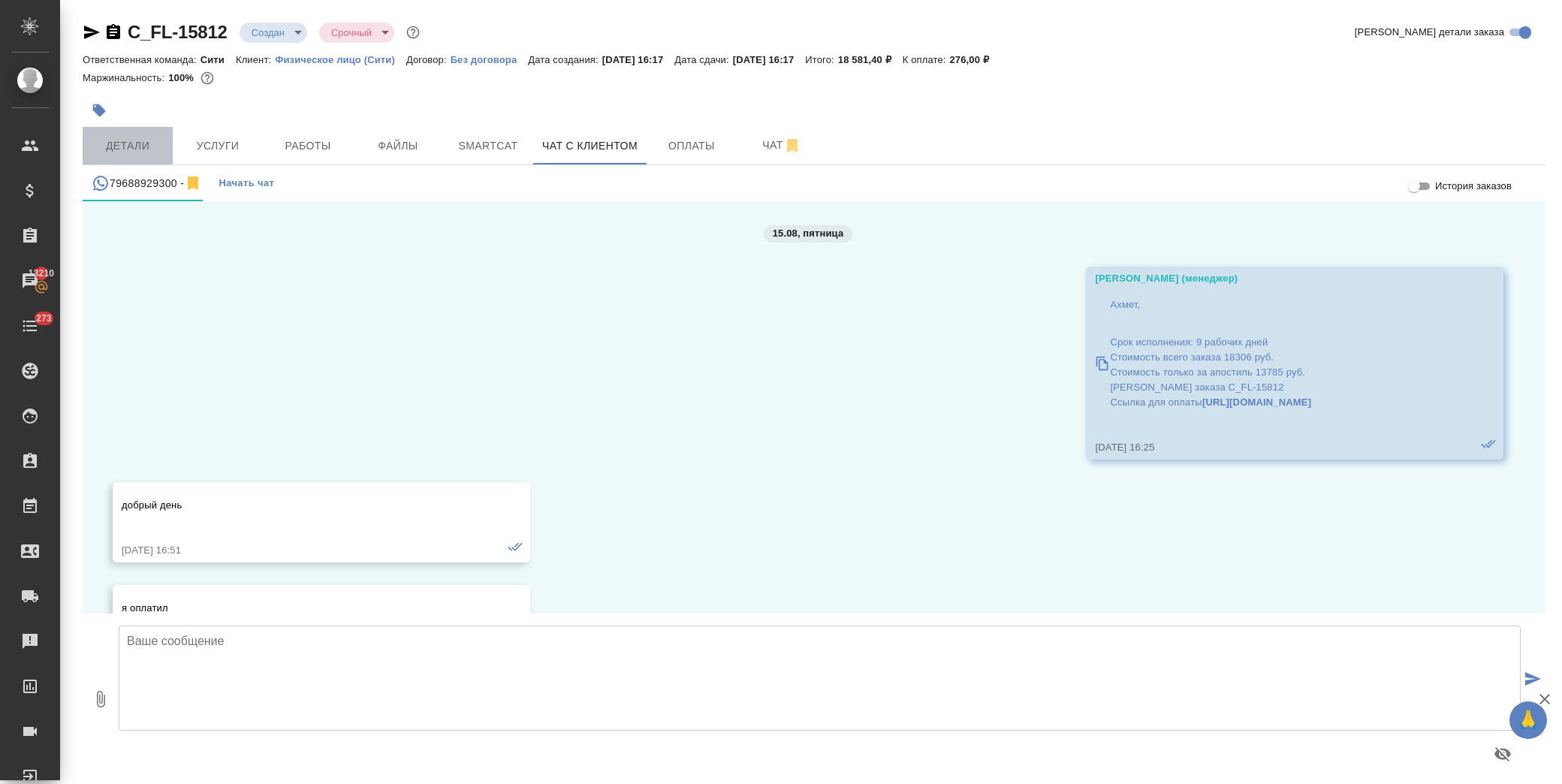
click at [128, 144] on span "Детали" at bounding box center [127, 146] width 72 height 18
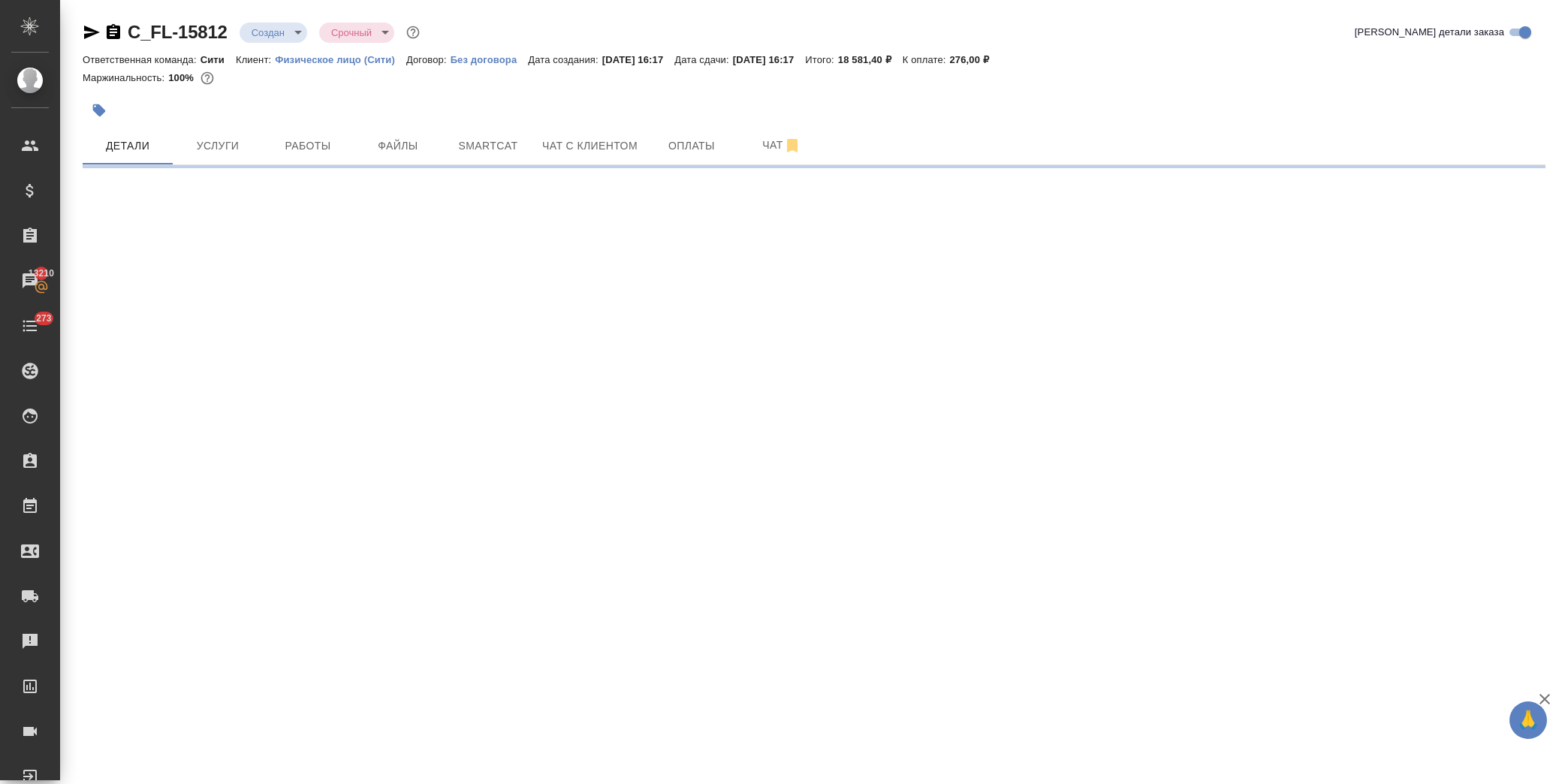
select select "RU"
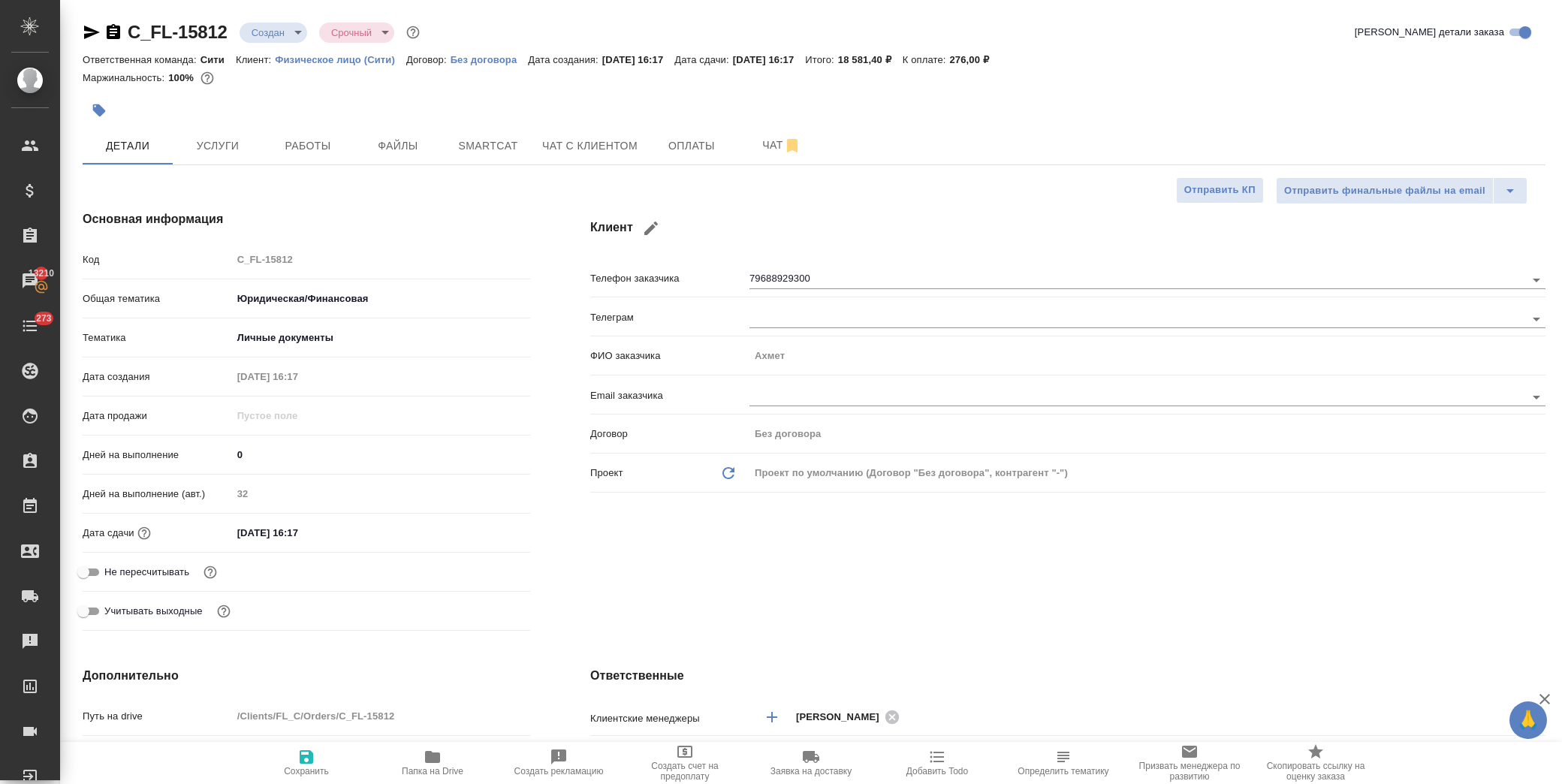
type textarea "x"
drag, startPoint x: 322, startPoint y: 538, endPoint x: 339, endPoint y: 536, distance: 17.1
click at [323, 539] on input "[DATE] 16:17" at bounding box center [299, 532] width 132 height 22
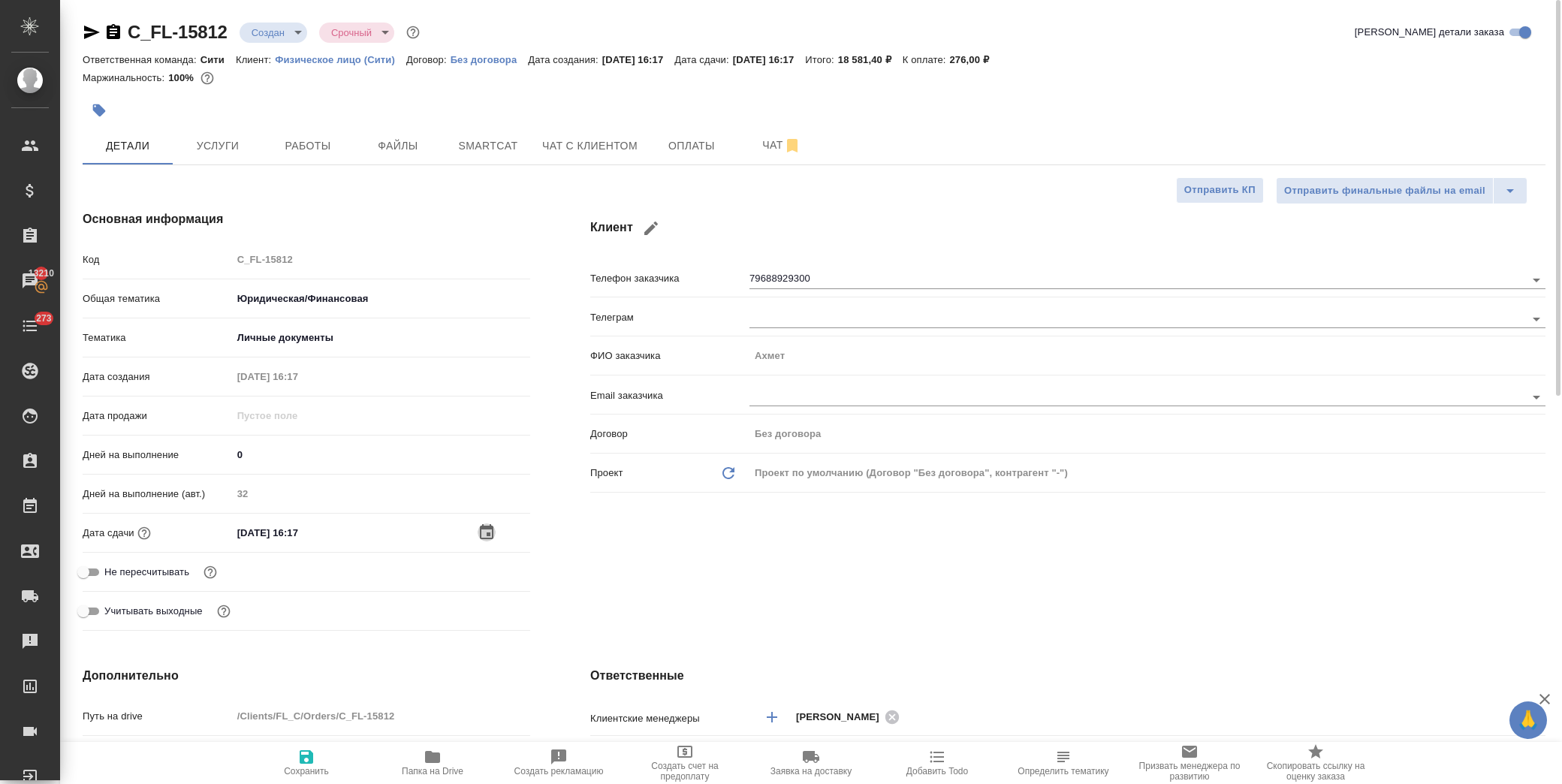
click at [487, 530] on icon "button" at bounding box center [487, 532] width 18 height 18
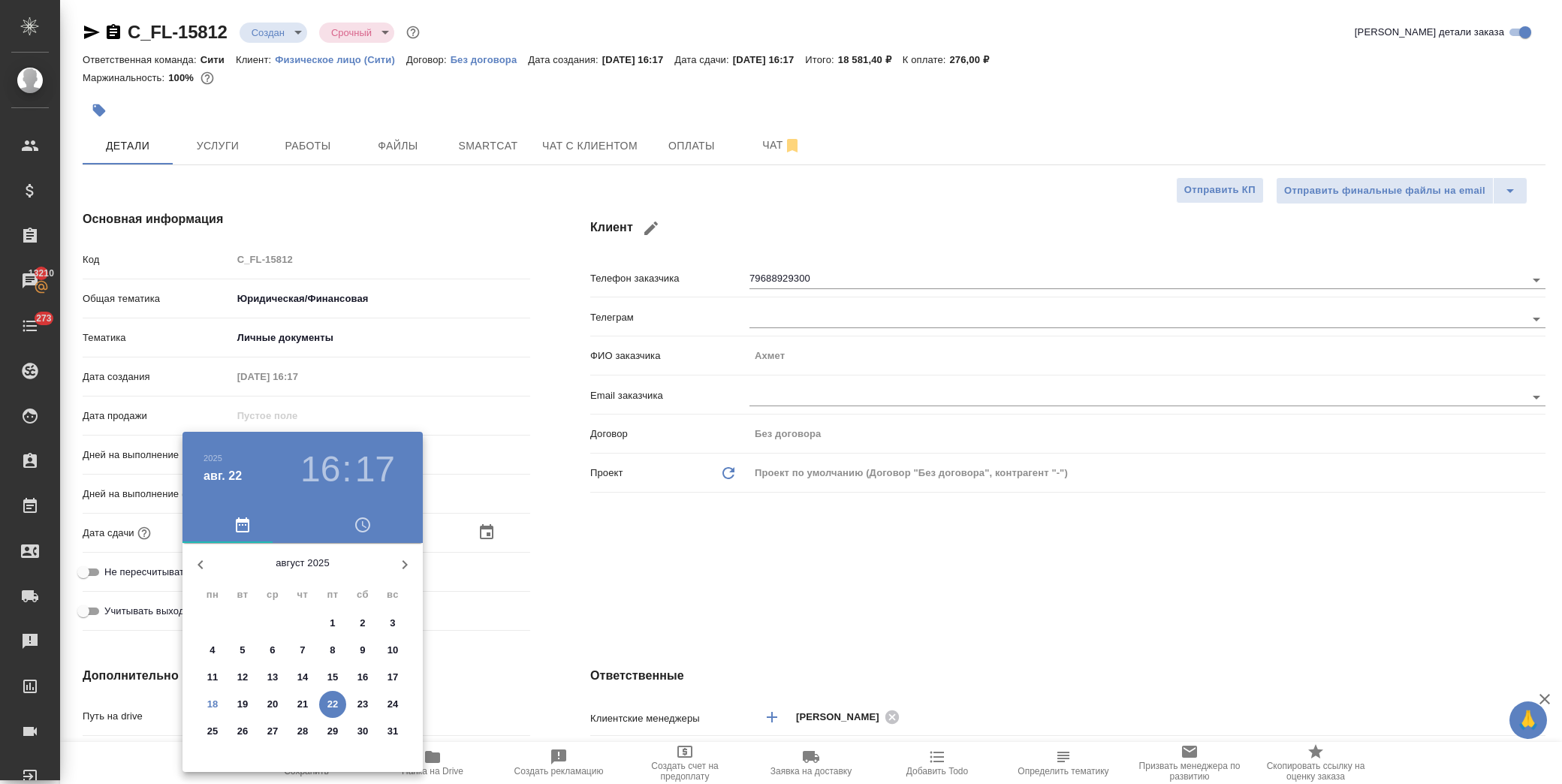
click at [299, 732] on p "28" at bounding box center [303, 731] width 11 height 15
type input "[DATE] 16:17"
type textarea "x"
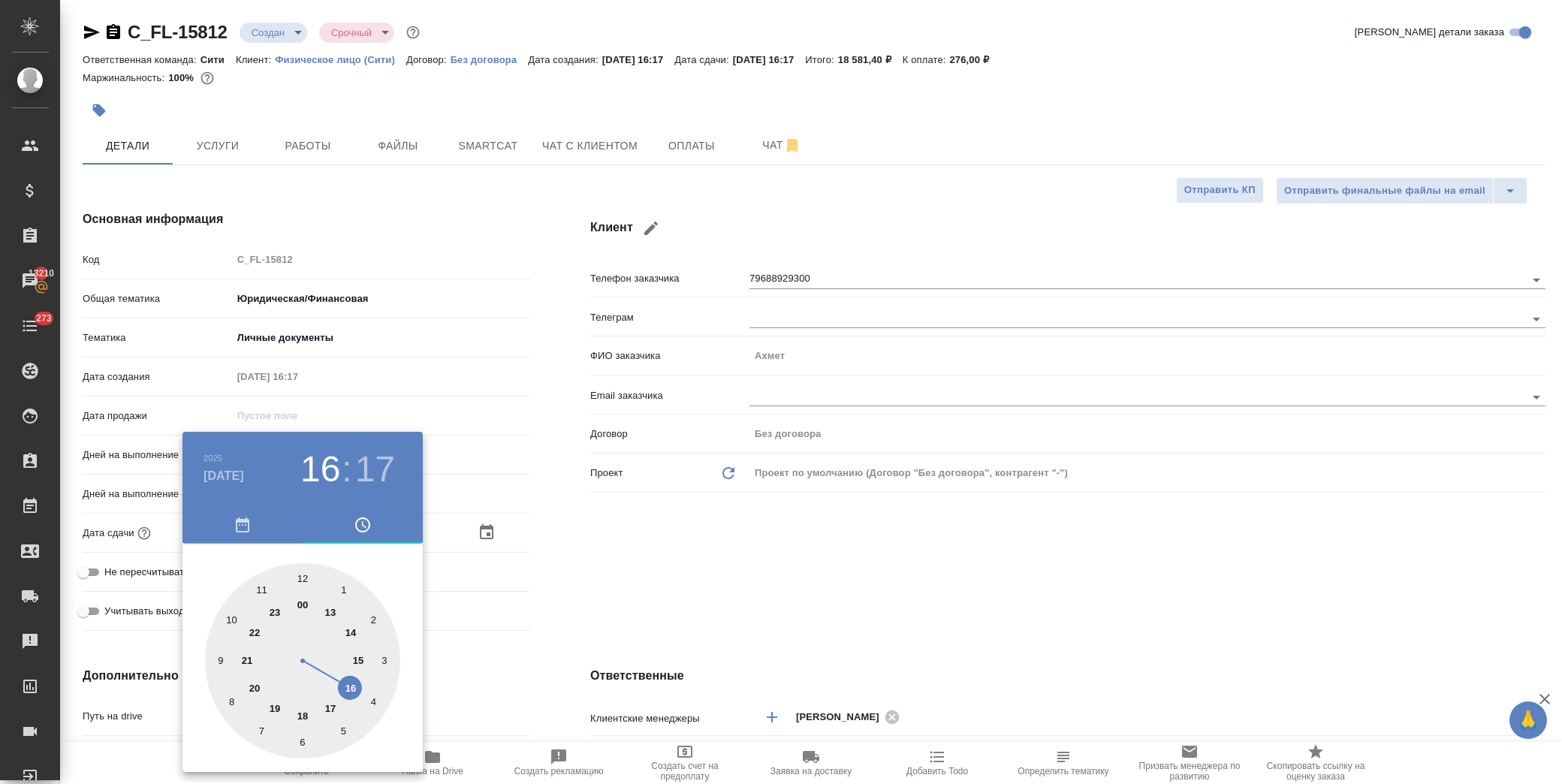
drag, startPoint x: 308, startPoint y: 720, endPoint x: 305, endPoint y: 634, distance: 86.1
click at [305, 718] on div at bounding box center [303, 661] width 195 height 195
type input "[DATE] 18:17"
type textarea "x"
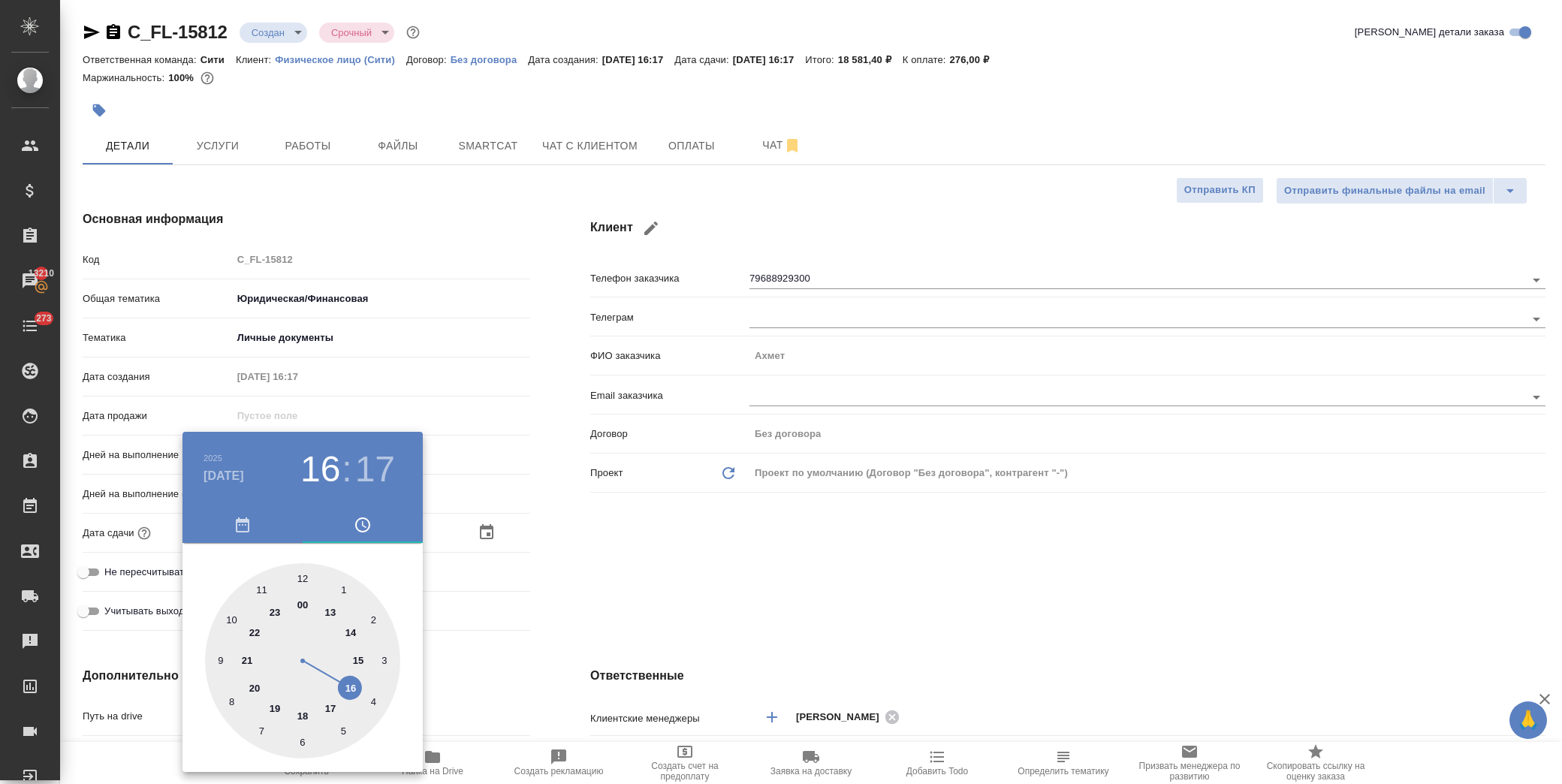
type textarea "x"
type input "[DATE] 18:00"
type textarea "x"
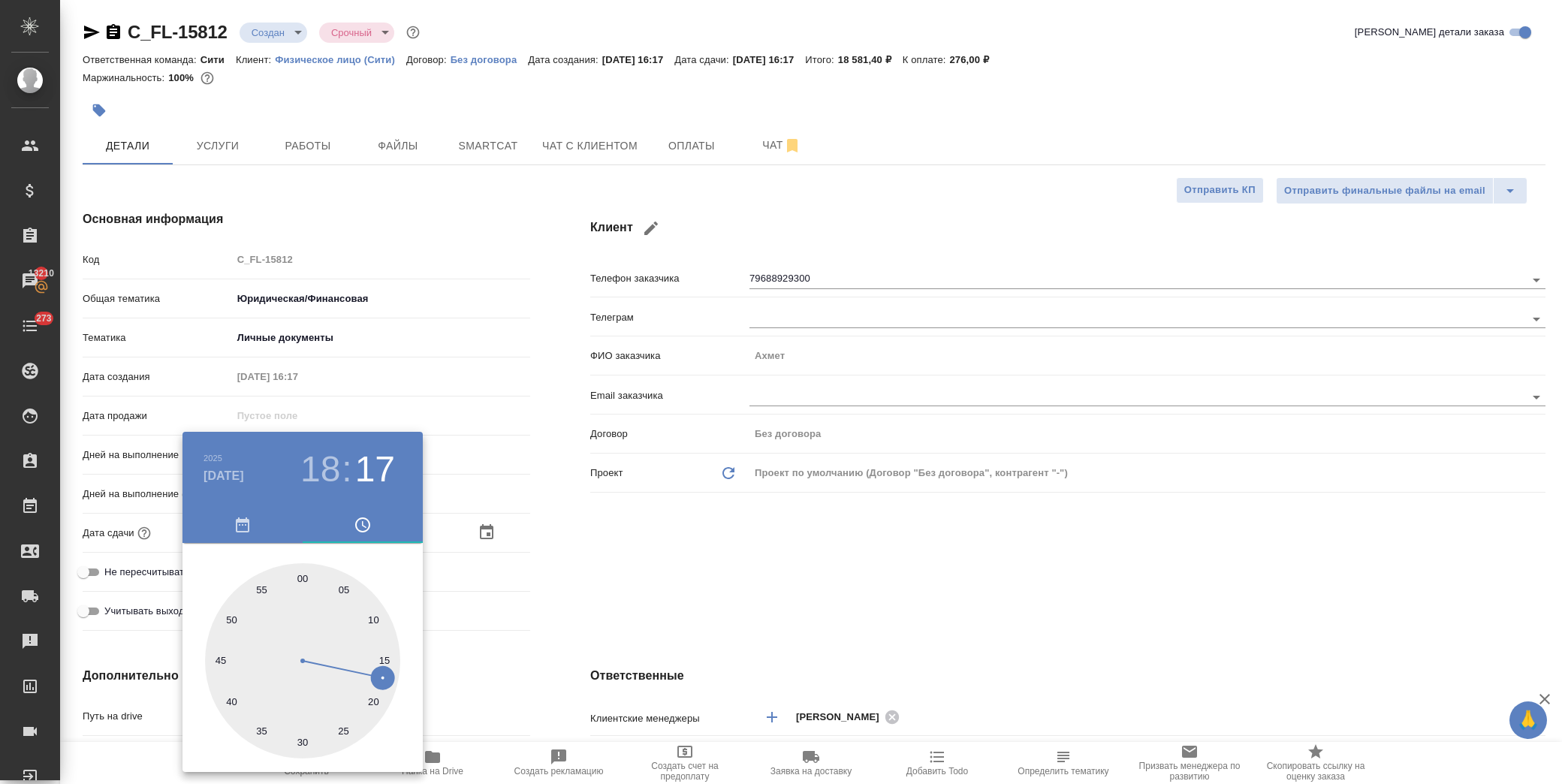
drag, startPoint x: 303, startPoint y: 577, endPoint x: 343, endPoint y: 575, distance: 40.0
click at [303, 579] on div at bounding box center [303, 661] width 195 height 195
type textarea "x"
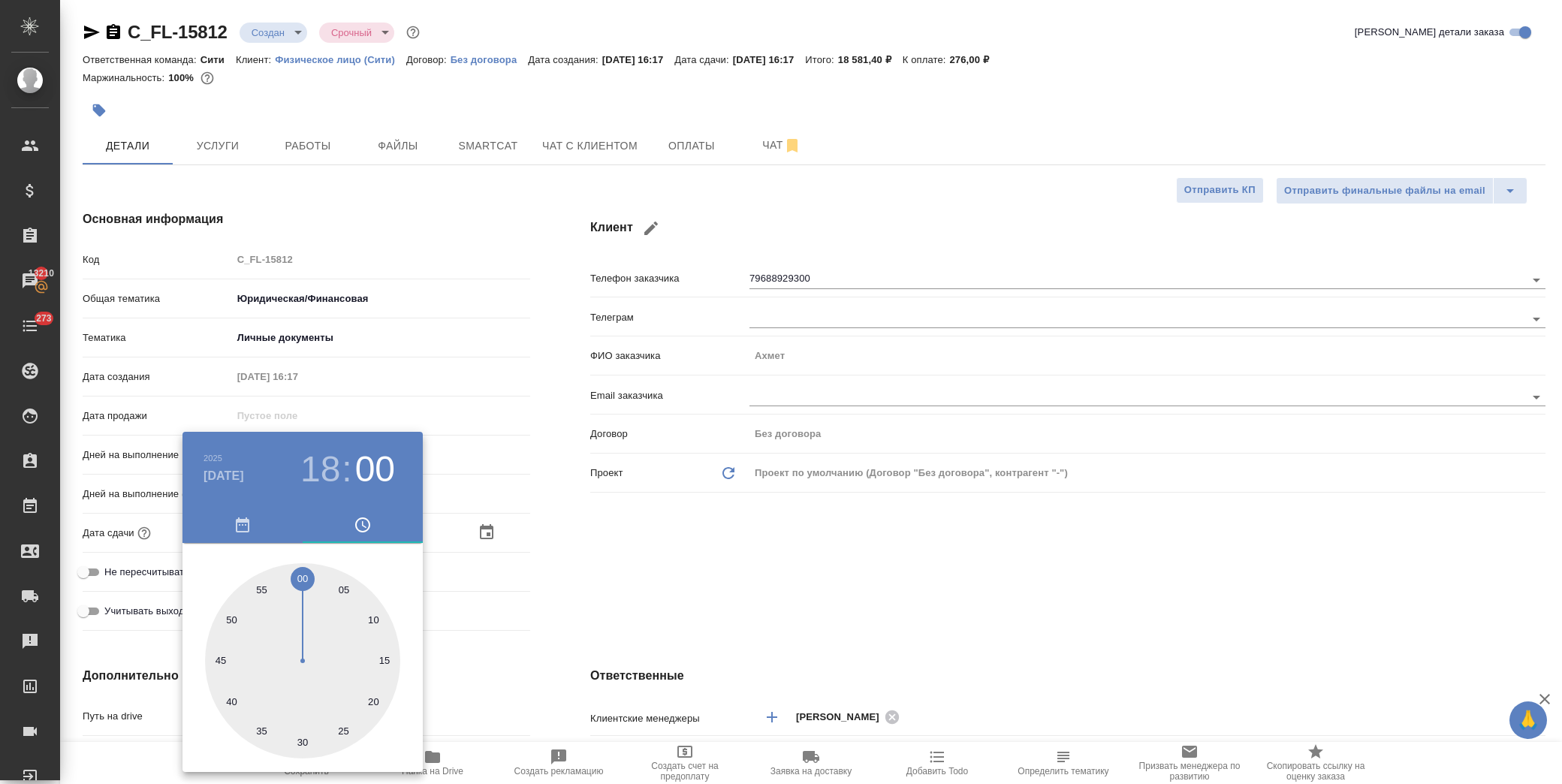
click at [685, 572] on div at bounding box center [781, 392] width 1562 height 784
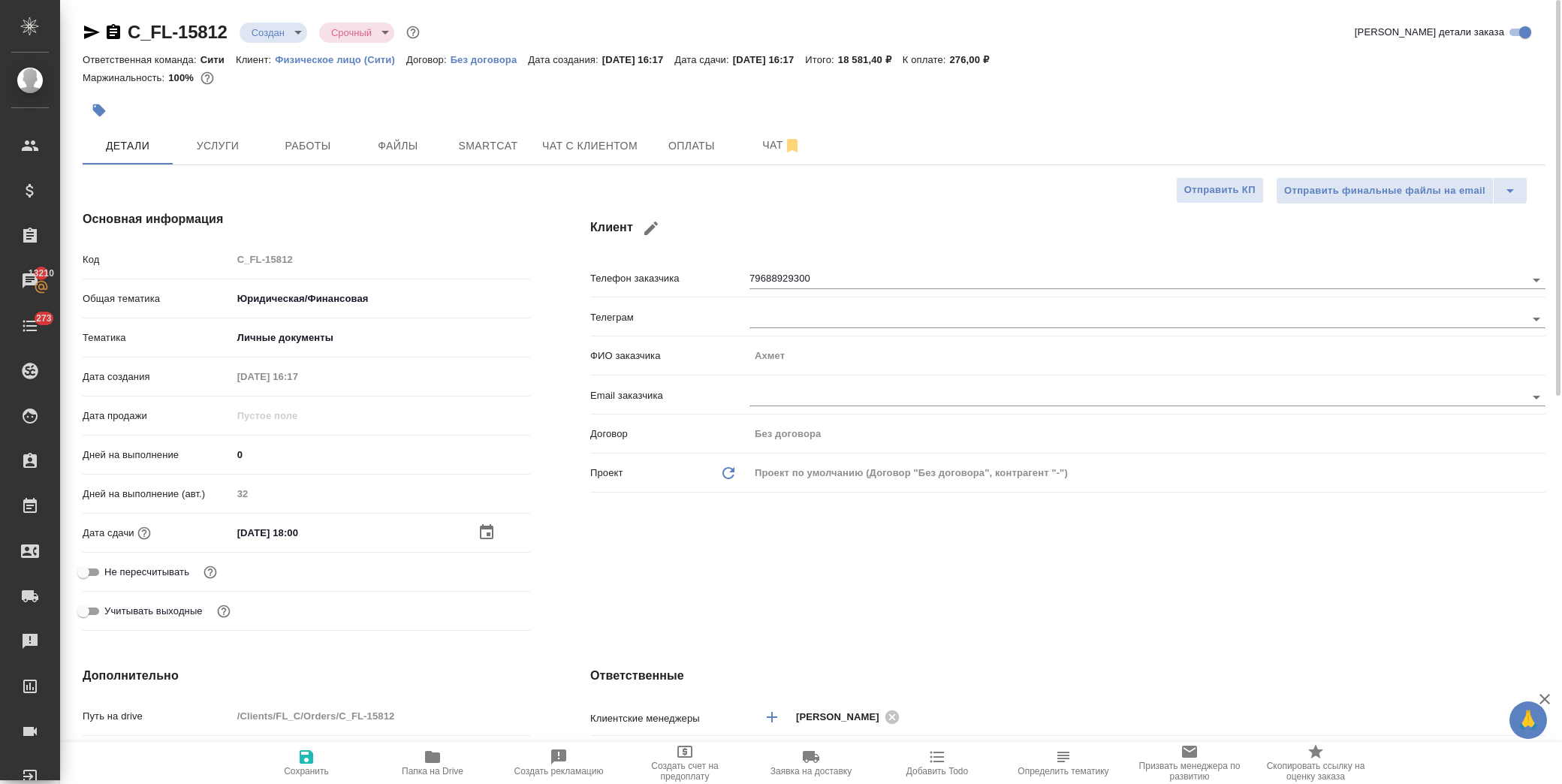
click at [305, 762] on icon "button" at bounding box center [306, 756] width 14 height 14
type textarea "x"
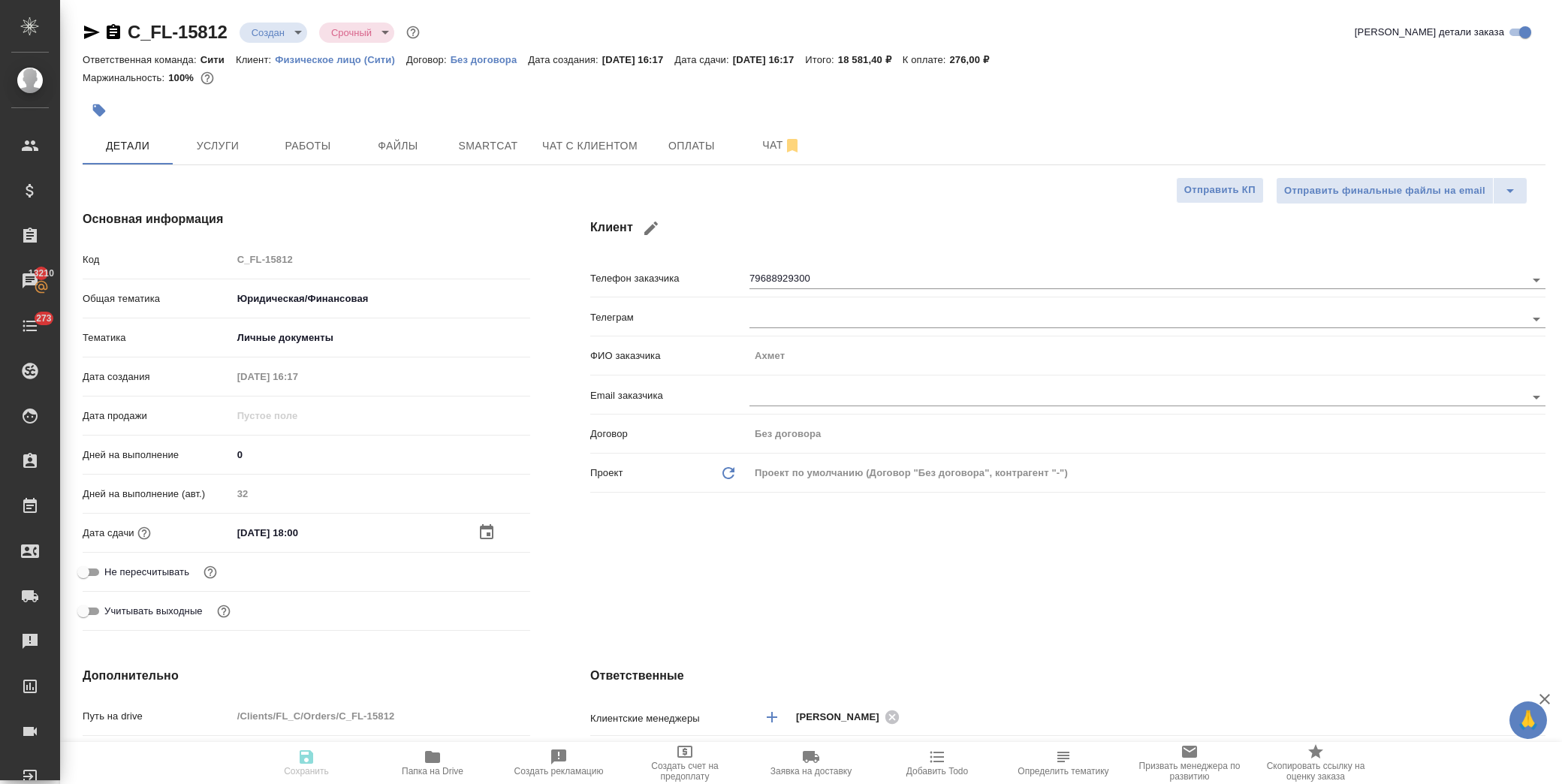
type textarea "x"
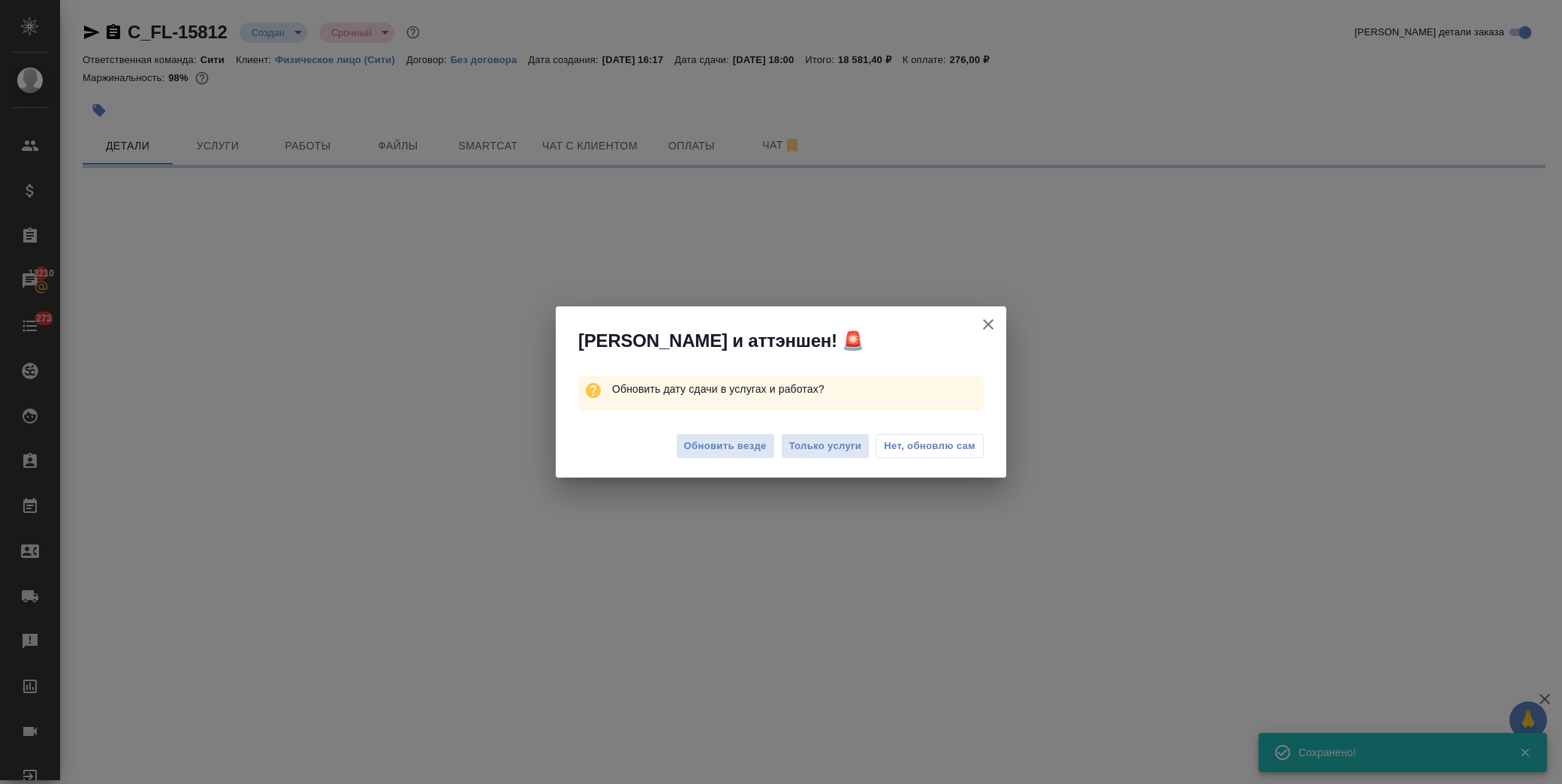
click at [944, 439] on span "Нет, обновлю сам" at bounding box center [929, 446] width 91 height 15
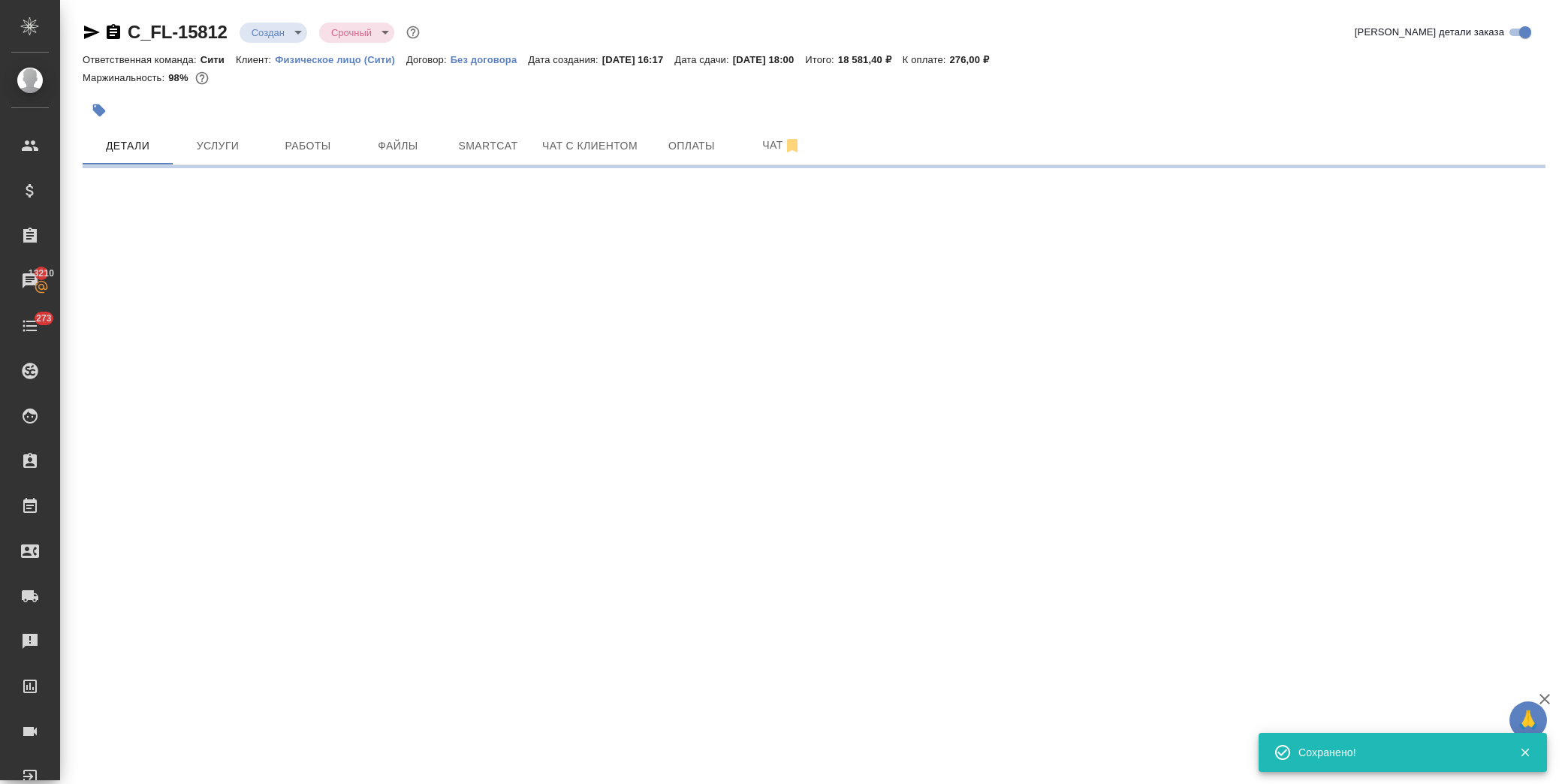
select select "RU"
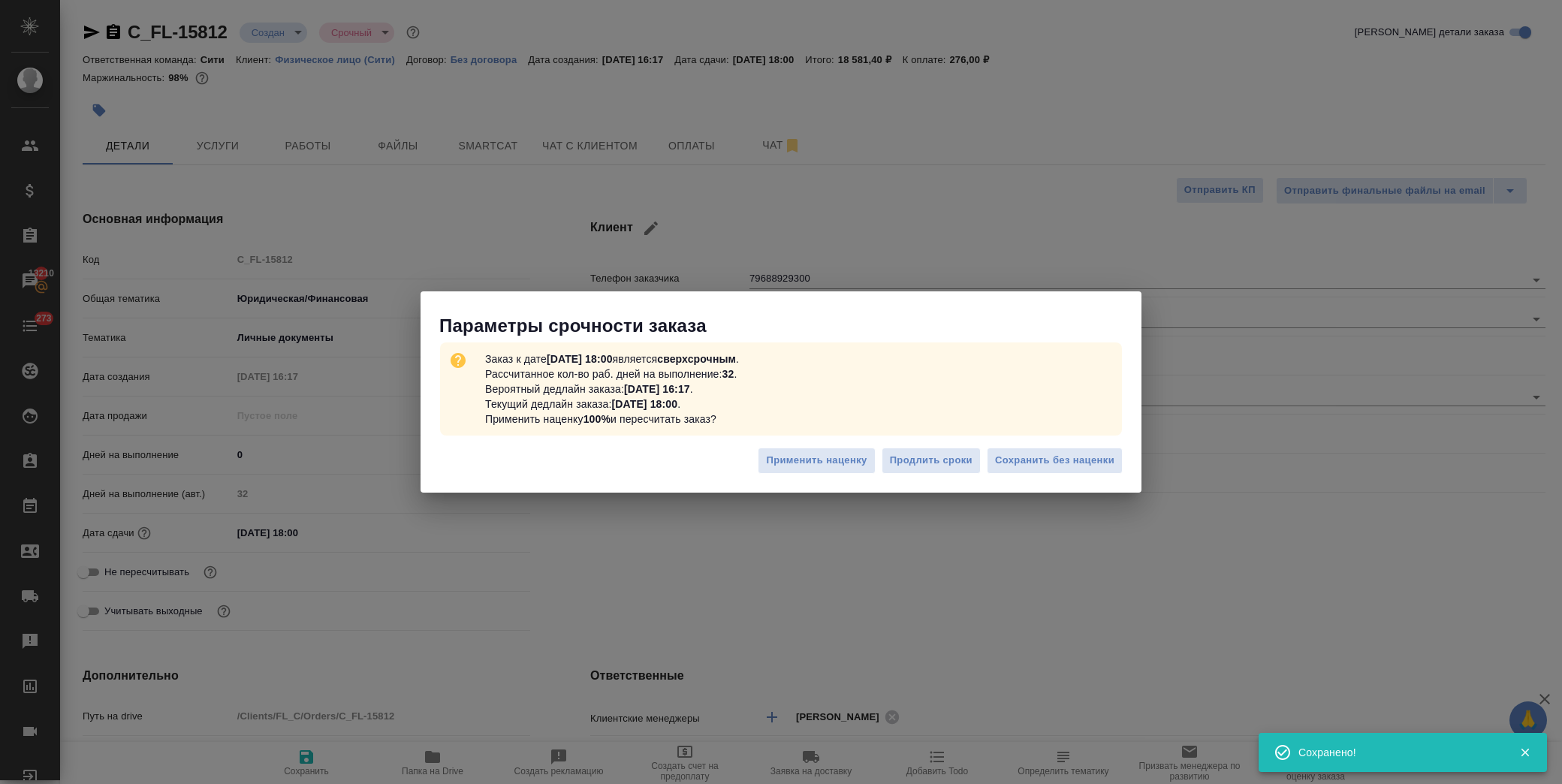
type textarea "x"
click at [1029, 467] on span "Сохранить без наценки" at bounding box center [1055, 461] width 120 height 18
type textarea "x"
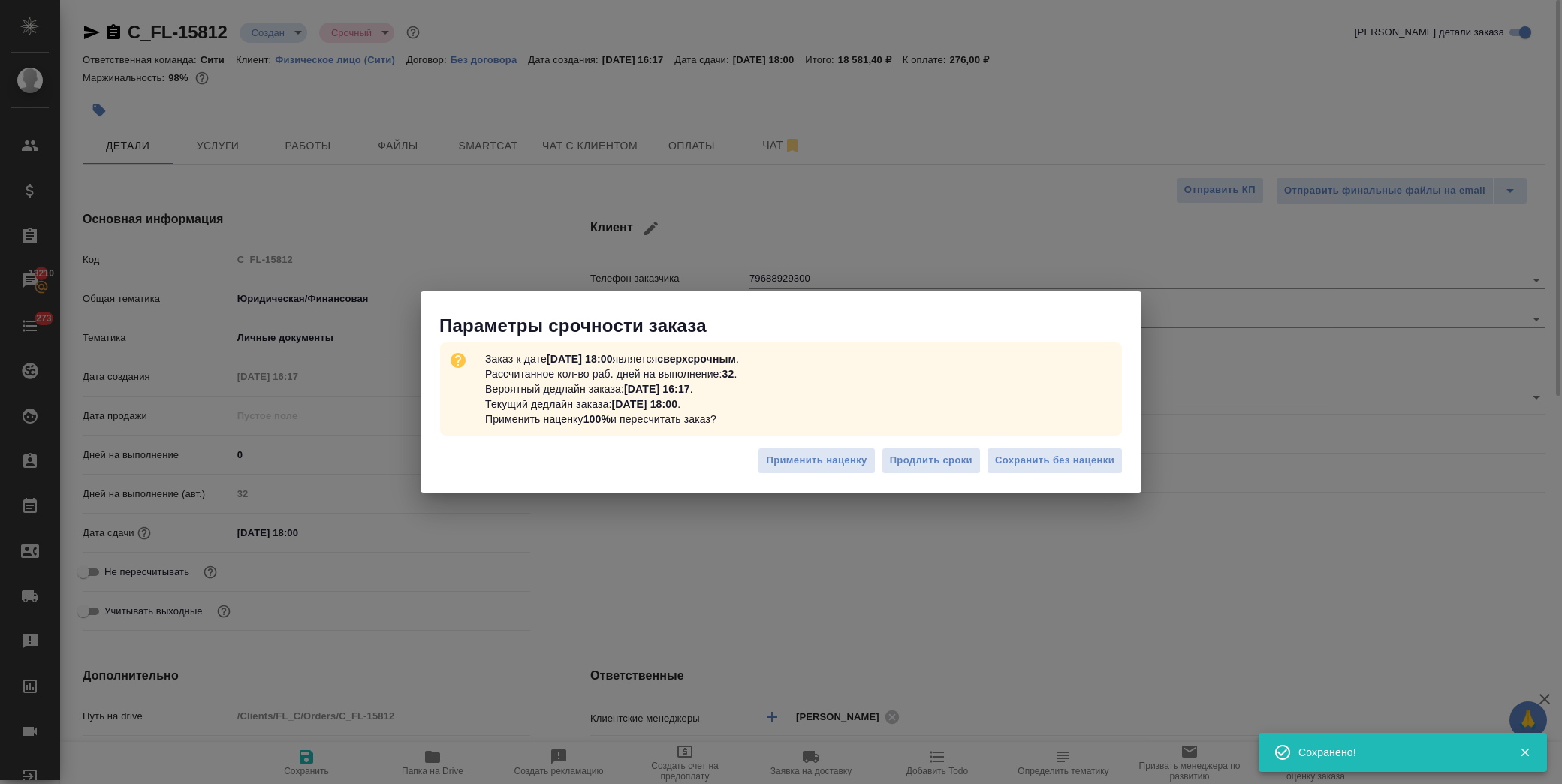
type textarea "x"
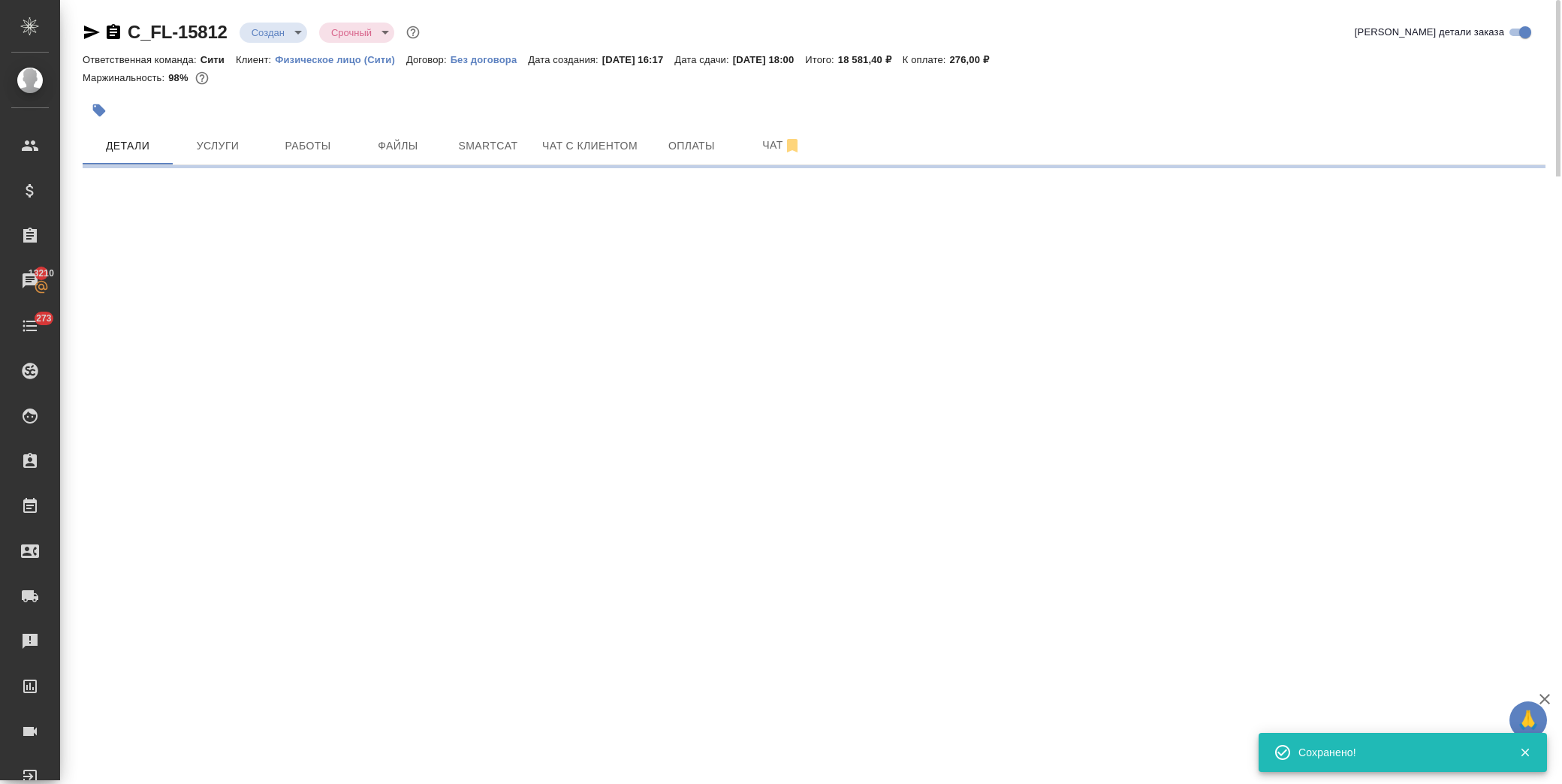
select select "RU"
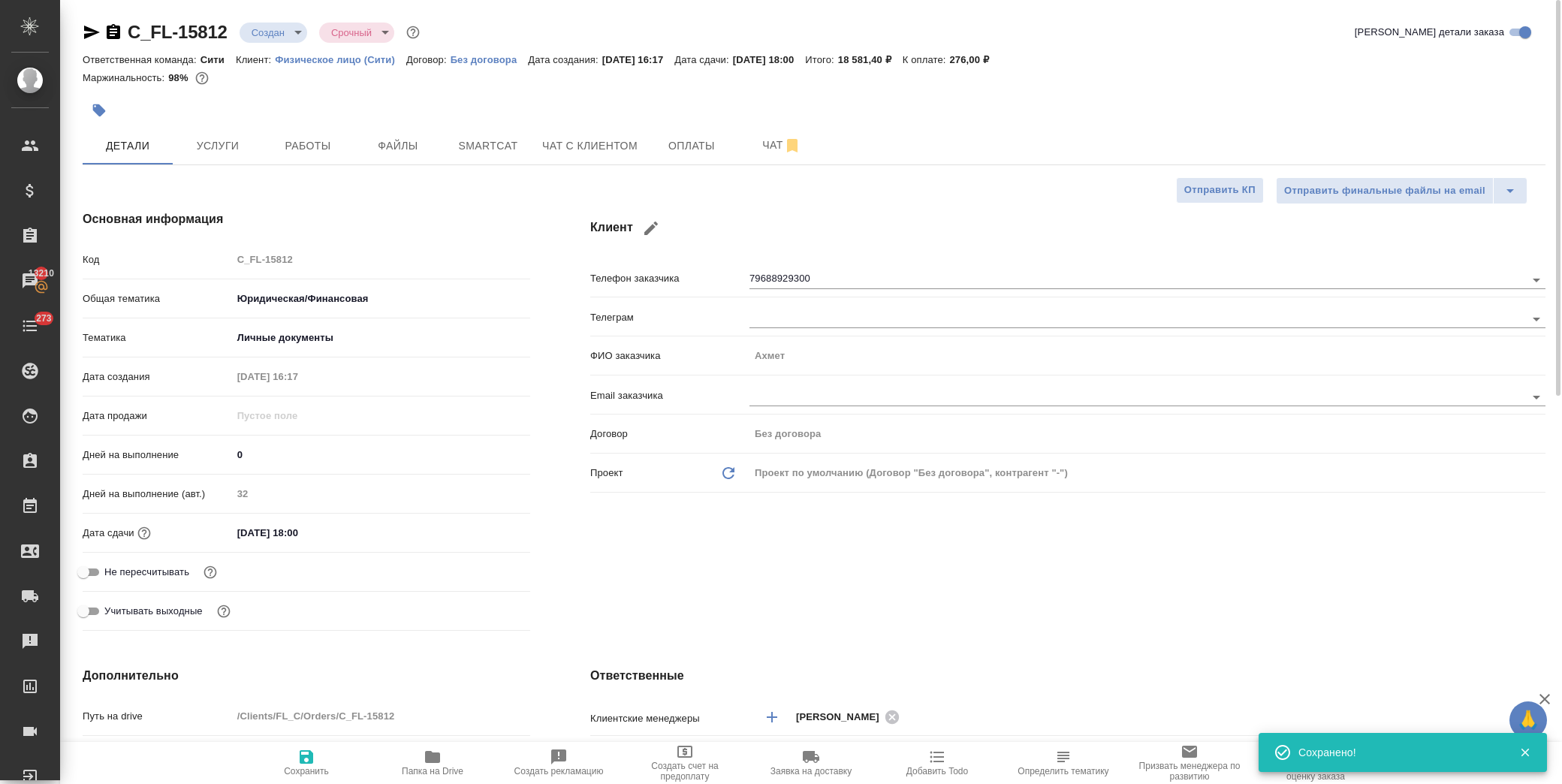
type textarea "x"
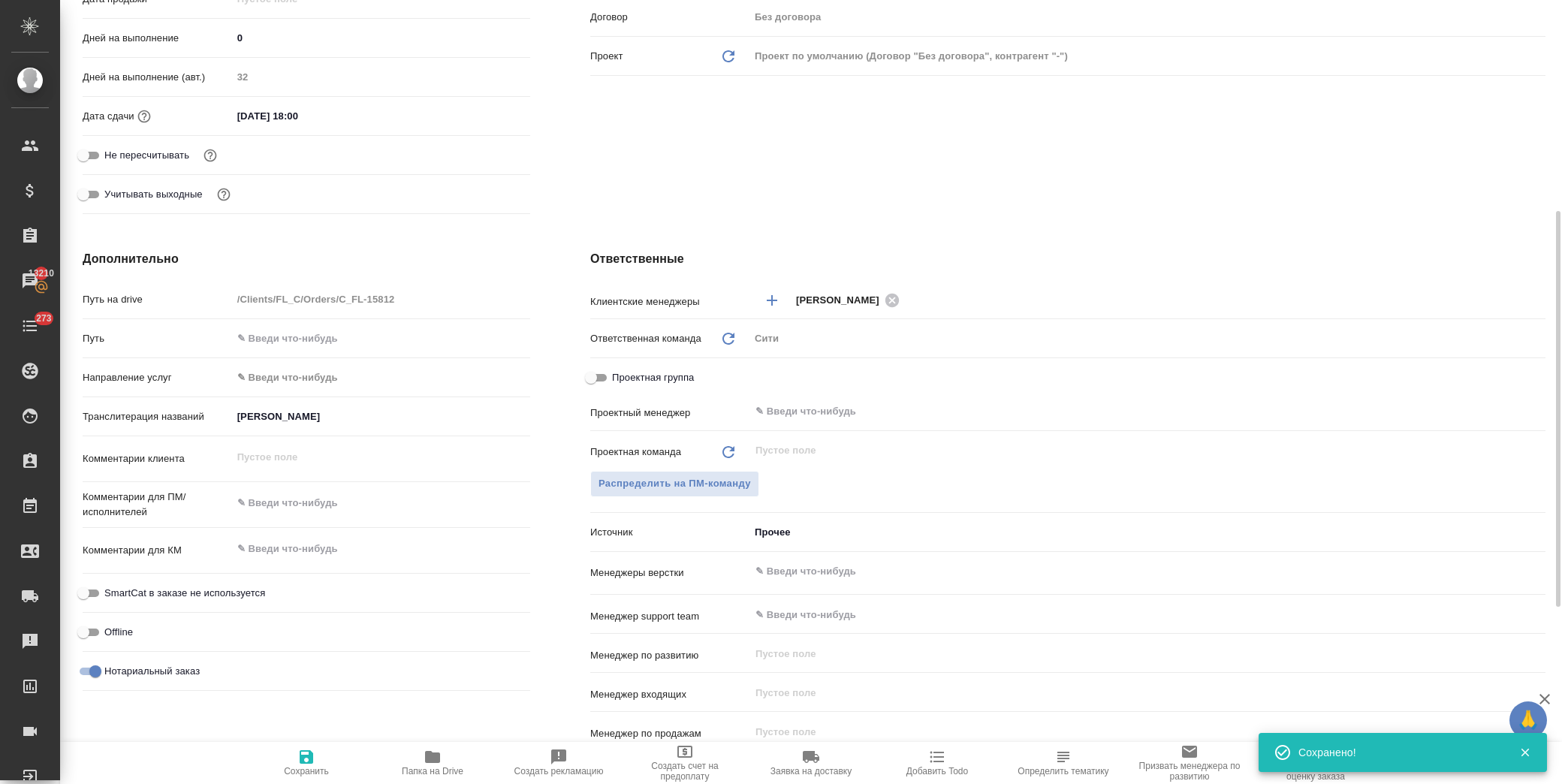
type textarea "x"
click at [295, 539] on textarea at bounding box center [382, 549] width 299 height 26
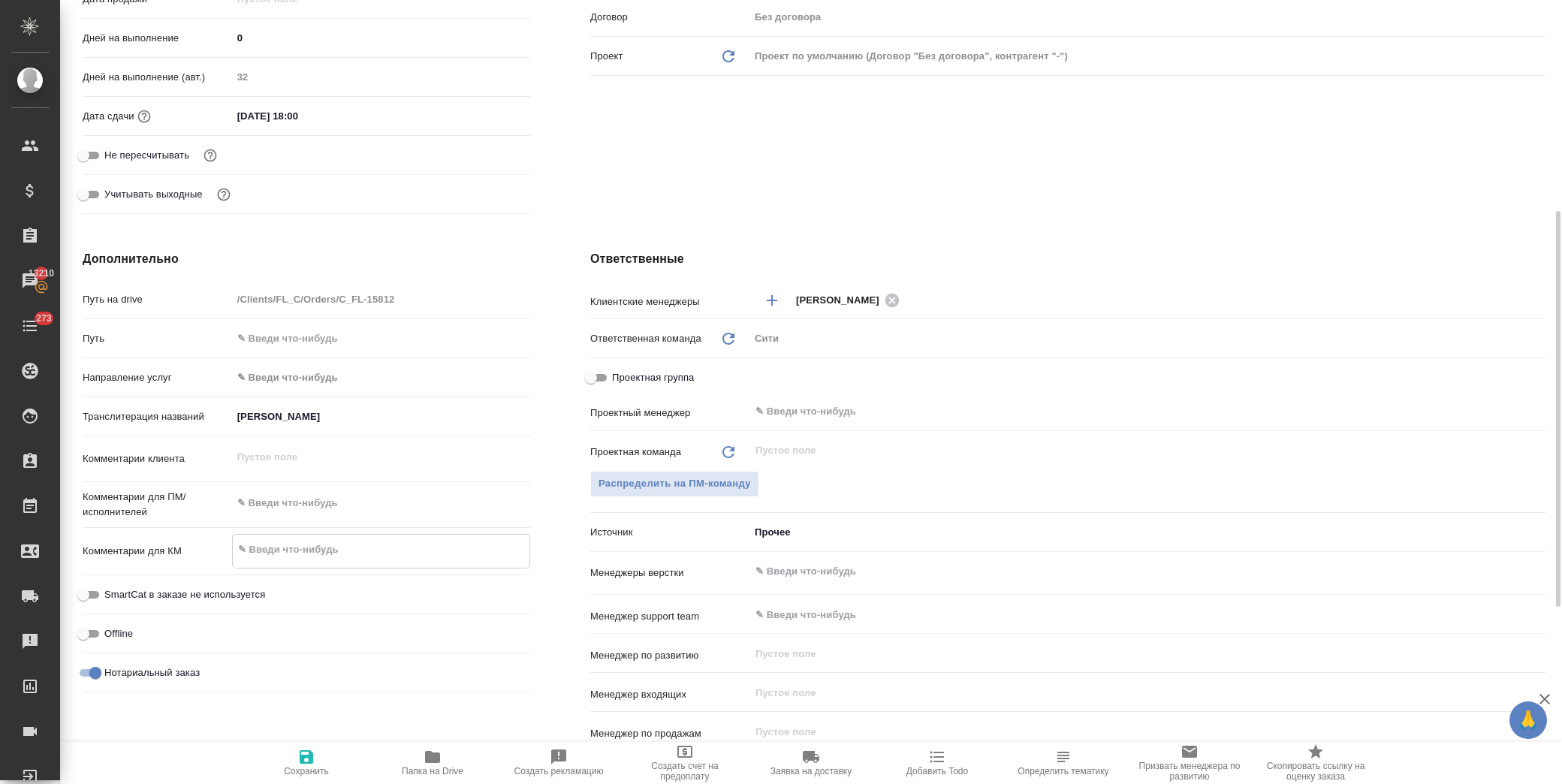
type textarea "x"
type textarea "н"
type textarea "x"
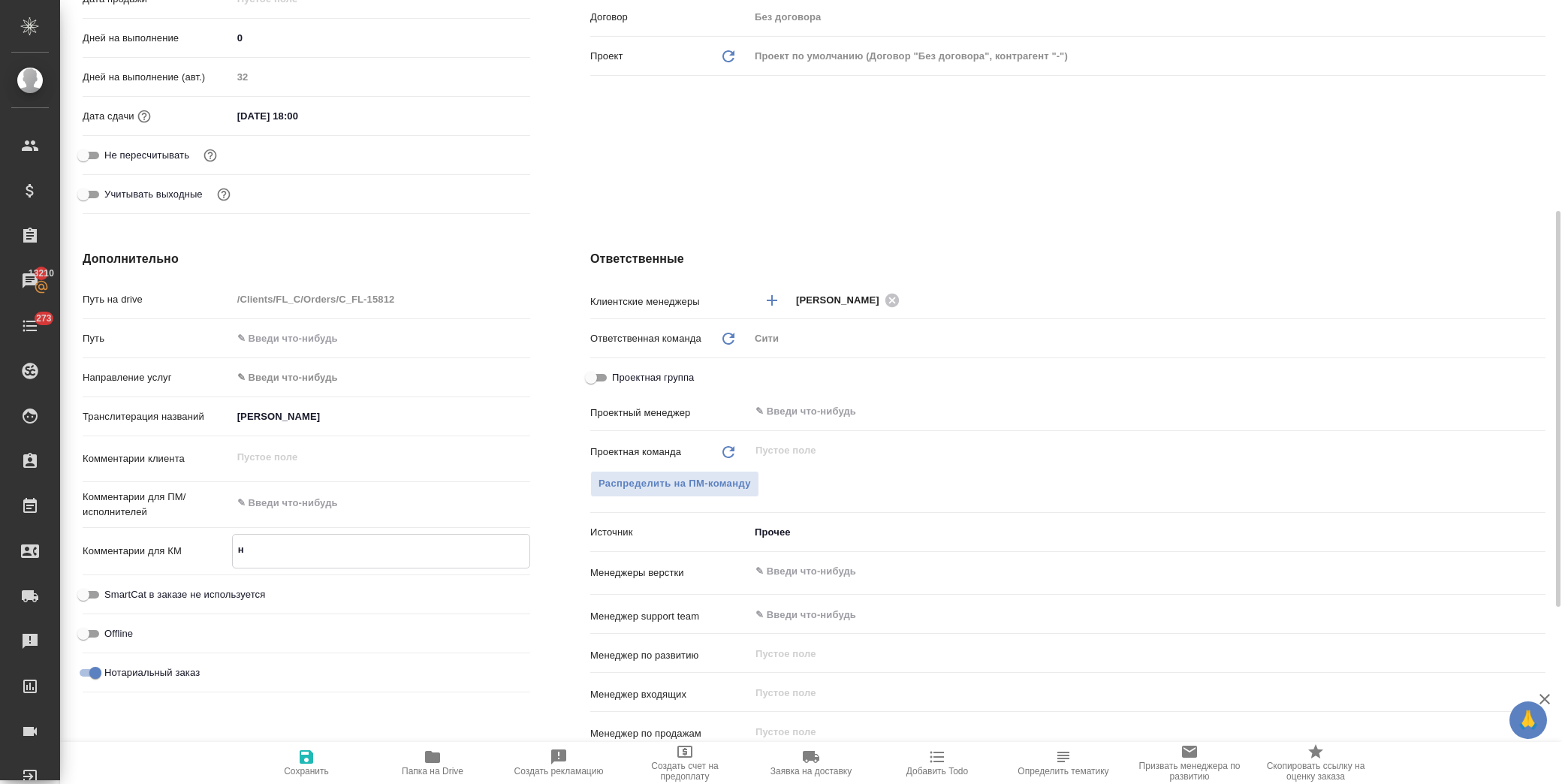
type textarea "x"
type textarea "нз"
type textarea "x"
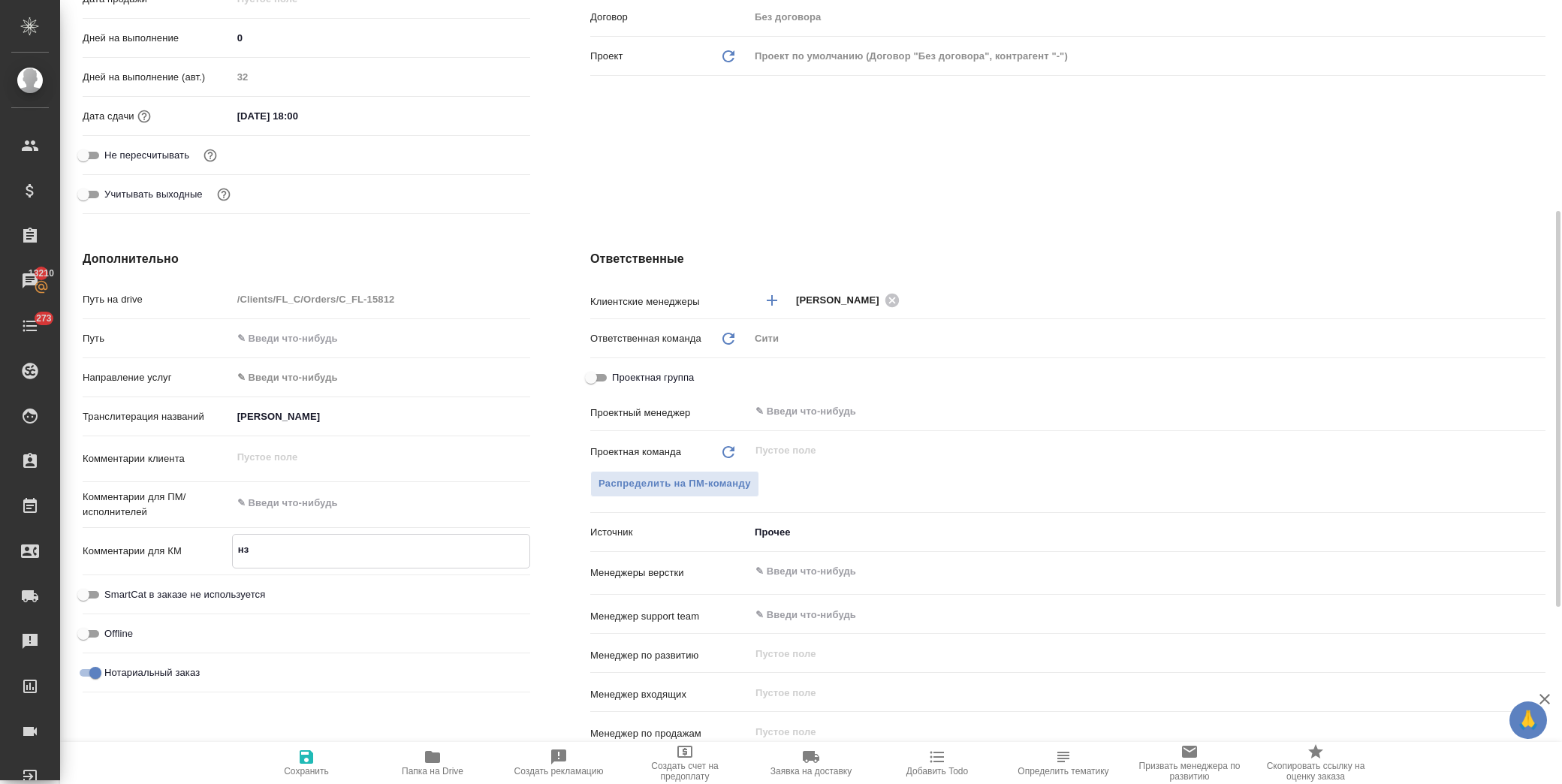
type textarea "нзк"
type textarea "x"
type textarea "нзк-"
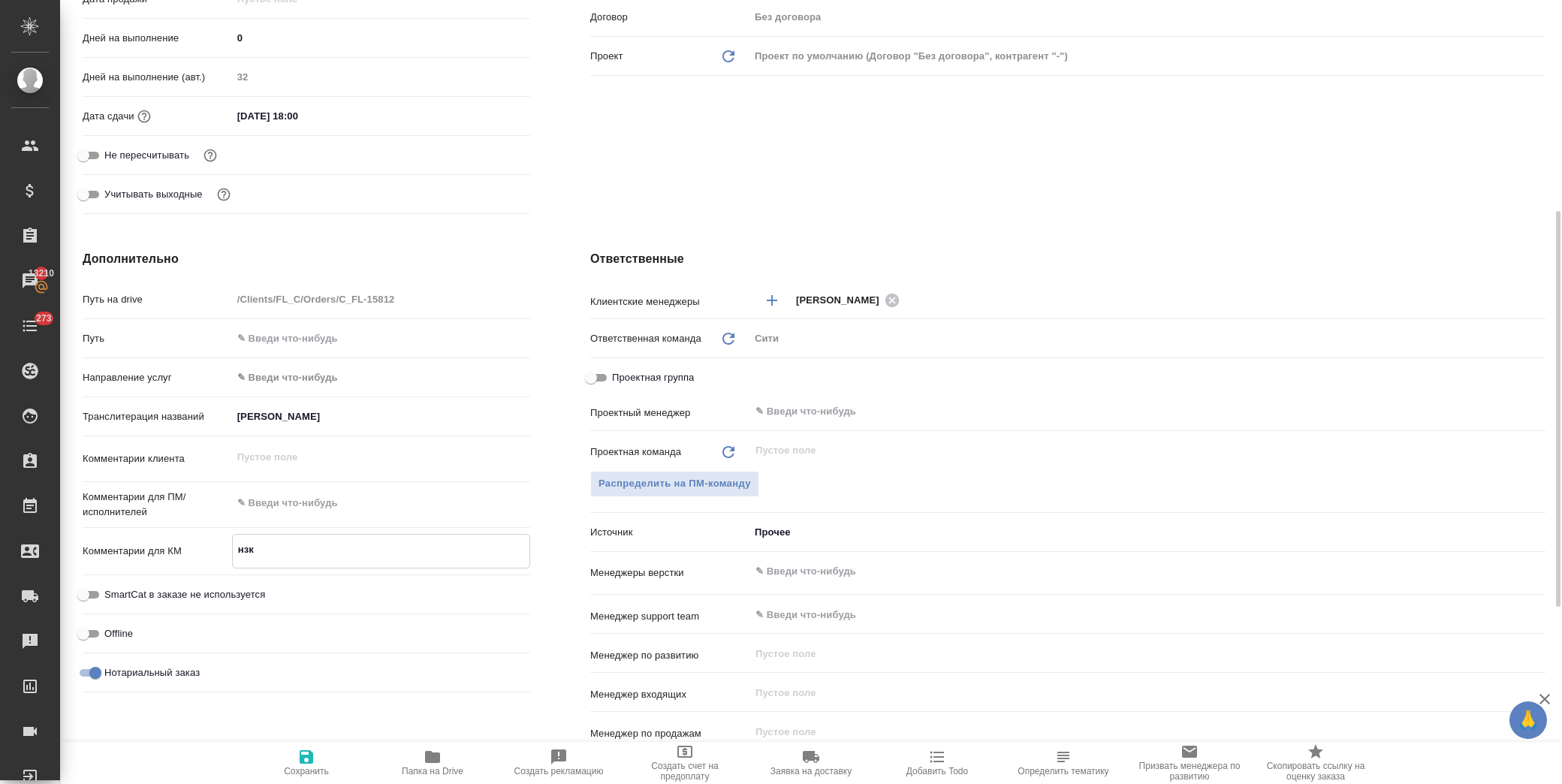
type textarea "x"
type textarea "нзк-[PERSON_NAME]"
type textarea "x"
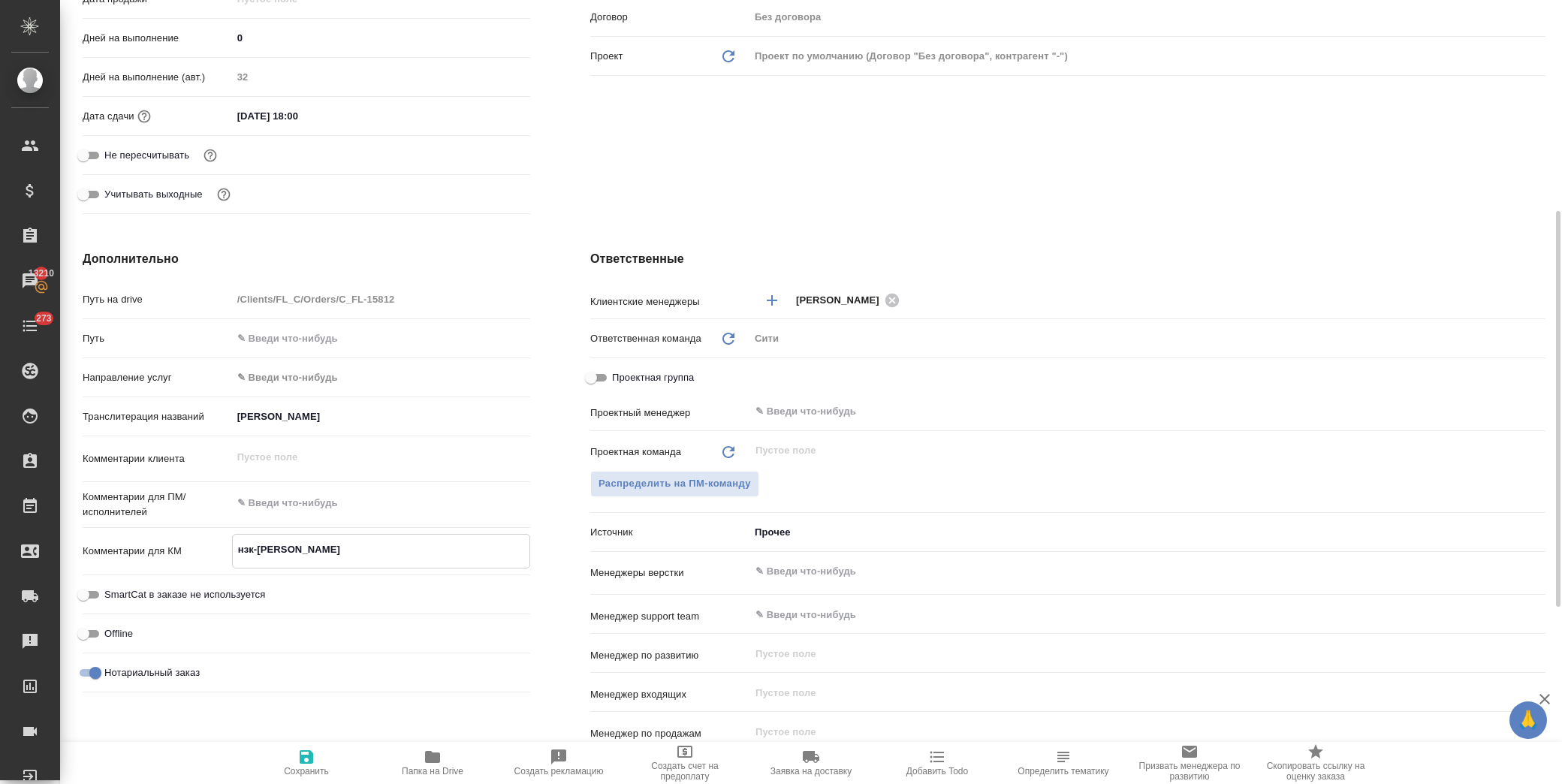
type textarea "x"
type textarea "нзк-ап"
type textarea "x"
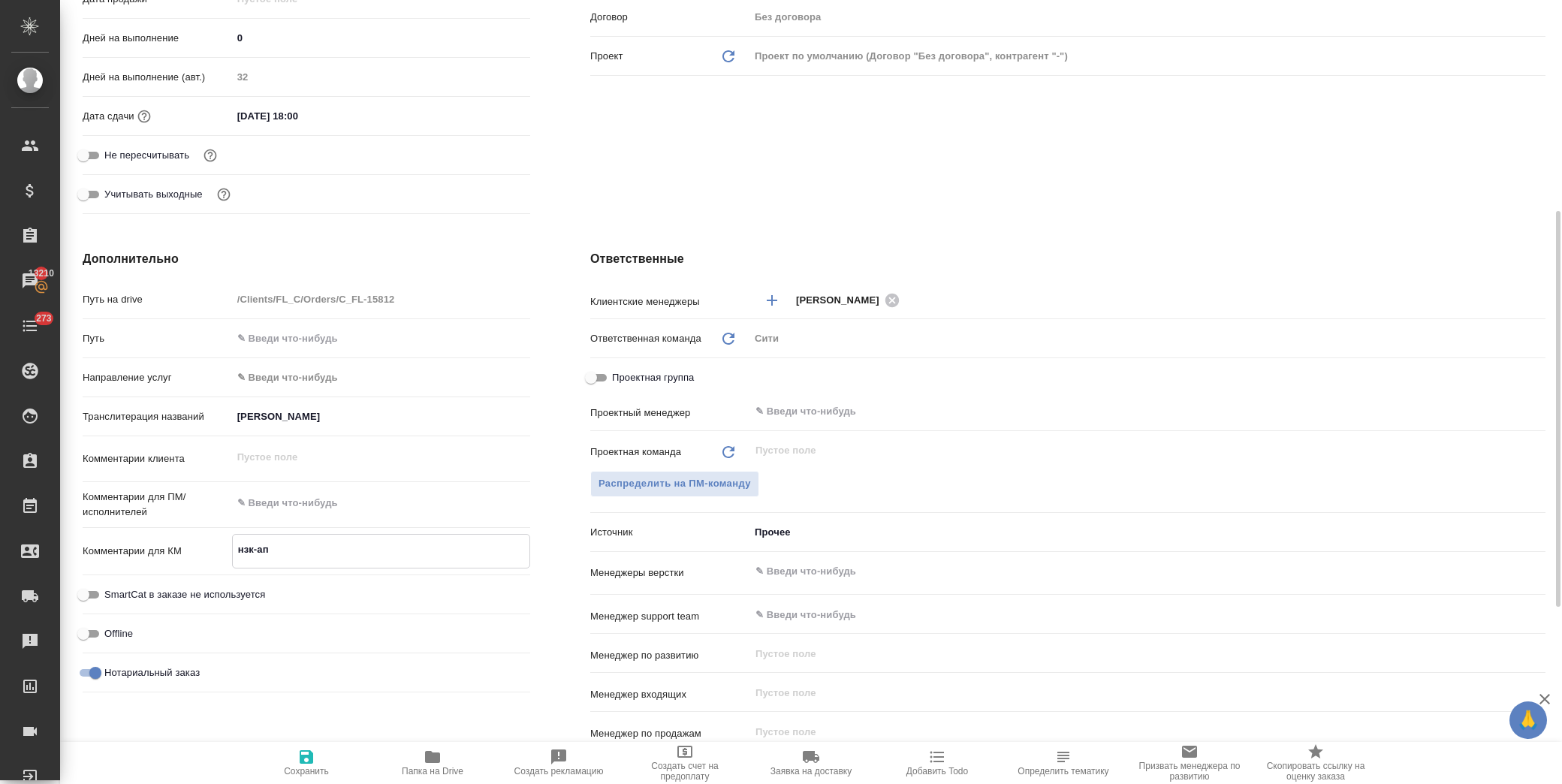
type textarea "x"
type textarea "нзк-апо"
type textarea "x"
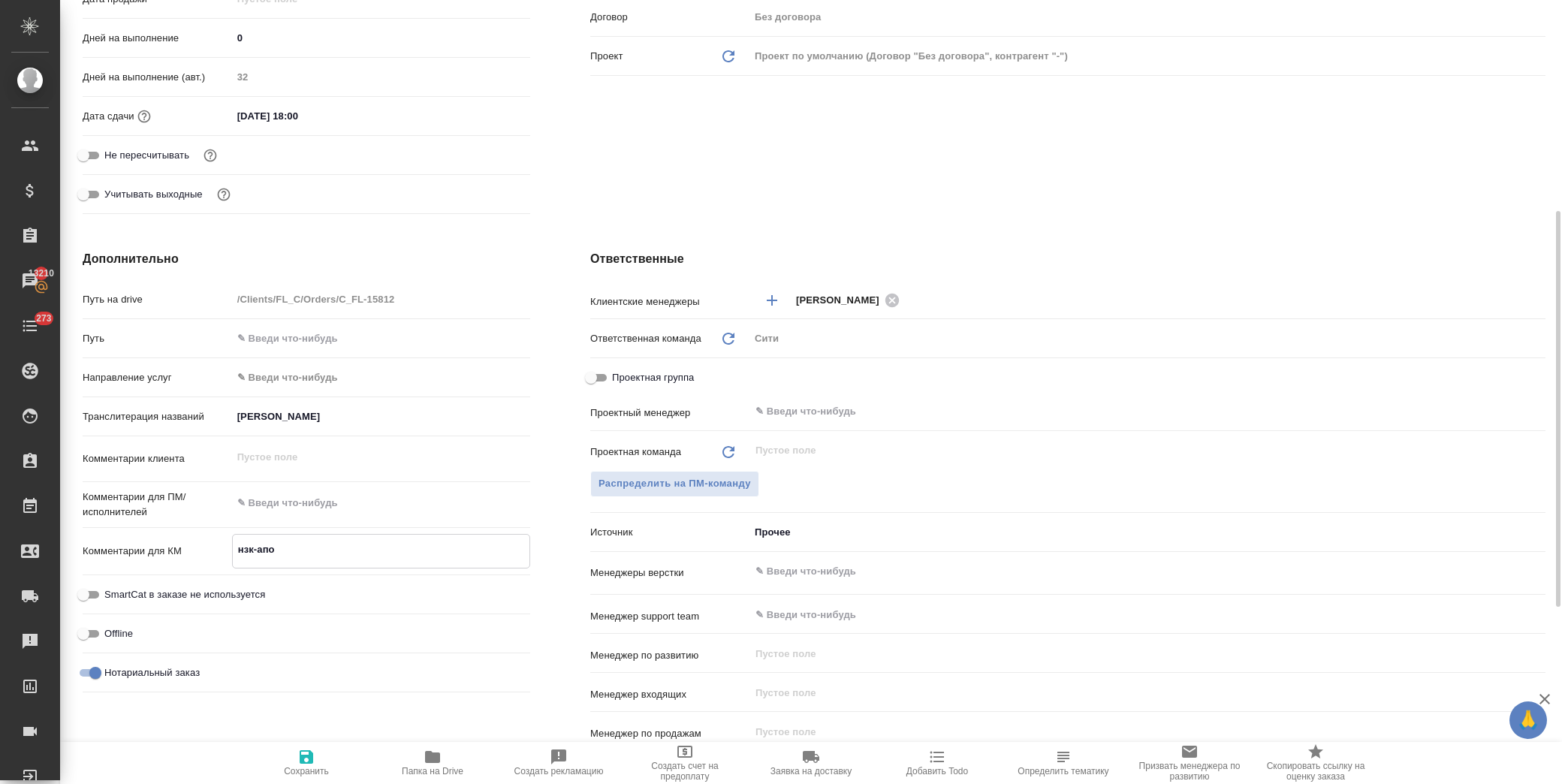
type textarea "нзк-апо-"
type textarea "x"
type textarea "нзк-апо-п"
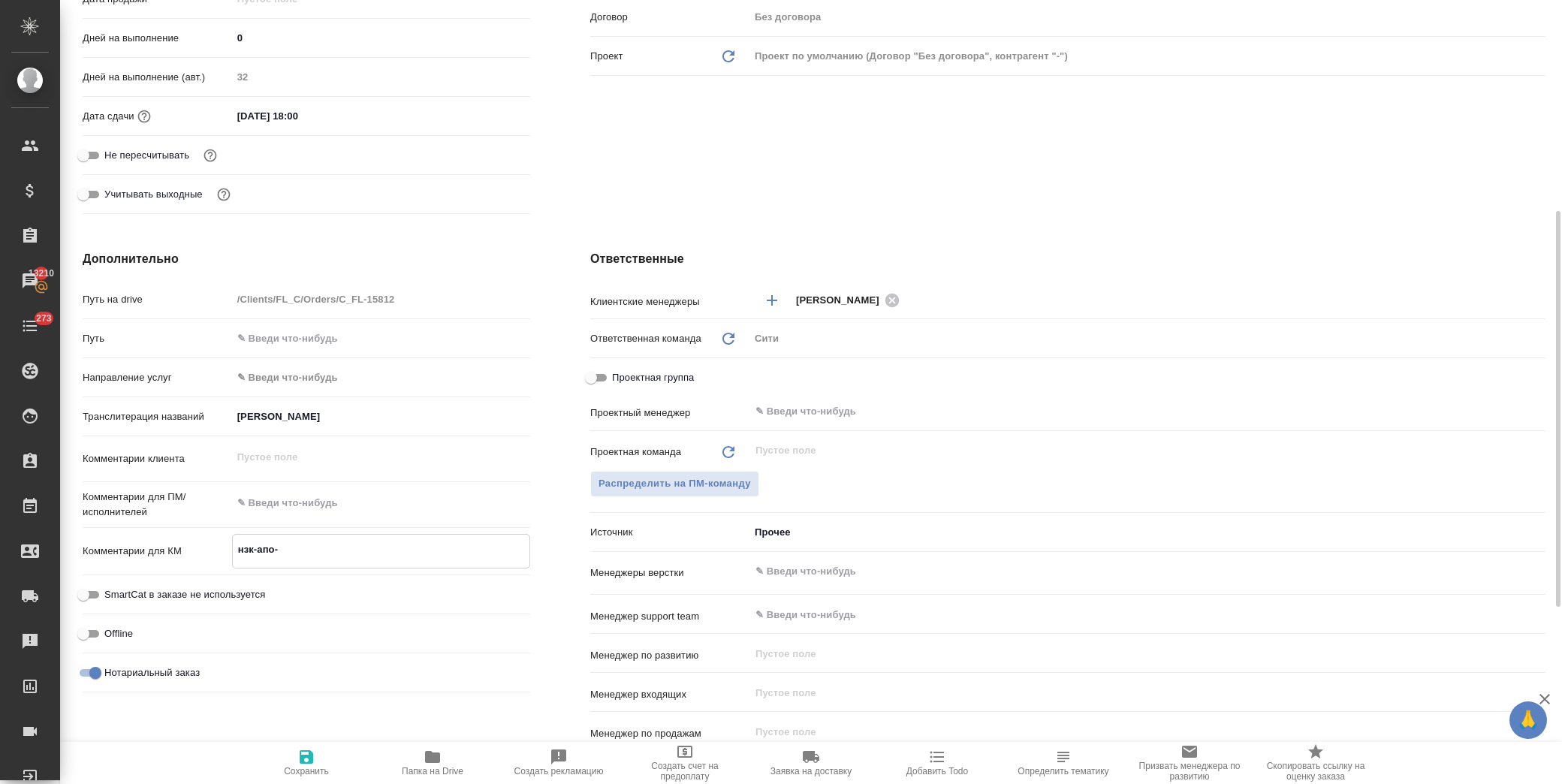
type textarea "x"
type textarea "нзк-апо-пе"
type textarea "x"
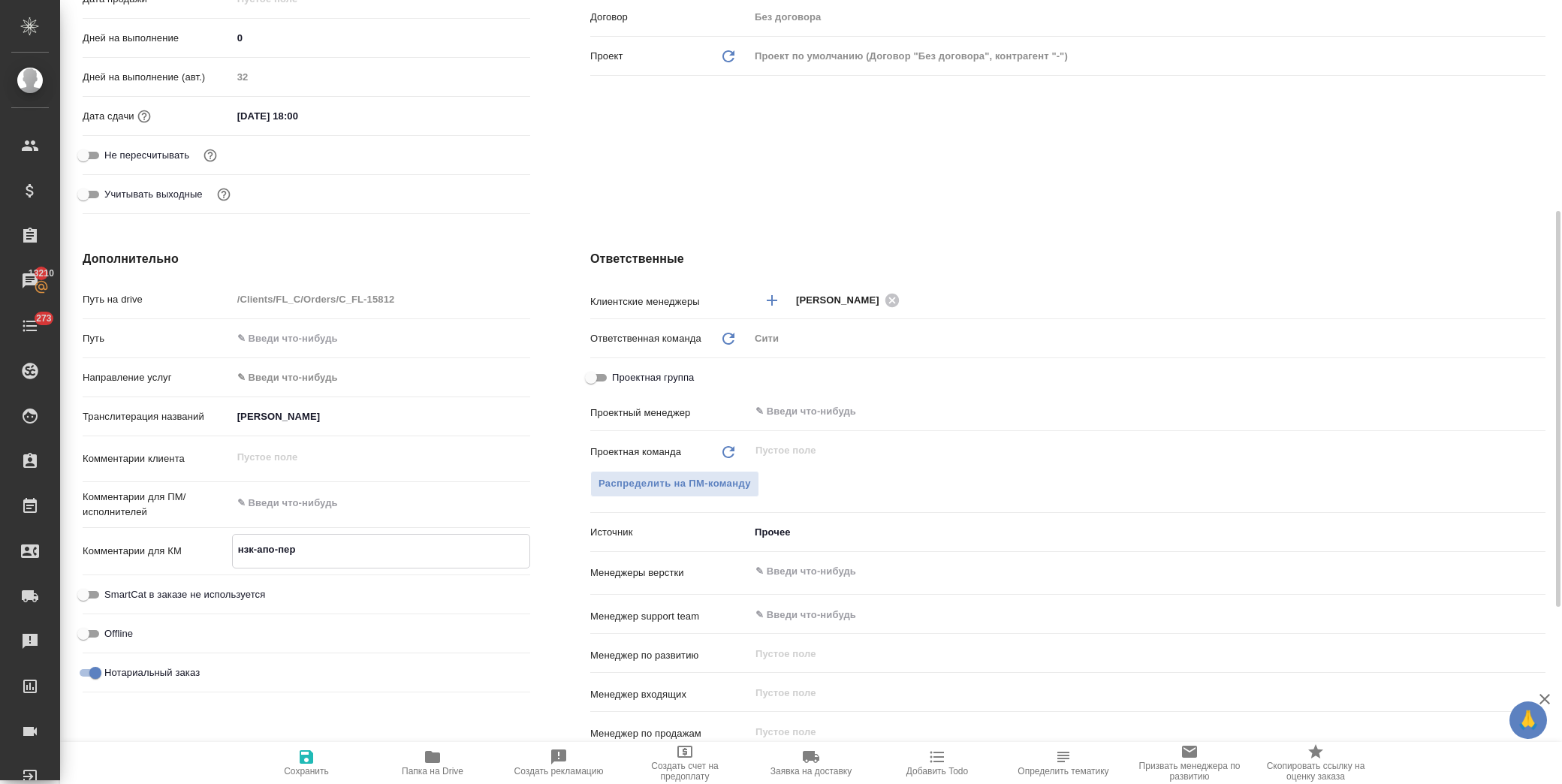
type textarea "нзк-апо-пере"
type textarea "x"
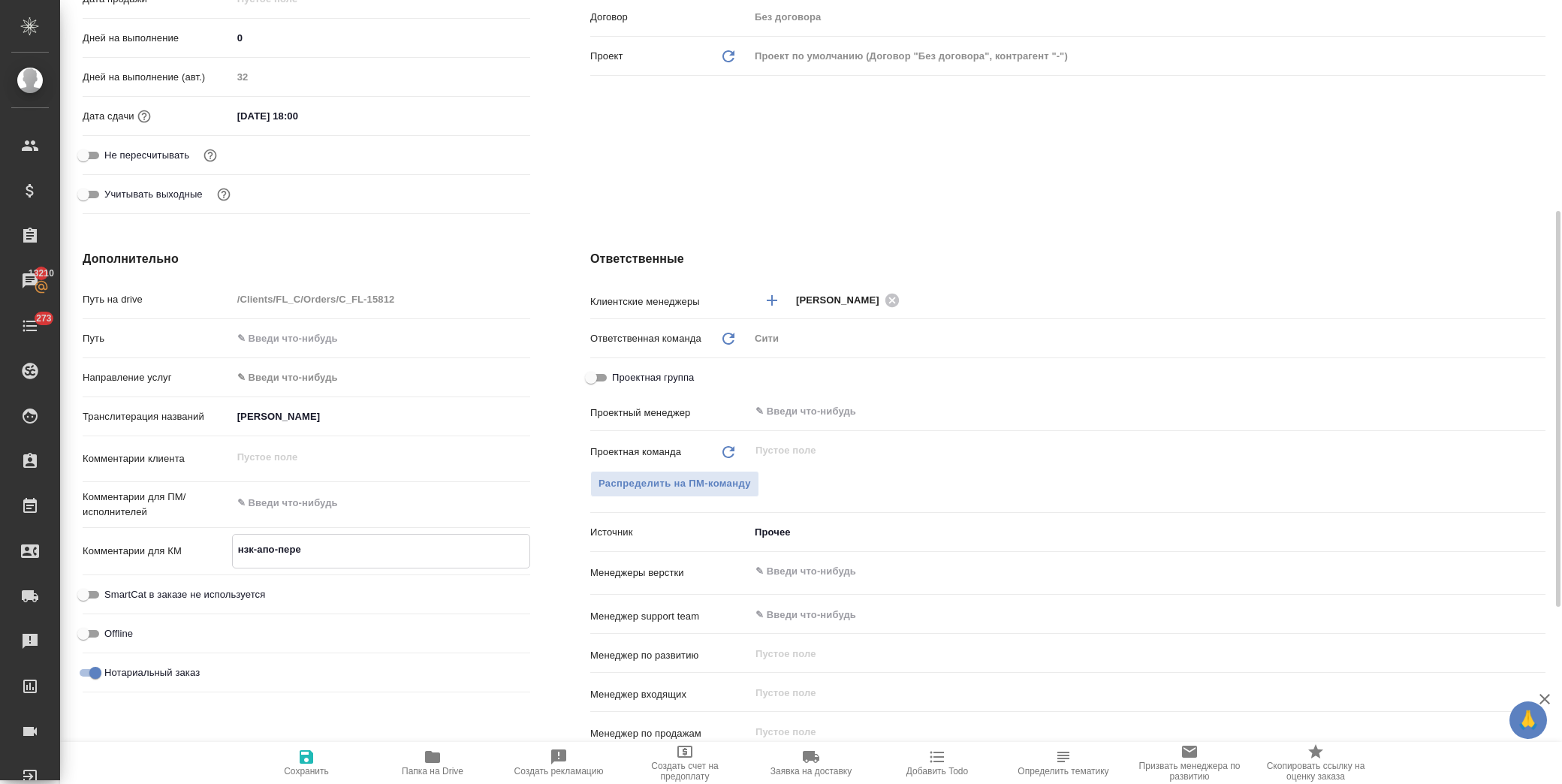
type textarea "x"
type textarea "нзк-апо-перев"
type textarea "x"
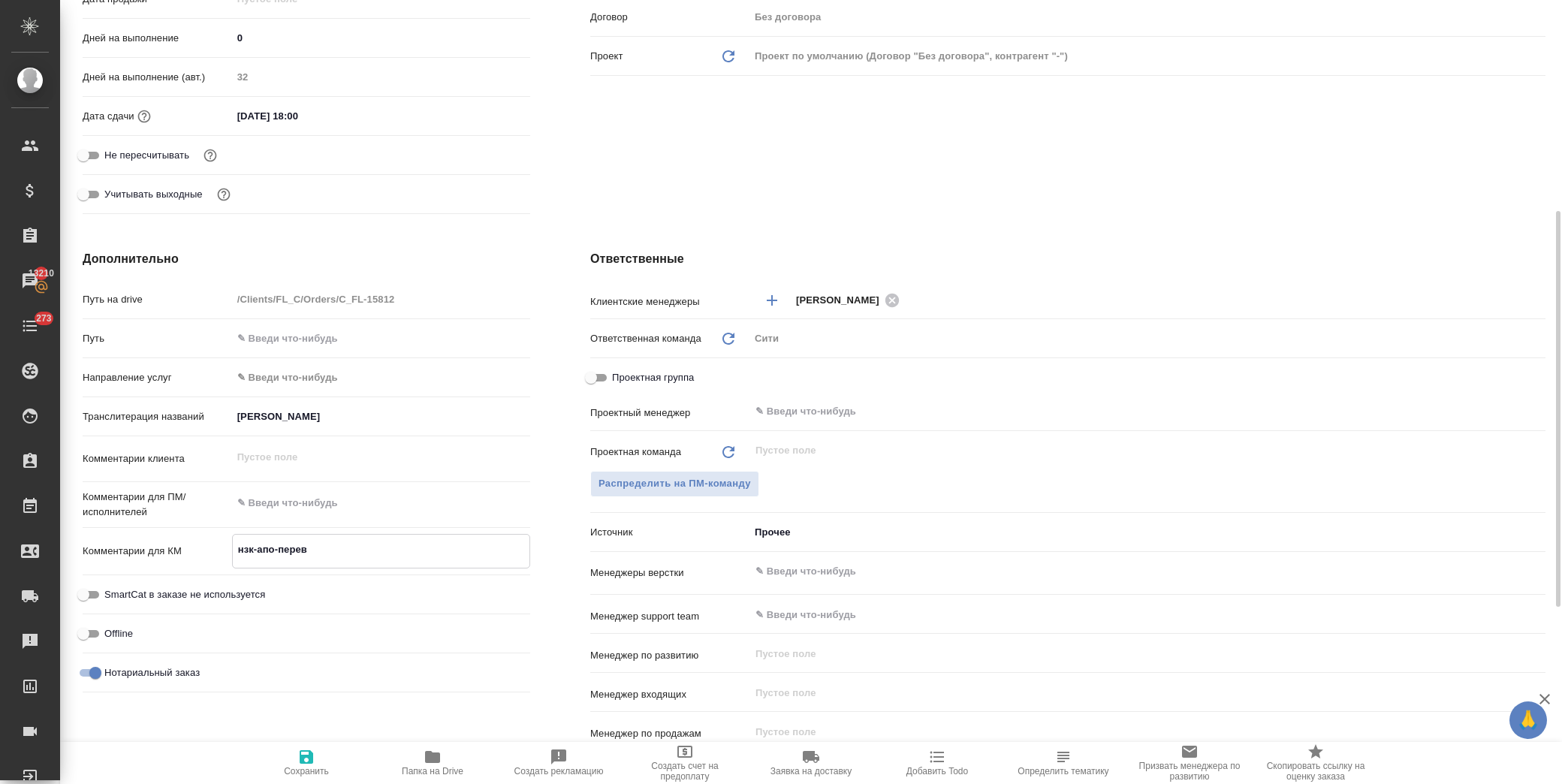
type textarea "нзк-апо-перево"
type textarea "x"
type textarea "нзк-апо-перевод"
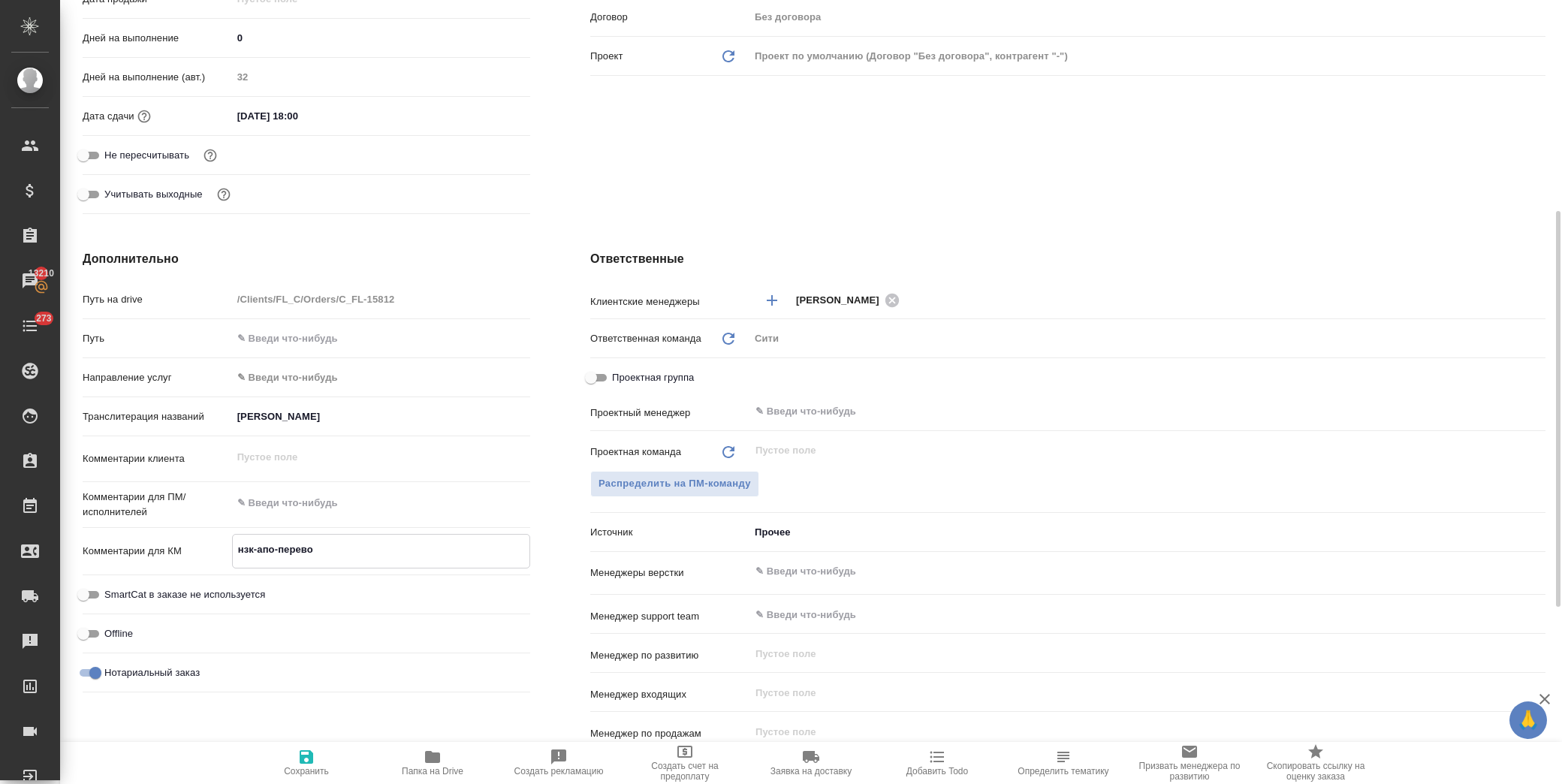
type textarea "x"
type textarea "нзк-апо-перевод"
type textarea "x"
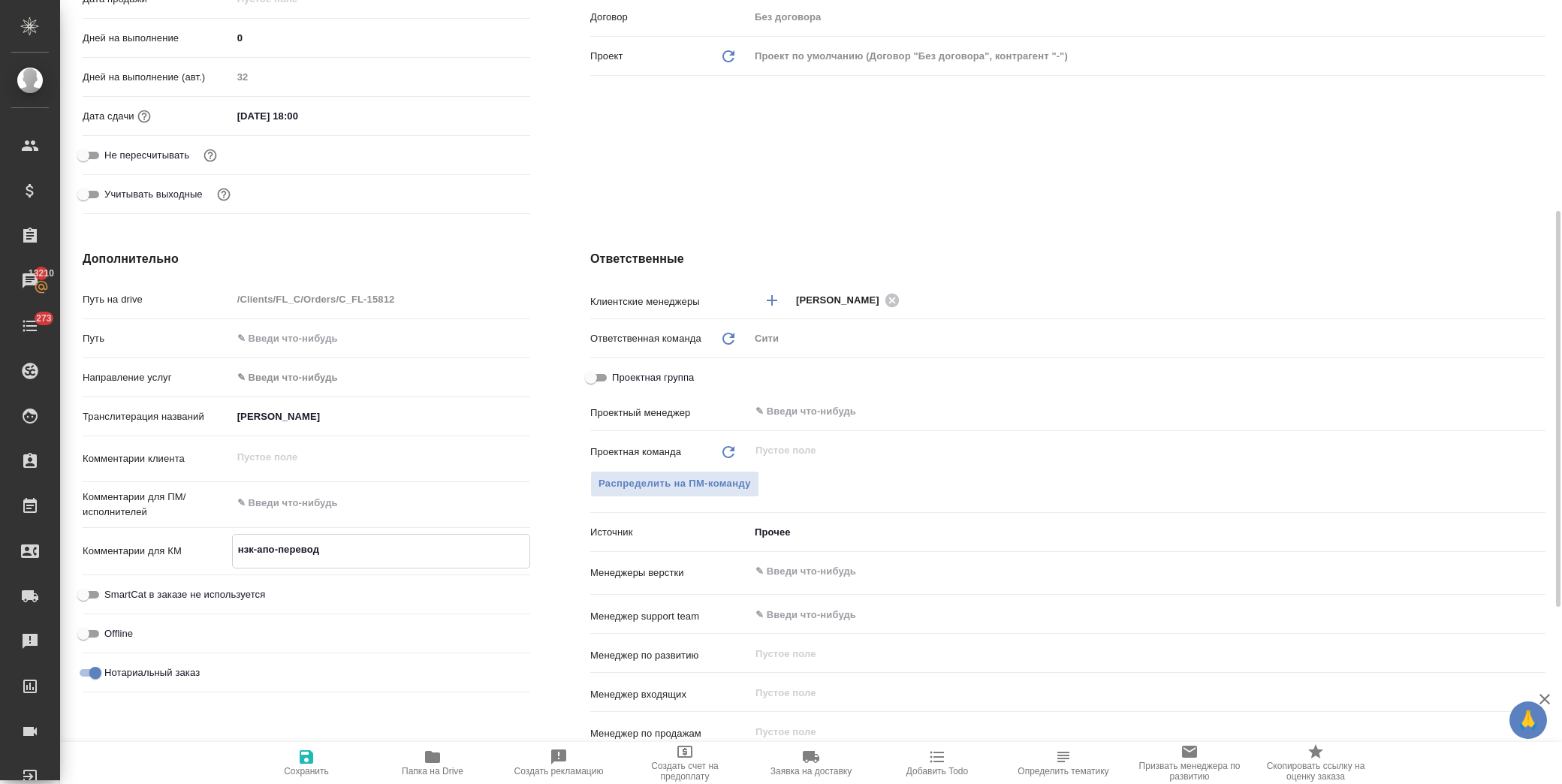
type textarea "x"
type textarea "нзк-апо-перевод [PERSON_NAME]"
type textarea "x"
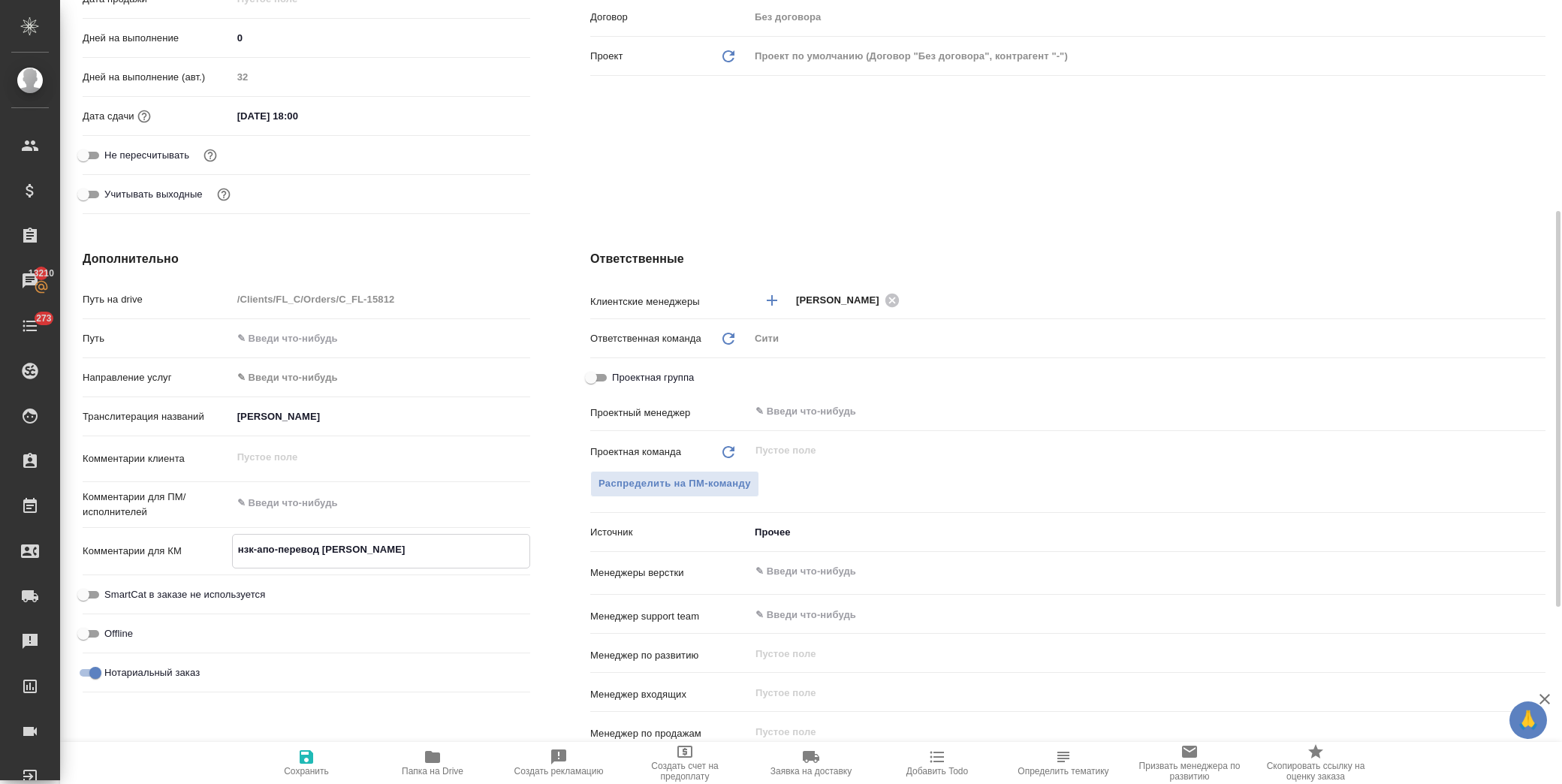
type textarea "x"
type textarea "нзк-апо-перевод [PERSON_NAME]"
type textarea "x"
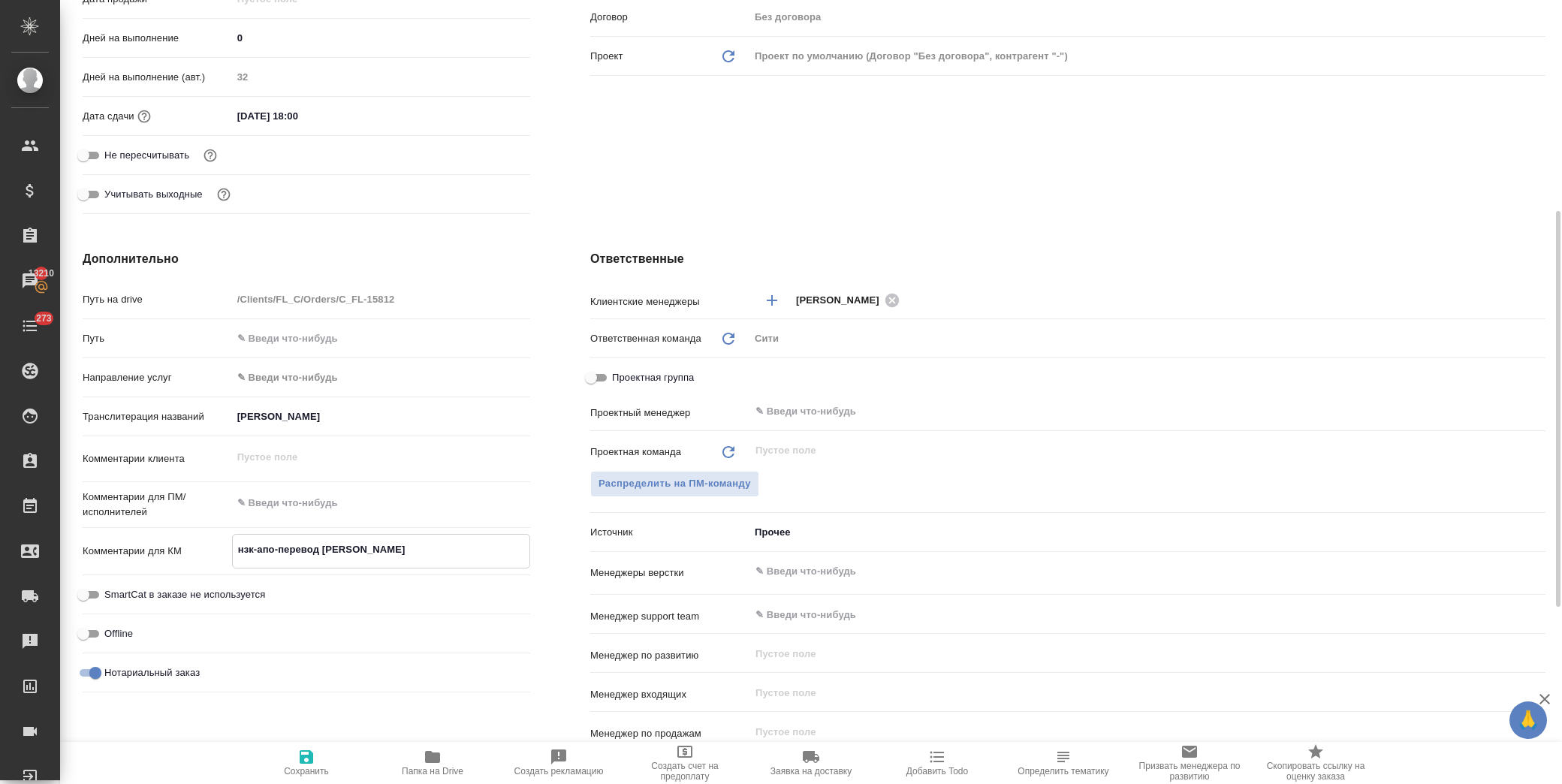
type textarea "нзк-апо-перевод [PERSON_NAME]"
type textarea "x"
type textarea "нзк-апо-перевод"
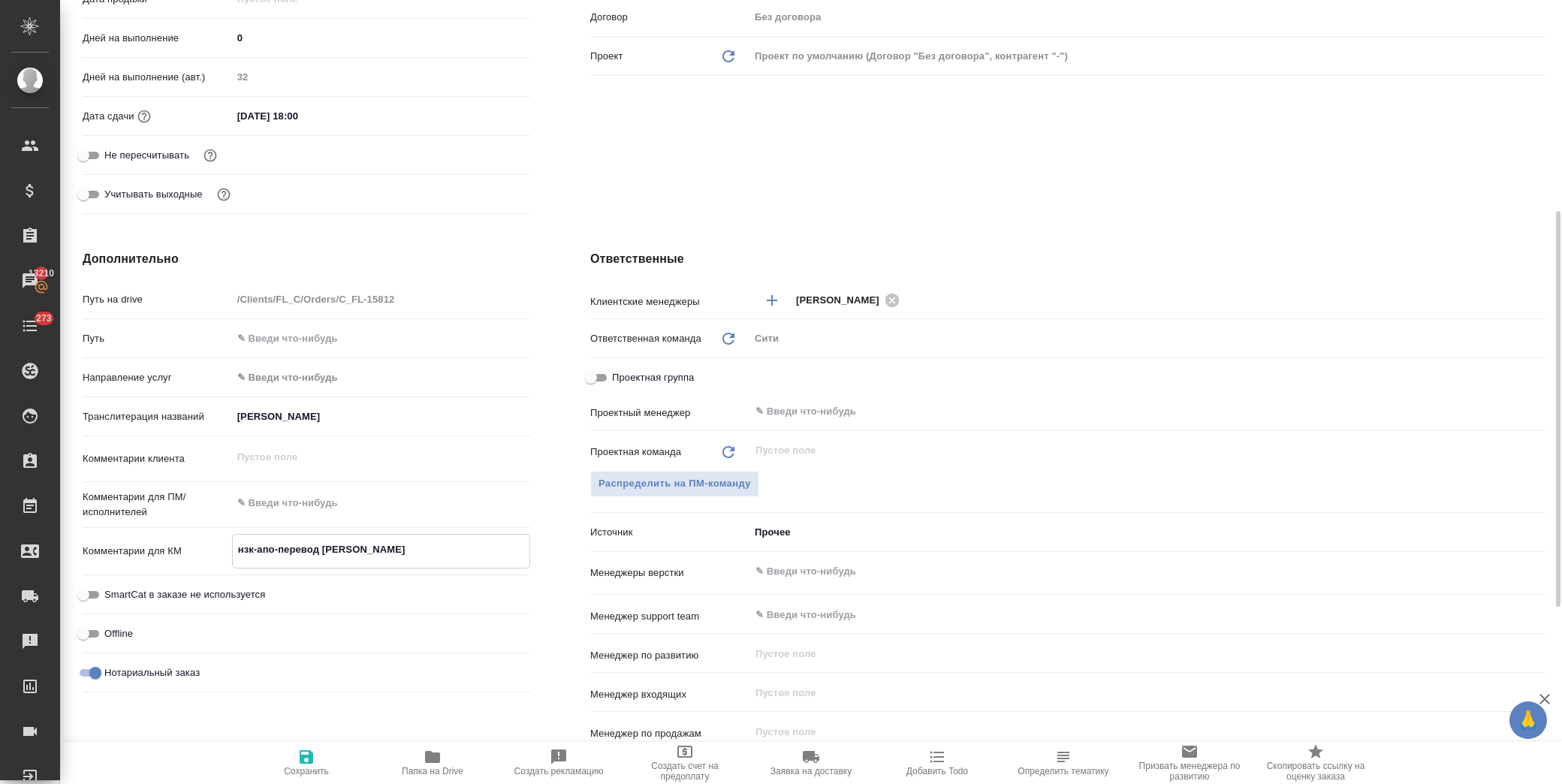
type textarea "x"
type textarea "нзк-апо-перевод [PERSON_NAME]"
type textarea "x"
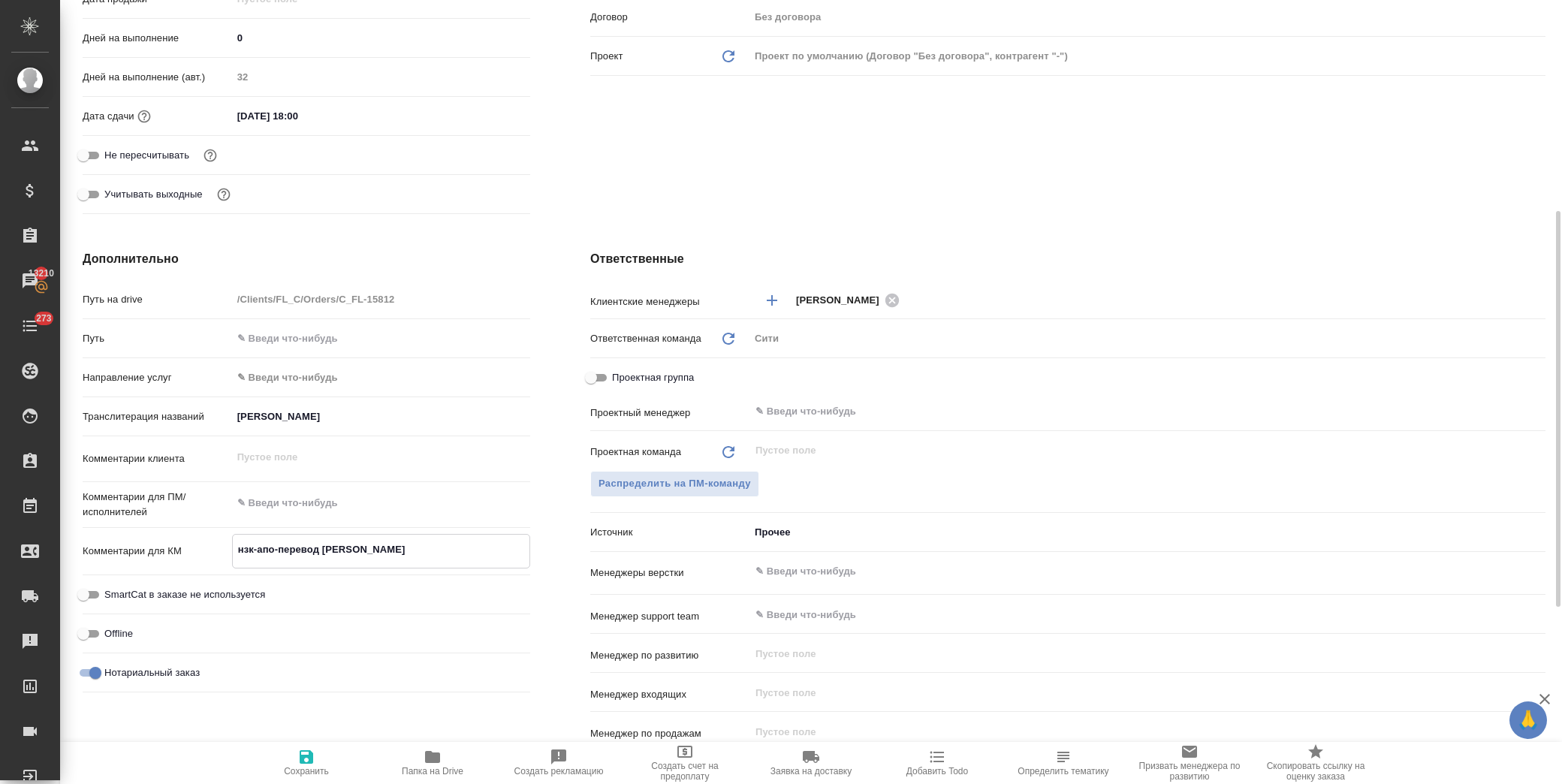
type textarea "x"
type textarea "нзк-апо-перевод на"
type textarea "x"
type textarea "нзк-апо-перевод на"
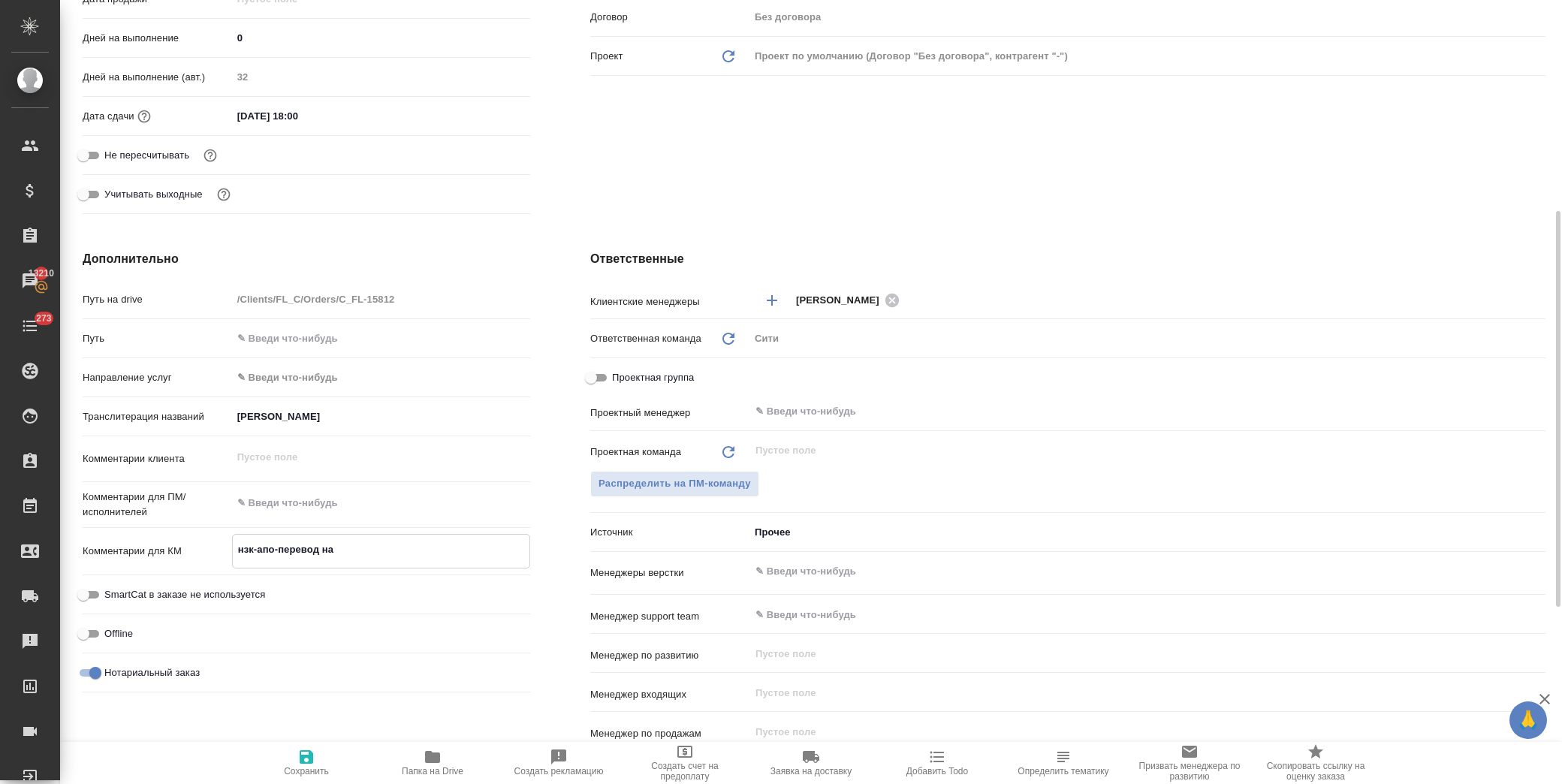
type textarea "x"
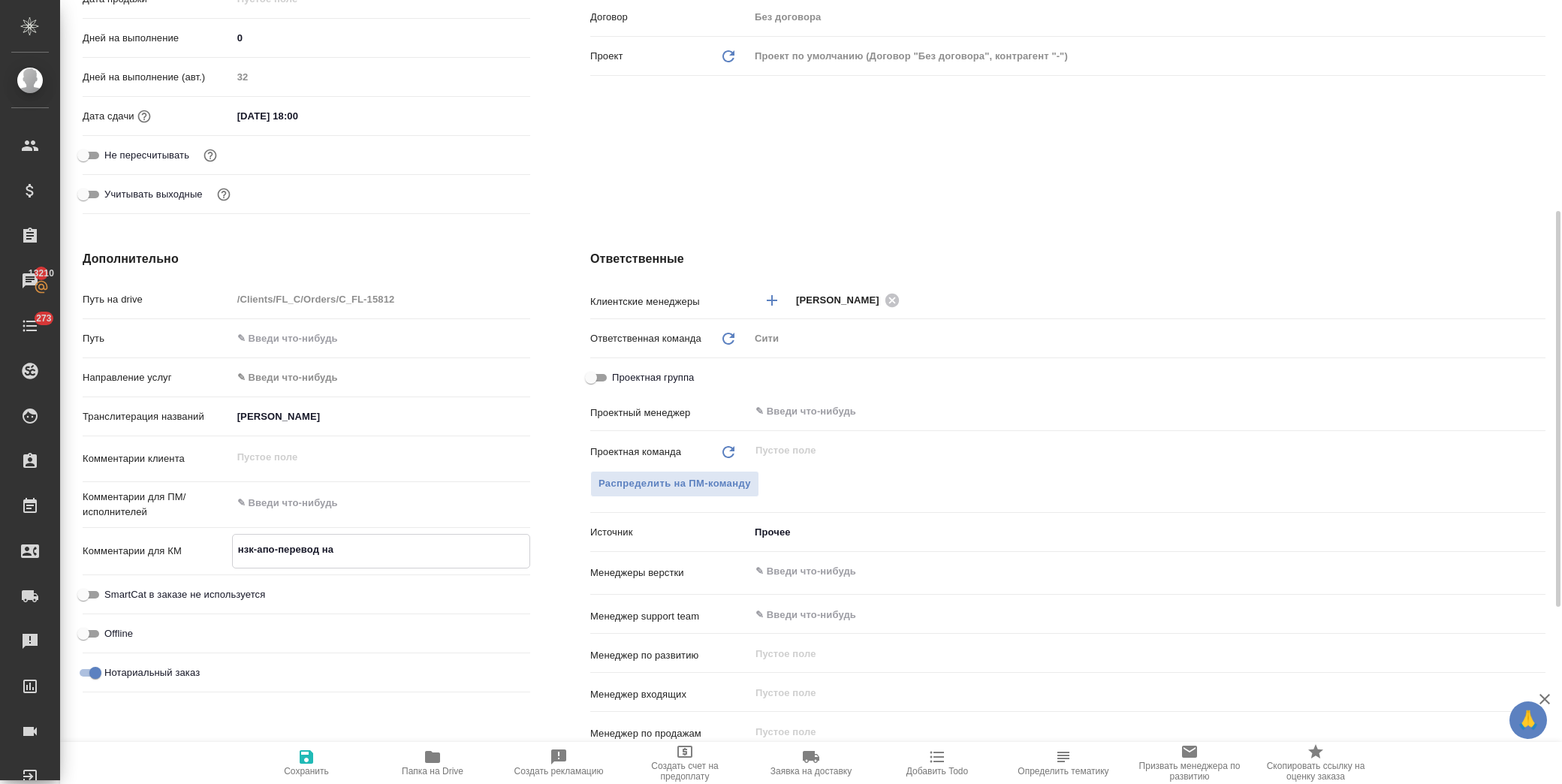
type textarea "нзк-апо-перевод на [PERSON_NAME]"
type textarea "x"
type textarea "нзк-апо-перевод на ту"
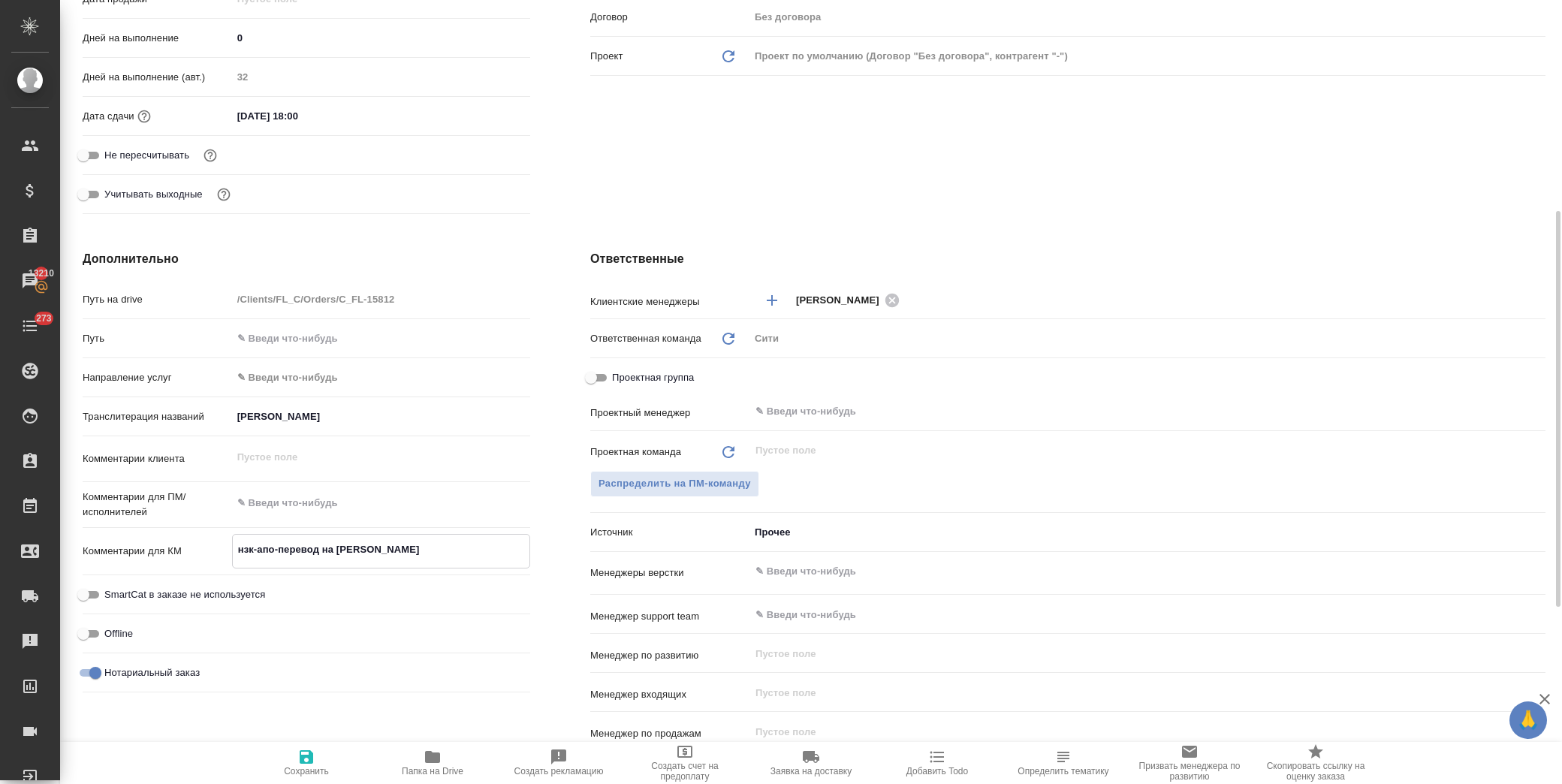
type textarea "x"
type textarea "нзк-апо-перевод на тур"
type textarea "x"
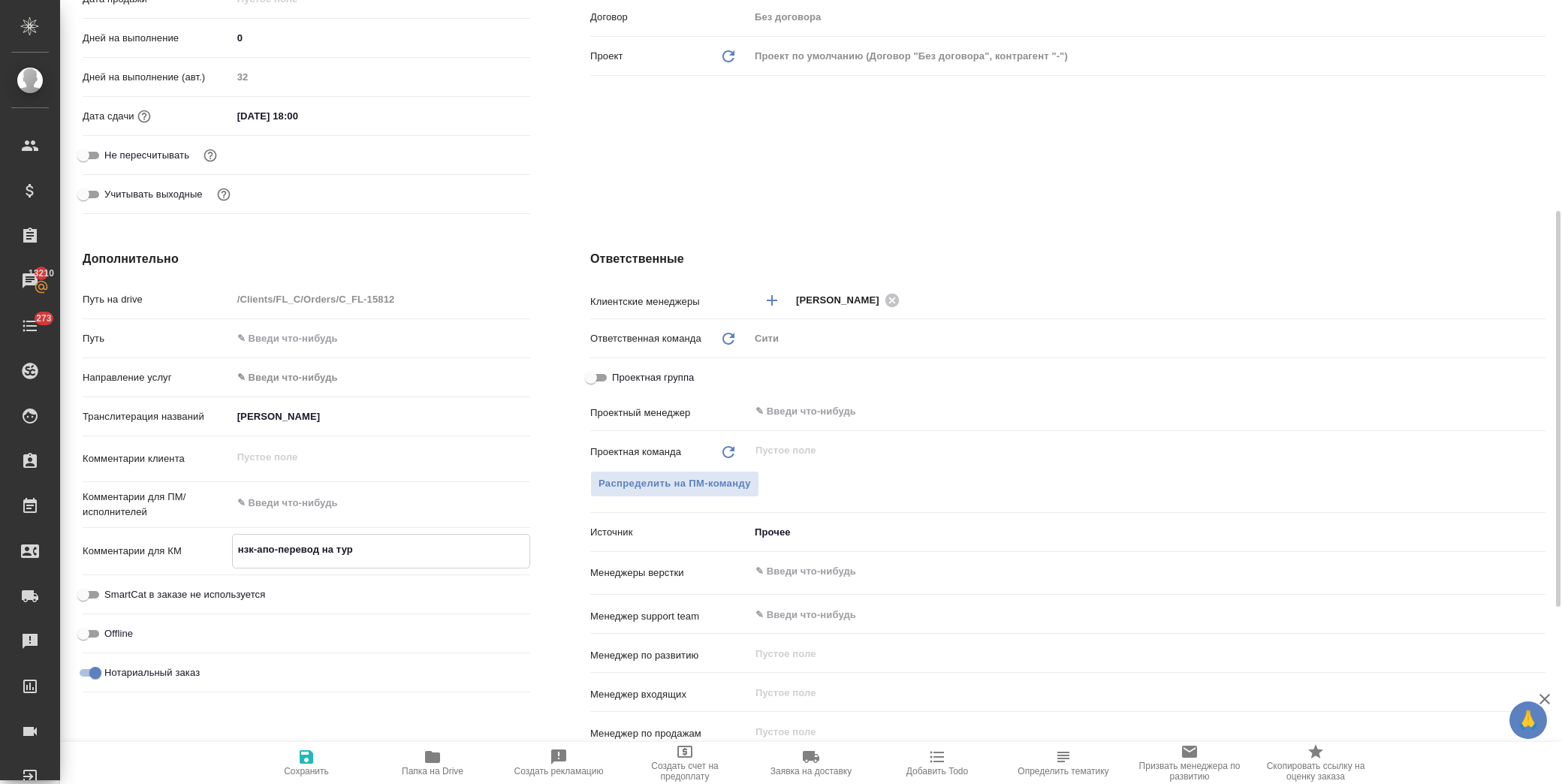
type textarea "x"
type textarea "нзк-апо-перевод на туре"
type textarea "x"
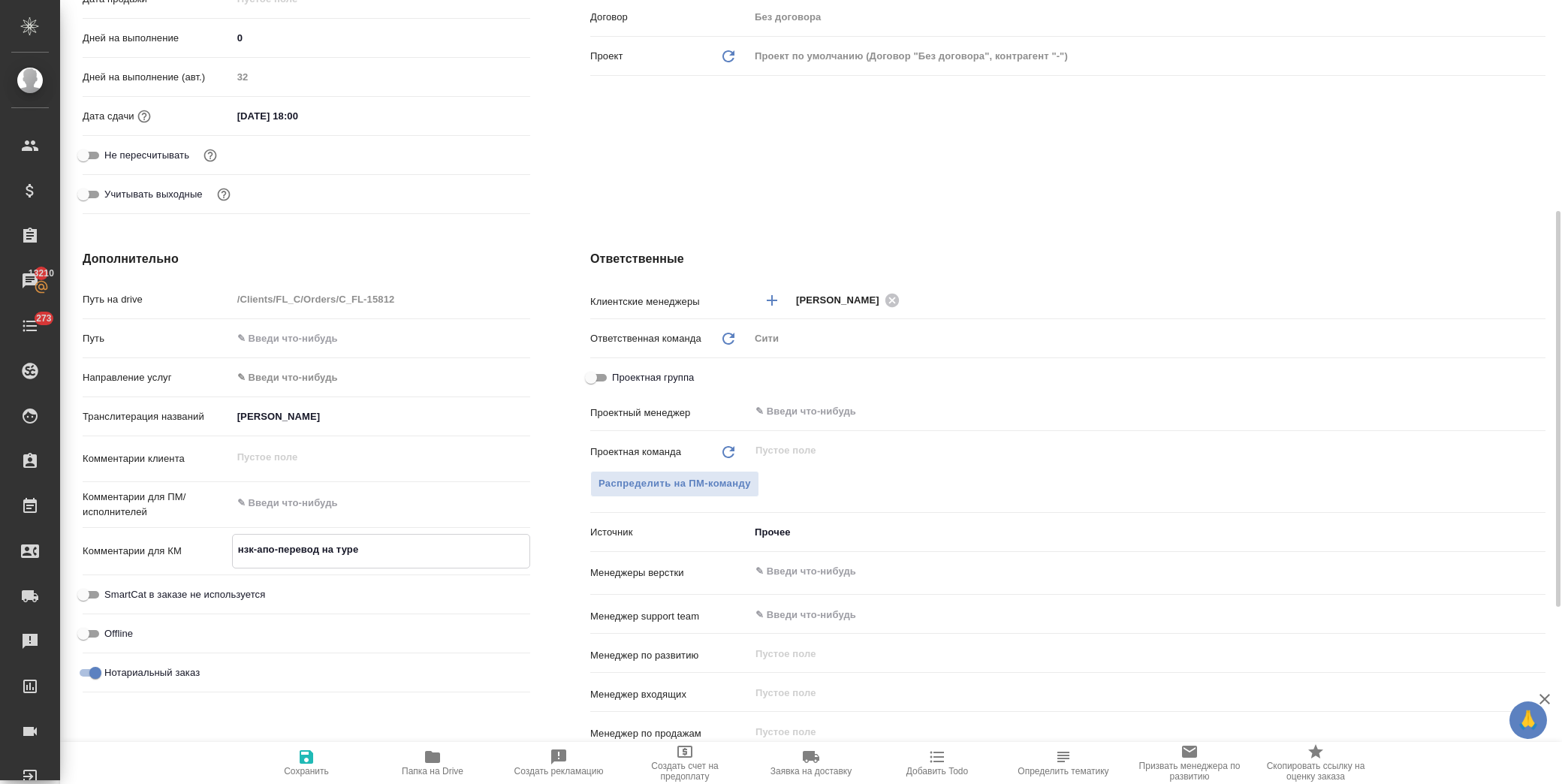
type textarea "x"
type textarea "нзк-апо-перевод на турец"
type textarea "x"
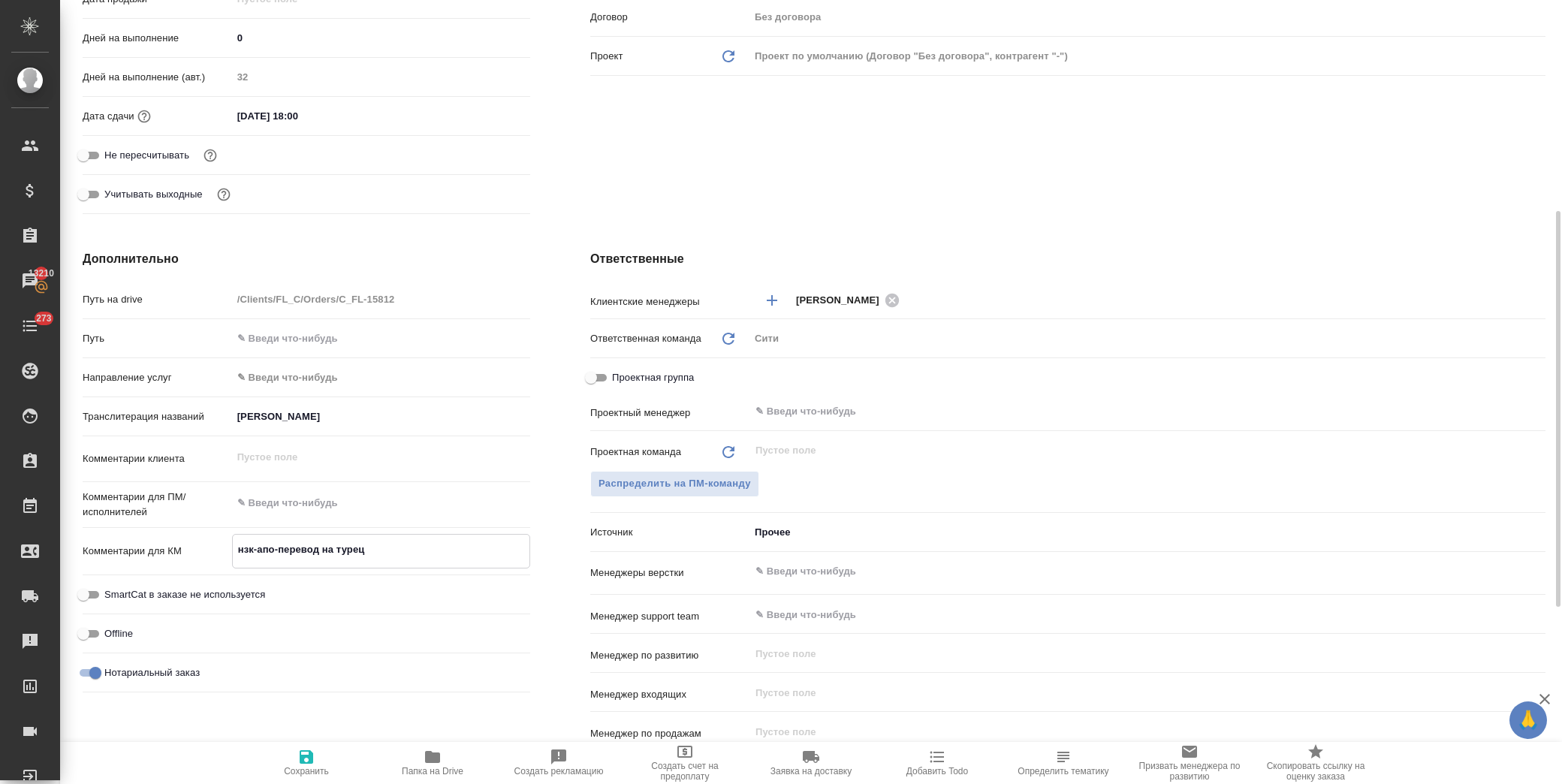
type textarea "нзк-апо-перевод на турецк"
type textarea "x"
type textarea "нзк-апо-перевод на турецки"
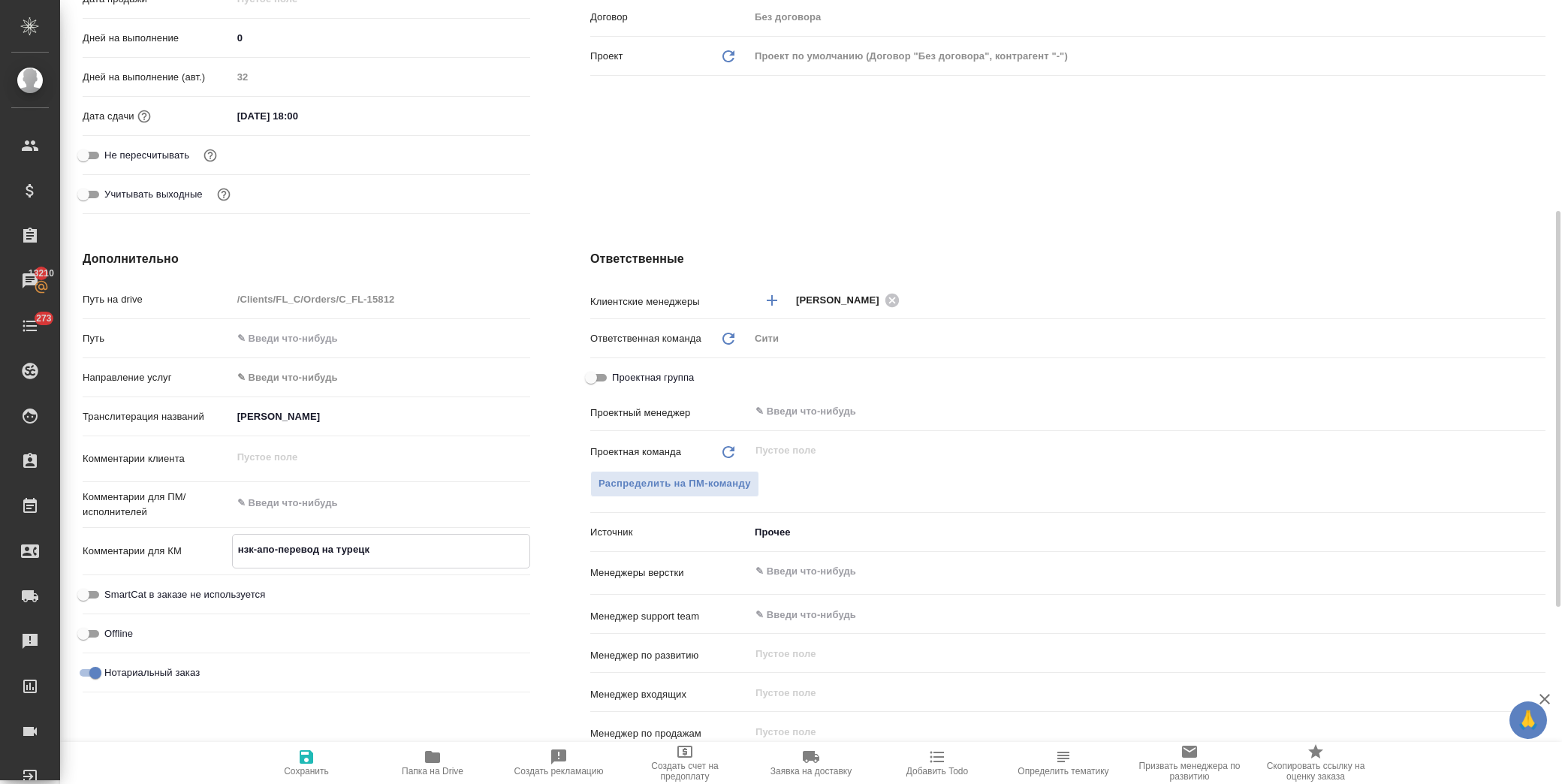
type textarea "x"
type textarea "нзк-апо-перевод на турецкий"
type textarea "x"
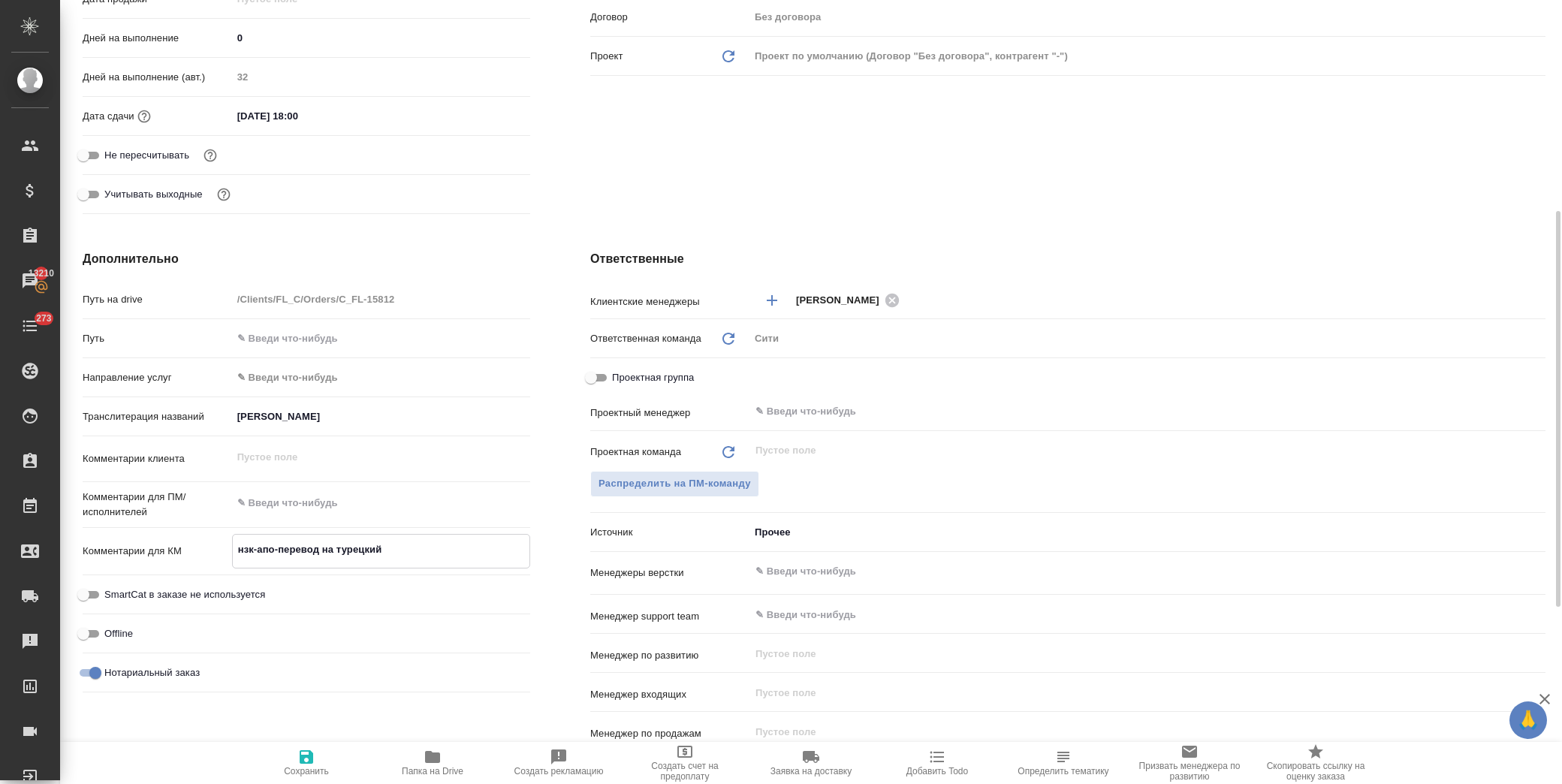
type textarea "x"
type textarea "нзк-апо-перевод на турецкий-"
type textarea "x"
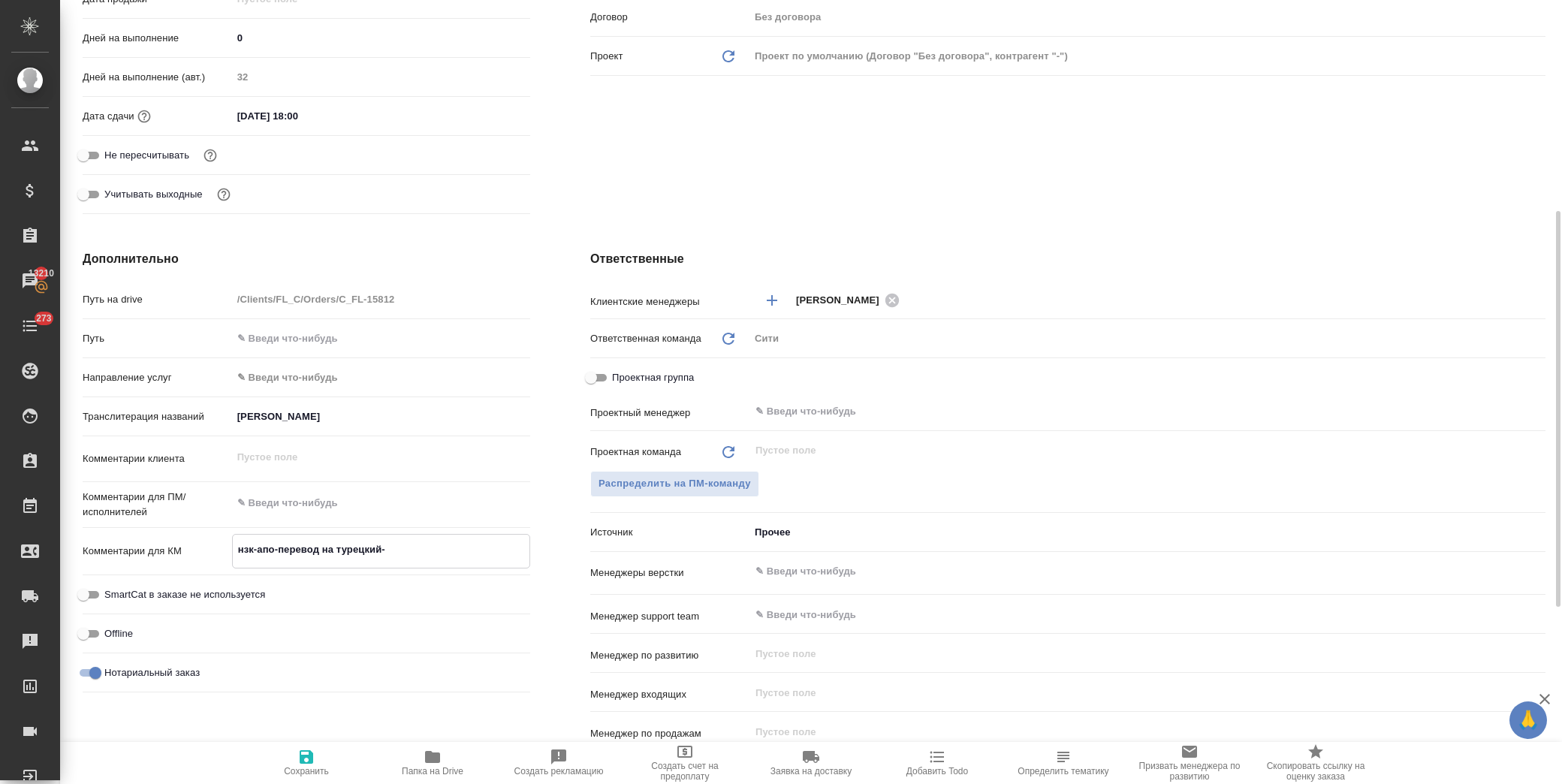
type textarea "x"
type textarea "нзк-апо-перевод на турецкий-н"
type textarea "x"
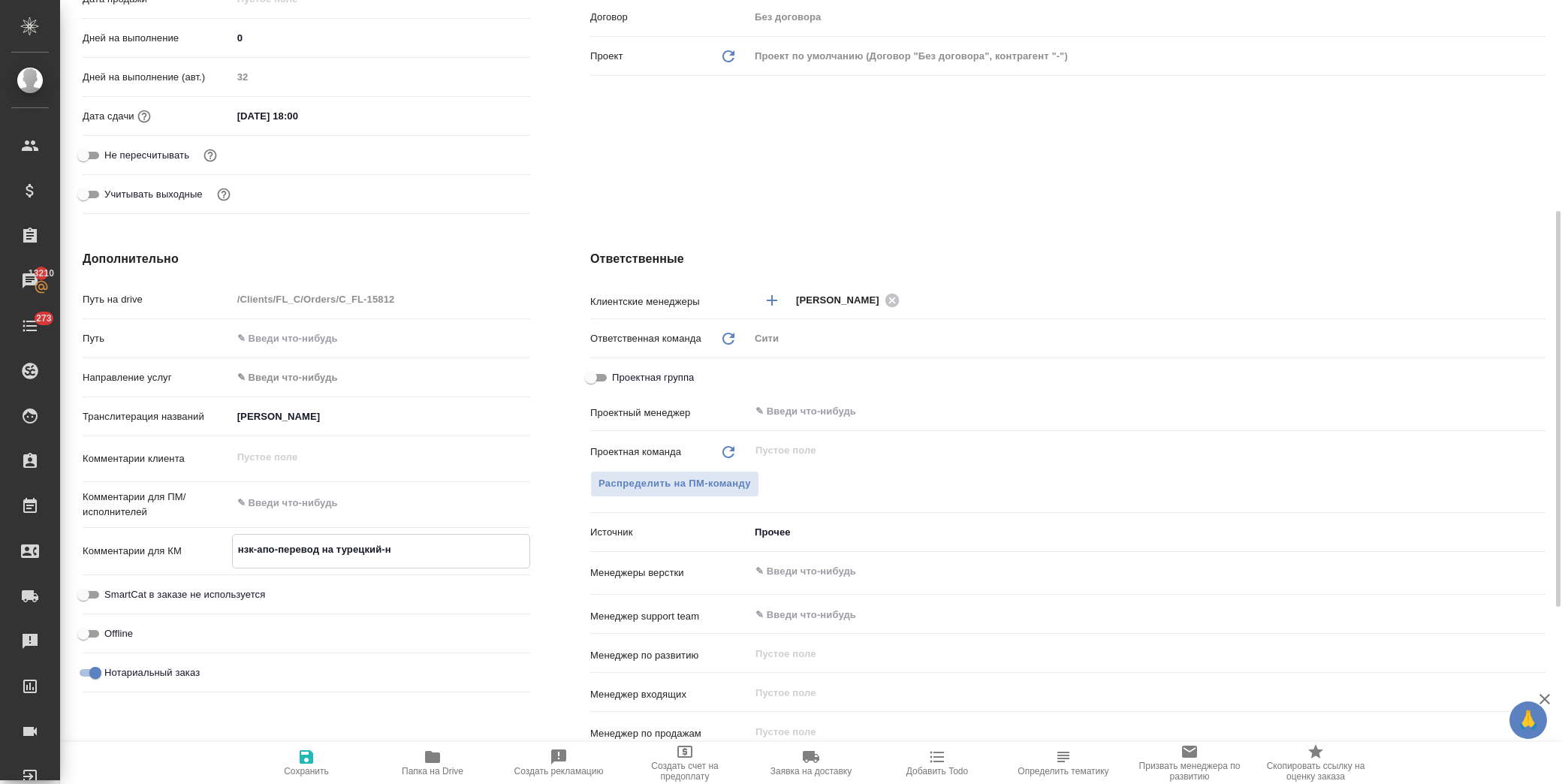
type textarea "нзк-апо-перевод на турецкий-нз"
type textarea "x"
type textarea "нзк-апо-перевод на турецкий-нзп"
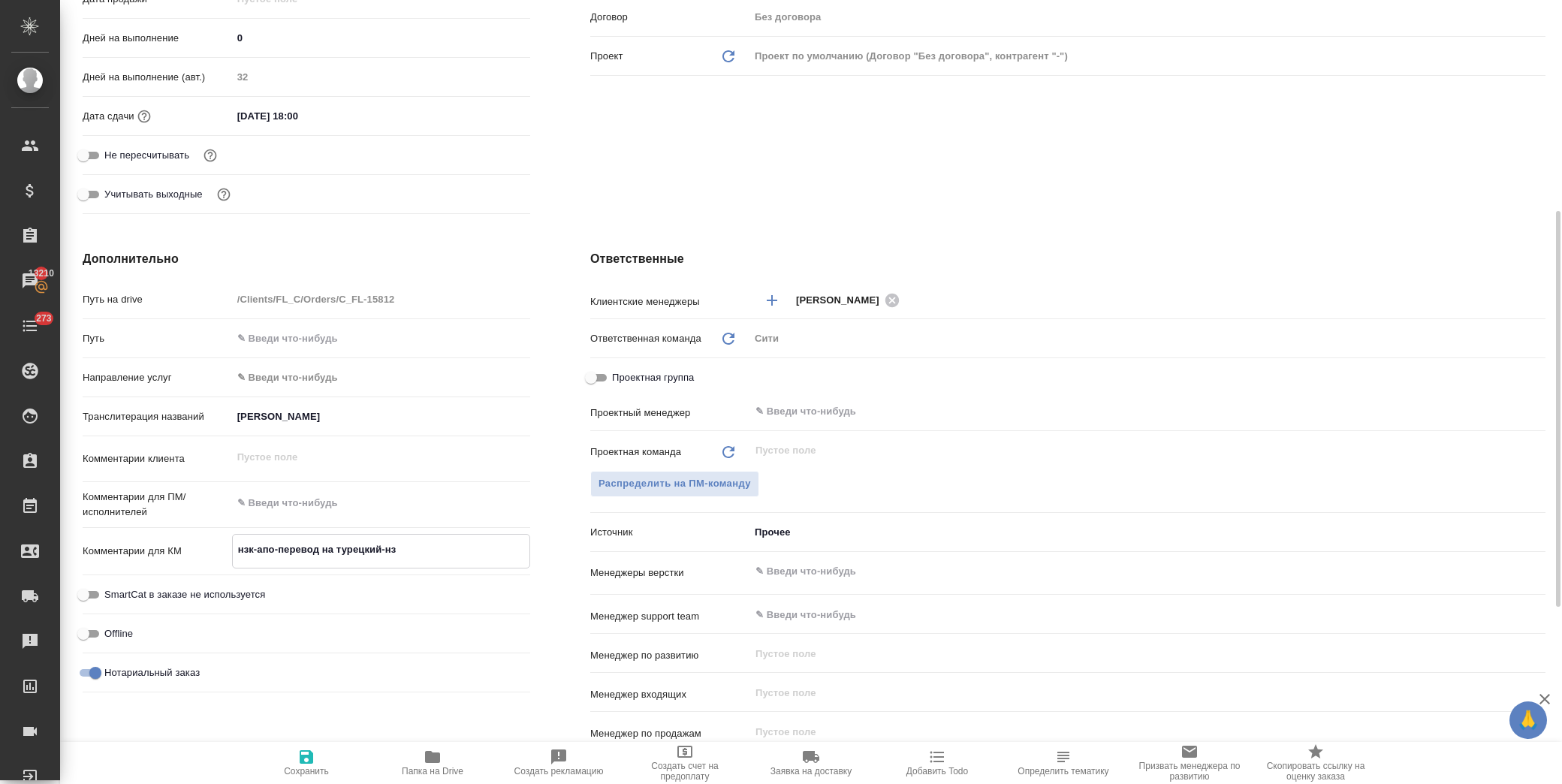
type textarea "x"
type textarea "нзк-апо-перевод на турецкий-нзп"
type textarea "x"
click at [295, 762] on span "Сохранить" at bounding box center [306, 762] width 108 height 29
type textarea "x"
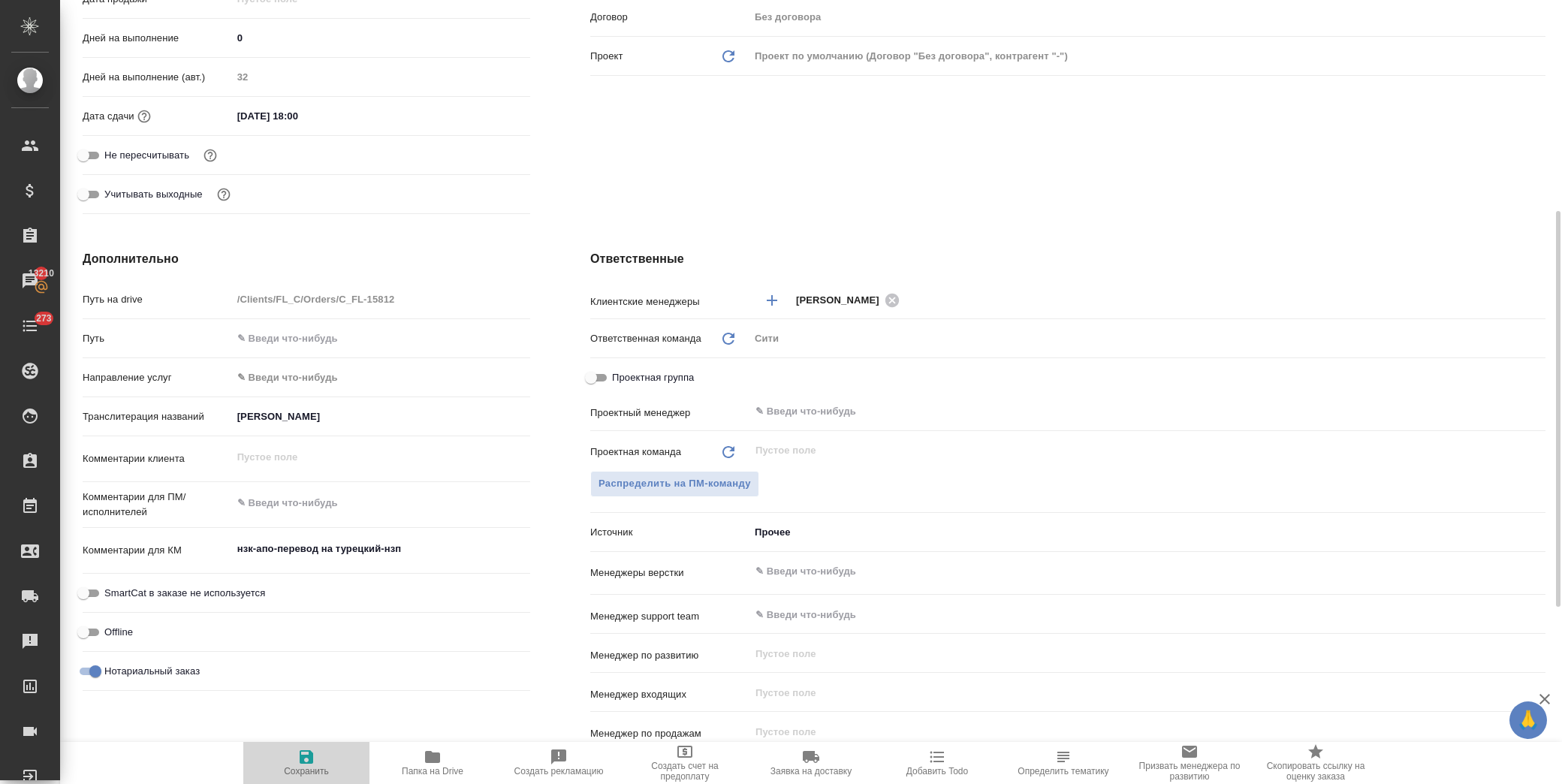
type textarea "x"
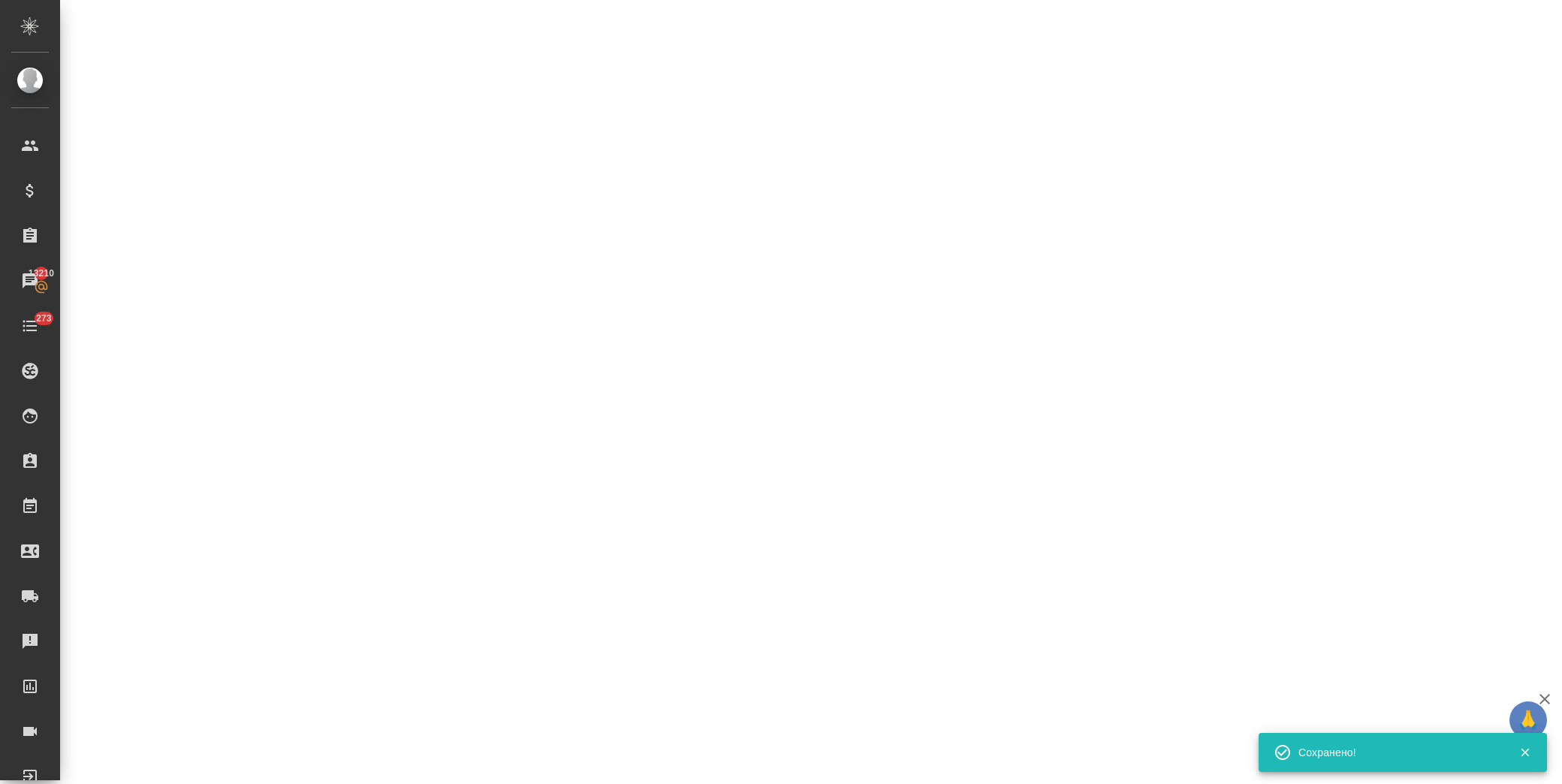
select select "RU"
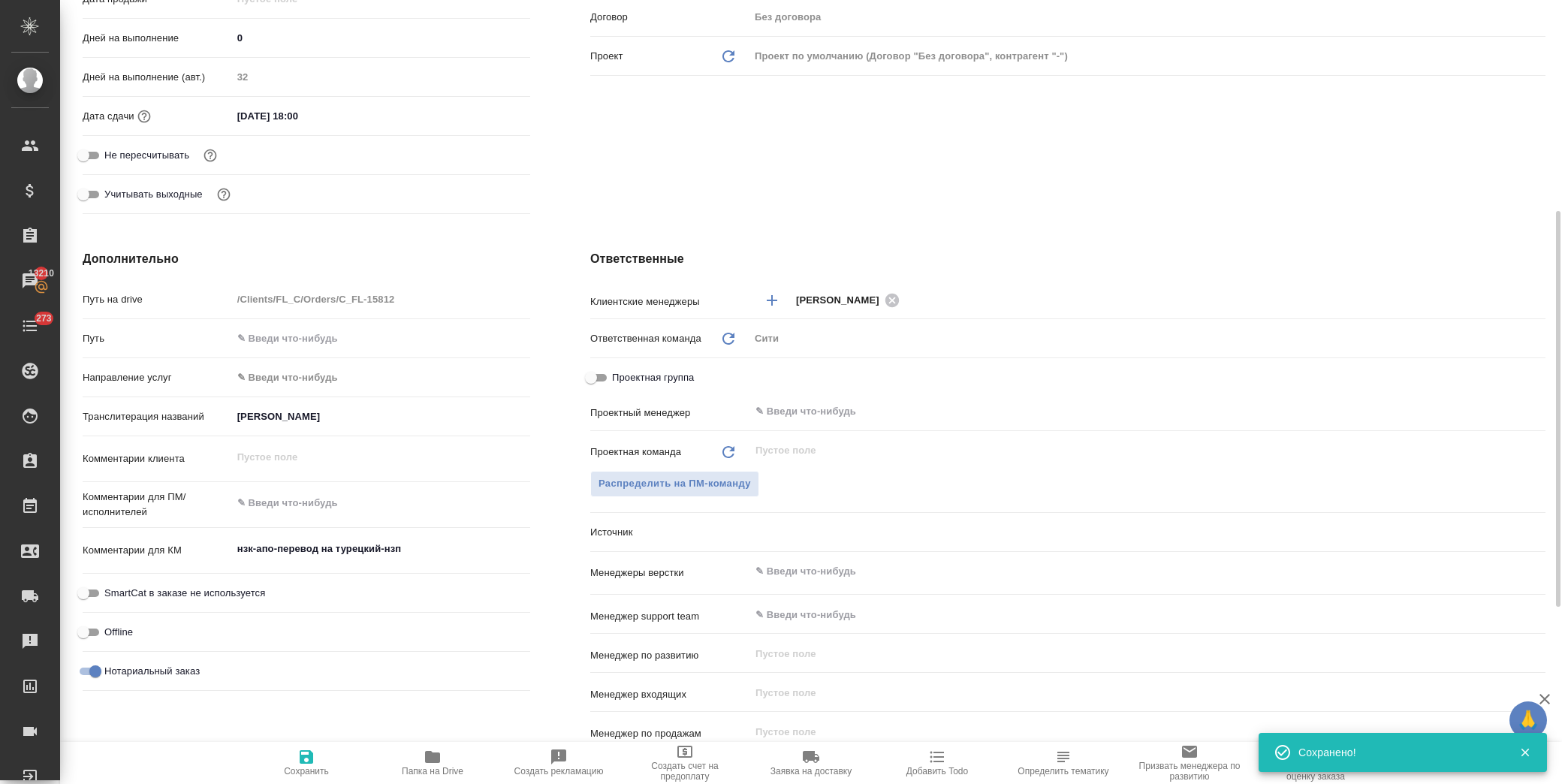
type textarea "x"
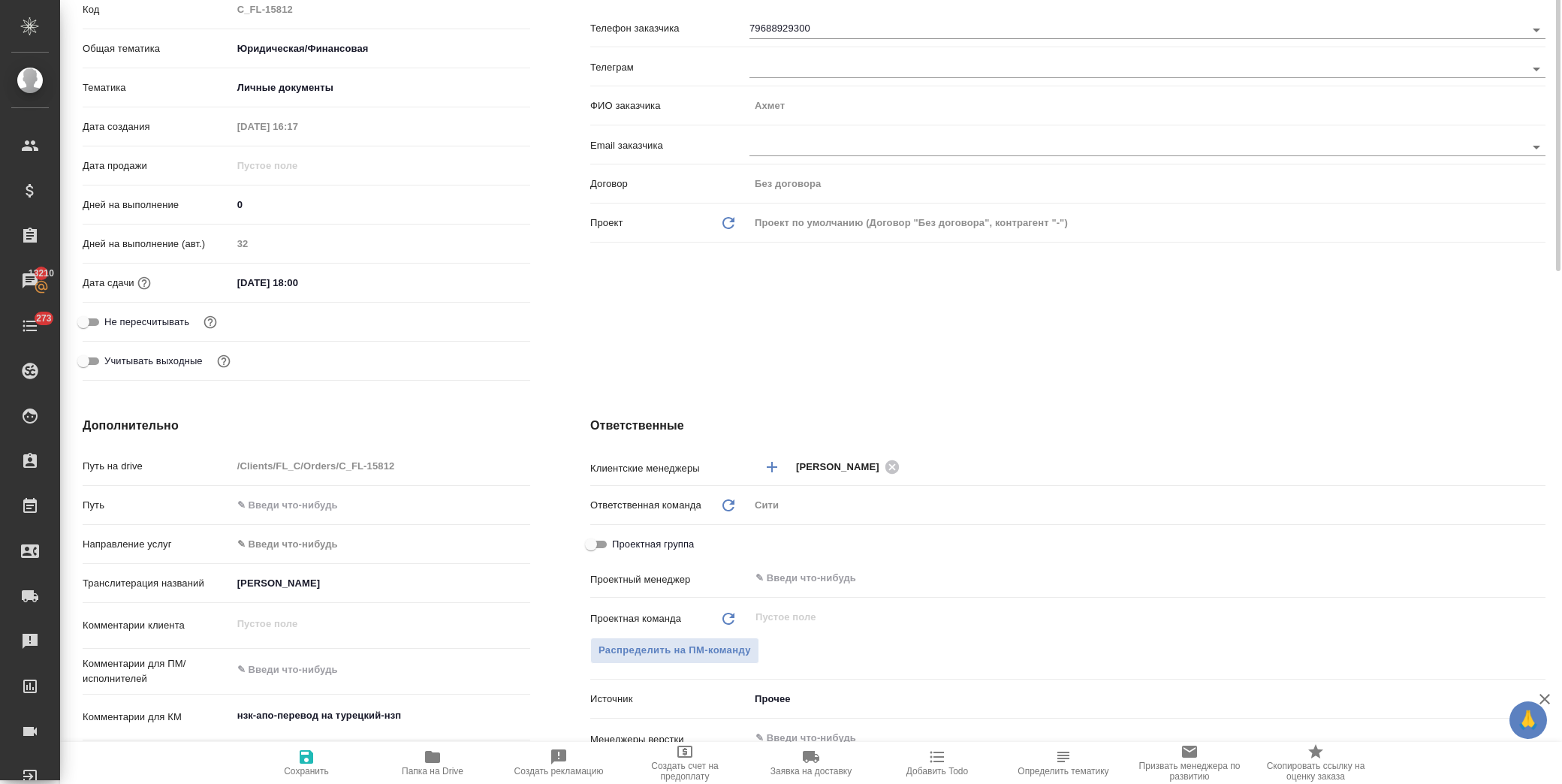
scroll to position [83, 0]
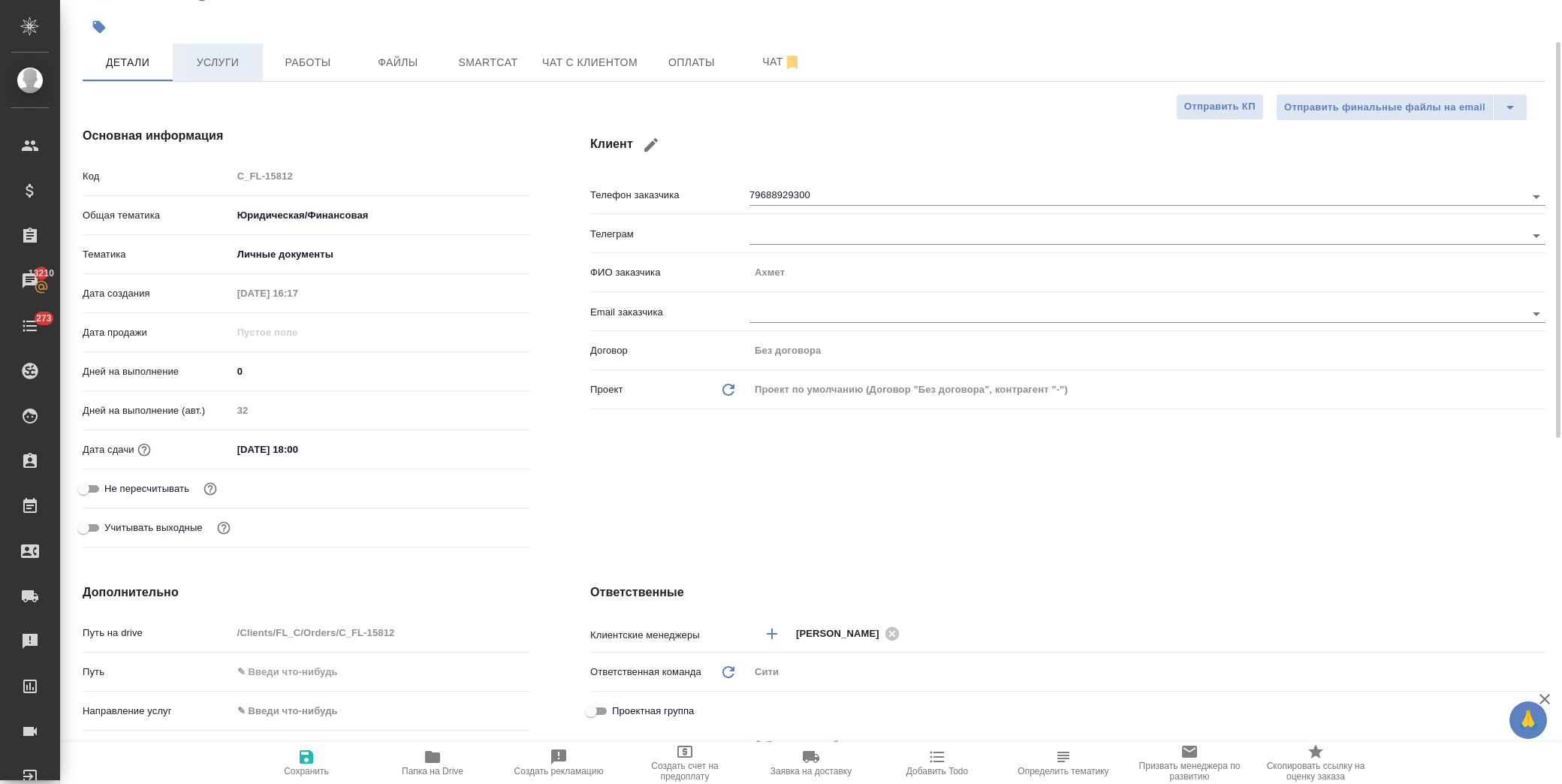
click at [224, 59] on span "Услуги" at bounding box center [217, 63] width 72 height 18
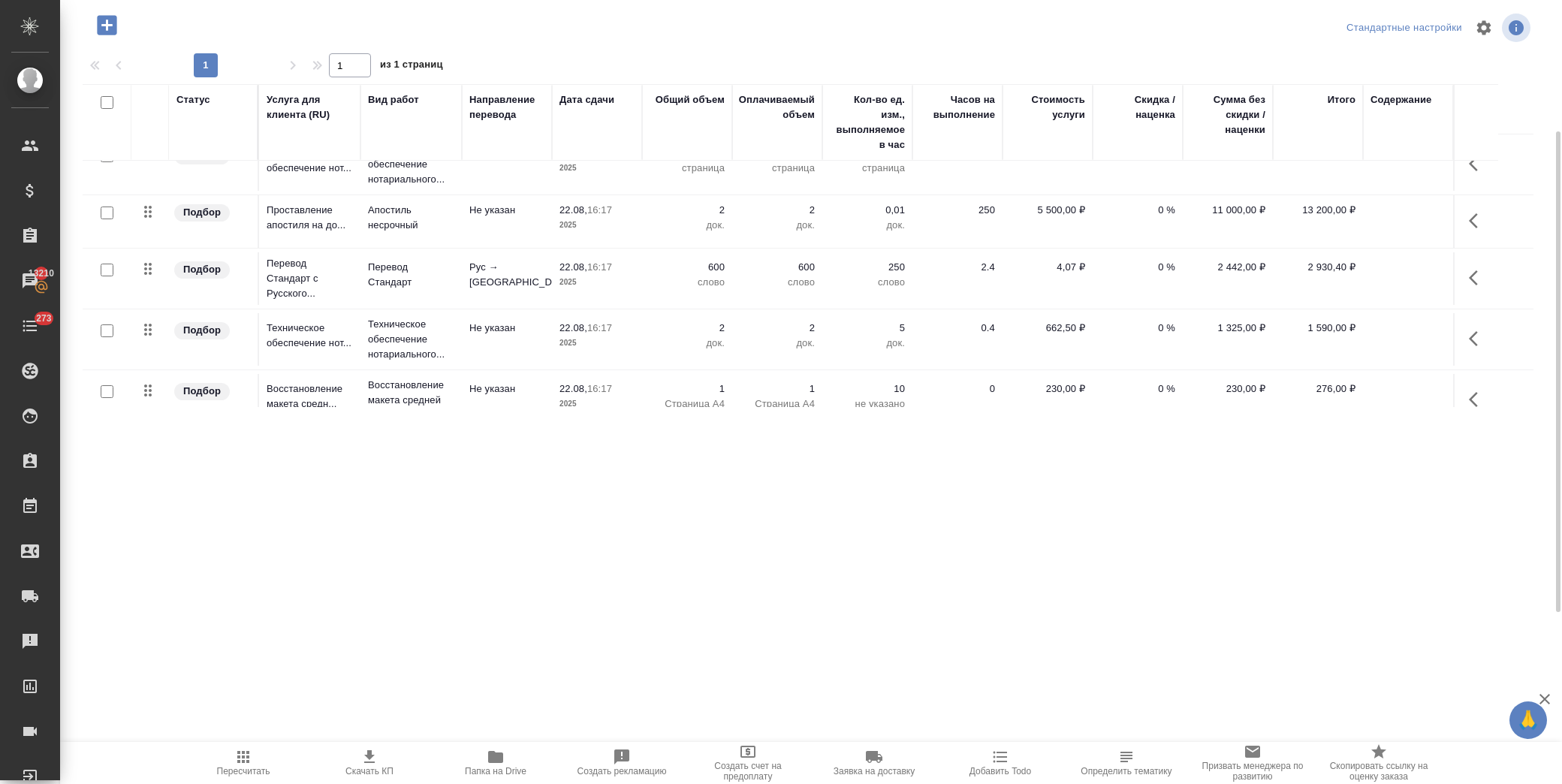
scroll to position [51, 0]
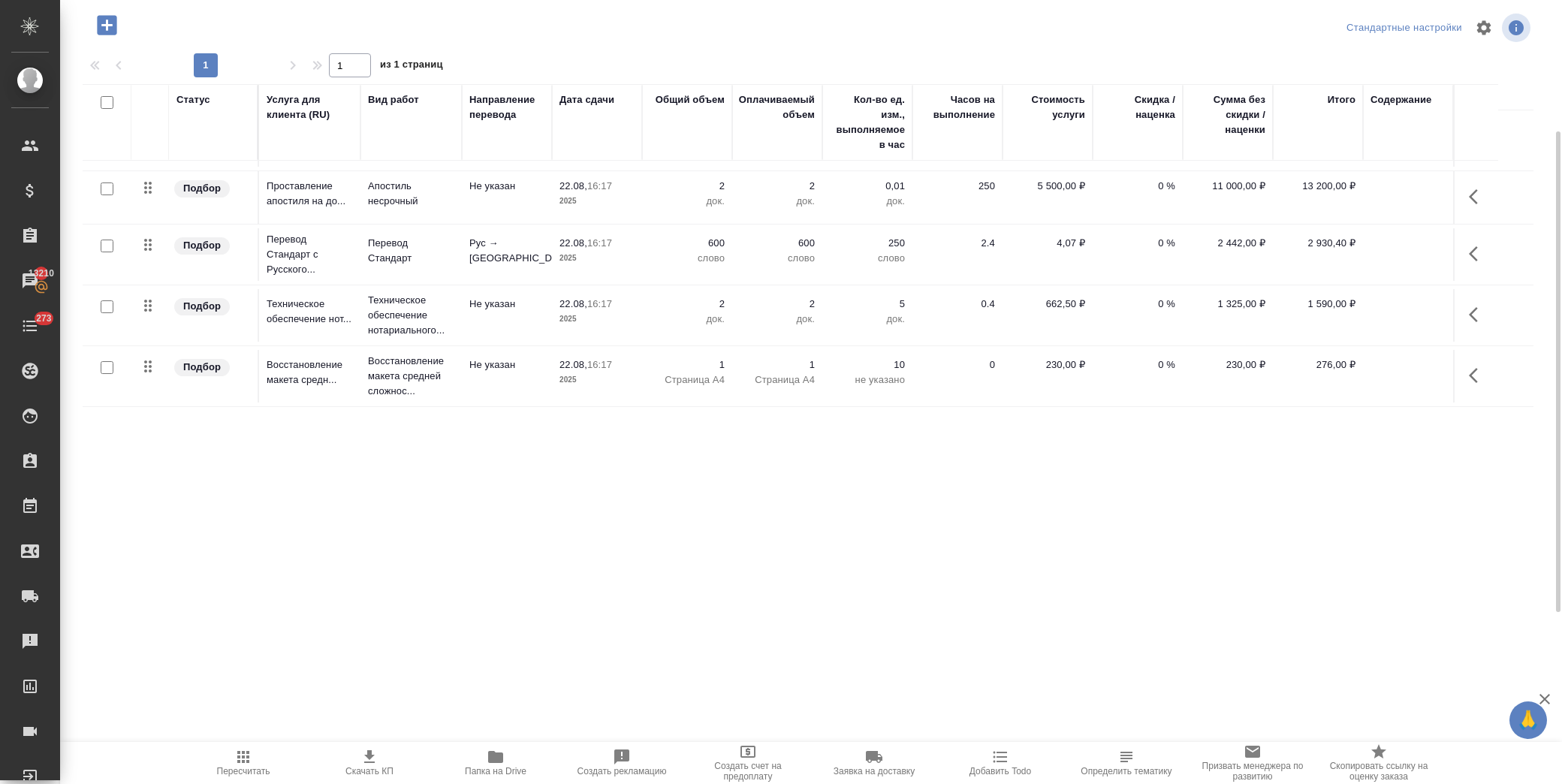
click at [1473, 369] on icon "button" at bounding box center [1478, 376] width 18 height 18
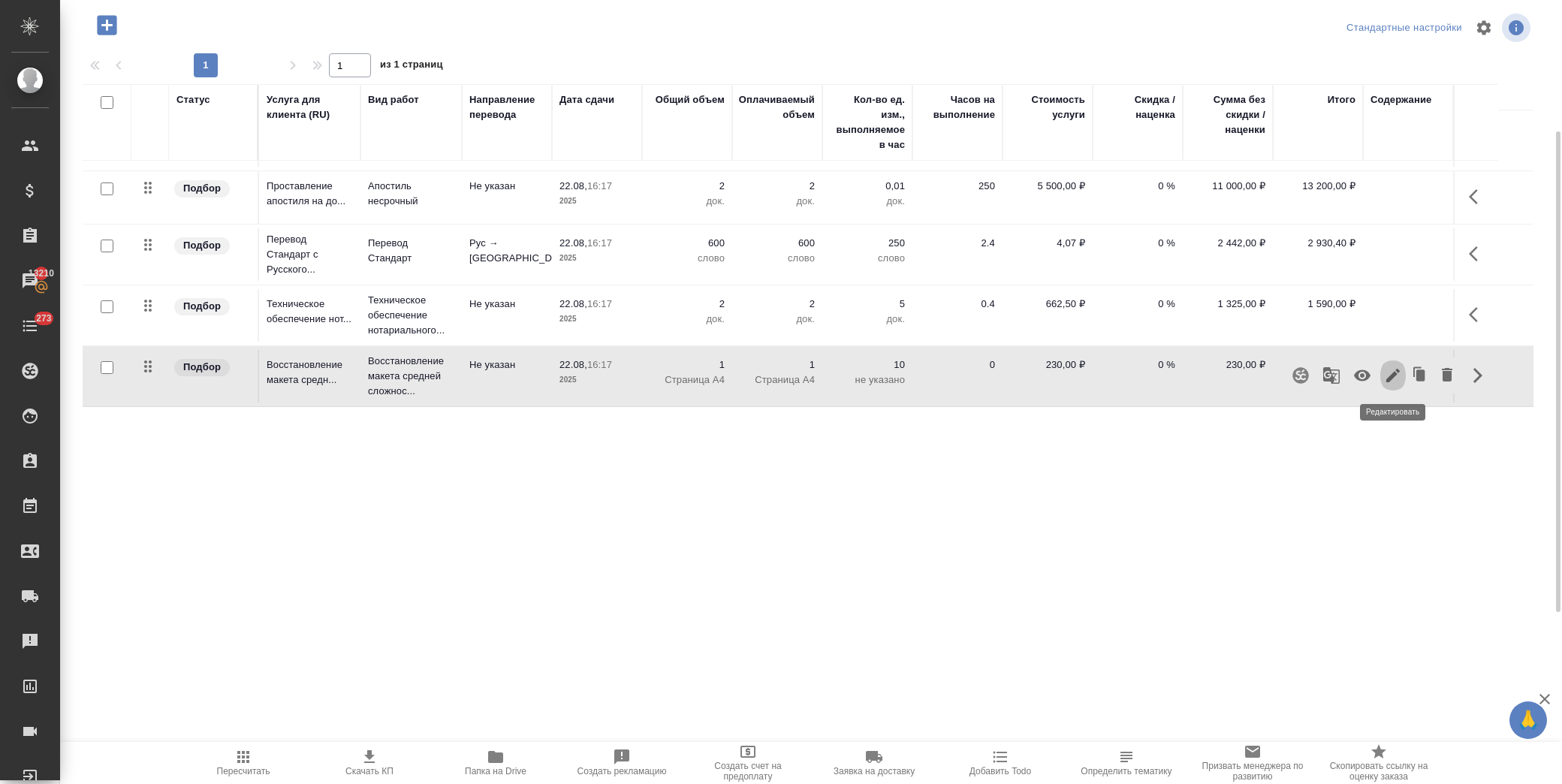
click at [1399, 376] on icon "button" at bounding box center [1393, 376] width 18 height 18
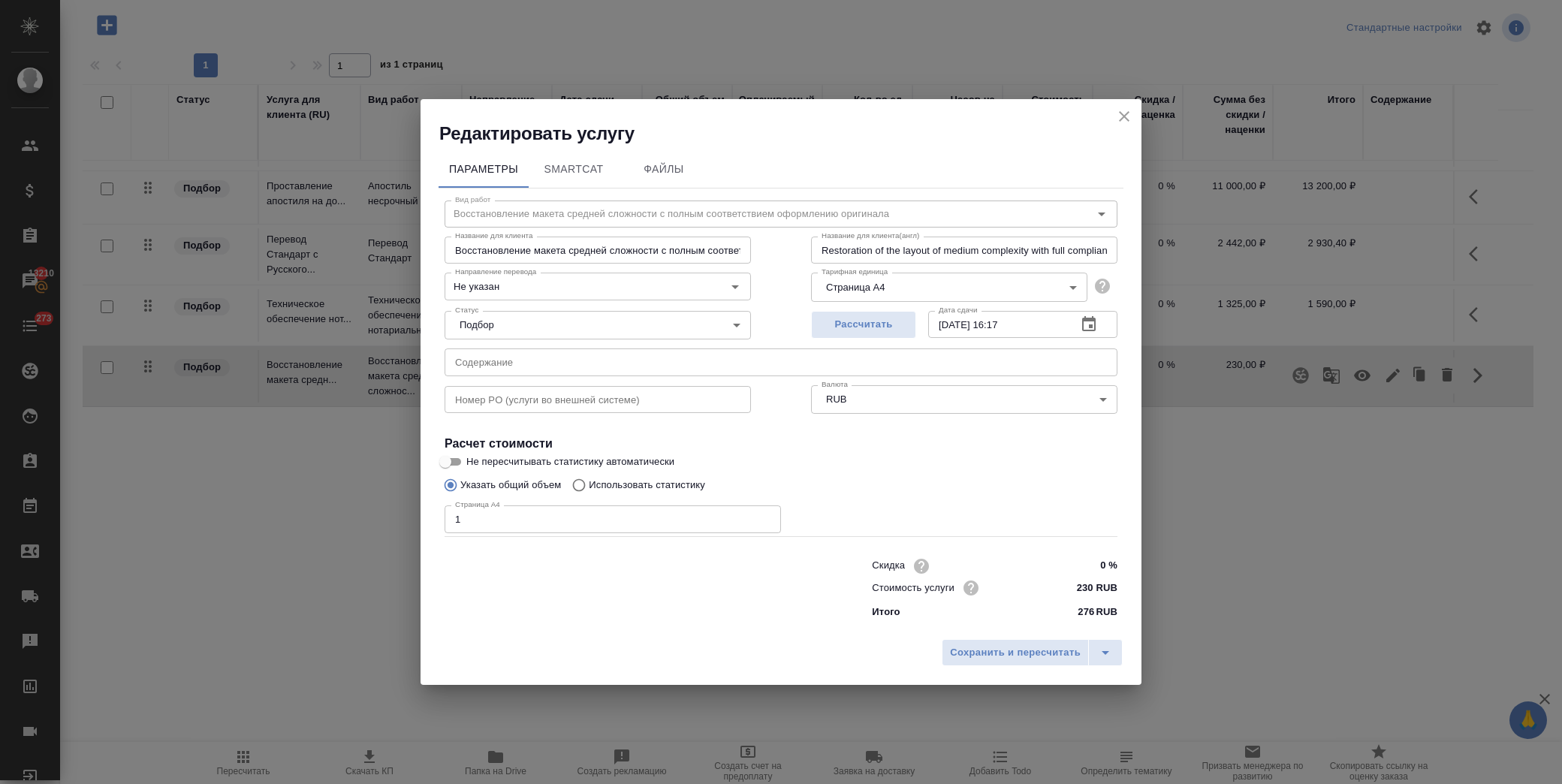
click at [1097, 322] on icon "button" at bounding box center [1089, 324] width 18 height 18
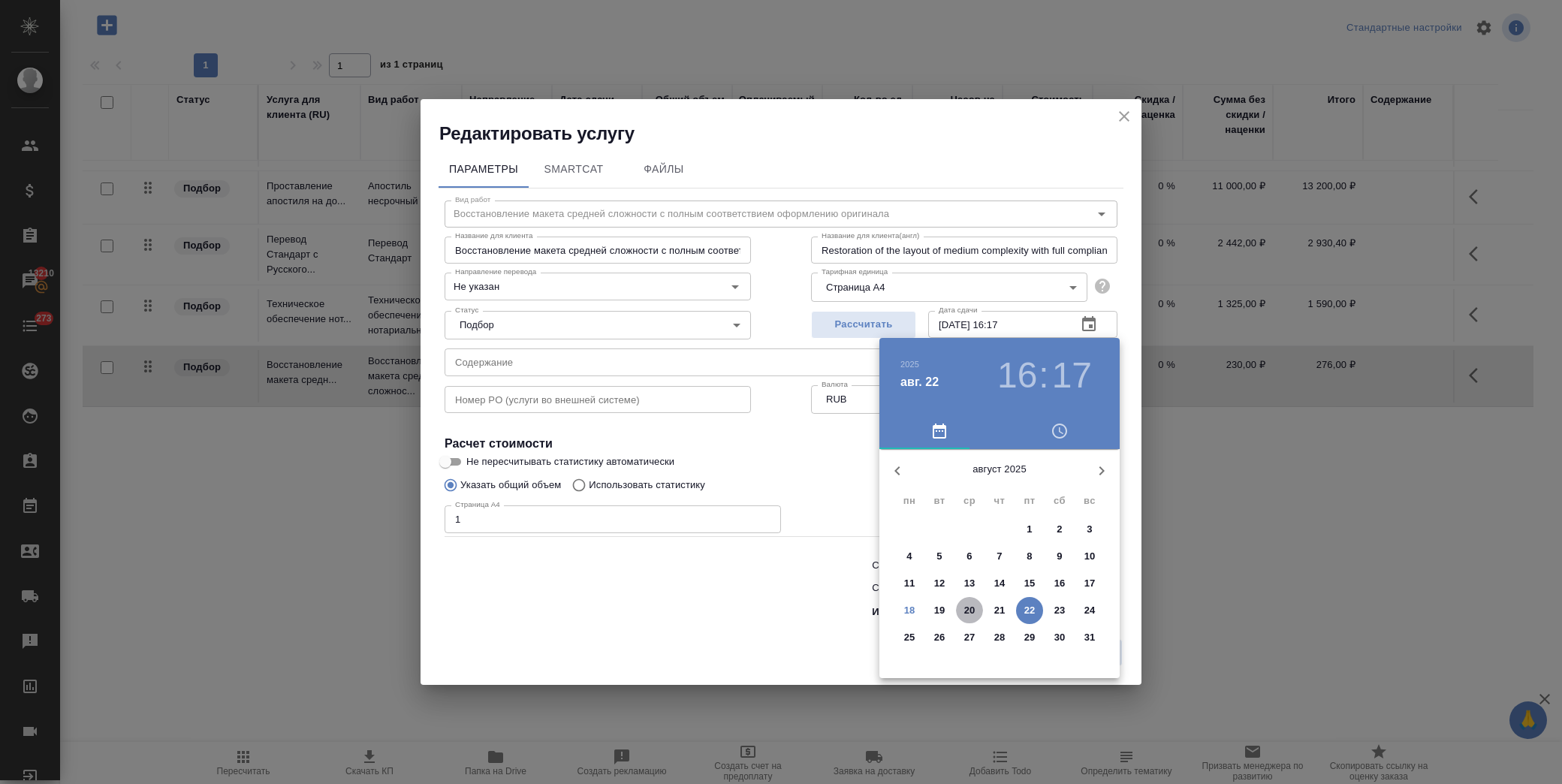
click at [974, 613] on p "20" at bounding box center [970, 611] width 11 height 15
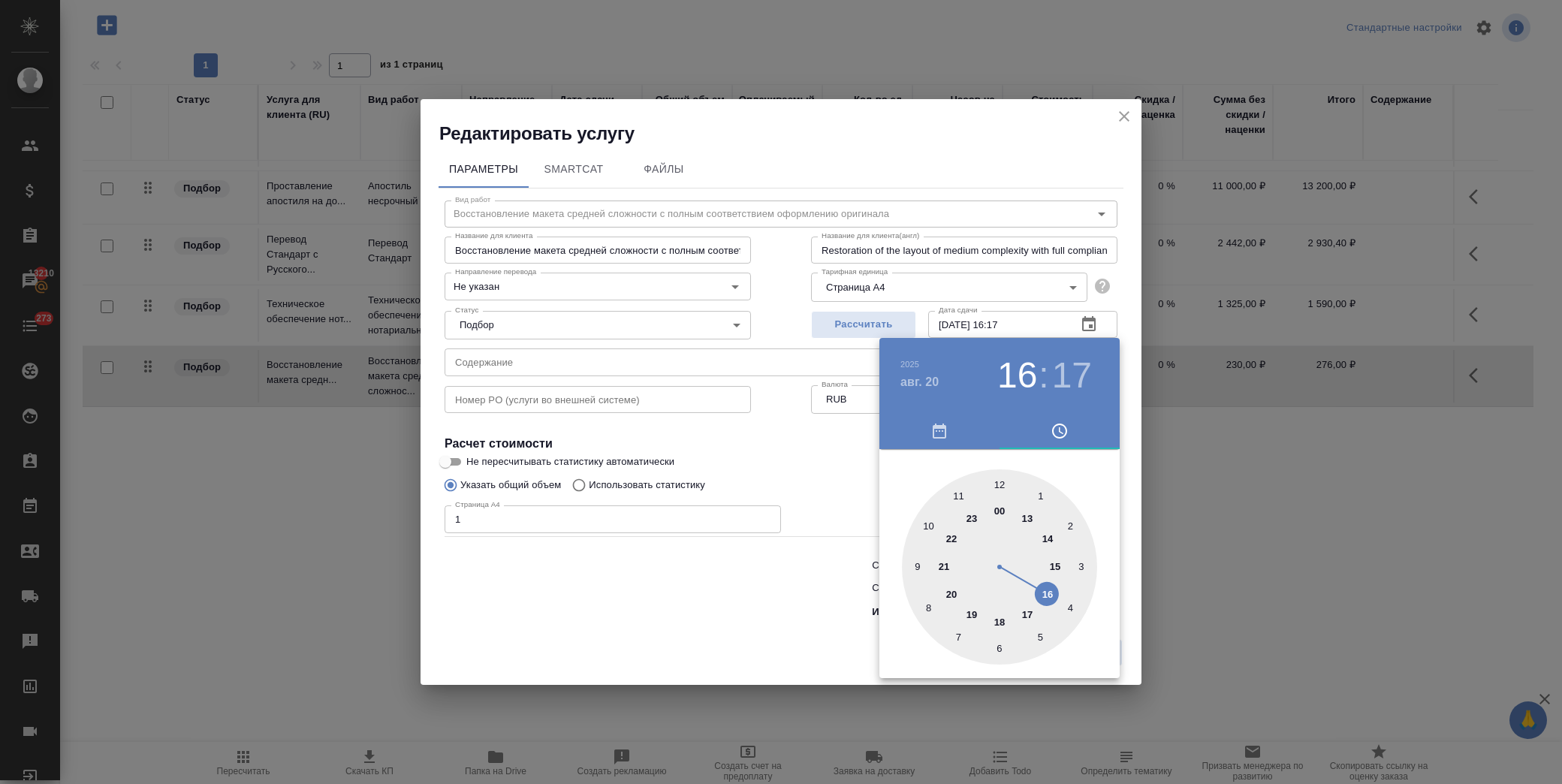
click at [1002, 486] on div at bounding box center [1000, 567] width 195 height 195
type input "20.08.2025 12:00"
click at [1002, 486] on div at bounding box center [1000, 567] width 195 height 195
drag, startPoint x: 747, startPoint y: 486, endPoint x: 786, endPoint y: 486, distance: 39.0
click at [747, 486] on div at bounding box center [781, 392] width 1562 height 784
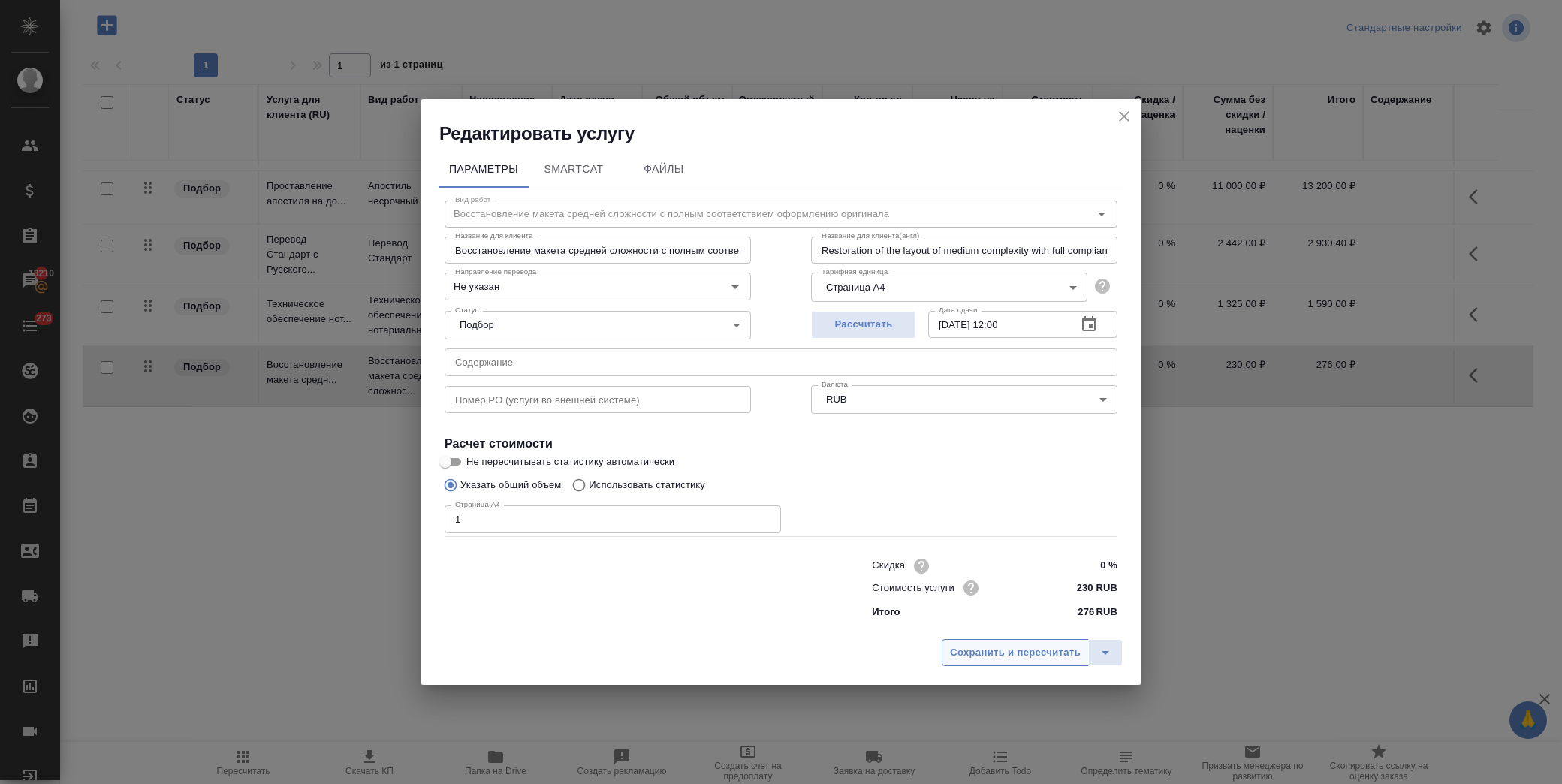
click at [977, 649] on span "Сохранить и пересчитать" at bounding box center [1016, 652] width 131 height 18
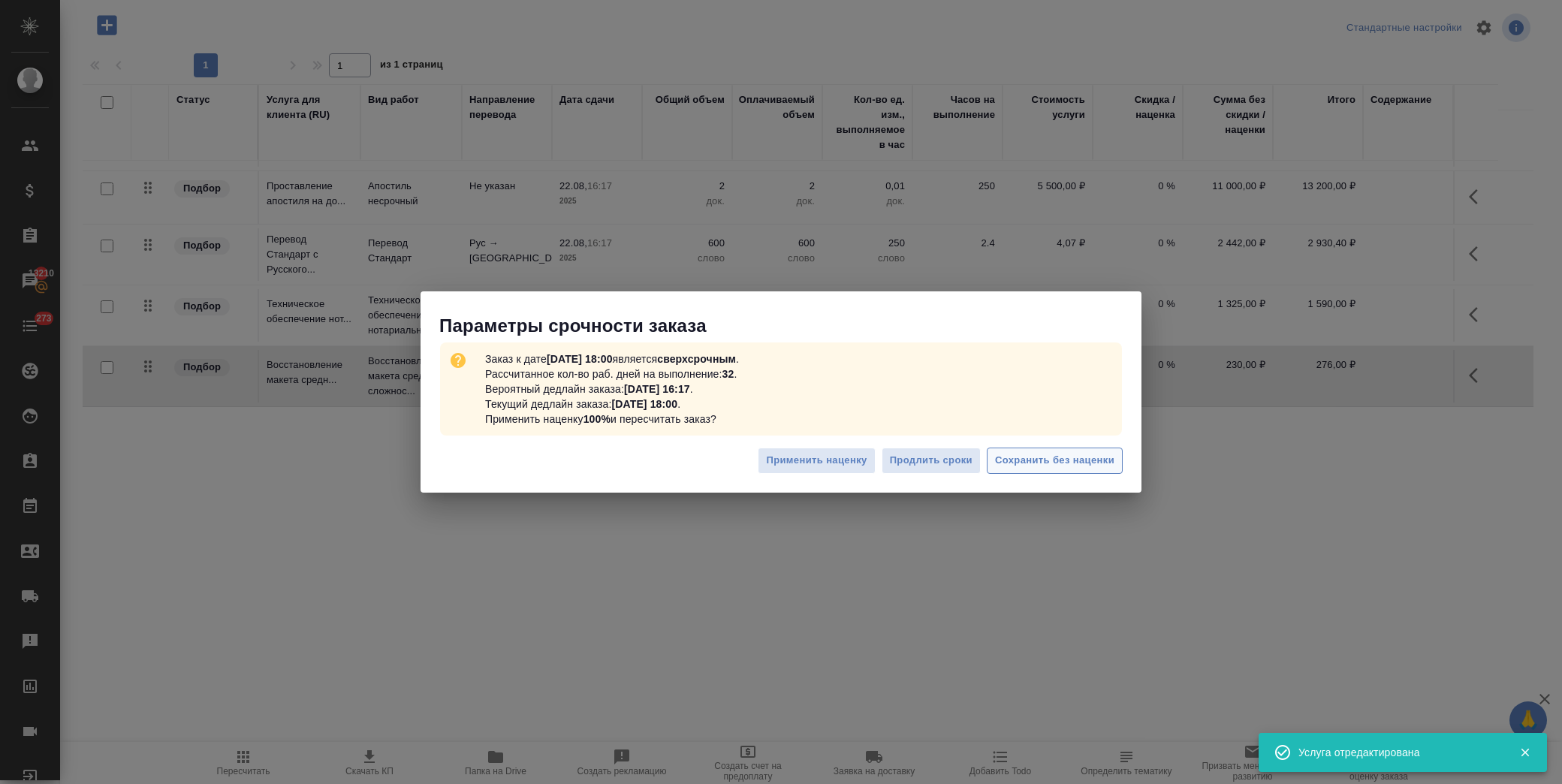
click at [1095, 452] on span "Сохранить без наценки" at bounding box center [1055, 461] width 120 height 18
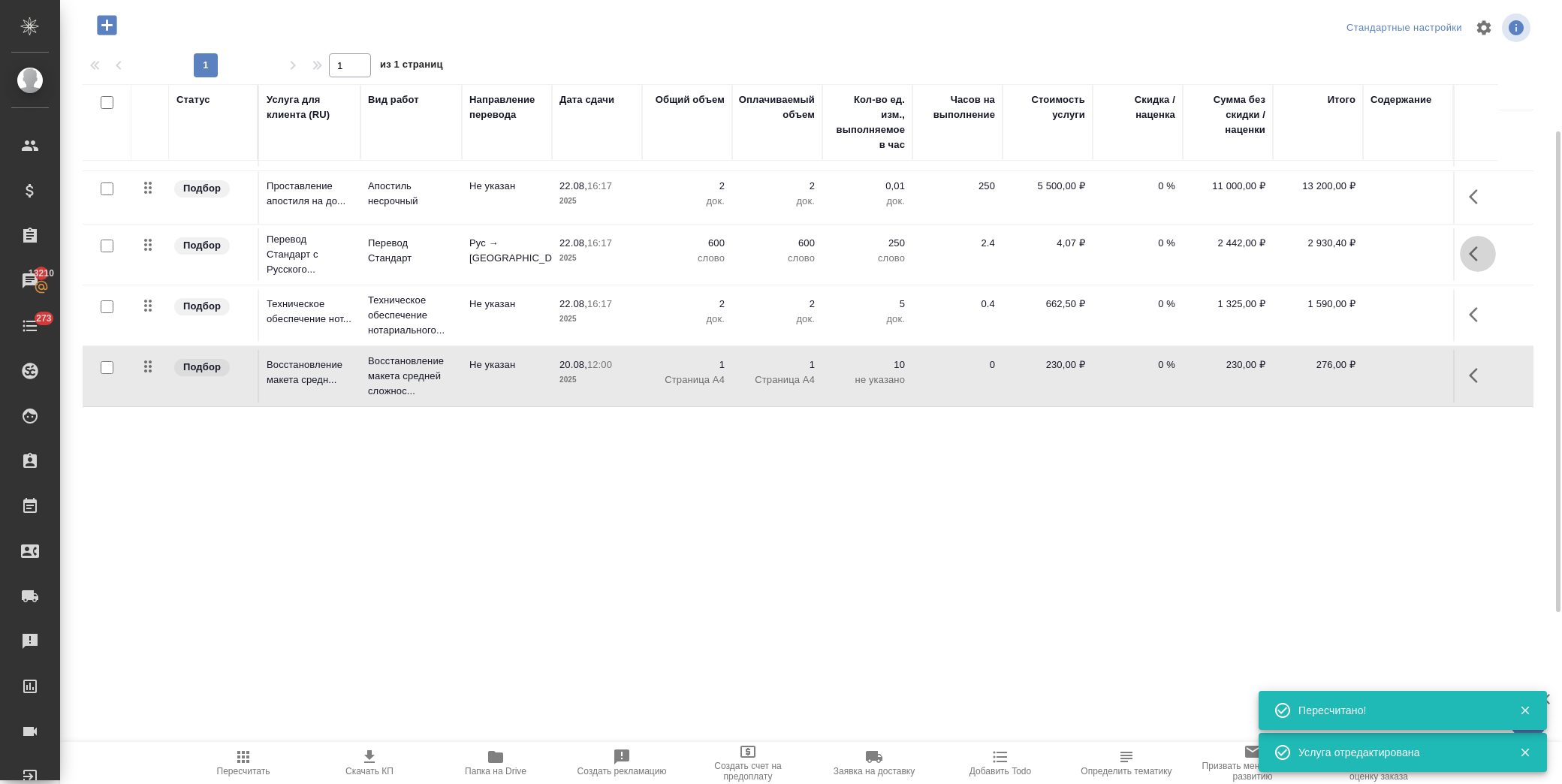
click at [1477, 248] on icon "button" at bounding box center [1478, 254] width 18 height 18
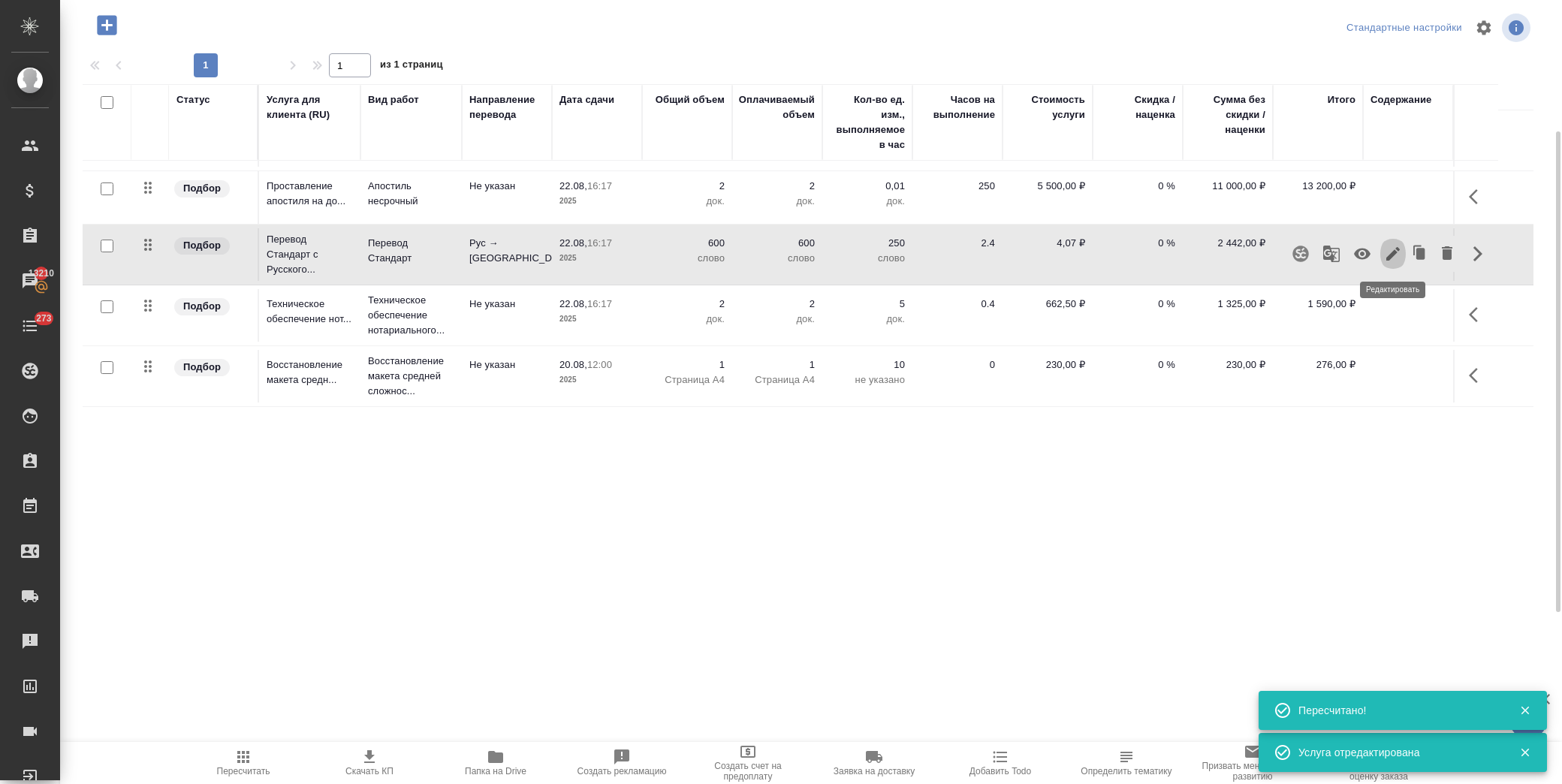
click at [1392, 245] on icon "button" at bounding box center [1393, 254] width 18 height 18
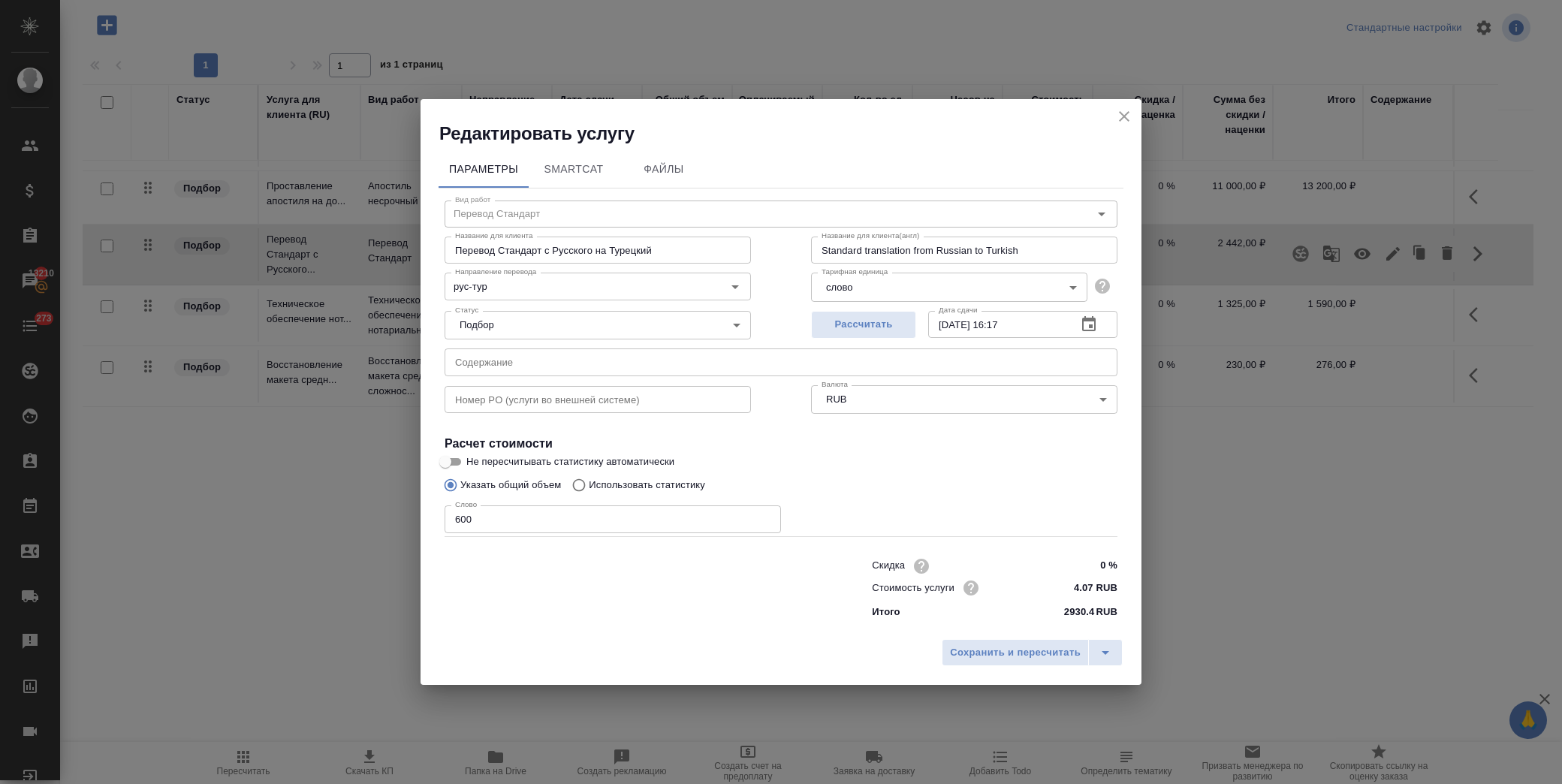
click at [883, 361] on input "text" at bounding box center [781, 361] width 673 height 27
click at [1064, 457] on label "Не пересчитывать статистику автоматически" at bounding box center [771, 462] width 670 height 18
click at [473, 457] on input "Не пересчитывать статистику автоматически" at bounding box center [445, 462] width 54 height 18
checkbox input "true"
click at [1079, 312] on button "button" at bounding box center [1088, 324] width 36 height 36
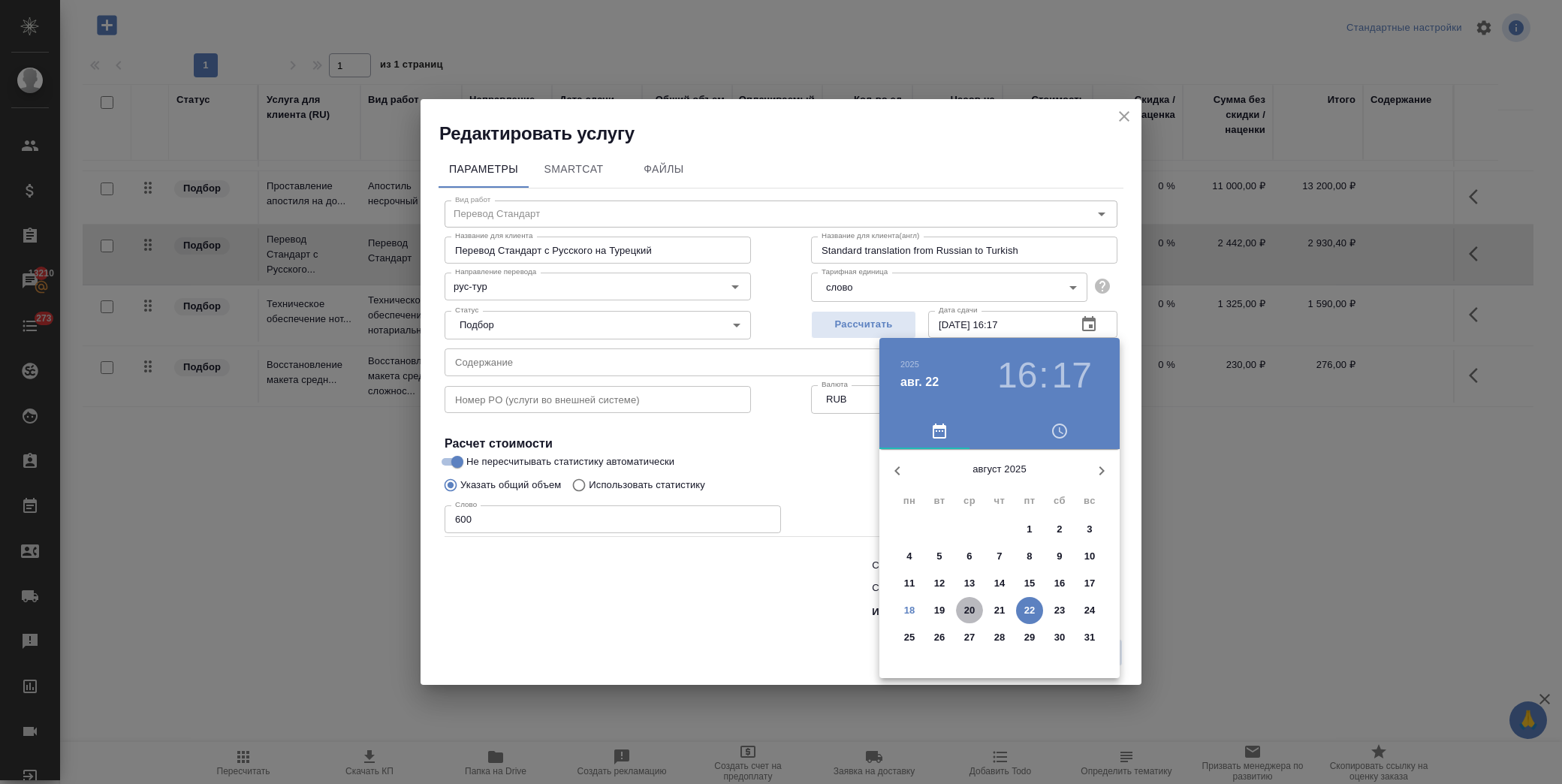
click at [965, 607] on p "20" at bounding box center [970, 611] width 11 height 15
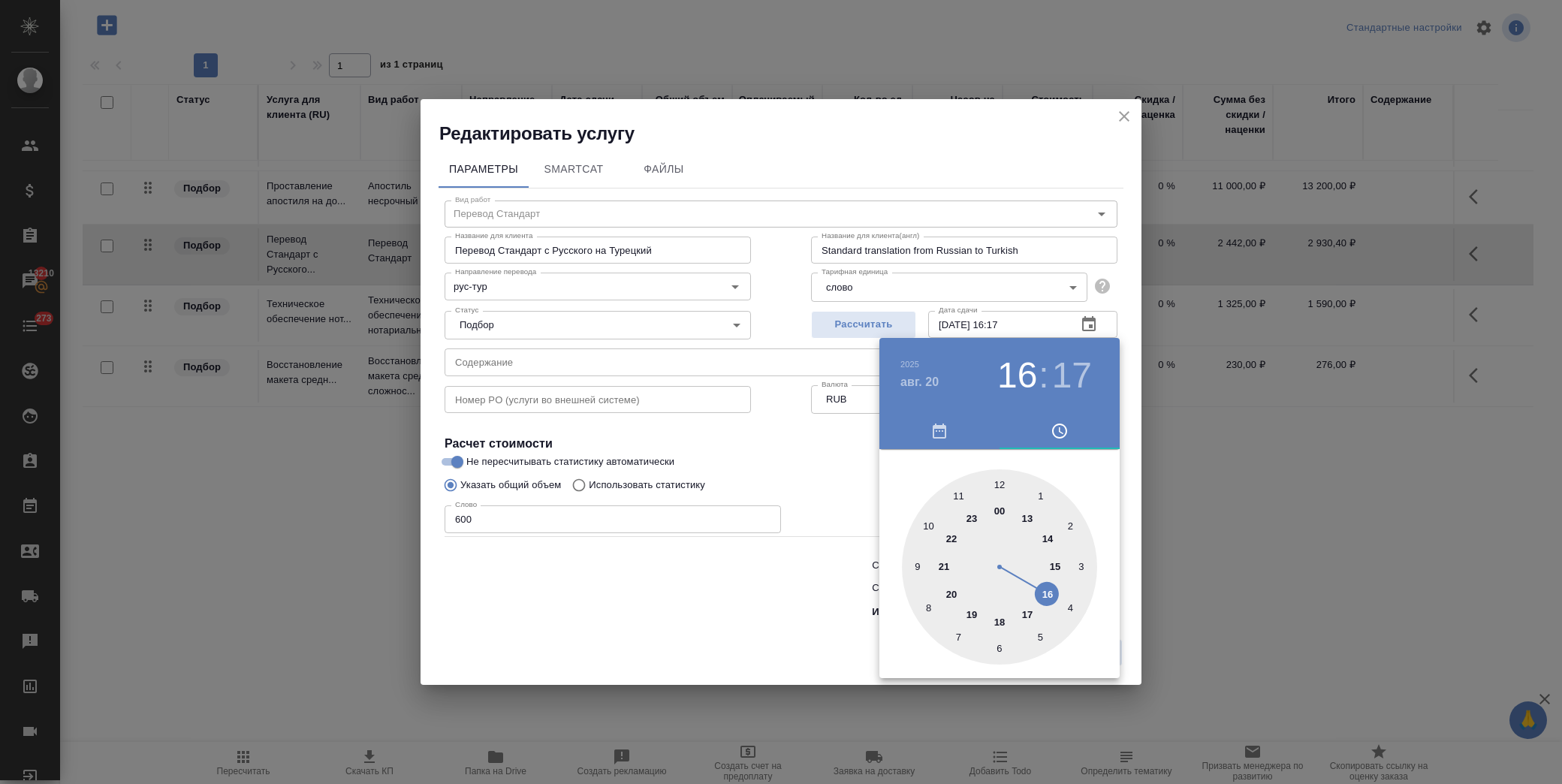
click at [1002, 479] on div at bounding box center [1000, 567] width 195 height 195
click at [997, 478] on div at bounding box center [1000, 567] width 195 height 195
type input "20.08.2025 12:00"
click at [751, 451] on div at bounding box center [781, 392] width 1562 height 784
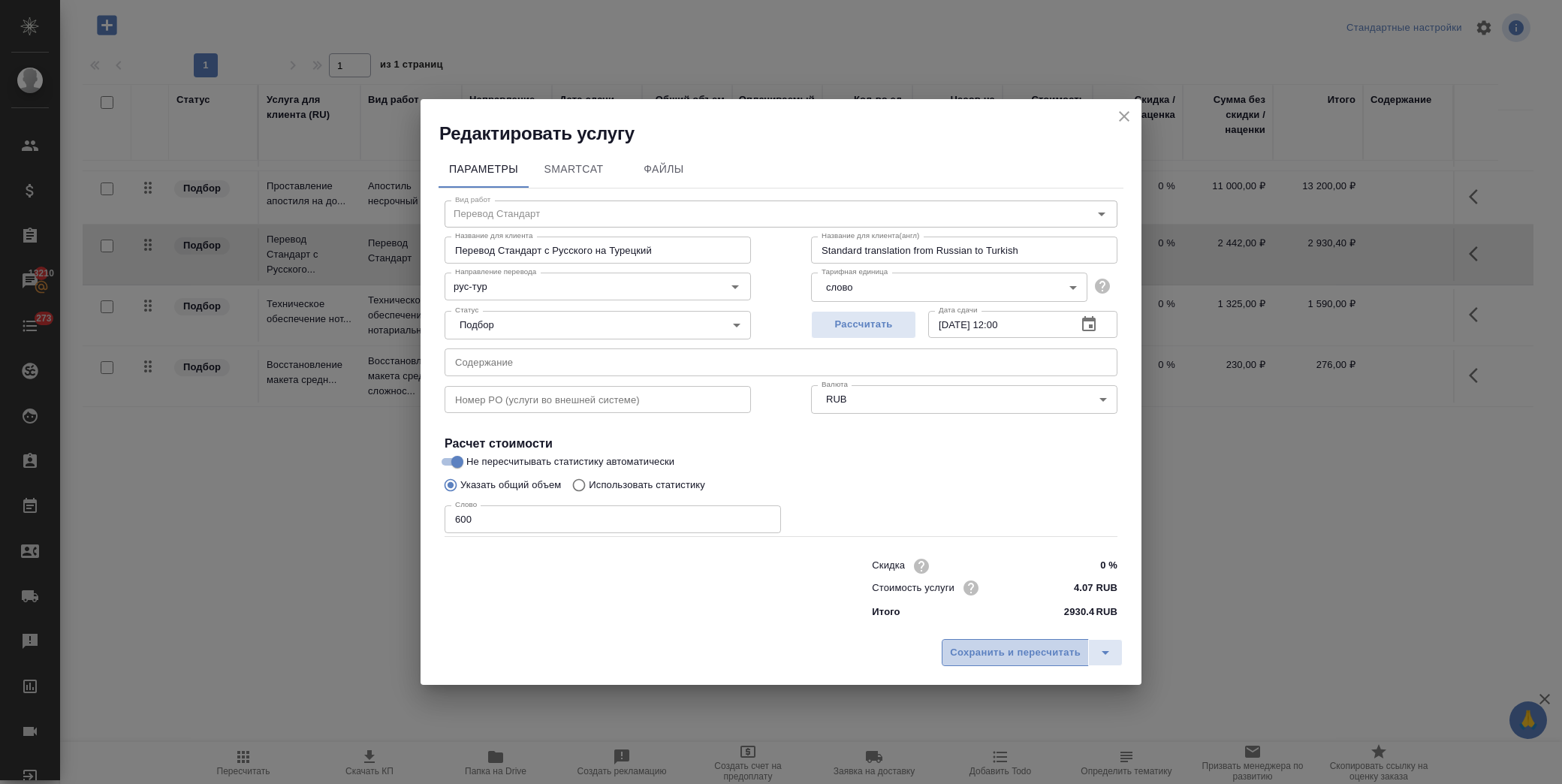
click at [977, 657] on button "Сохранить и пересчитать" at bounding box center [1016, 652] width 147 height 27
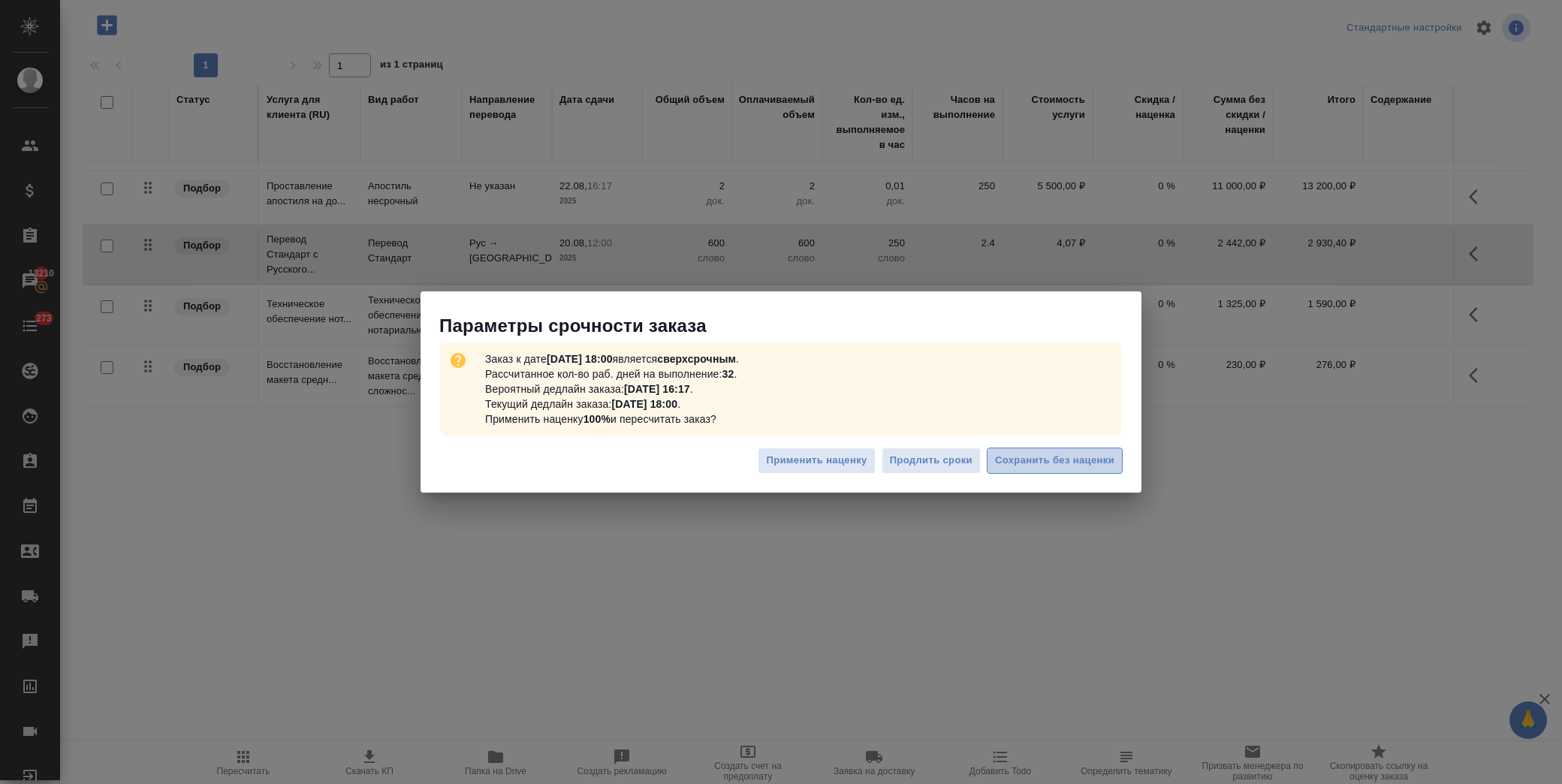
click at [999, 461] on span "Сохранить без наценки" at bounding box center [1055, 461] width 120 height 18
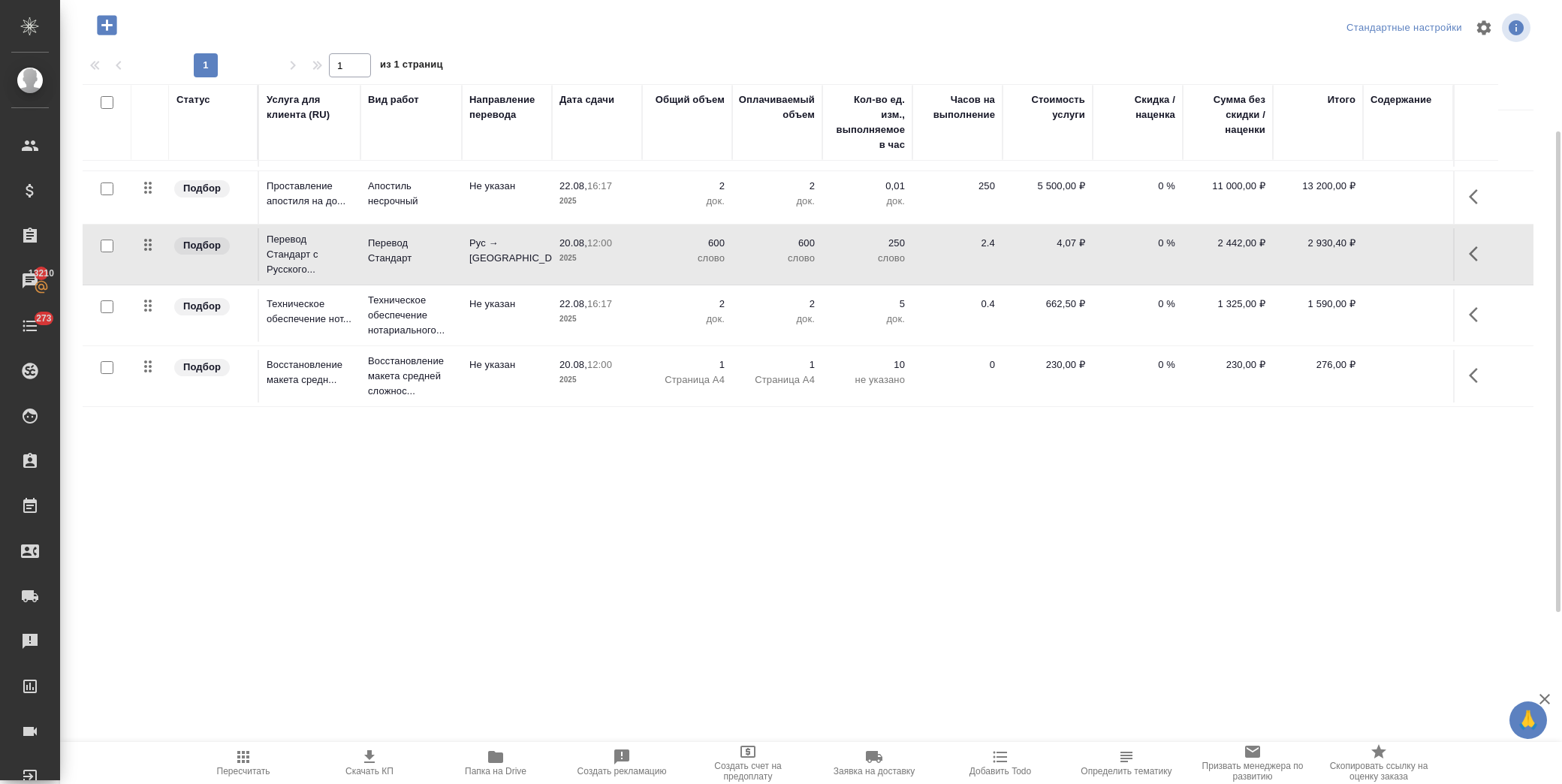
scroll to position [0, 0]
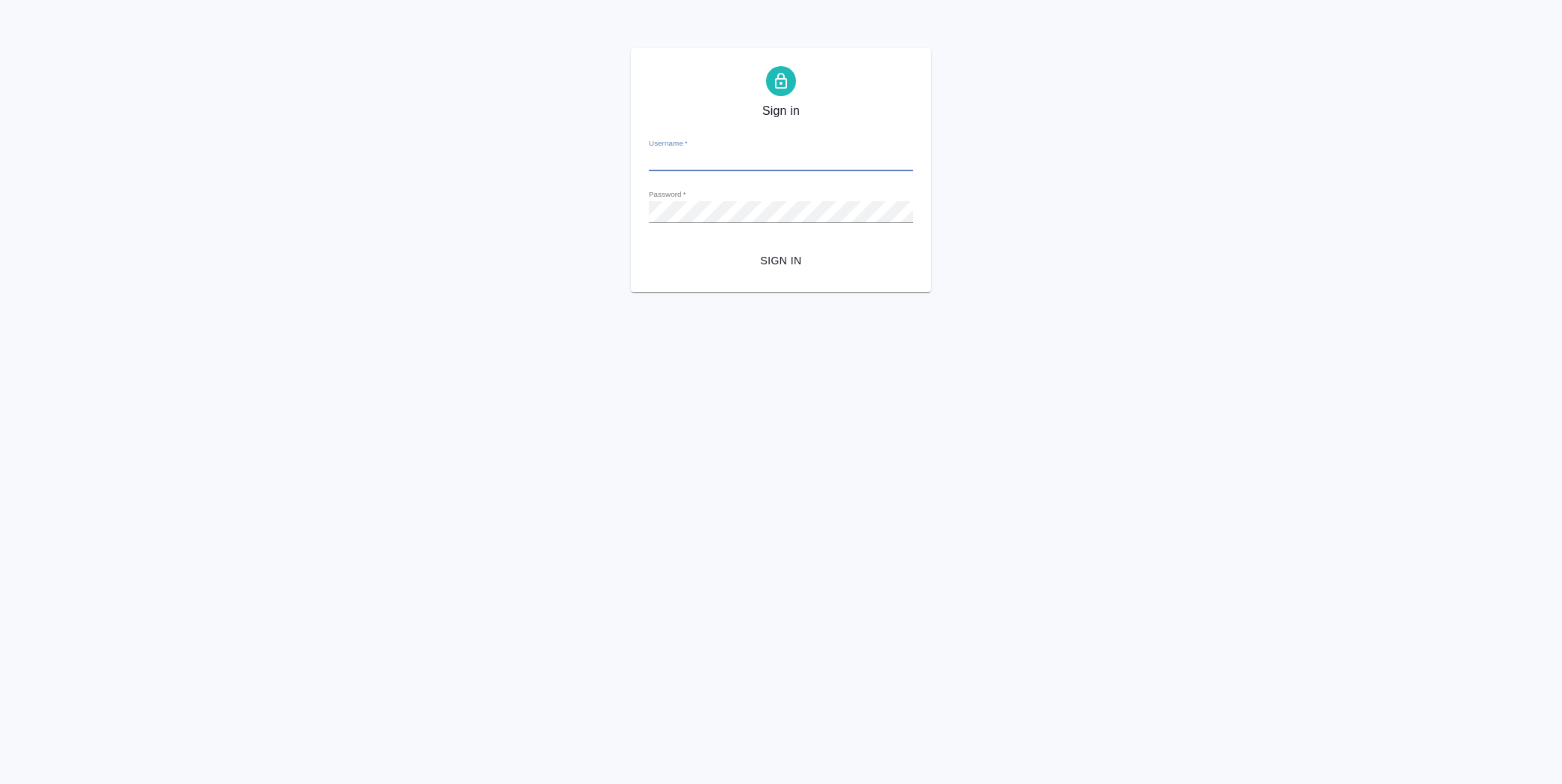
type input "[EMAIL_ADDRESS][DOMAIN_NAME]"
click at [774, 256] on span "Sign in" at bounding box center [781, 261] width 241 height 18
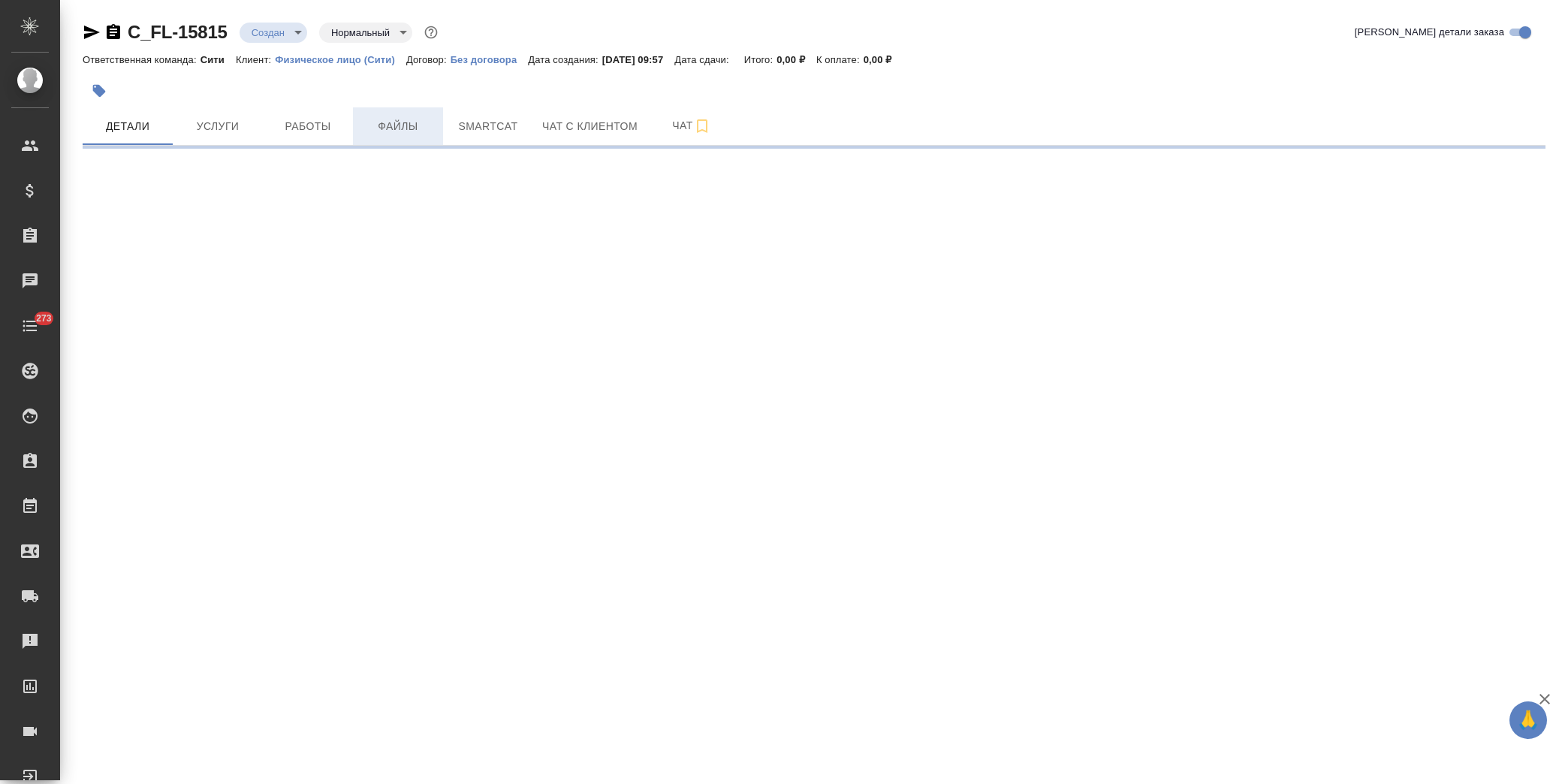
select select "RU"
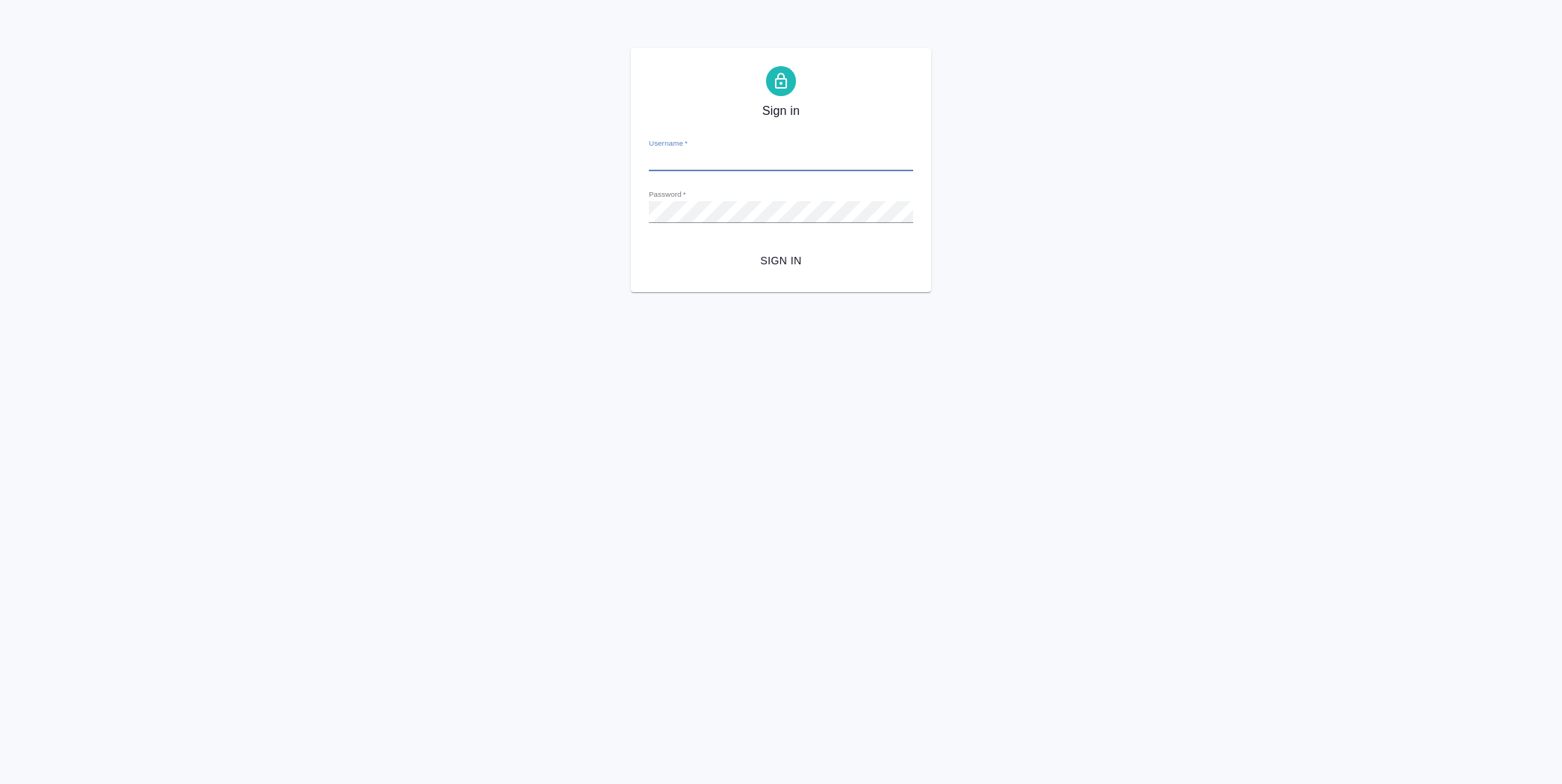
type input "[EMAIL_ADDRESS][DOMAIN_NAME]"
click at [793, 253] on span "Sign in" at bounding box center [781, 261] width 241 height 18
type input "[EMAIL_ADDRESS][DOMAIN_NAME]"
click at [766, 257] on span "Sign in" at bounding box center [781, 261] width 241 height 18
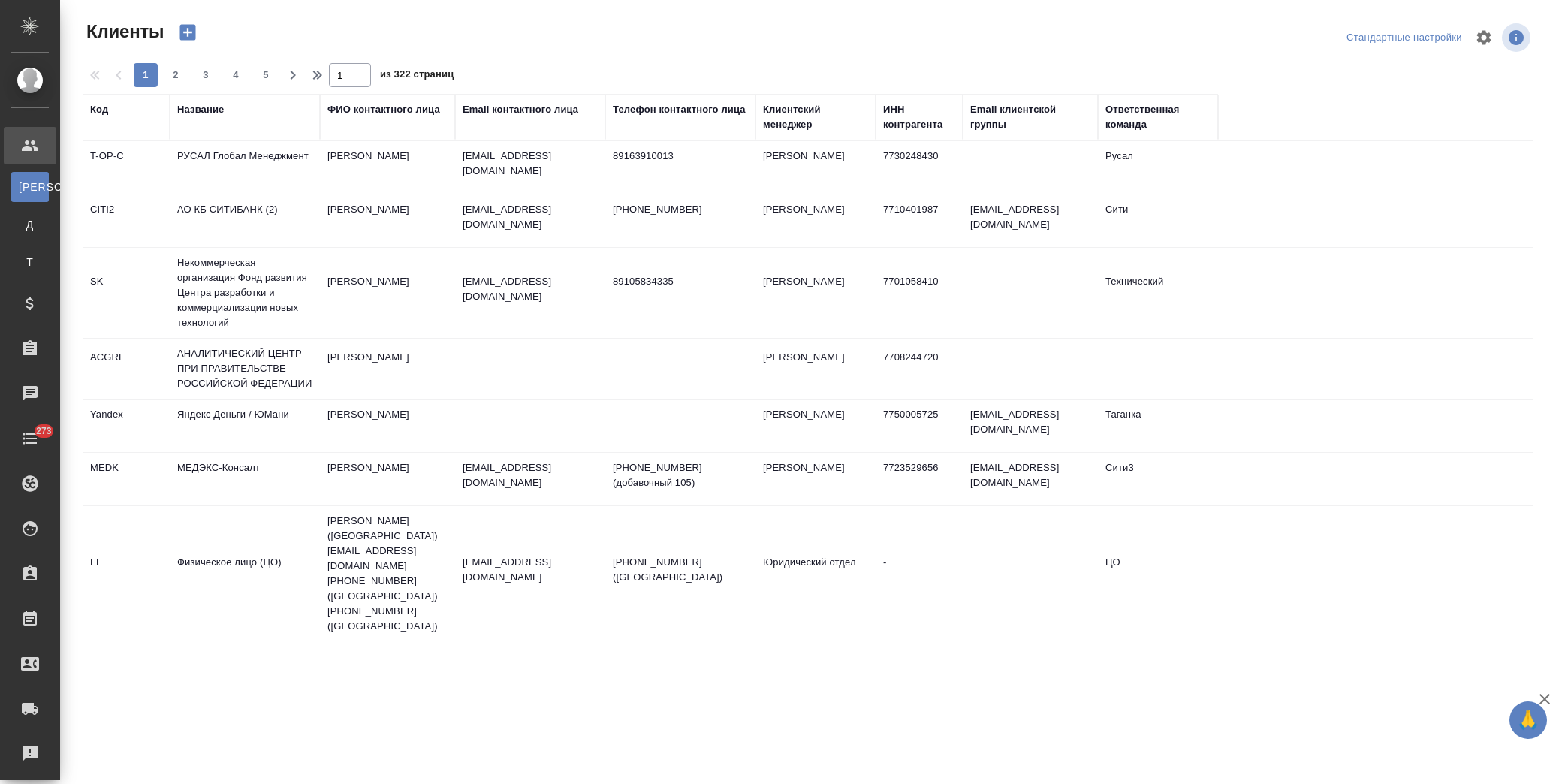
select select "RU"
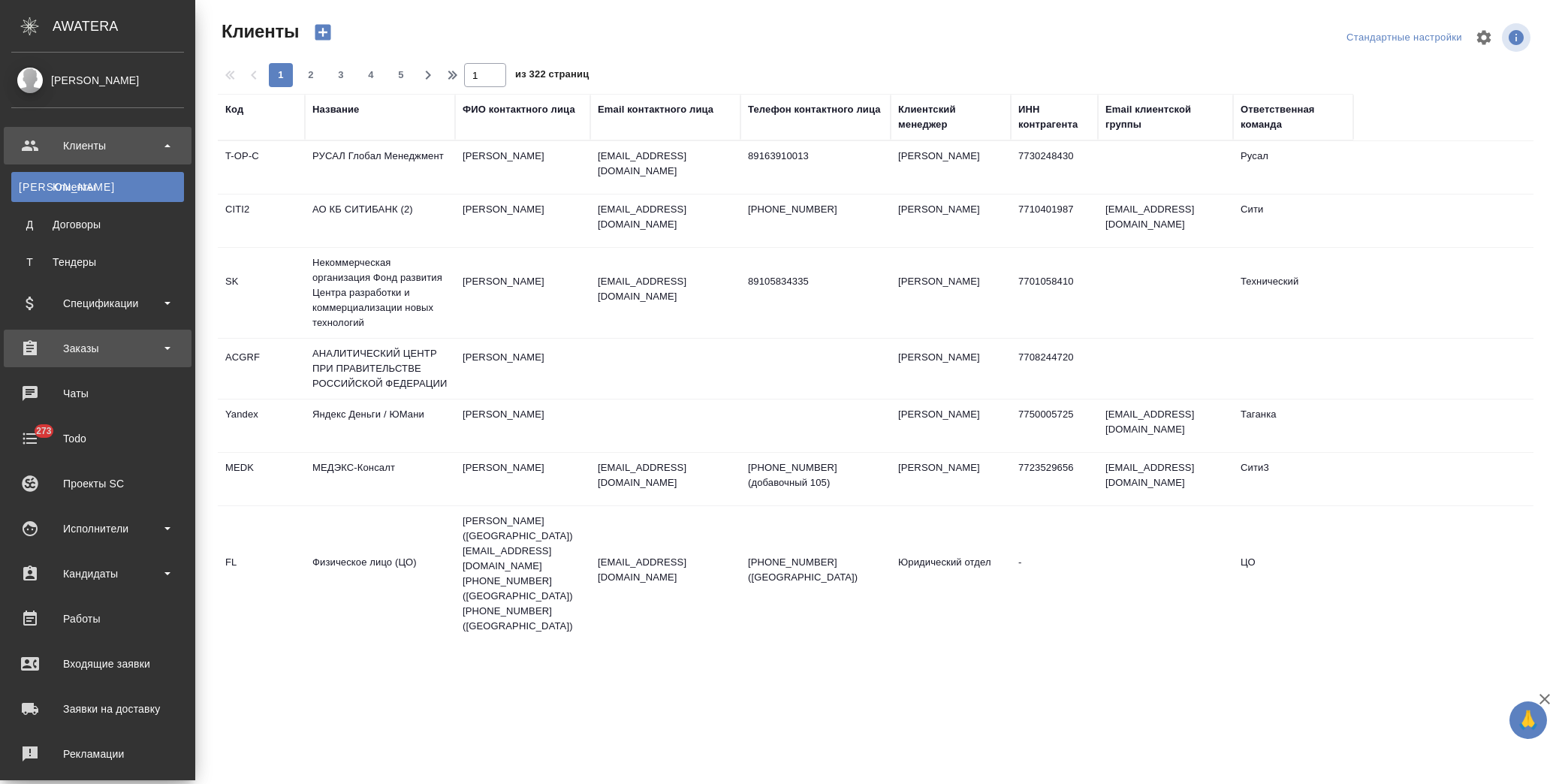
drag, startPoint x: 96, startPoint y: 344, endPoint x: 108, endPoint y: 350, distance: 13.4
click at [100, 344] on div "Заказы" at bounding box center [97, 348] width 172 height 22
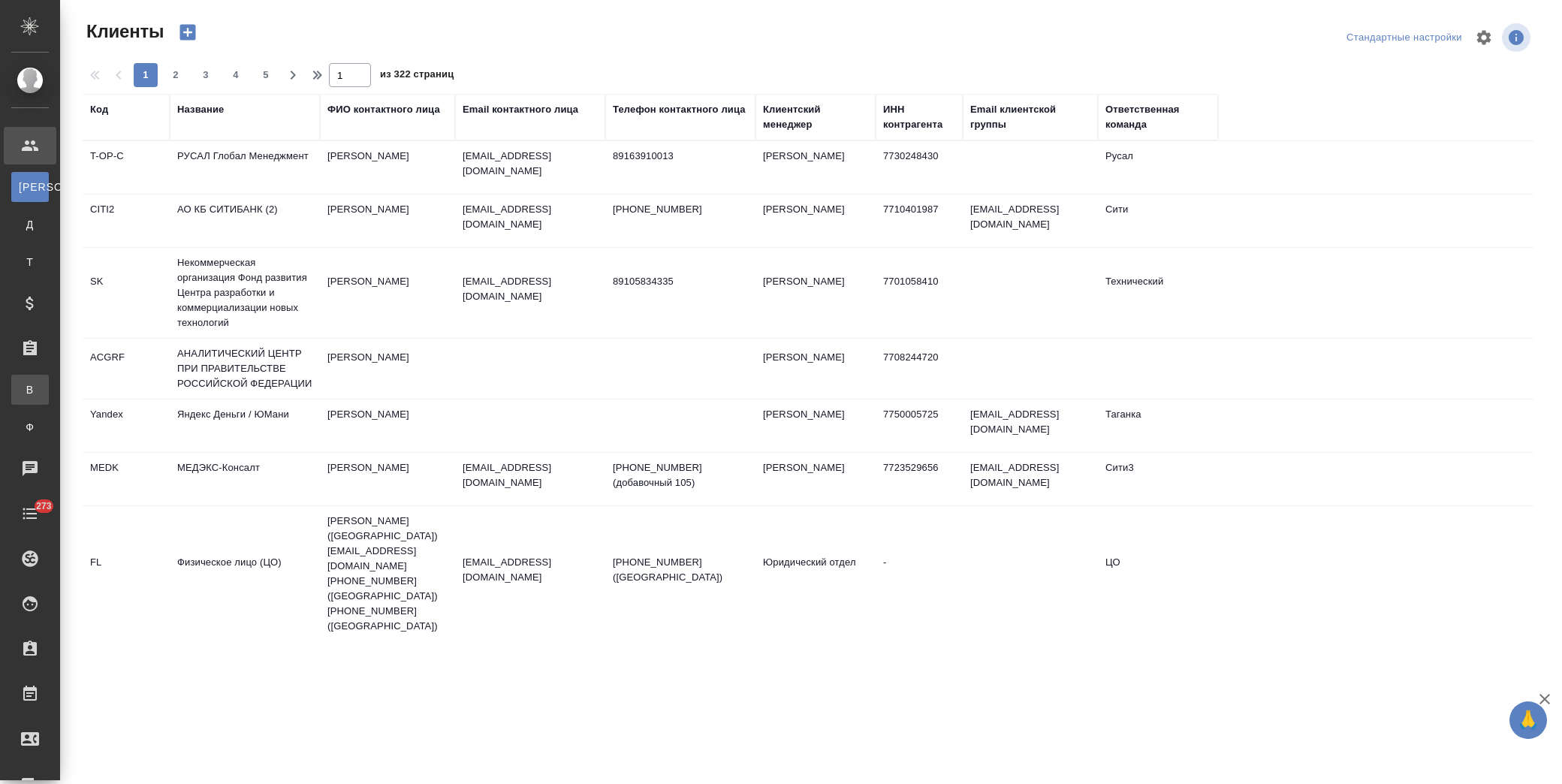
click at [49, 388] on link "В Все заказы" at bounding box center [29, 390] width 38 height 30
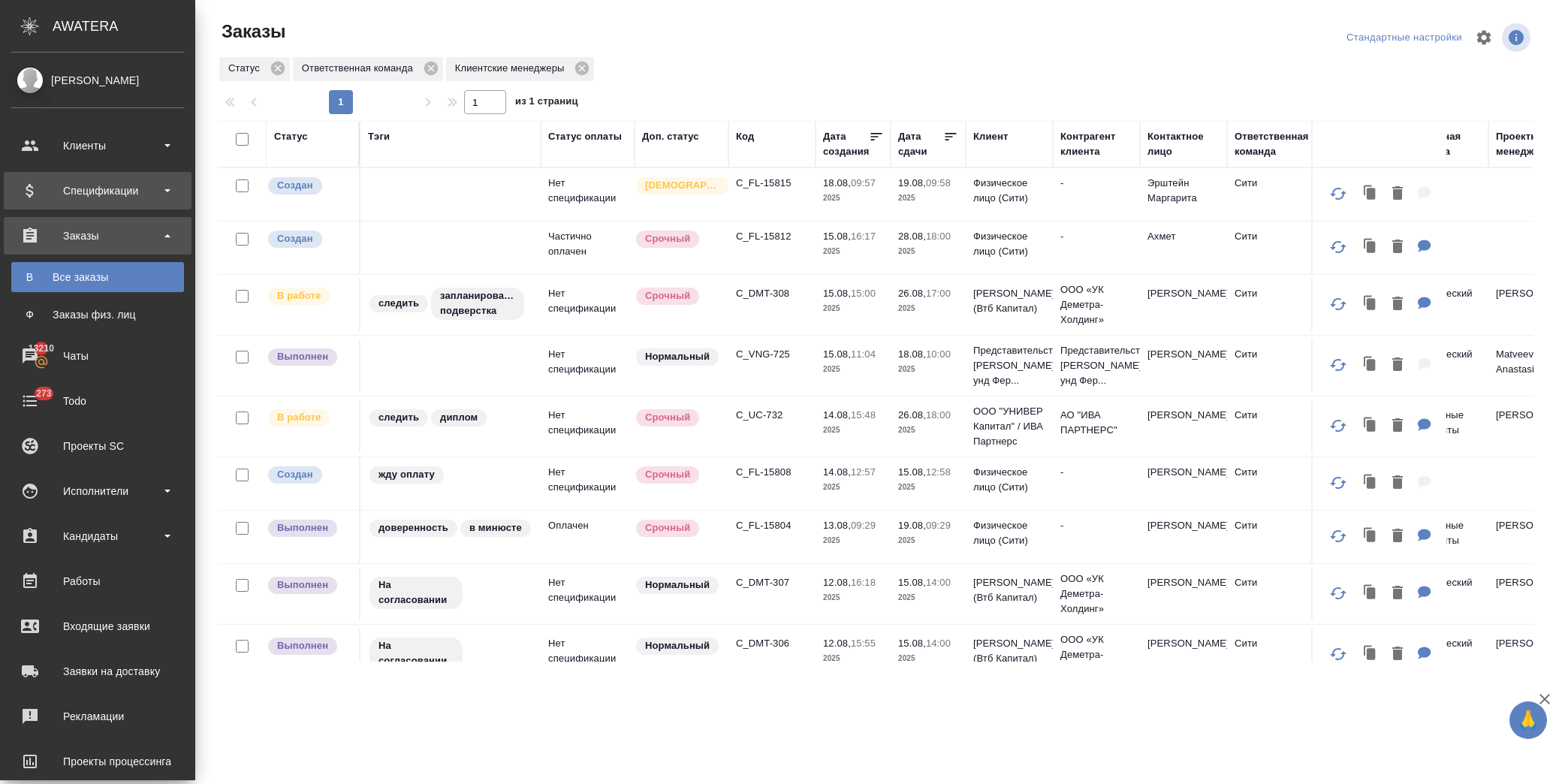
click at [129, 181] on div "Спецификации" at bounding box center [97, 191] width 172 height 22
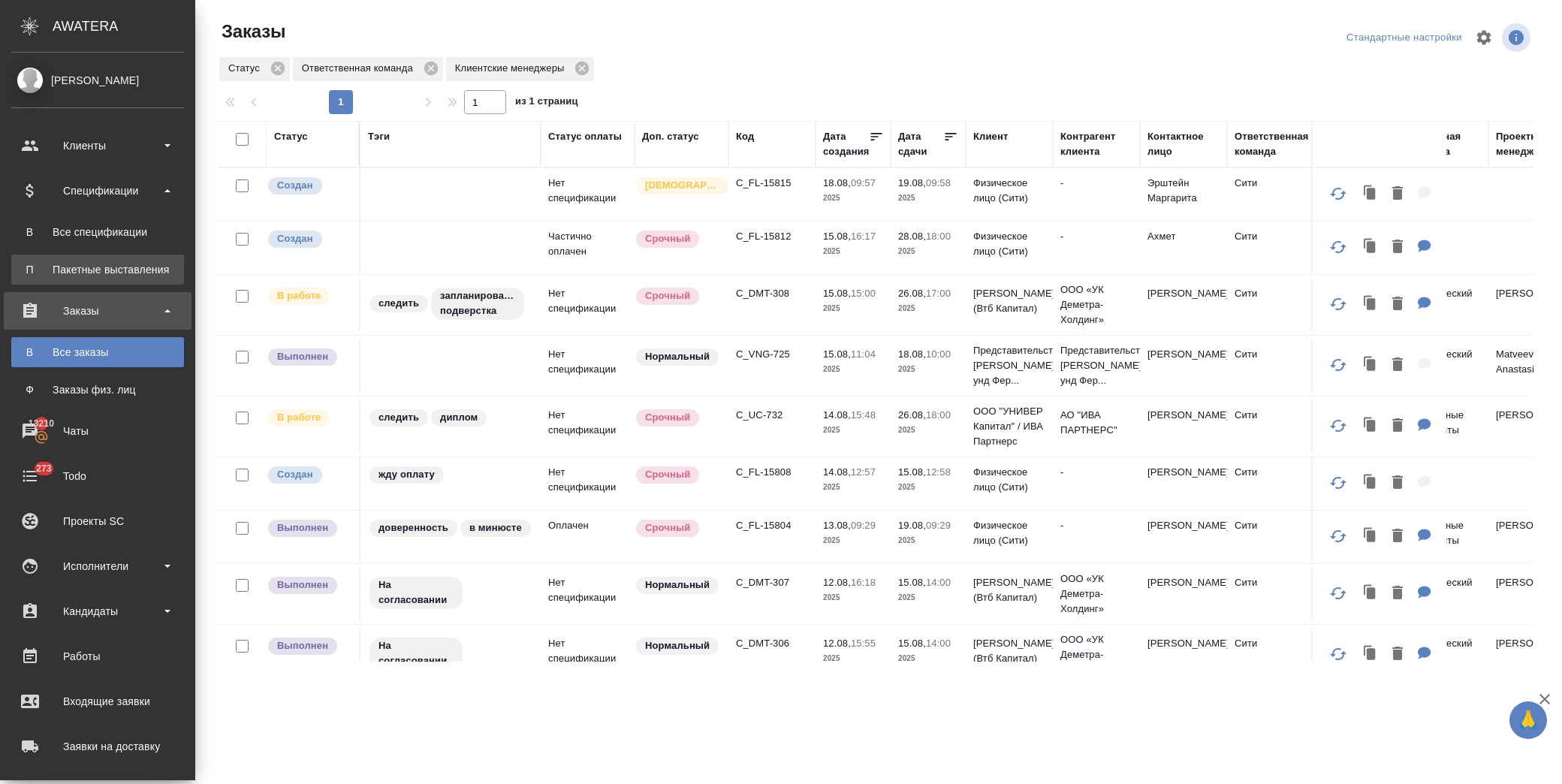
click at [132, 270] on div "Пакетные выставления" at bounding box center [97, 269] width 158 height 15
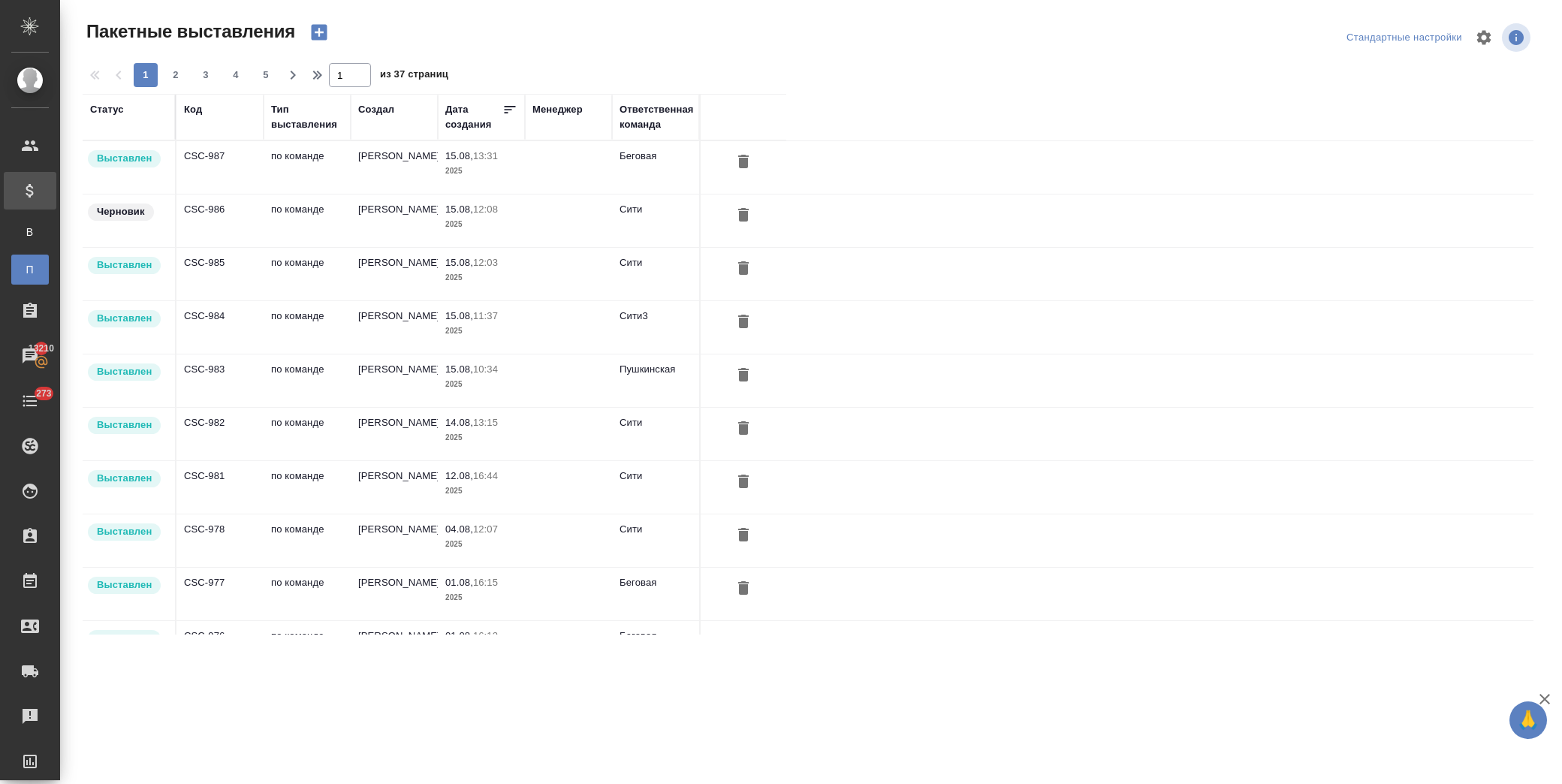
click at [318, 193] on td "по команде" at bounding box center [307, 167] width 88 height 53
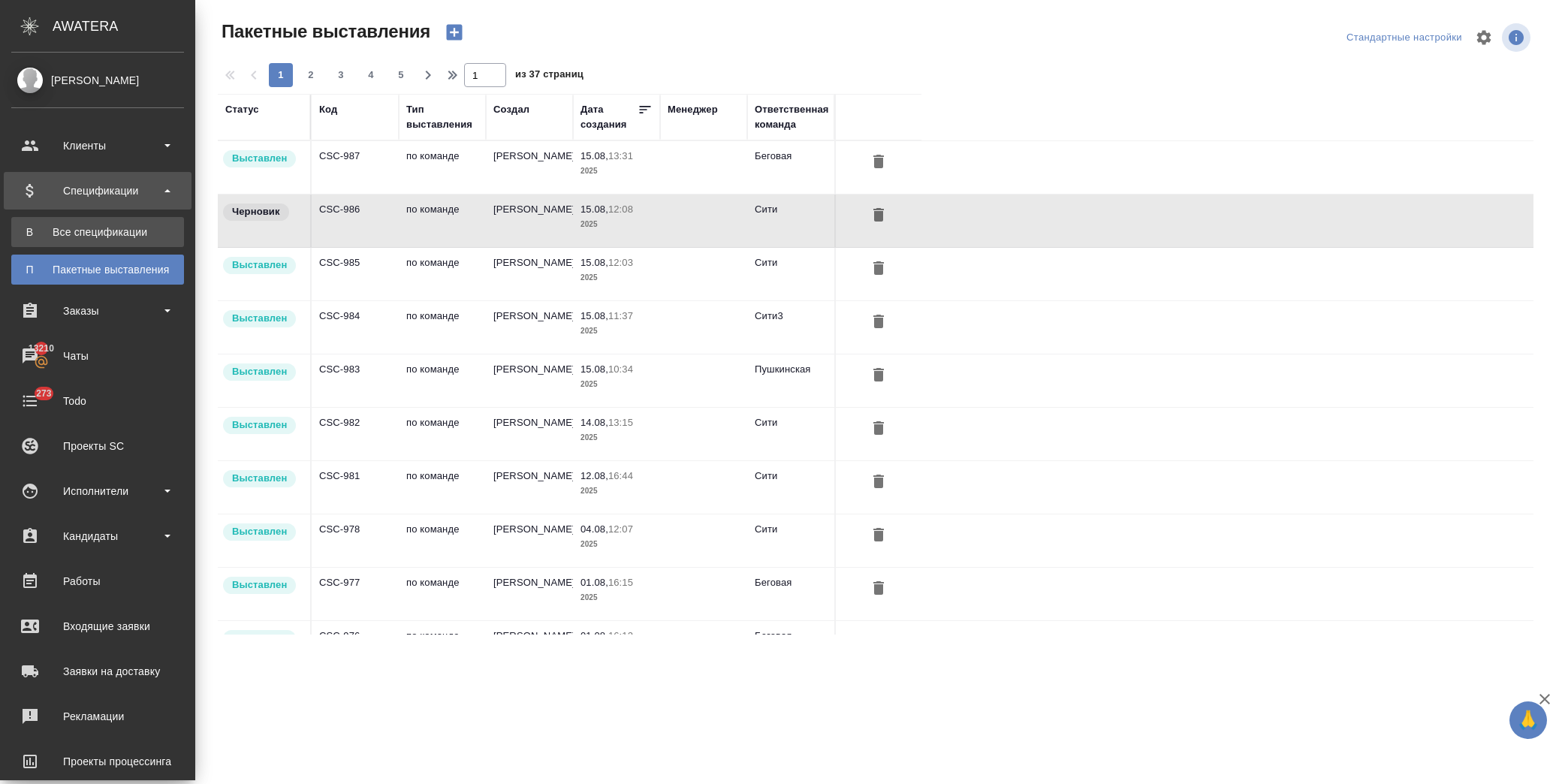
click at [100, 233] on div "Все спецификации" at bounding box center [97, 232] width 158 height 15
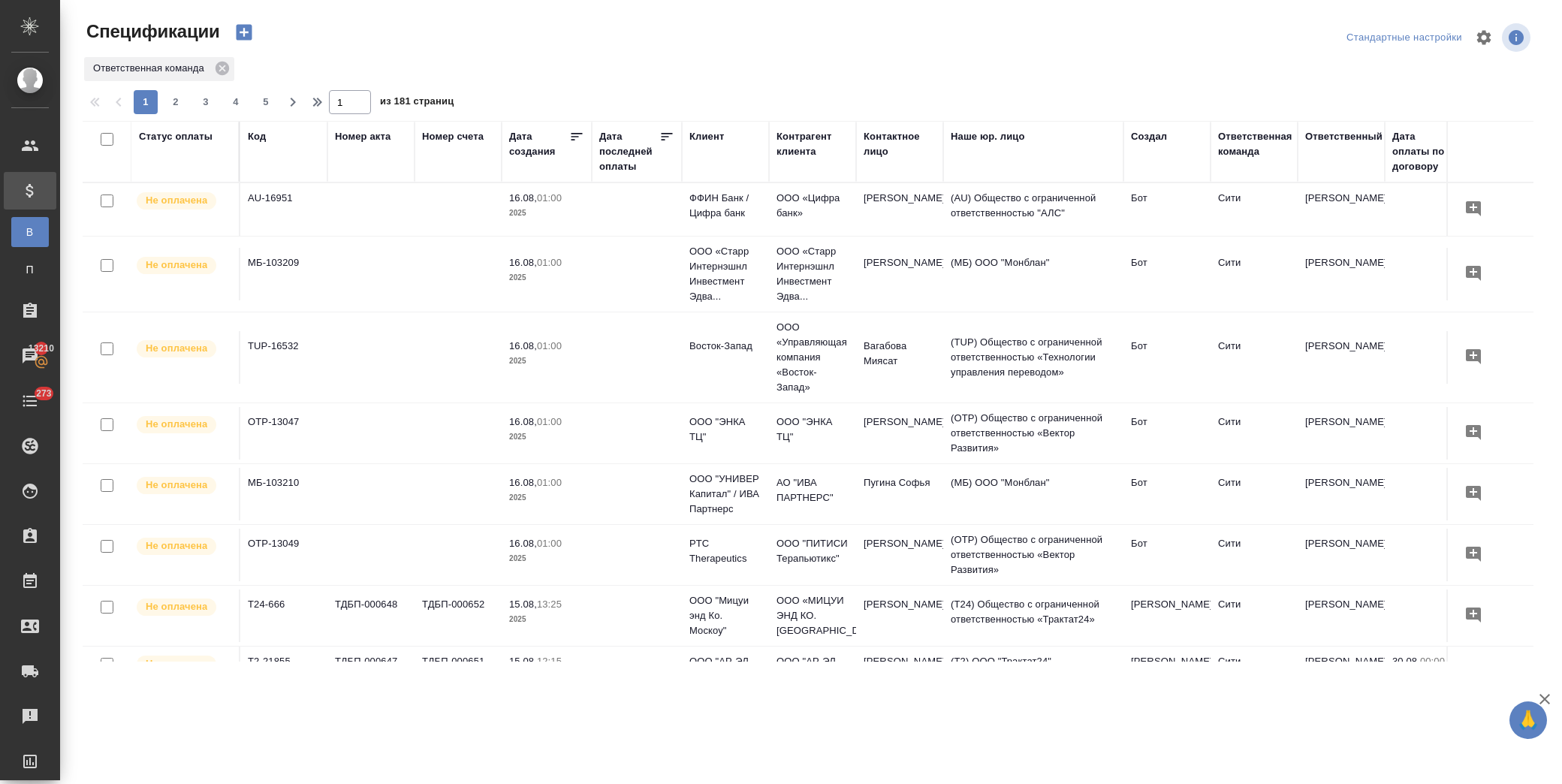
click at [195, 140] on div "Статус оплаты" at bounding box center [176, 136] width 74 height 15
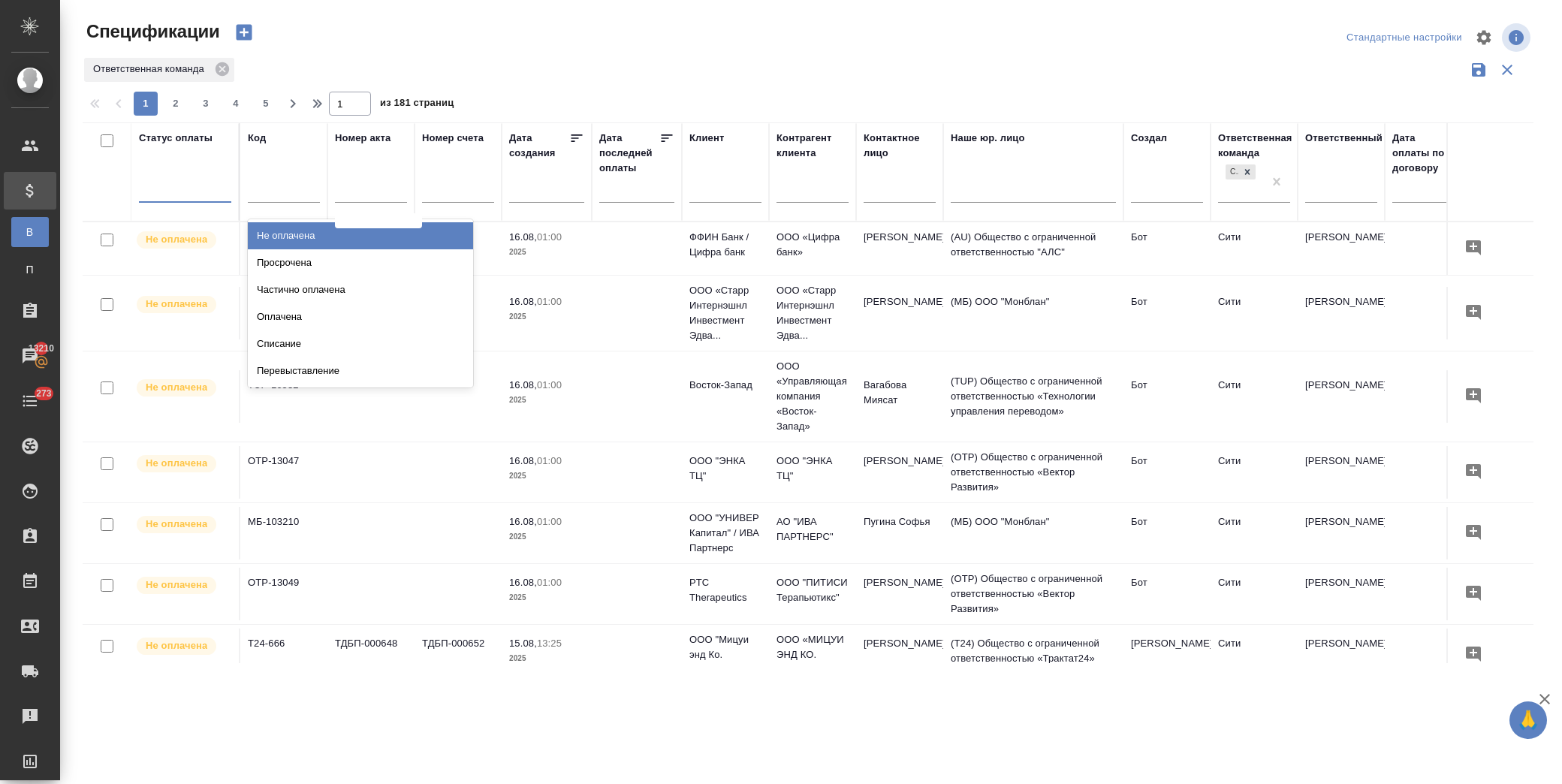
click at [189, 200] on div at bounding box center [185, 188] width 92 height 29
type input "опл"
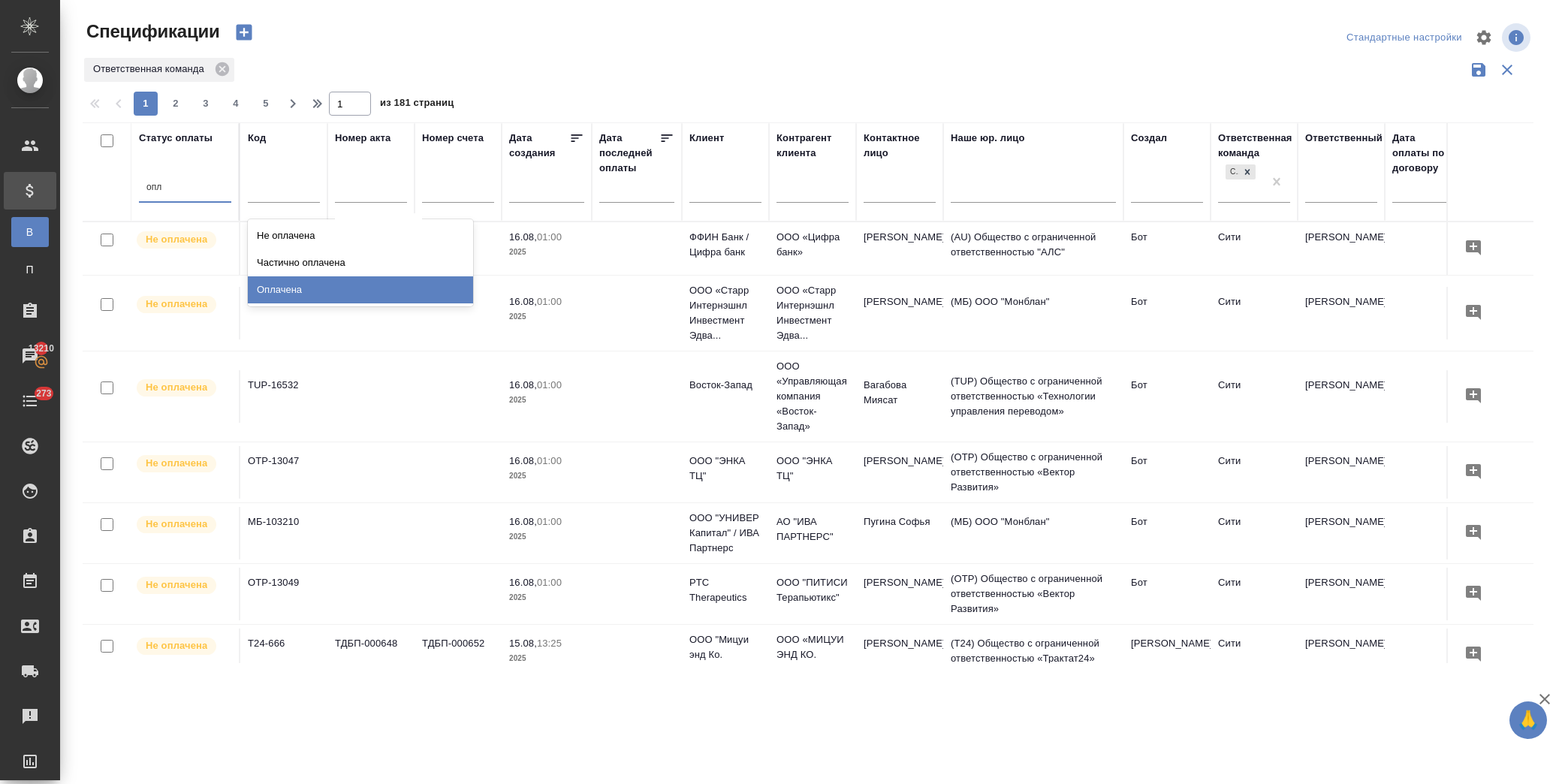
click at [366, 286] on div "Оплачена" at bounding box center [360, 289] width 226 height 27
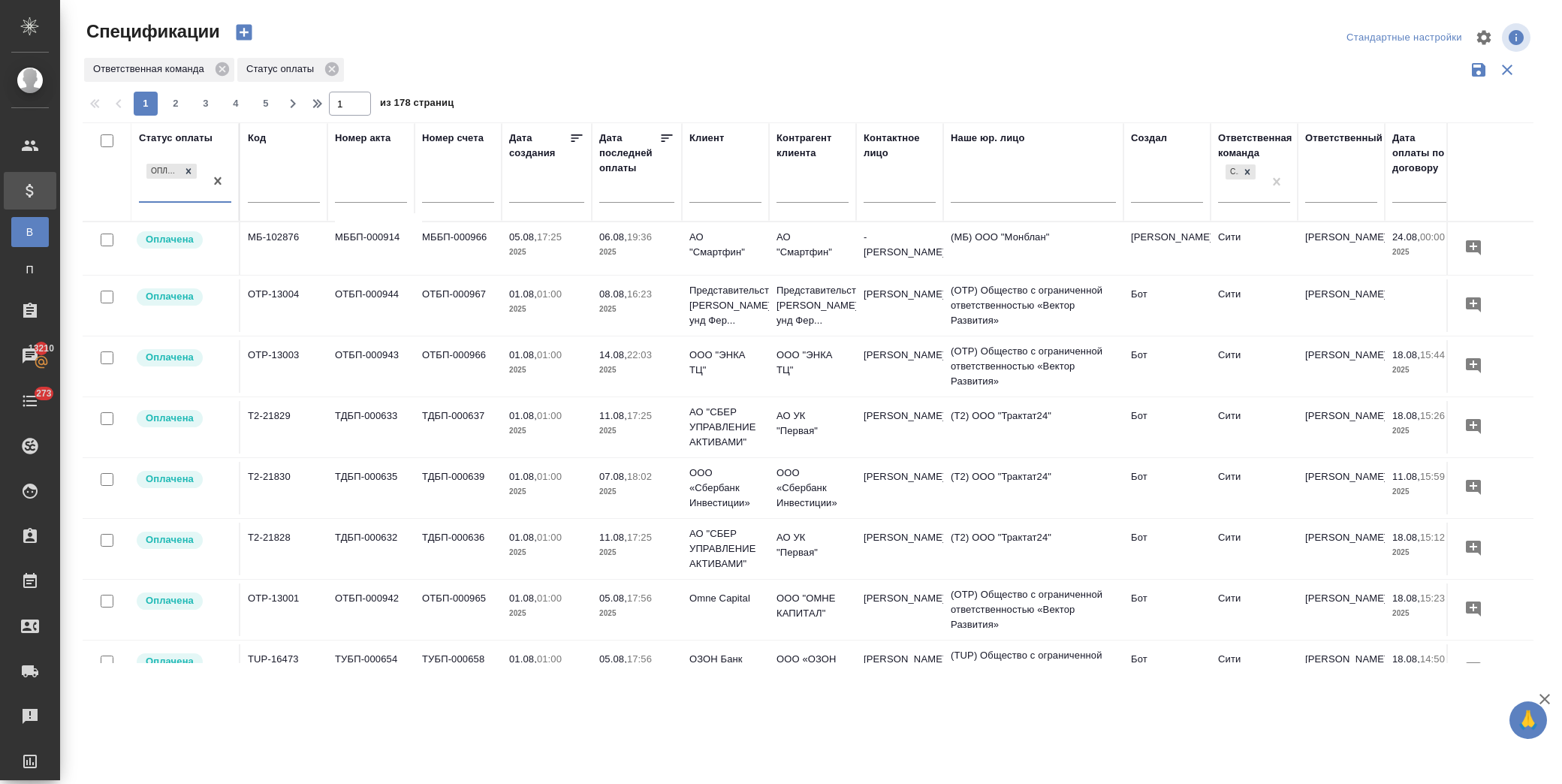
click at [660, 136] on icon at bounding box center [667, 138] width 15 height 15
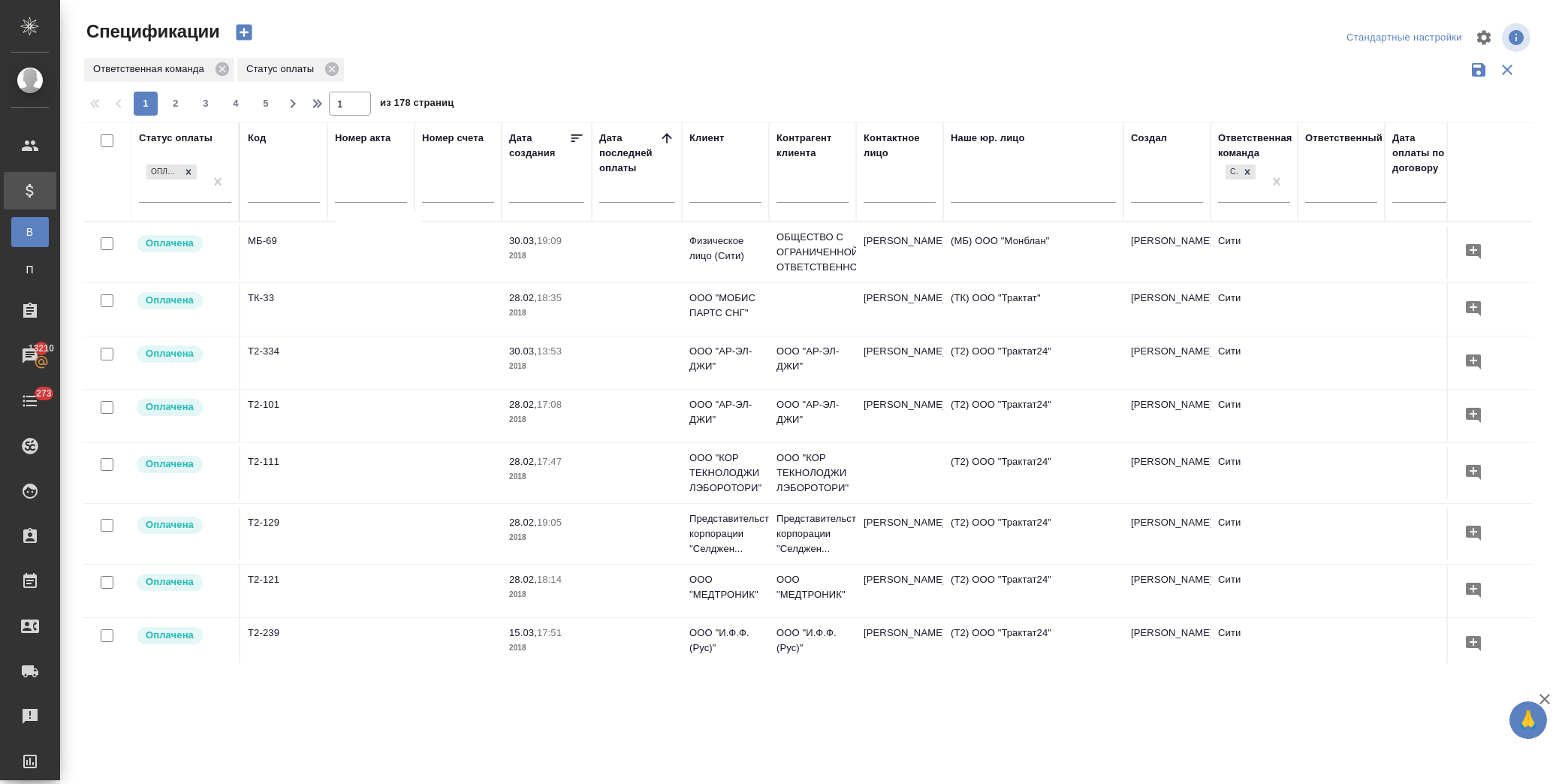
click at [662, 139] on icon at bounding box center [667, 138] width 15 height 15
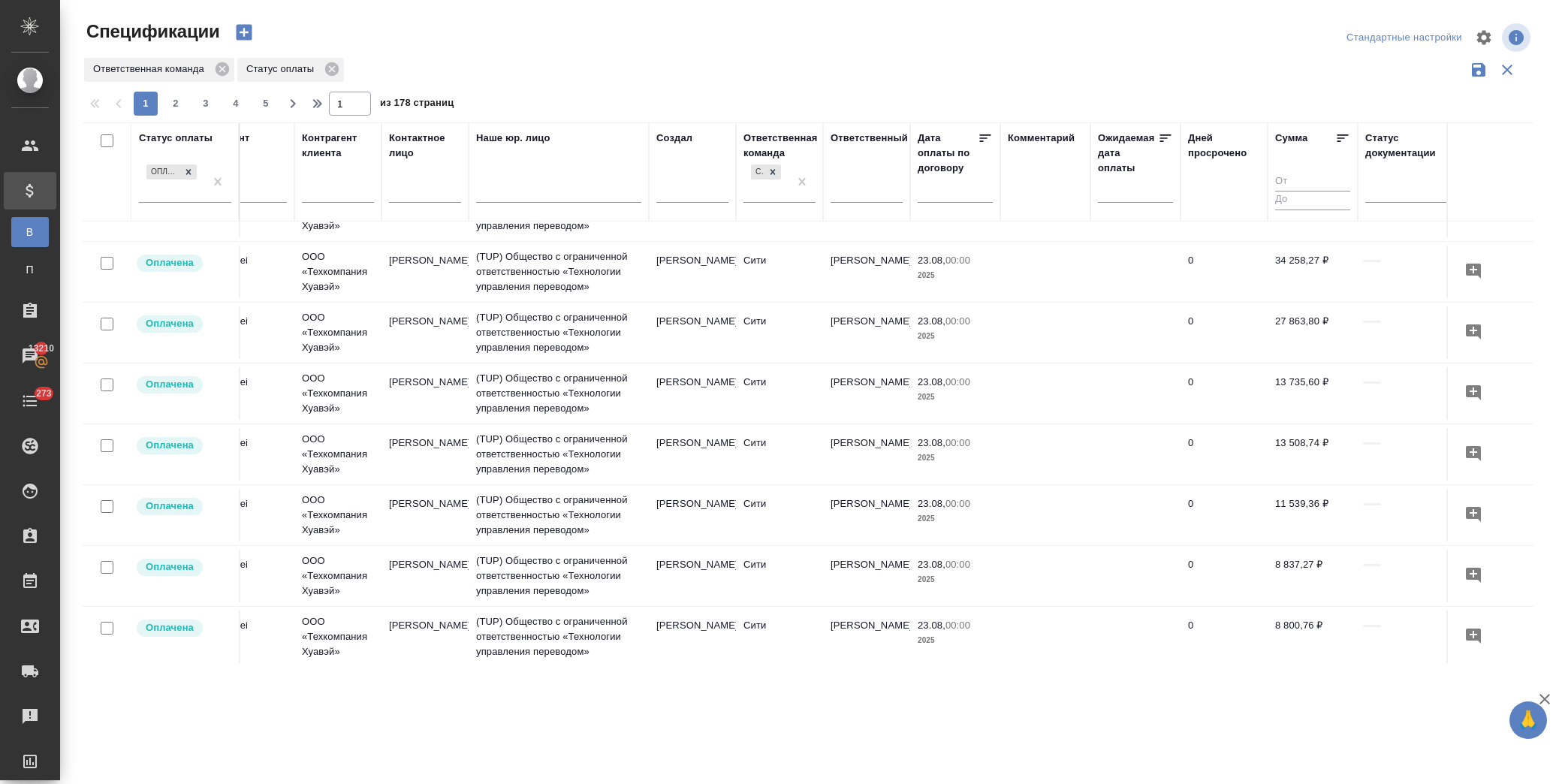
scroll to position [0, 475]
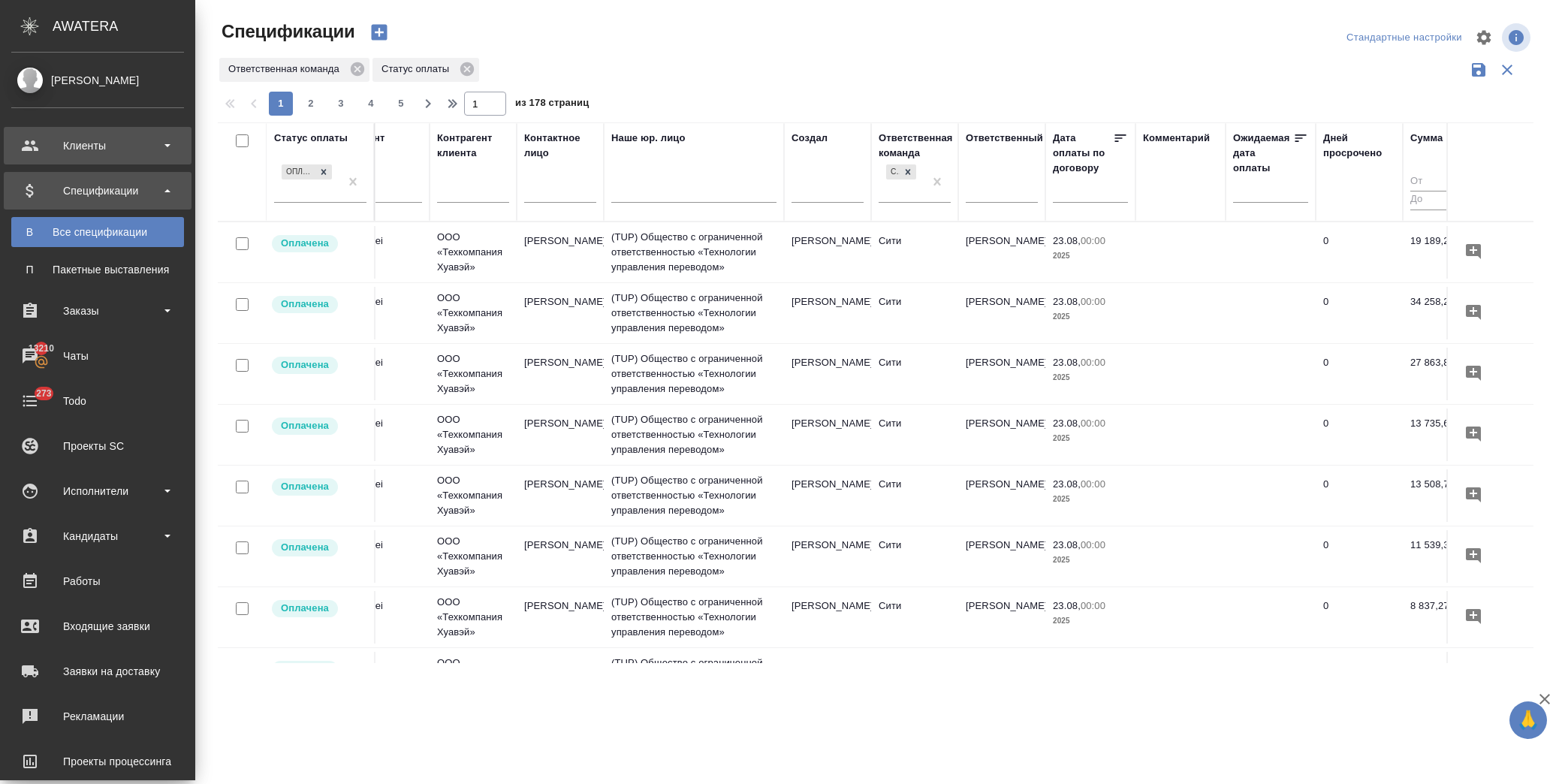
click at [143, 151] on div "Клиенты" at bounding box center [97, 146] width 172 height 22
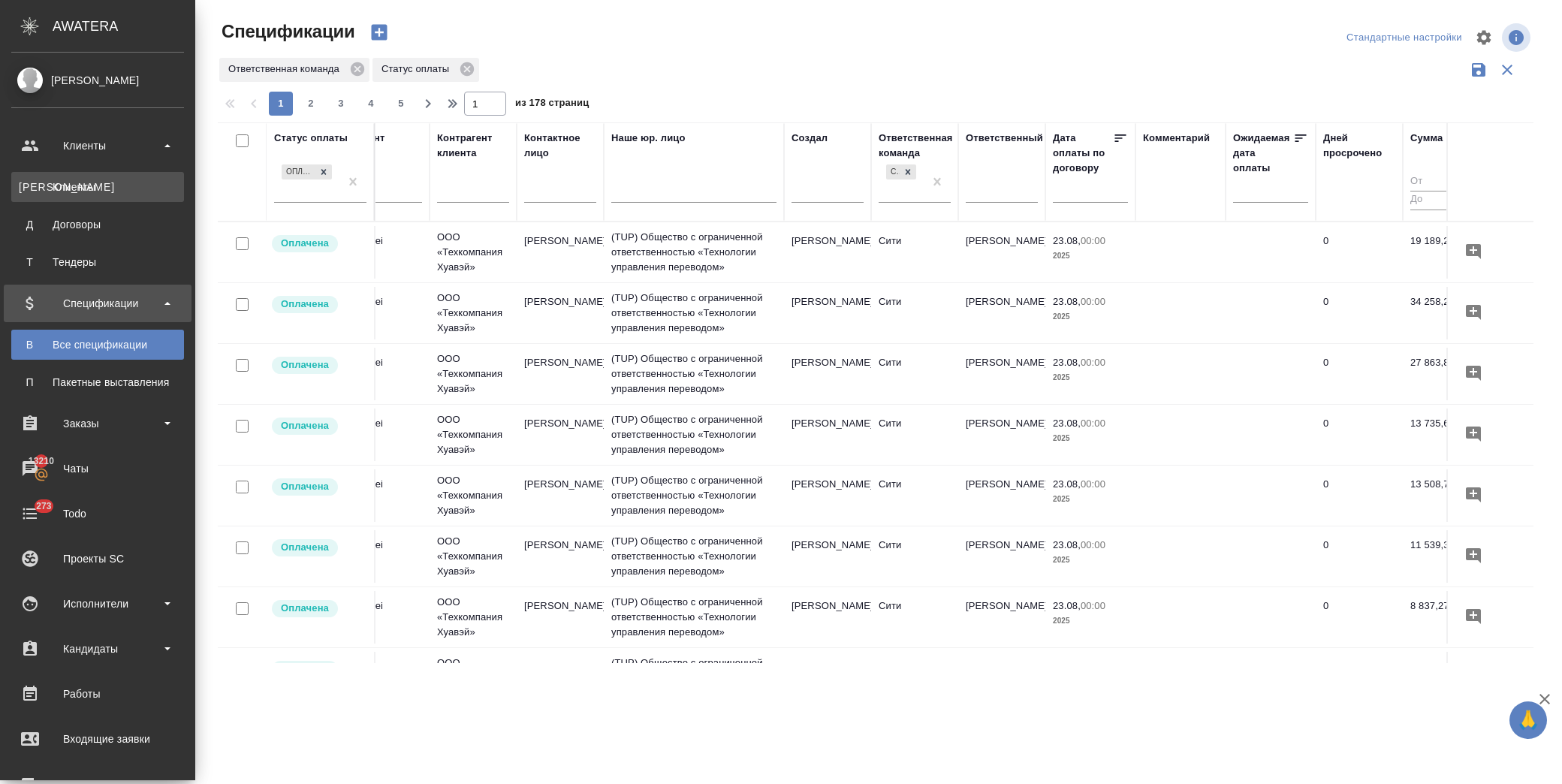
click at [108, 185] on div "Клиенты" at bounding box center [97, 187] width 158 height 15
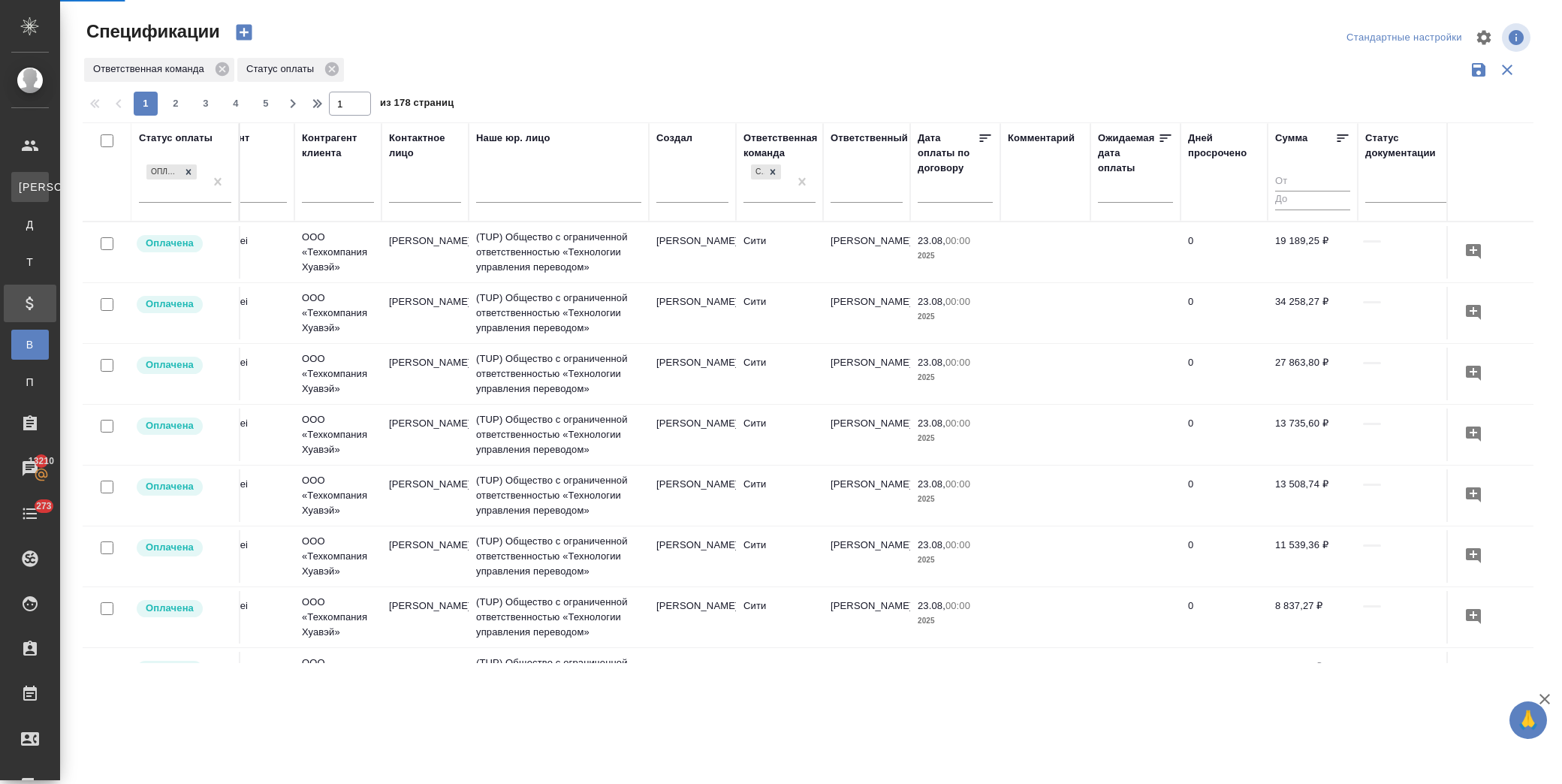
select select "RU"
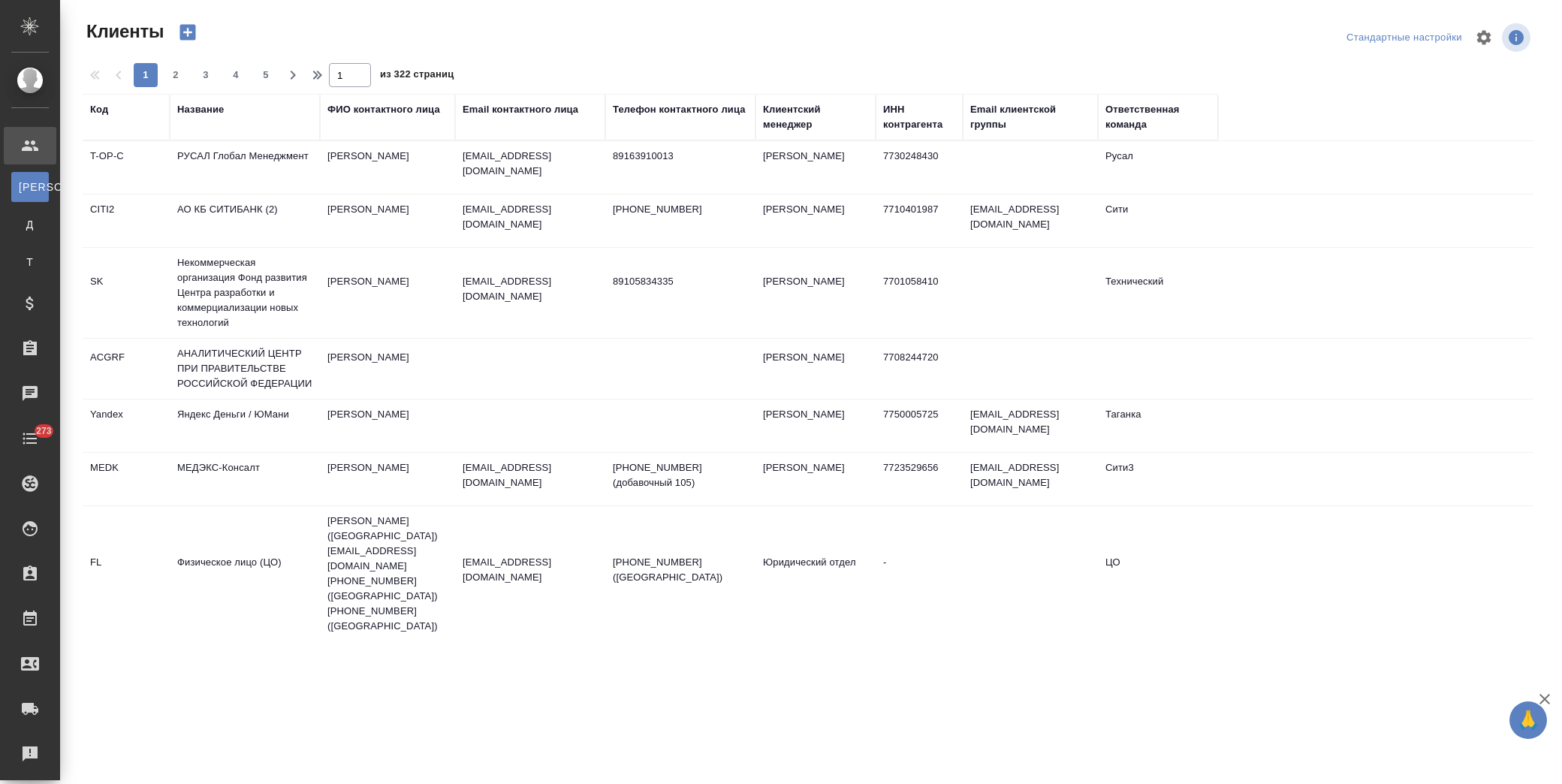
drag, startPoint x: 186, startPoint y: 101, endPoint x: 217, endPoint y: 154, distance: 61.4
click at [188, 102] on div "Название" at bounding box center [200, 110] width 47 height 15
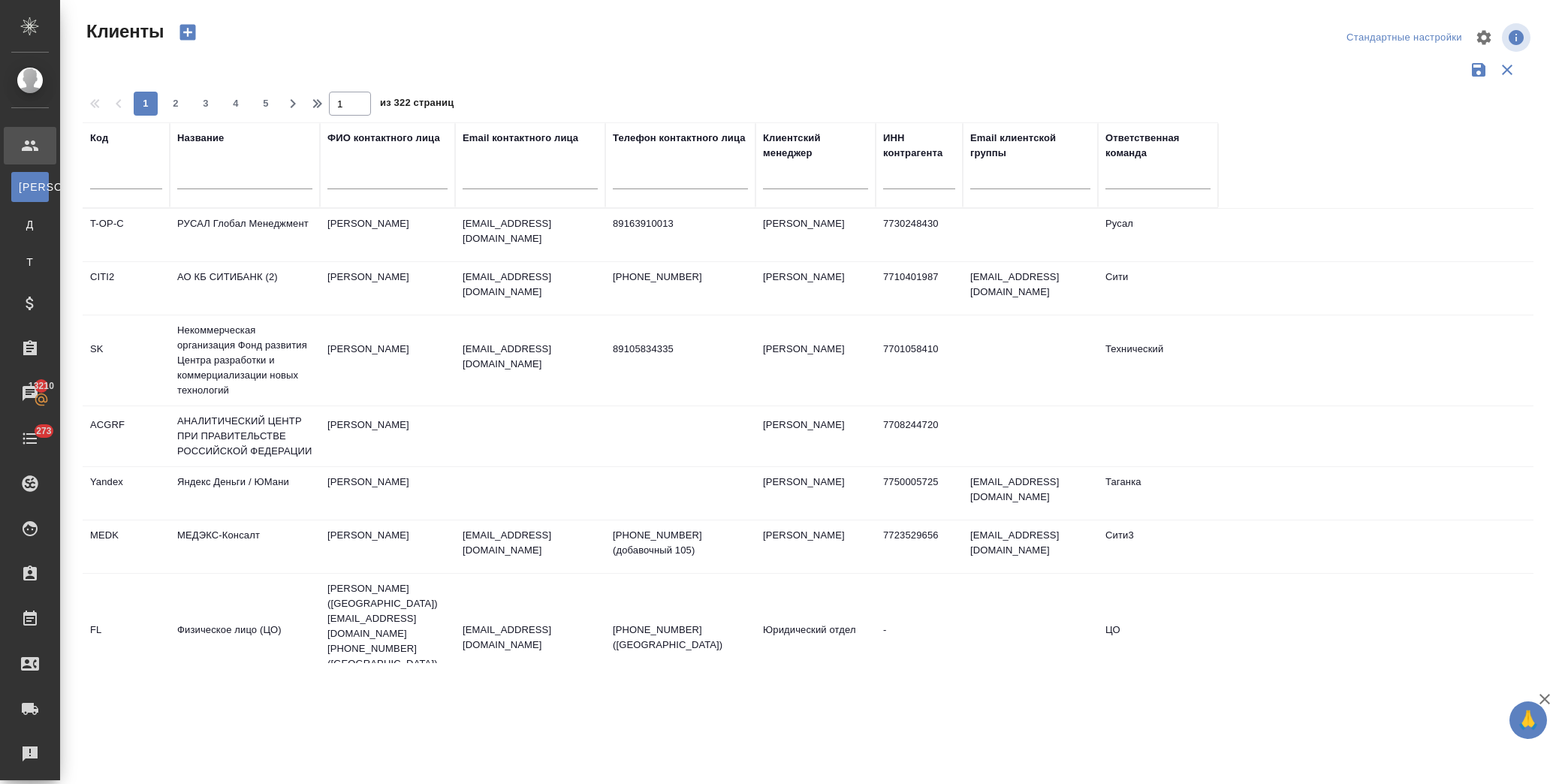
click at [233, 177] on input "text" at bounding box center [244, 180] width 135 height 18
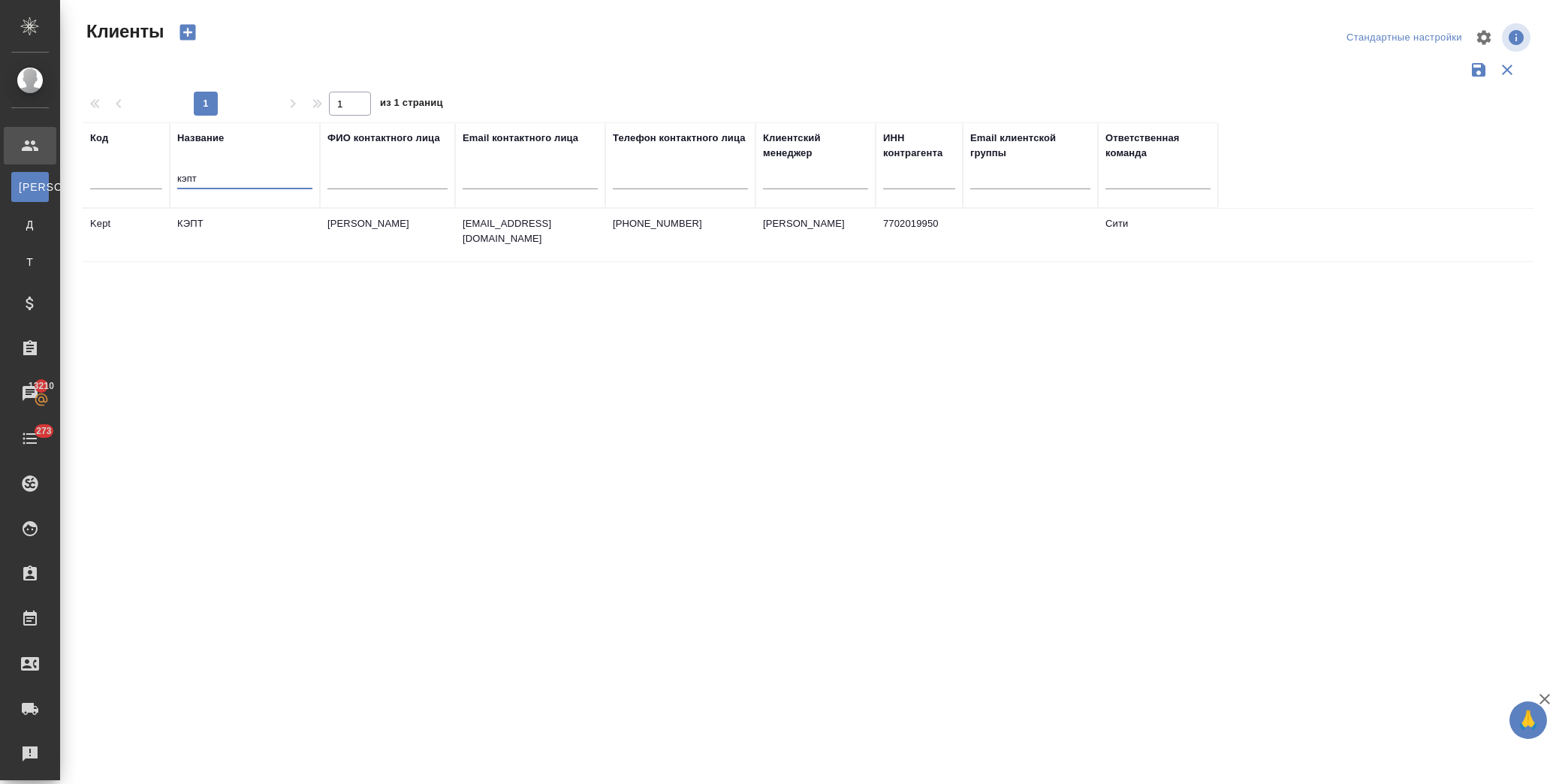
type input "кэпт"
click at [264, 223] on td "КЭПТ" at bounding box center [244, 235] width 150 height 53
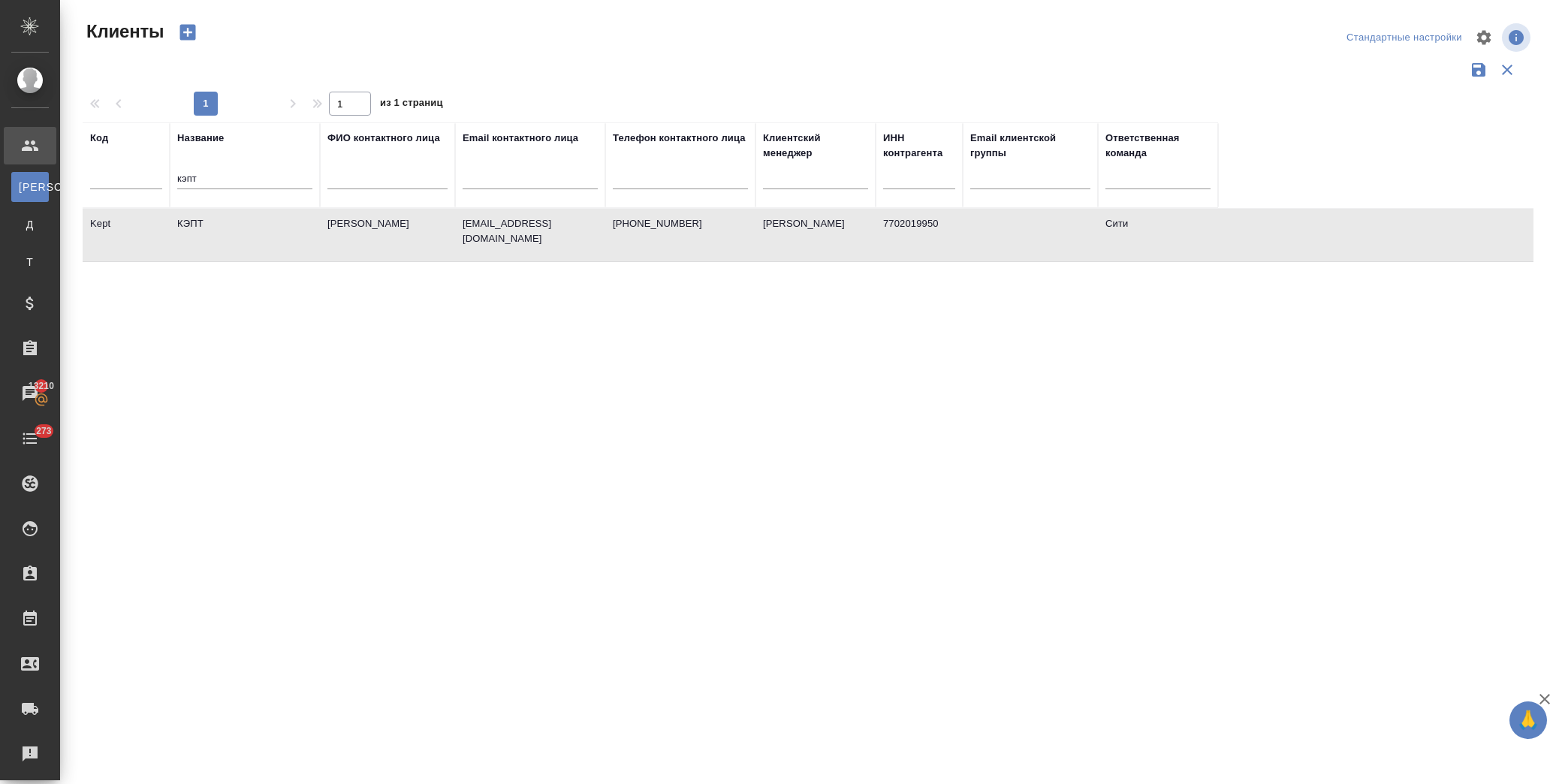
click at [264, 223] on td "КЭПТ" at bounding box center [244, 235] width 150 height 53
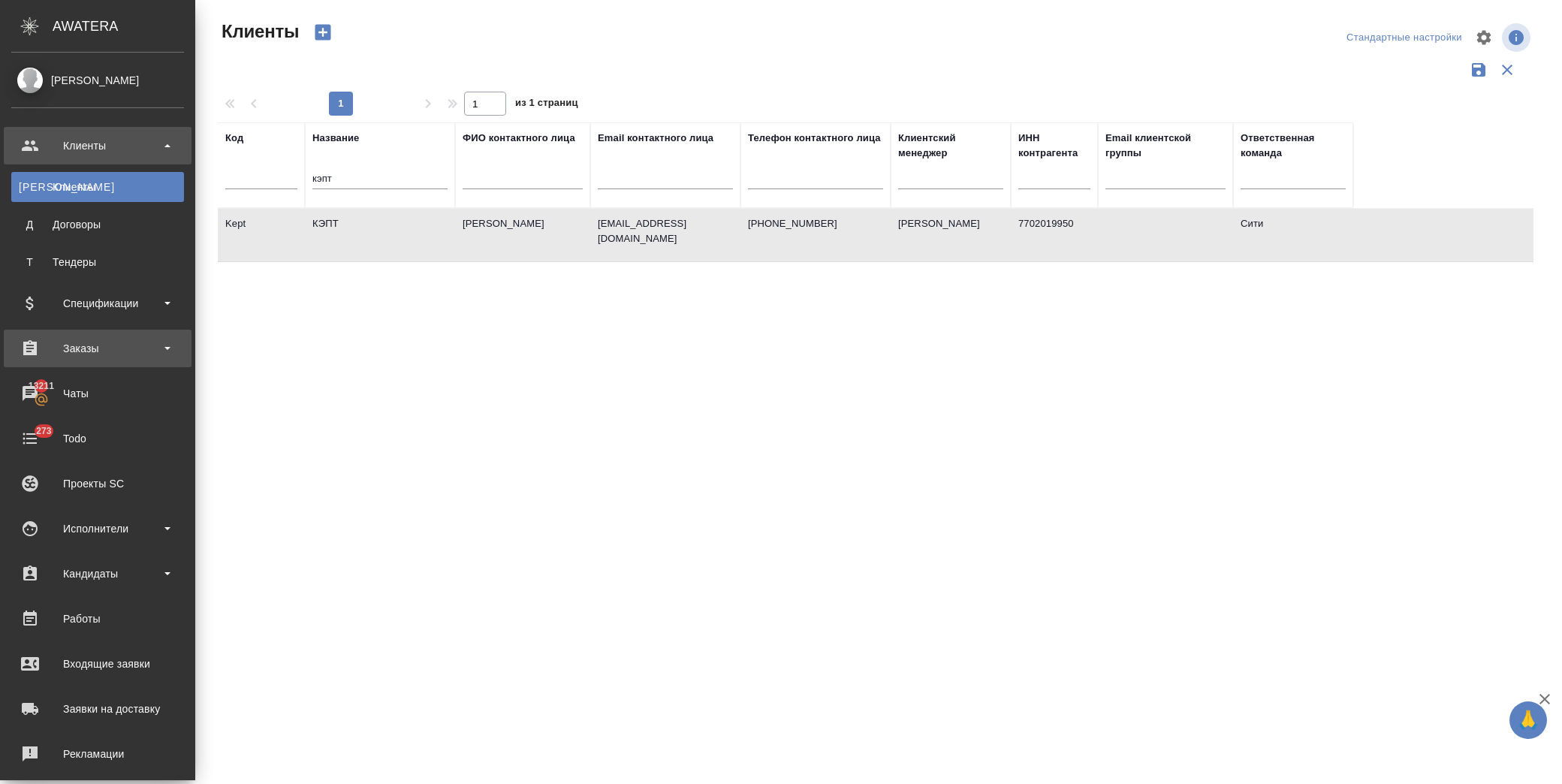
click at [123, 340] on div "Заказы" at bounding box center [97, 348] width 172 height 22
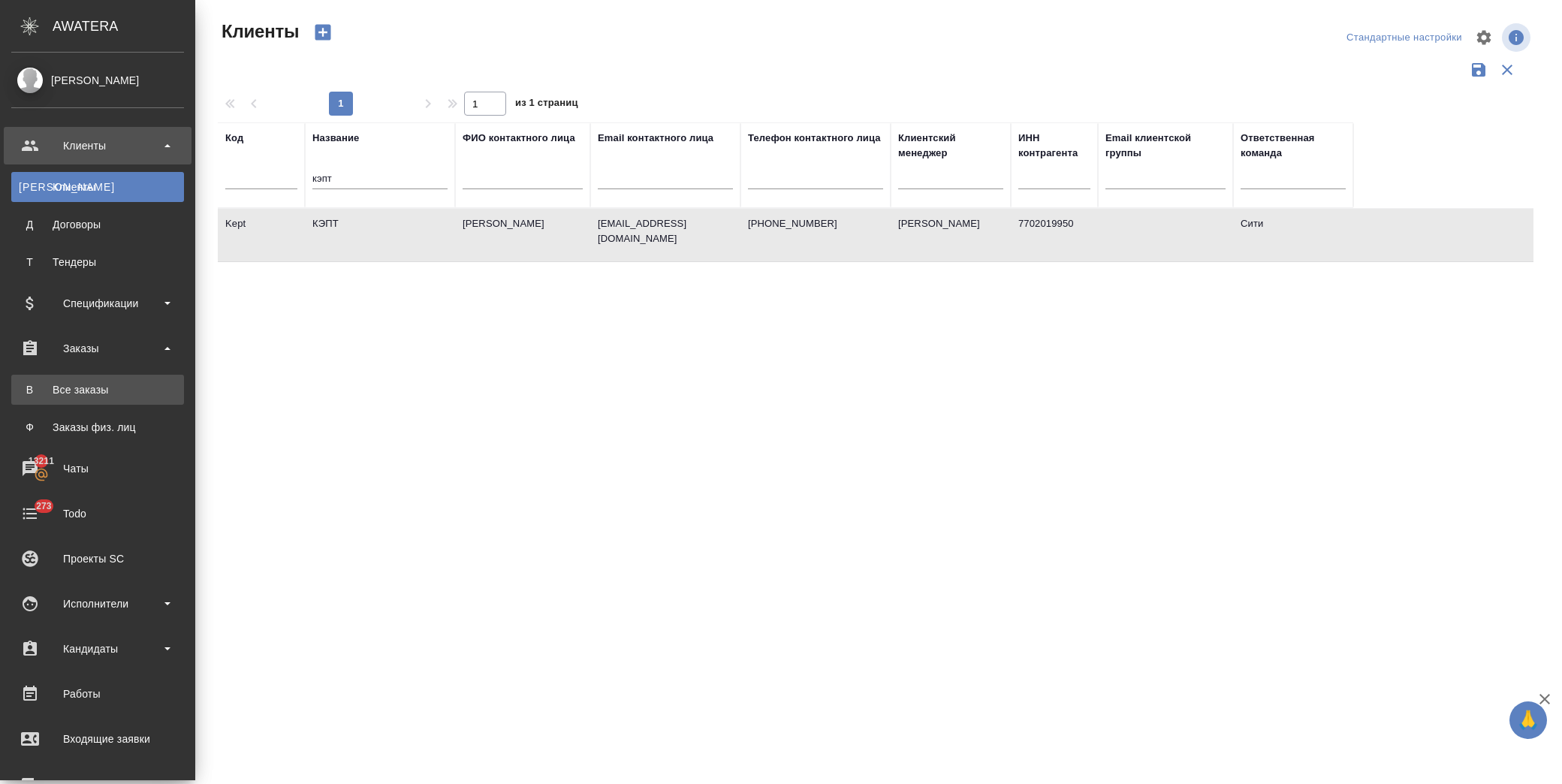
click at [135, 395] on div ".cls-1 fill:#fff; AWATERA Лофицкая Юлия Владимировна Клиенты К Клиенты Д Догово…" at bounding box center [781, 392] width 1562 height 784
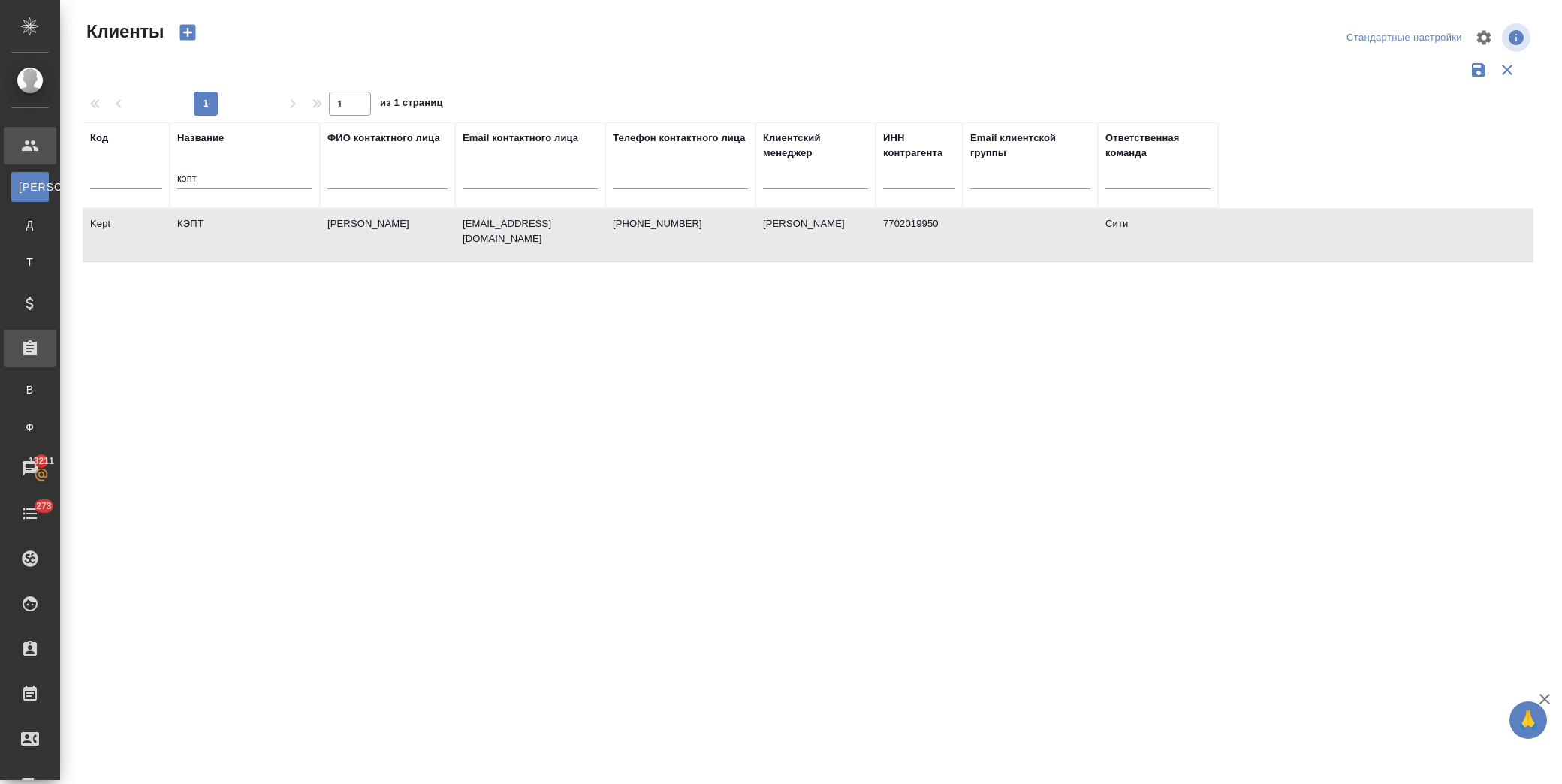
click at [56, 346] on div "Заказы" at bounding box center [29, 348] width 53 height 38
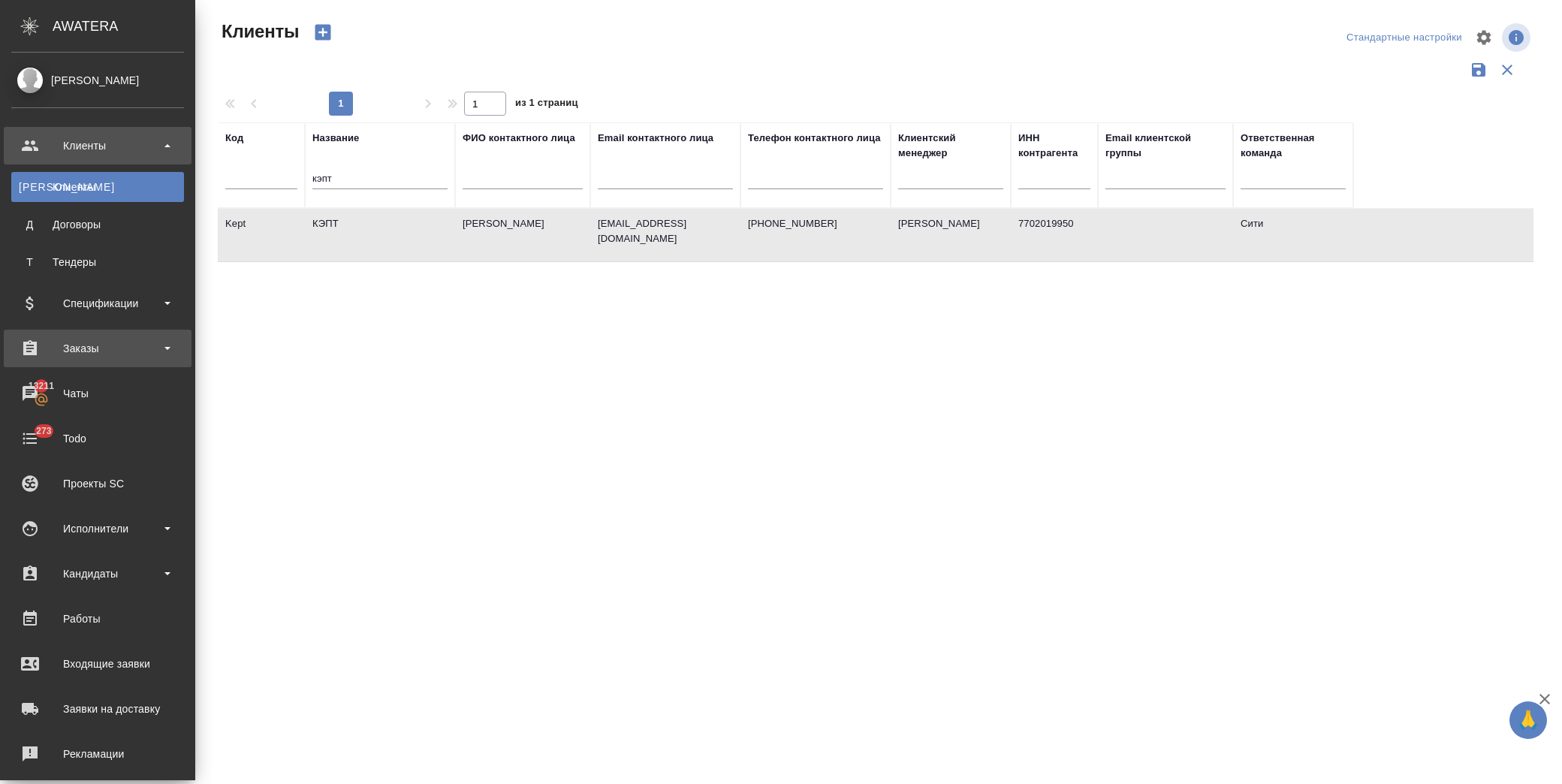
click at [67, 347] on div "Заказы" at bounding box center [97, 348] width 172 height 22
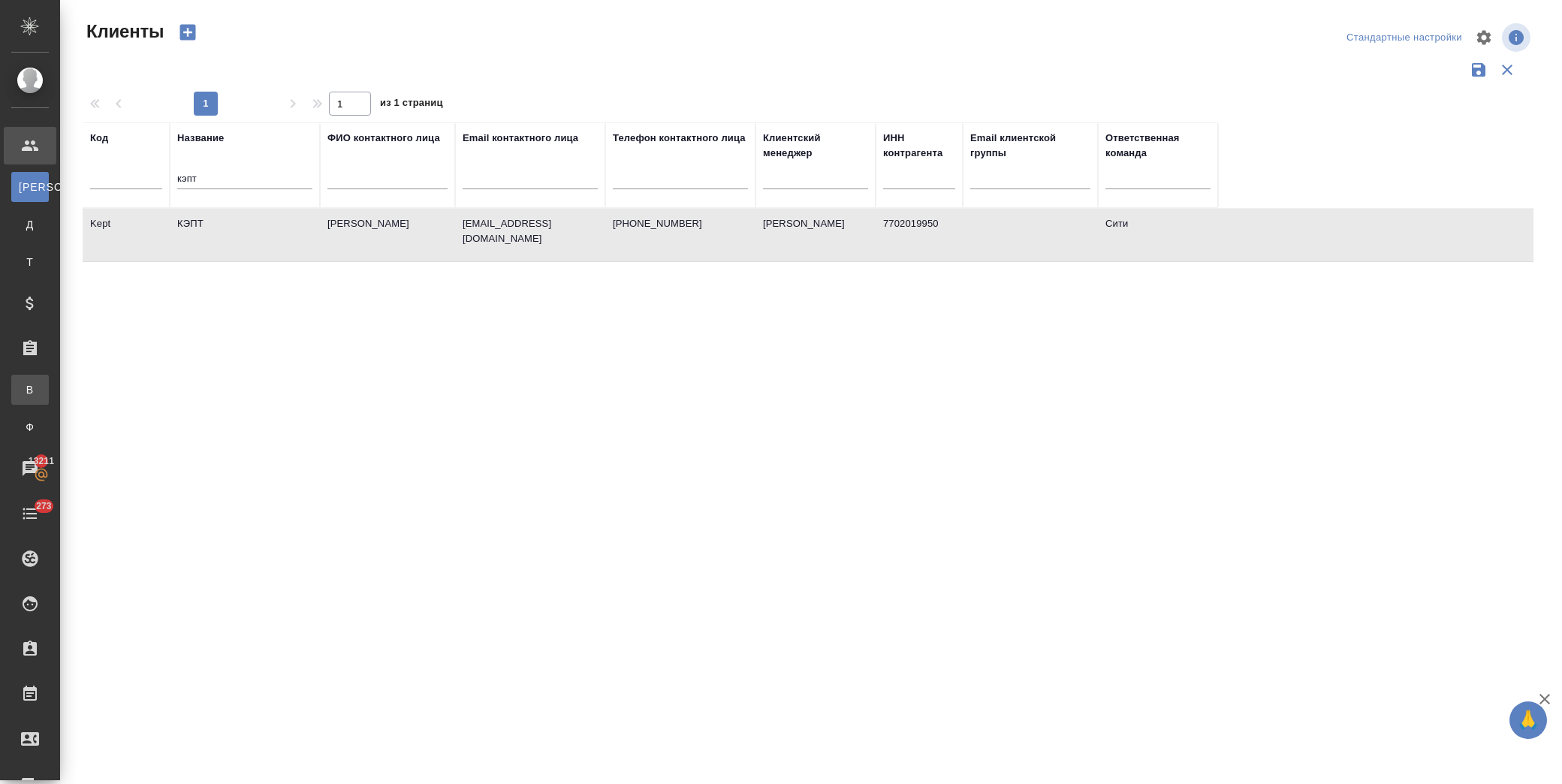
click at [49, 380] on link "В Все заказы" at bounding box center [29, 390] width 38 height 30
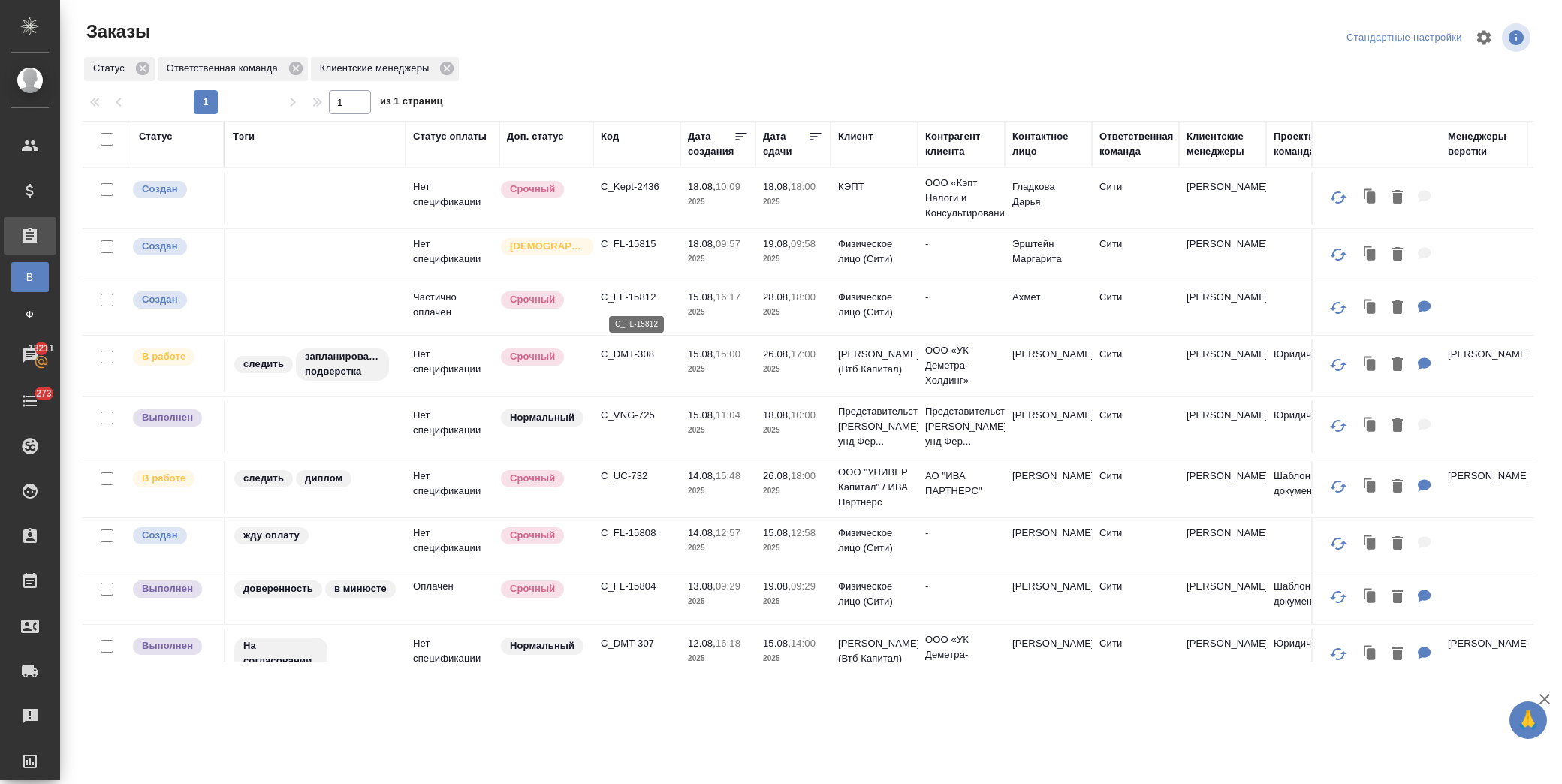
click at [640, 290] on p "C_FL-15812" at bounding box center [637, 298] width 72 height 15
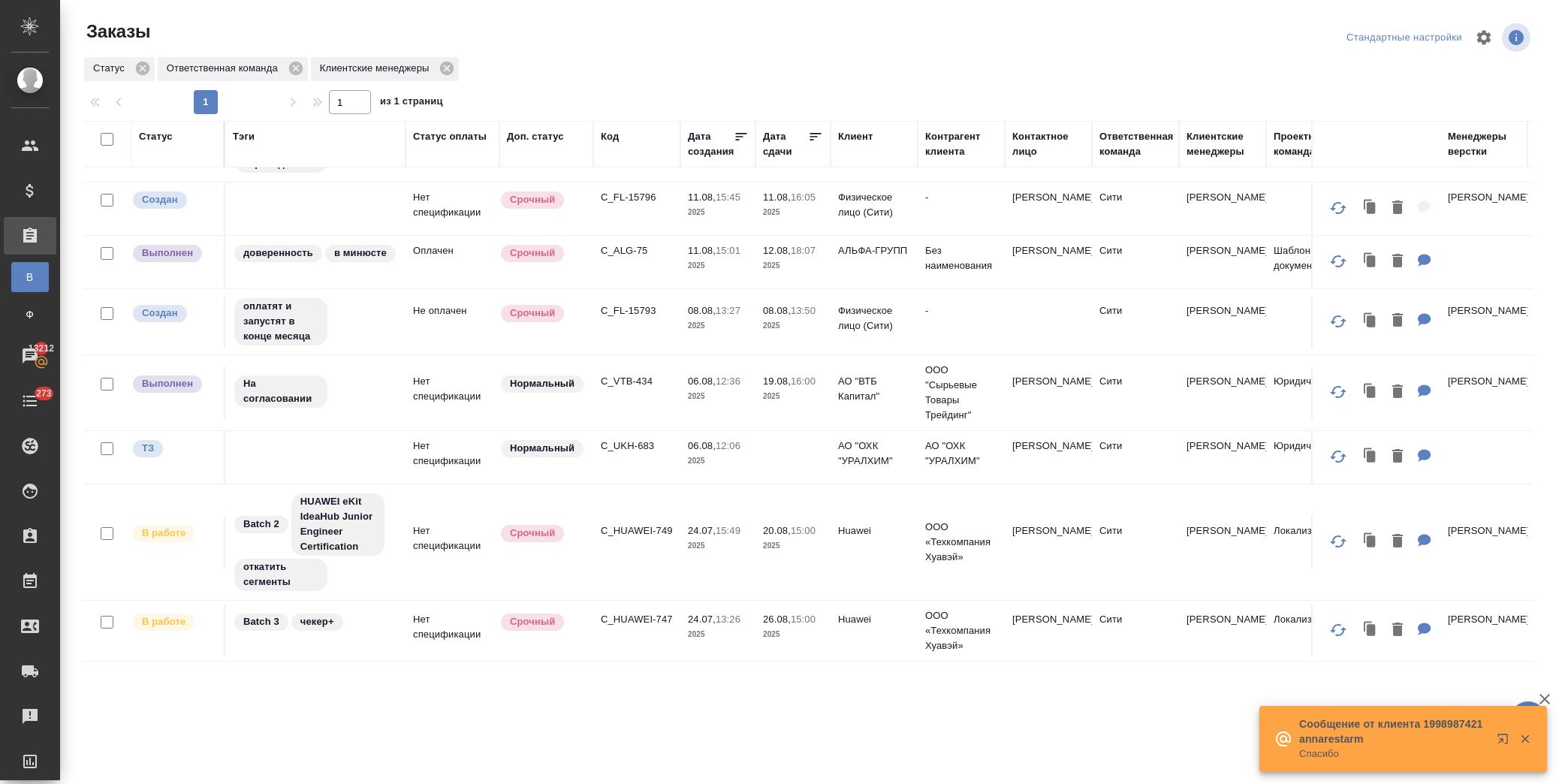
scroll to position [449, 0]
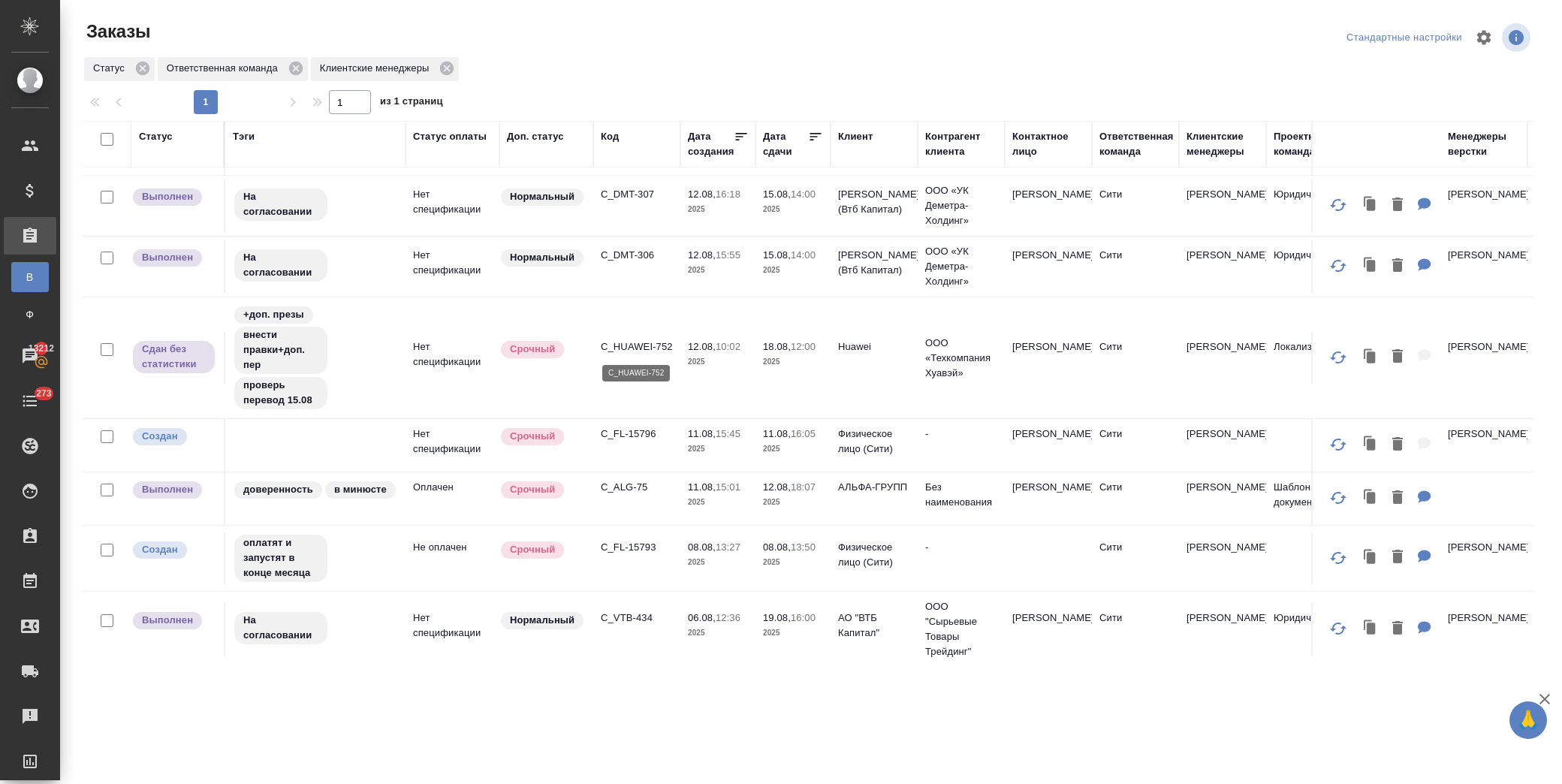
click at [640, 350] on p "C_HUAWEI-752" at bounding box center [637, 346] width 72 height 15
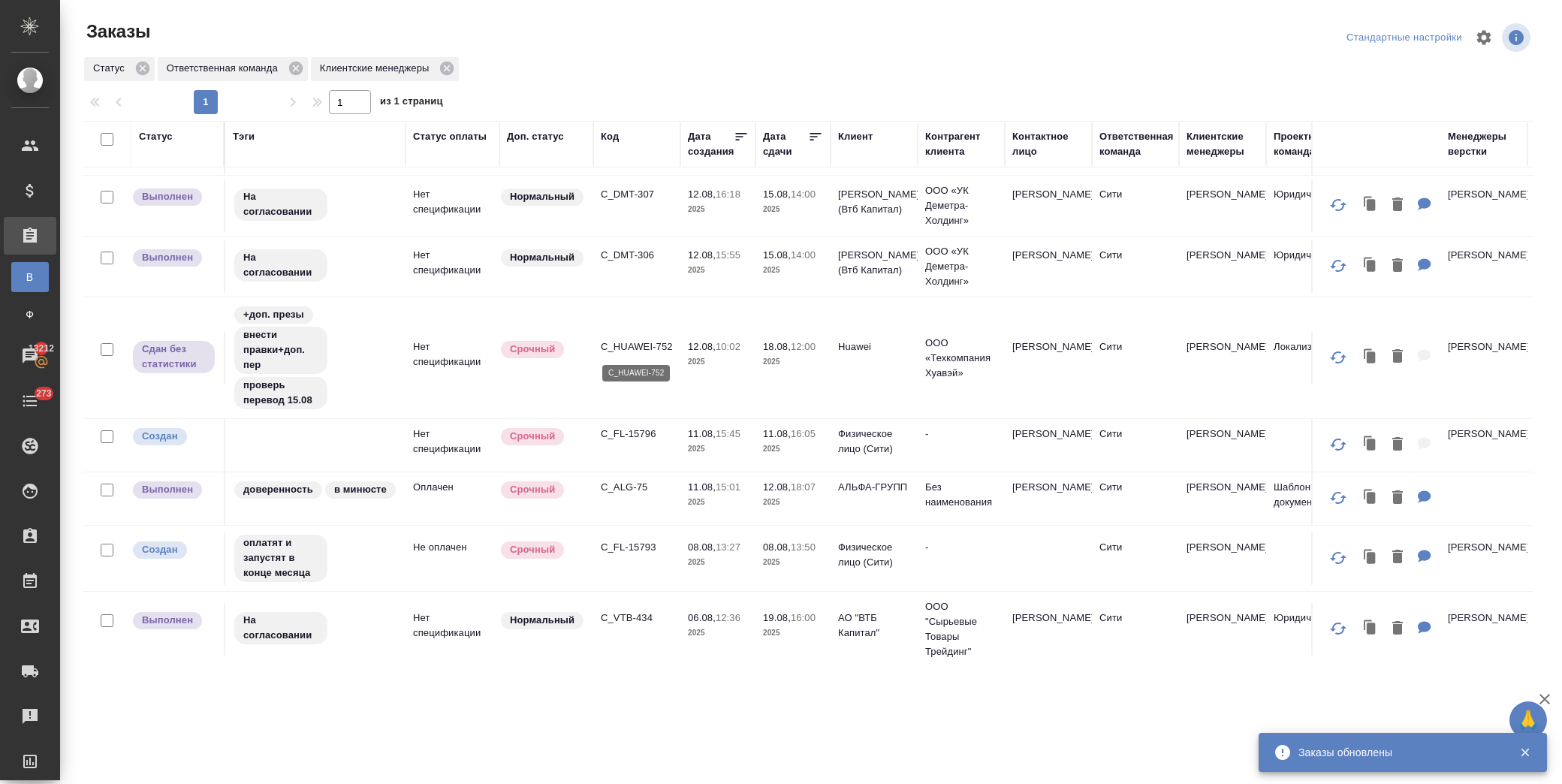
click at [646, 346] on p "C_HUAWEI-752" at bounding box center [637, 346] width 72 height 15
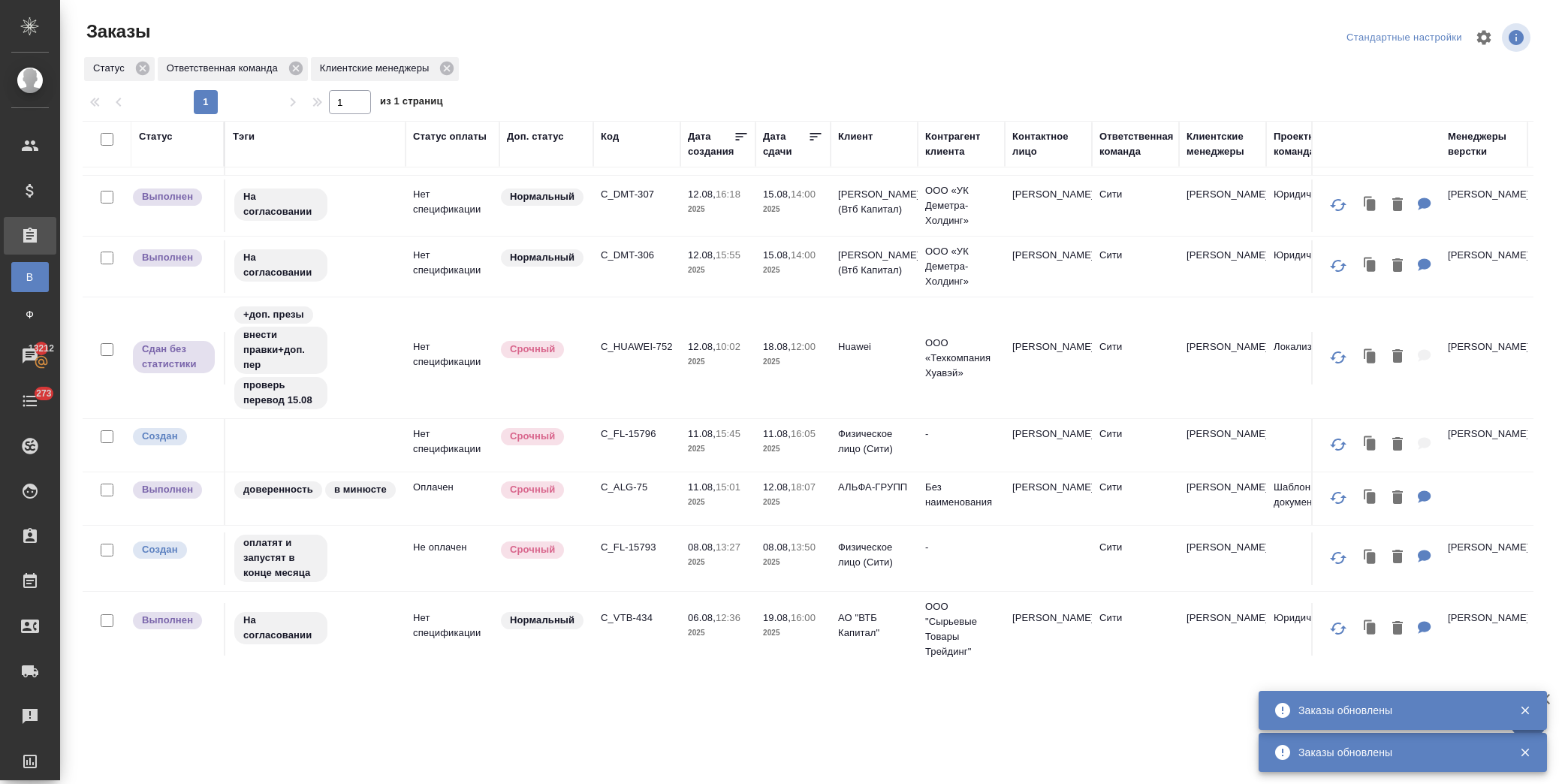
scroll to position [199, 0]
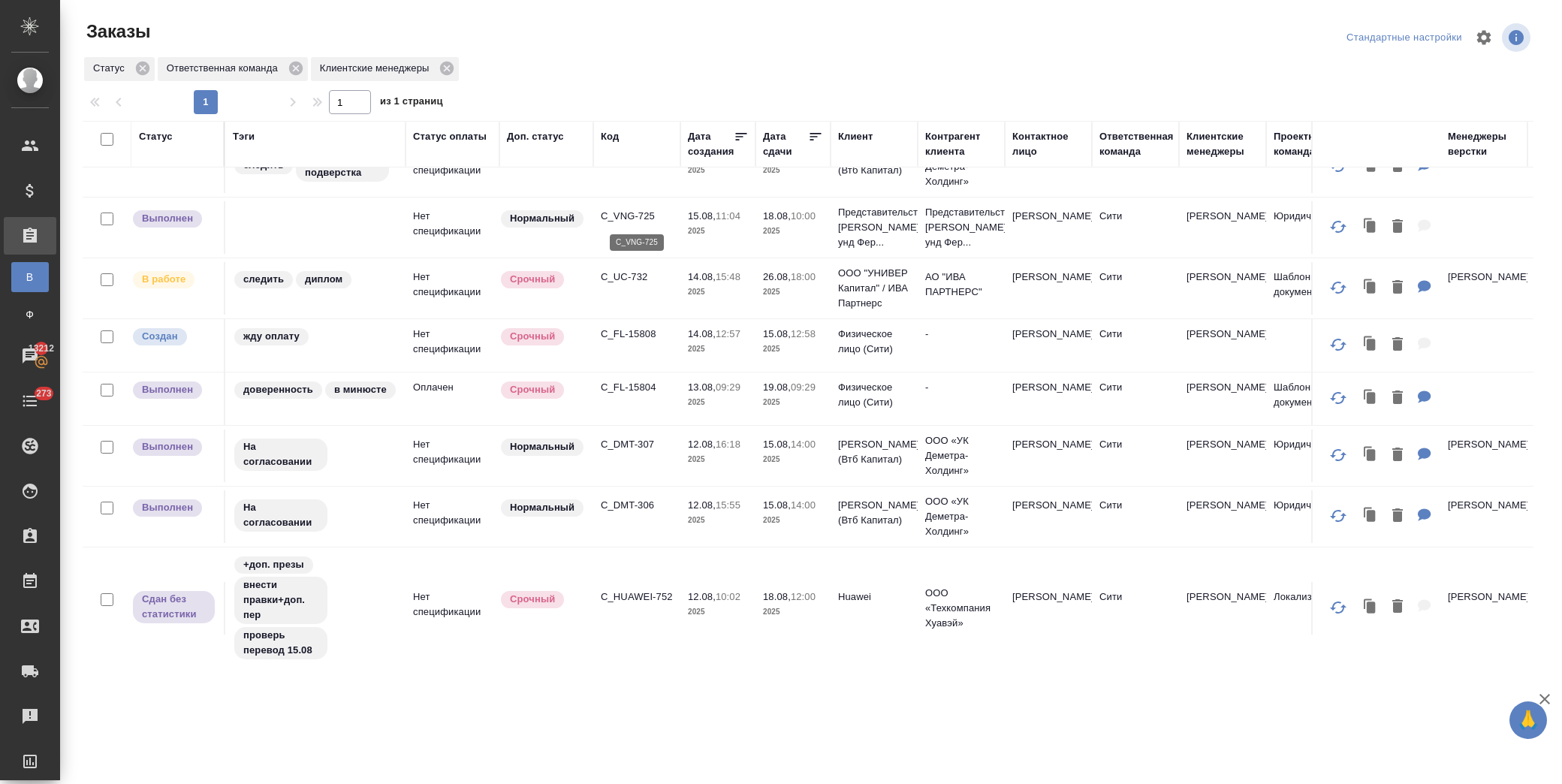
click at [631, 214] on p "C_VNG-725" at bounding box center [637, 216] width 72 height 15
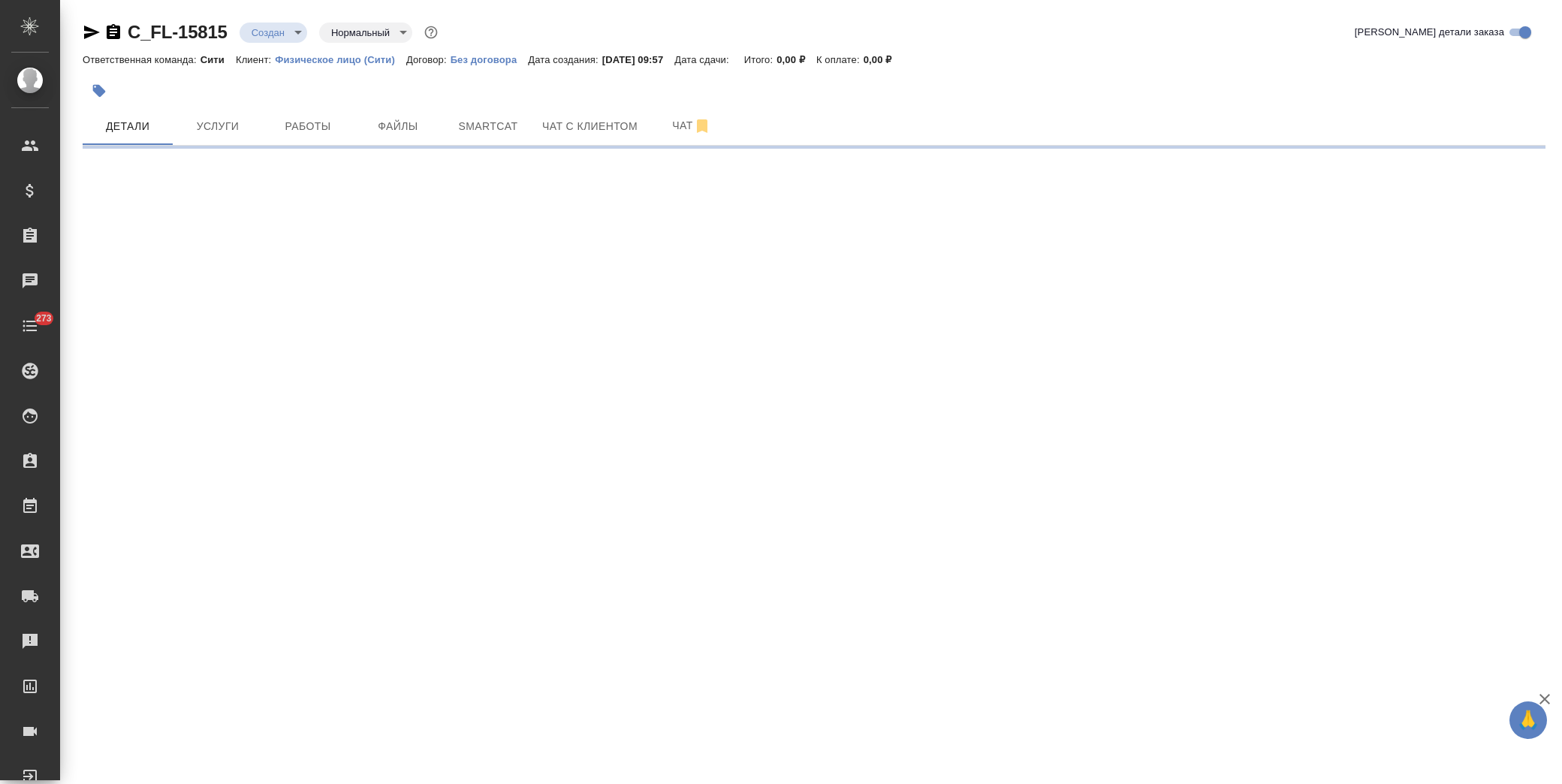
select select "RU"
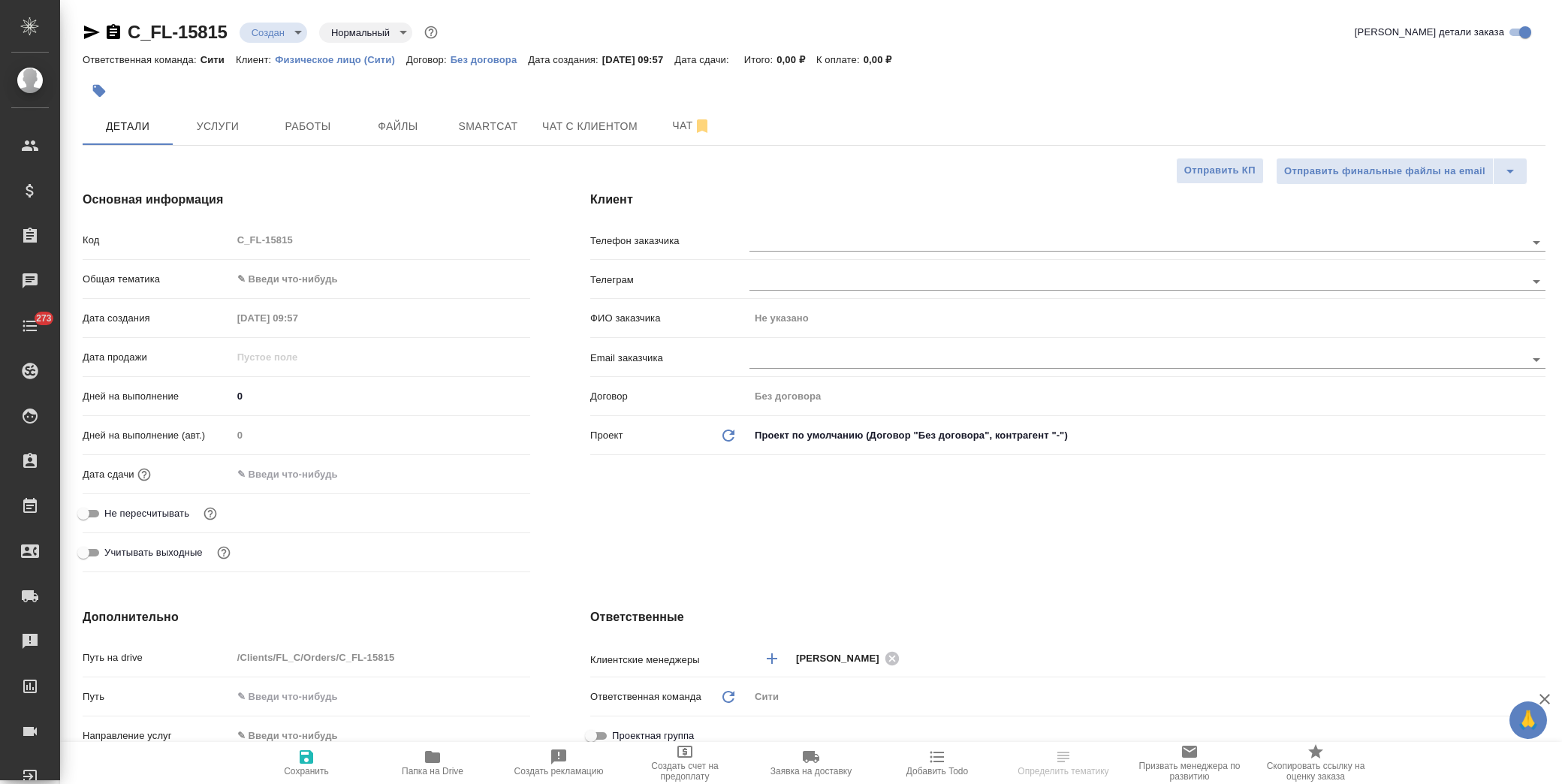
type textarea "x"
click at [269, 271] on body "🙏 .cls-1 fill:#fff; AWATERA Лофицкая Юлия Владимировна Клиенты Спецификации Зак…" at bounding box center [781, 392] width 1562 height 784
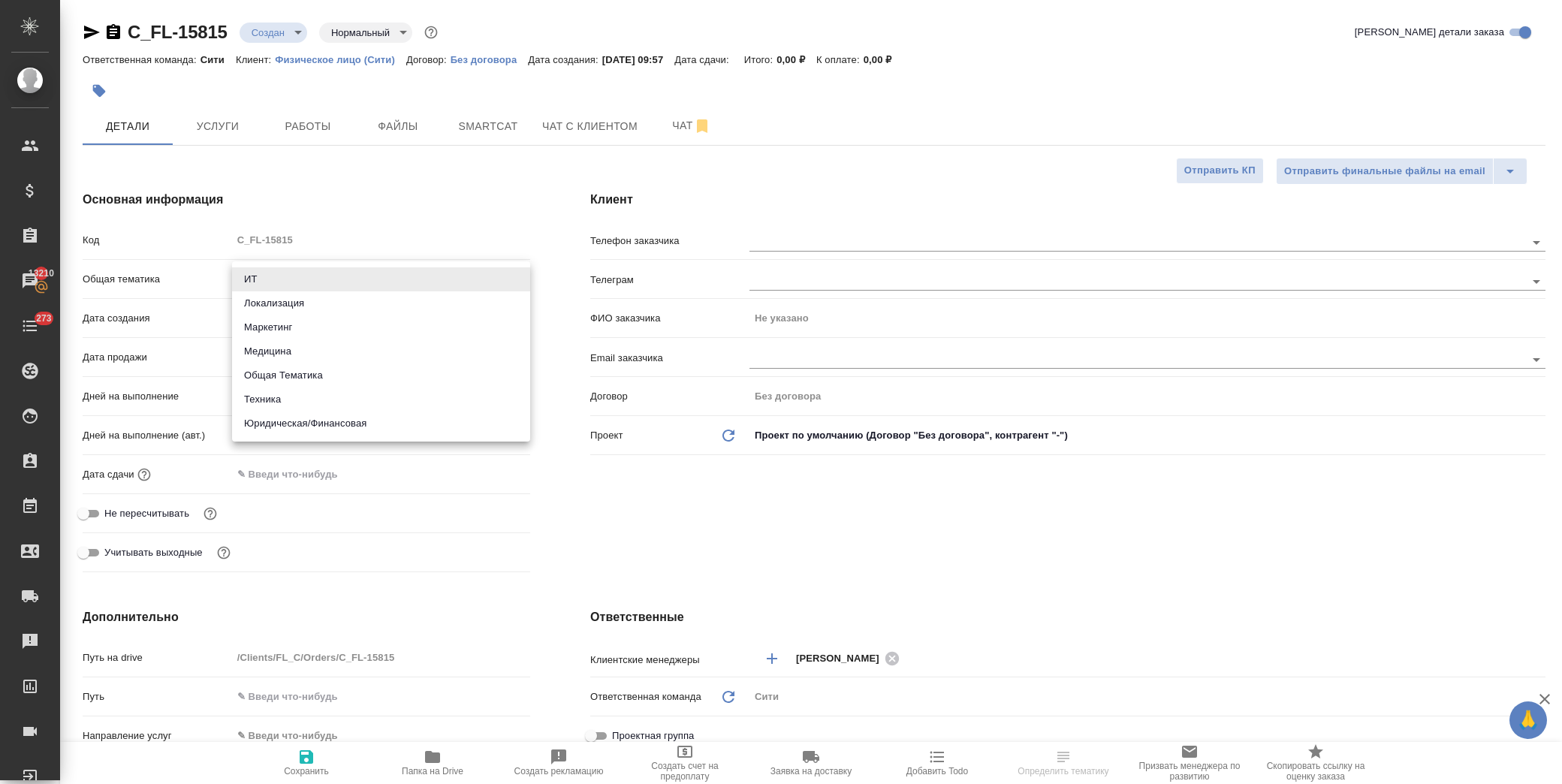
click at [323, 420] on li "Юридическая/Финансовая" at bounding box center [382, 424] width 299 height 24
type input "yr-fn"
type textarea "x"
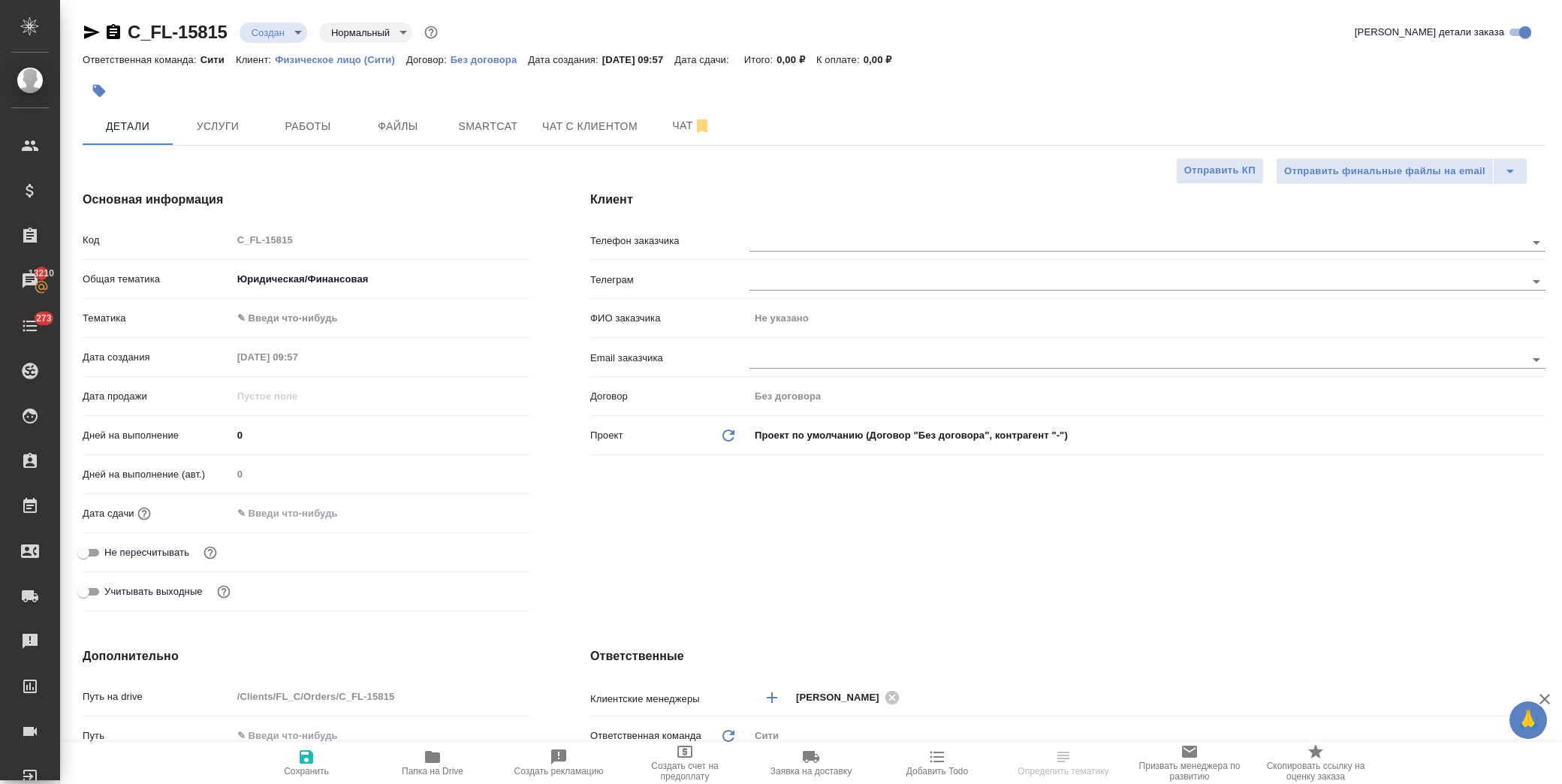
click at [329, 318] on body "🙏 .cls-1 fill:#fff; AWATERA Лофицкая Юлия Владимировна Клиенты Спецификации Зак…" at bounding box center [781, 392] width 1562 height 784
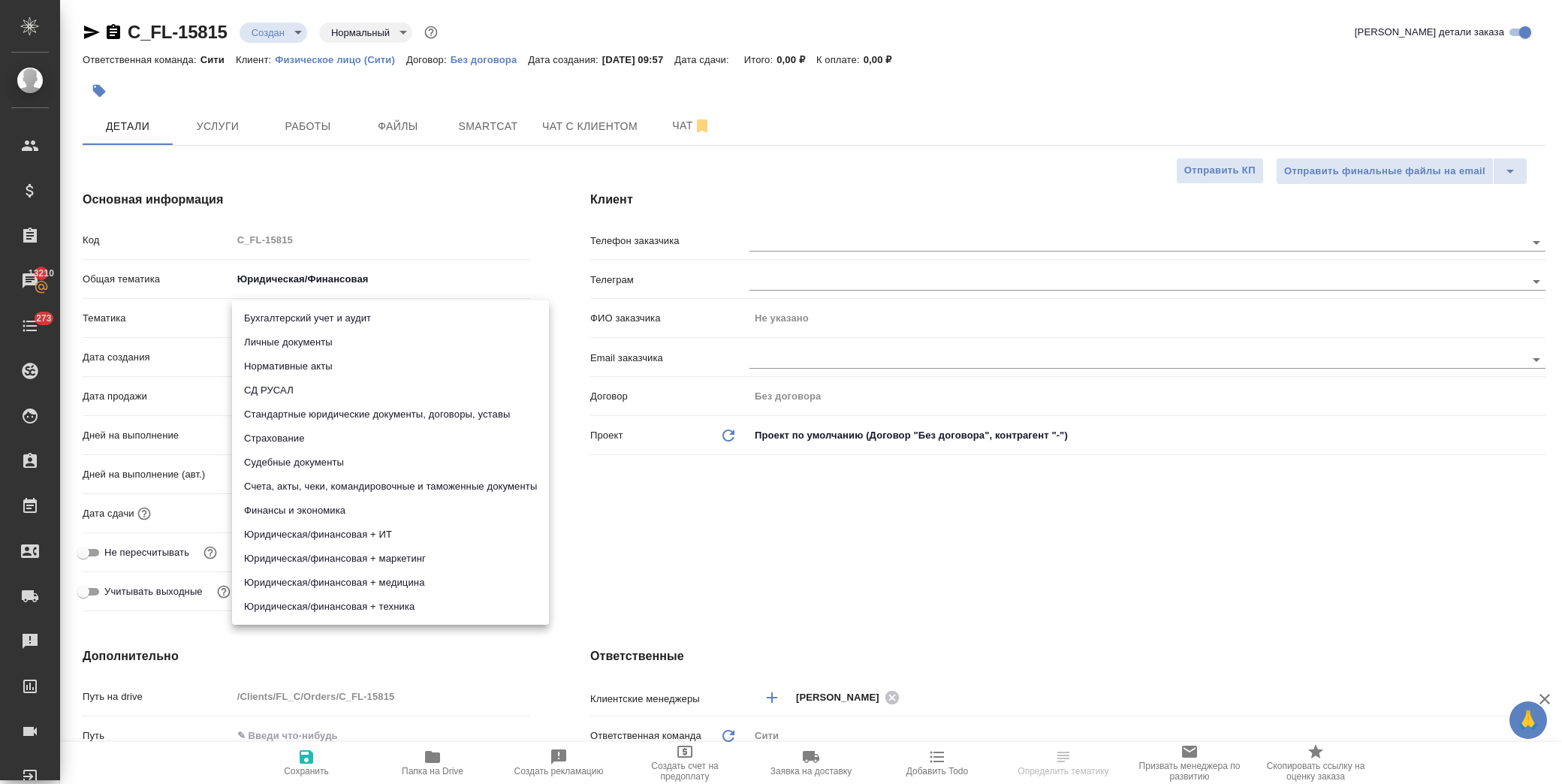
click at [369, 350] on li "Личные документы" at bounding box center [391, 343] width 317 height 24
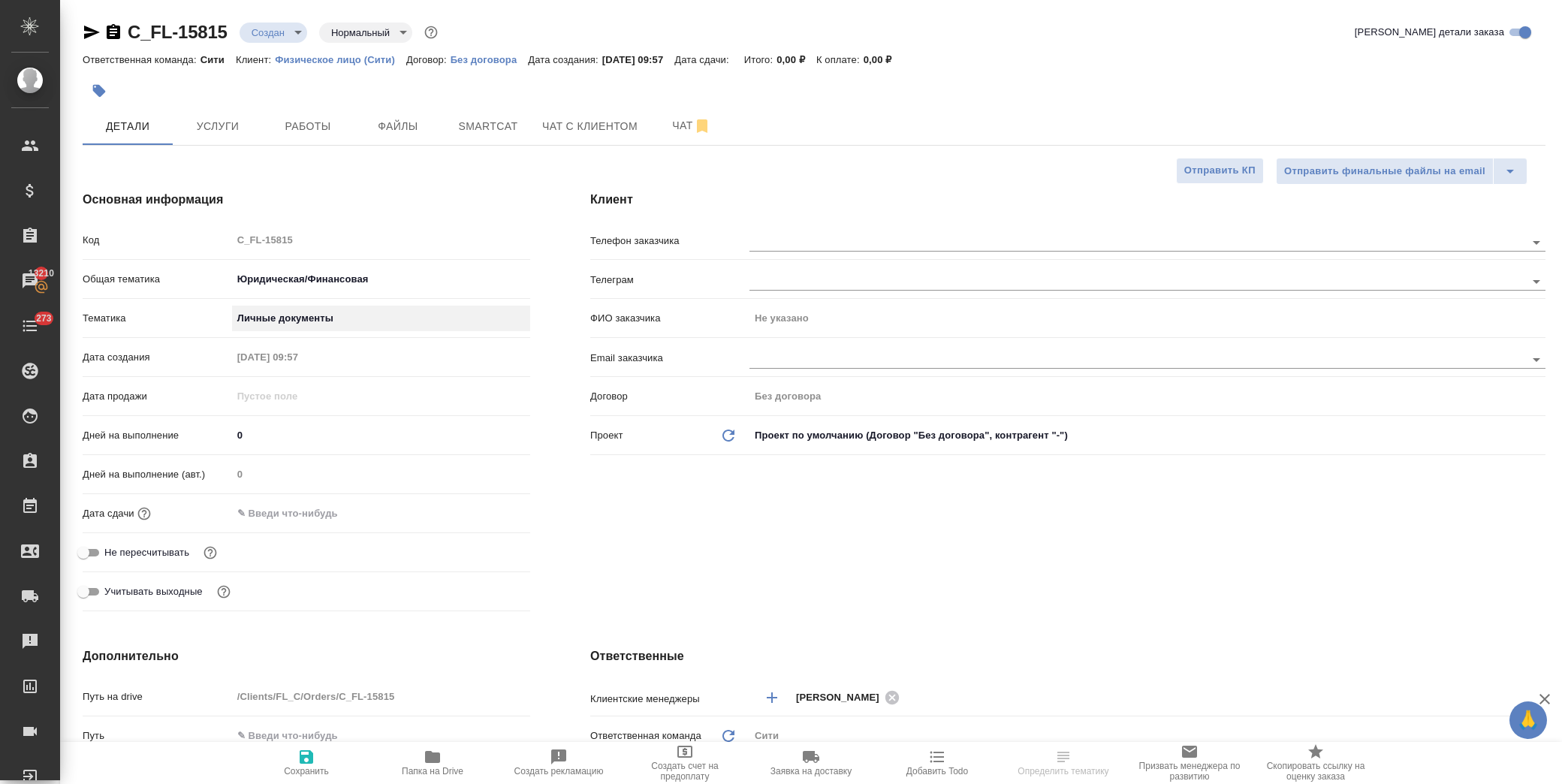
type textarea "x"
type input "5a8b8b956a9677013d343cfe"
click at [327, 515] on input "text" at bounding box center [299, 513] width 132 height 22
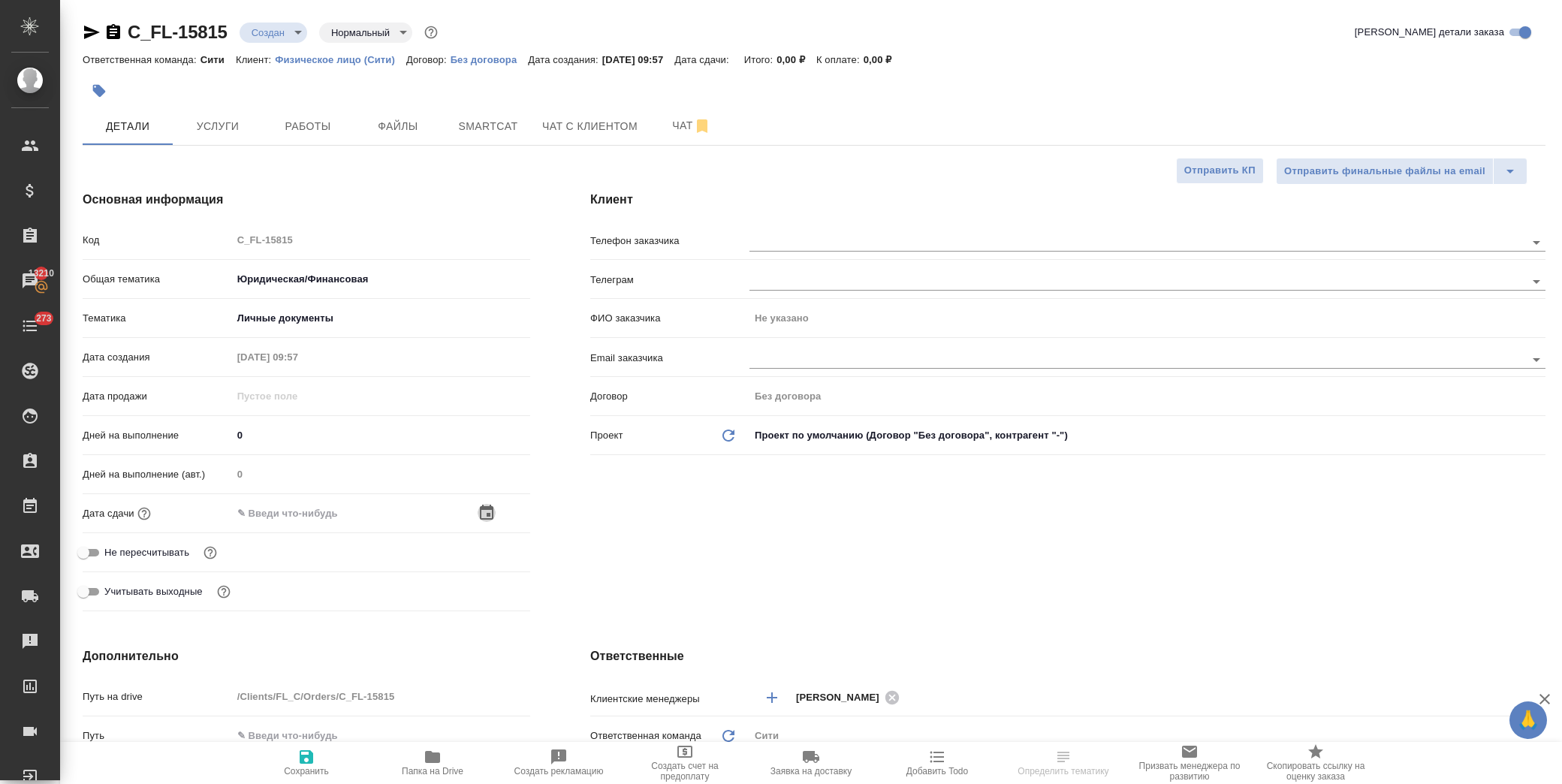
click at [478, 509] on icon "button" at bounding box center [487, 513] width 18 height 18
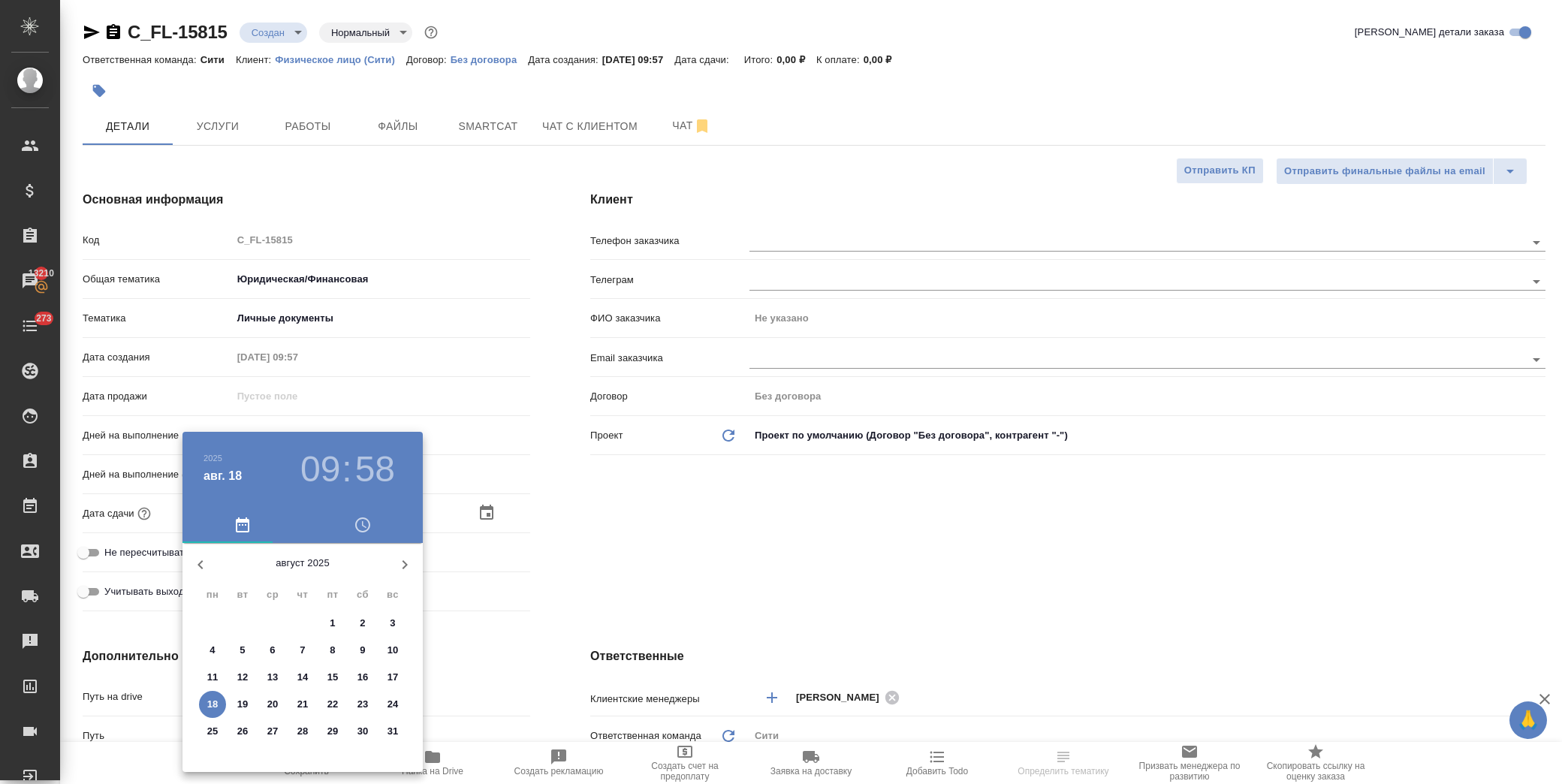
click at [243, 709] on p "19" at bounding box center [243, 704] width 11 height 15
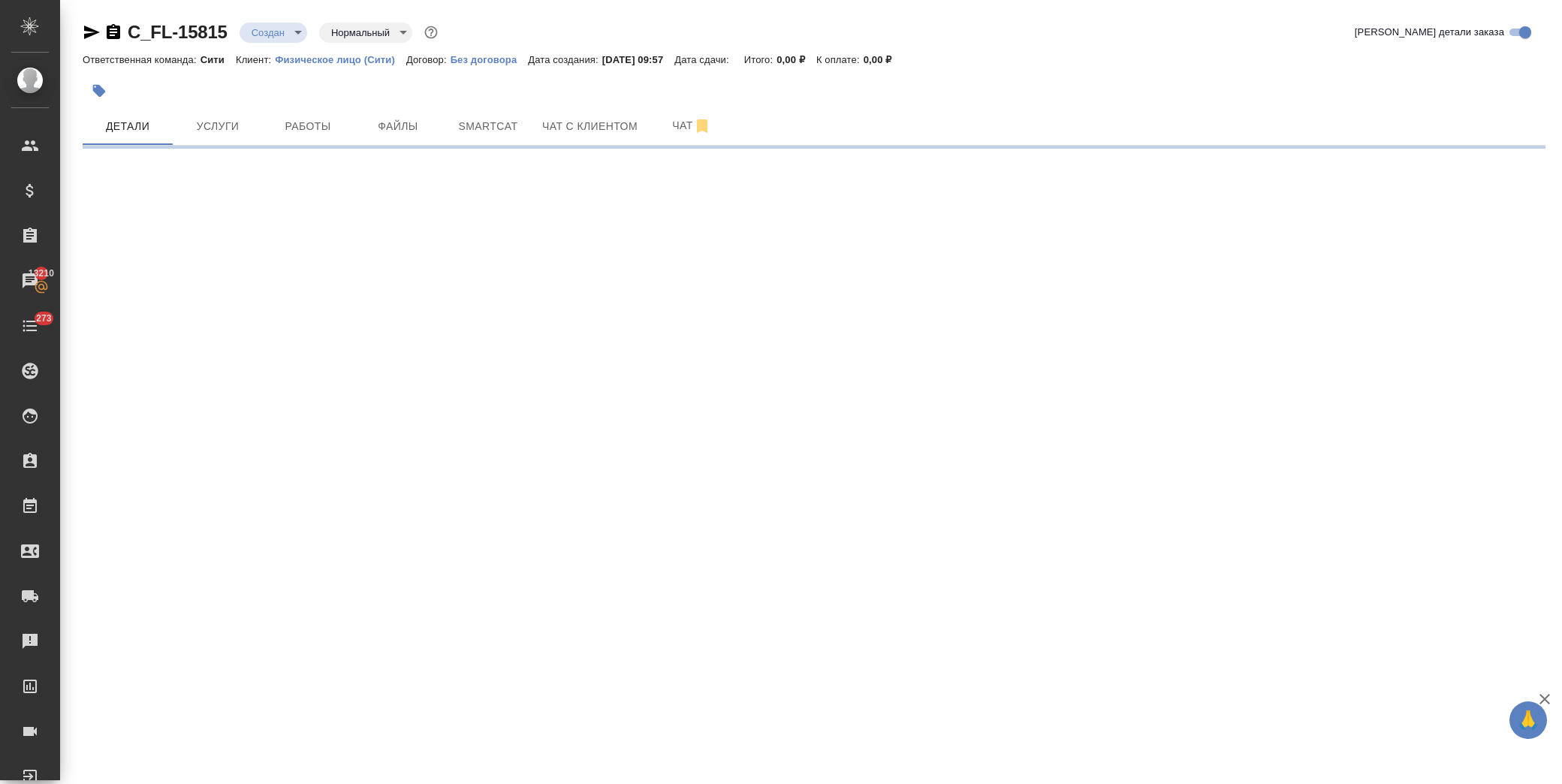
click at [552, 581] on div ".cls-1 fill:#fff; AWATERA Лофицкая Юлия Владимировна Клиенты Спецификации Заказ…" at bounding box center [781, 392] width 1562 height 784
select select "RU"
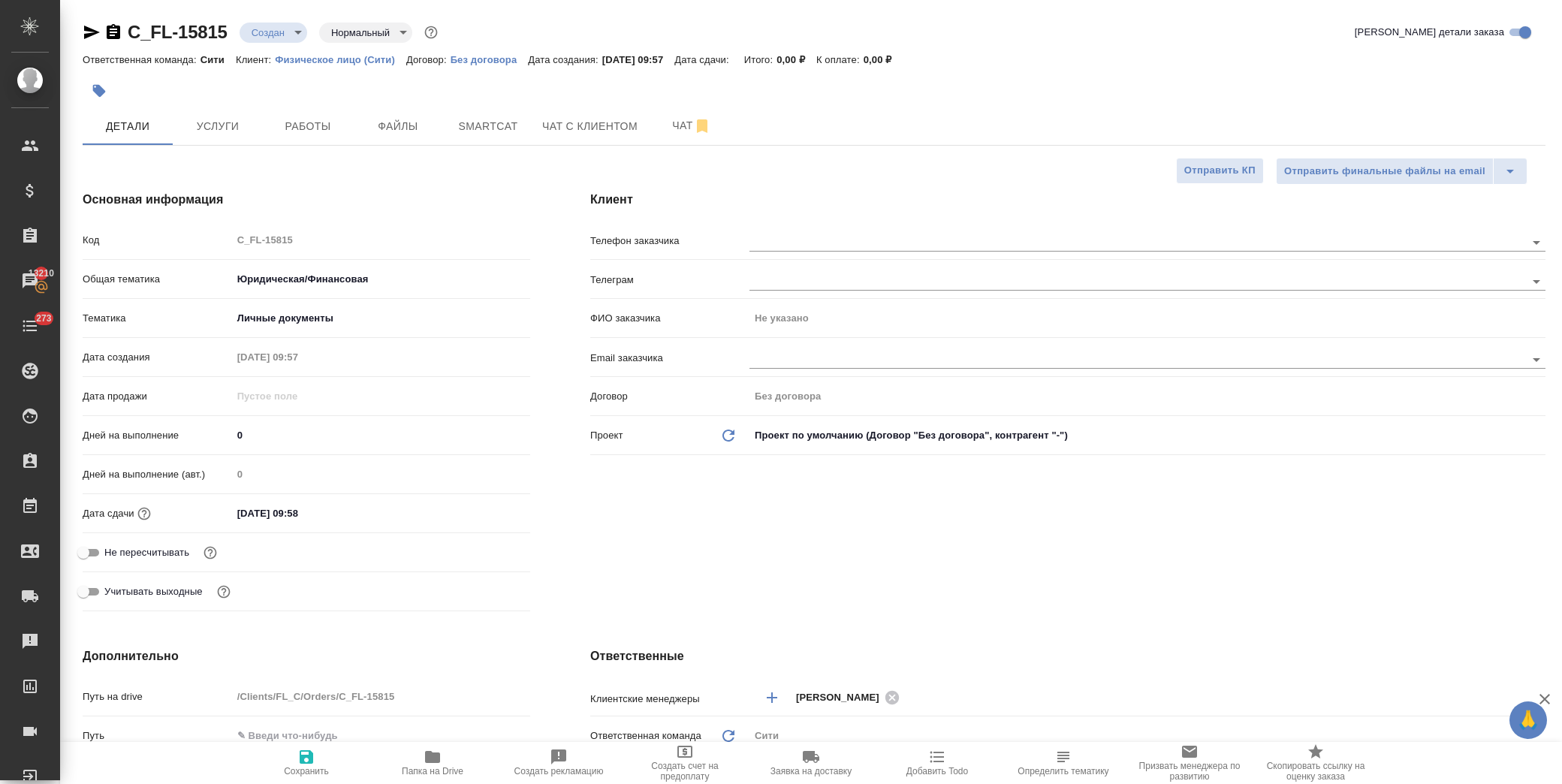
type textarea "x"
drag, startPoint x: 312, startPoint y: 766, endPoint x: 429, endPoint y: 624, distance: 184.0
click at [312, 765] on span "Сохранить" at bounding box center [306, 762] width 108 height 29
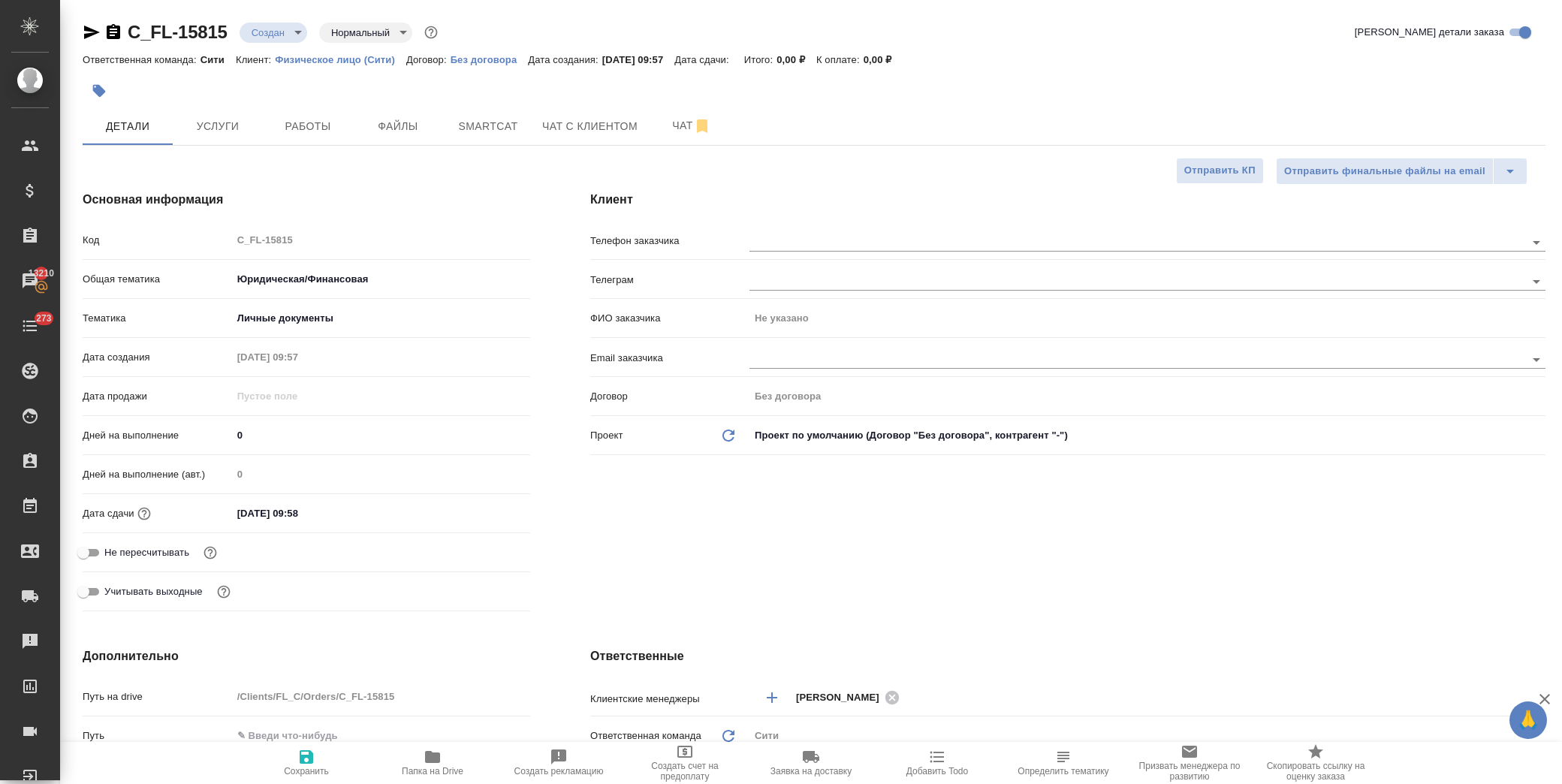
type textarea "x"
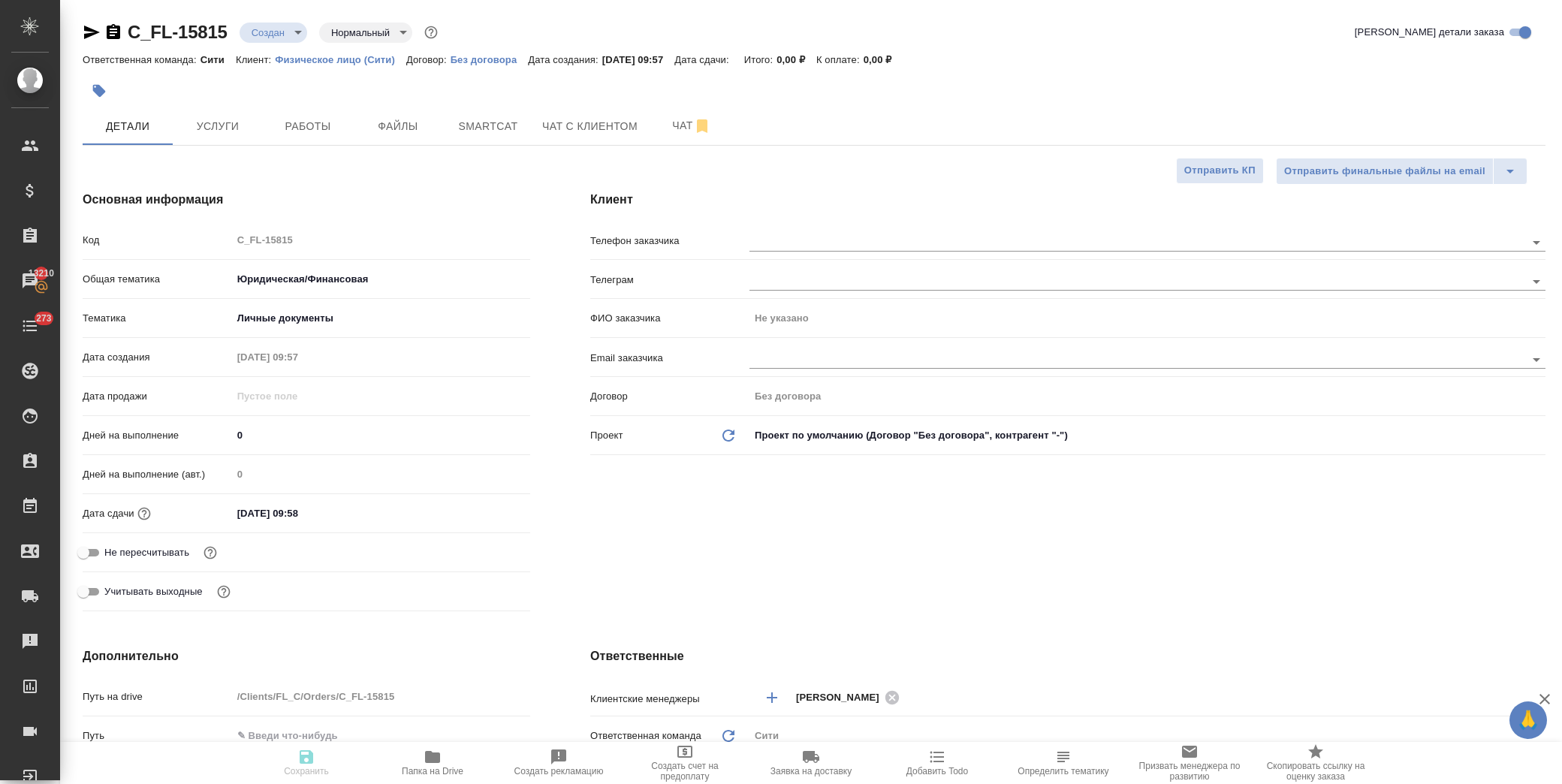
type textarea "x"
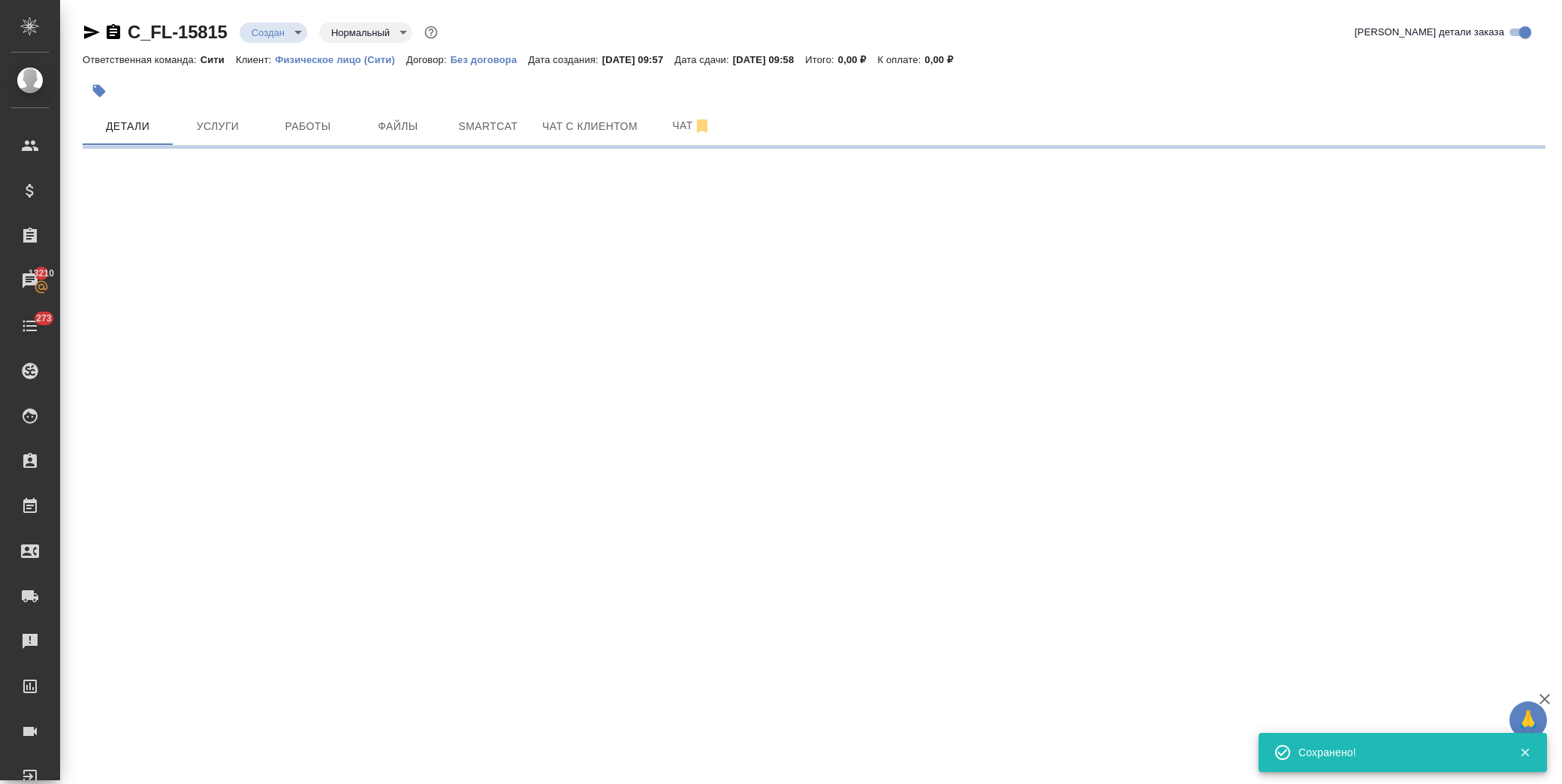
select select "RU"
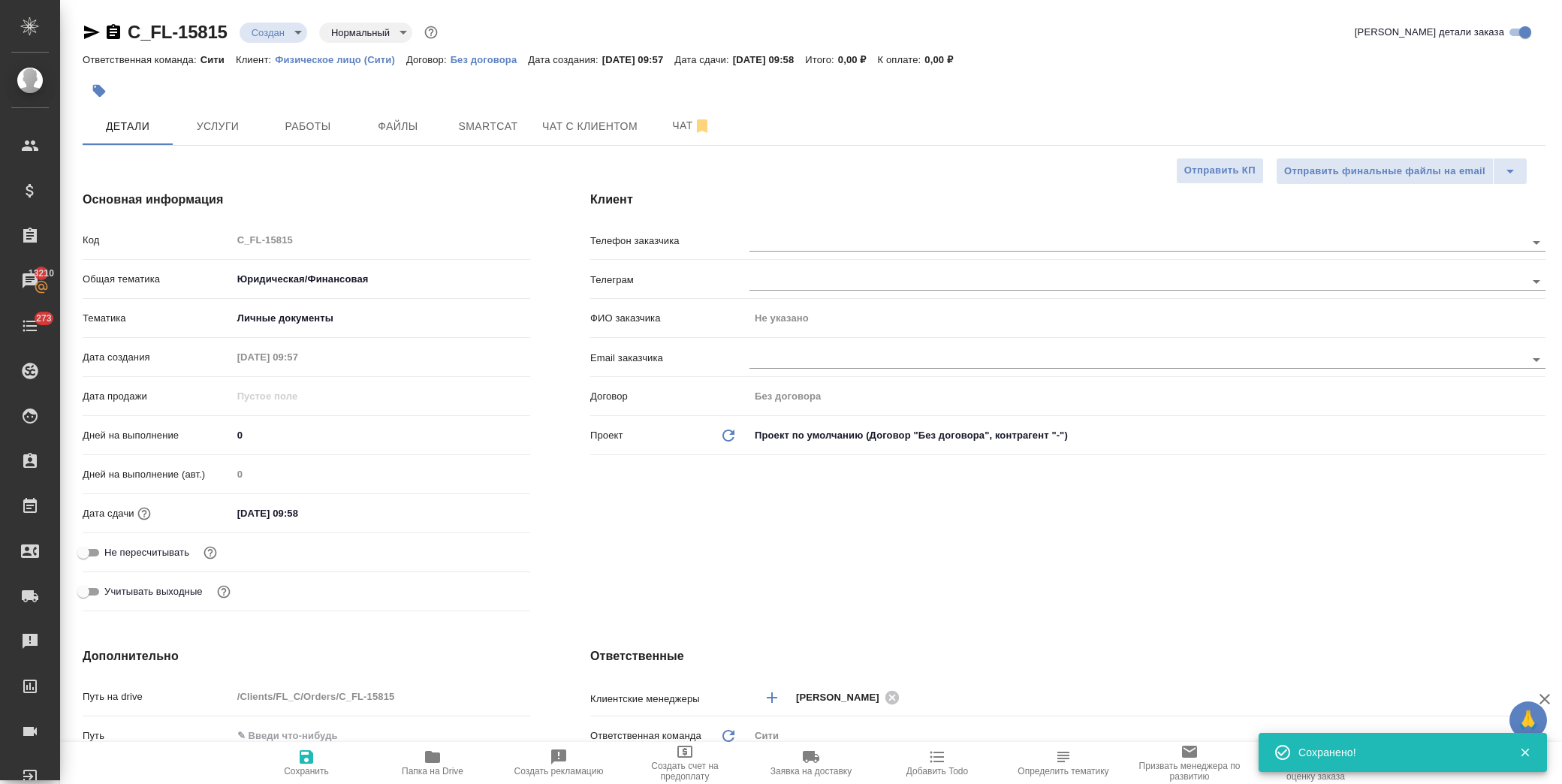
type textarea "x"
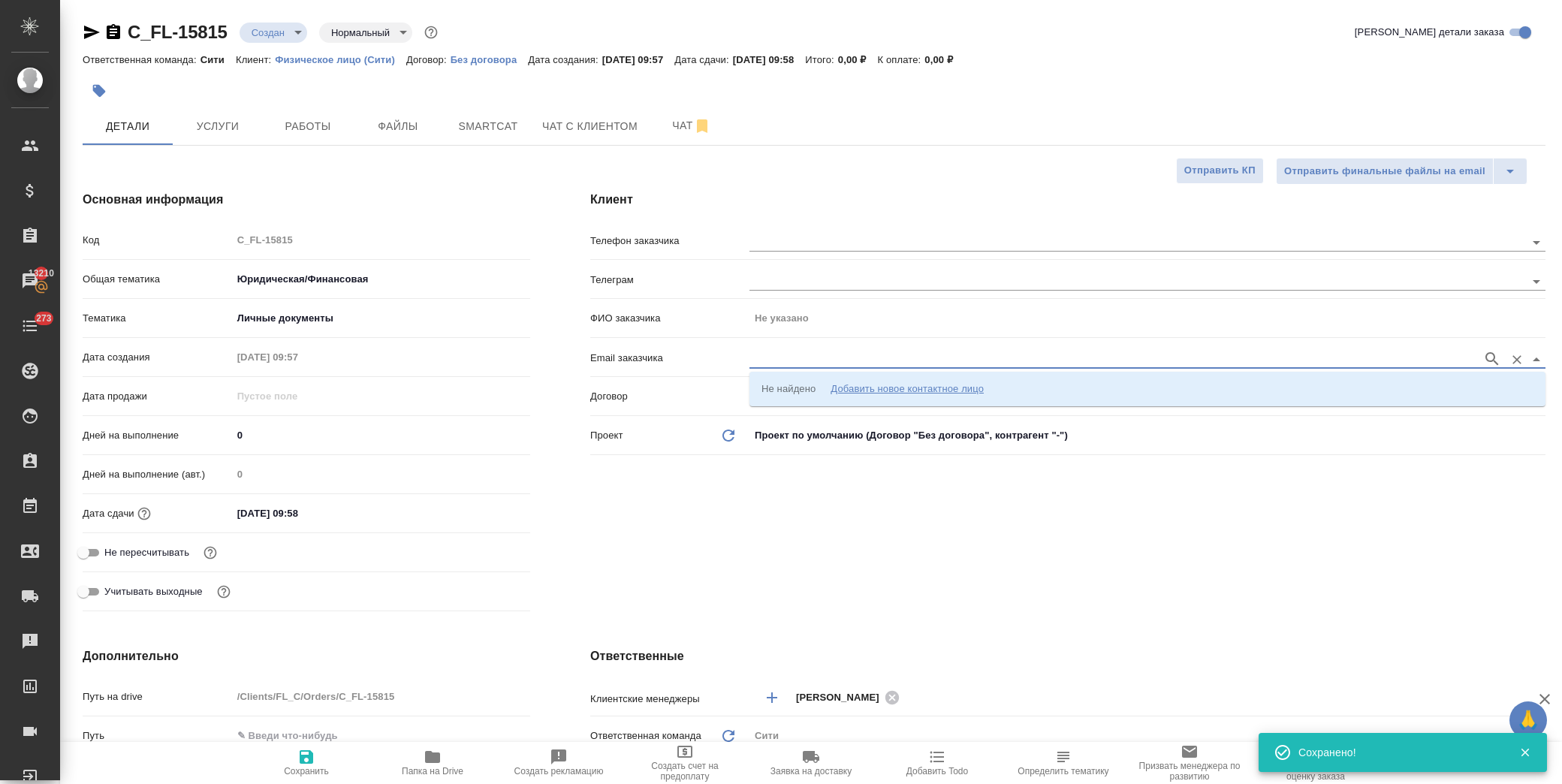
click at [863, 357] on input "text" at bounding box center [1111, 359] width 725 height 18
paste input "margaritaerstein@gmail.com"
type input "margaritaerstein@gmail.com"
click at [1489, 363] on icon "button" at bounding box center [1493, 359] width 18 height 18
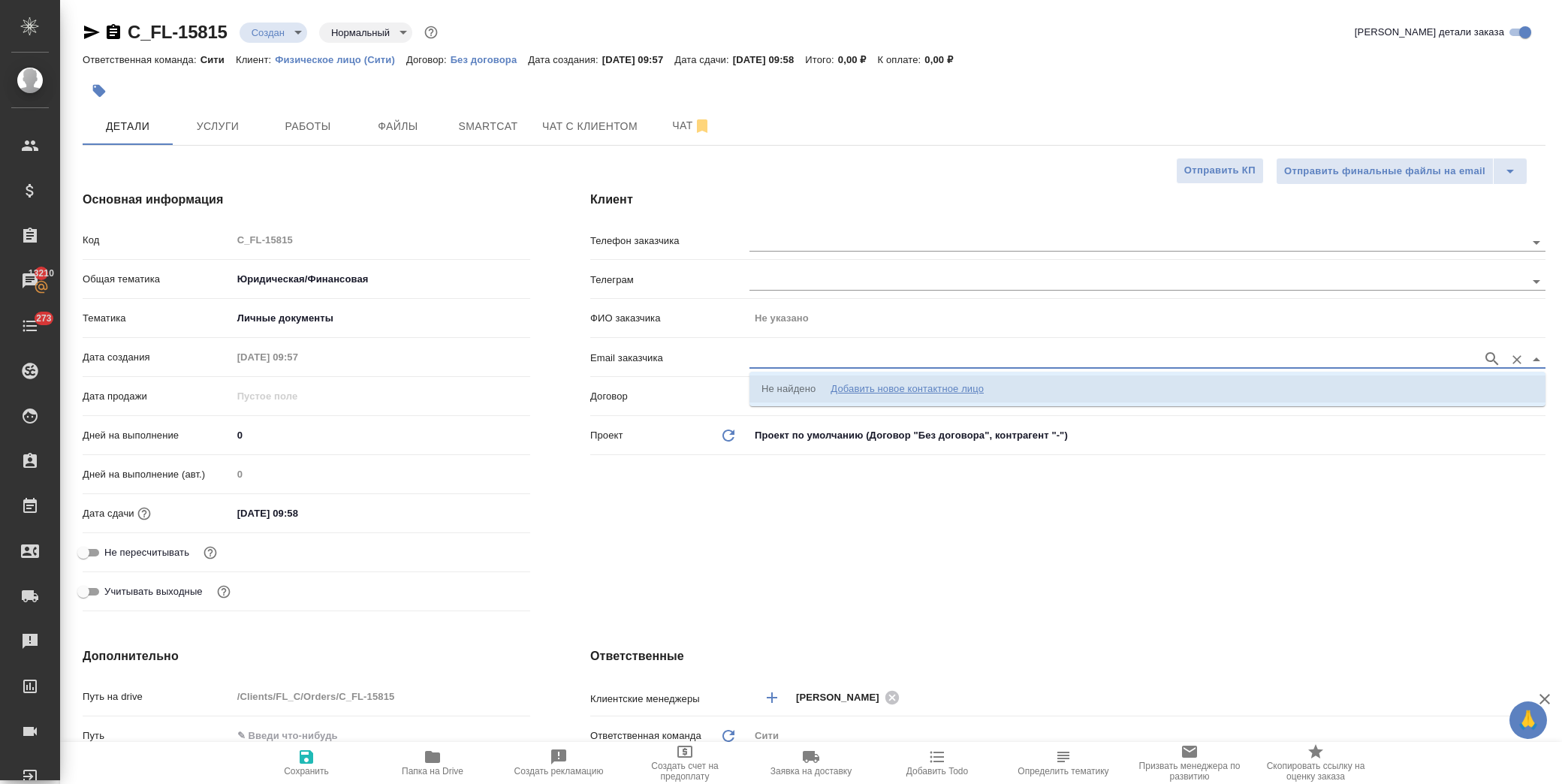
click at [928, 386] on div "Добавить новое контактное лицо" at bounding box center [908, 389] width 153 height 15
type input "margaritaerstein@gmail.com"
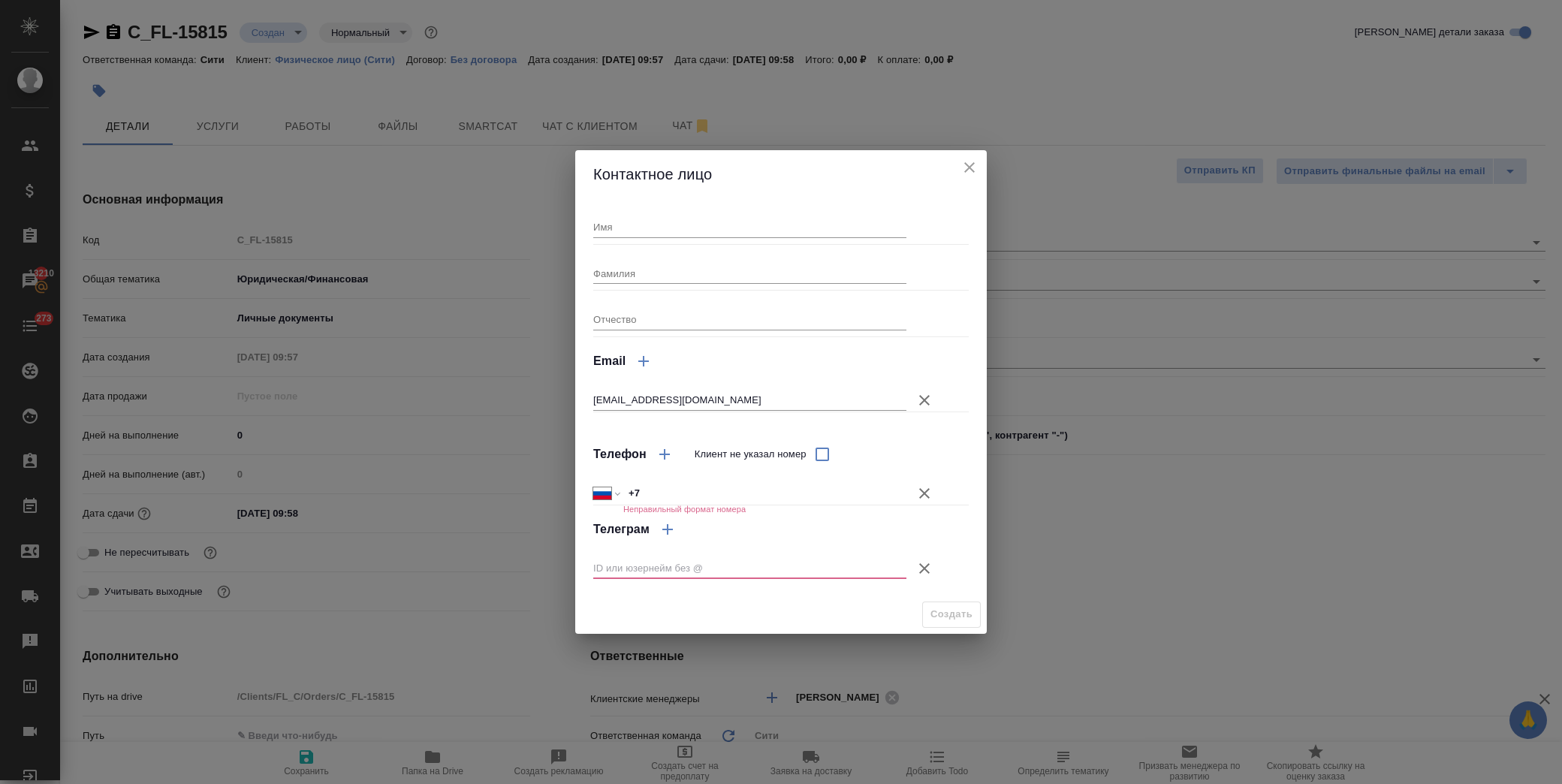
drag, startPoint x: 749, startPoint y: 238, endPoint x: 765, endPoint y: 226, distance: 20.0
click at [748, 238] on div "Имя Фамилия Отчество Email margaritaerstein@gmail.com Телефон Клиент не указал …" at bounding box center [781, 396] width 376 height 384
drag, startPoint x: 928, startPoint y: 572, endPoint x: 927, endPoint y: 554, distance: 18.0
click at [927, 572] on icon "button" at bounding box center [925, 568] width 18 height 18
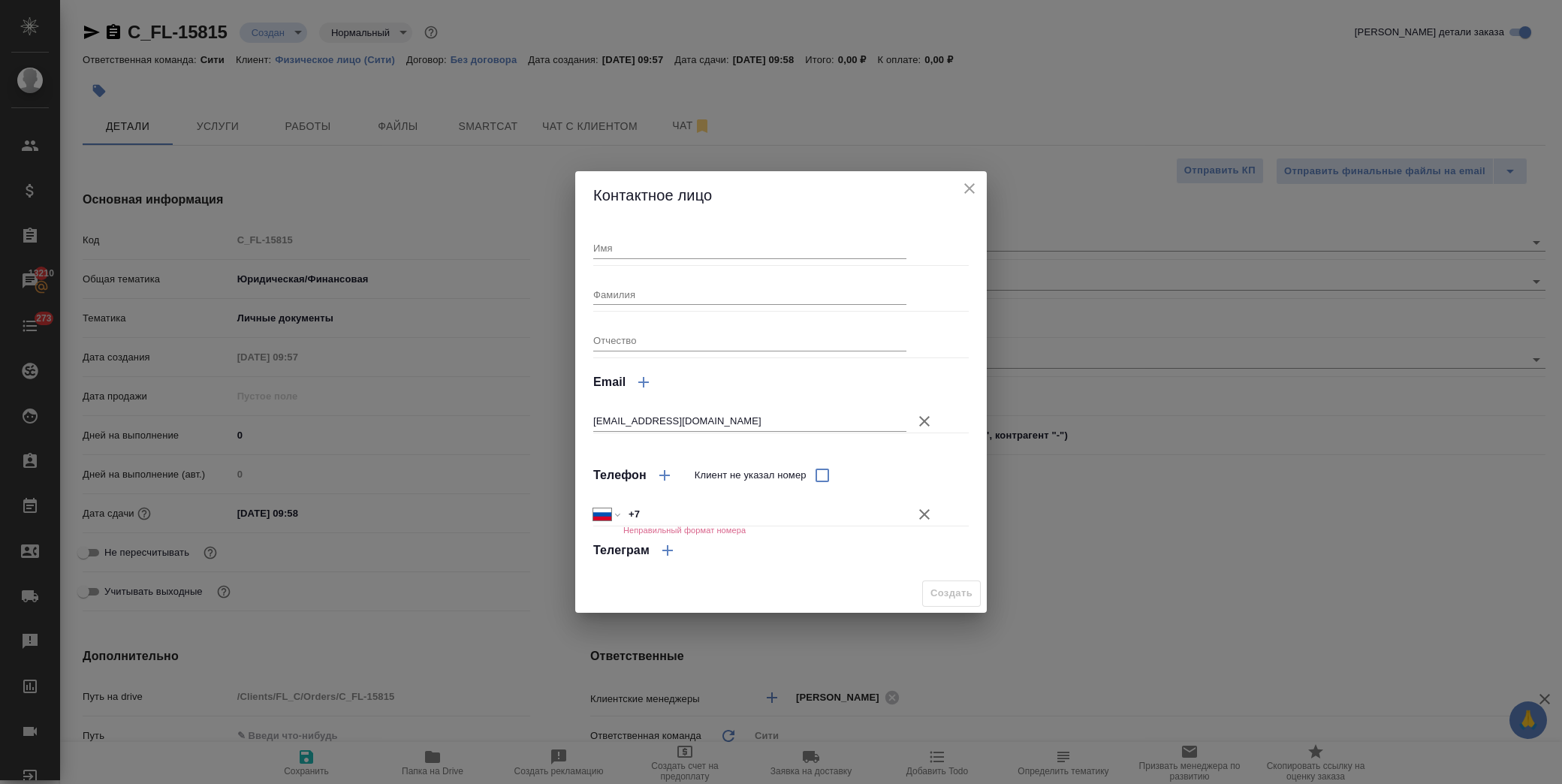
click at [916, 513] on icon "button" at bounding box center [925, 515] width 18 height 18
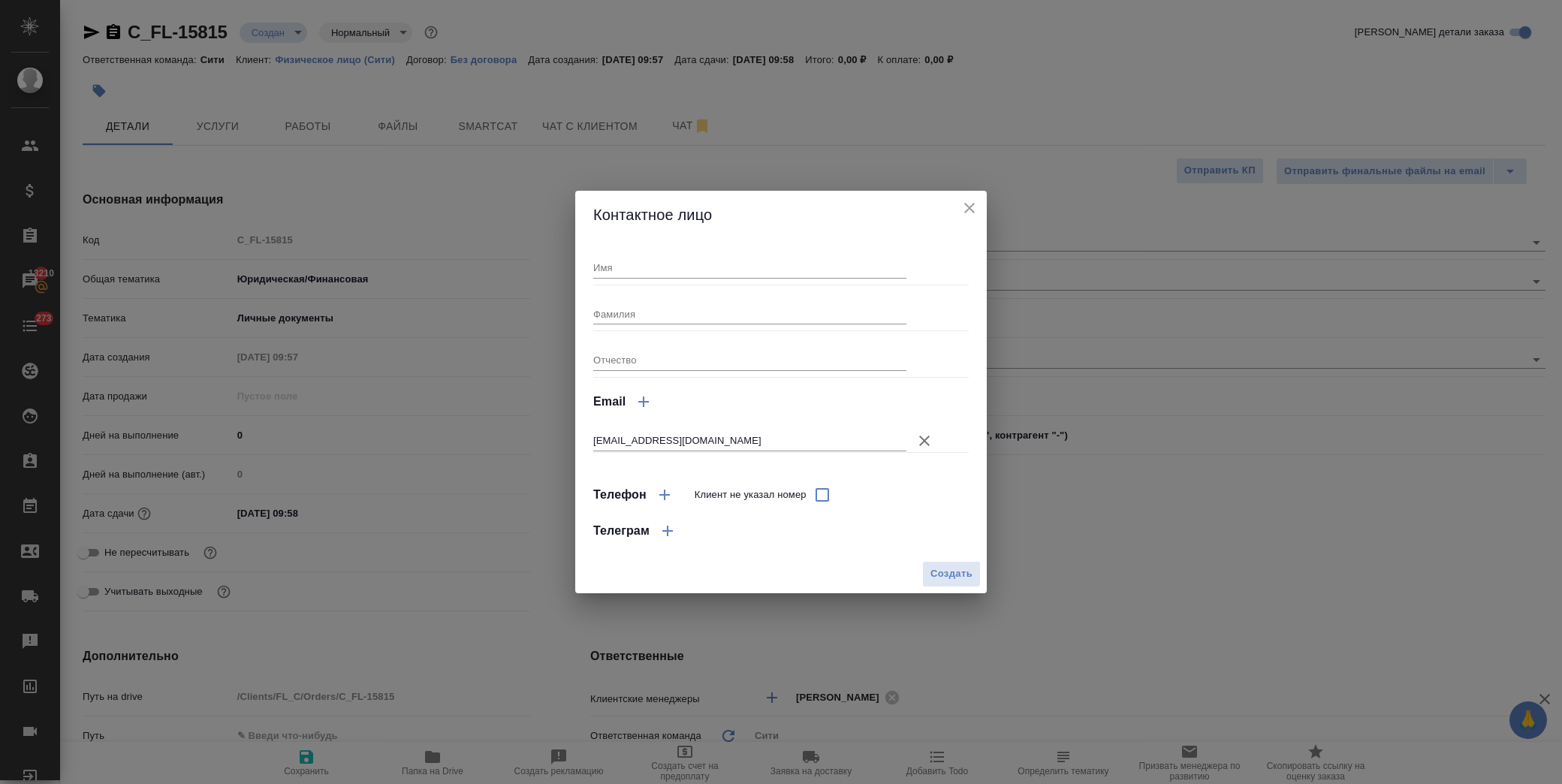
drag, startPoint x: 665, startPoint y: 272, endPoint x: 694, endPoint y: 270, distance: 29.1
click at [666, 270] on input "Имя" at bounding box center [750, 267] width 313 height 21
click at [656, 258] on input "Имя" at bounding box center [750, 267] width 313 height 21
type input "Маргарита"
click at [746, 323] on input "Фамилия" at bounding box center [750, 313] width 313 height 21
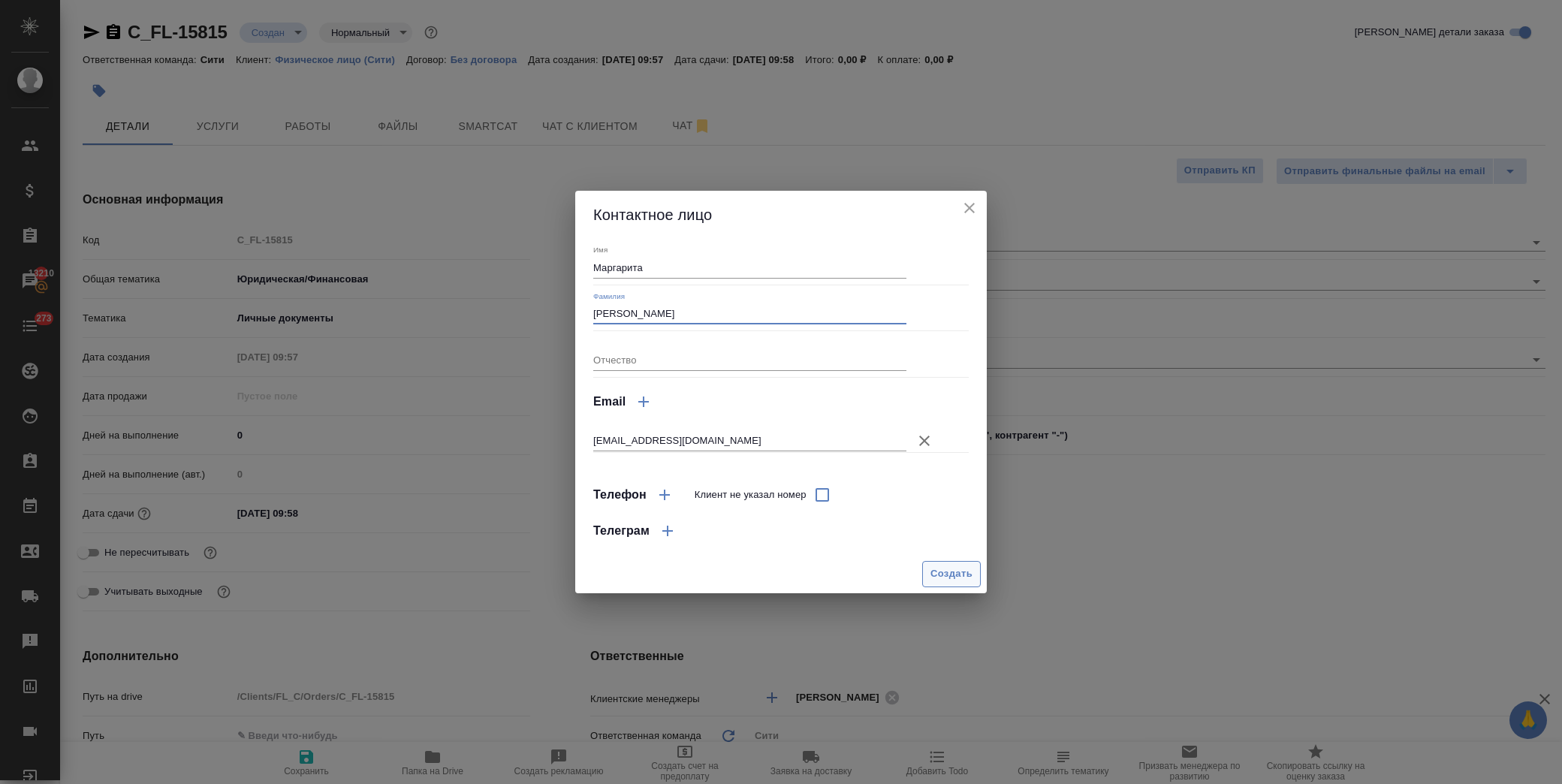
type input "Эрштейн"
drag, startPoint x: 942, startPoint y: 564, endPoint x: 945, endPoint y: 552, distance: 12.4
click at [941, 564] on button "Создать" at bounding box center [952, 574] width 59 height 27
type input "Эрштейн Маргарита"
type textarea "x"
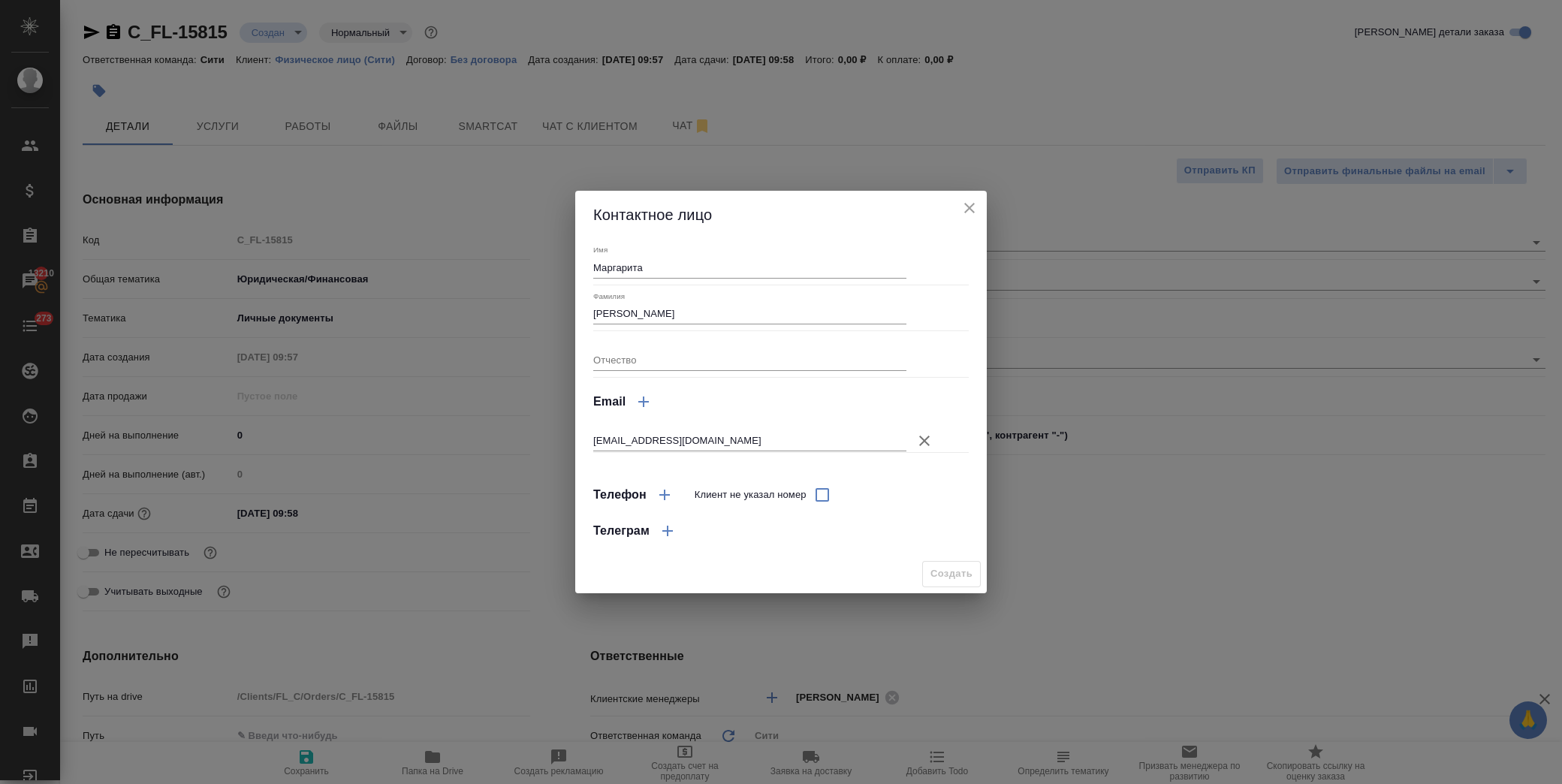
type textarea "x"
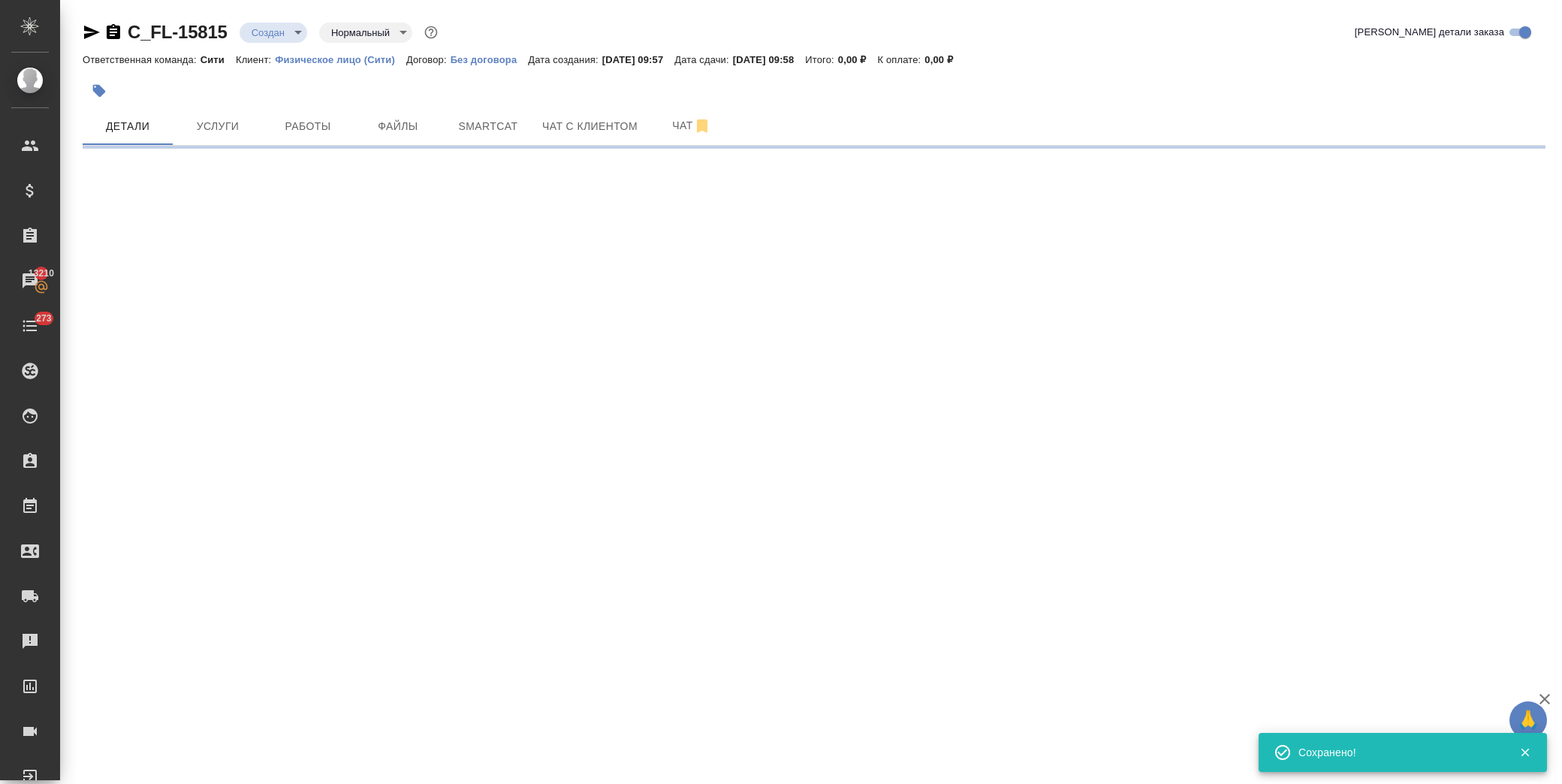
type input "holyTrinity"
select select "RU"
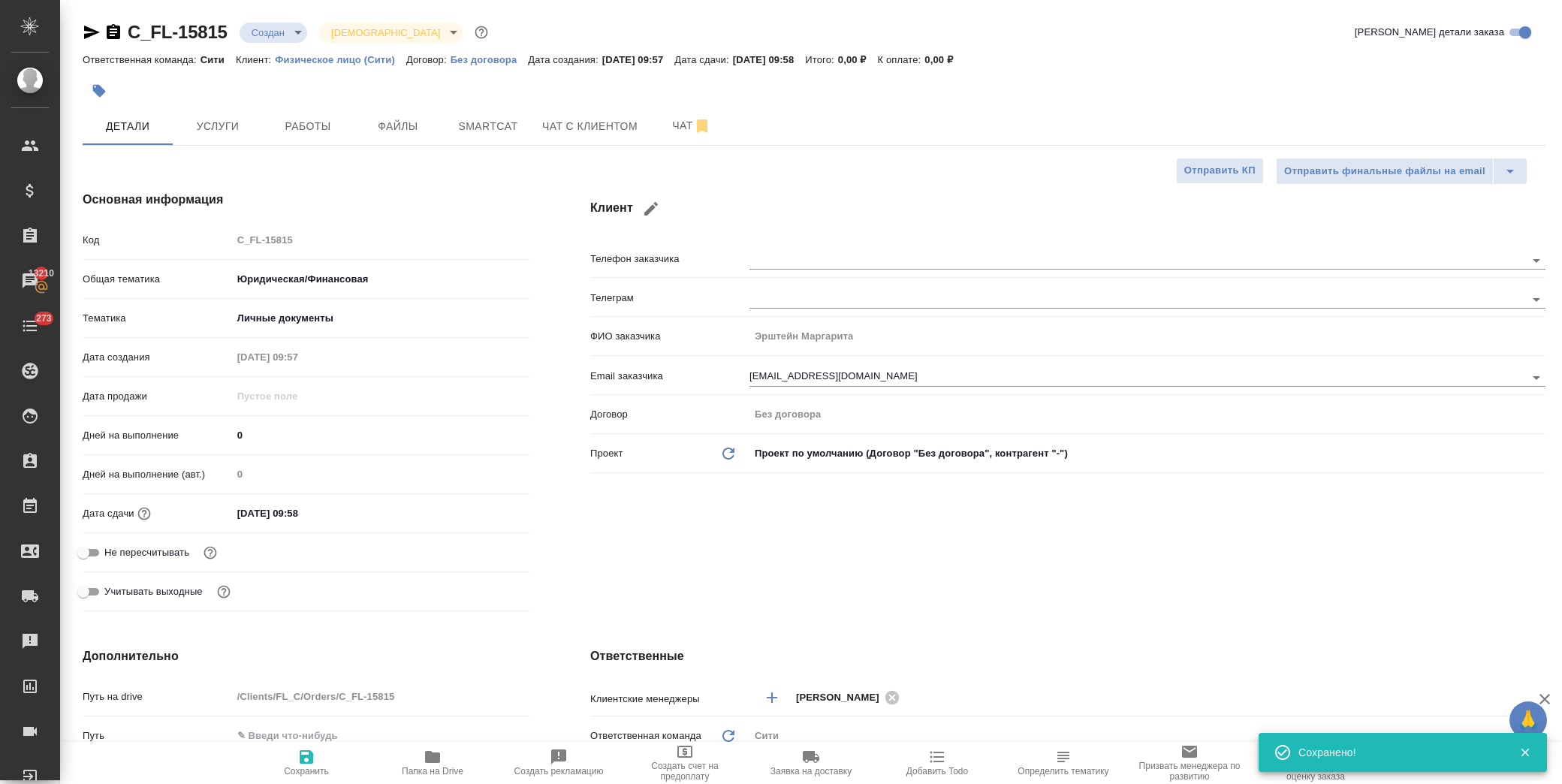
type textarea "x"
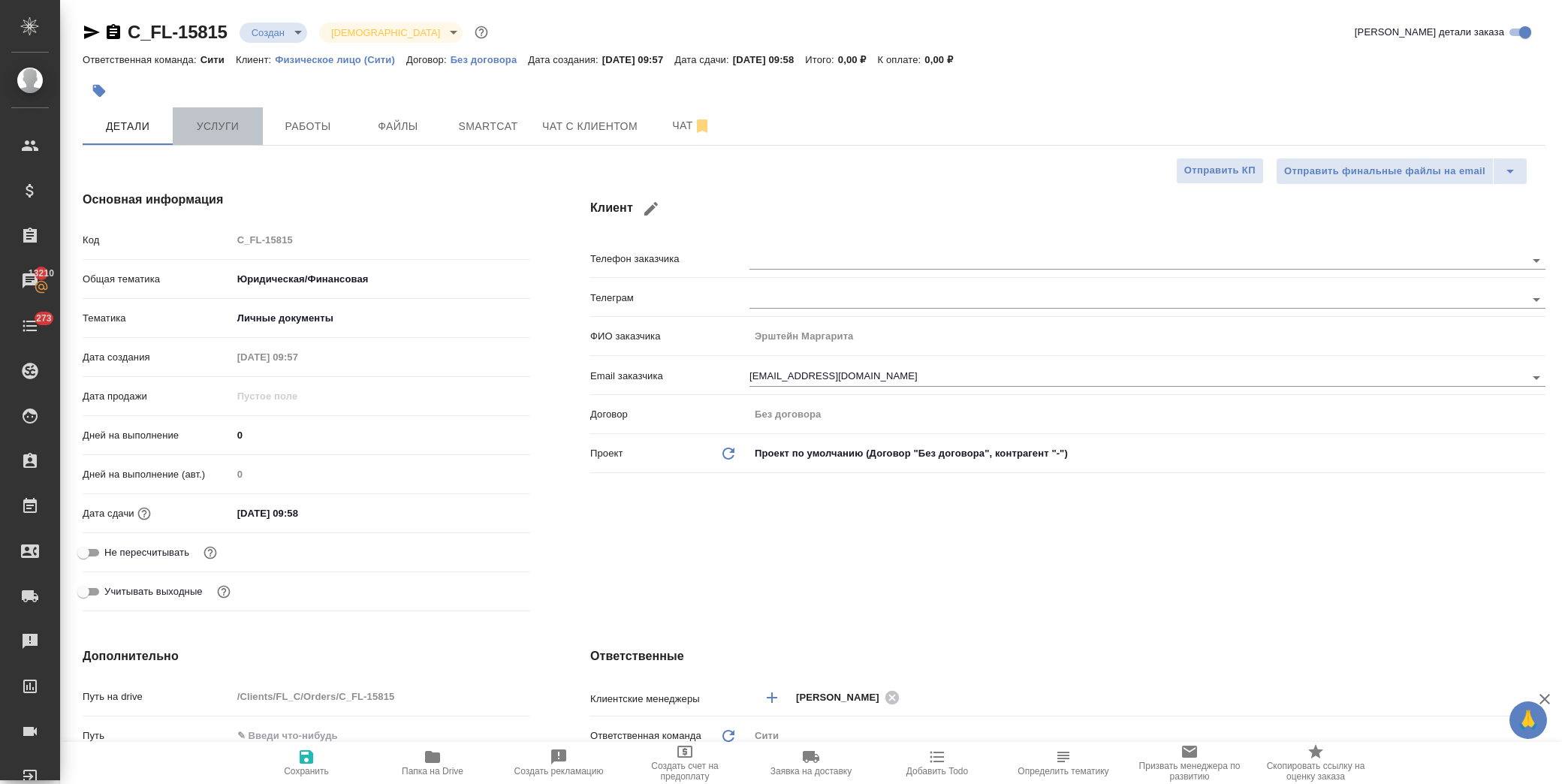
click at [233, 125] on span "Услуги" at bounding box center [217, 126] width 72 height 18
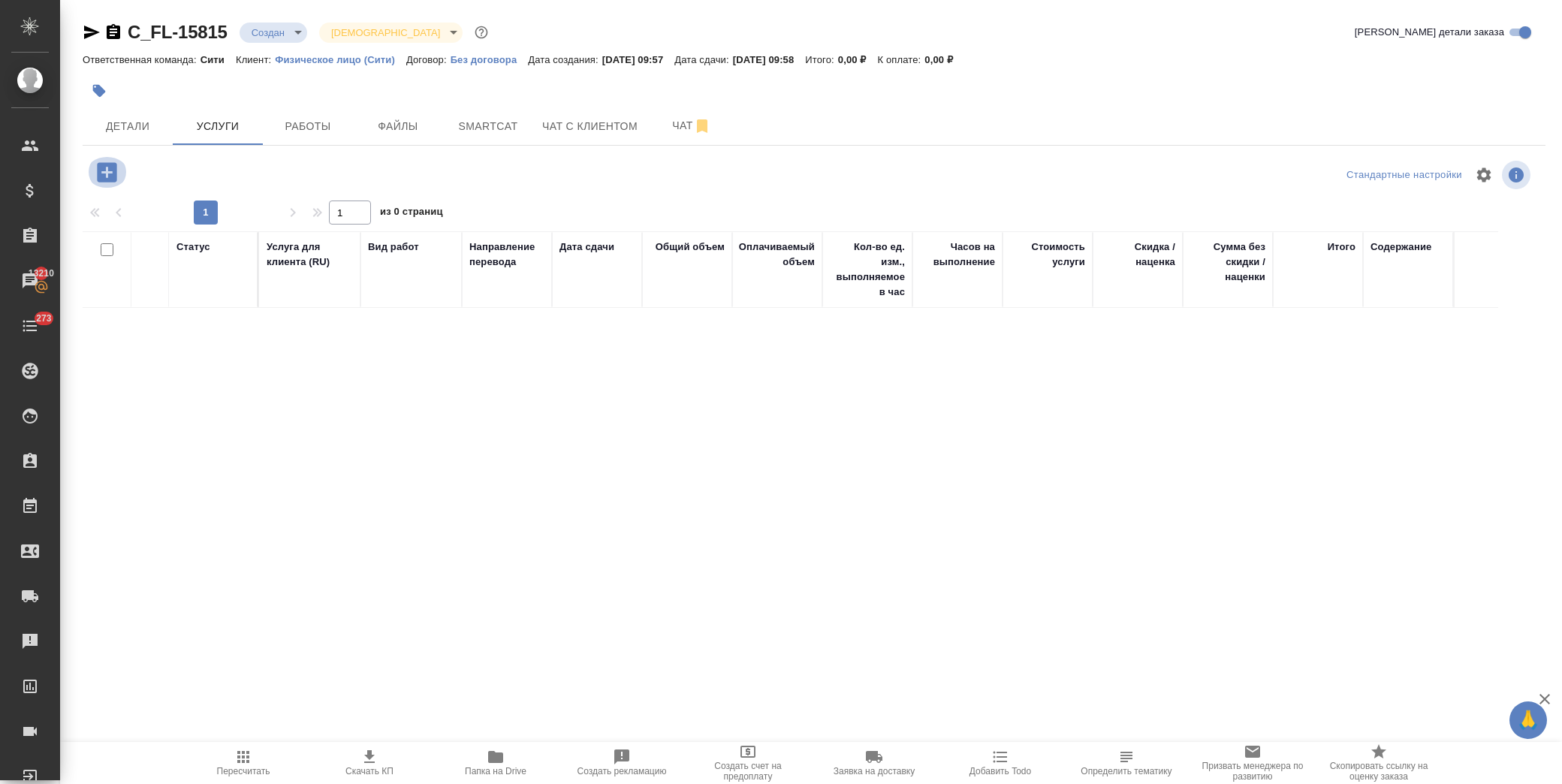
click at [106, 171] on icon "button" at bounding box center [107, 172] width 27 height 27
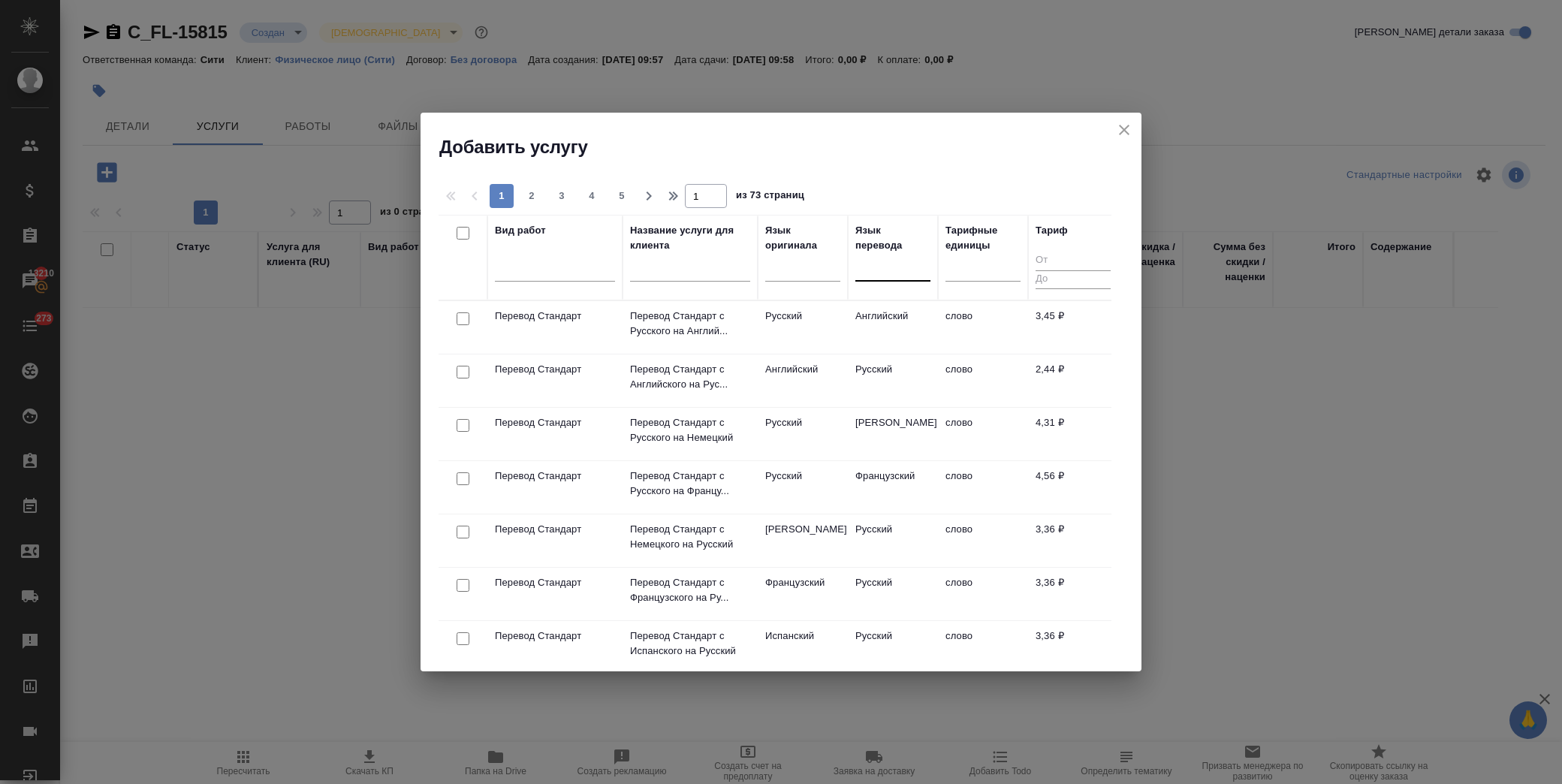
click at [897, 275] on div at bounding box center [893, 266] width 76 height 22
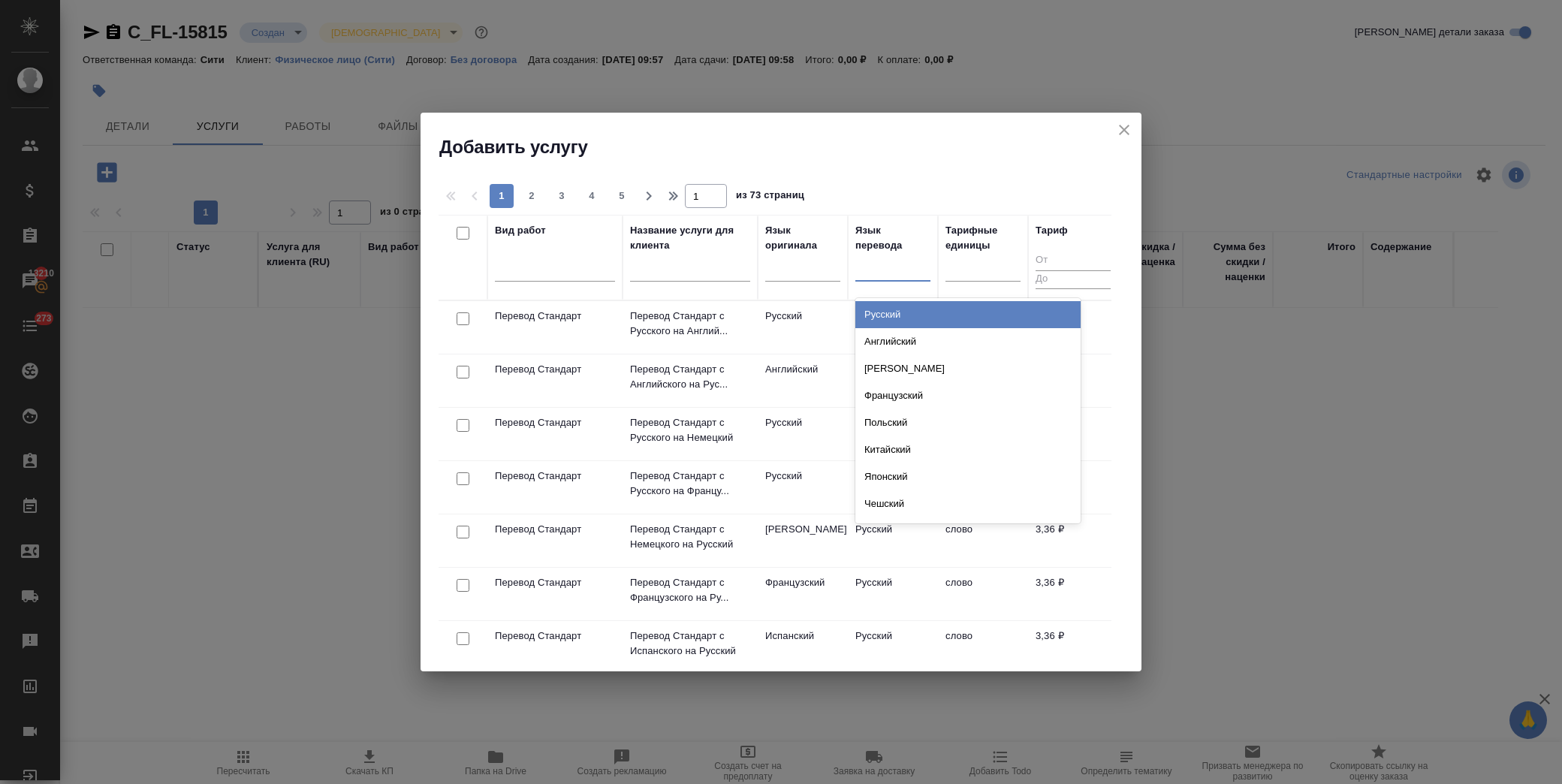
type input "е"
type input "нем"
click at [866, 308] on div "Немецкий" at bounding box center [968, 314] width 226 height 27
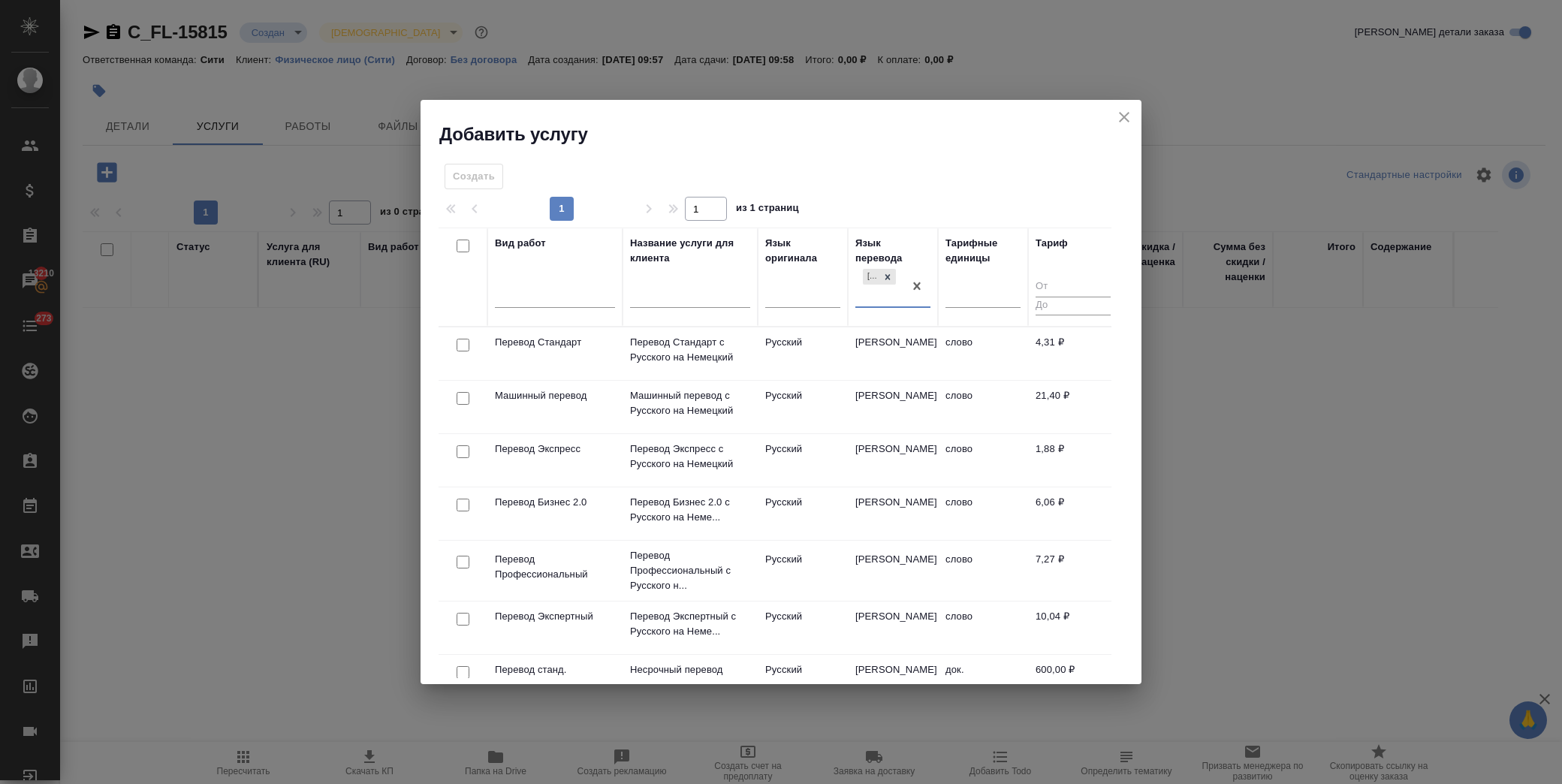
click at [461, 343] on input "checkbox" at bounding box center [464, 345] width 13 height 13
checkbox input "true"
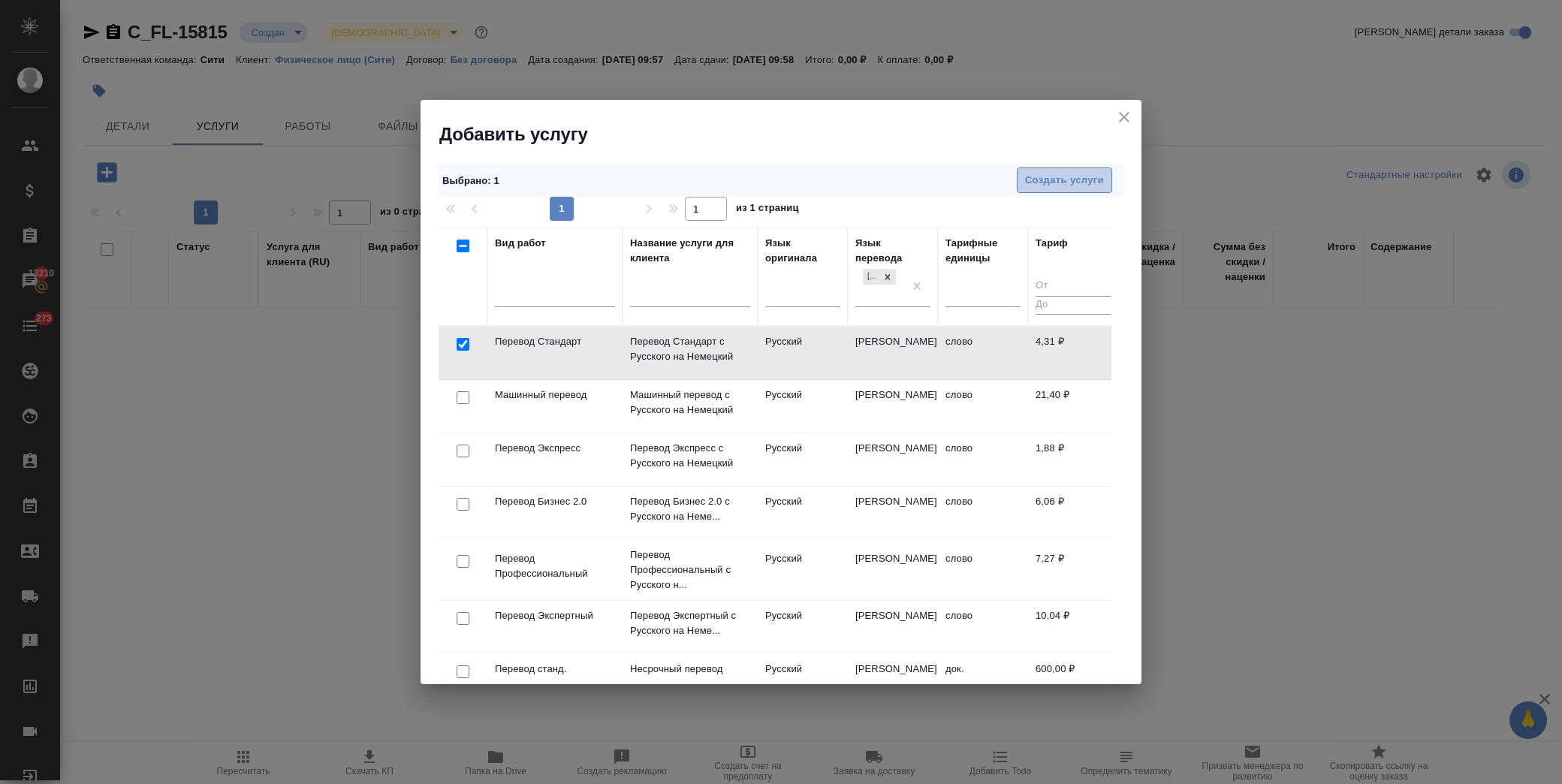
click at [1093, 169] on button "Создать услуги" at bounding box center [1065, 181] width 96 height 27
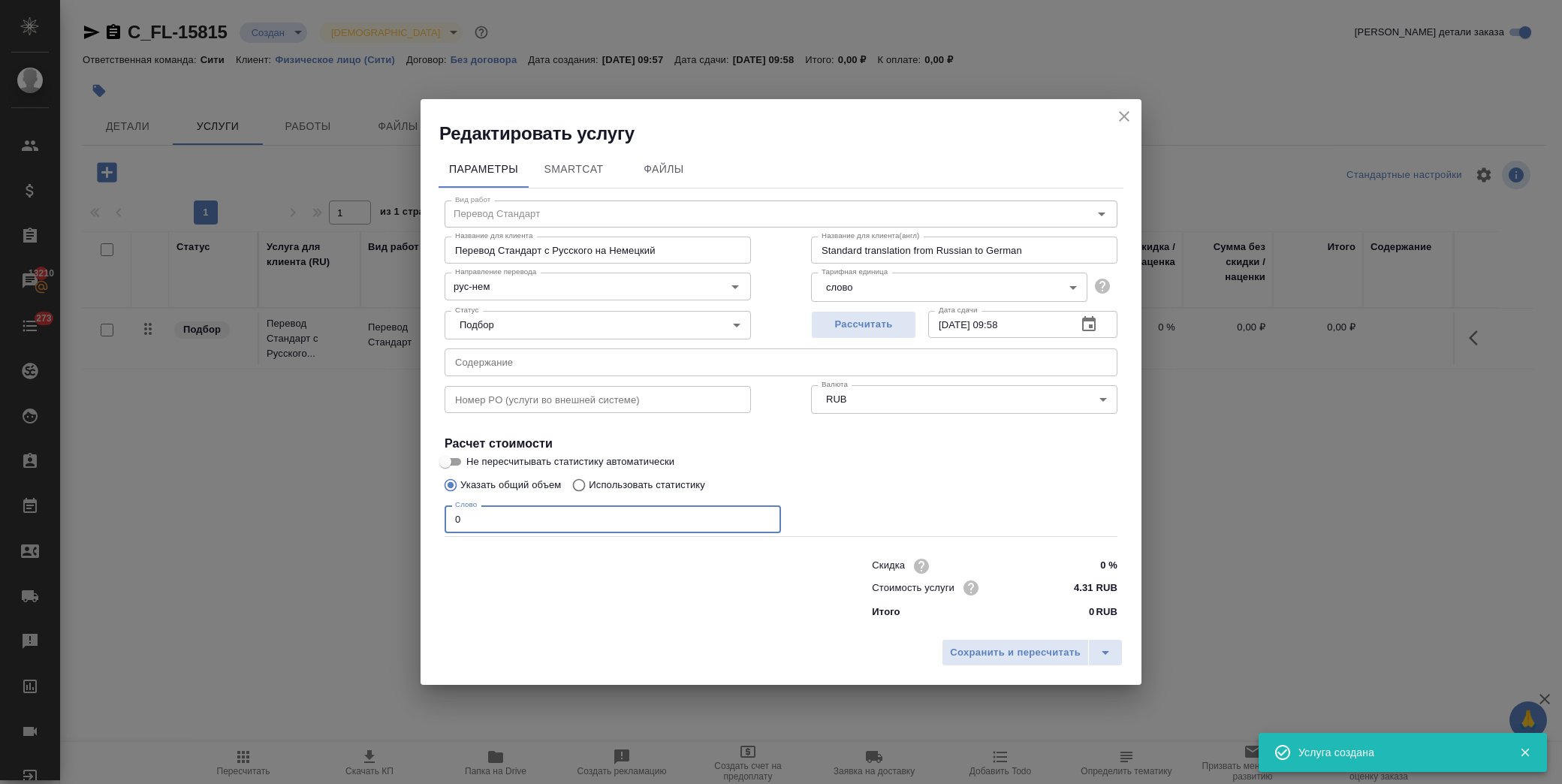
drag, startPoint x: 494, startPoint y: 520, endPoint x: 400, endPoint y: 516, distance: 94.1
click at [400, 516] on div "Редактировать услугу Параметры SmartCat Файлы Вид работ Перевод Стандарт Вид ра…" at bounding box center [781, 392] width 1562 height 784
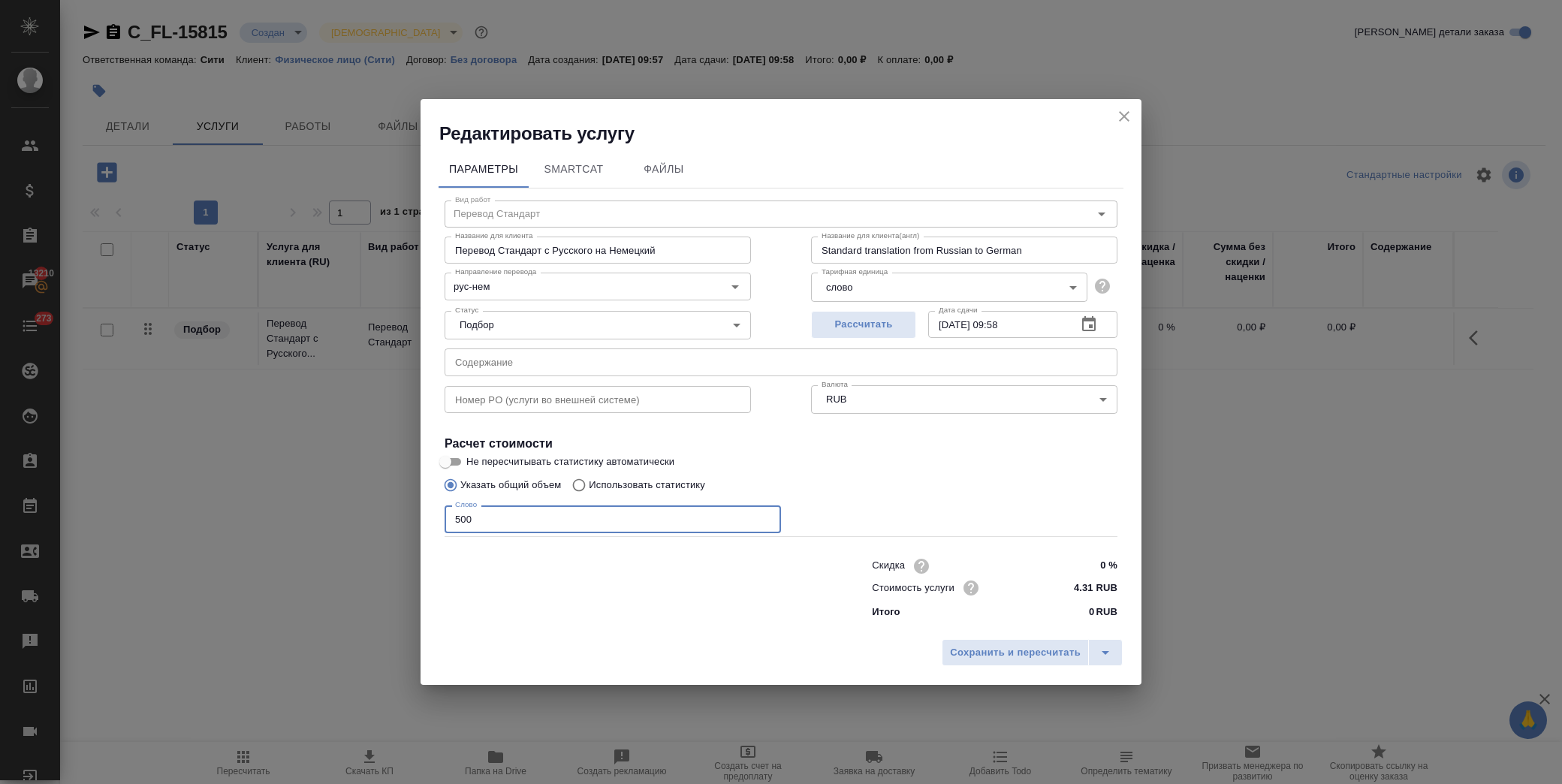
type input "500"
click at [511, 362] on input "text" at bounding box center [781, 361] width 673 height 27
click at [590, 361] on input "text" at bounding box center [781, 361] width 673 height 27
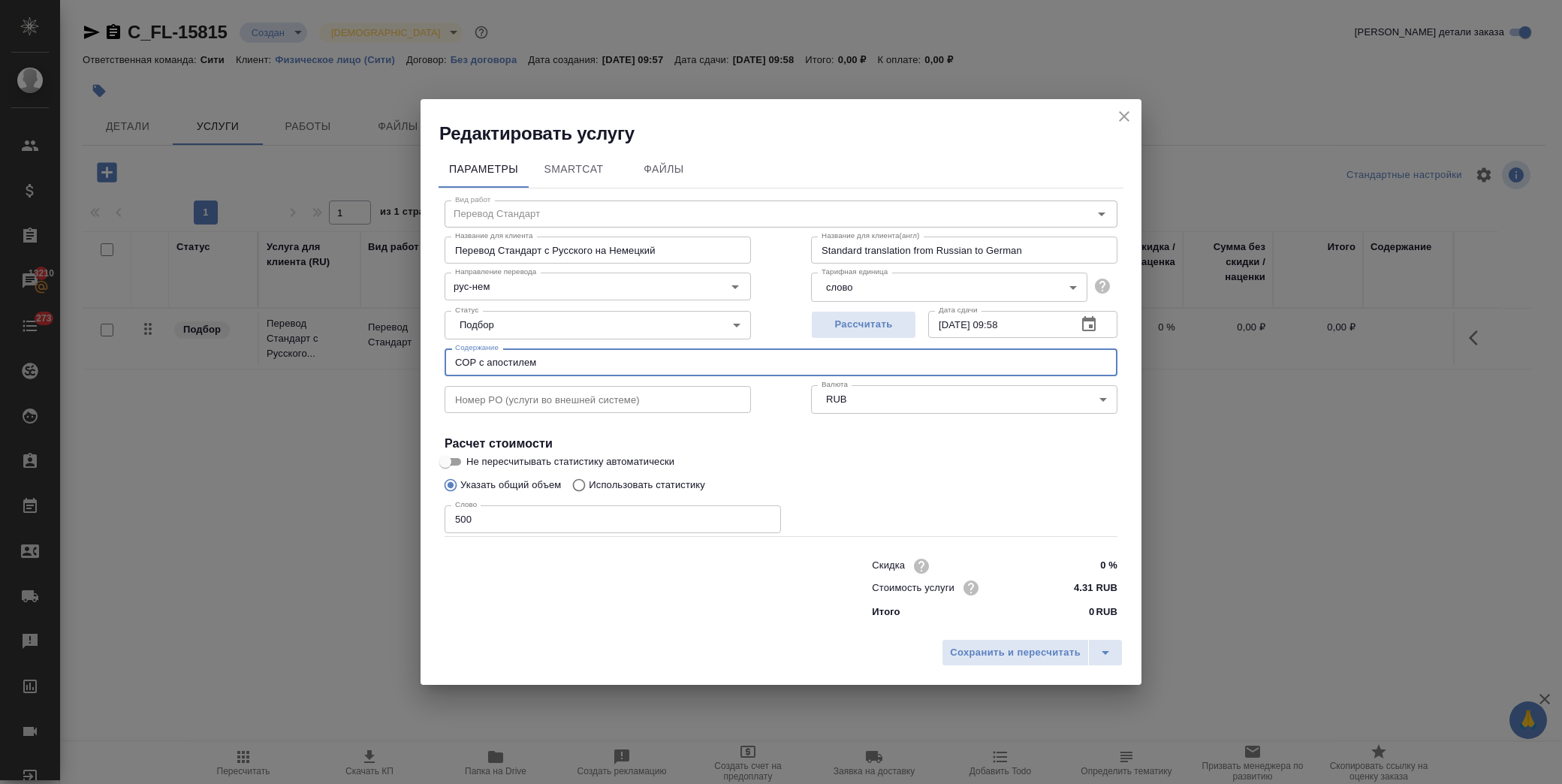
type input "СОР с апостилем"
click at [995, 670] on div "Сохранить и пересчитать" at bounding box center [781, 659] width 721 height 53
click at [979, 657] on span "Сохранить и пересчитать" at bounding box center [1016, 652] width 131 height 18
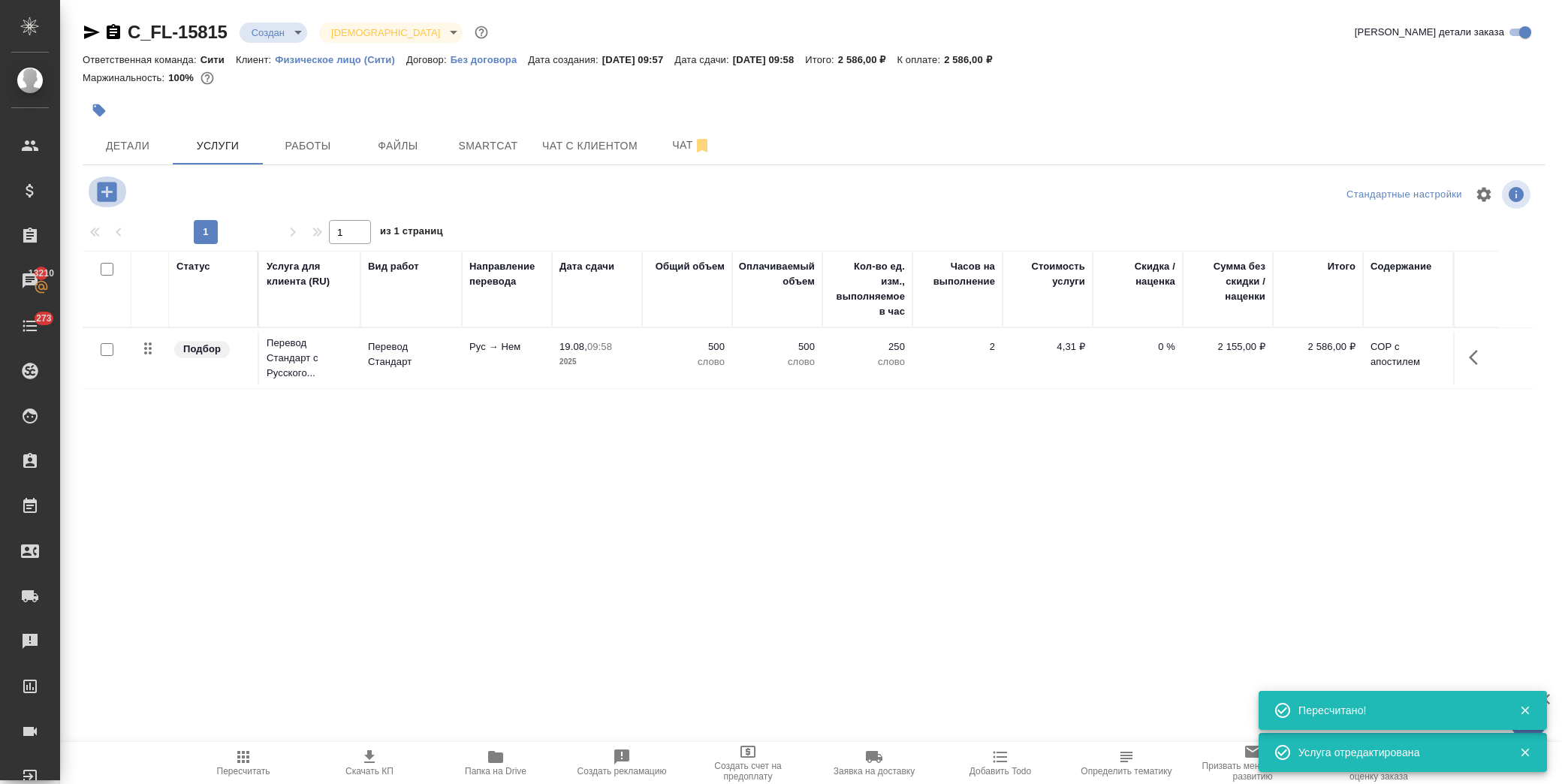
click at [98, 182] on icon "button" at bounding box center [107, 192] width 27 height 27
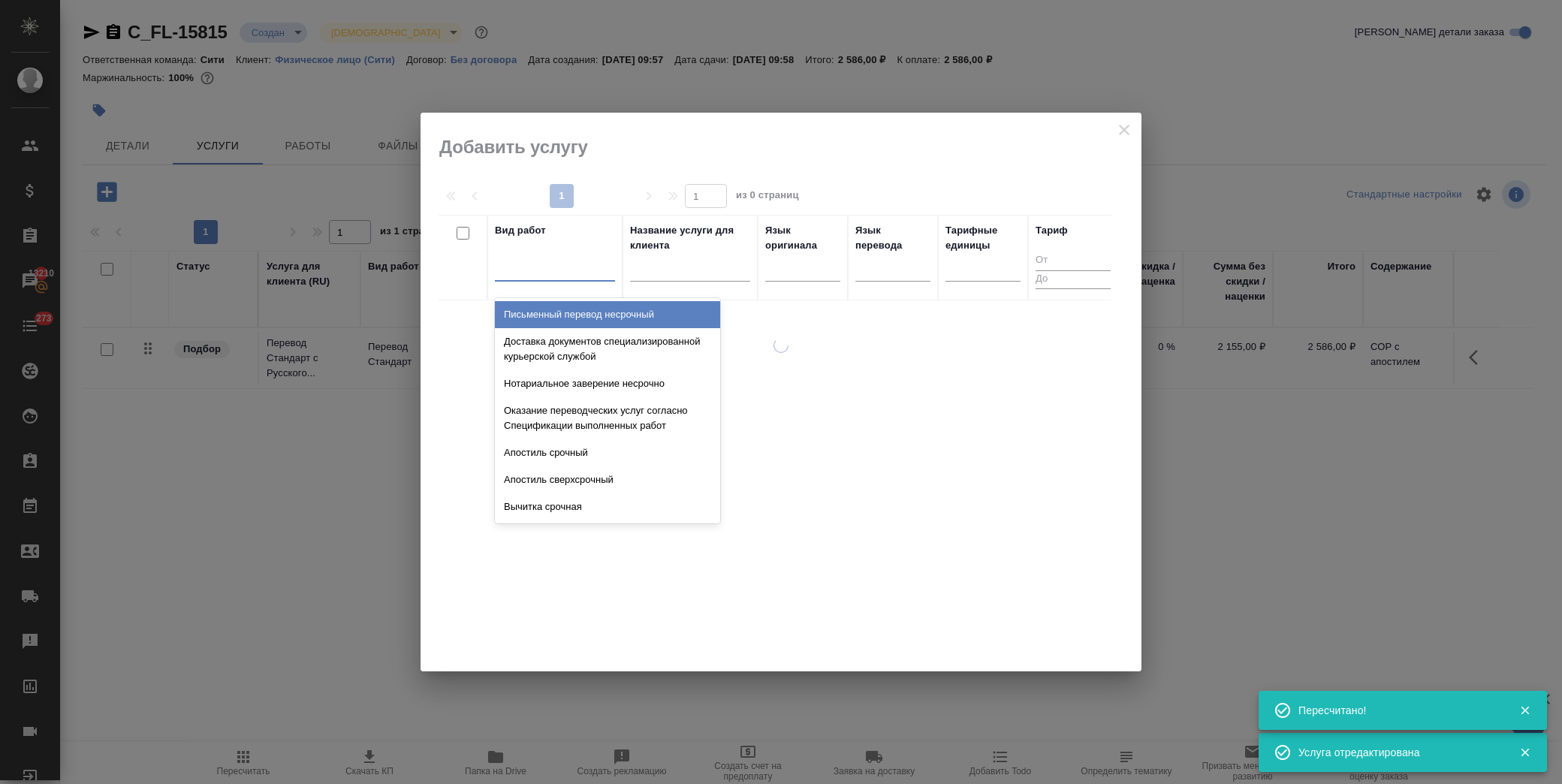
click at [570, 273] on div at bounding box center [555, 266] width 120 height 22
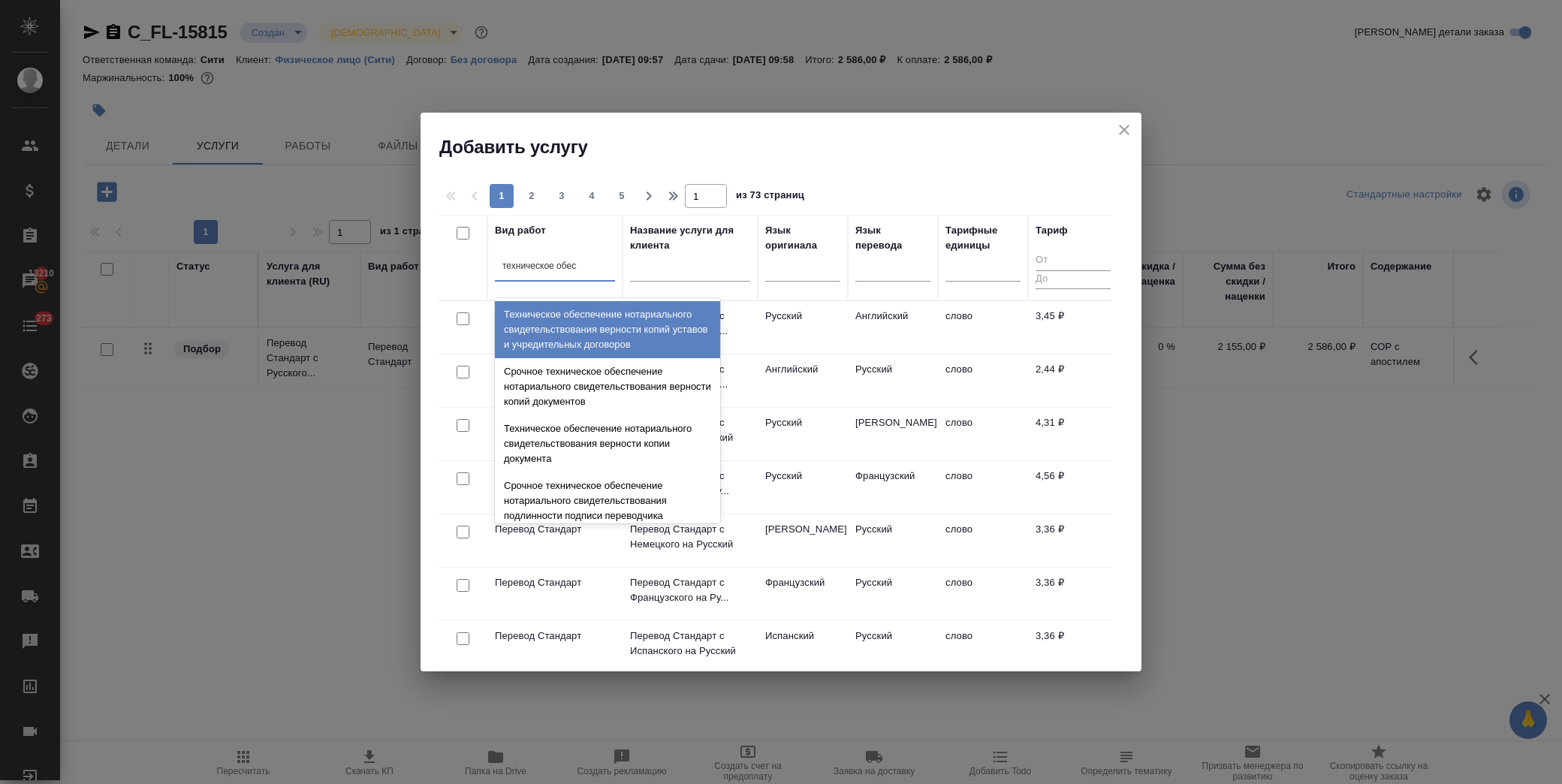
type input "техническое обесп"
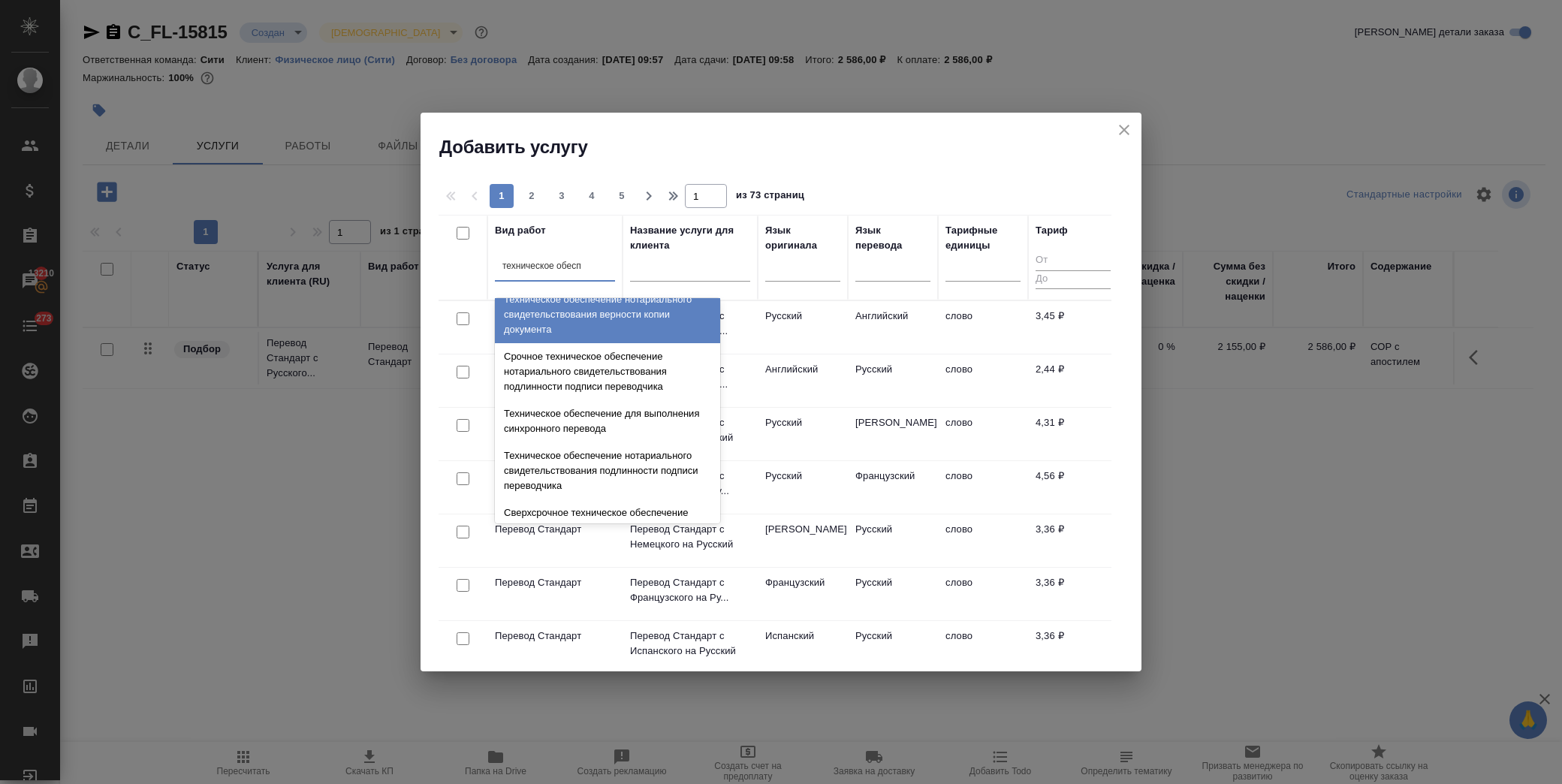
scroll to position [167, 0]
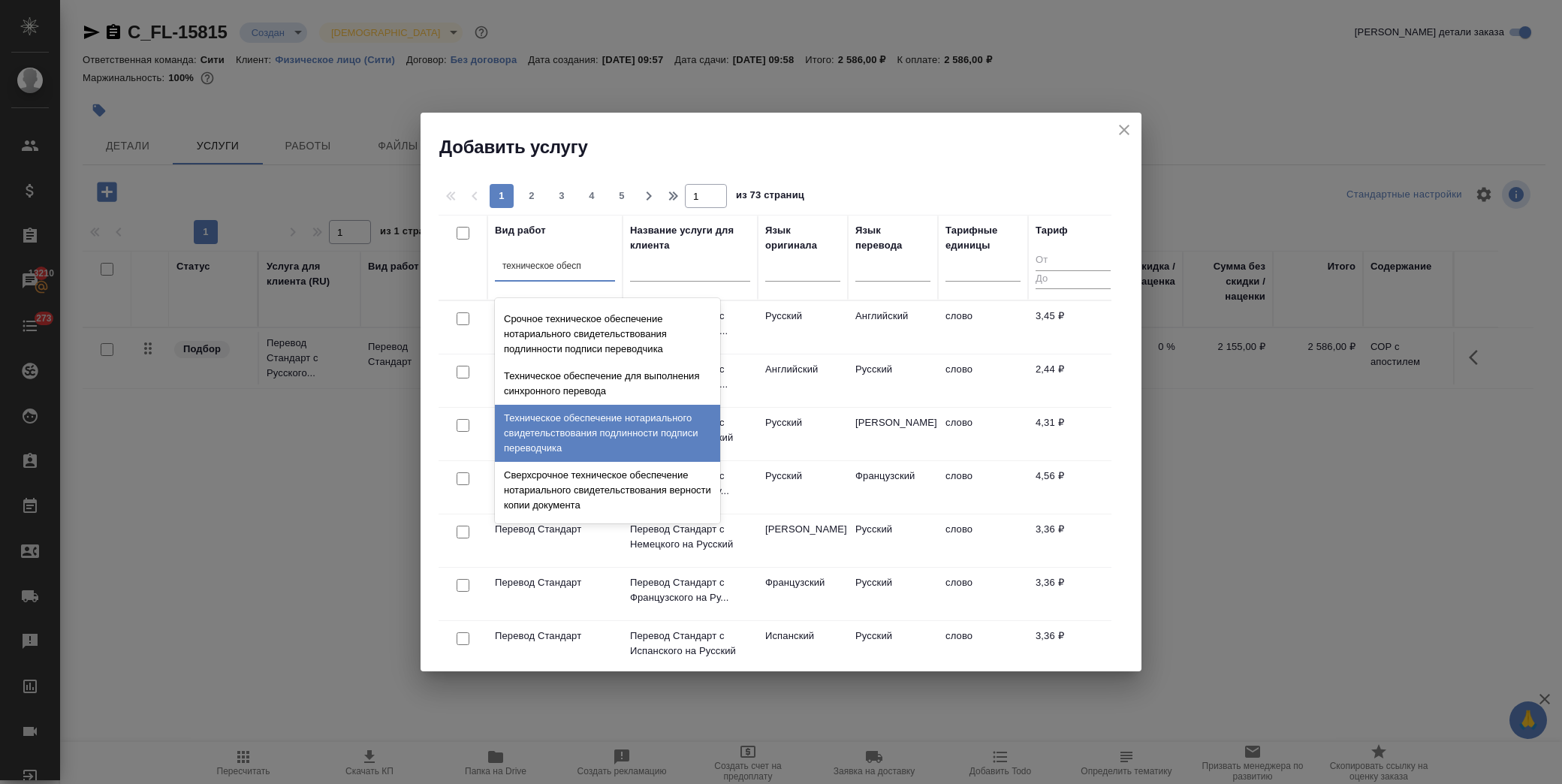
click at [660, 432] on div "Техническое обеспечение нотариального свидетельствования подлинности подписи пе…" at bounding box center [607, 433] width 226 height 57
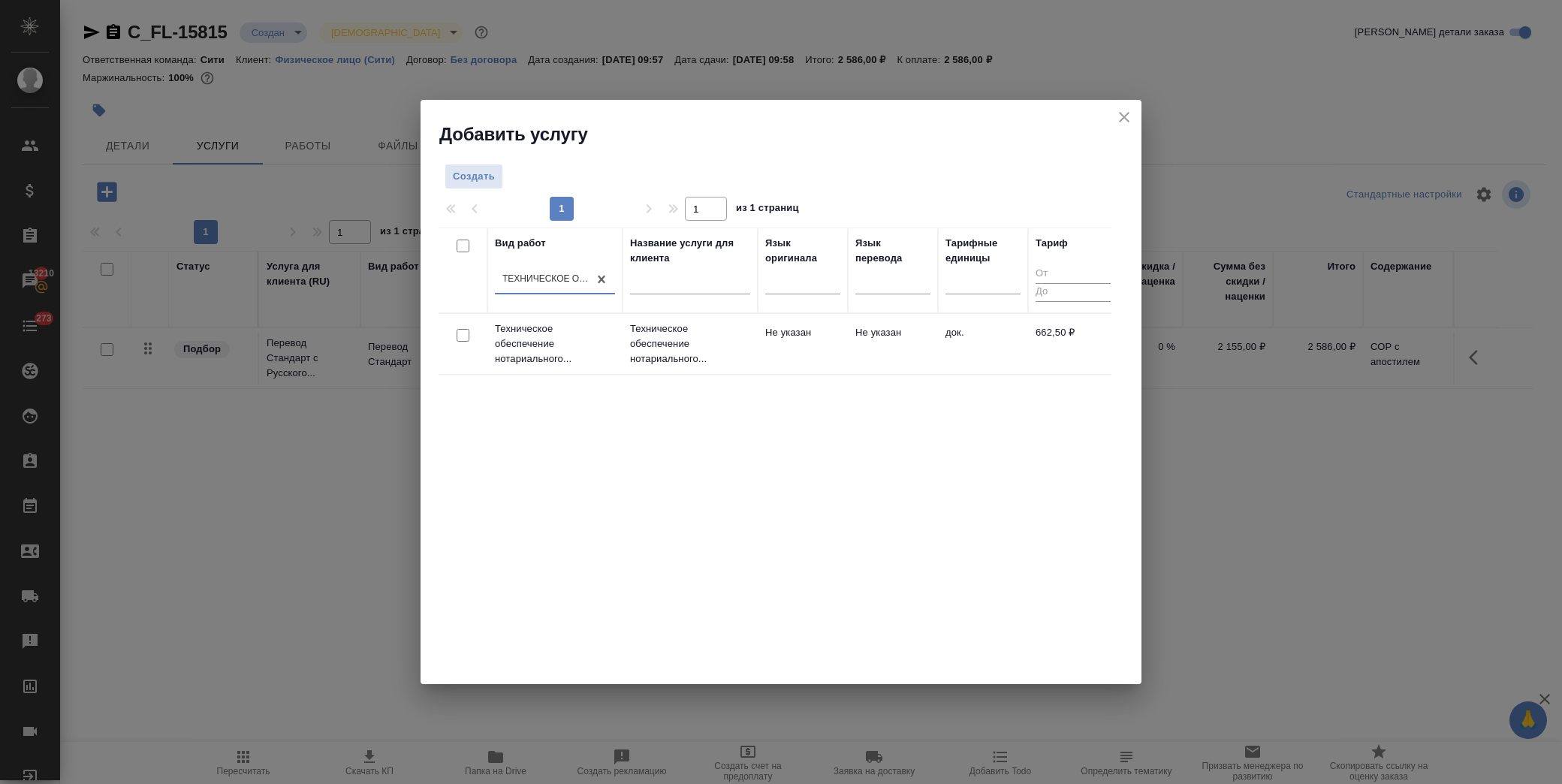
click at [467, 339] on input "checkbox" at bounding box center [464, 335] width 13 height 13
checkbox input "true"
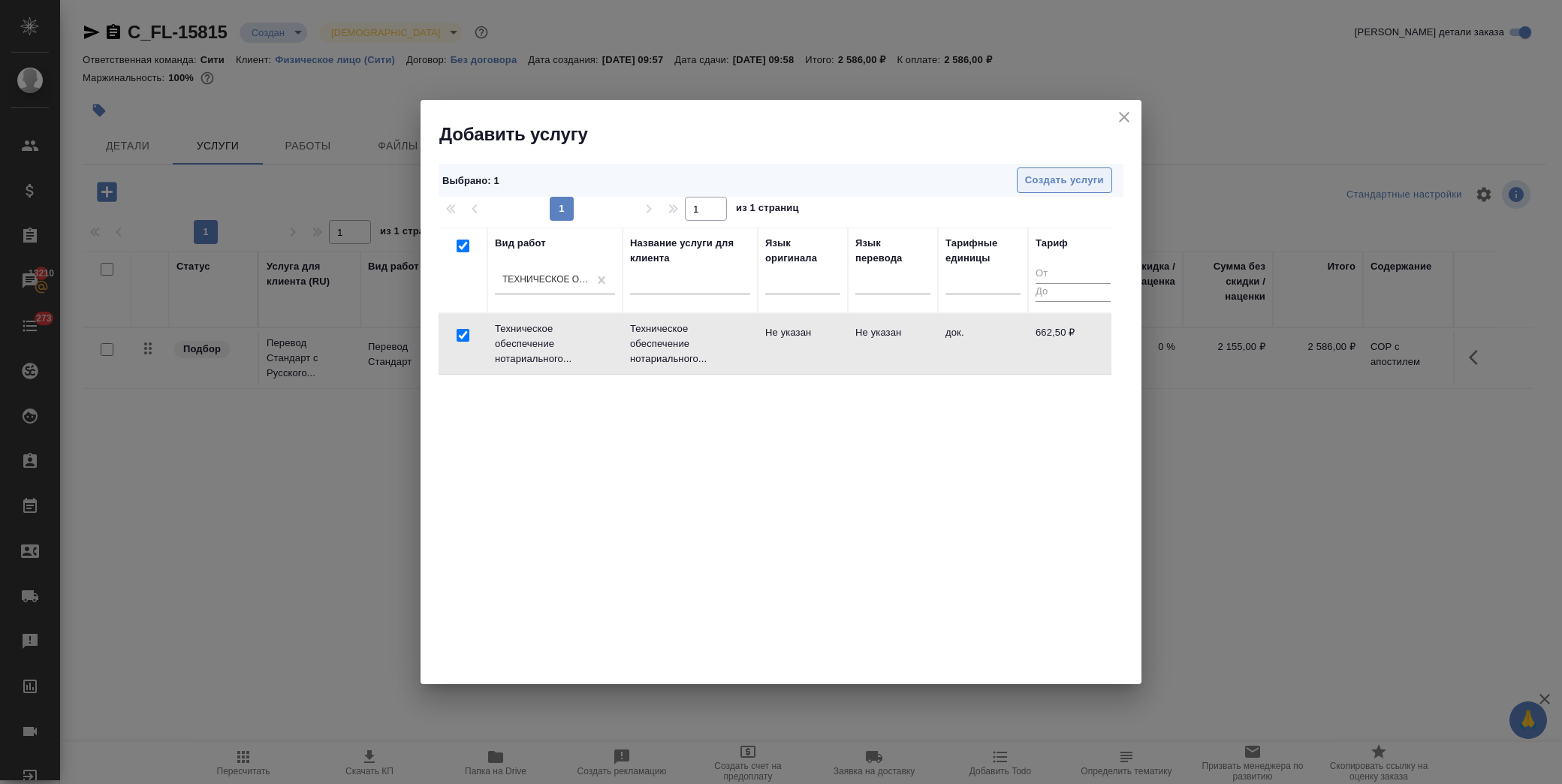
click at [1047, 177] on span "Создать услуги" at bounding box center [1065, 181] width 79 height 18
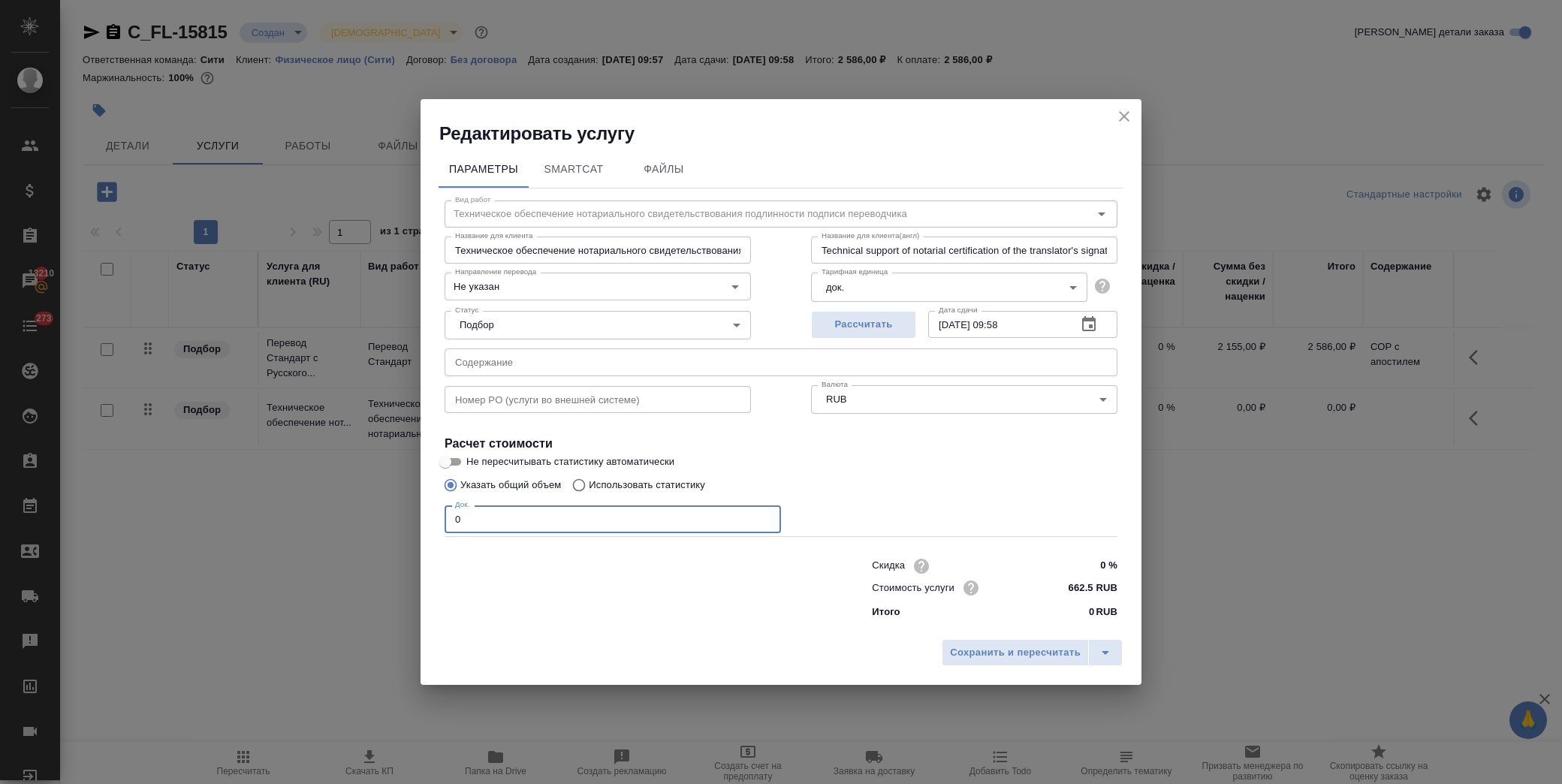
drag, startPoint x: 506, startPoint y: 522, endPoint x: 364, endPoint y: 519, distance: 142.0
click at [325, 522] on div "Редактировать услугу Параметры SmartCat Файлы Вид работ Техническое обеспечение…" at bounding box center [781, 392] width 1562 height 784
type input "1"
click at [569, 351] on input "text" at bounding box center [781, 361] width 673 height 27
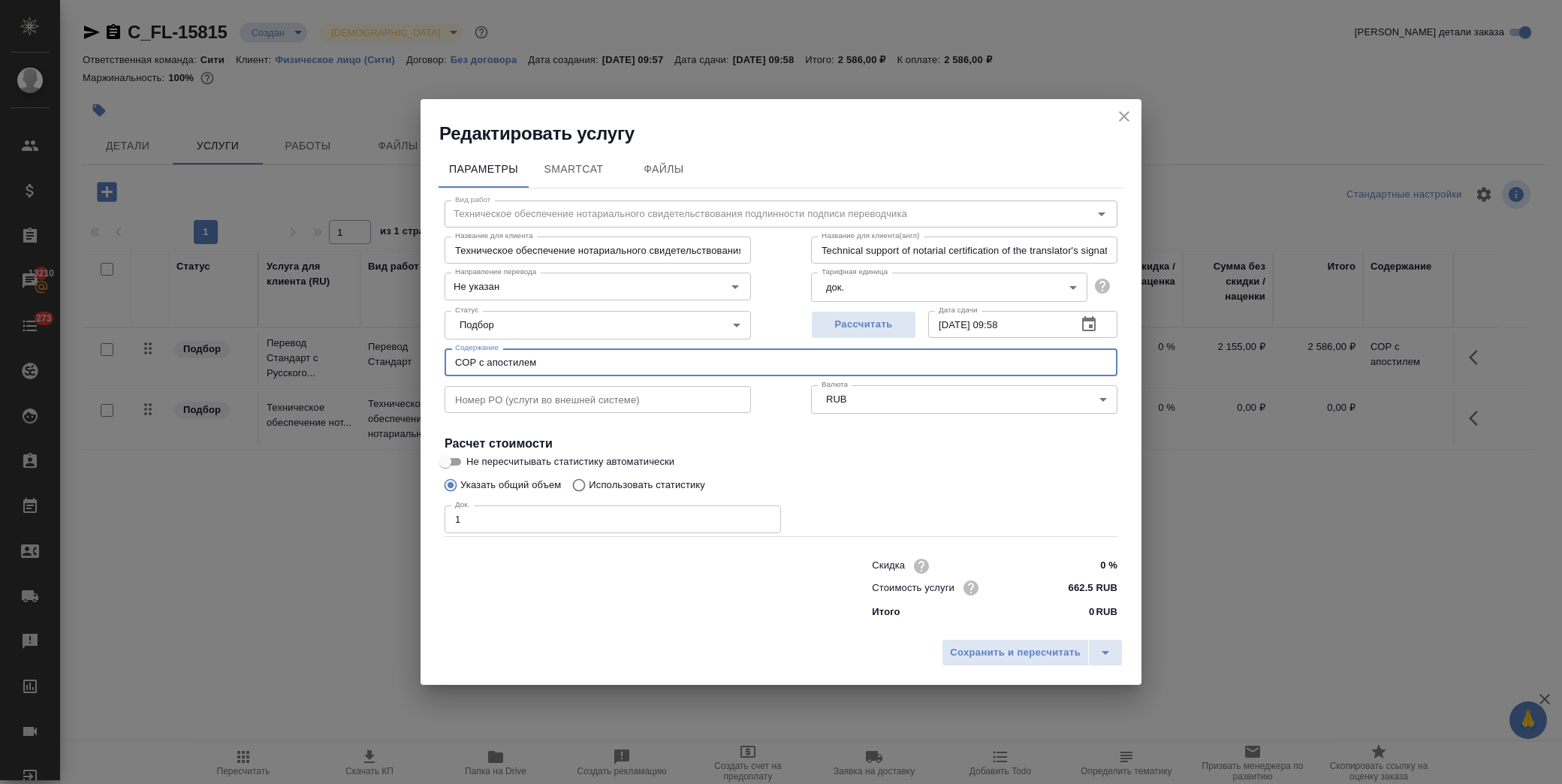
type input "СОР с апостилем"
drag, startPoint x: 897, startPoint y: 451, endPoint x: 897, endPoint y: 462, distance: 11.0
click at [897, 451] on h4 "Расчет стоимости" at bounding box center [781, 444] width 673 height 18
click at [977, 651] on span "Сохранить и пересчитать" at bounding box center [1016, 652] width 131 height 18
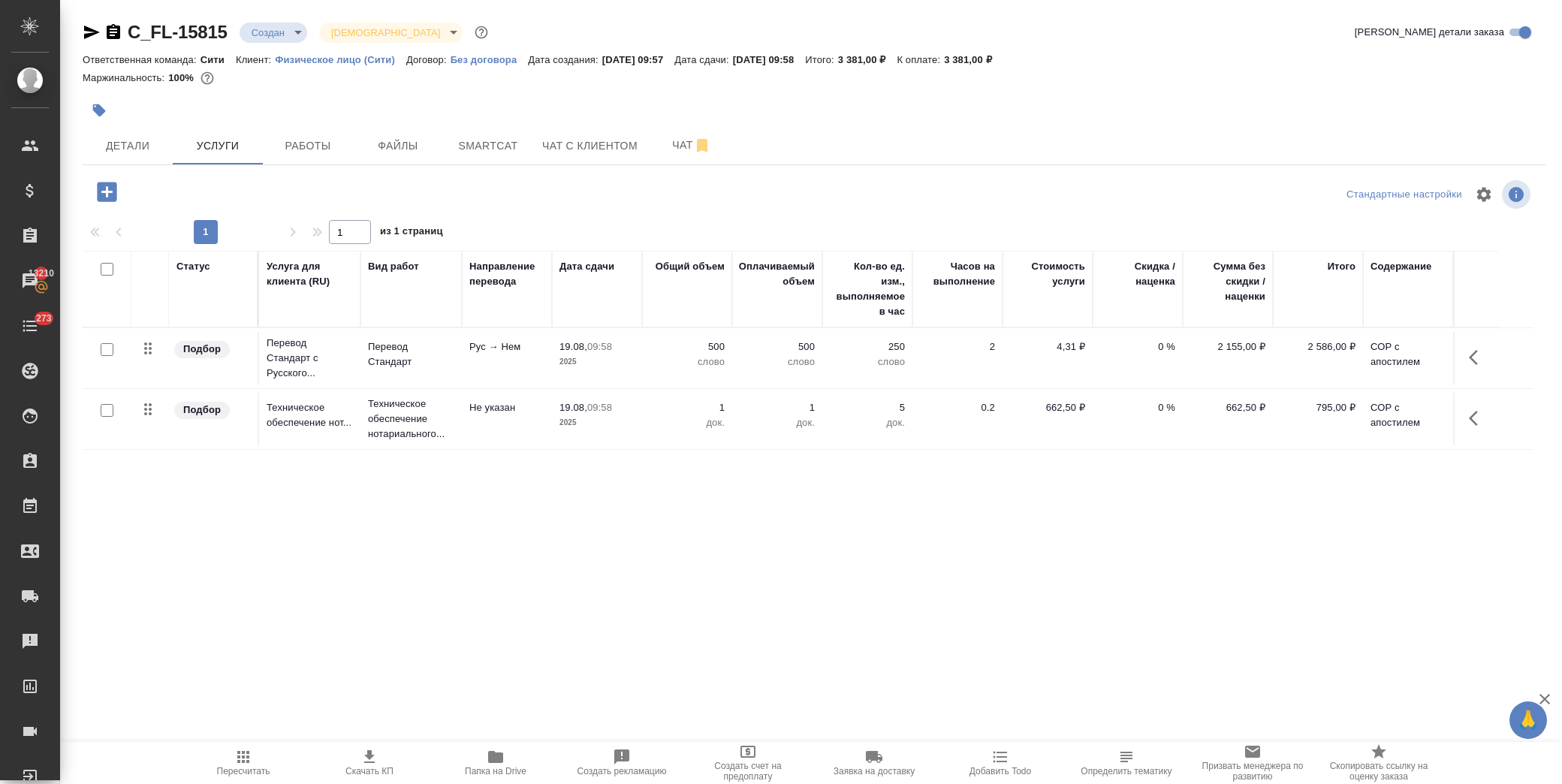
click at [1469, 353] on icon "button" at bounding box center [1478, 357] width 18 height 18
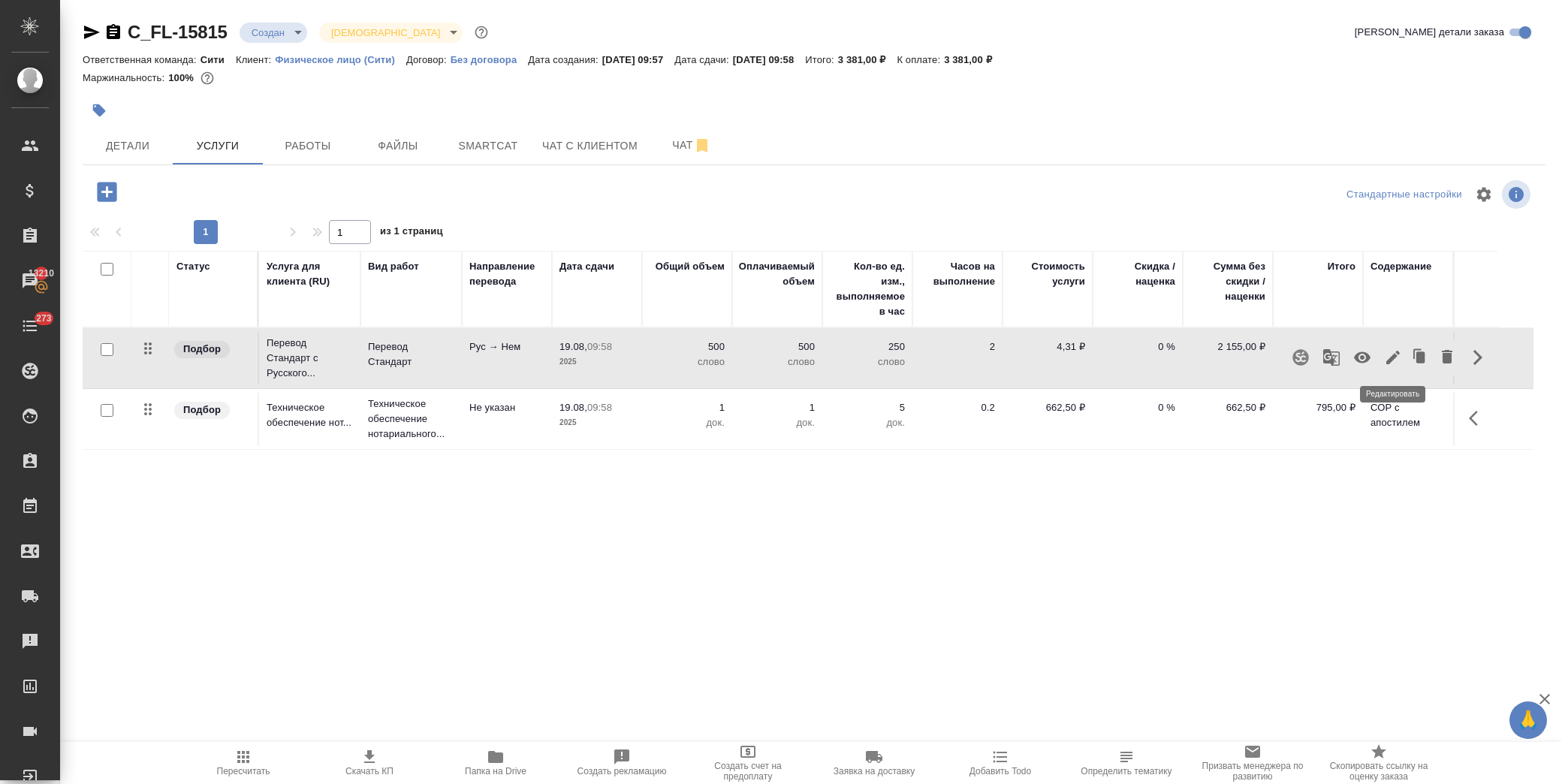
click at [1399, 356] on icon "button" at bounding box center [1393, 357] width 18 height 18
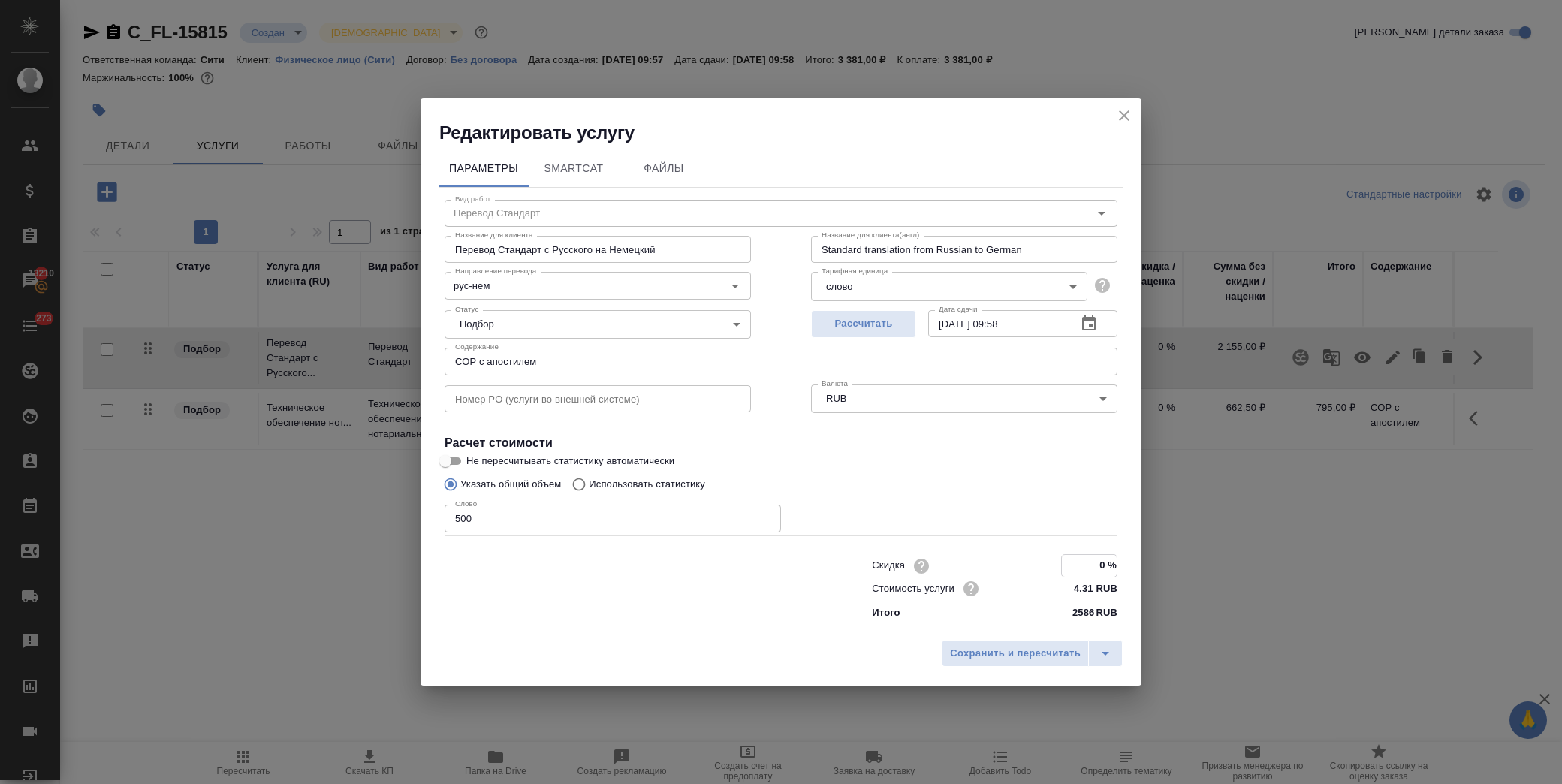
click at [1069, 569] on input "0 %" at bounding box center [1090, 566] width 55 height 22
type input "-30 %"
click at [1035, 649] on span "Сохранить и пересчитать" at bounding box center [1016, 652] width 131 height 18
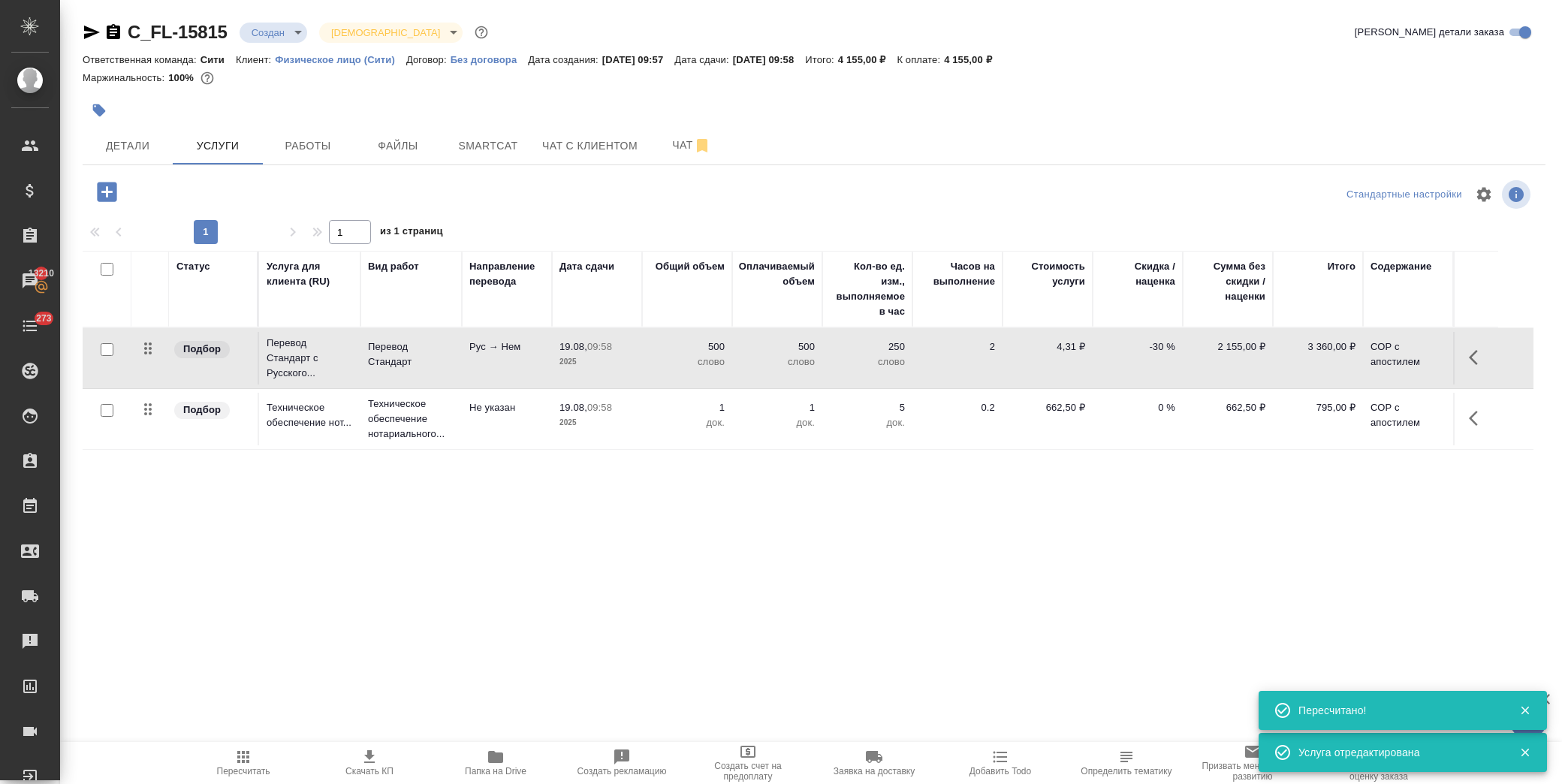
click at [100, 186] on icon "button" at bounding box center [106, 191] width 19 height 19
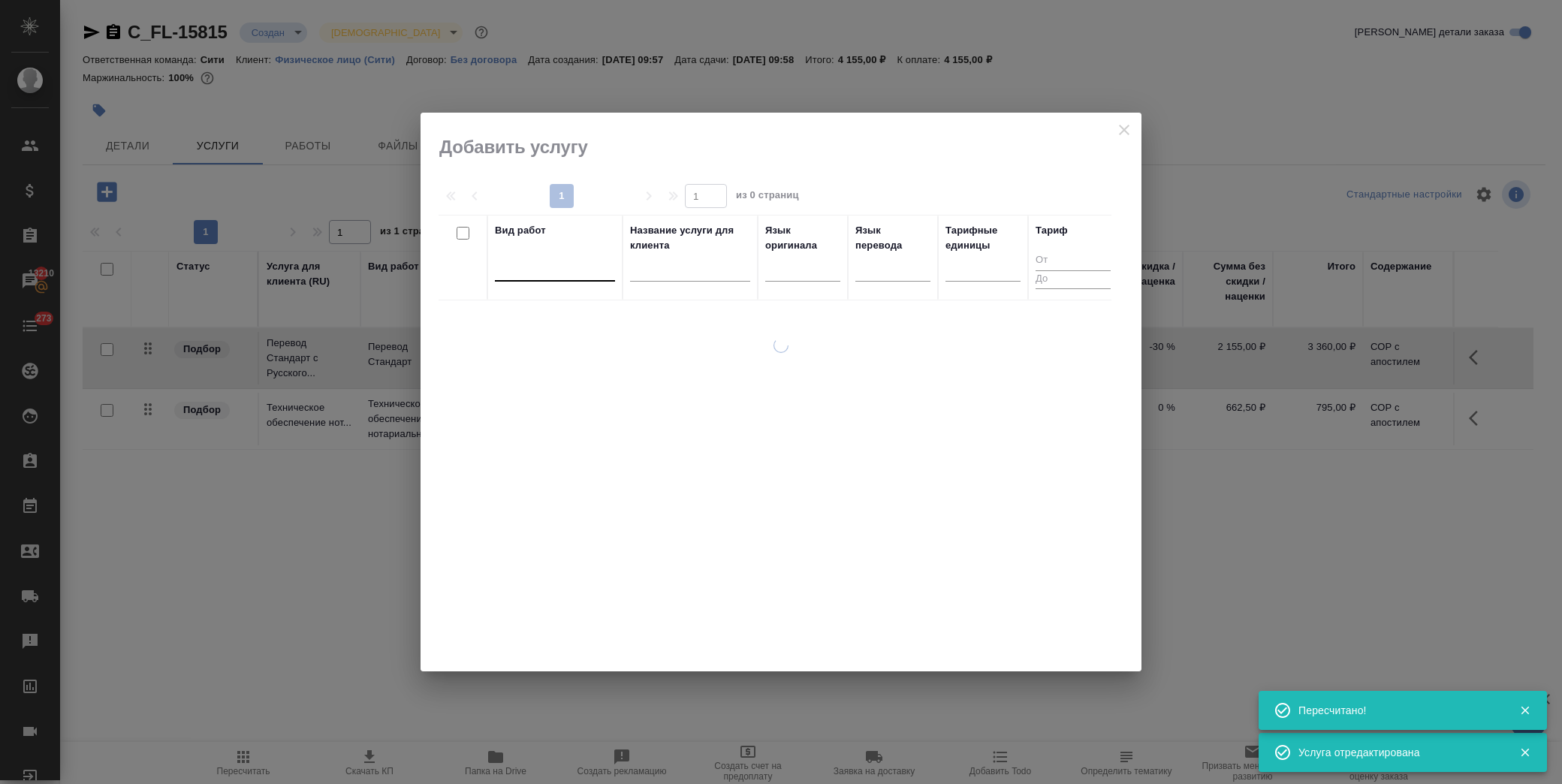
click at [558, 274] on div at bounding box center [555, 266] width 120 height 22
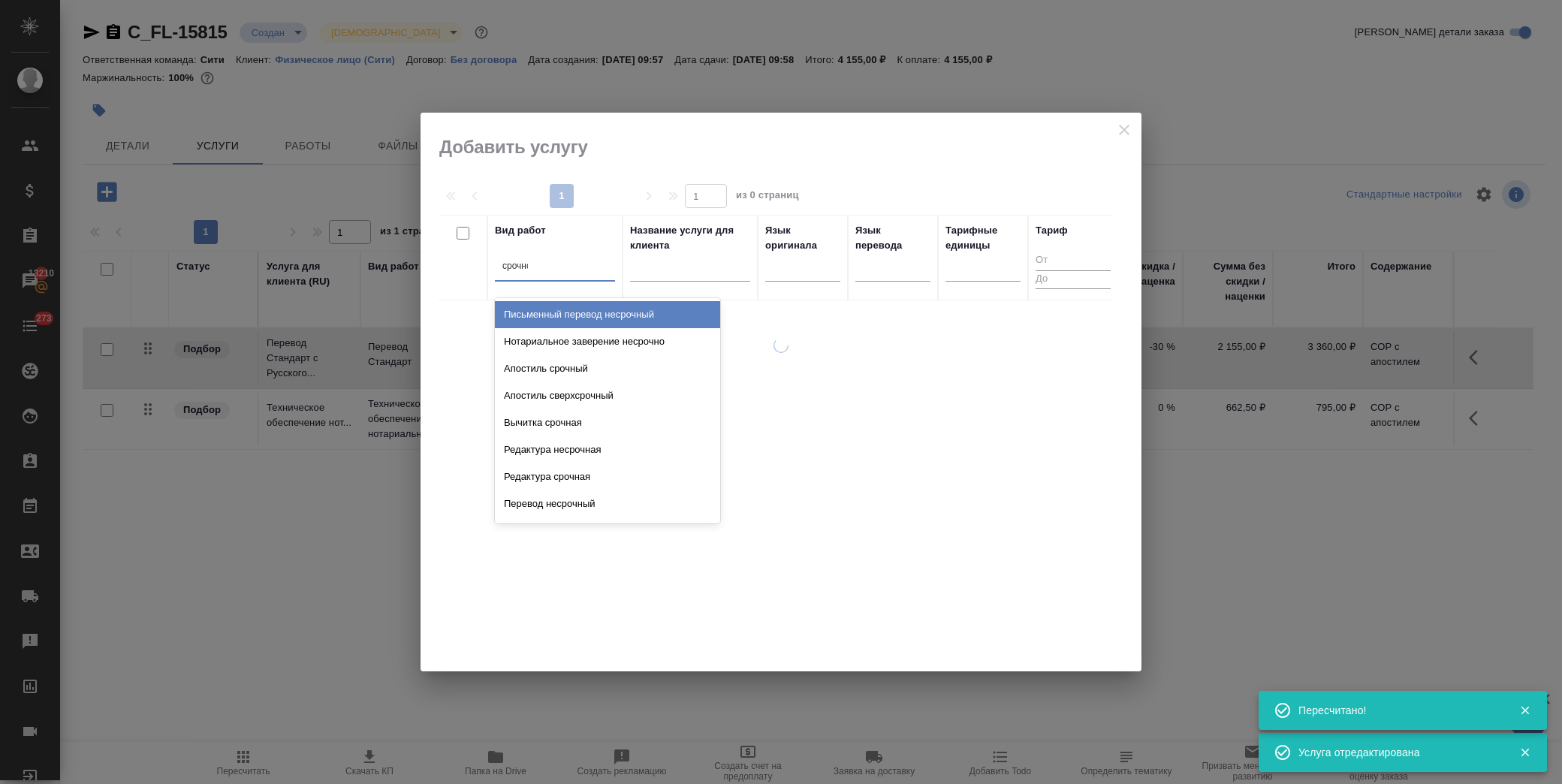
type input "срочное"
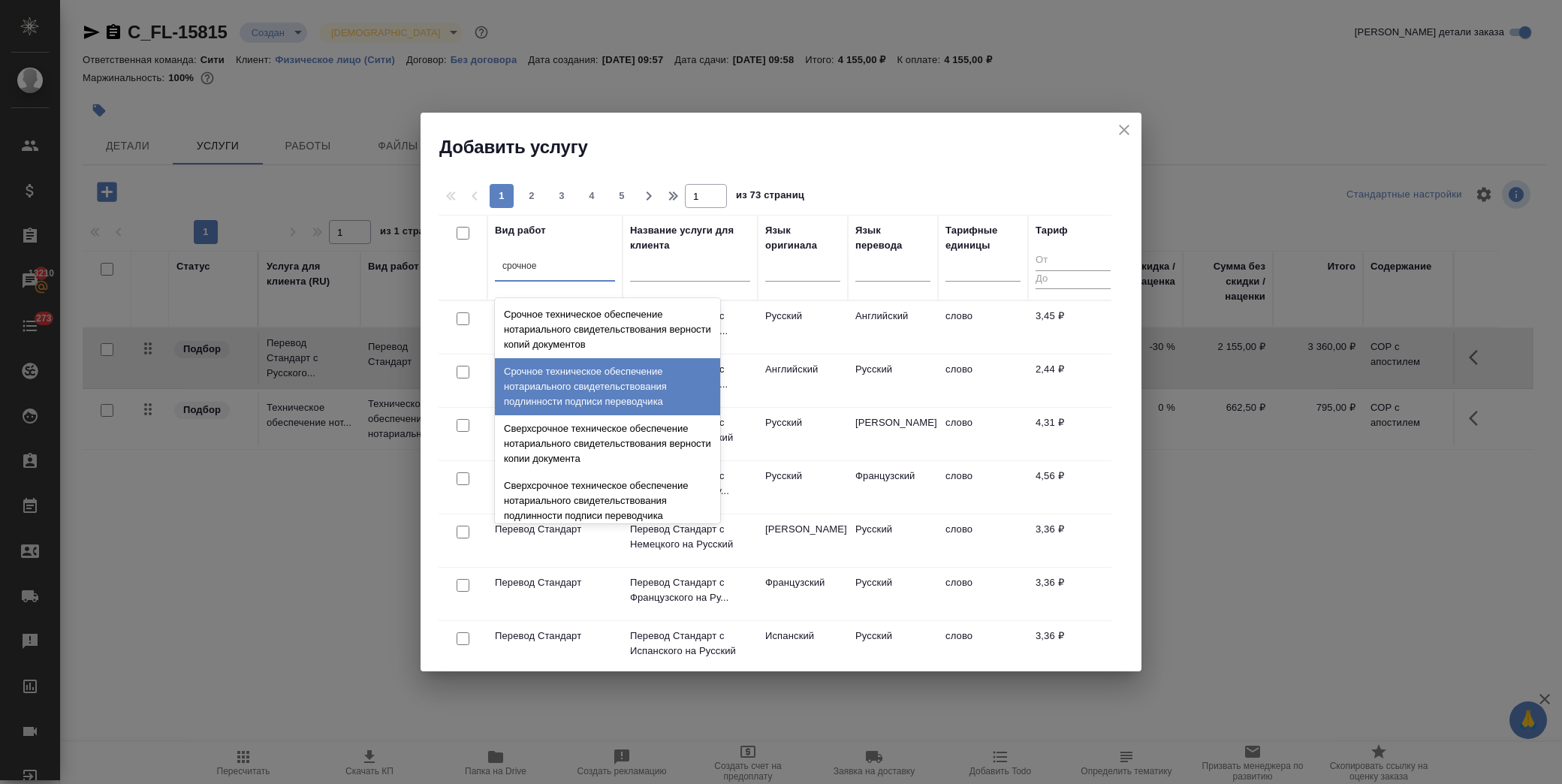
click at [644, 389] on div "Срочное техническое обеспечение нотариального свидетельствования подлинности по…" at bounding box center [607, 387] width 226 height 57
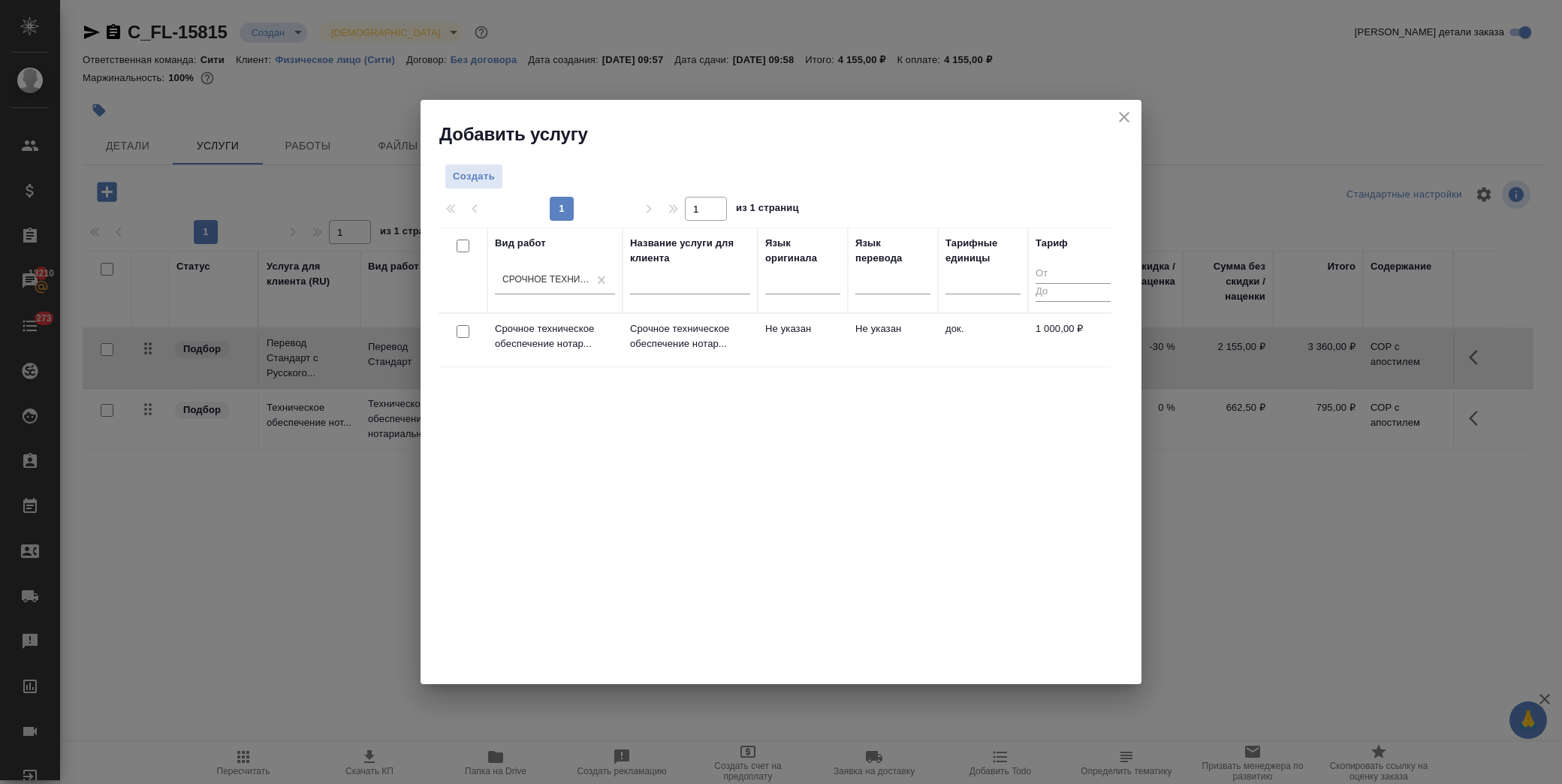
drag, startPoint x: 461, startPoint y: 331, endPoint x: 501, endPoint y: 335, distance: 40.2
click at [461, 331] on input "checkbox" at bounding box center [464, 332] width 13 height 13
checkbox input "true"
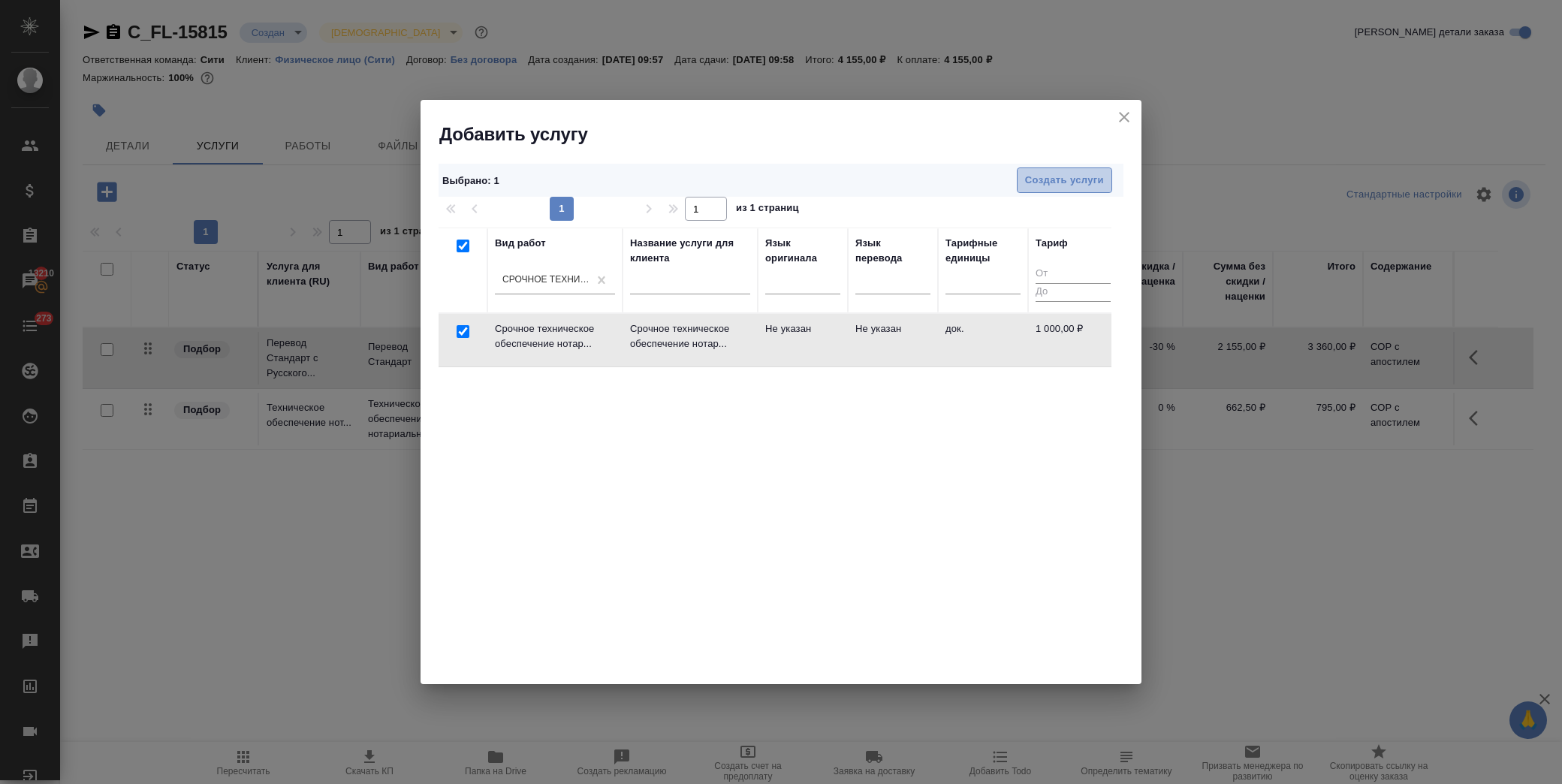
click at [1038, 178] on span "Создать услуги" at bounding box center [1065, 181] width 79 height 18
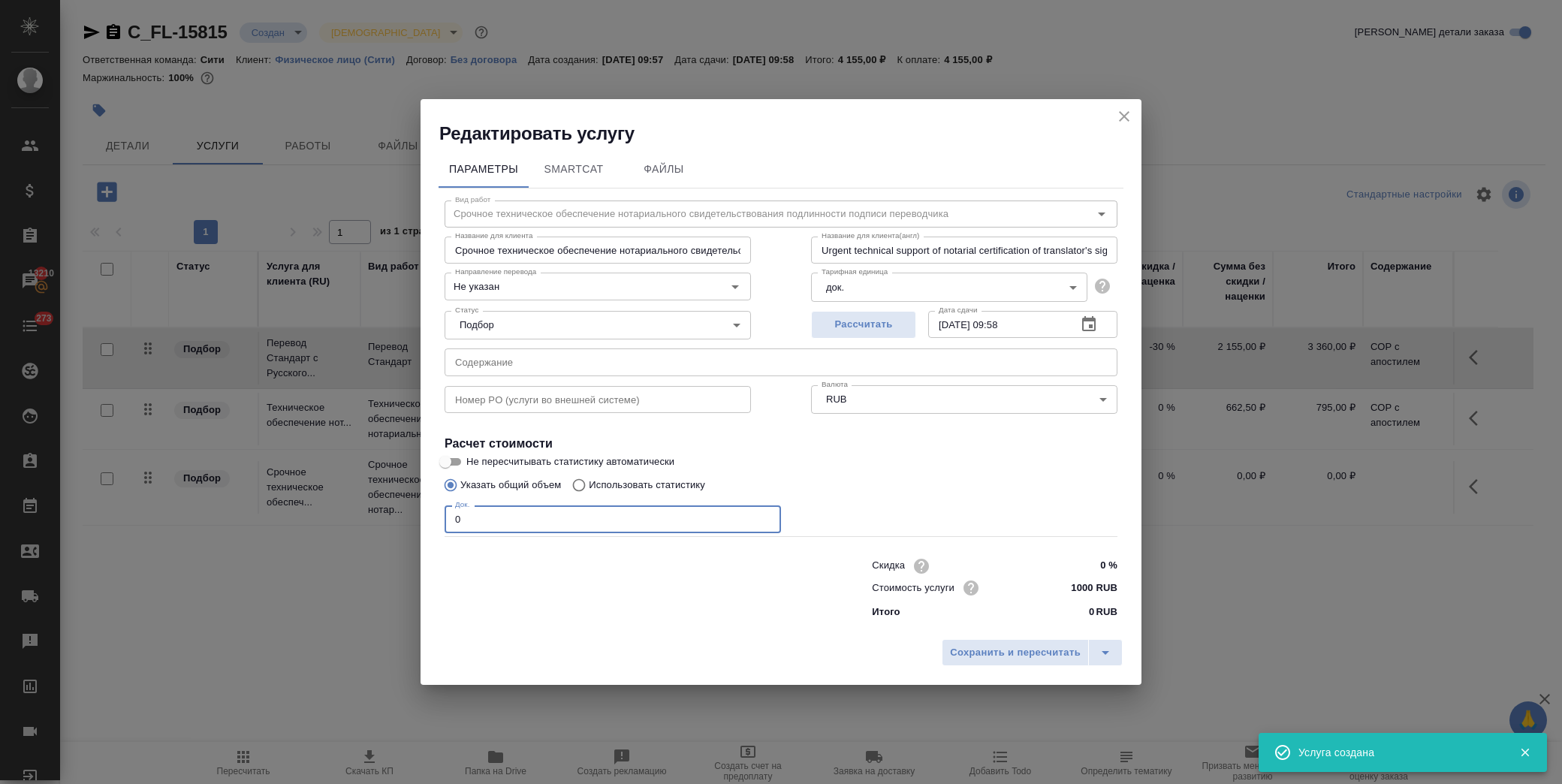
drag, startPoint x: 470, startPoint y: 521, endPoint x: 389, endPoint y: 516, distance: 81.2
click at [357, 530] on div "Редактировать услугу Параметры SmartCat Файлы Вид работ Срочное техническое обе…" at bounding box center [781, 392] width 1562 height 784
type input "1"
click at [1005, 651] on span "Сохранить и пересчитать" at bounding box center [1016, 652] width 131 height 18
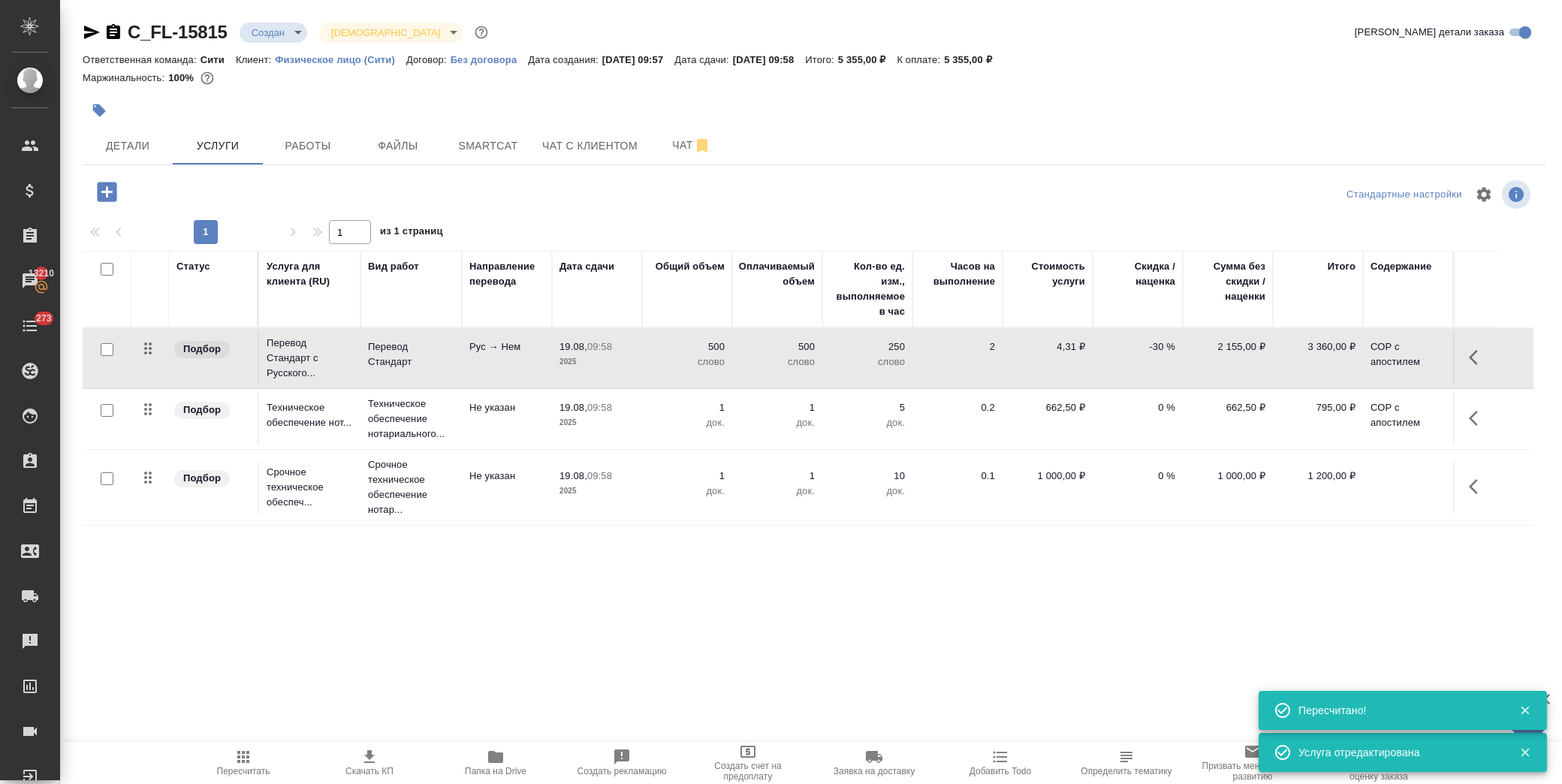
click at [108, 411] on input "checkbox" at bounding box center [107, 411] width 13 height 13
checkbox input "true"
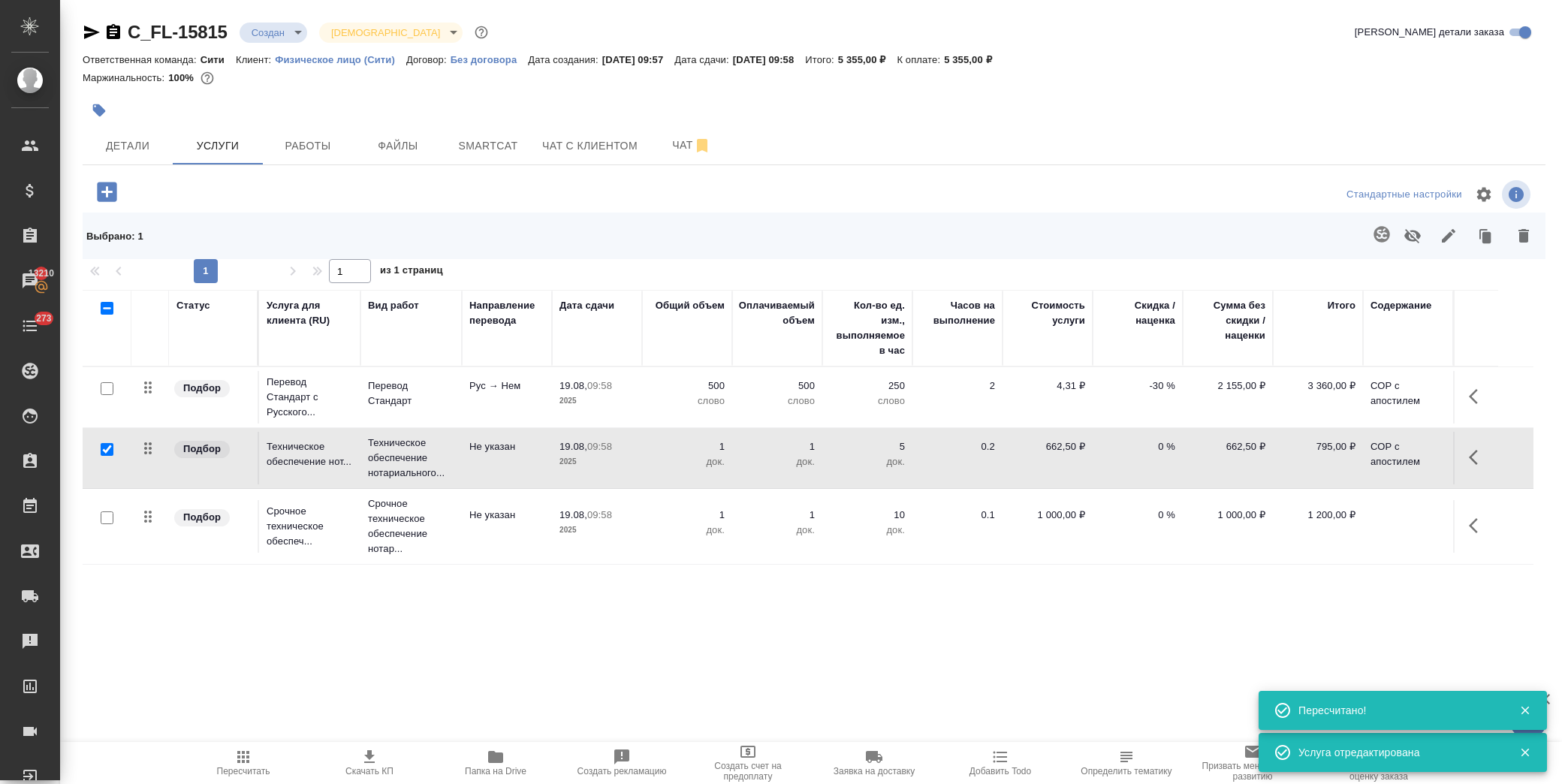
click at [1415, 229] on icon "button" at bounding box center [1413, 236] width 18 height 18
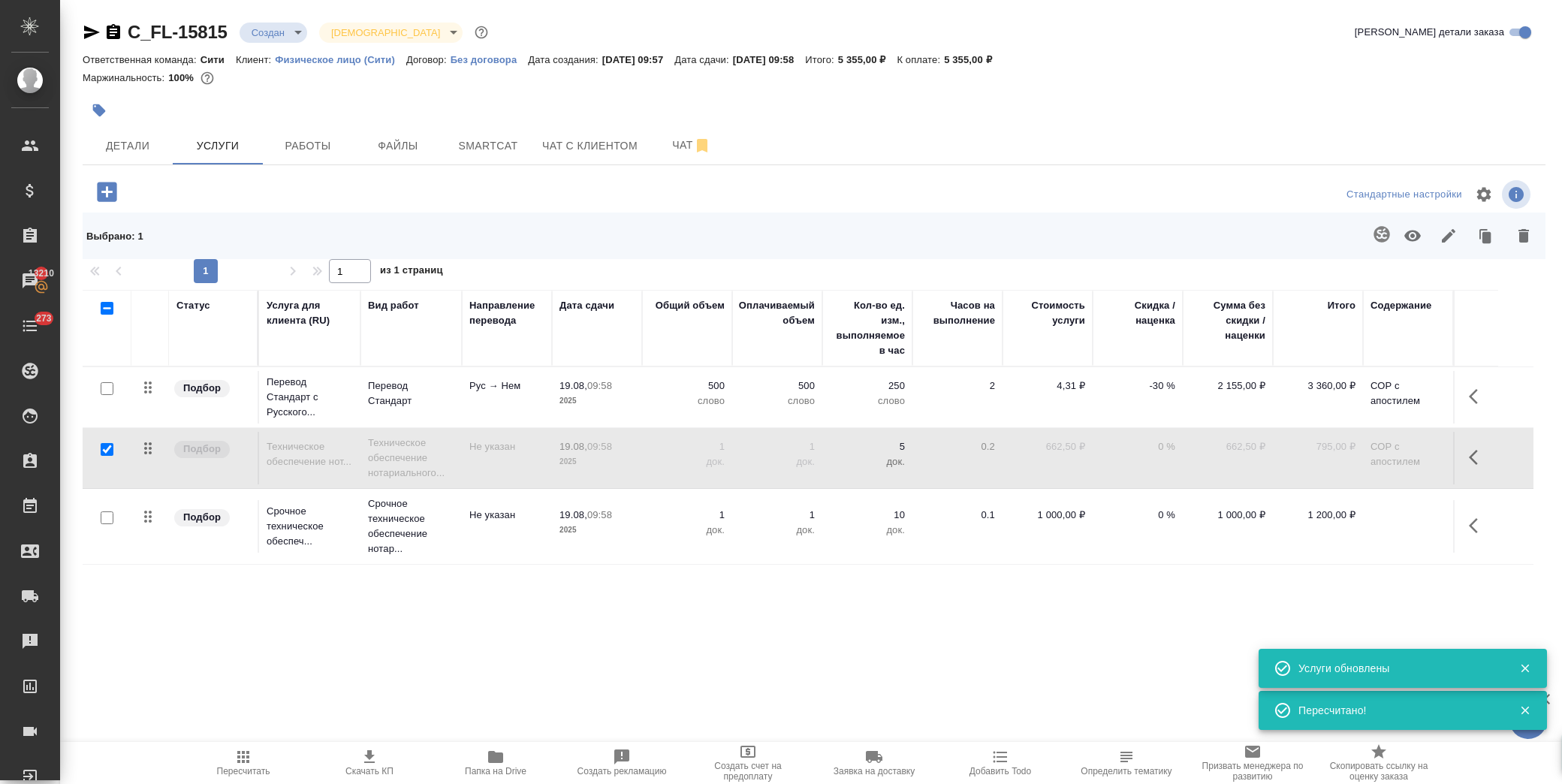
click at [234, 749] on icon "button" at bounding box center [243, 757] width 18 height 18
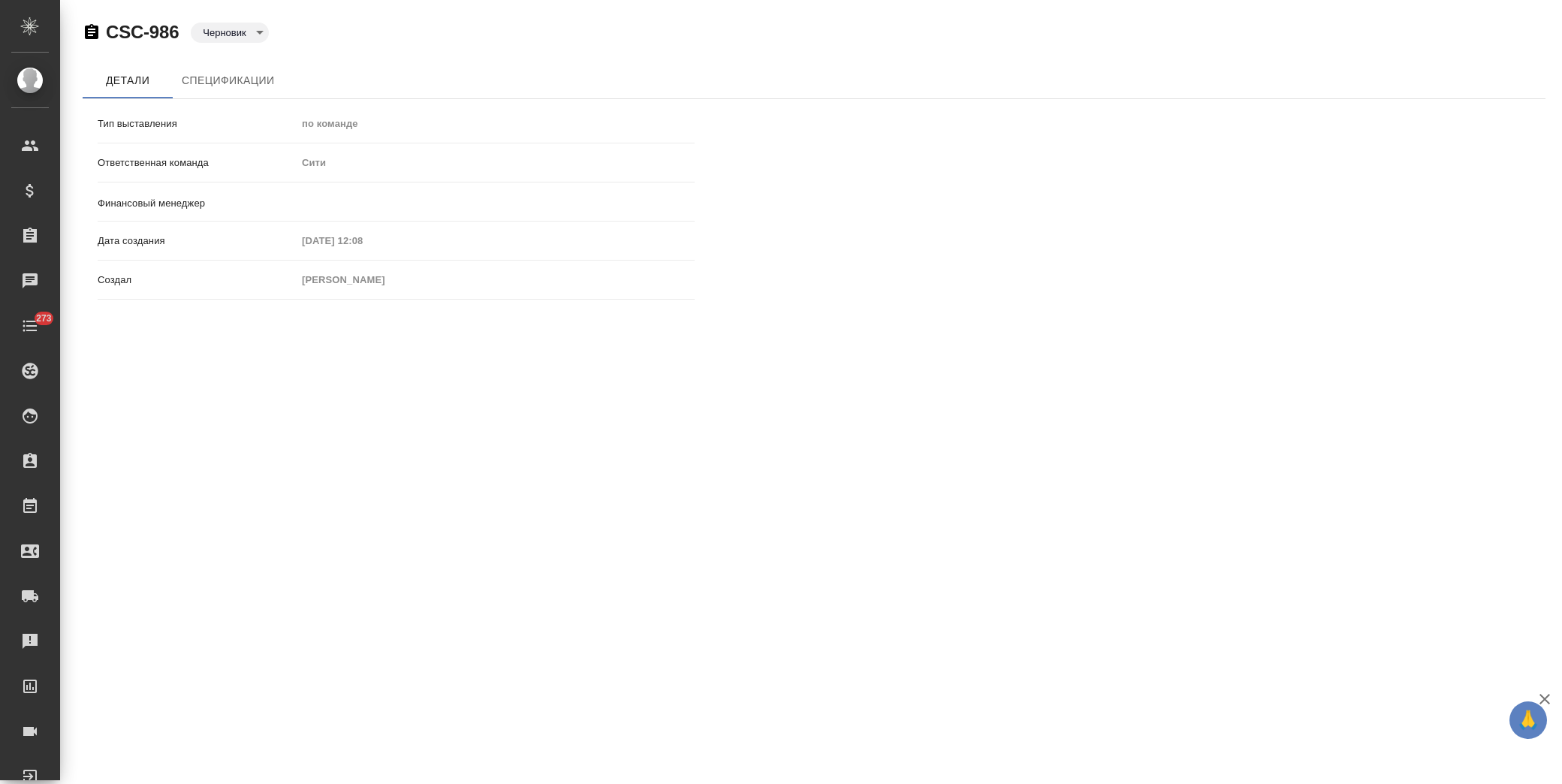
type input "Левченко Юлия"
click at [248, 76] on span "Спецификации" at bounding box center [228, 80] width 92 height 18
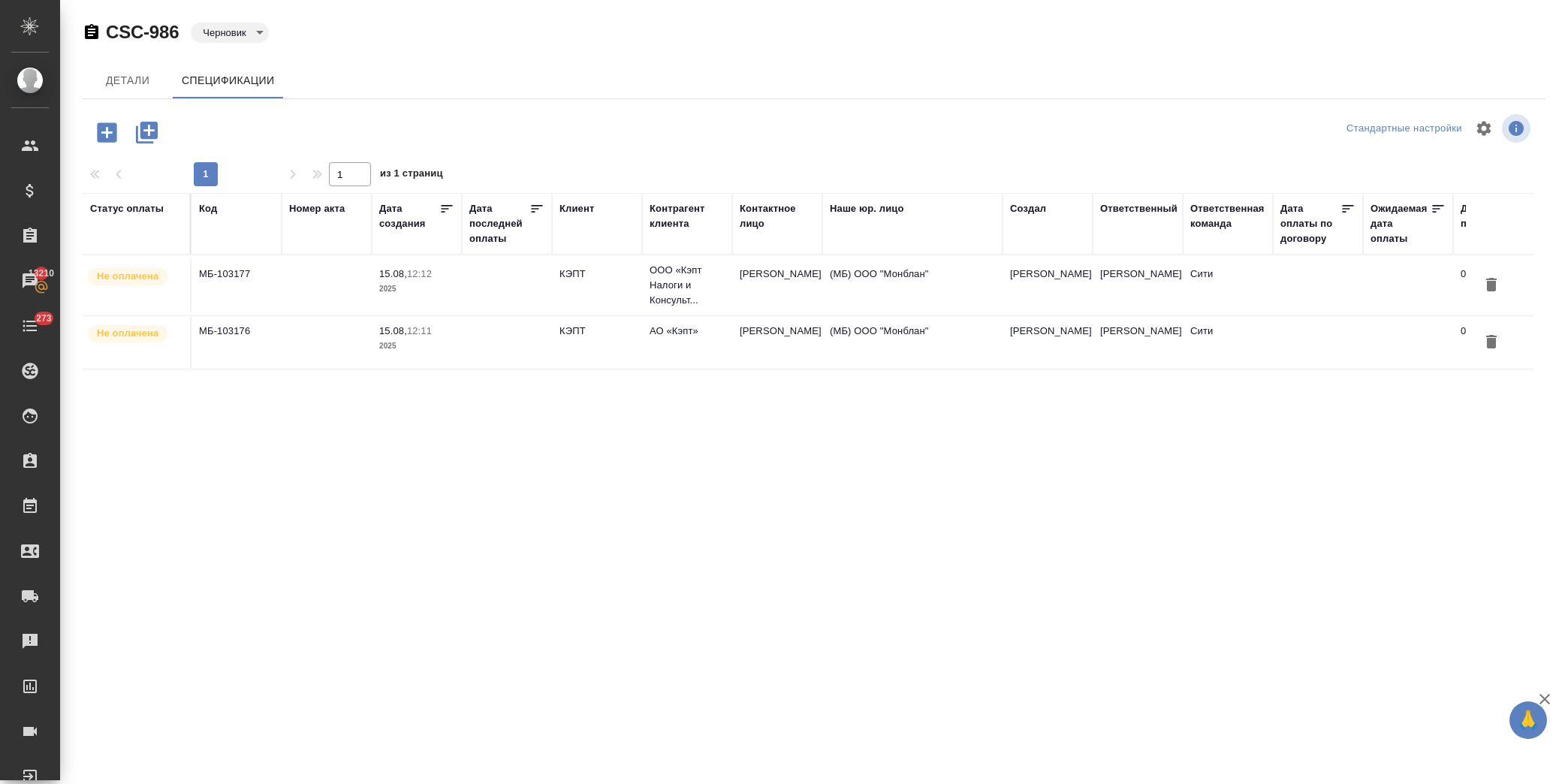
click at [235, 18] on div "CSC-986 Черновик draft Детали Спецификации Стандартные настройки 1 1 из 1 стран…" at bounding box center [815, 269] width 1480 height 539
click at [243, 30] on body "🙏 .cls-1 fill:#fff; AWATERA Лофицкая Юлия Владимировна Клиенты Спецификации Зак…" at bounding box center [781, 392] width 1562 height 784
click at [254, 41] on button "К выставлению" at bounding box center [229, 32] width 52 height 17
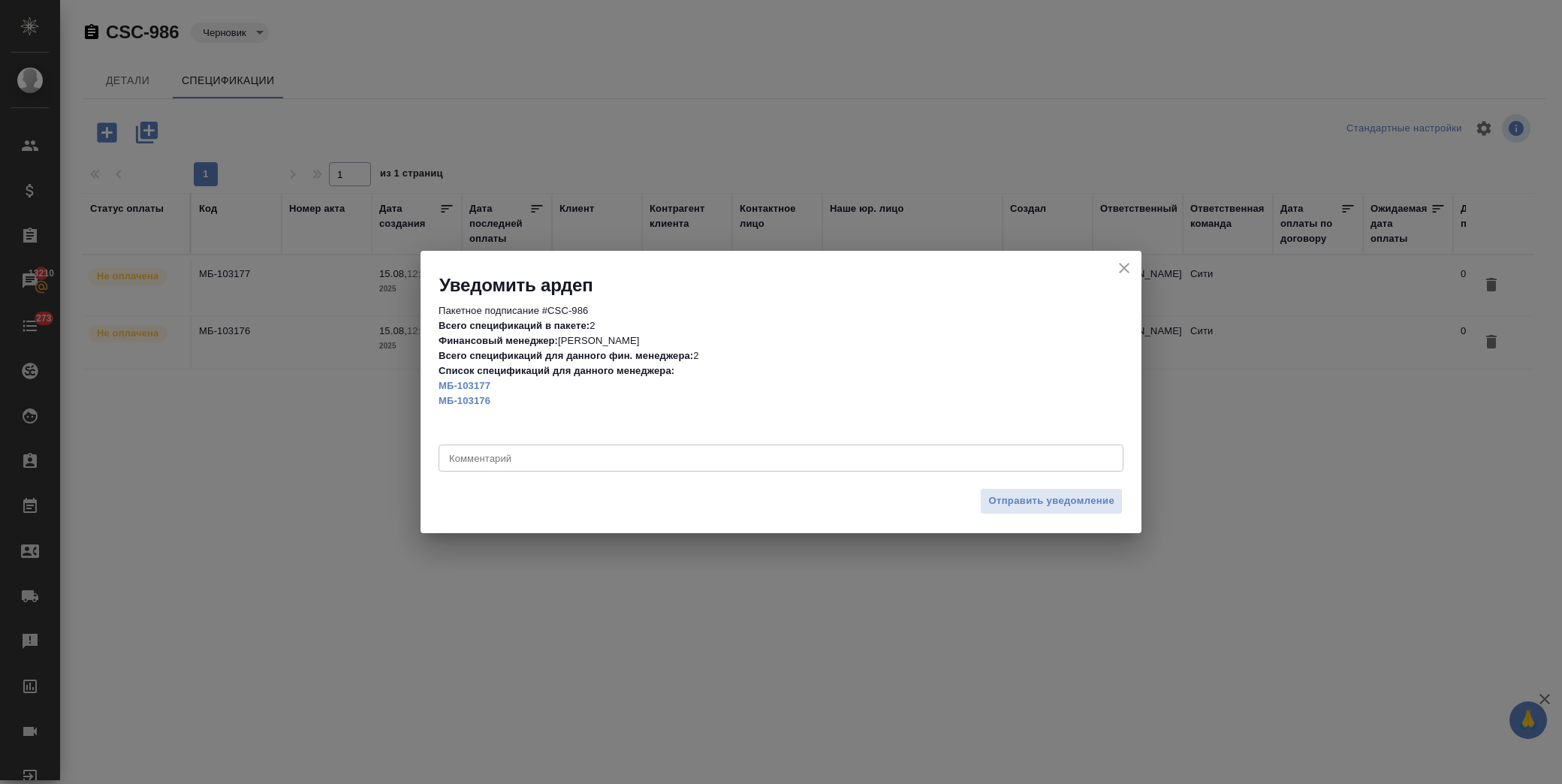
click at [1020, 505] on span "Отправить уведомление" at bounding box center [1051, 501] width 126 height 18
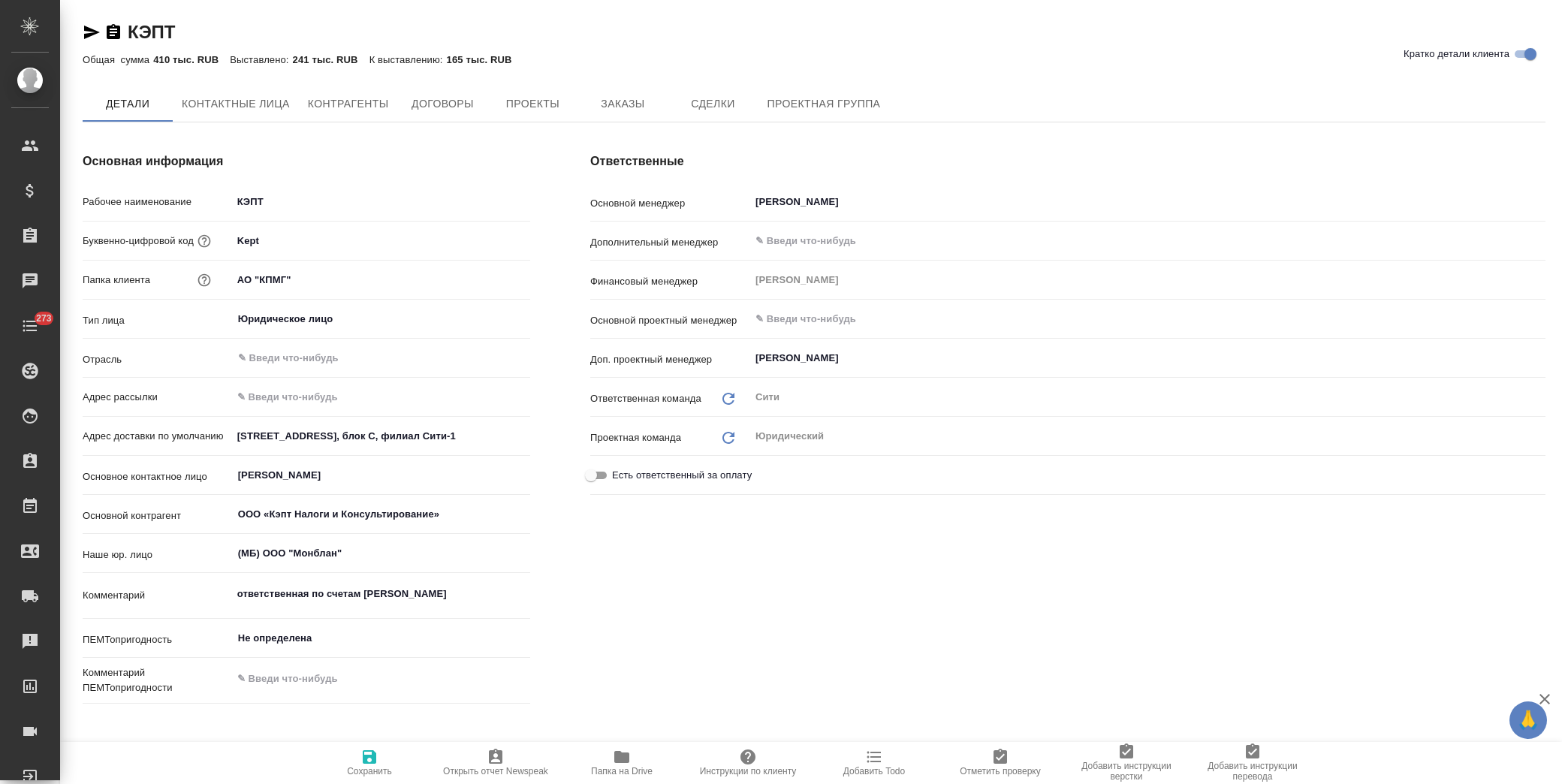
type спецификации\)-0 "Конечный заказчик (заказы, спецификации)"
type textarea "x"
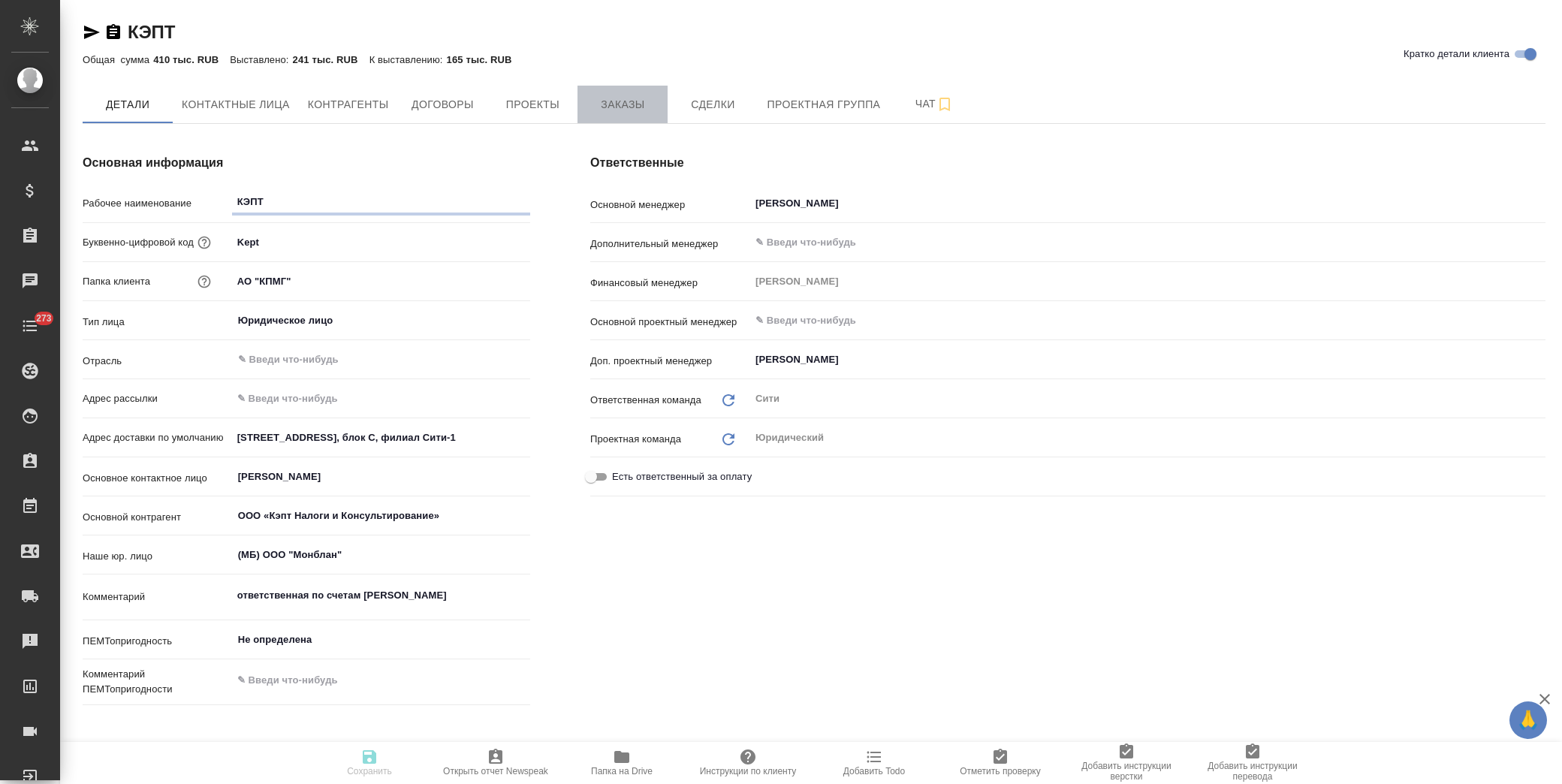
type textarea "x"
click at [632, 111] on span "Заказы" at bounding box center [623, 105] width 72 height 18
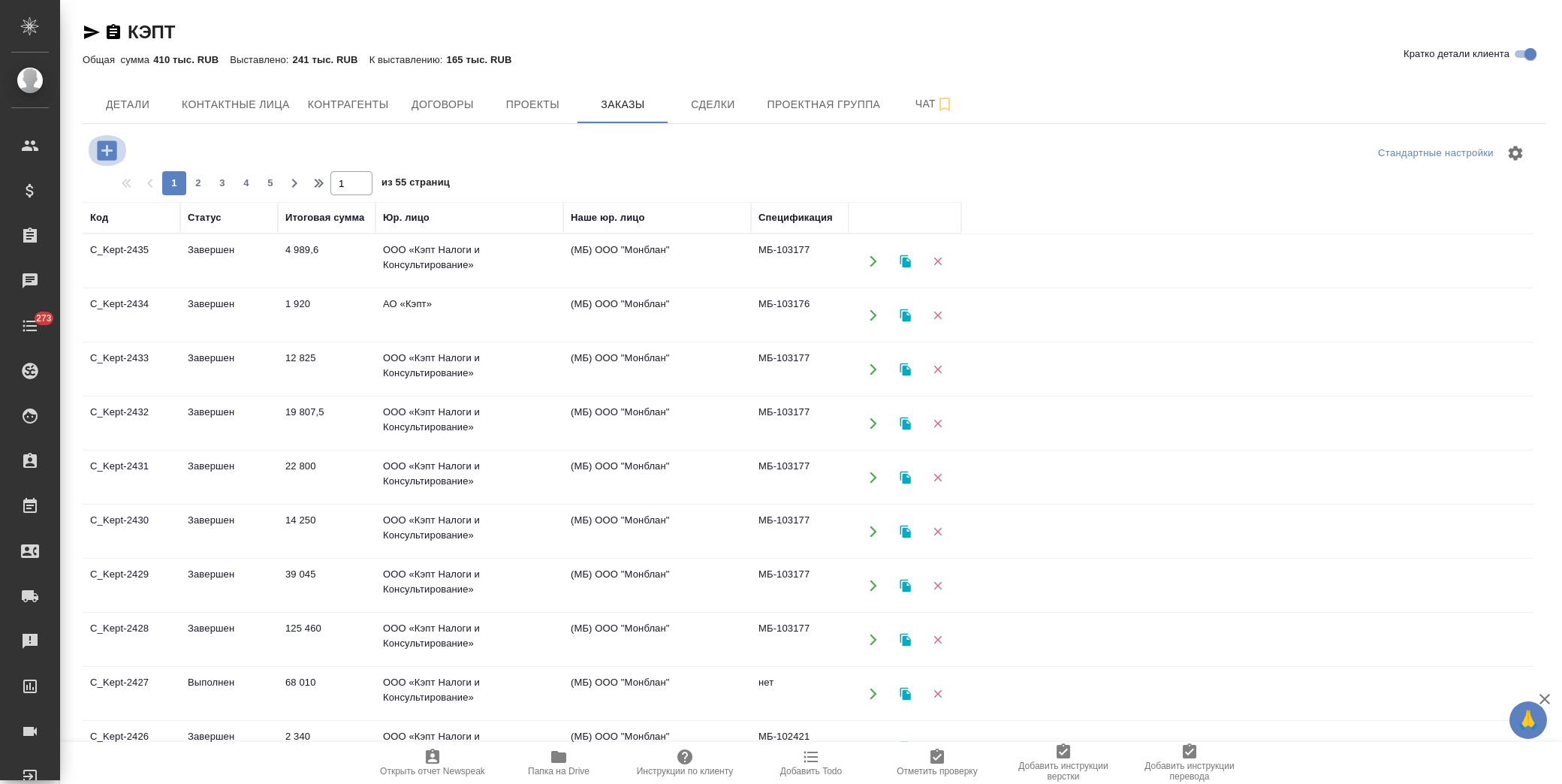
click at [98, 146] on icon "button" at bounding box center [106, 149] width 19 height 19
click at [105, 152] on icon "button" at bounding box center [106, 149] width 19 height 19
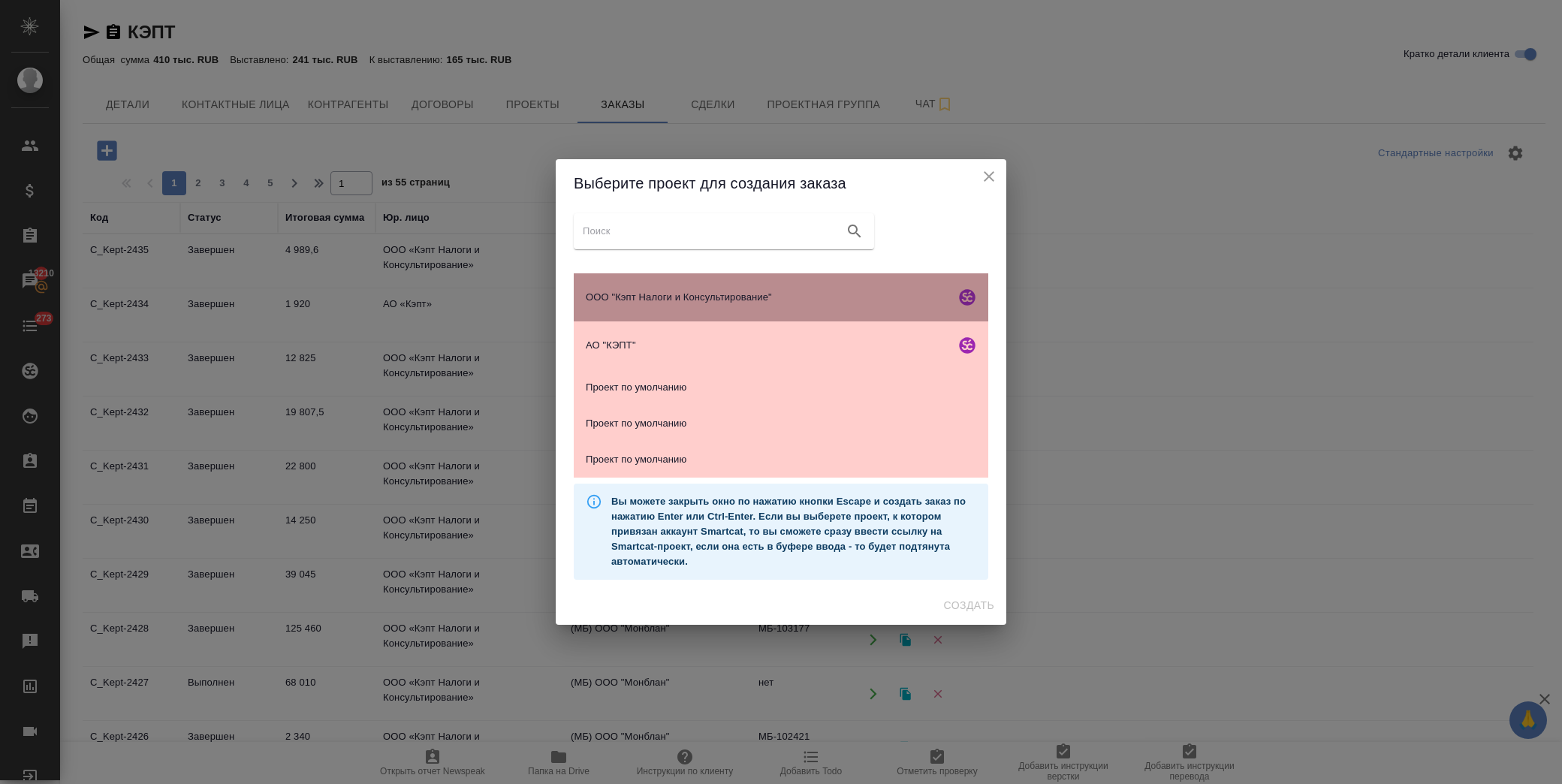
click at [699, 298] on span "ООО "Кэпт Налоги и Консультирование"" at bounding box center [768, 298] width 364 height 15
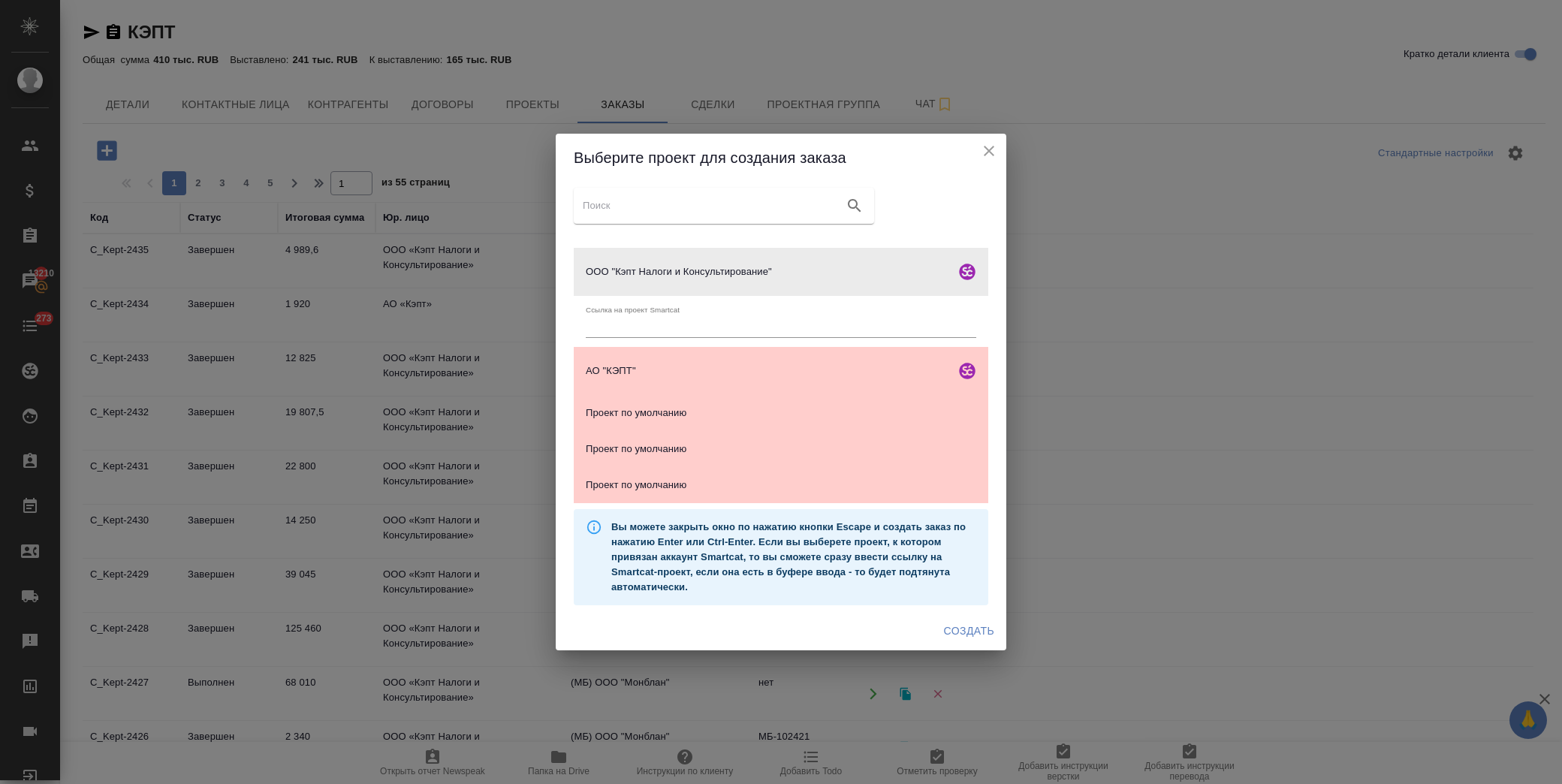
click at [965, 629] on span "Создать" at bounding box center [969, 631] width 51 height 18
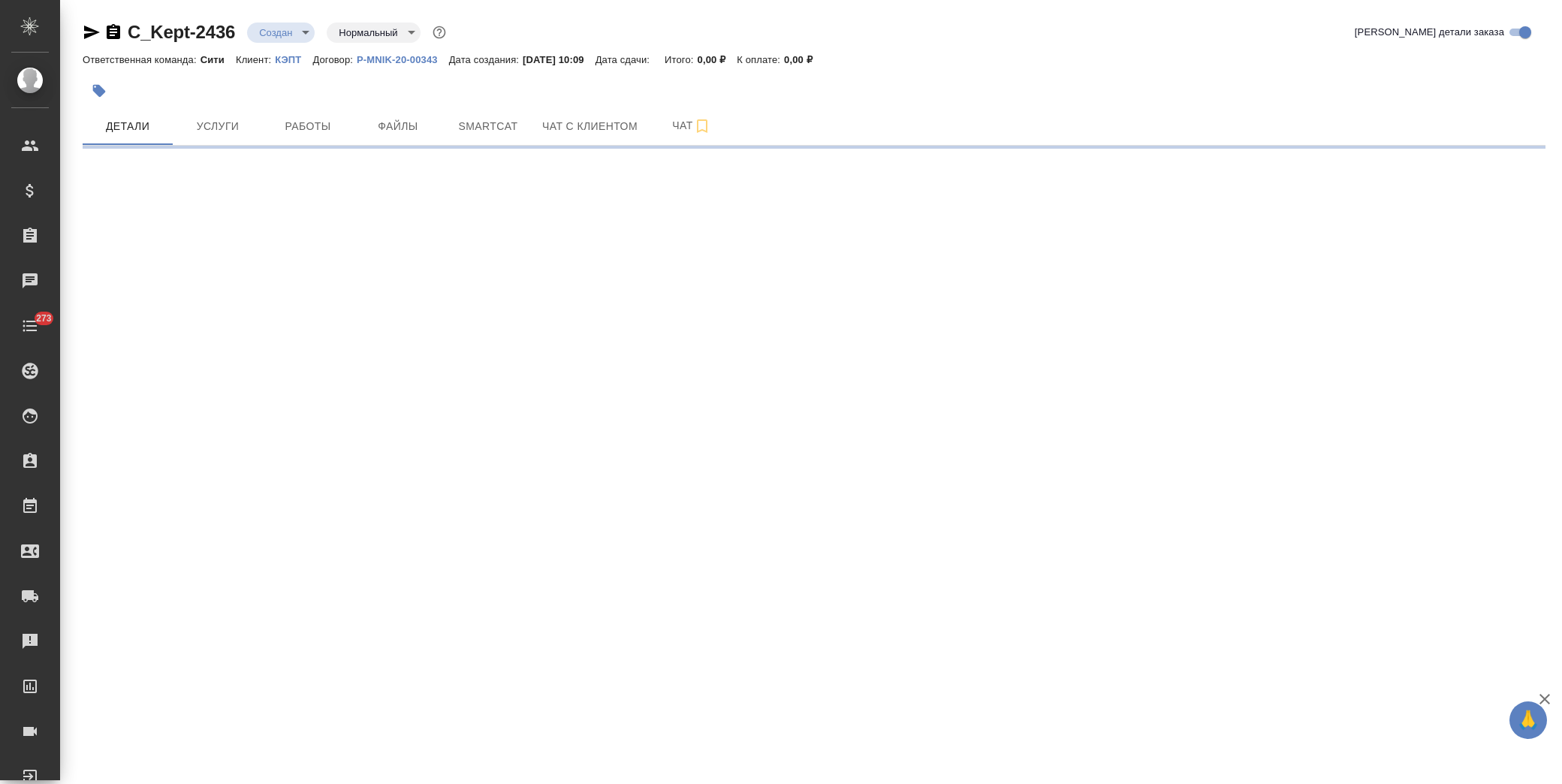
select select "RU"
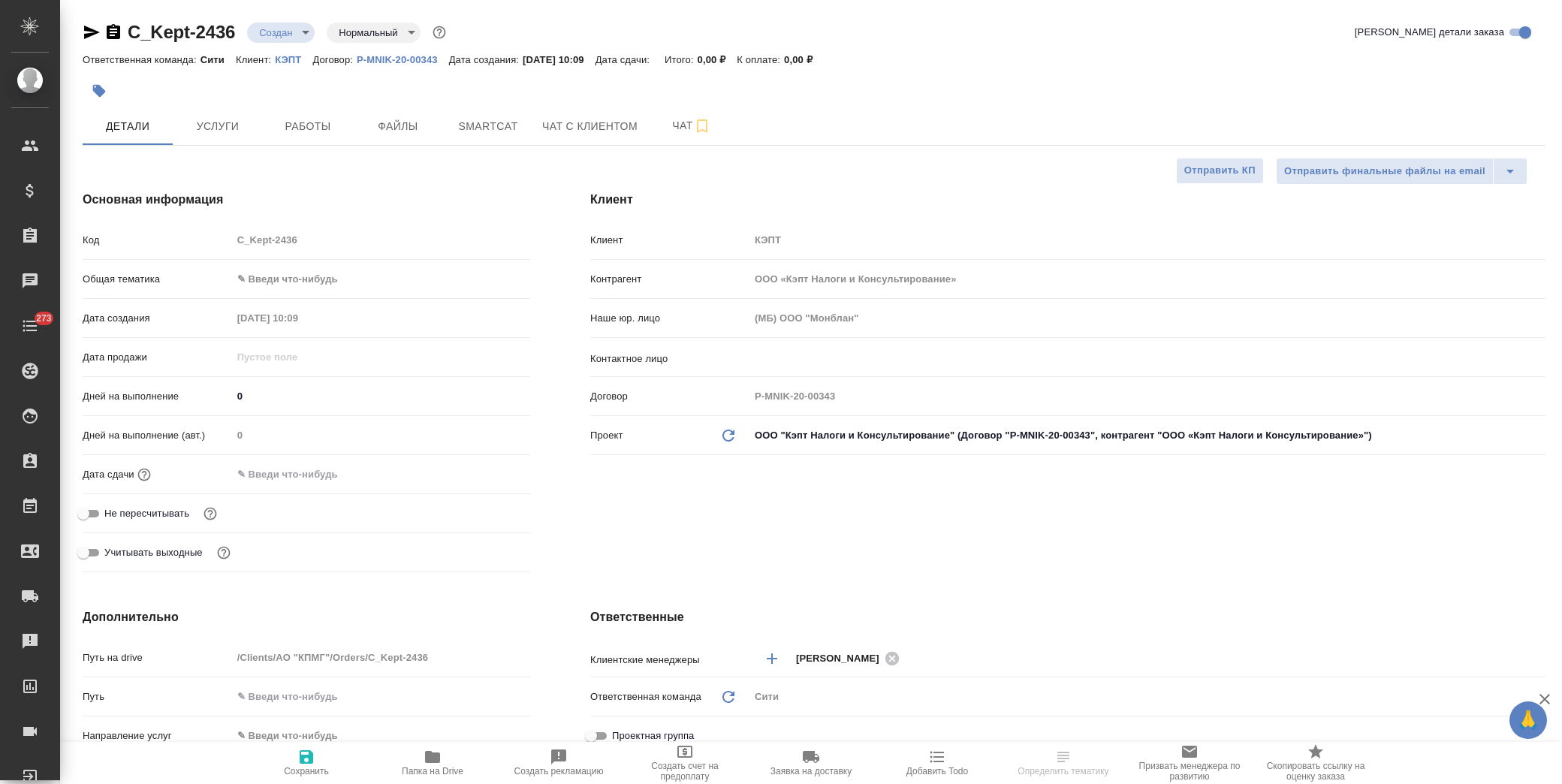
type textarea "x"
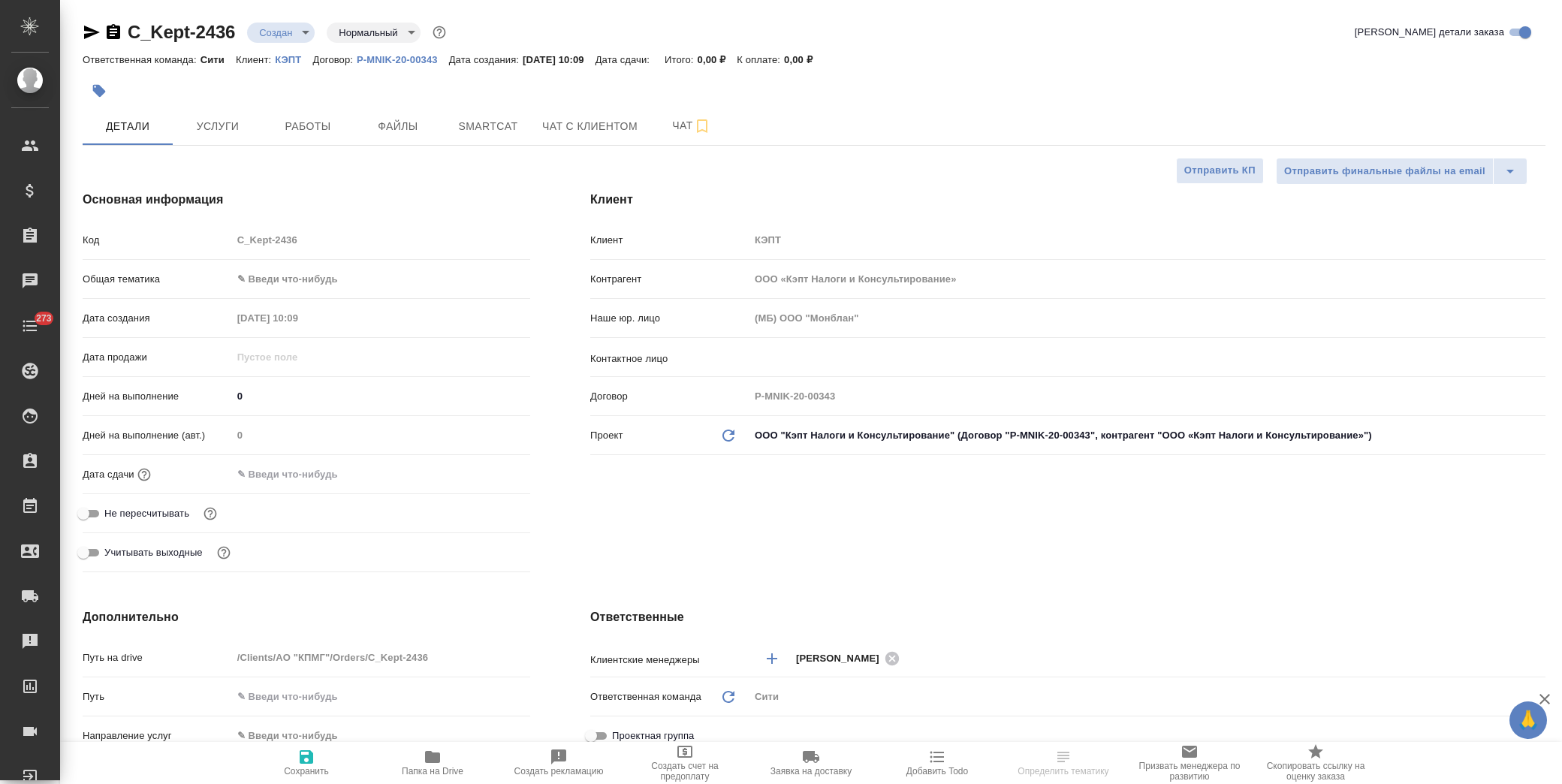
type textarea "x"
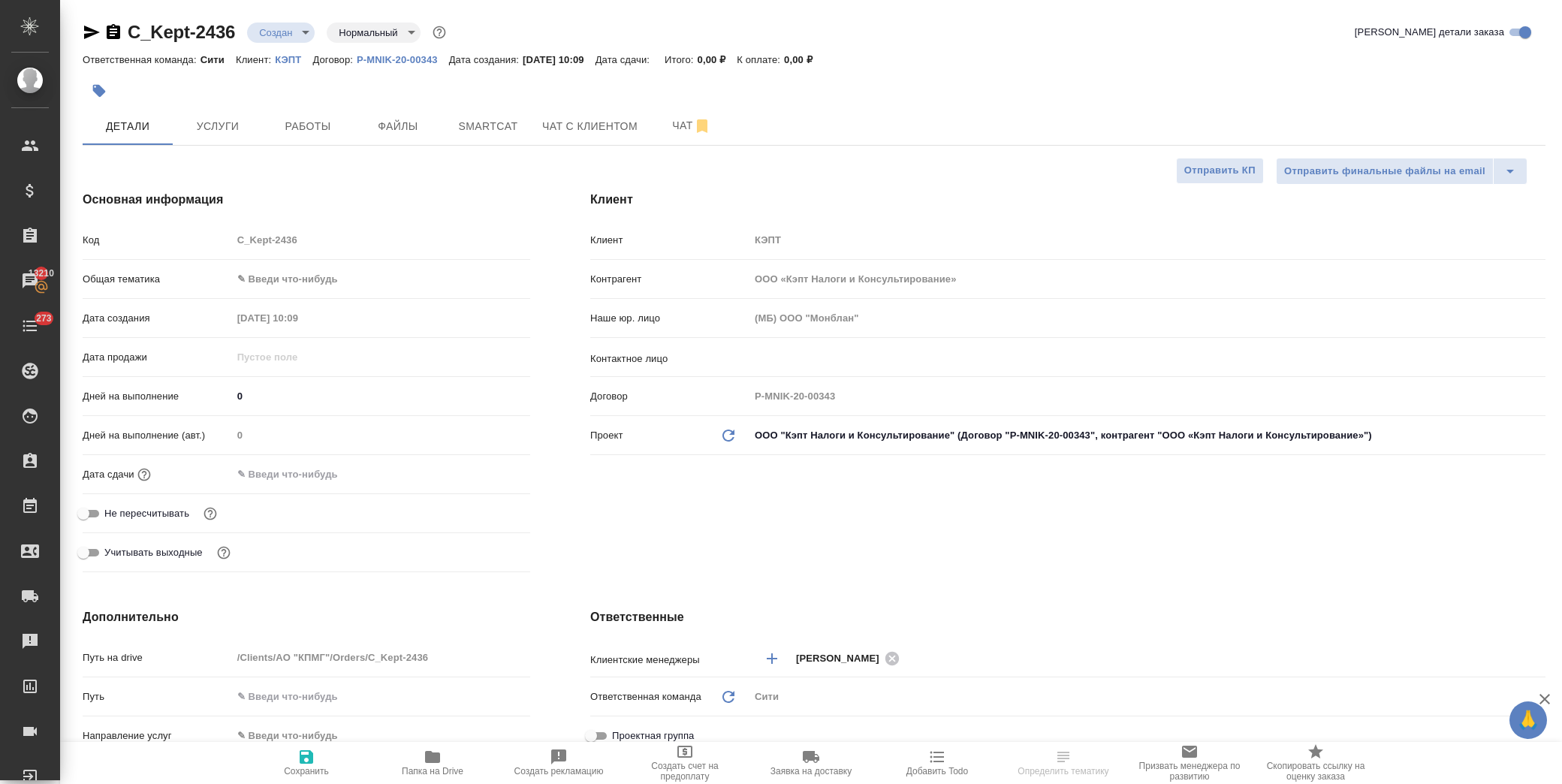
type textarea "x"
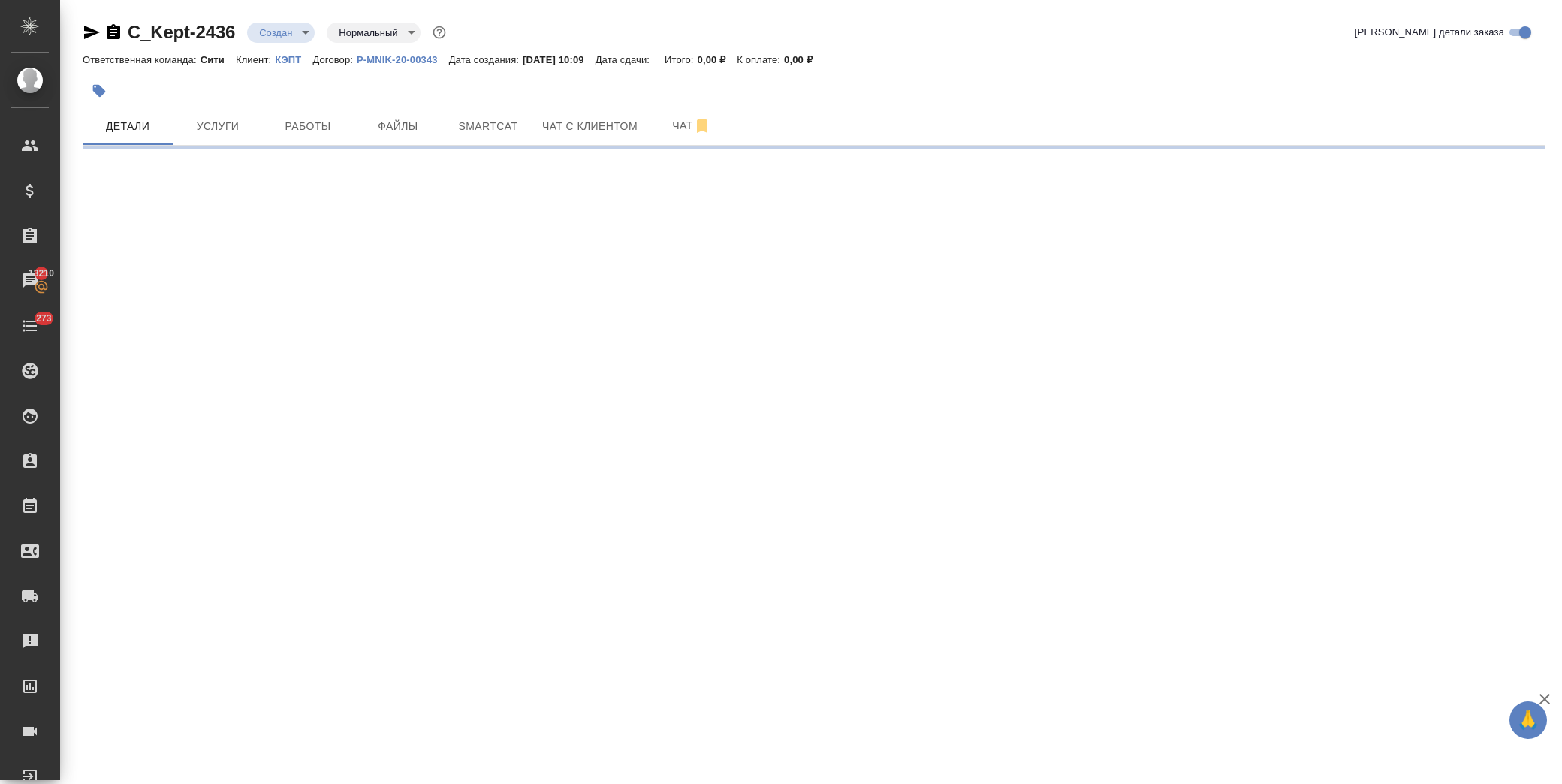
select select "RU"
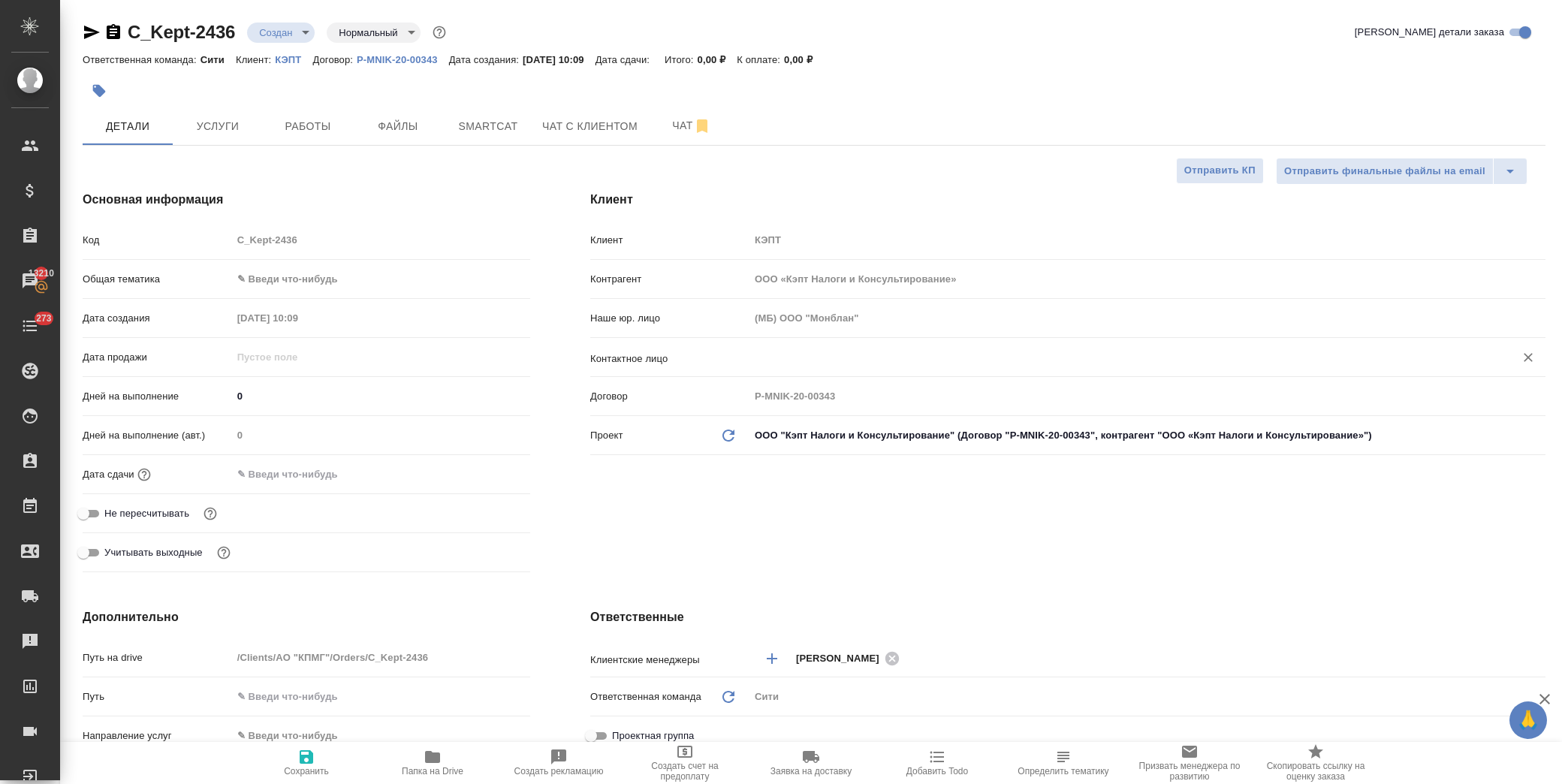
type textarea "x"
click at [793, 355] on input "text" at bounding box center [1122, 357] width 737 height 18
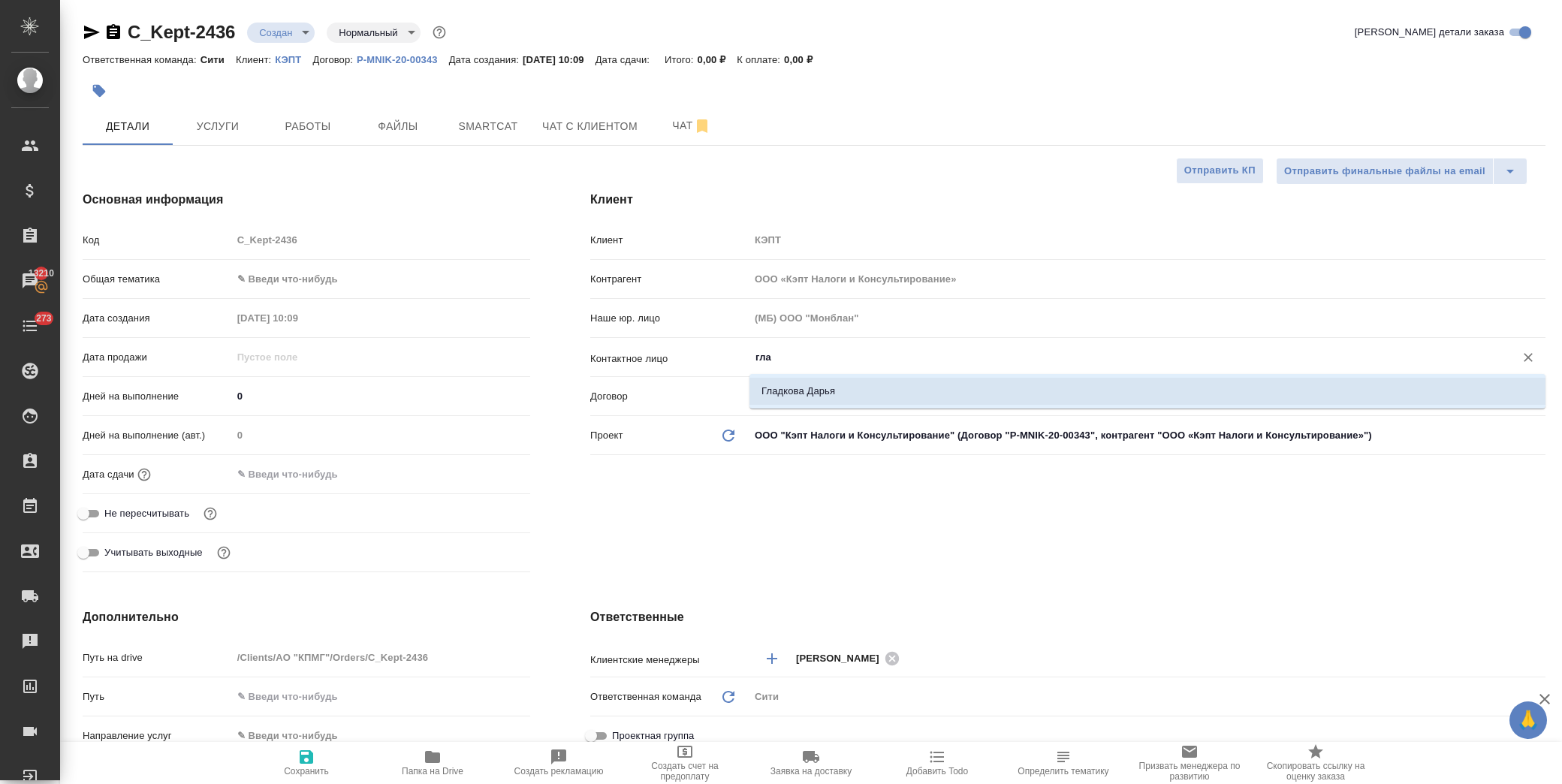
click at [834, 388] on li "Гладкова Дарья" at bounding box center [1147, 391] width 796 height 27
type input "Гладкова Дарья"
type textarea "x"
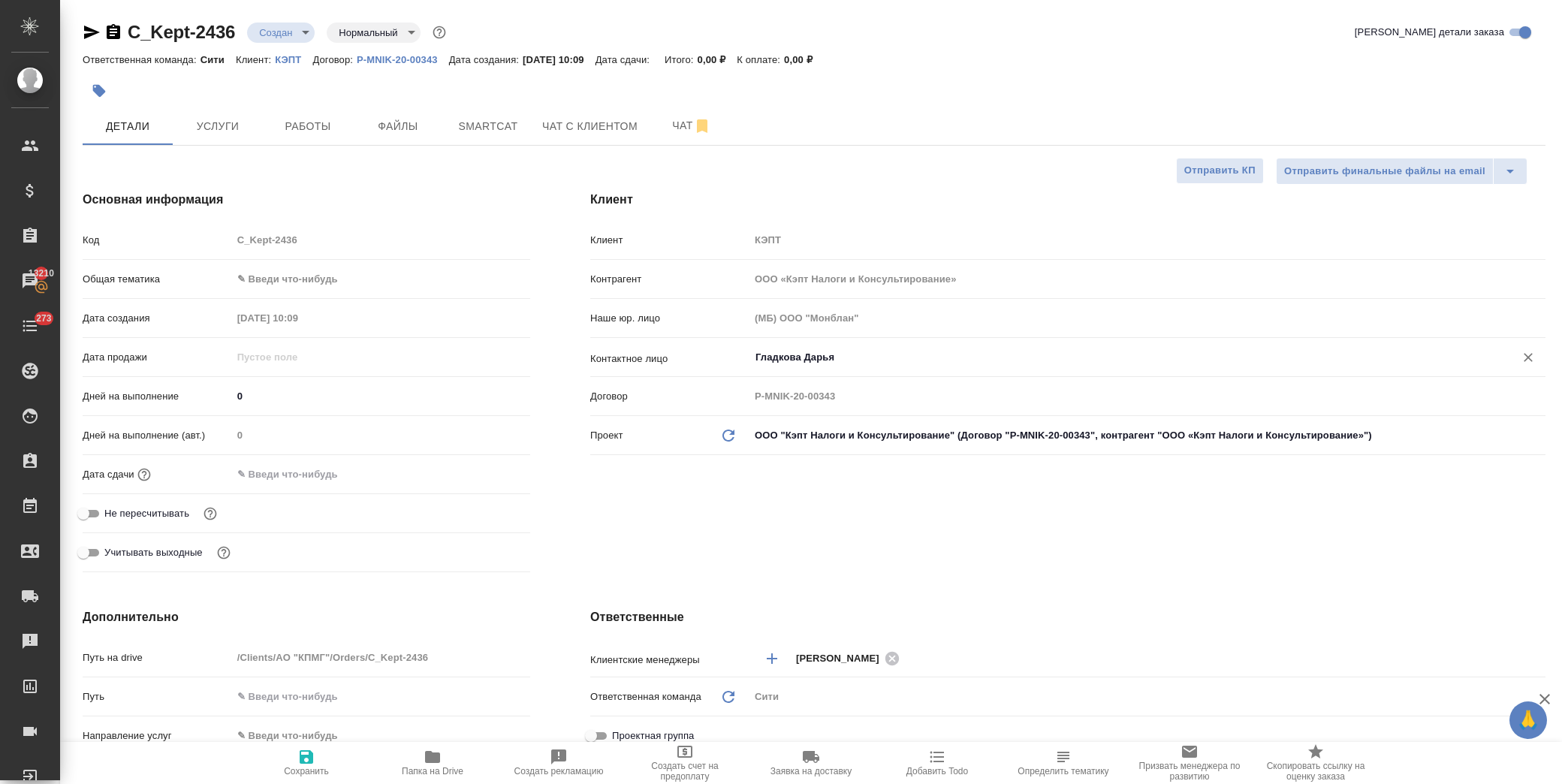
type input "Гладкова Дарья"
click at [298, 776] on span "Сохранить" at bounding box center [306, 770] width 45 height 10
type textarea "x"
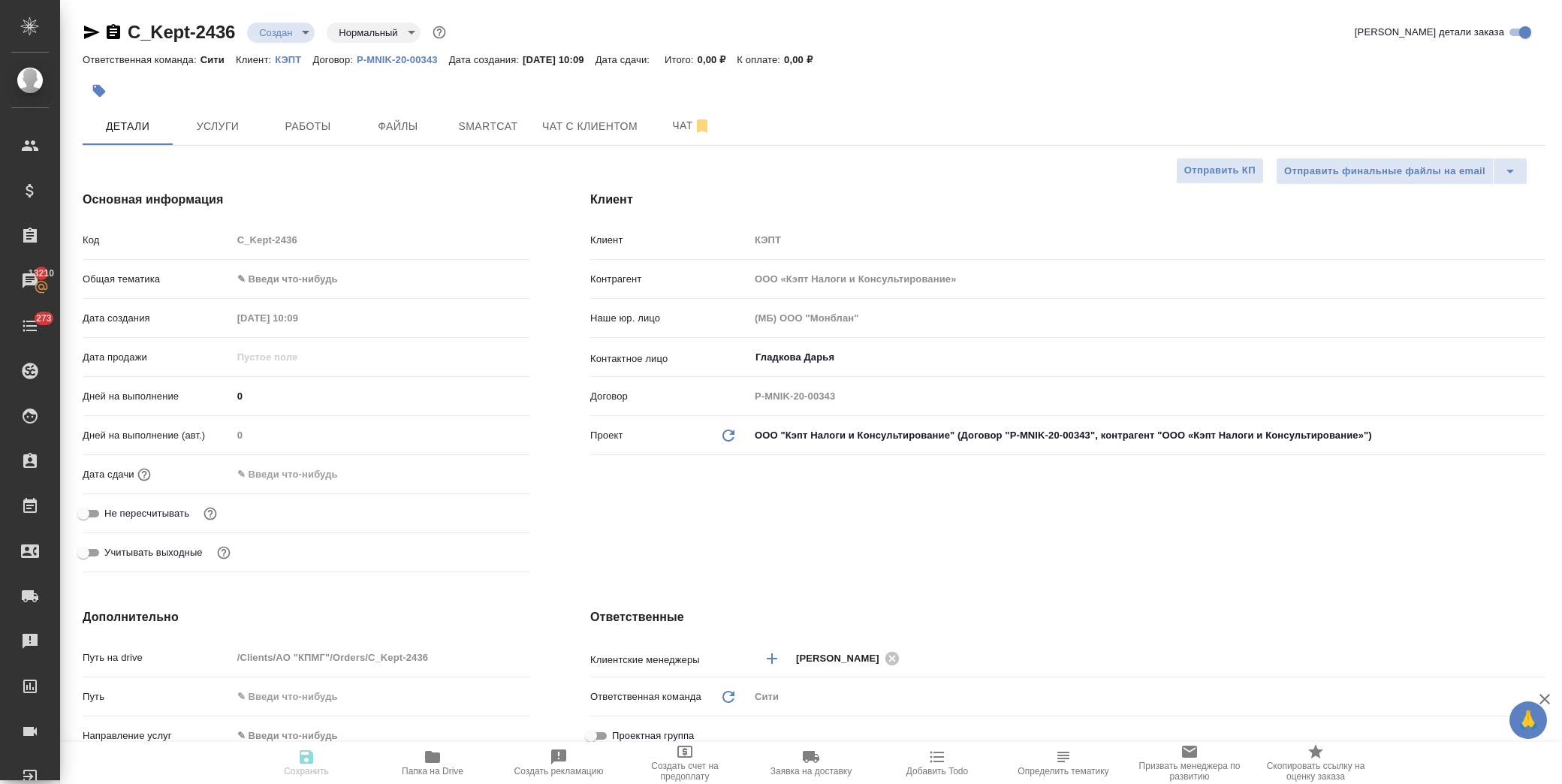
type textarea "x"
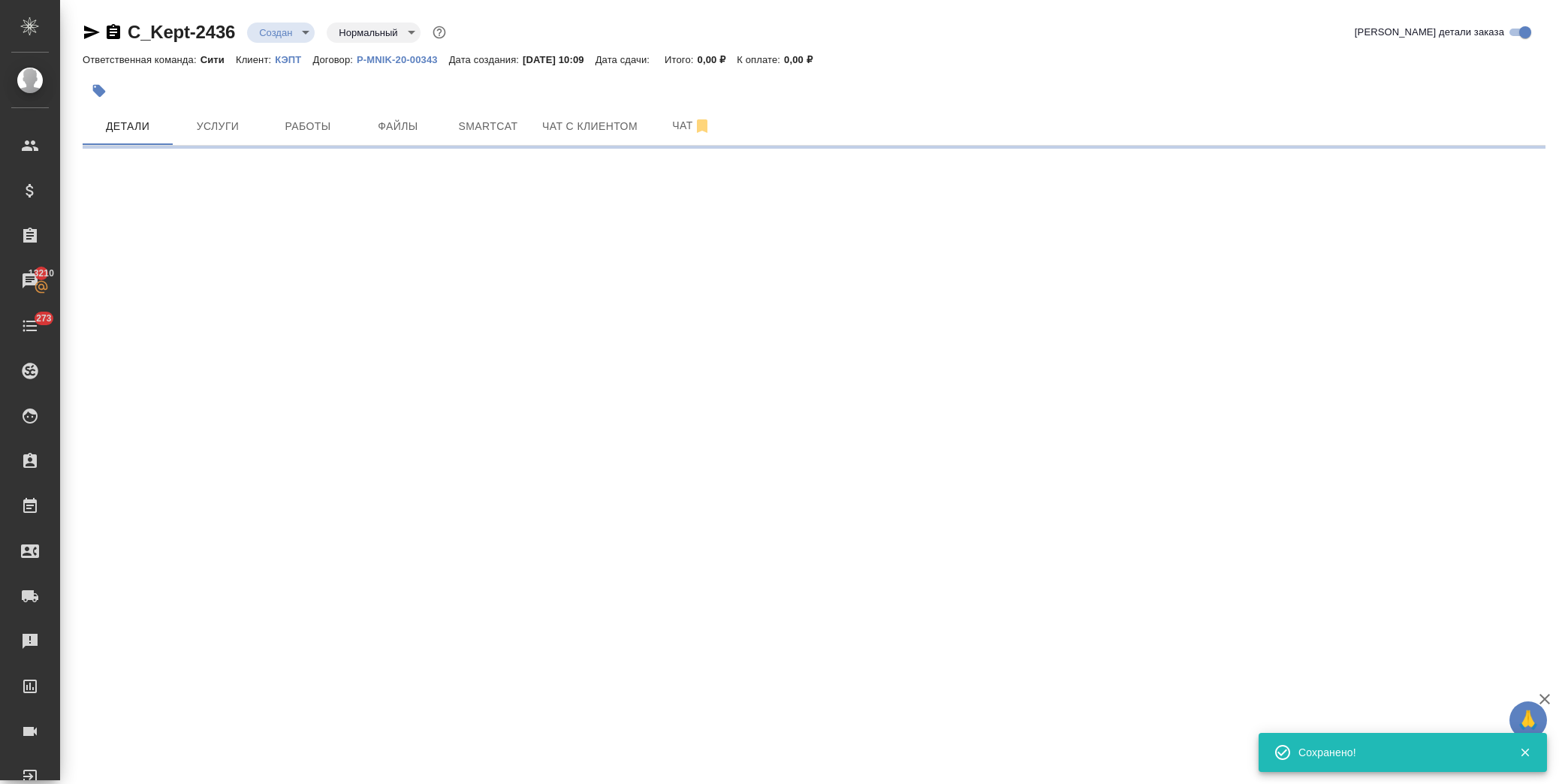
select select "RU"
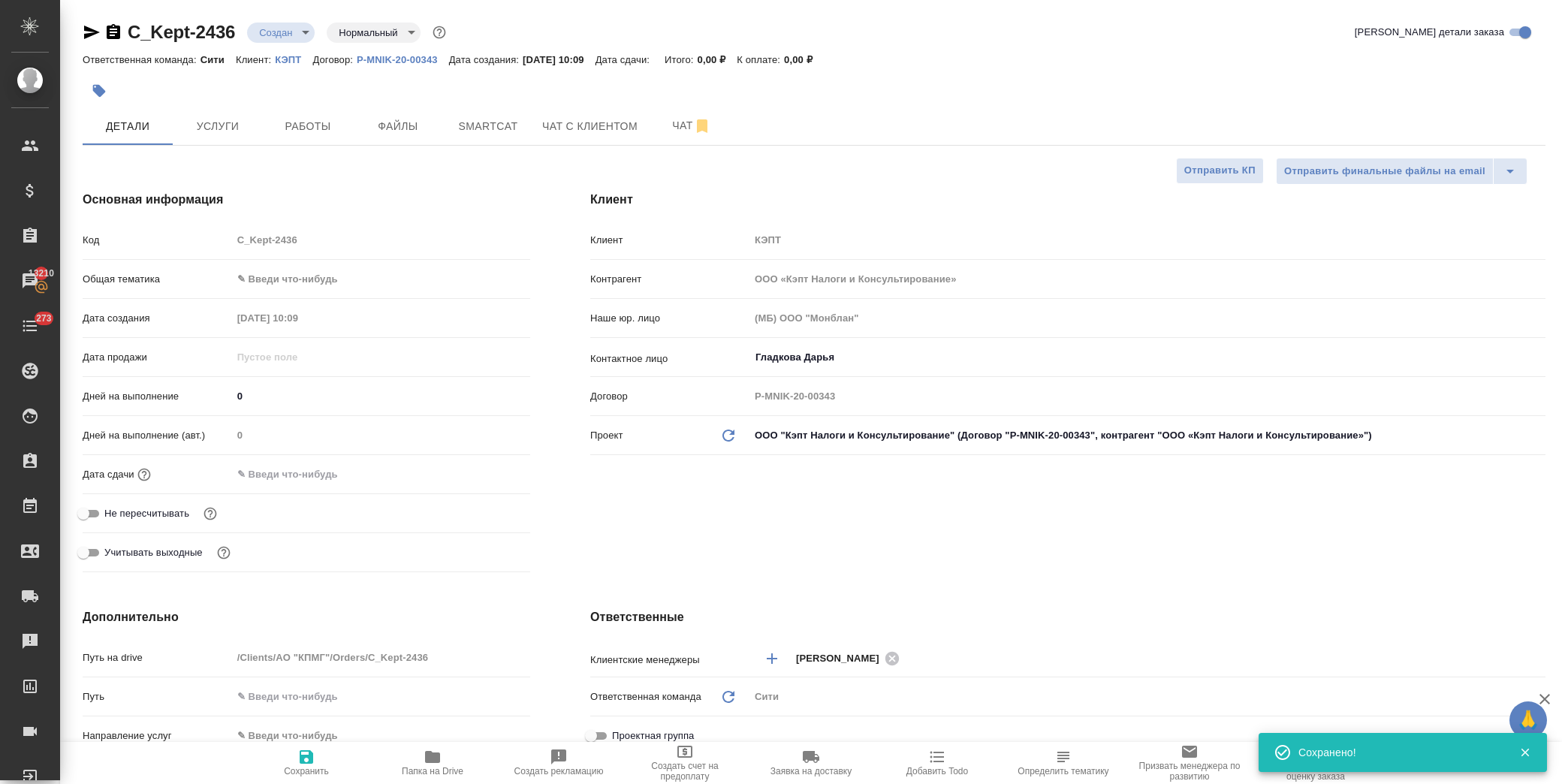
type textarea "x"
click at [340, 271] on body "🙏 .cls-1 fill:#fff; AWATERA Лофицкая Юлия Владимировна Клиенты Спецификации Зак…" at bounding box center [781, 392] width 1562 height 784
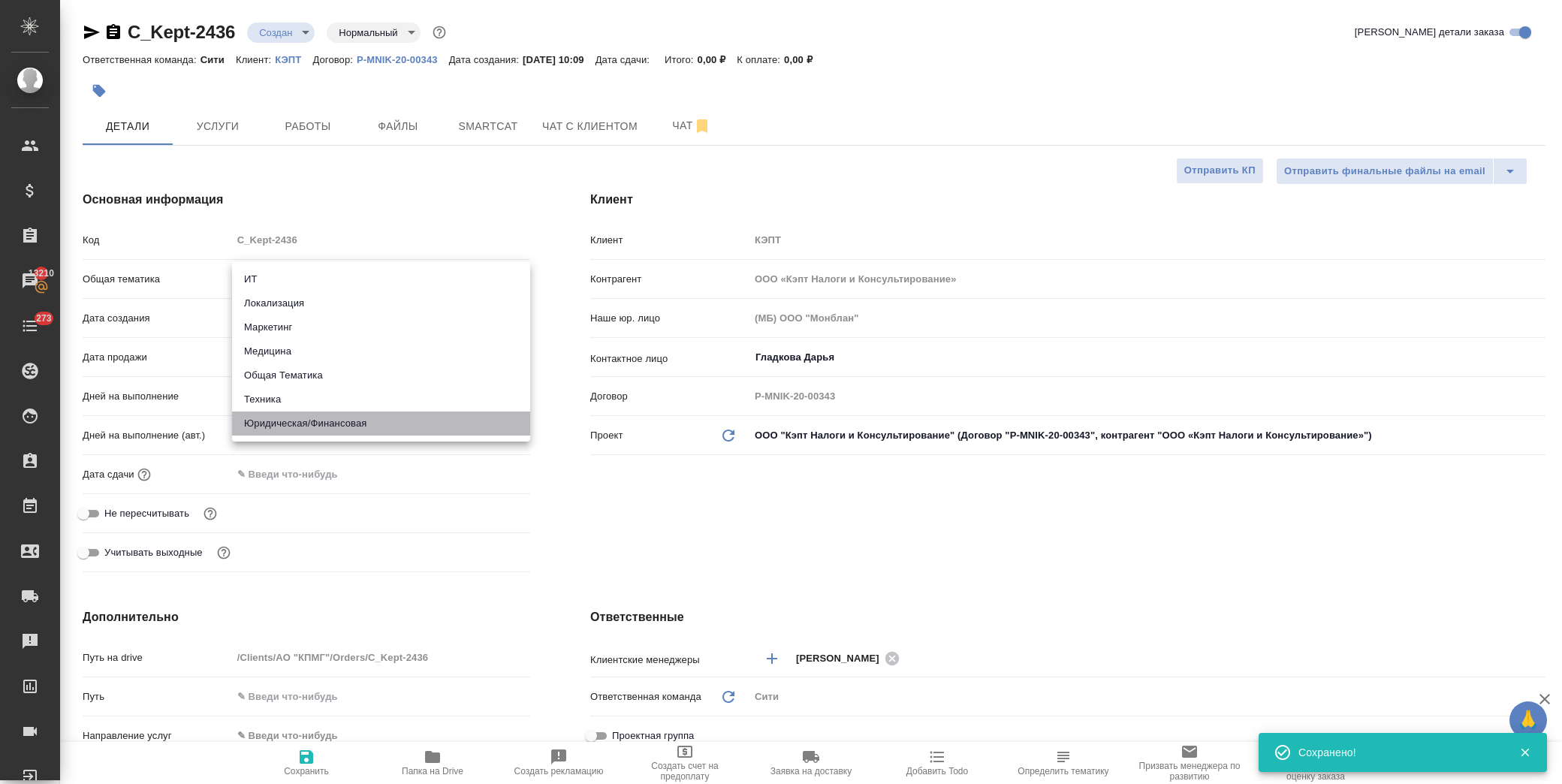
drag, startPoint x: 344, startPoint y: 422, endPoint x: 331, endPoint y: 347, distance: 76.1
click at [344, 419] on li "Юридическая/Финансовая" at bounding box center [382, 424] width 299 height 24
type input "yr-fn"
type textarea "x"
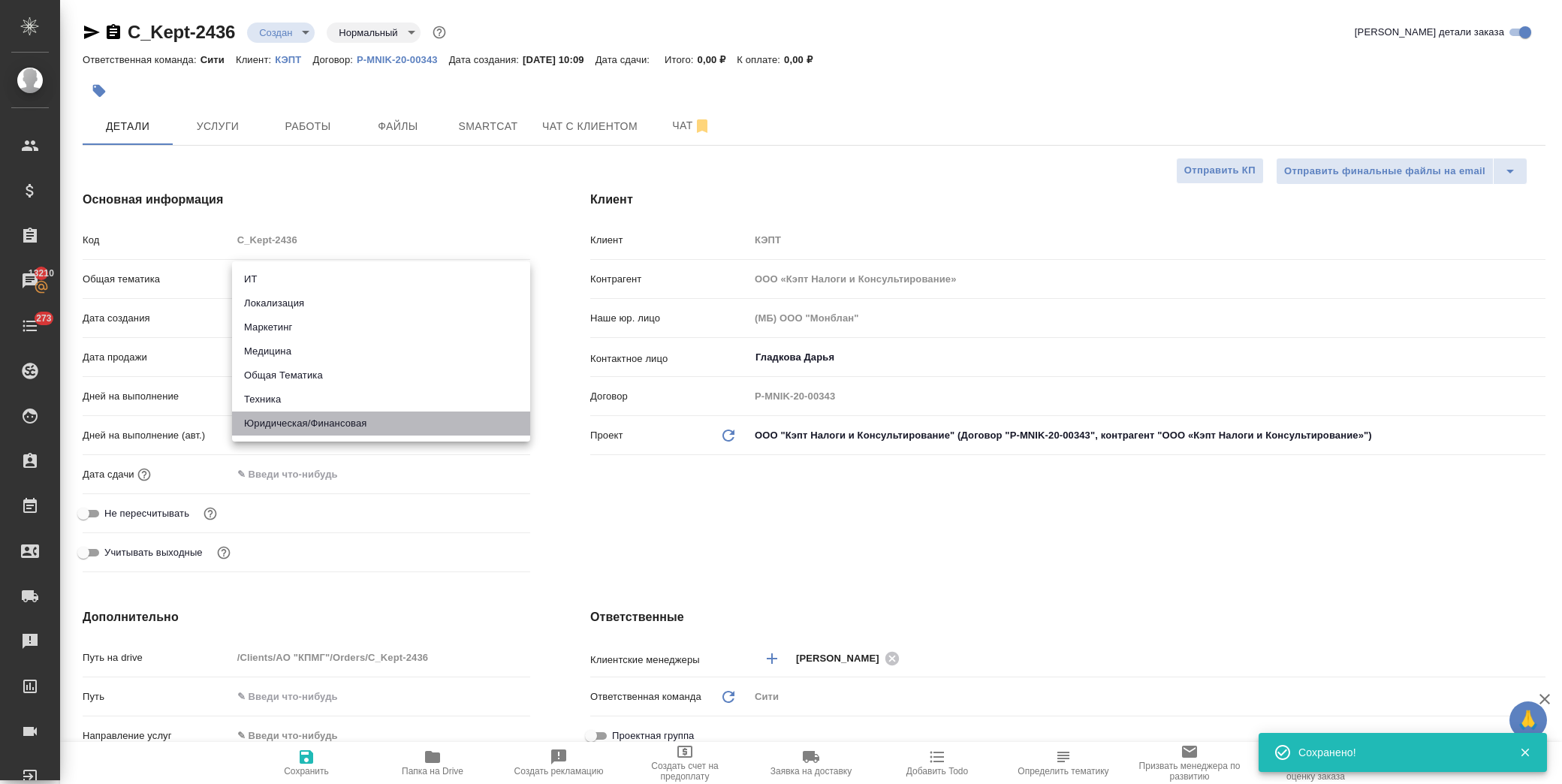
type textarea "x"
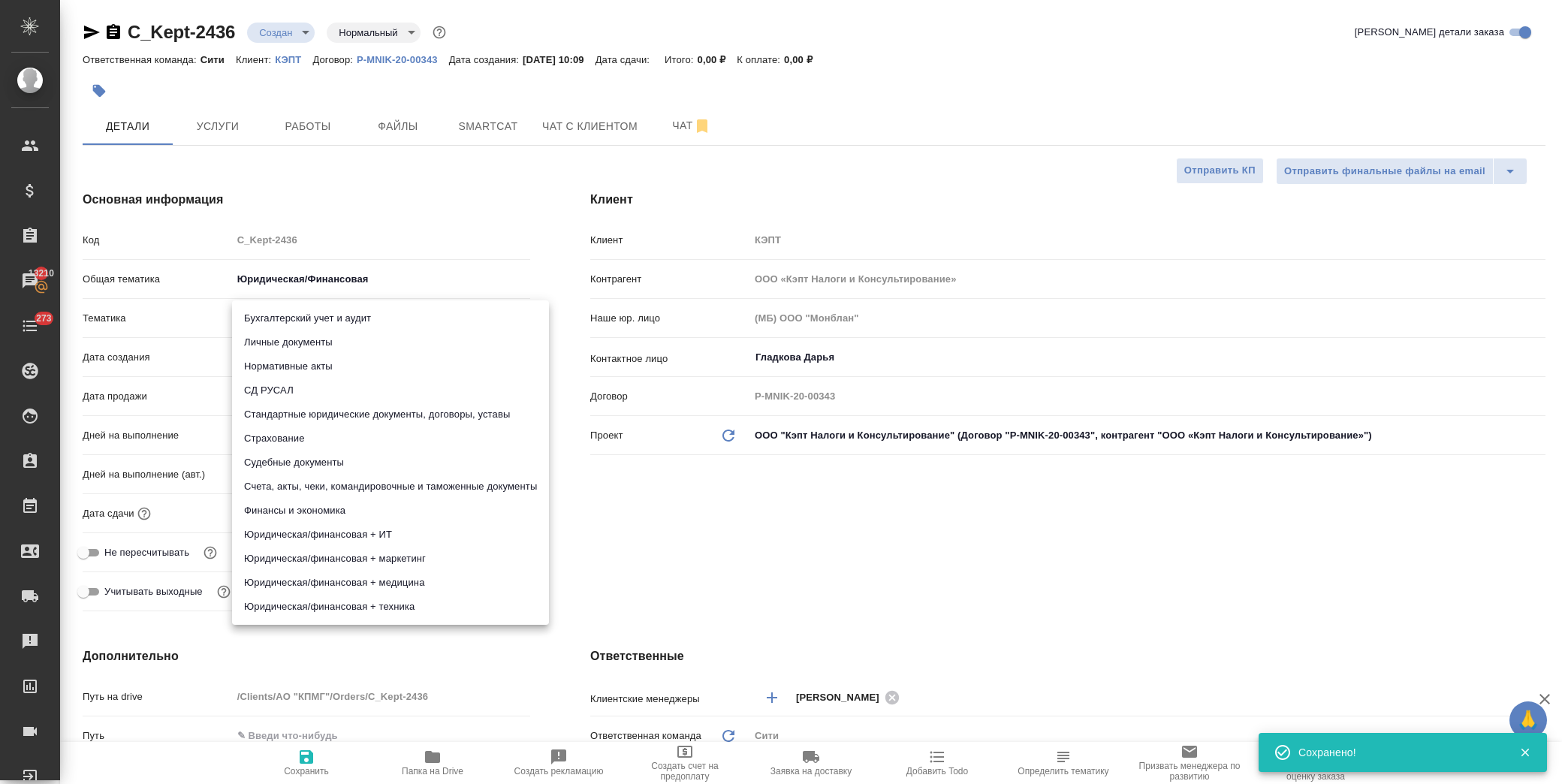
click at [323, 314] on body "🙏 .cls-1 fill:#fff; AWATERA Лофицкая Юлия Владимировна Клиенты Спецификации Зак…" at bounding box center [781, 392] width 1562 height 784
click at [378, 415] on li "Стандартные юридические документы, договоры, уставы" at bounding box center [391, 415] width 317 height 24
type textarea "x"
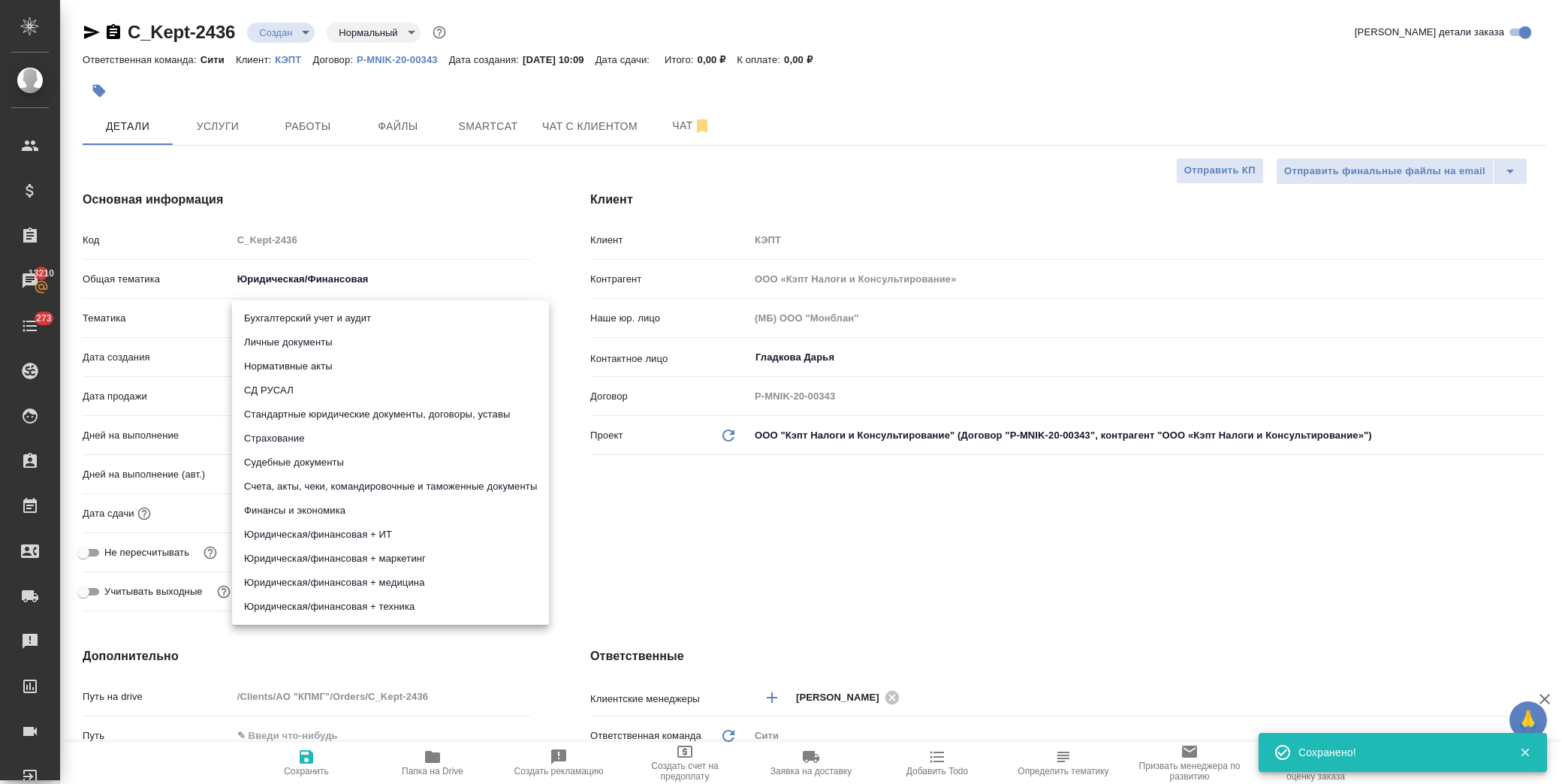
type input "5f647205b73bc97568ca66bf"
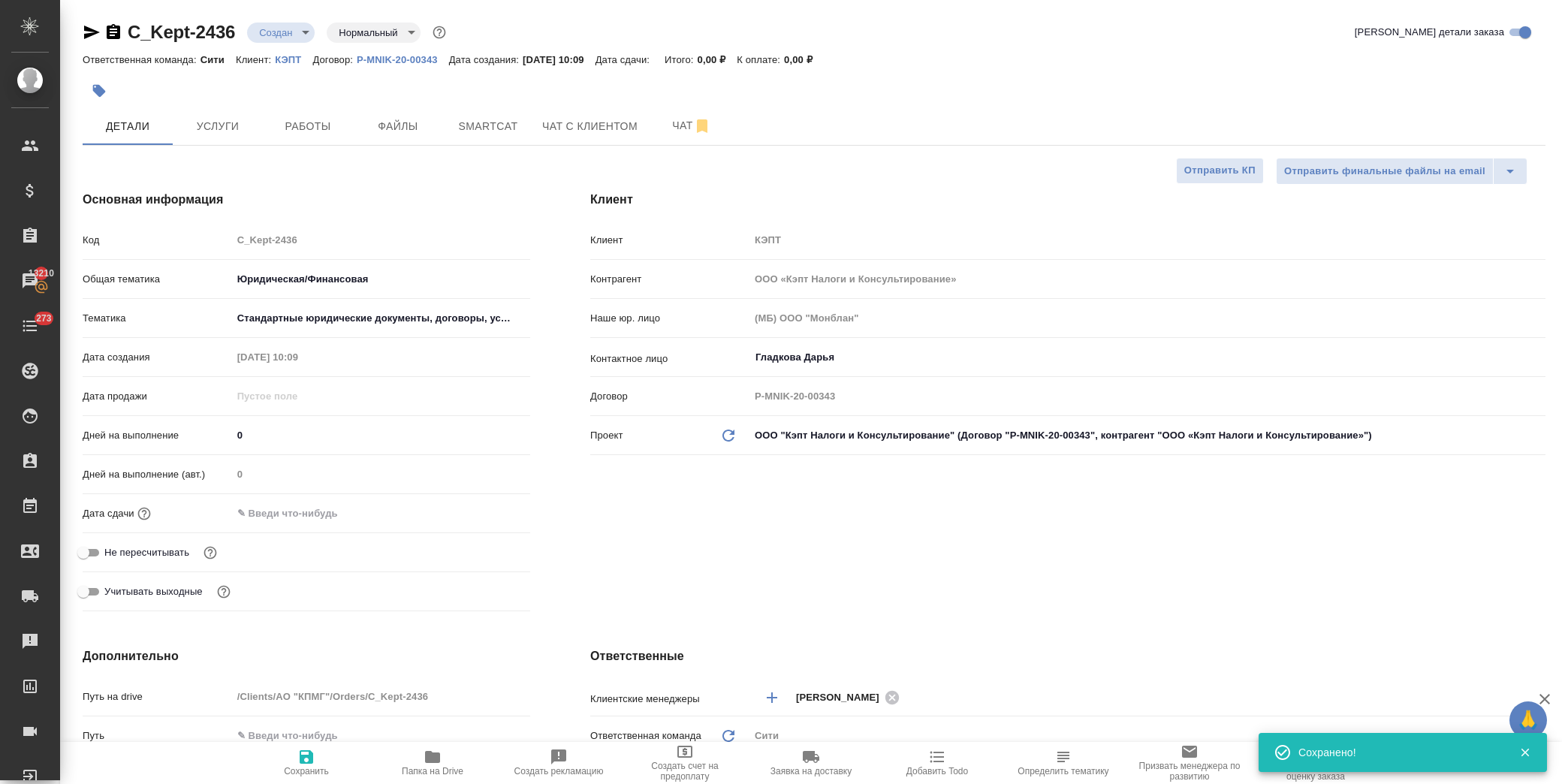
drag, startPoint x: 335, startPoint y: 506, endPoint x: 377, endPoint y: 506, distance: 42.0
click at [335, 506] on input "text" at bounding box center [298, 513] width 132 height 22
click at [494, 511] on icon "button" at bounding box center [487, 512] width 18 height 18
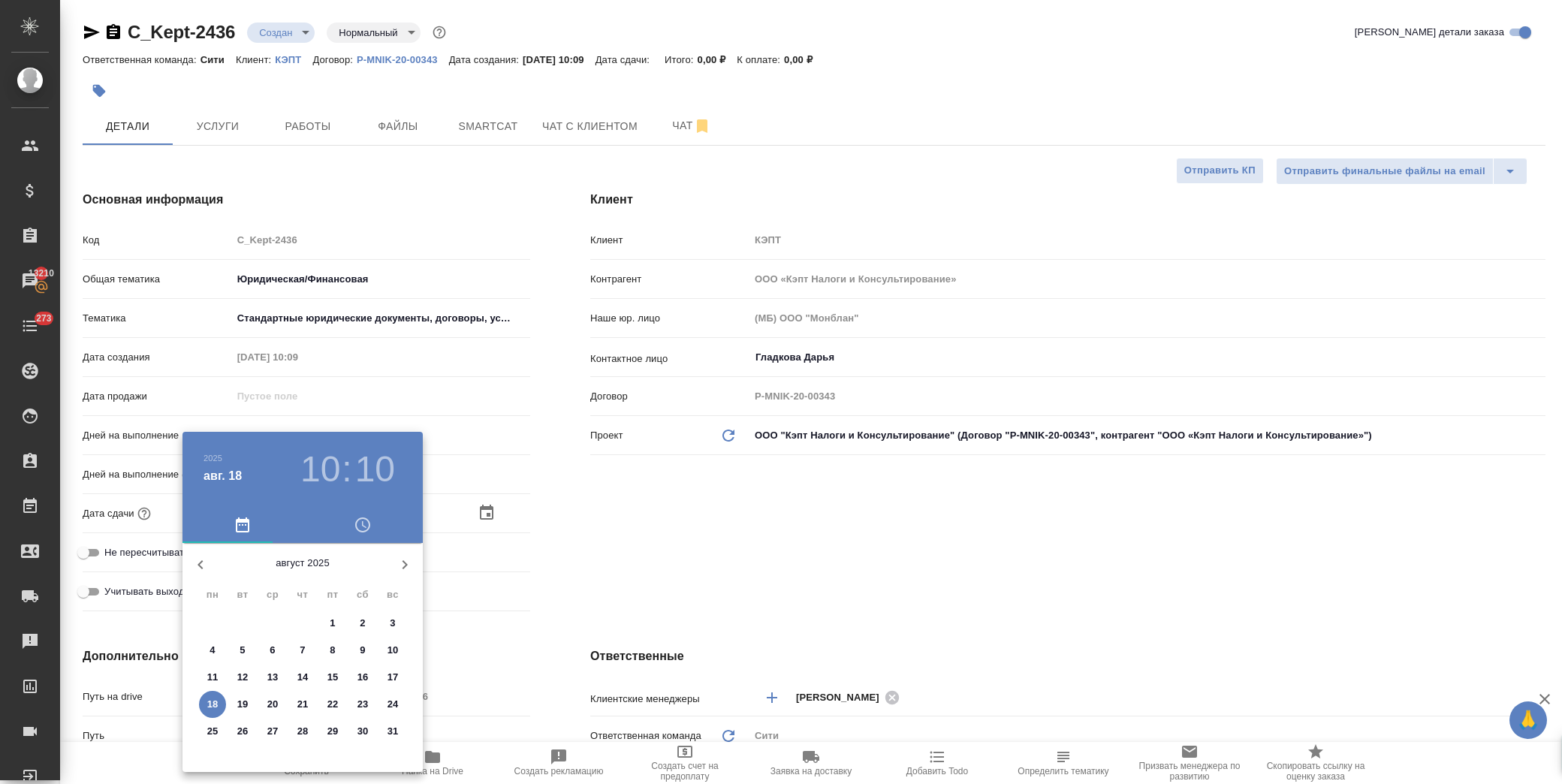
click at [214, 696] on p "18" at bounding box center [213, 704] width 11 height 15
type input "18.08.2025 10:10"
type textarea "x"
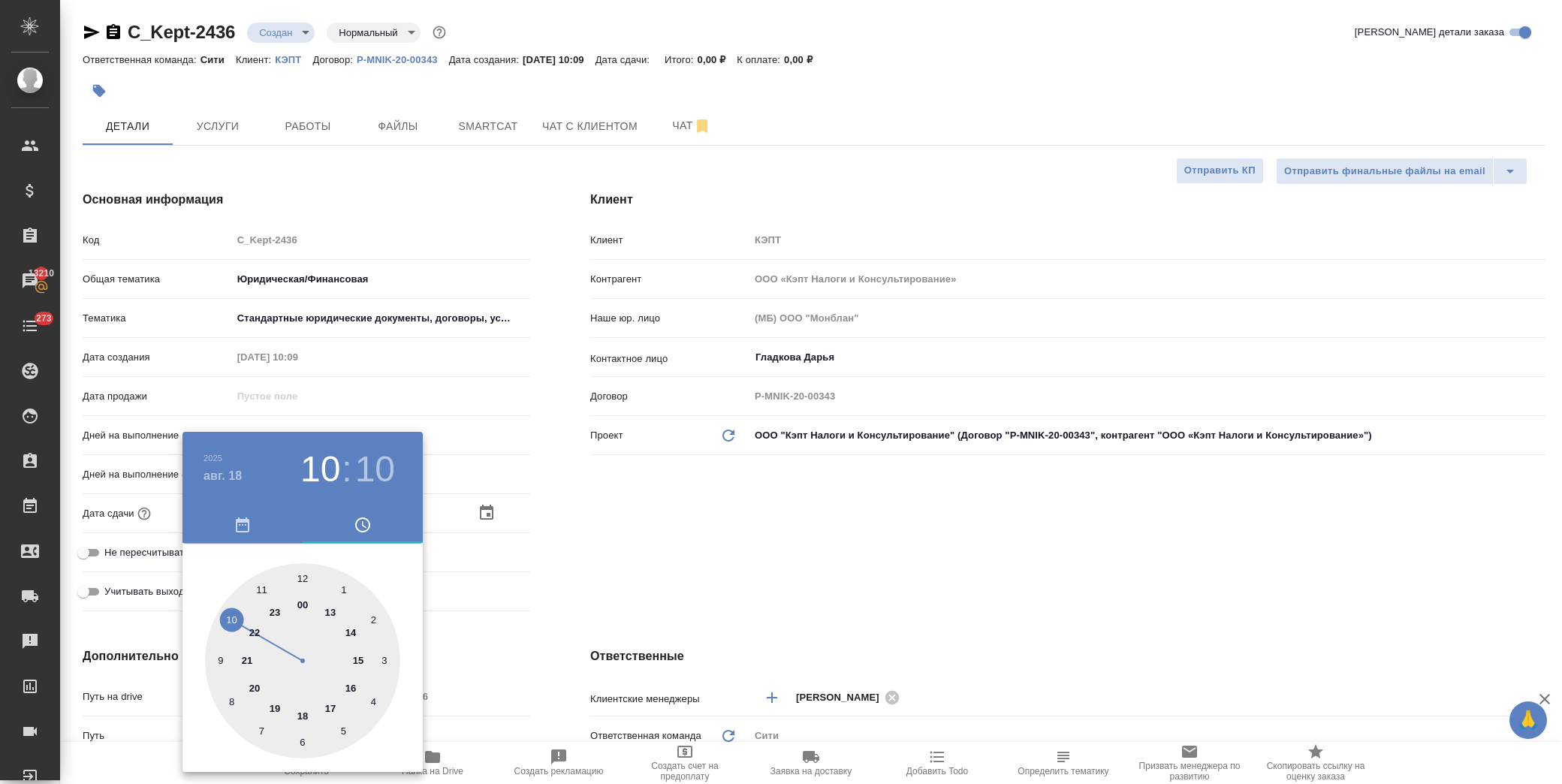
drag, startPoint x: 302, startPoint y: 716, endPoint x: 301, endPoint y: 580, distance: 136.0
click at [303, 710] on div at bounding box center [303, 661] width 195 height 195
type input "18.08.2025 18:10"
type textarea "x"
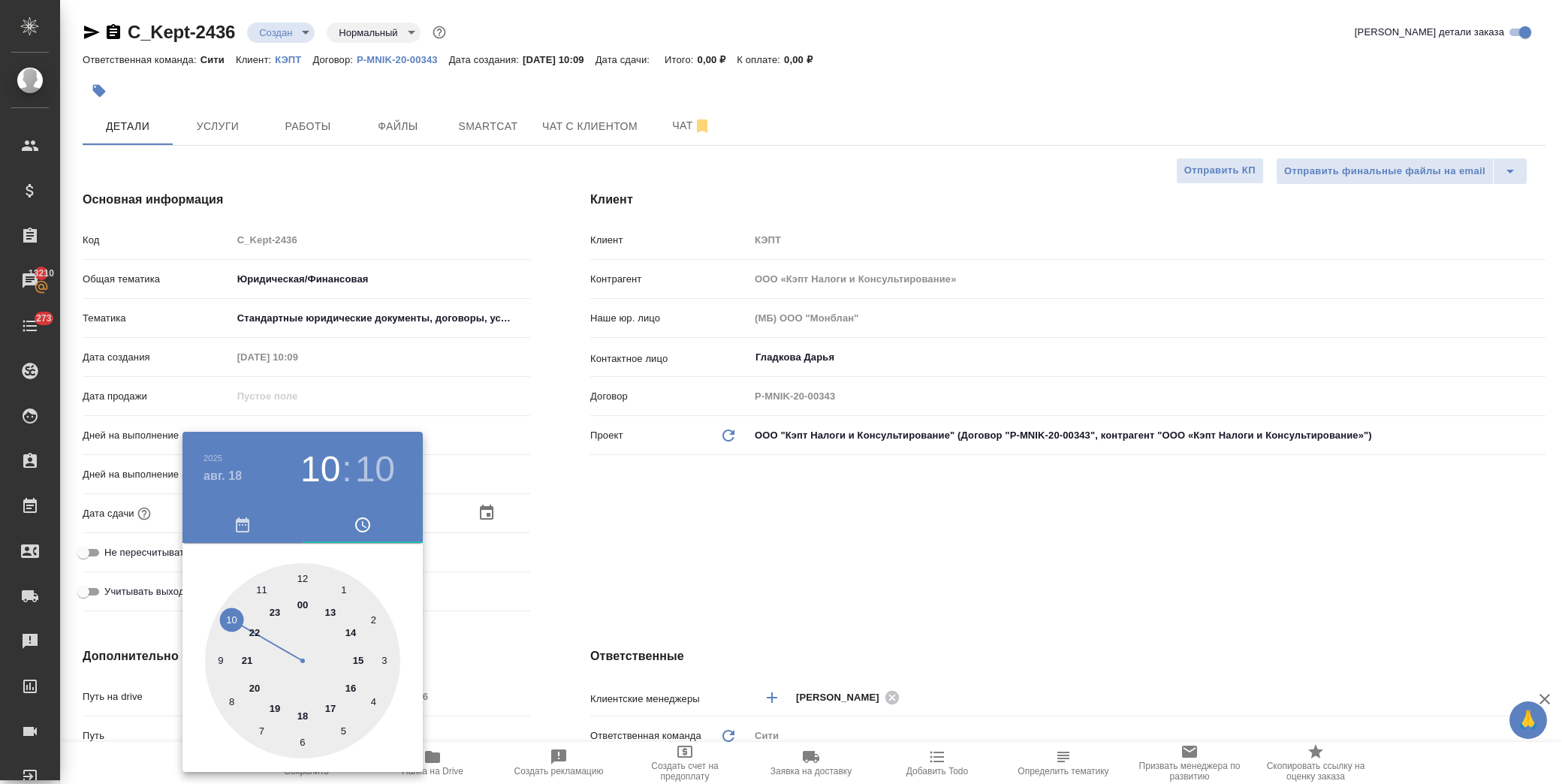
type textarea "x"
click at [303, 572] on div at bounding box center [303, 661] width 195 height 195
type input "18.08.2025 18:00"
type textarea "x"
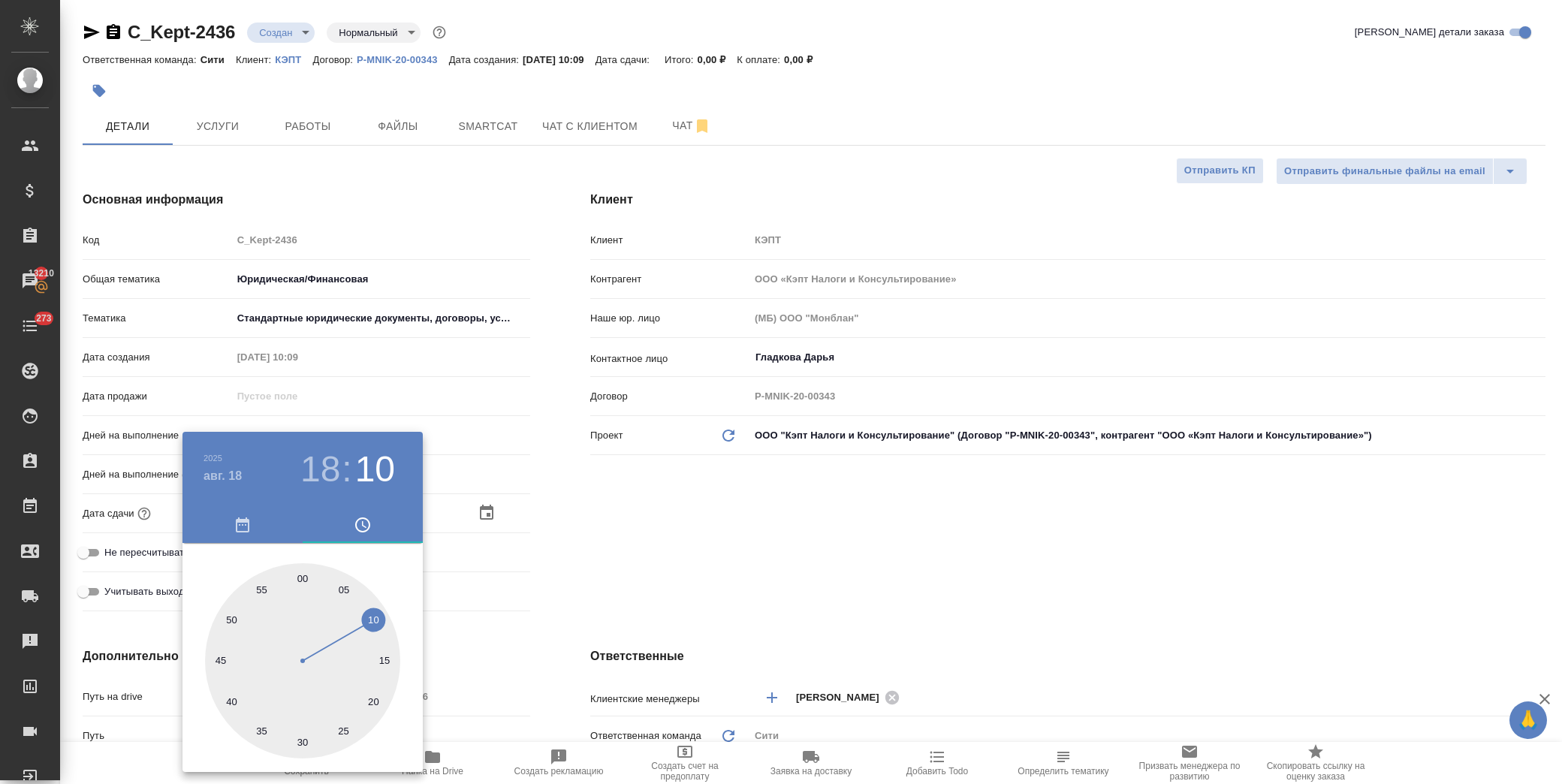
type textarea "x"
click at [640, 548] on div at bounding box center [781, 392] width 1562 height 784
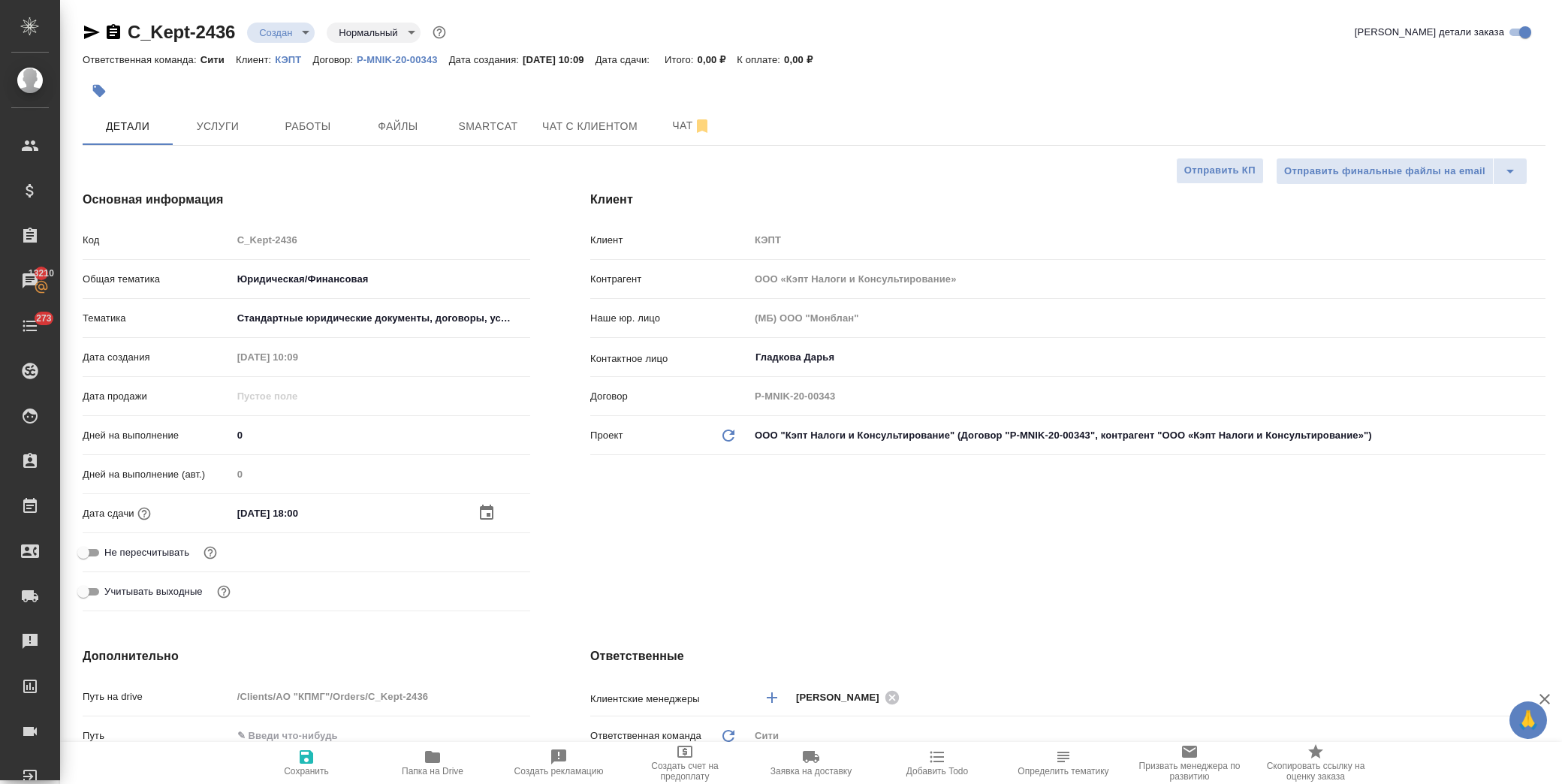
click at [311, 754] on icon "button" at bounding box center [306, 756] width 14 height 14
type textarea "x"
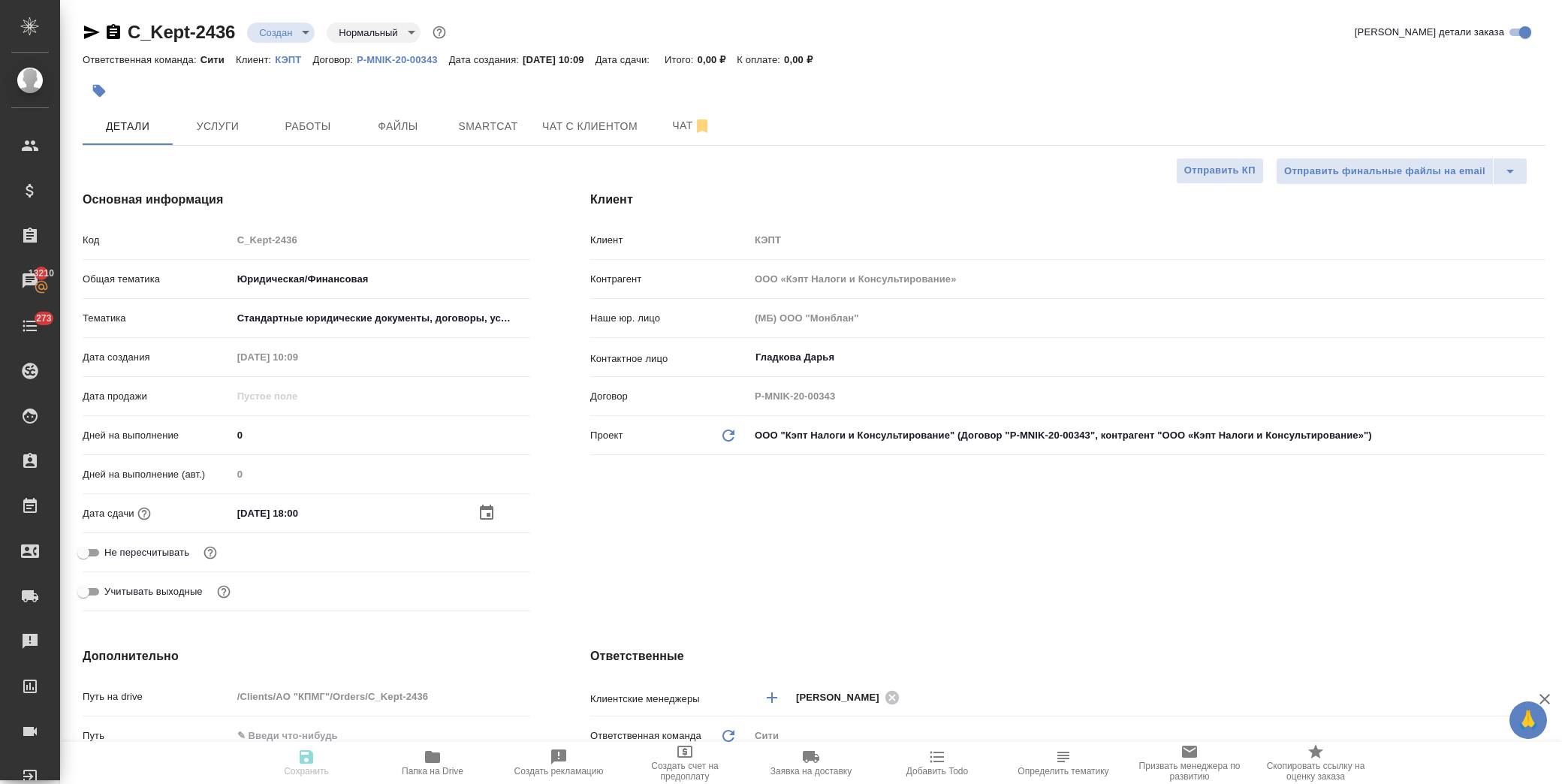
type textarea "x"
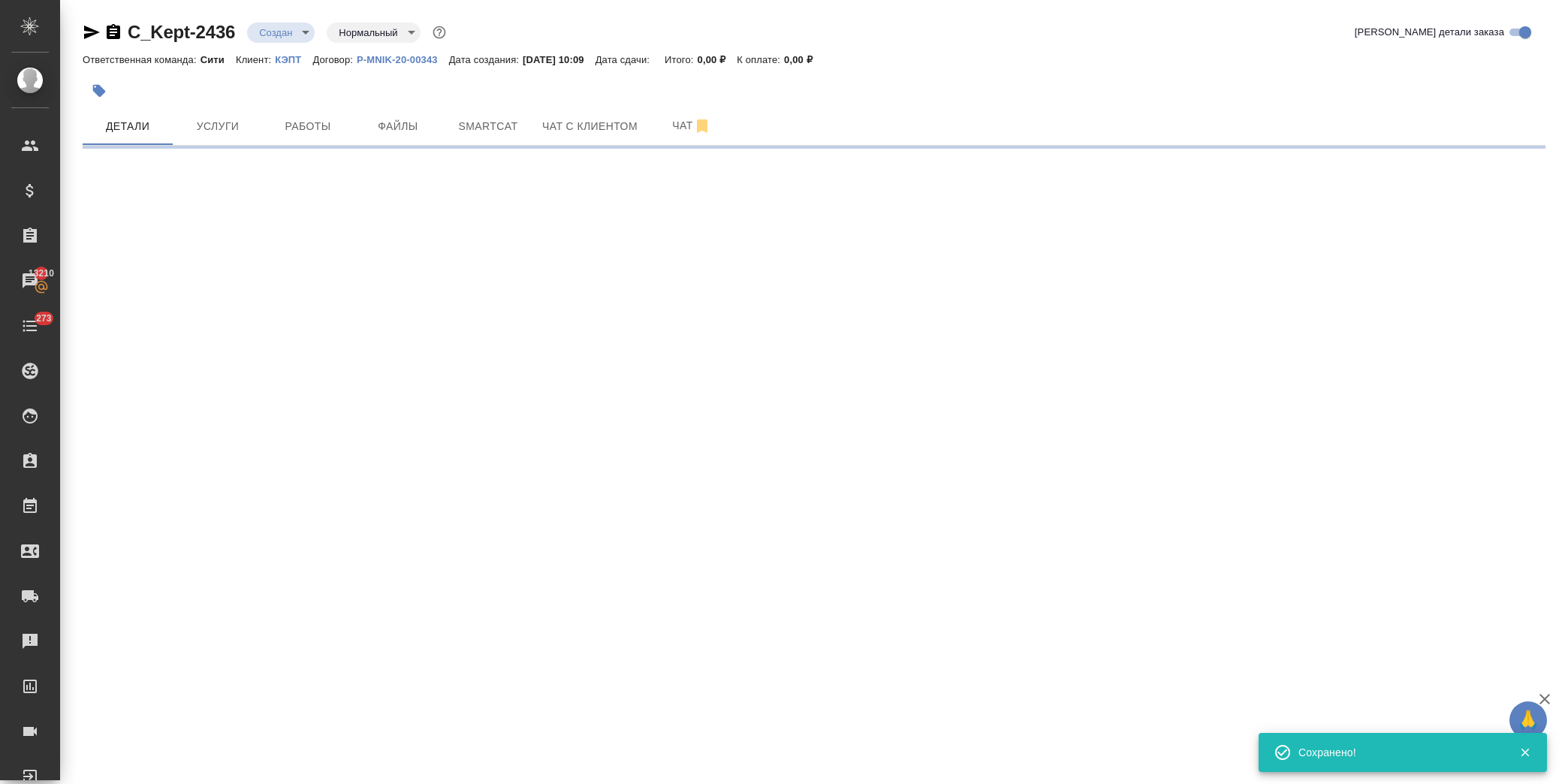
select select "RU"
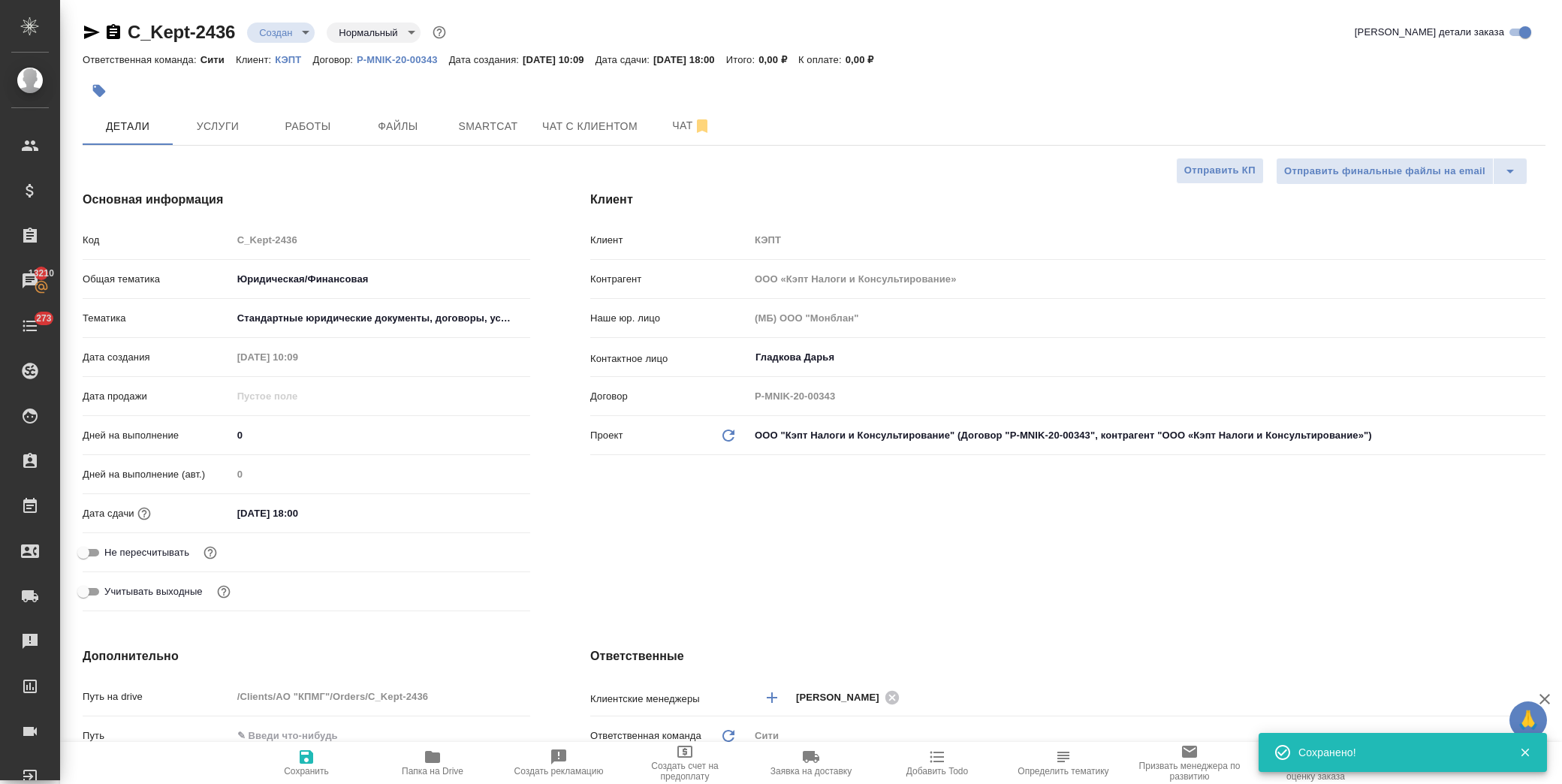
type textarea "x"
click at [226, 125] on span "Услуги" at bounding box center [217, 126] width 72 height 18
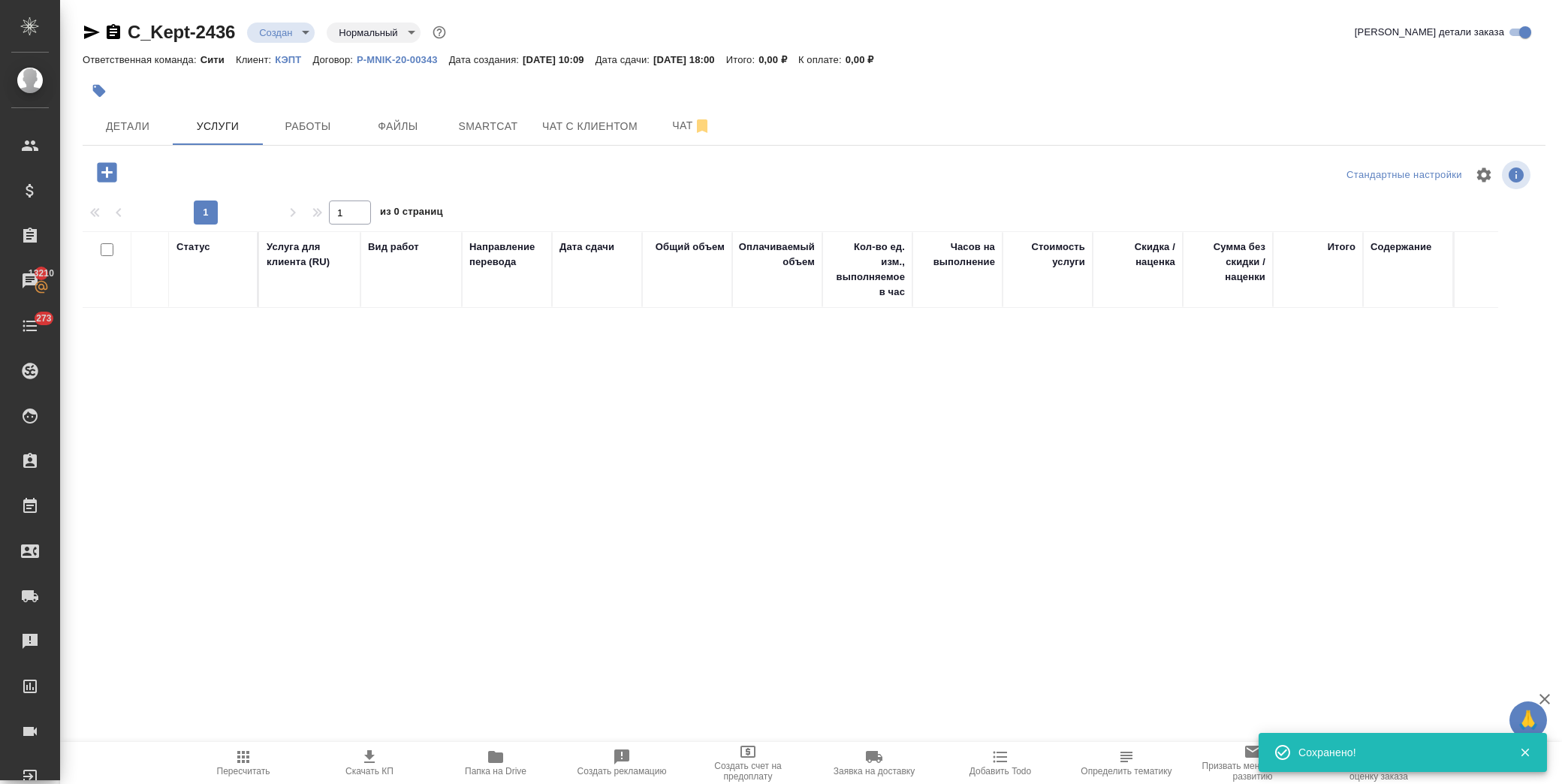
click at [94, 169] on icon "button" at bounding box center [107, 172] width 27 height 27
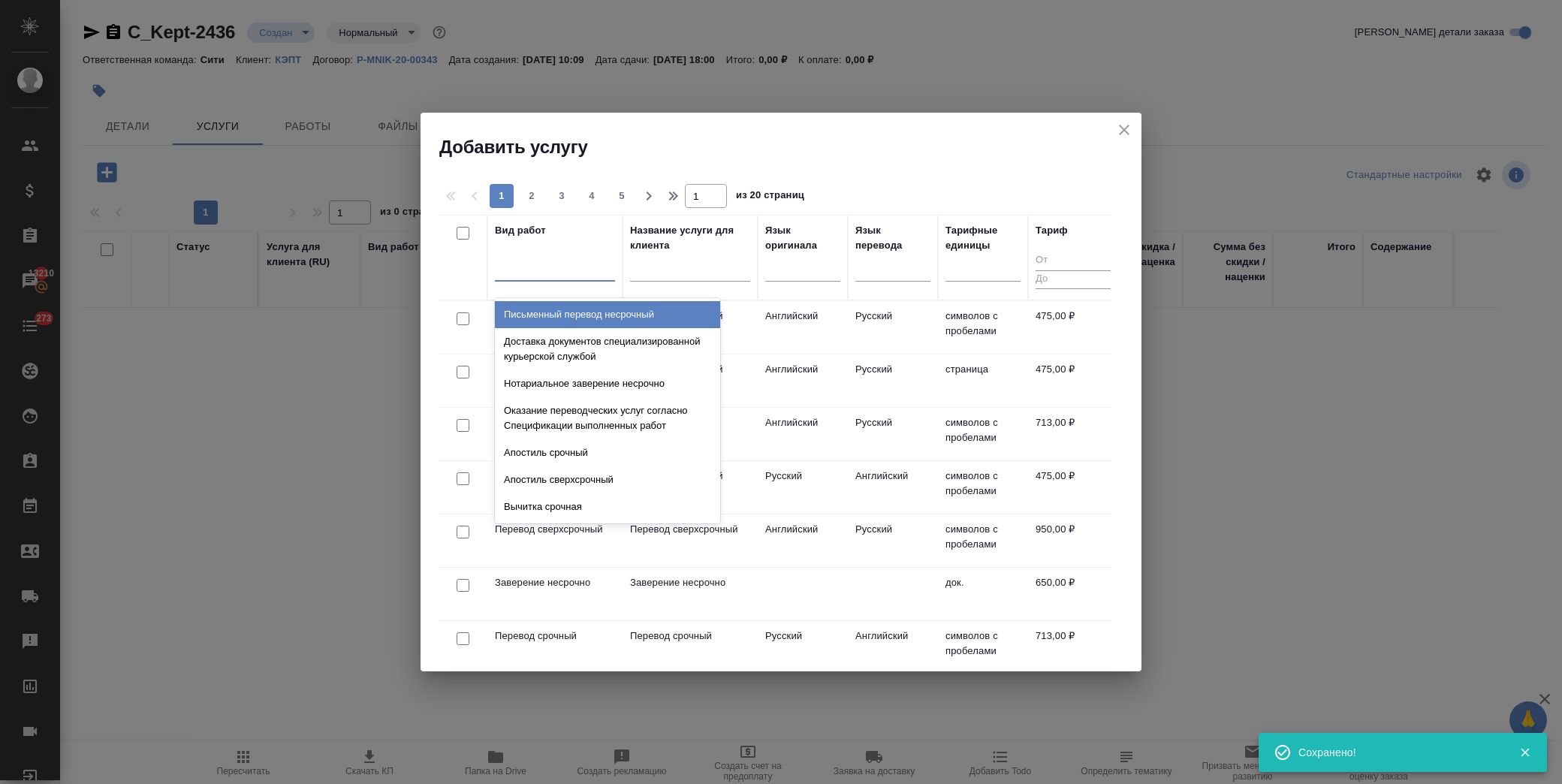
click at [582, 275] on div at bounding box center [555, 266] width 120 height 22
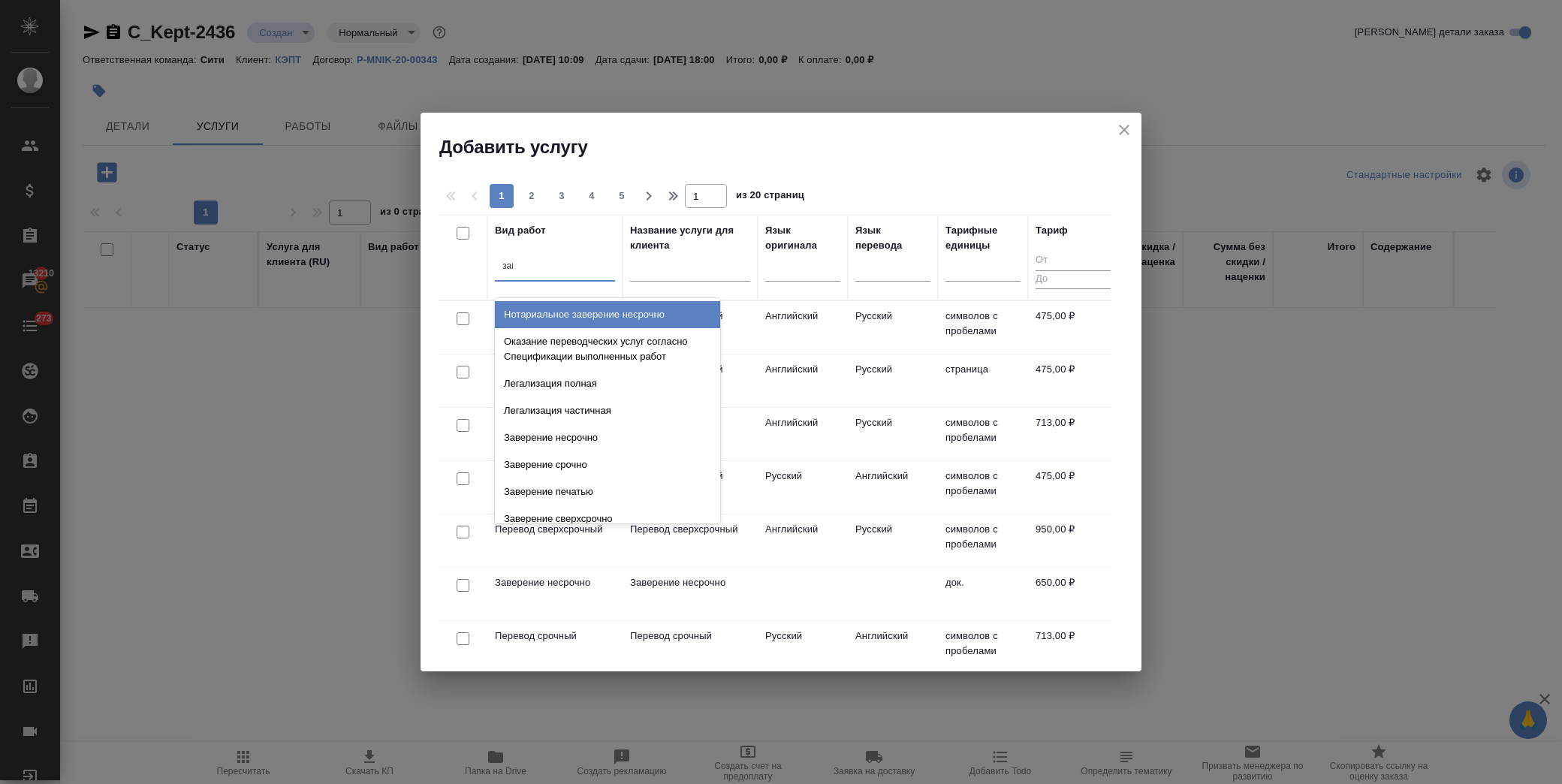
type input "заве"
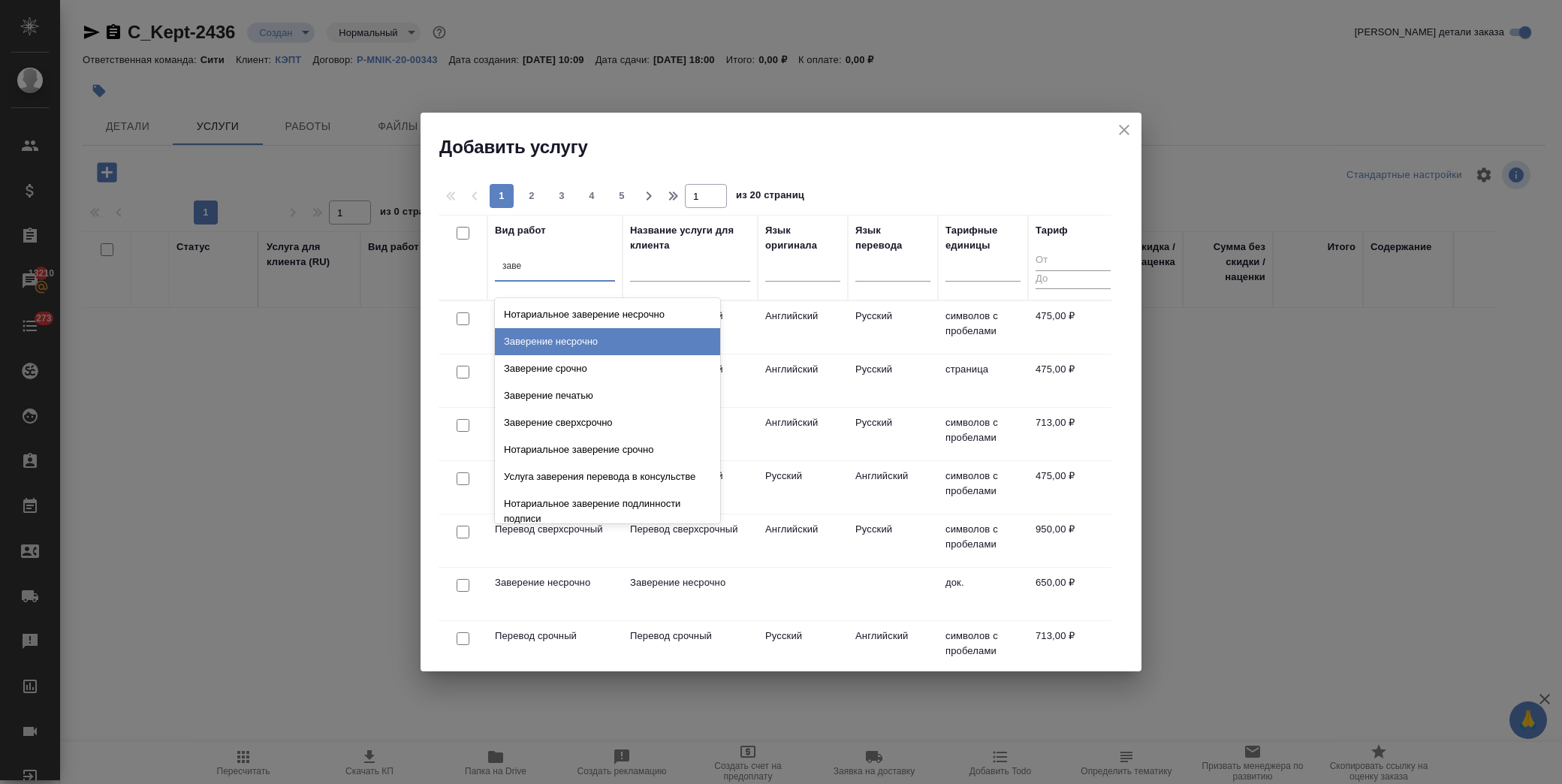
click at [640, 341] on div "Заверение несрочно" at bounding box center [607, 341] width 226 height 27
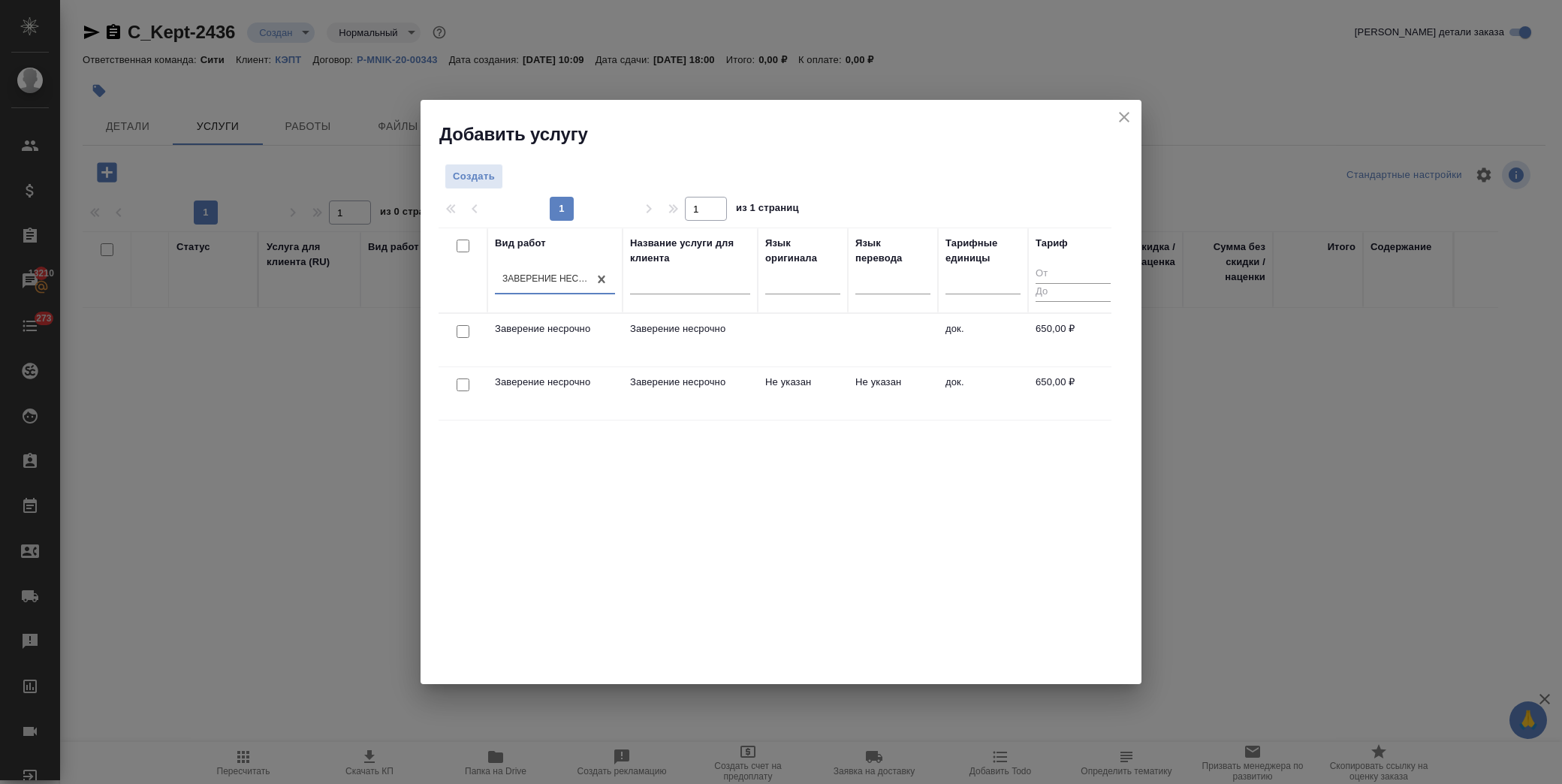
click at [463, 387] on input "checkbox" at bounding box center [464, 385] width 13 height 13
checkbox input "true"
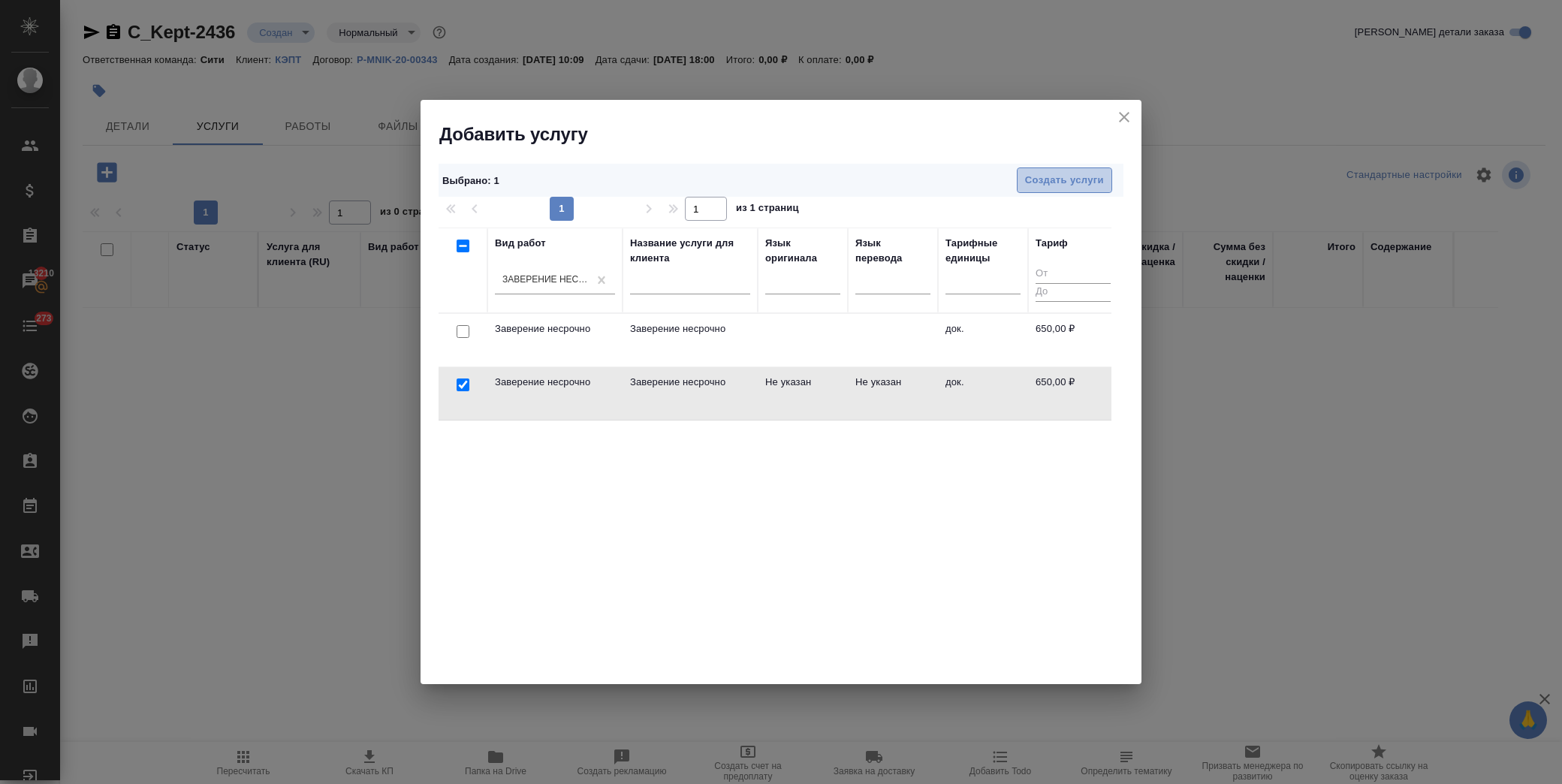
click at [1067, 177] on span "Создать услуги" at bounding box center [1065, 181] width 79 height 18
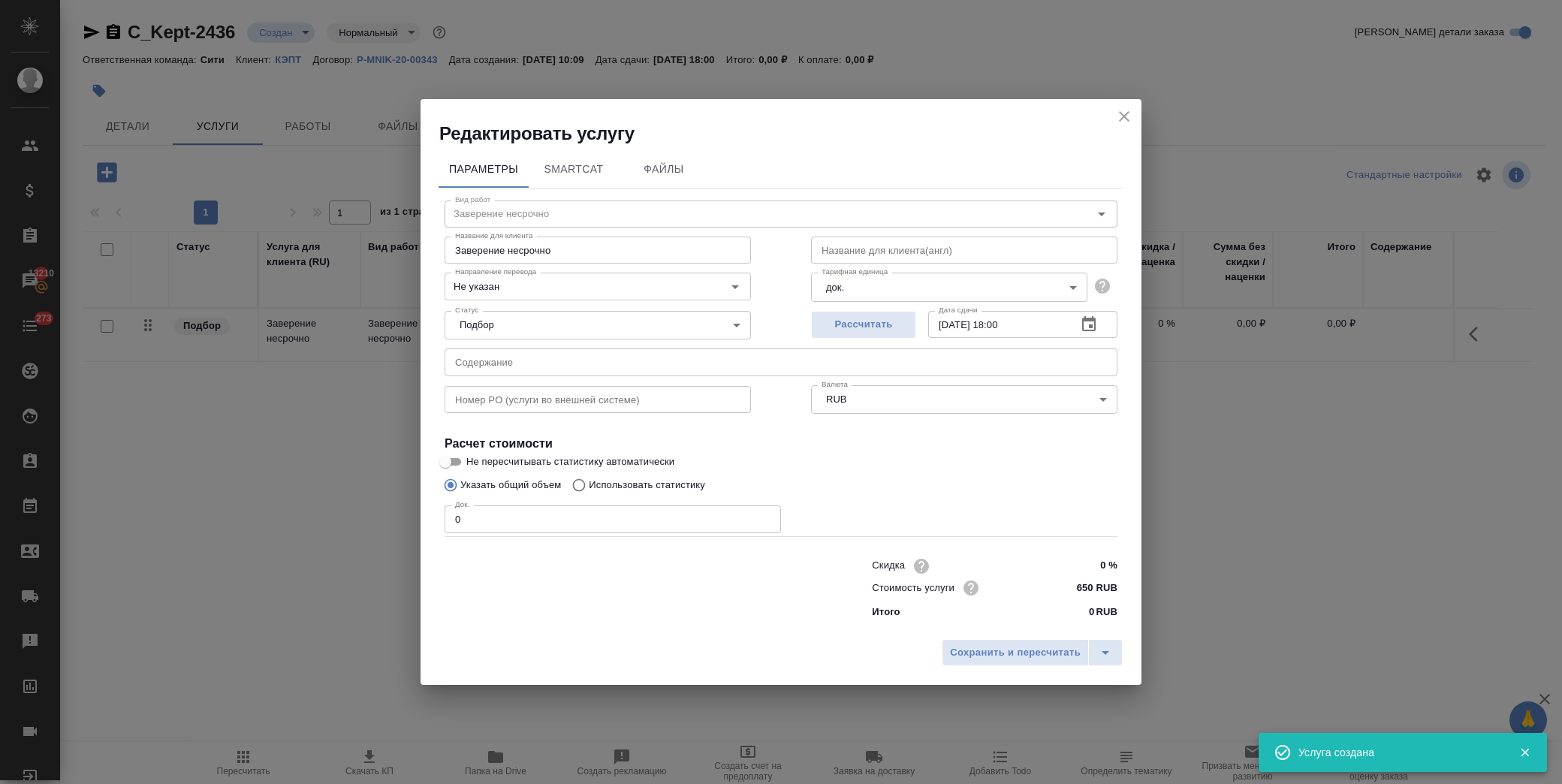
drag, startPoint x: 616, startPoint y: 366, endPoint x: 624, endPoint y: 359, distance: 10.6
click at [616, 366] on input "text" at bounding box center [781, 361] width 673 height 27
paste input "Blue Amber / SIXB Documents"
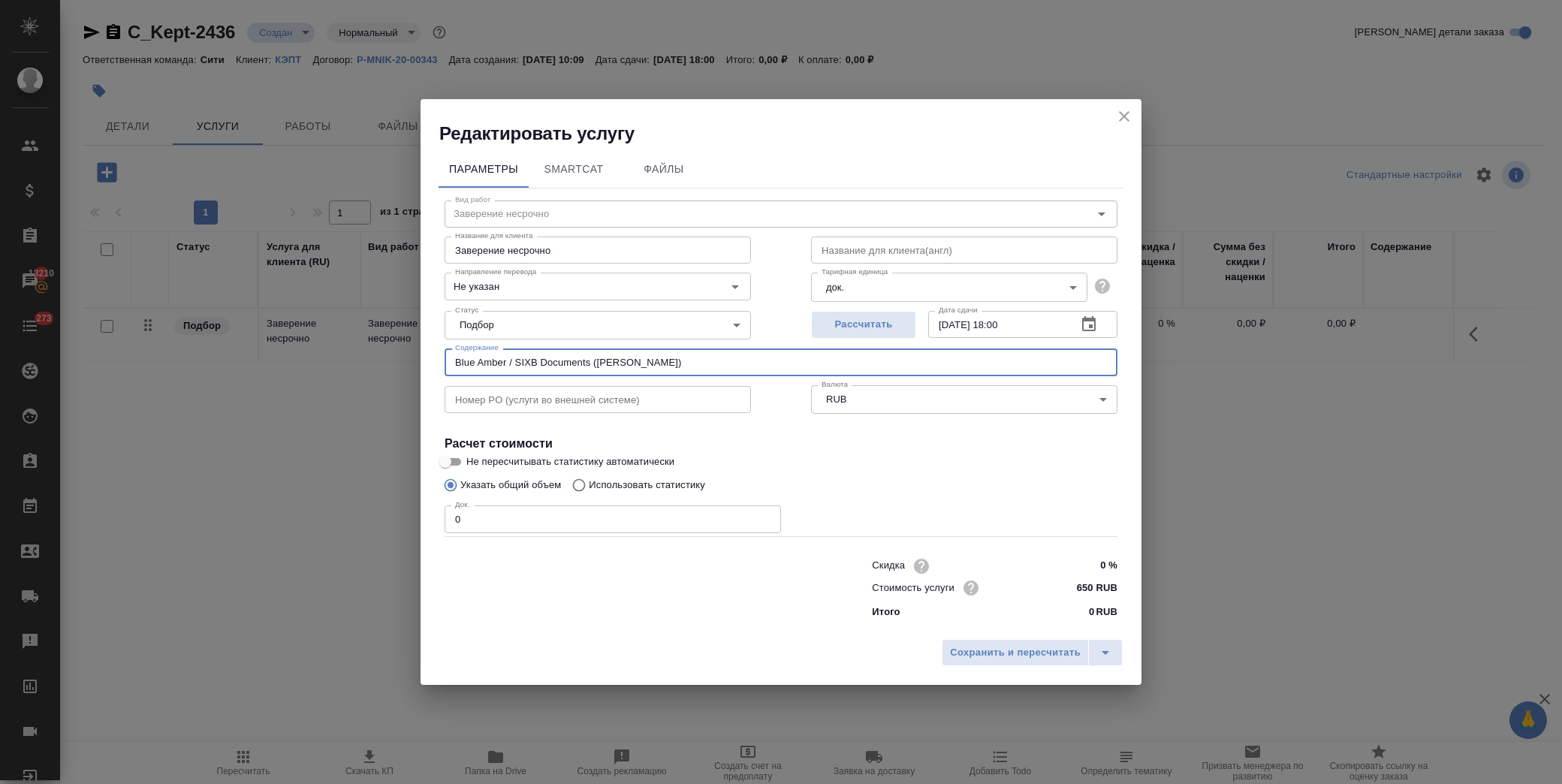
type input "Blue Amber / SIXB Documents (Гладкова Дарья)"
drag, startPoint x: 456, startPoint y: 518, endPoint x: 264, endPoint y: 518, distance: 192.0
click at [264, 518] on div "Редактировать услугу Параметры SmartCat Файлы Вид работ Заверение несрочно Вид …" at bounding box center [781, 392] width 1562 height 784
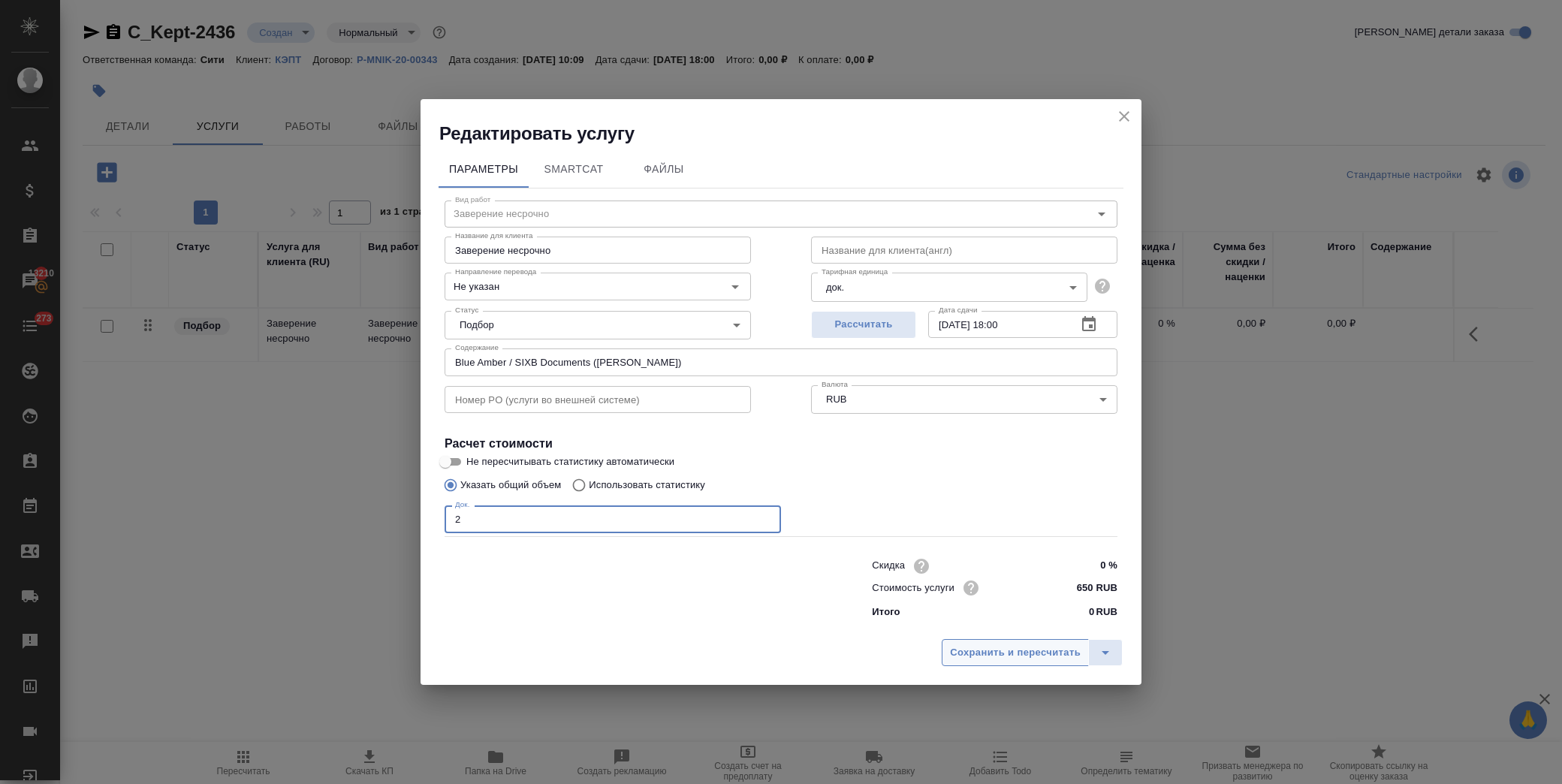
type input "2"
click at [1009, 648] on span "Сохранить и пересчитать" at bounding box center [1016, 652] width 131 height 18
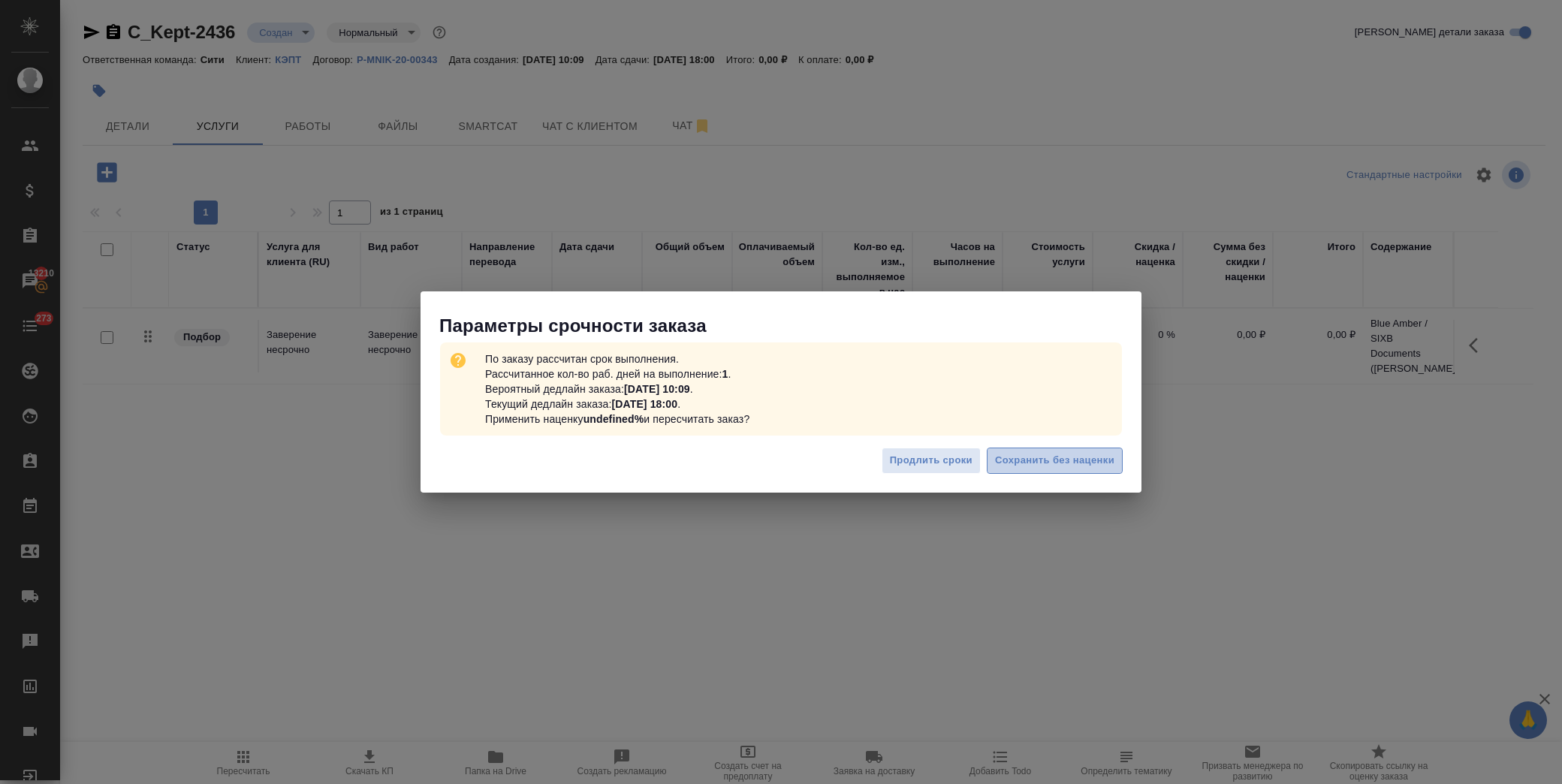
click at [1063, 467] on span "Сохранить без наценки" at bounding box center [1055, 461] width 120 height 18
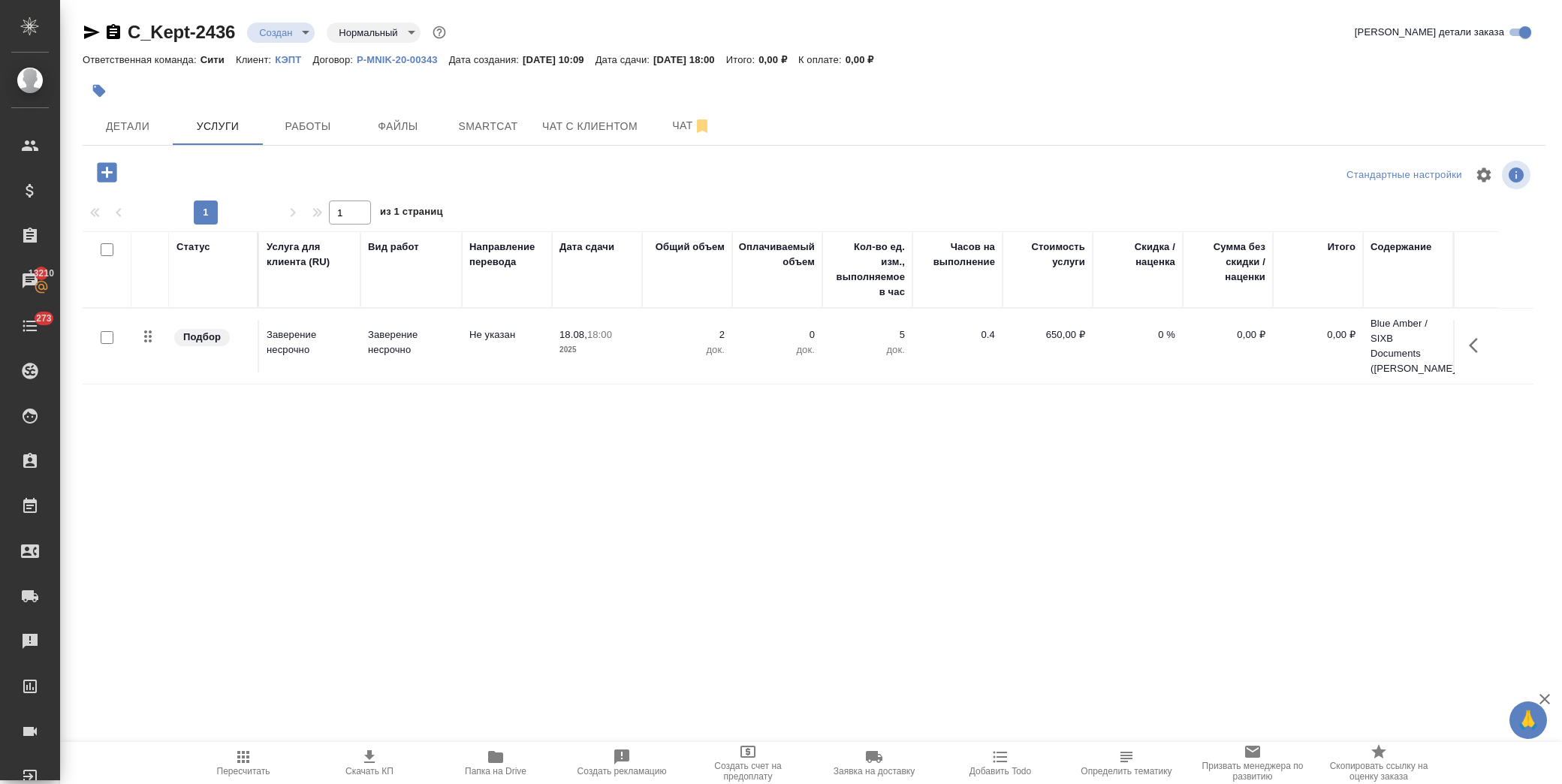
type input "urgent"
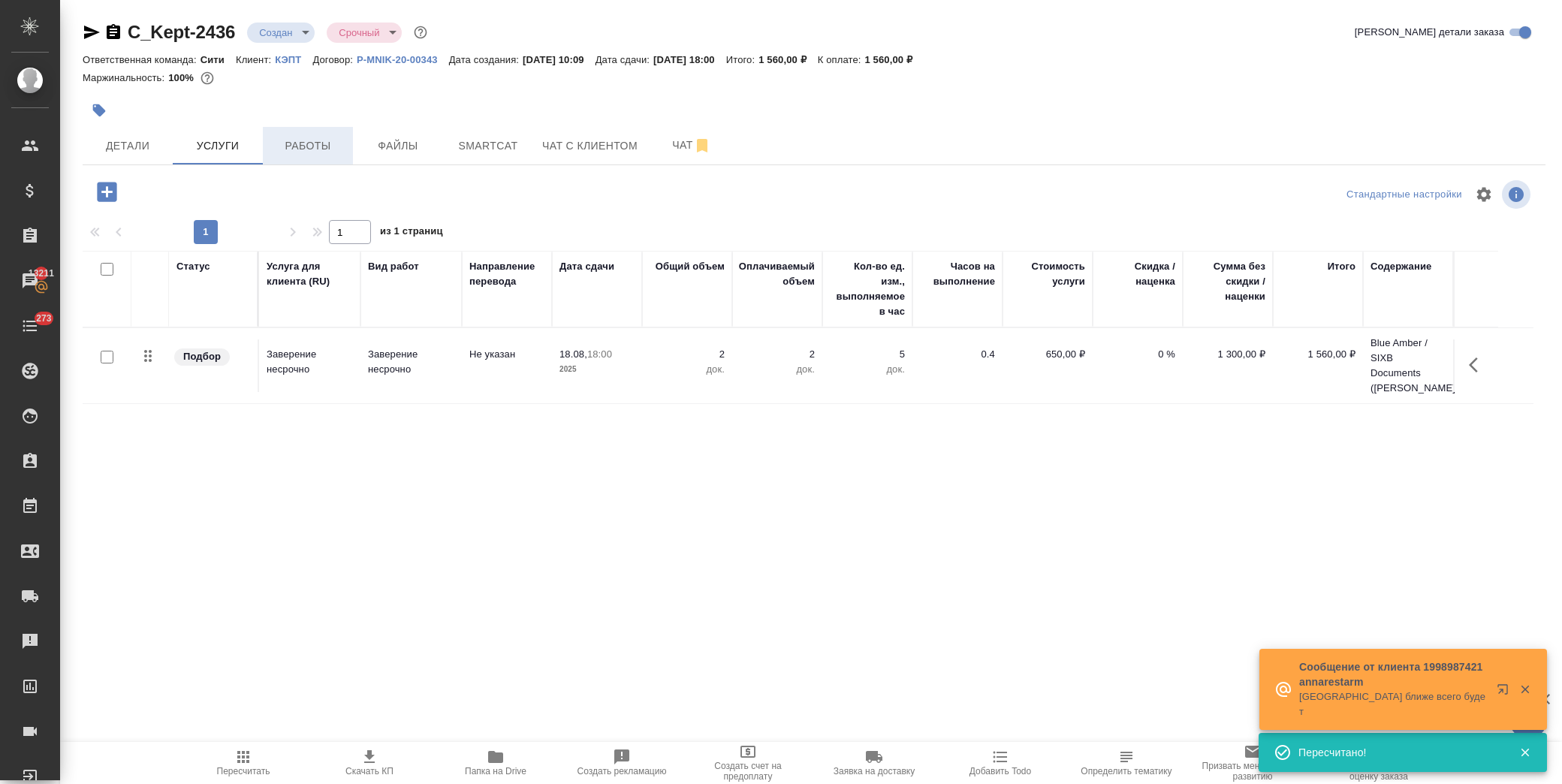
click at [291, 144] on span "Работы" at bounding box center [308, 146] width 72 height 18
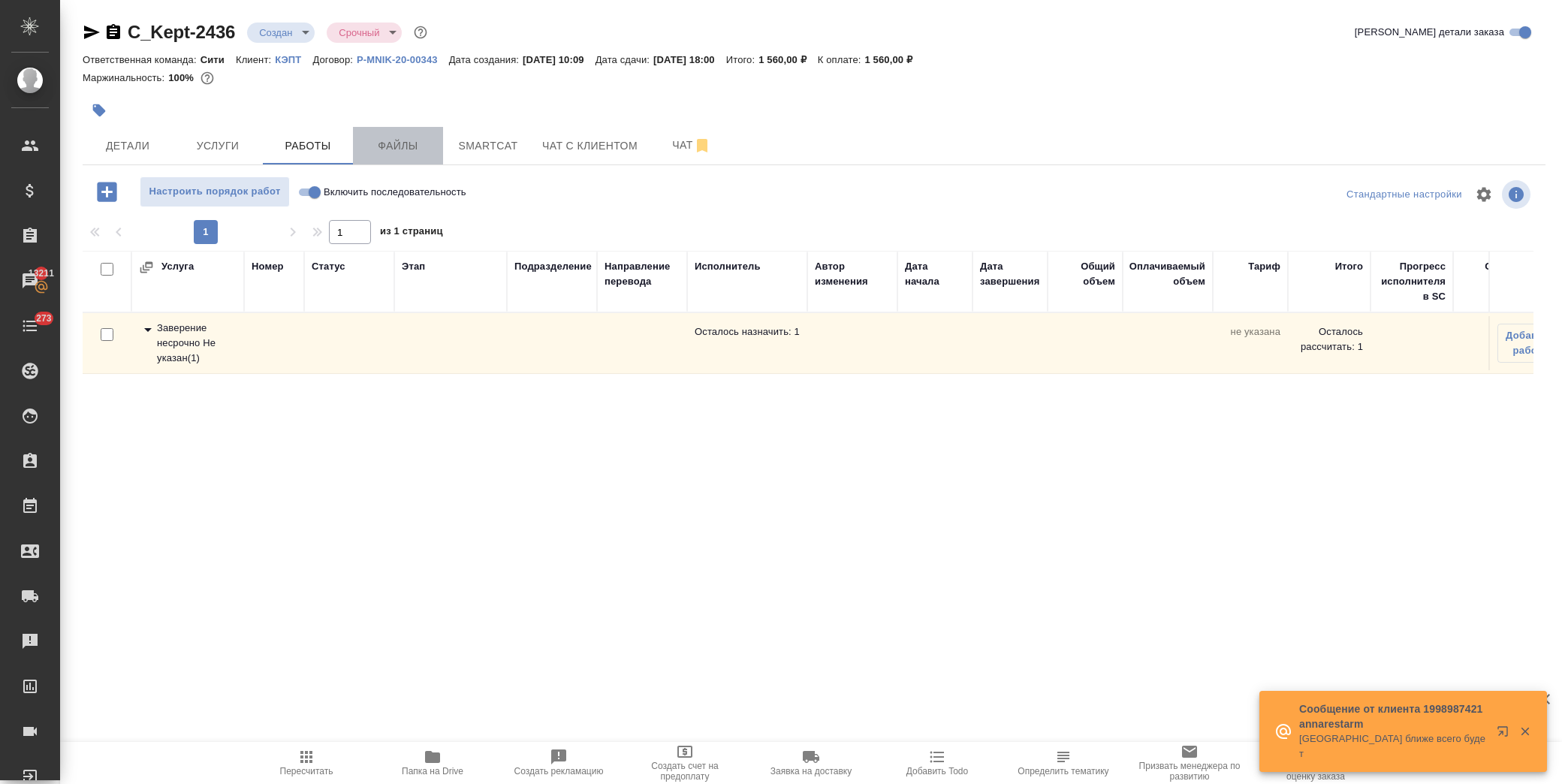
click at [373, 140] on span "Файлы" at bounding box center [398, 146] width 72 height 18
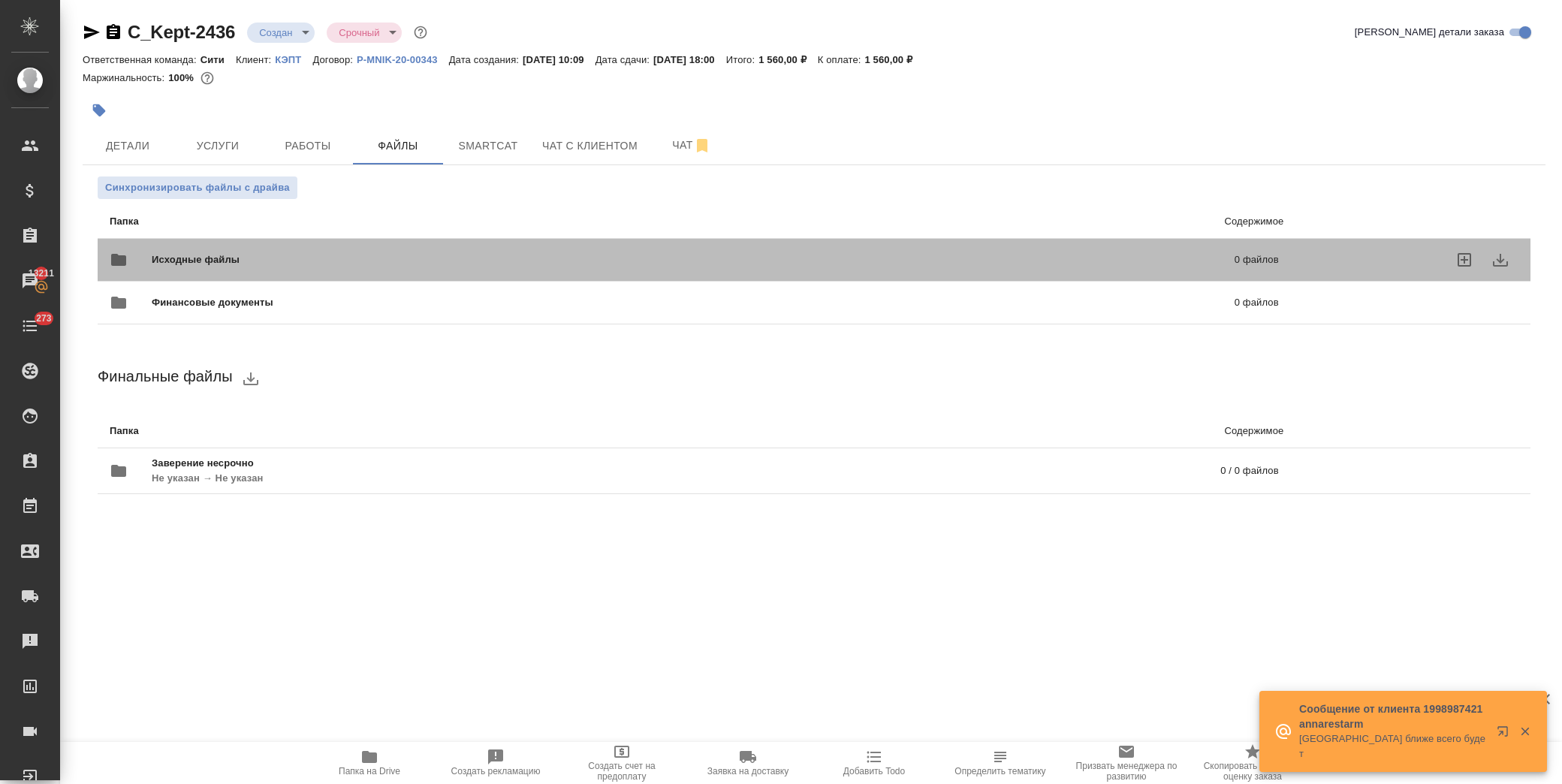
click at [188, 250] on div "Исходные файлы 0 файлов" at bounding box center [694, 259] width 1169 height 36
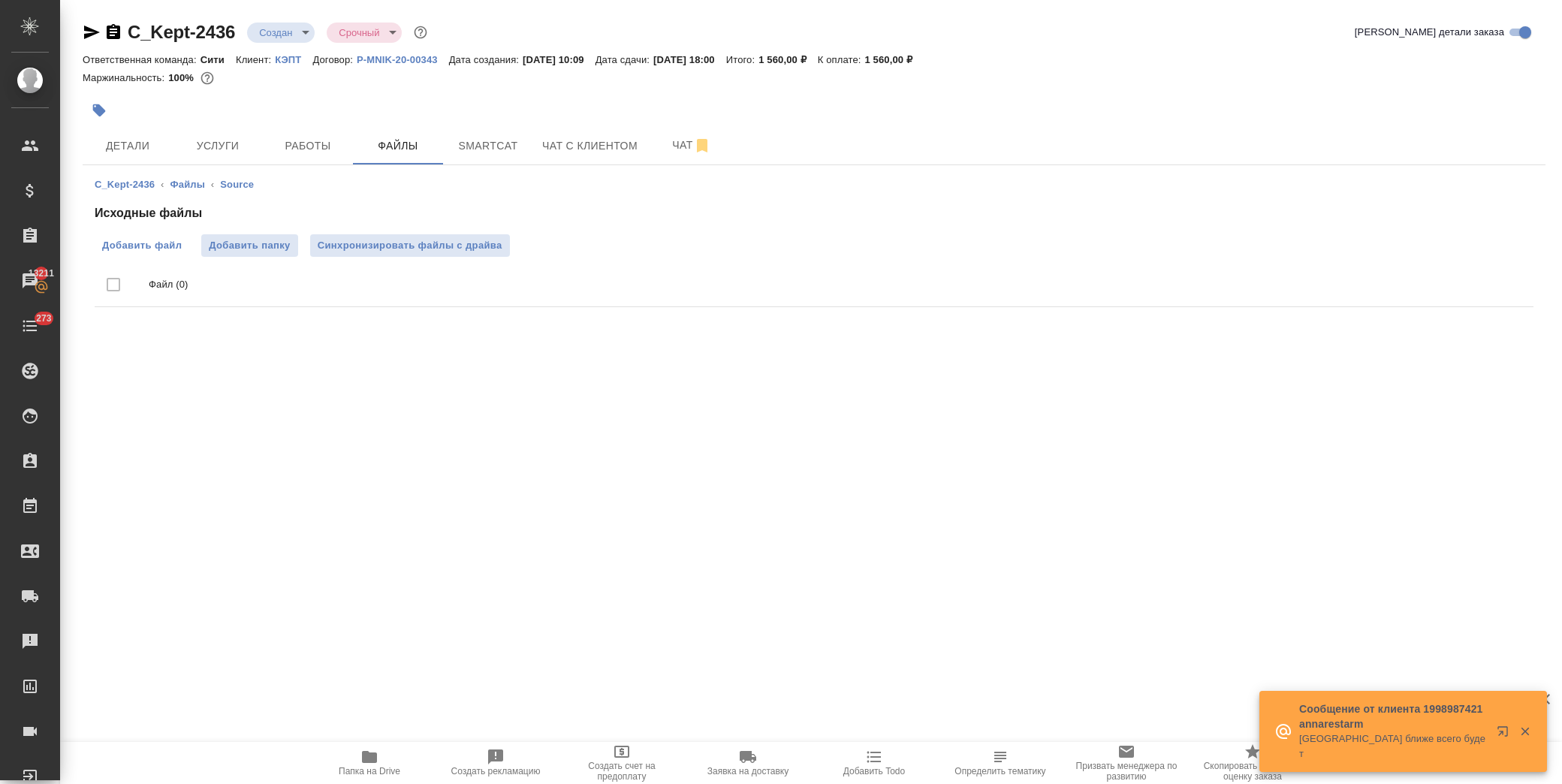
click at [162, 241] on span "Добавить файл" at bounding box center [142, 245] width 79 height 15
click at [0, 0] on input "Добавить файл" at bounding box center [0, 0] width 0 height 0
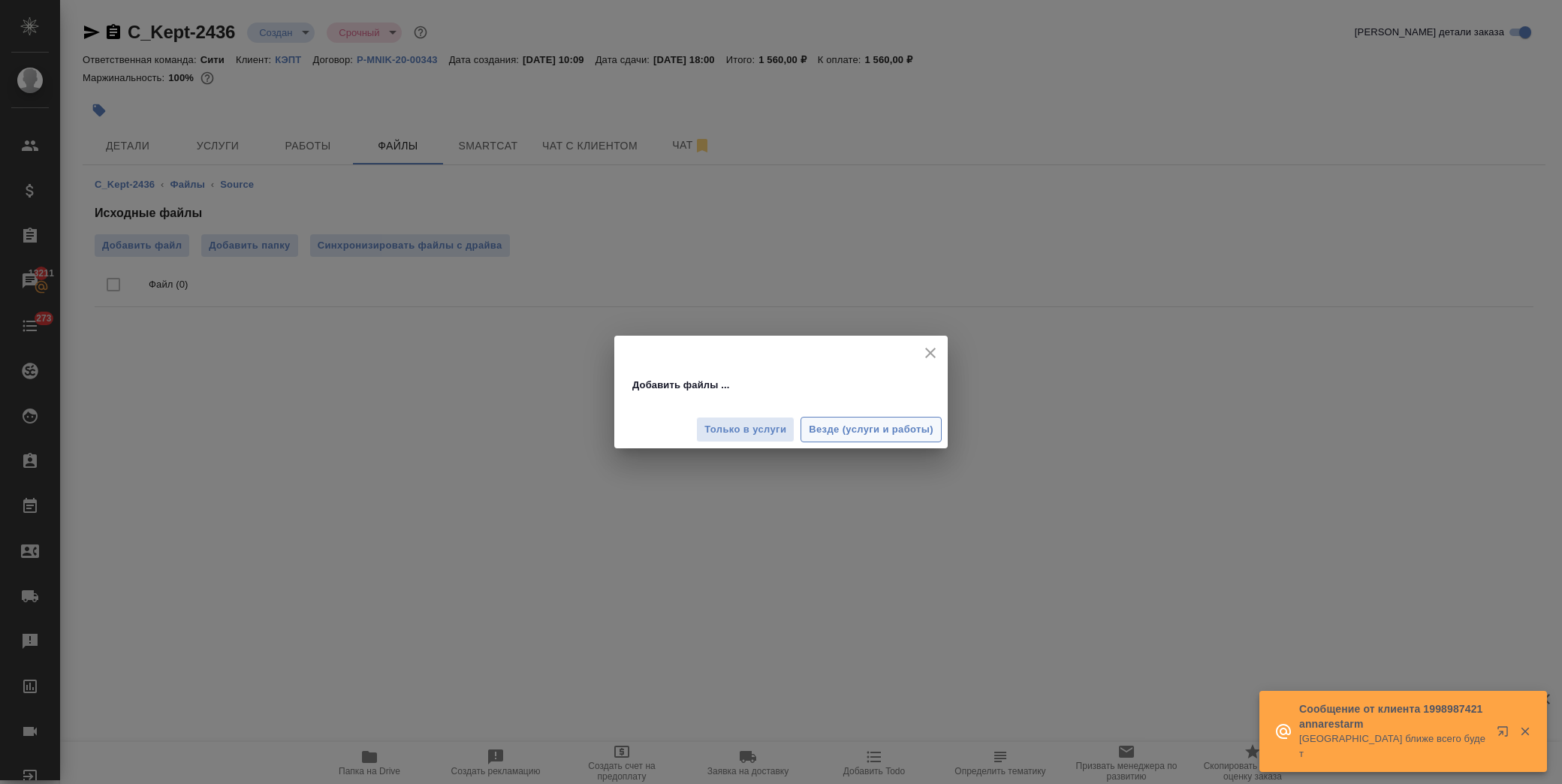
click at [845, 432] on span "Везде (услуги и работы)" at bounding box center [871, 429] width 124 height 18
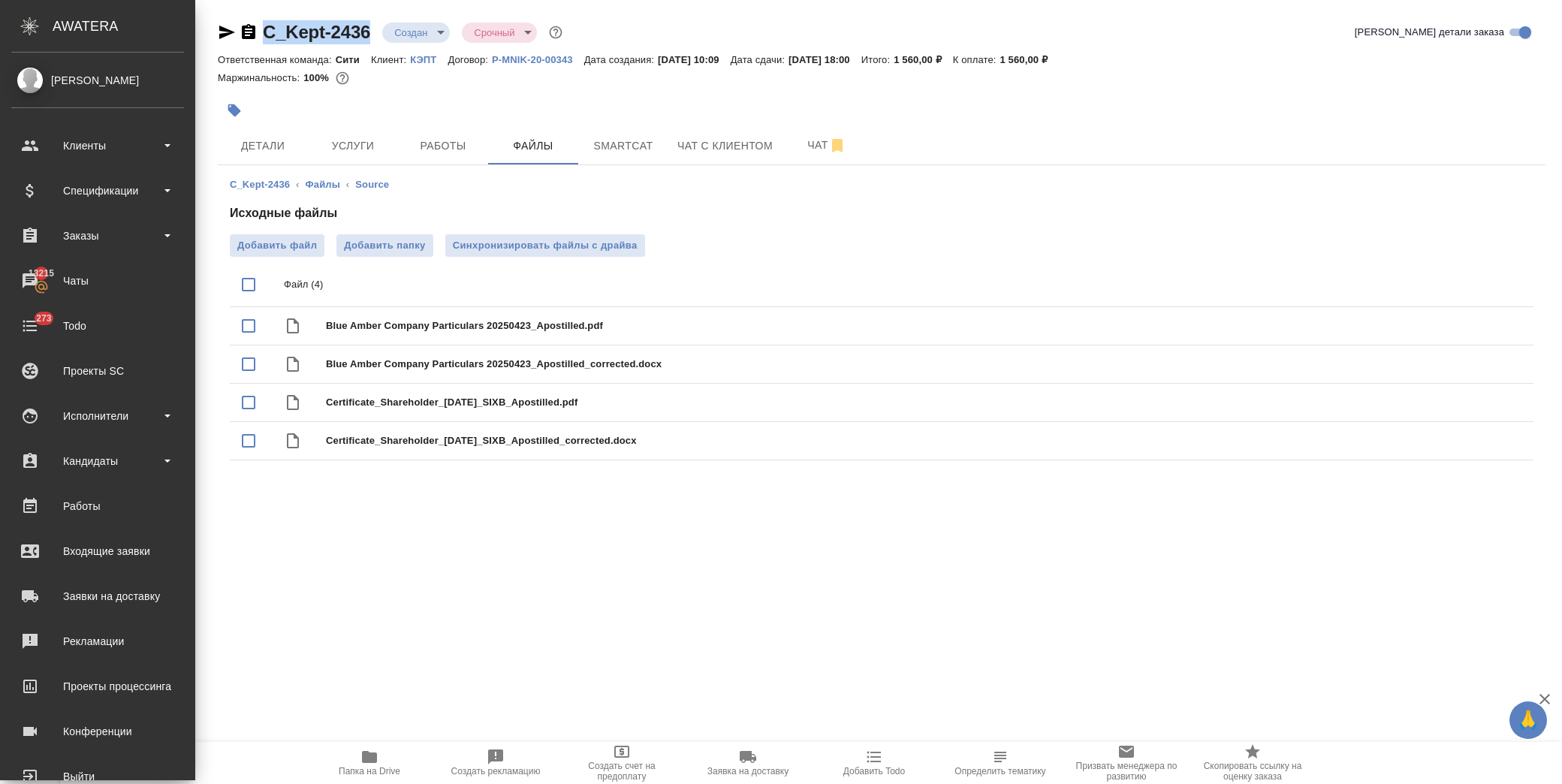
drag, startPoint x: 372, startPoint y: 34, endPoint x: 266, endPoint y: 25, distance: 106.4
click at [266, 25] on div "C_Kept-2436 Создан new Срочный urgent" at bounding box center [391, 32] width 347 height 24
copy link "C_Kept-2436"
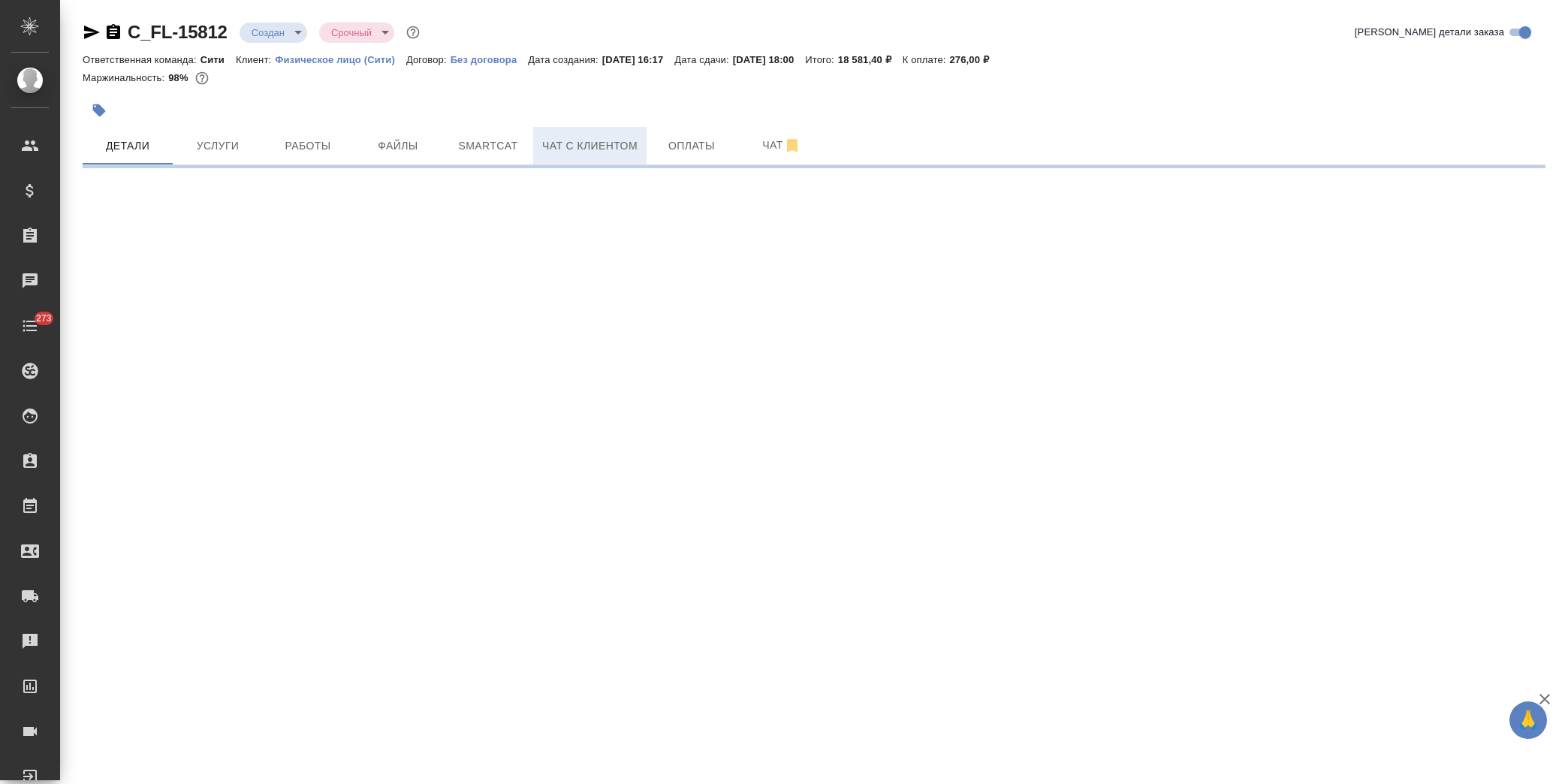
select select "RU"
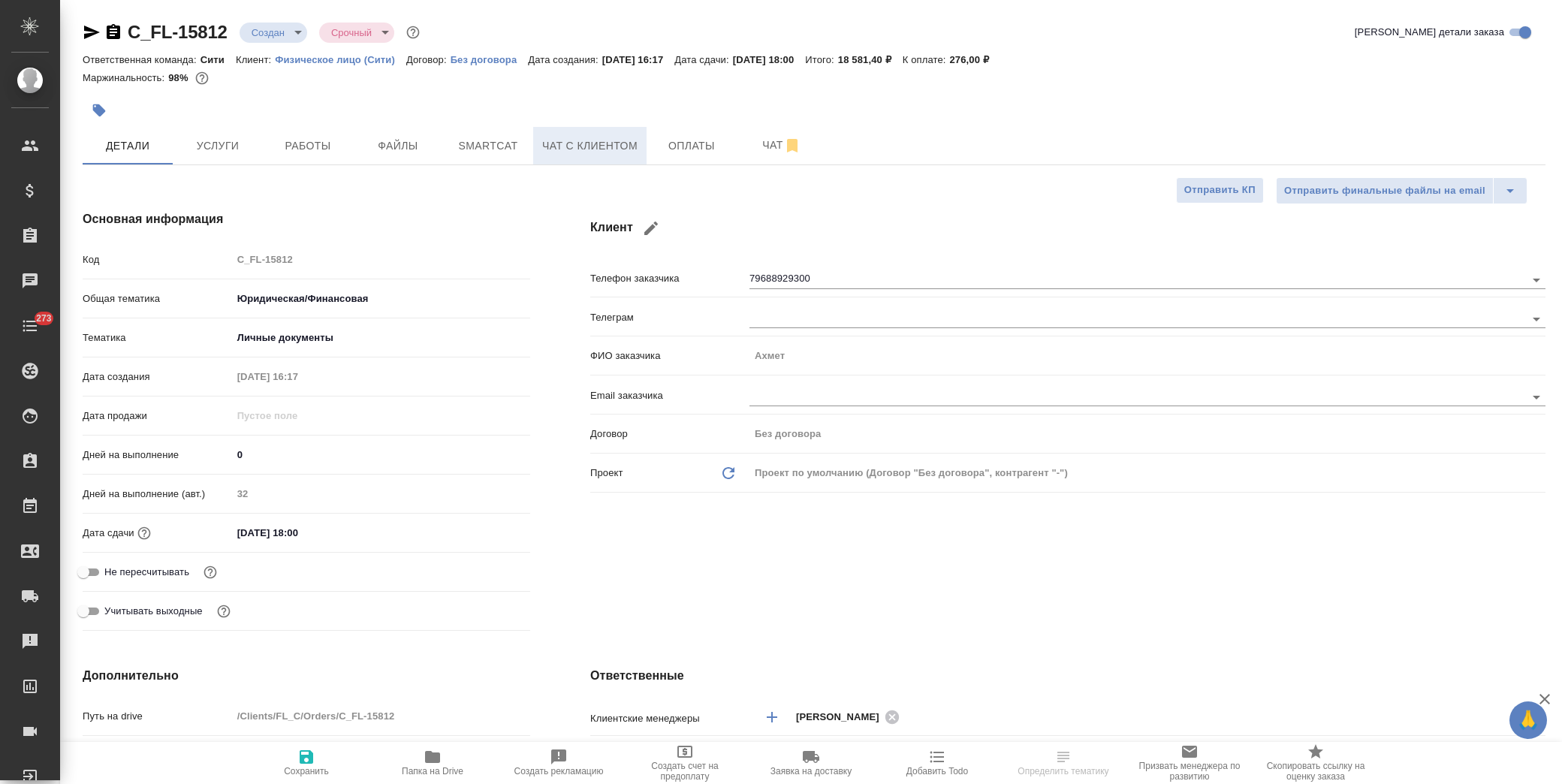
type textarea "x"
click at [605, 147] on span "Чат с клиентом" at bounding box center [591, 146] width 96 height 18
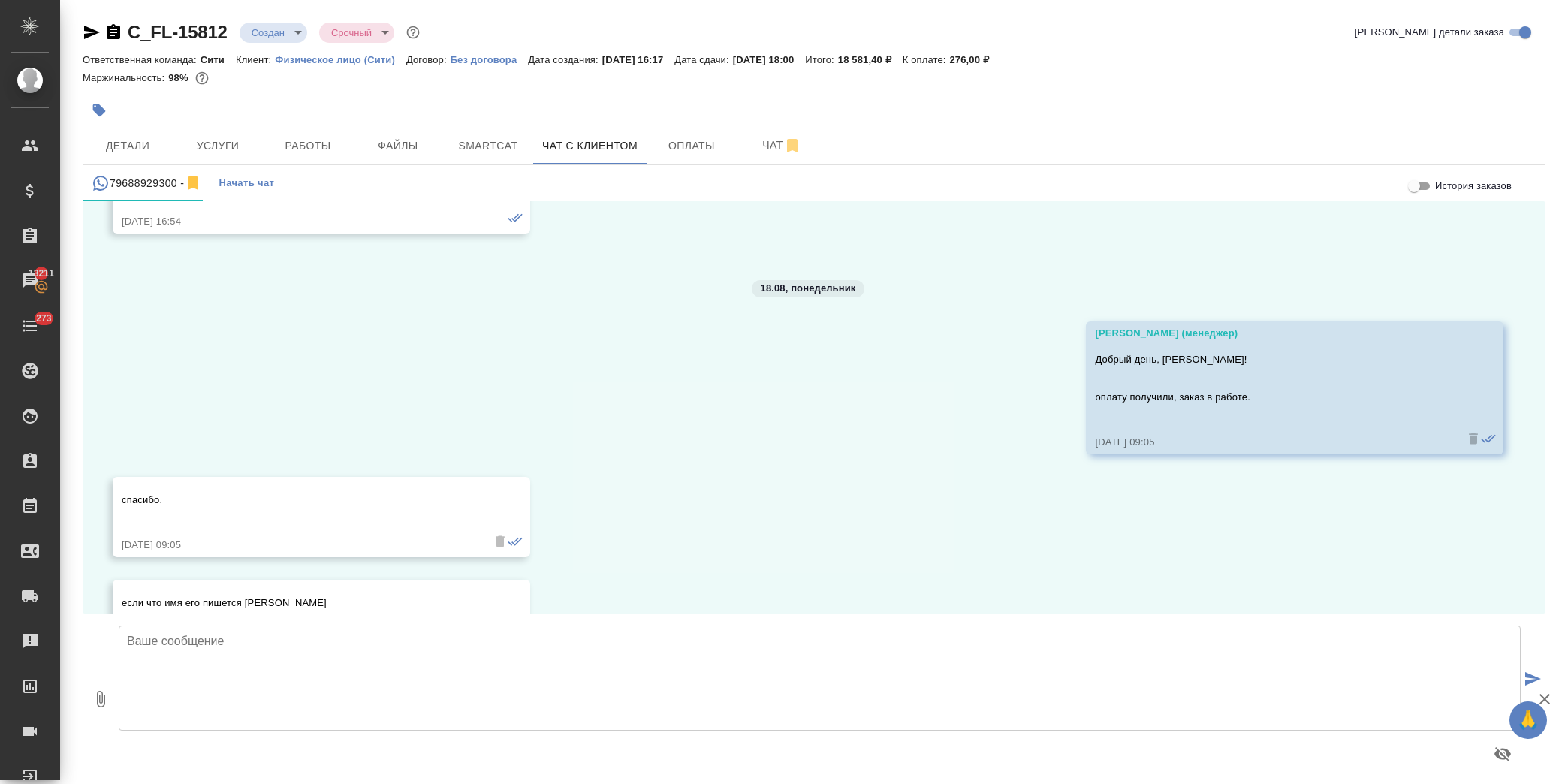
scroll to position [619, 0]
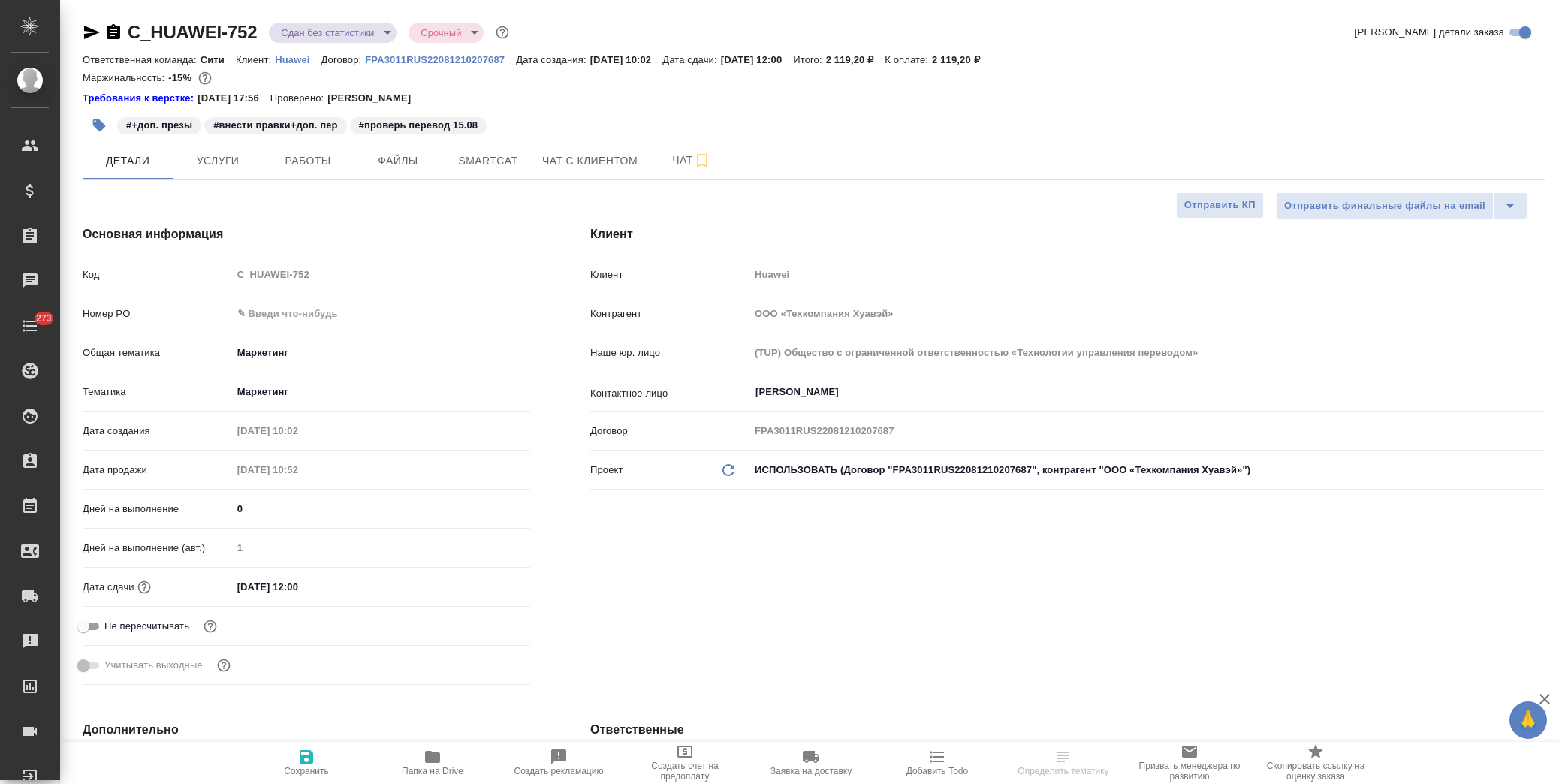
select select "RU"
click at [274, 310] on input "text" at bounding box center [382, 313] width 299 height 22
paste input "3011H00007453"
type input "3011H00007453"
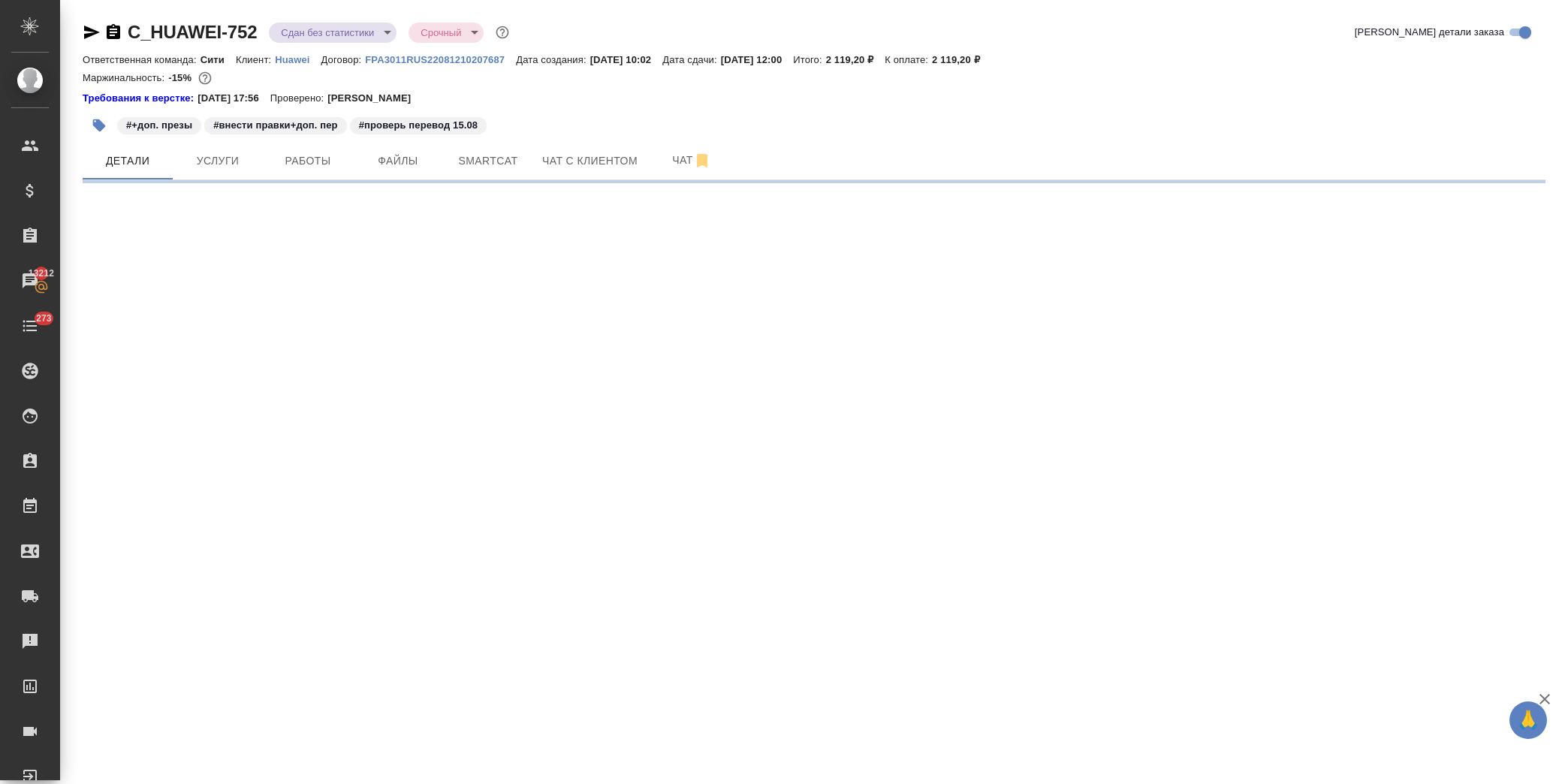
select select "RU"
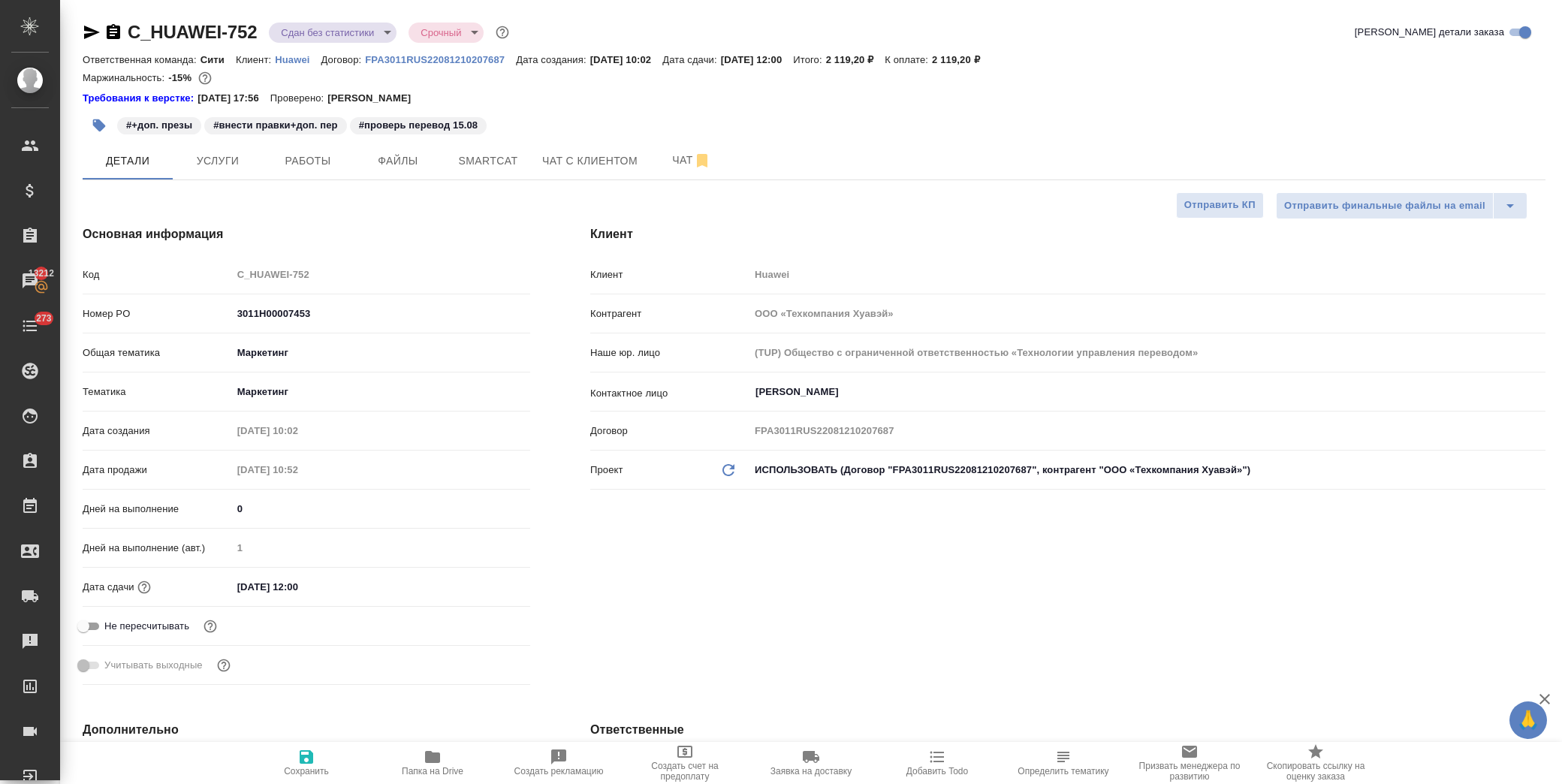
type textarea "x"
click at [314, 762] on icon "button" at bounding box center [307, 757] width 18 height 18
type textarea "x"
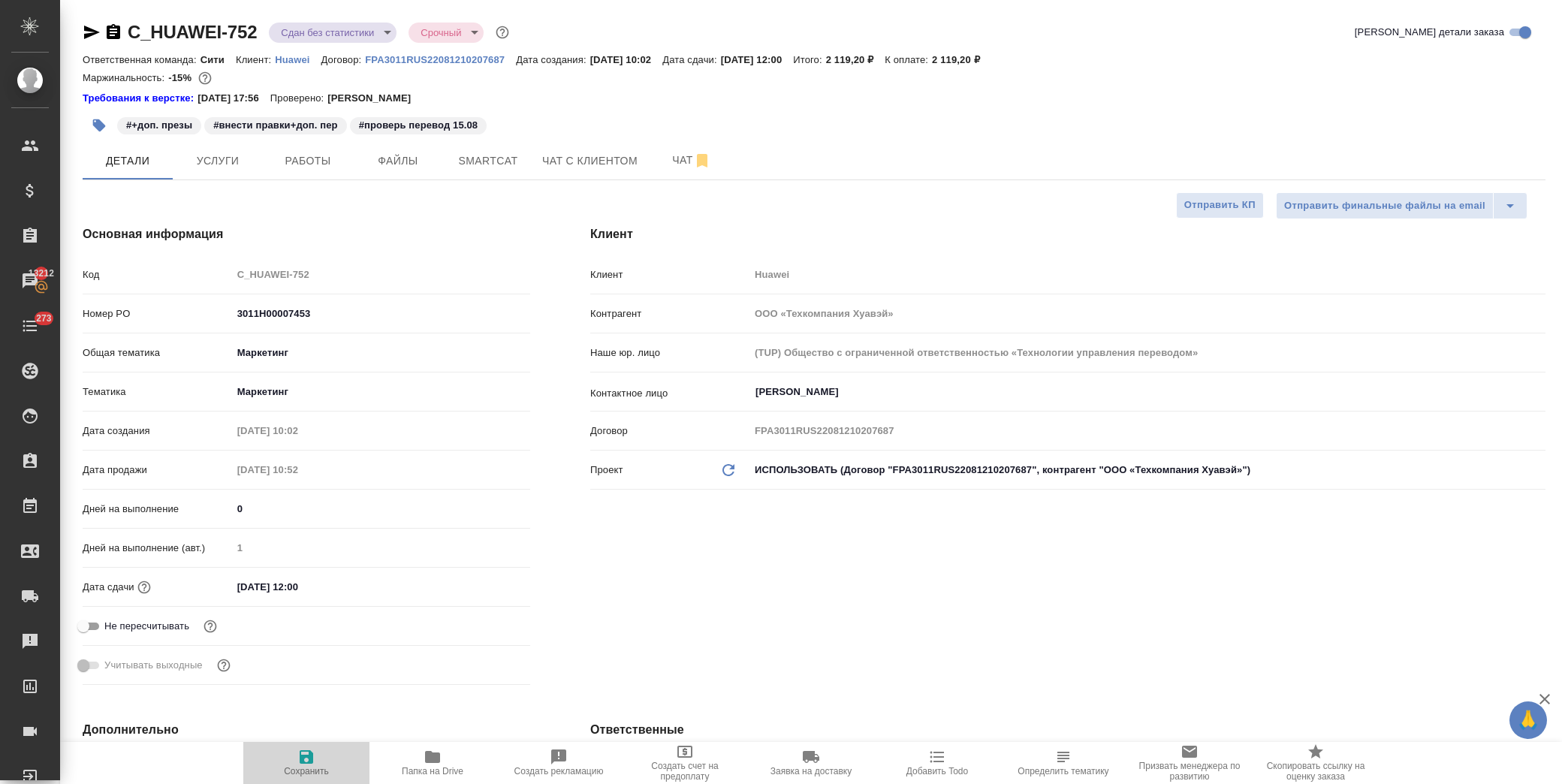
type textarea "x"
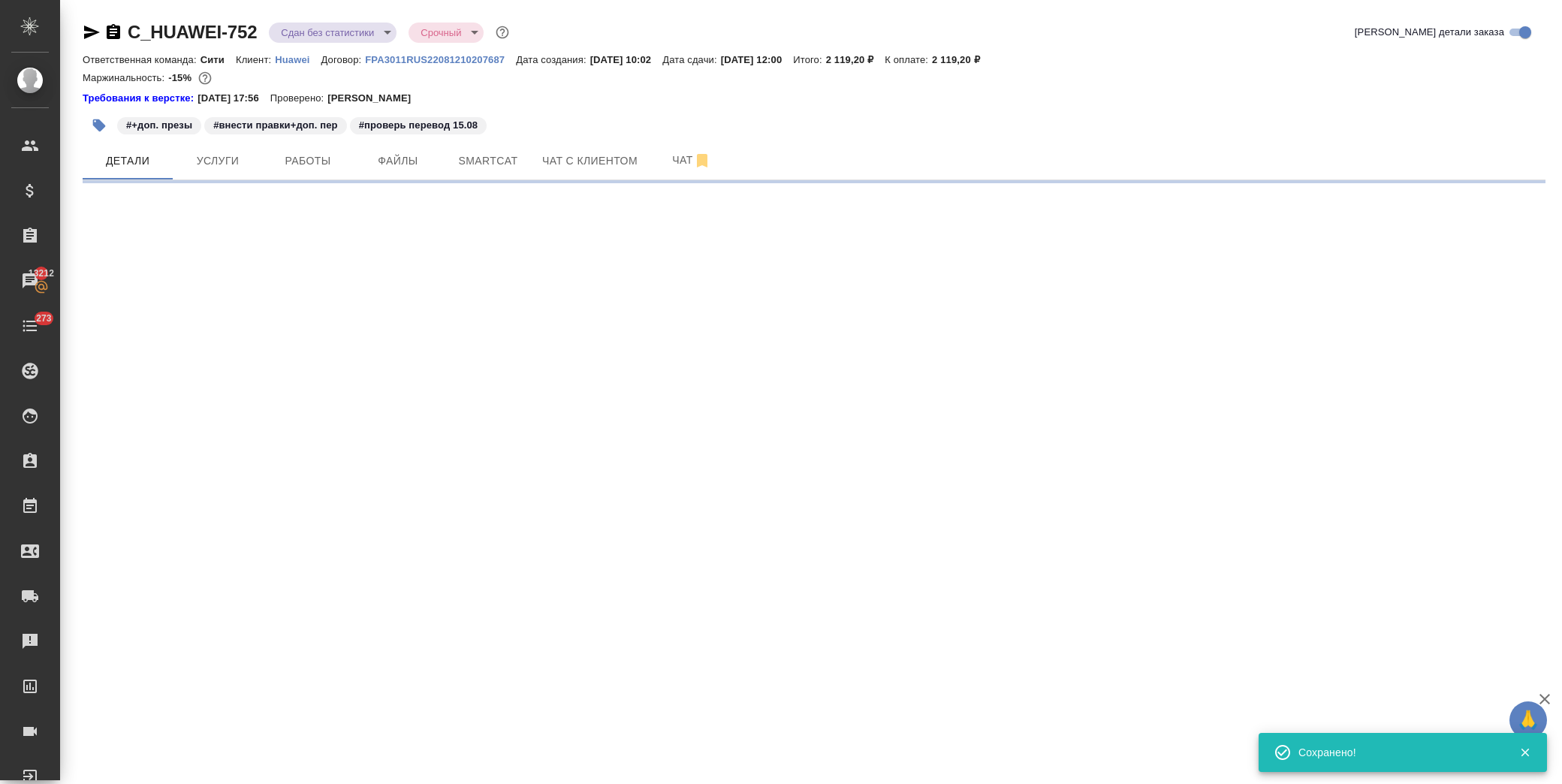
select select "RU"
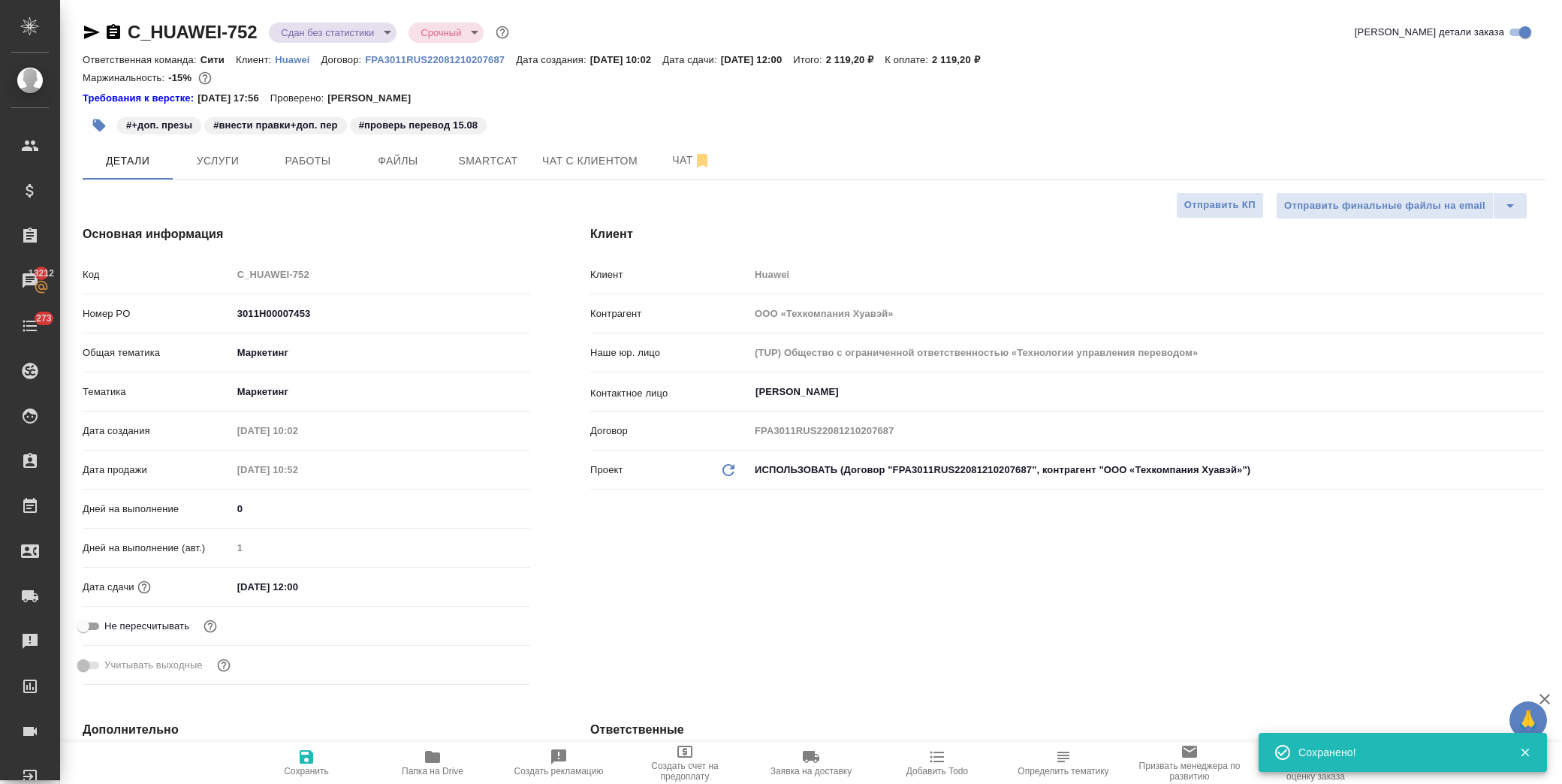
type textarea "x"
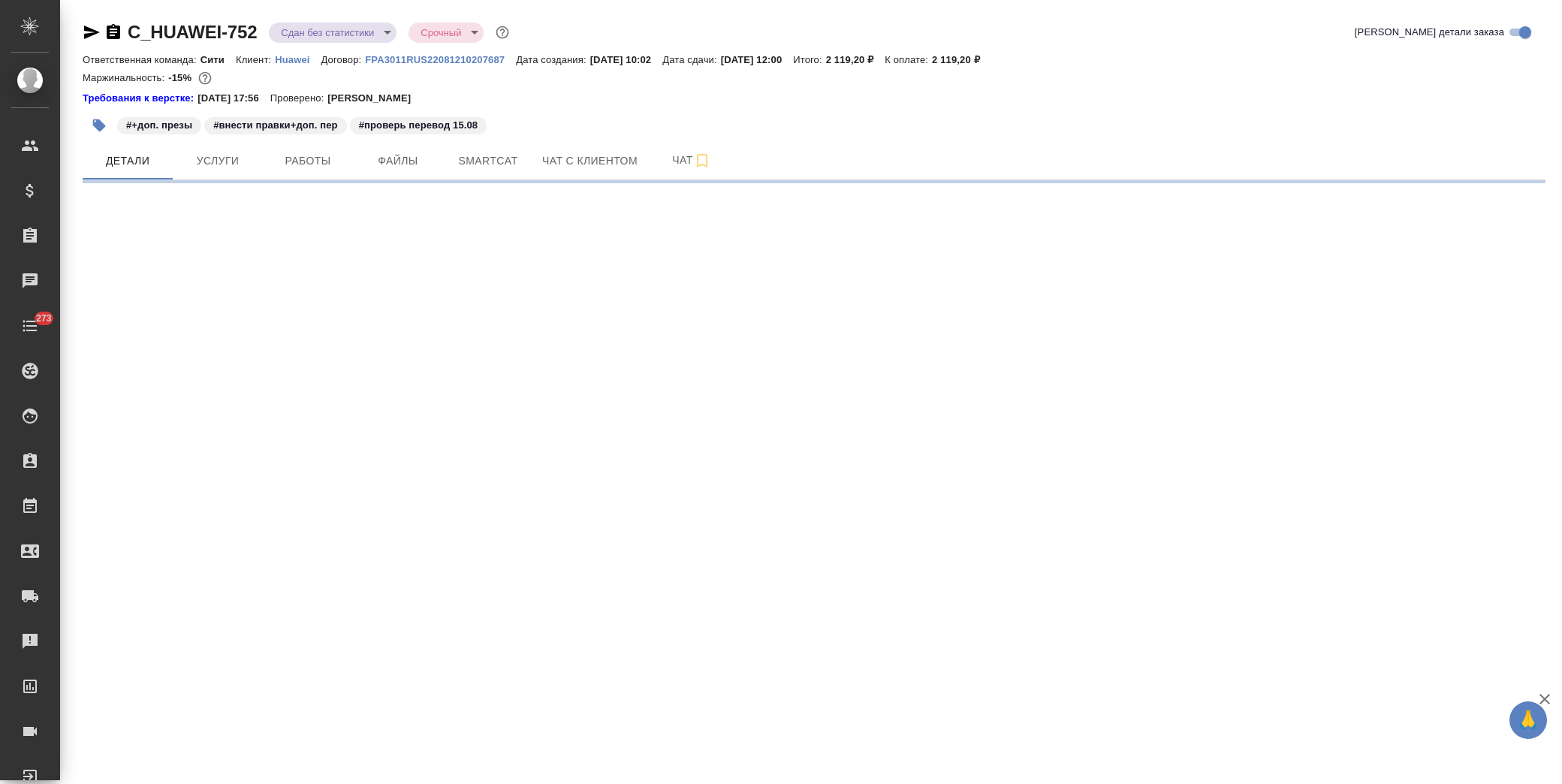
select select "RU"
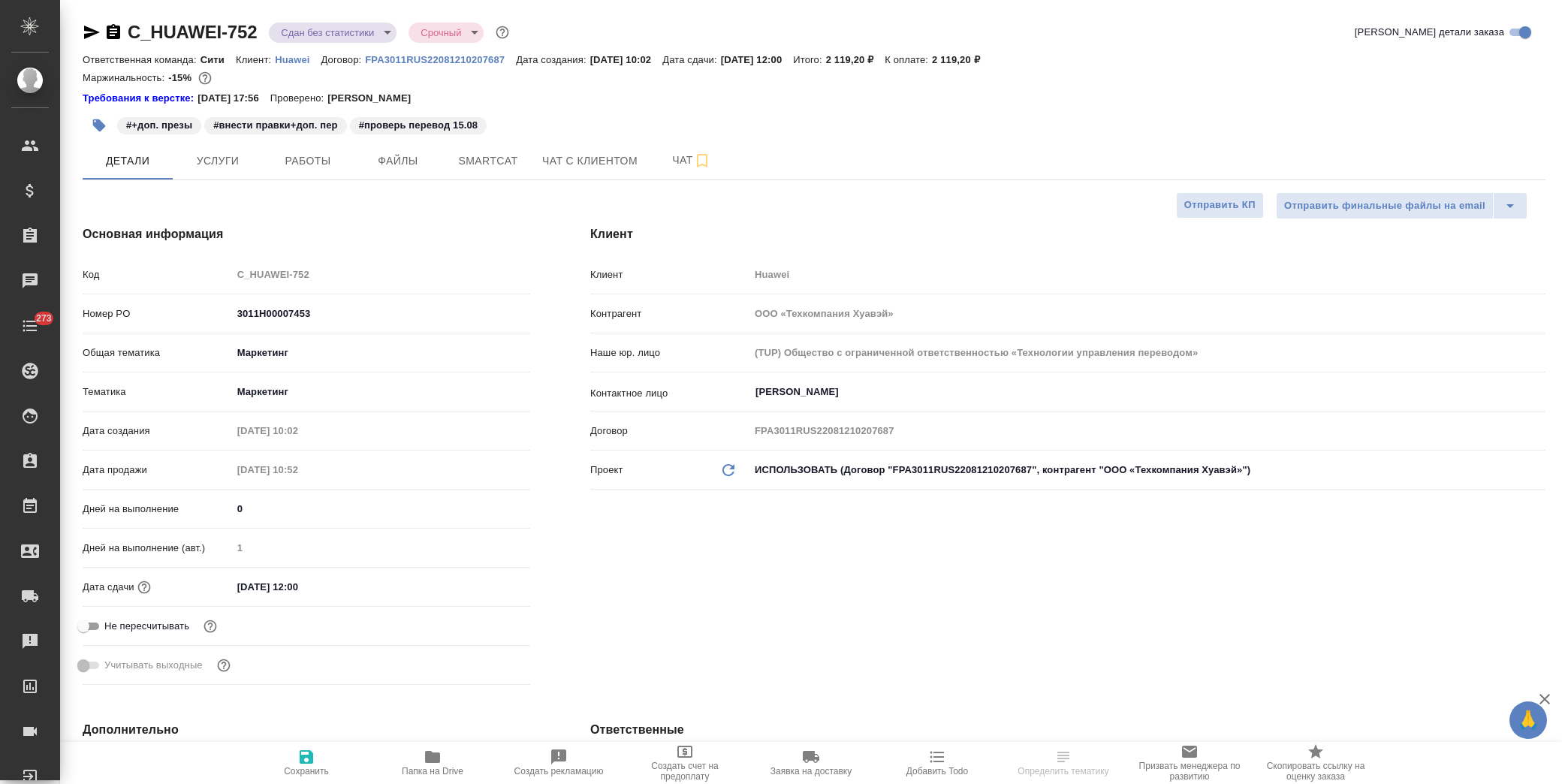
type textarea "x"
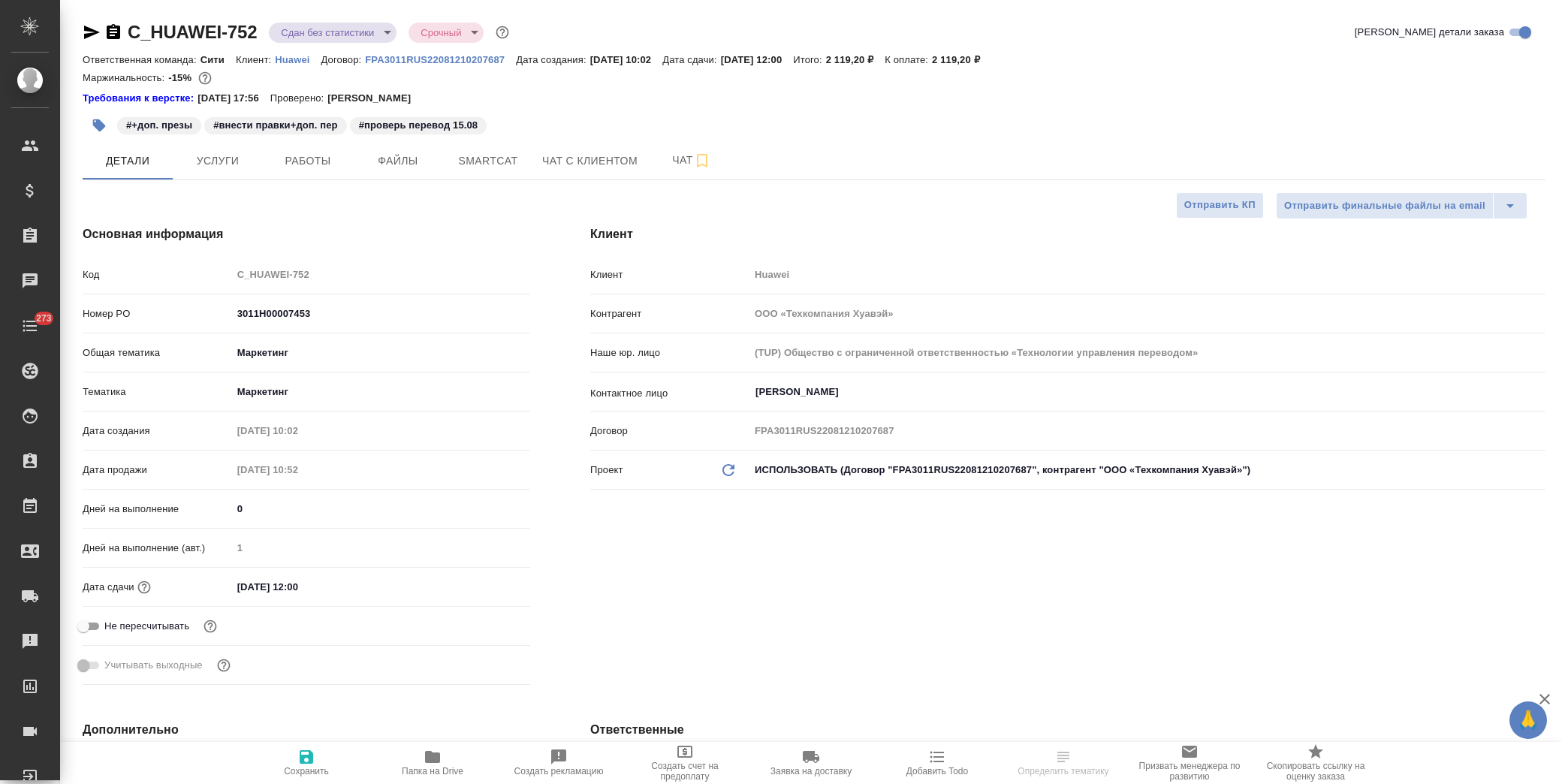
type textarea "x"
click at [451, 767] on span "Папка на Drive" at bounding box center [432, 770] width 62 height 10
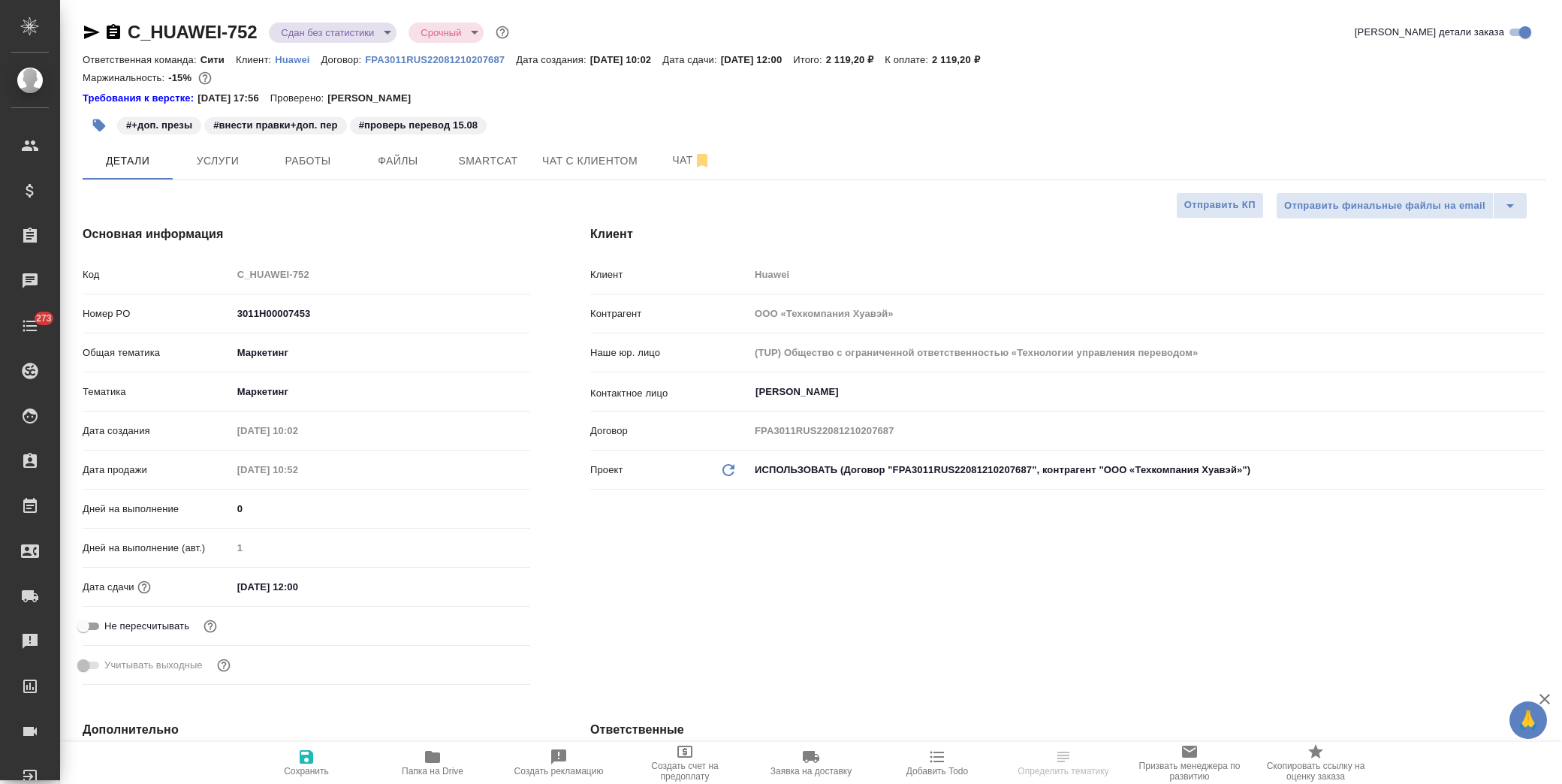
type textarea "x"
select select "RU"
type textarea "x"
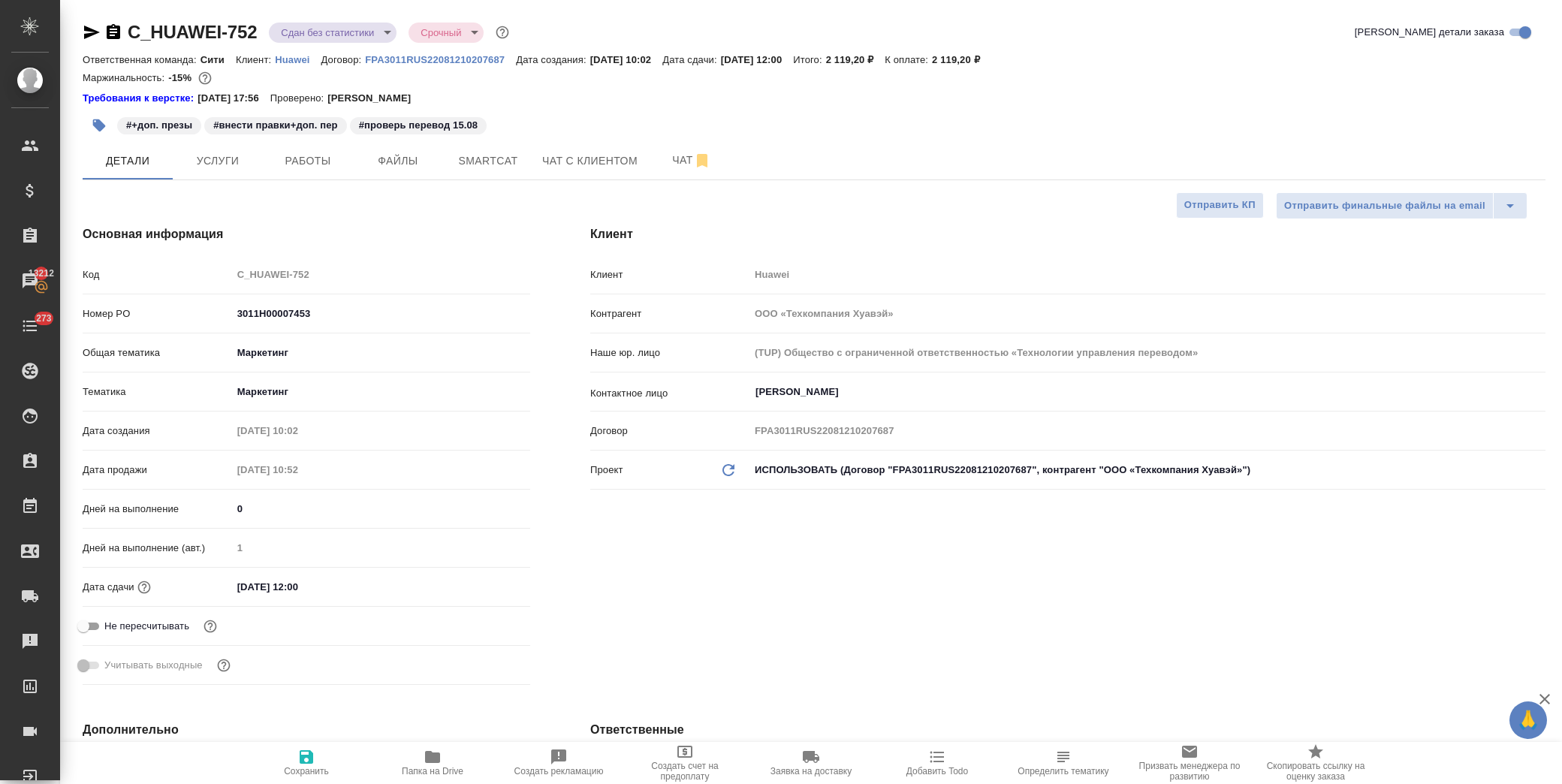
type textarea "x"
click at [95, 116] on button "button" at bounding box center [100, 125] width 33 height 33
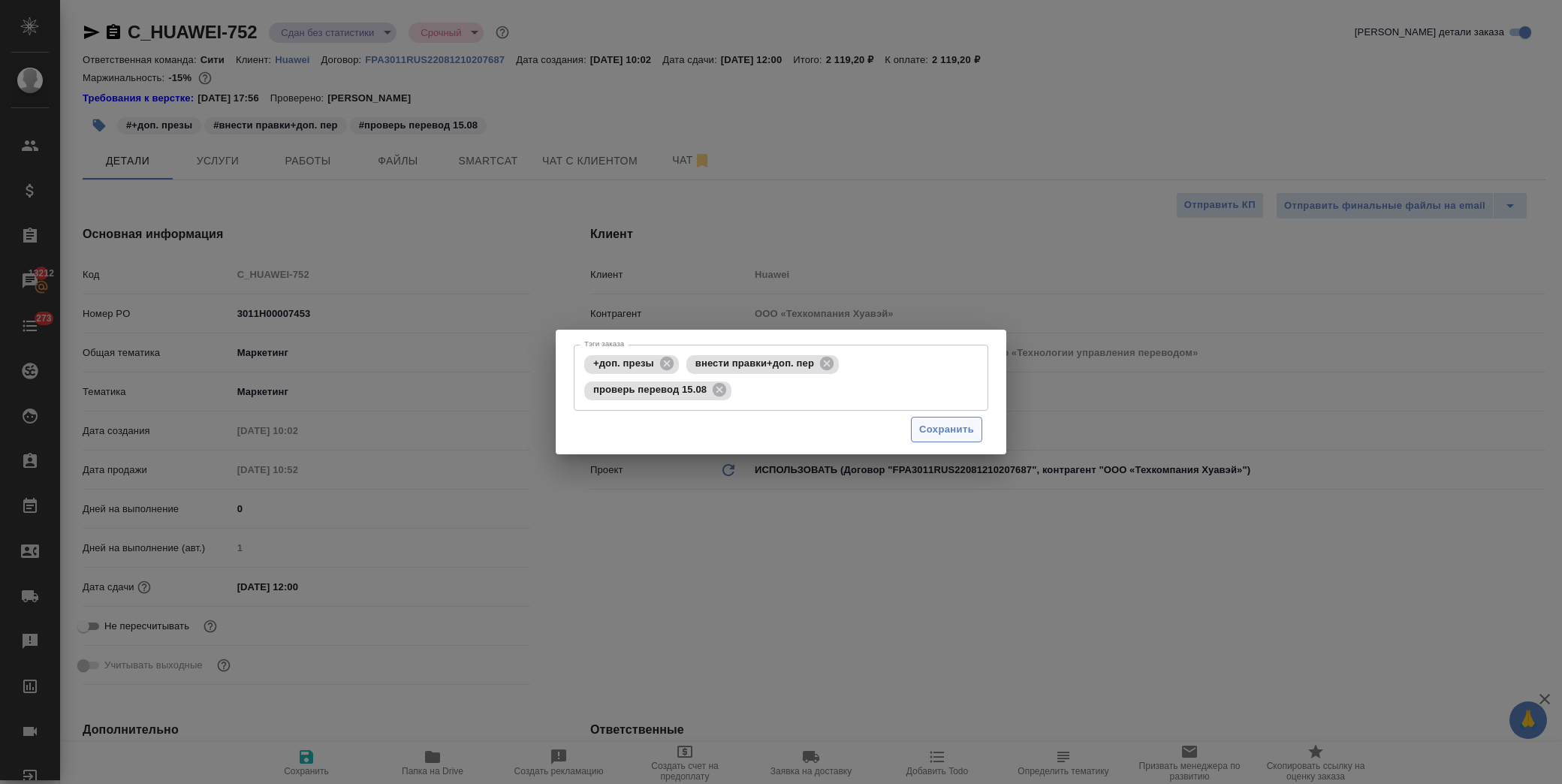
click at [960, 421] on span "Сохранить" at bounding box center [947, 429] width 55 height 18
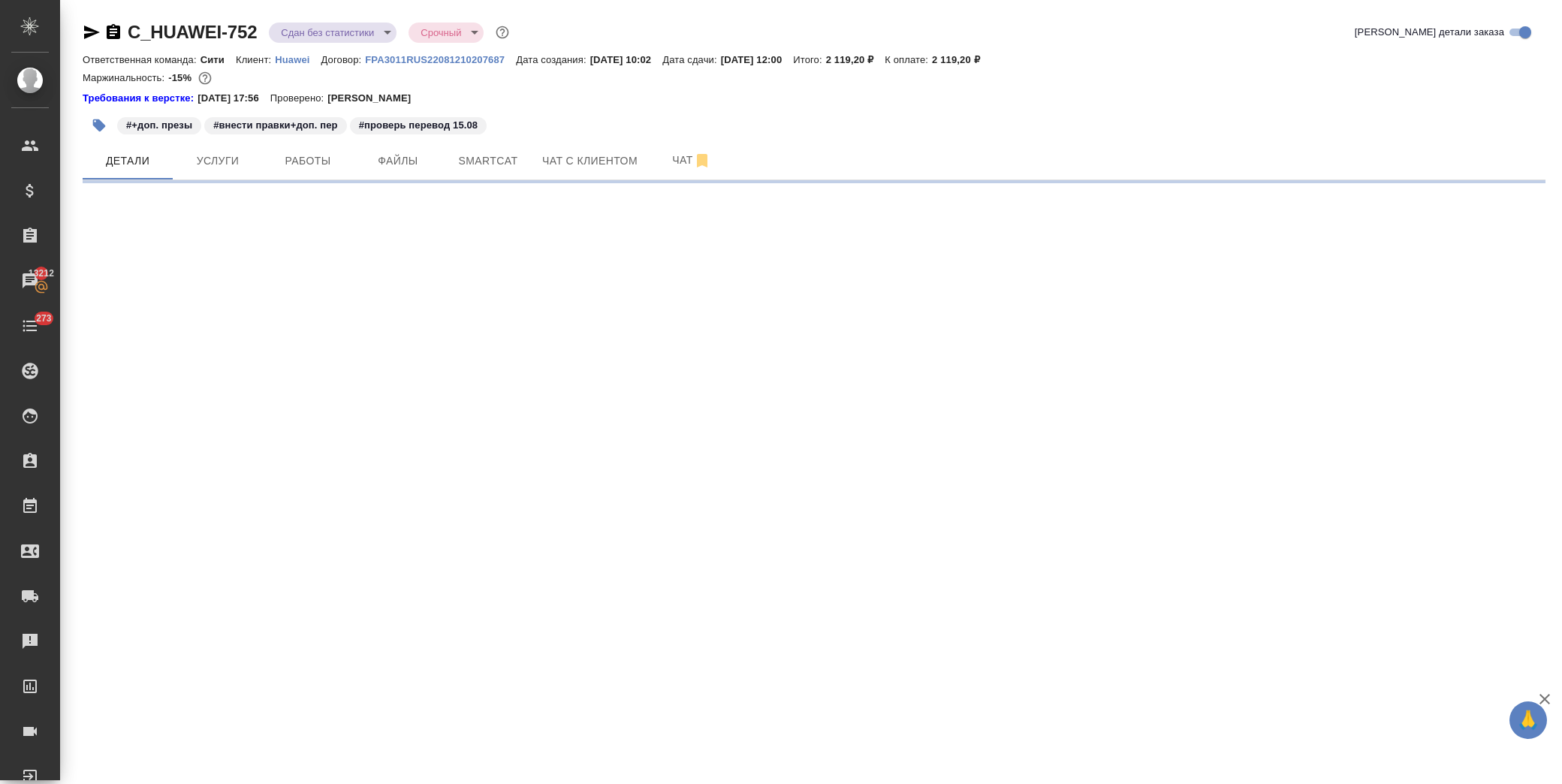
select select "RU"
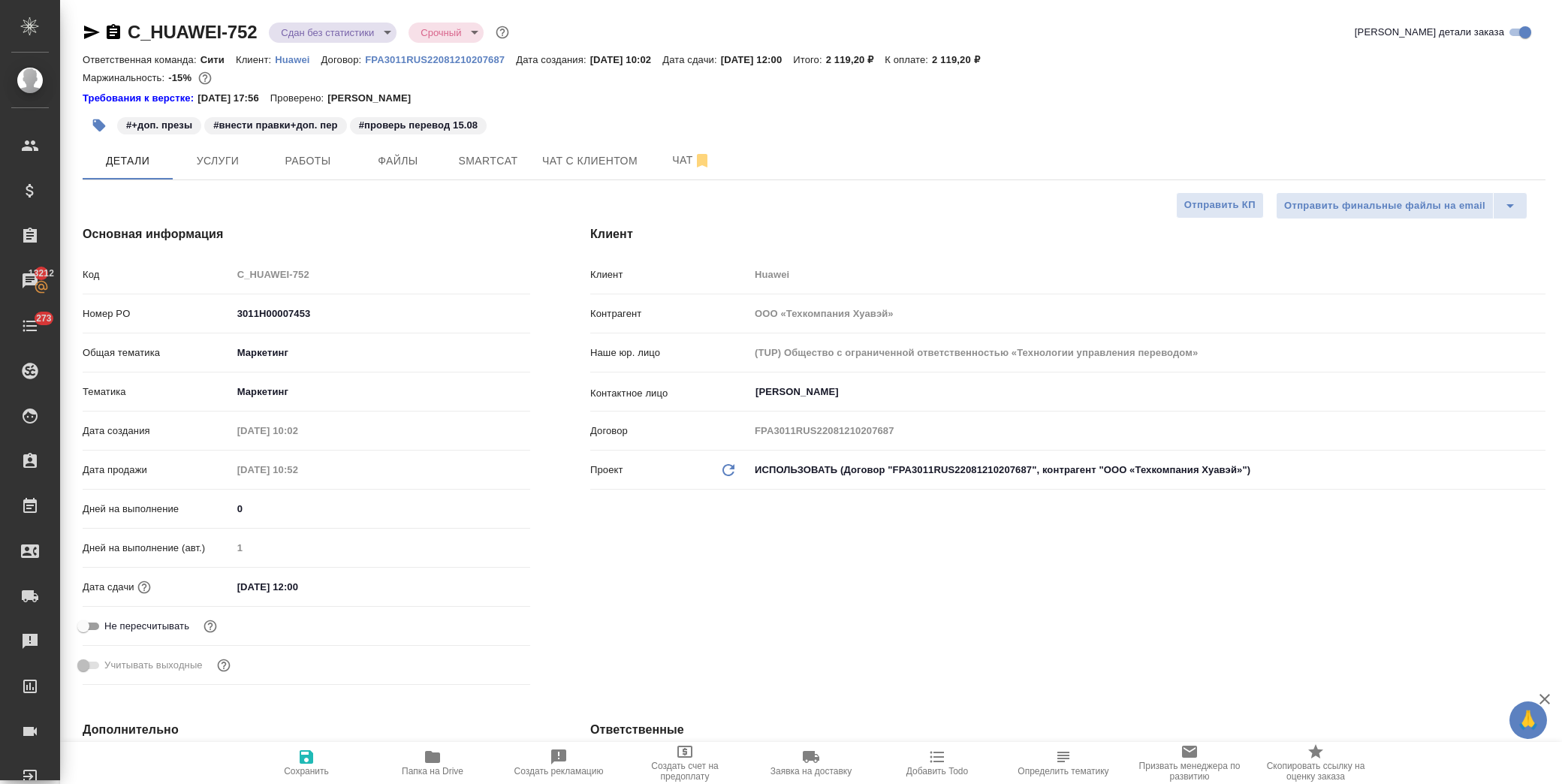
type textarea "x"
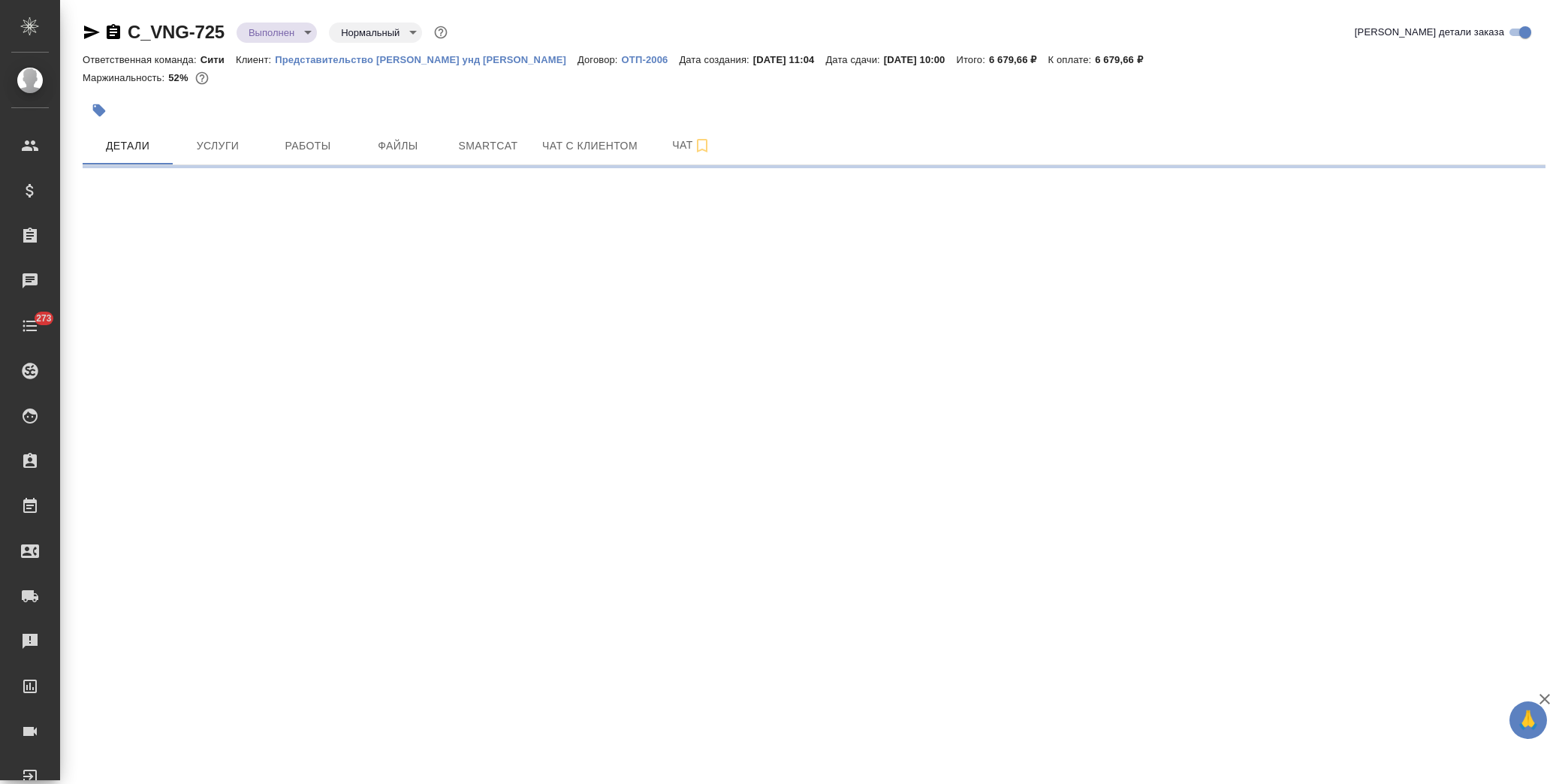
select select "RU"
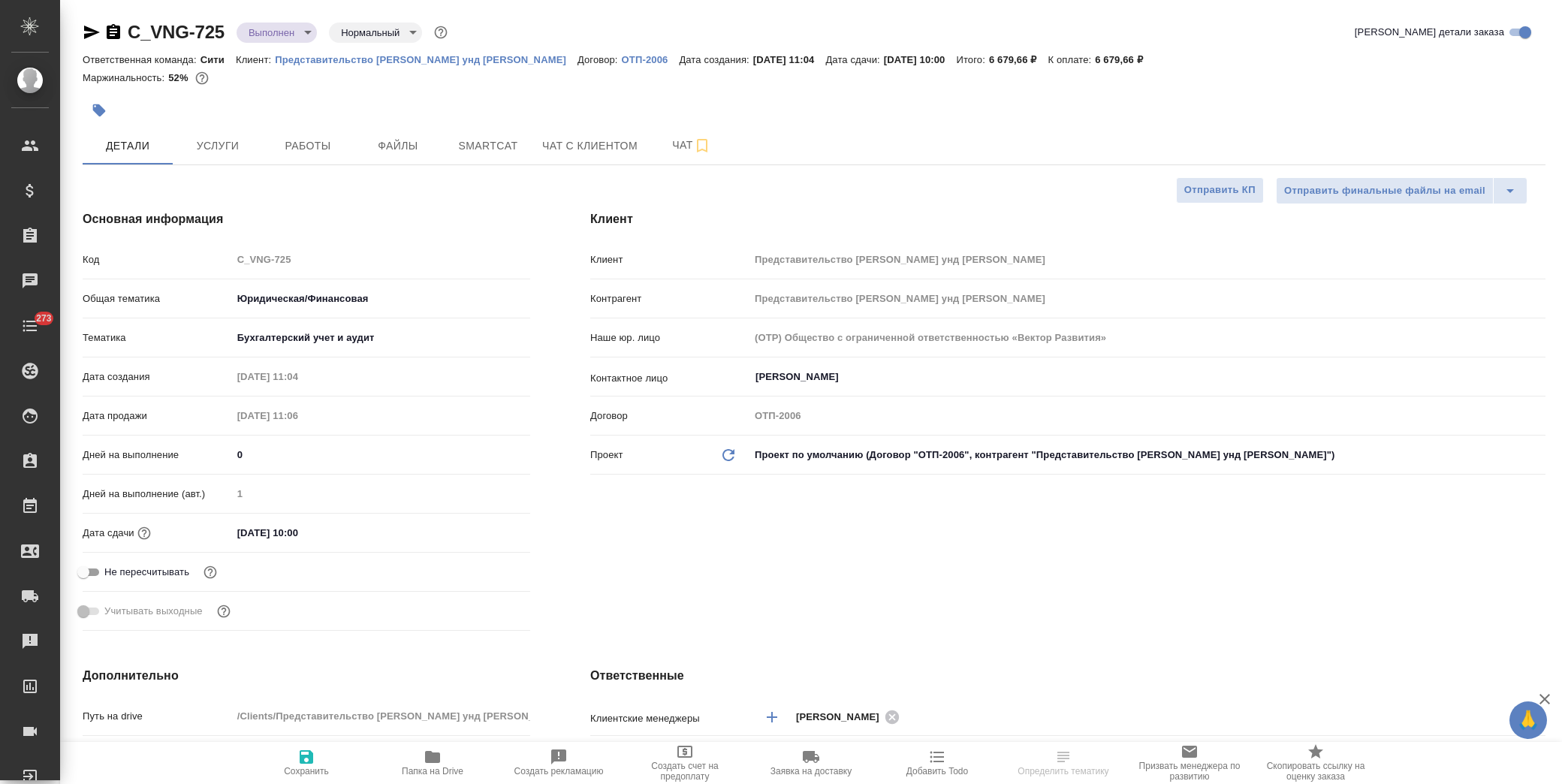
type textarea "x"
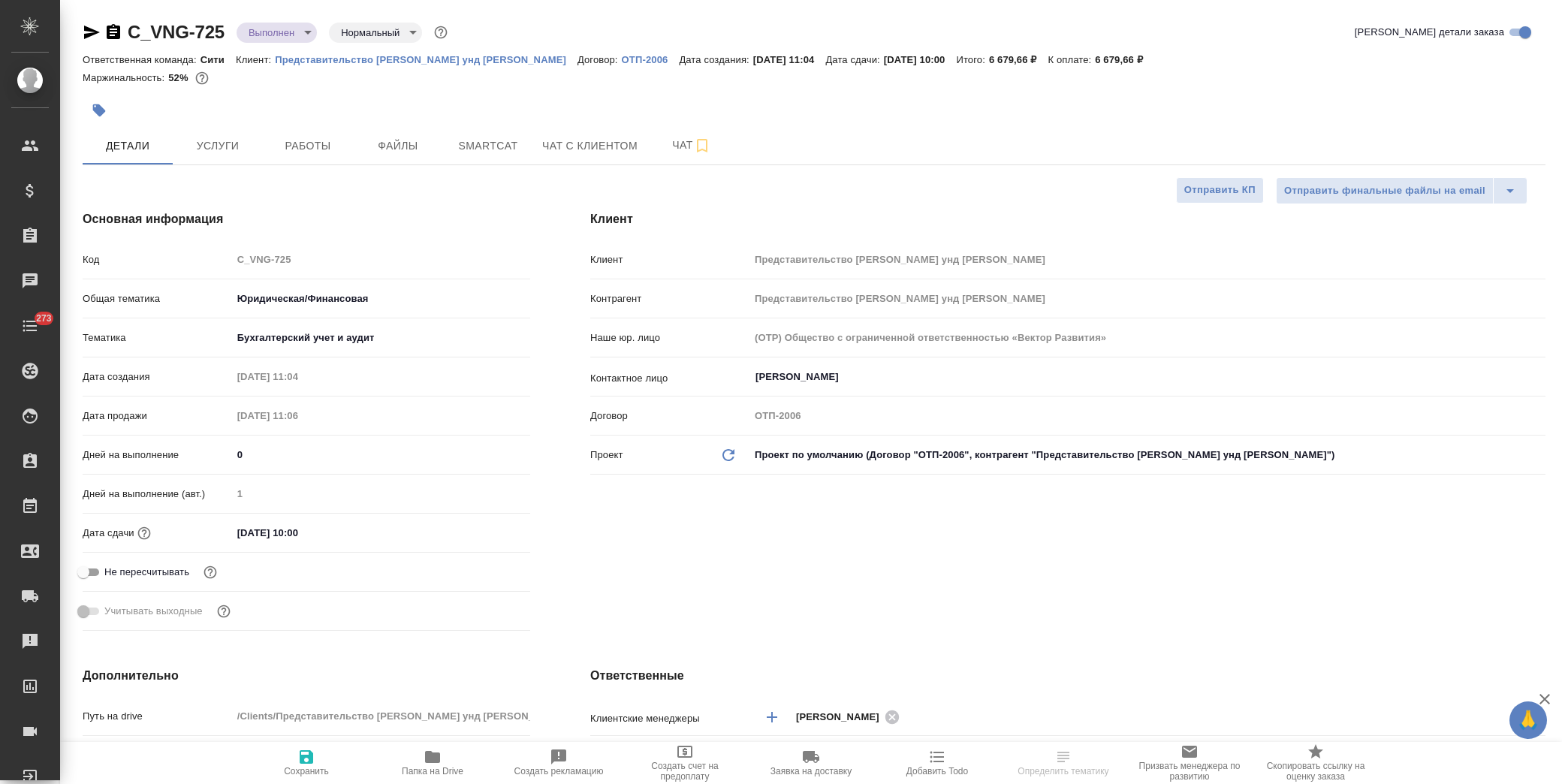
type textarea "x"
click at [429, 764] on icon "button" at bounding box center [433, 757] width 18 height 18
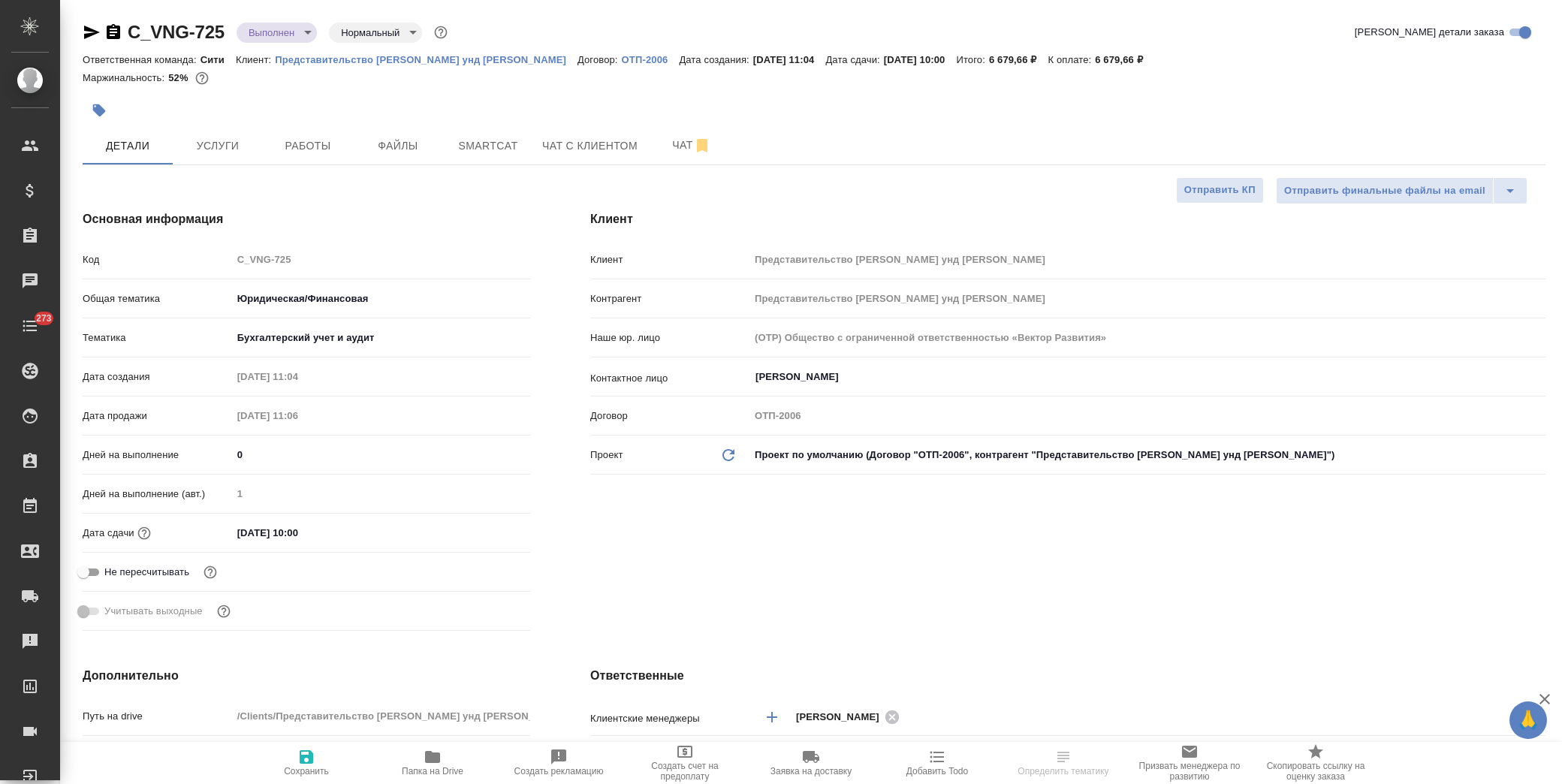
type textarea "x"
select select "RU"
type textarea "x"
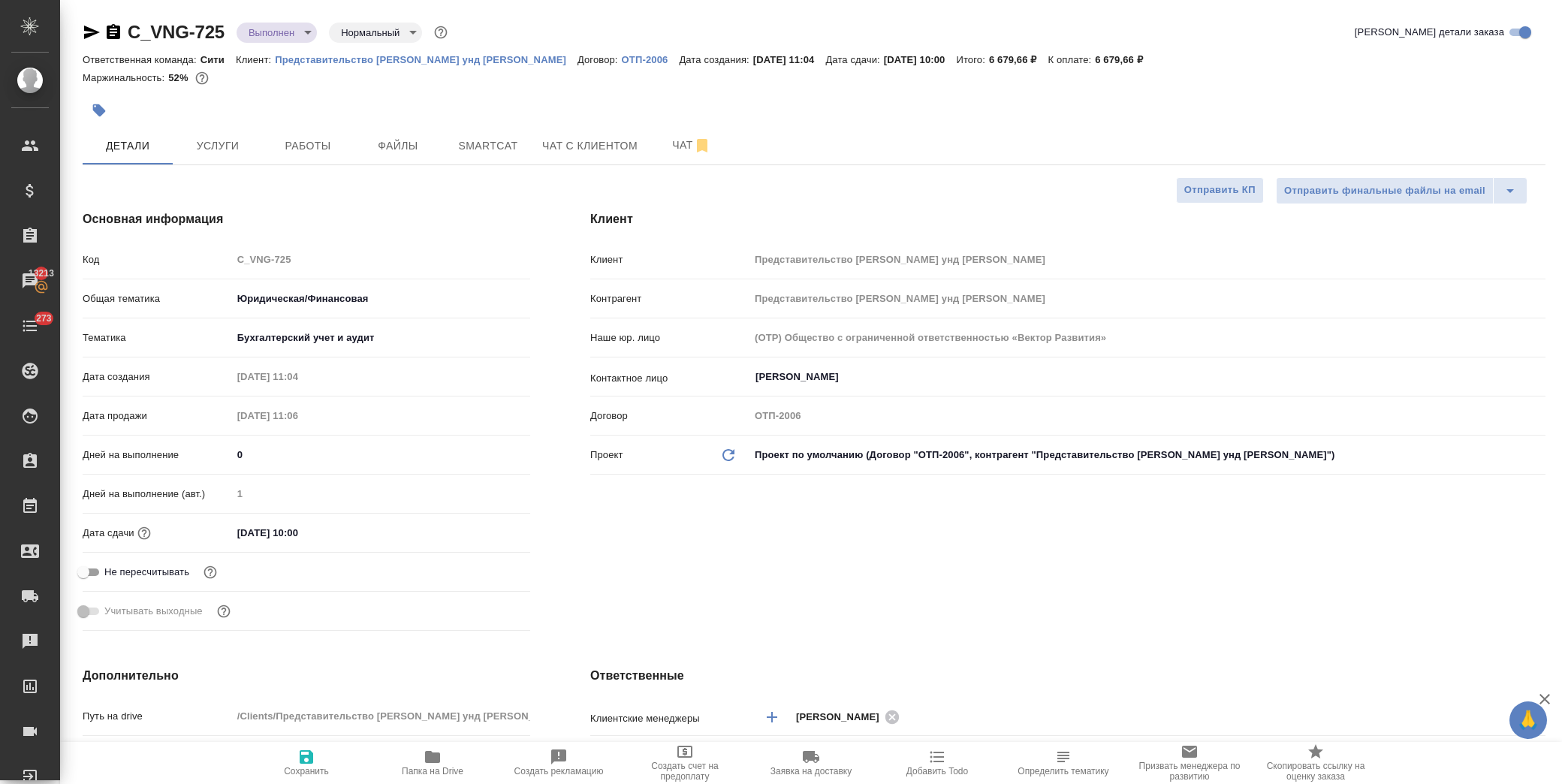
type textarea "x"
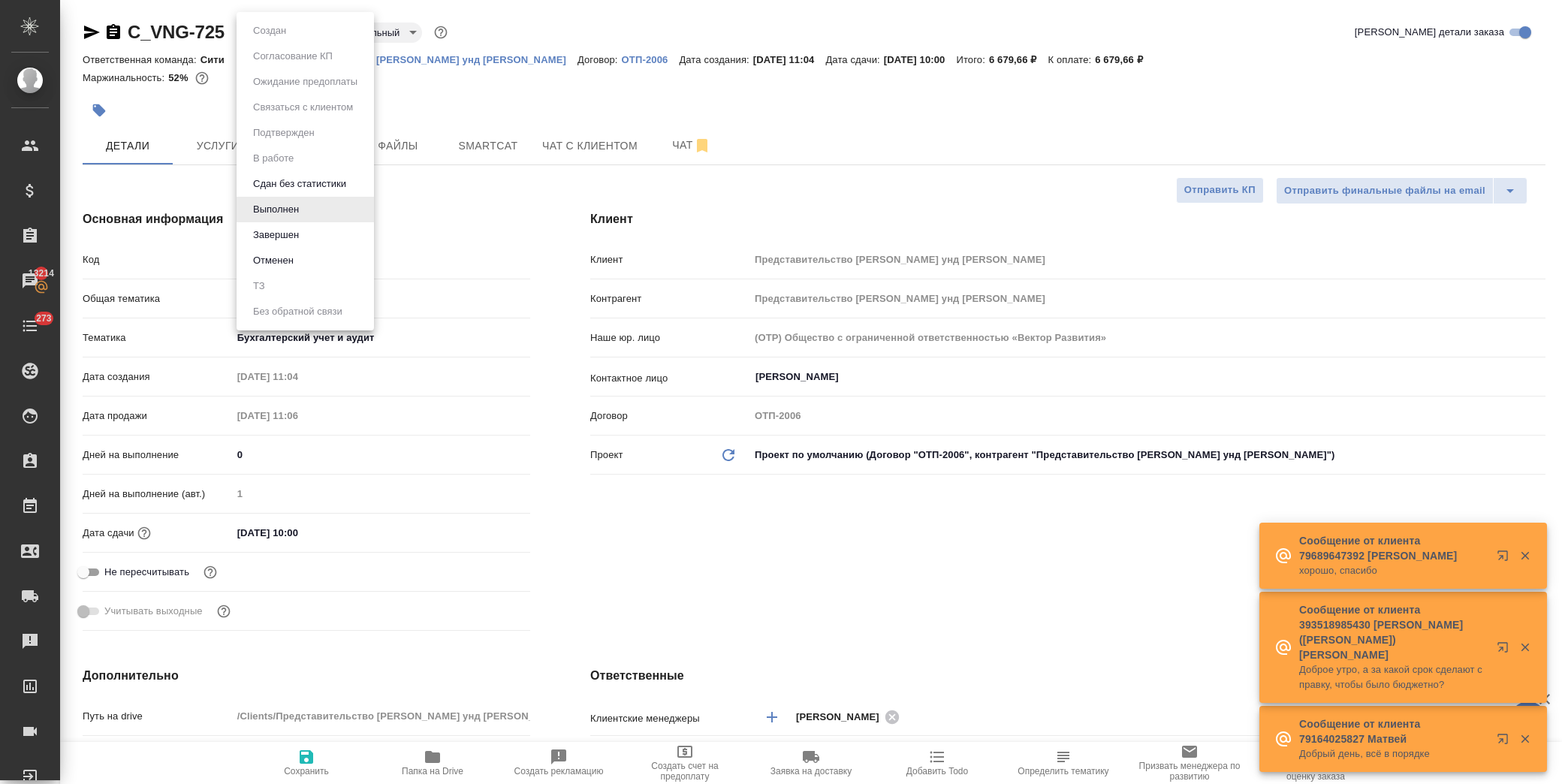
click at [290, 31] on body "🙏 .cls-1 fill:#fff; AWATERA [PERSON_NAME] Спецификации Заказы 13214 Чаты 273 To…" at bounding box center [781, 392] width 1562 height 784
click at [297, 236] on button "Завершен" at bounding box center [276, 235] width 55 height 17
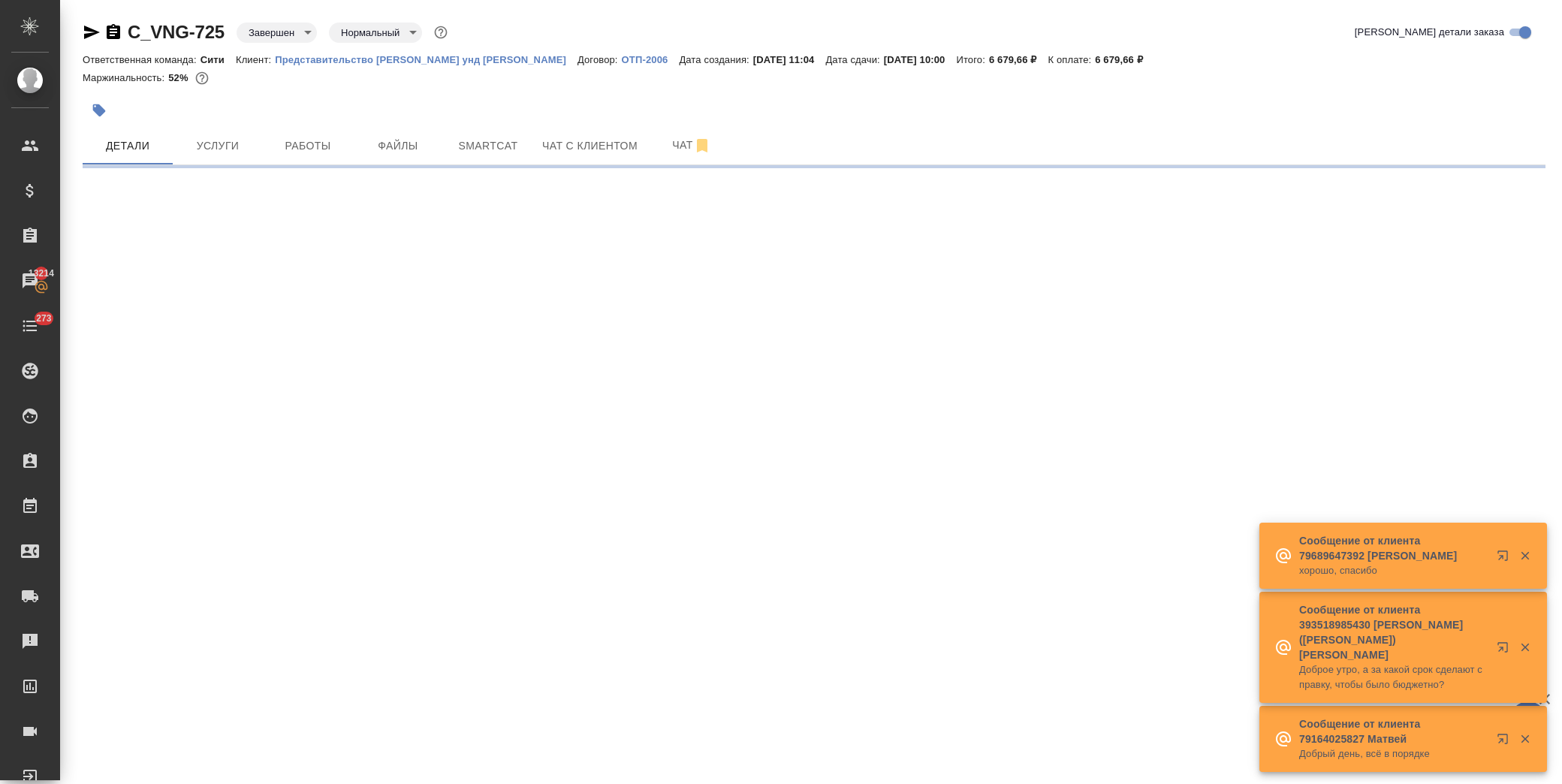
select select "RU"
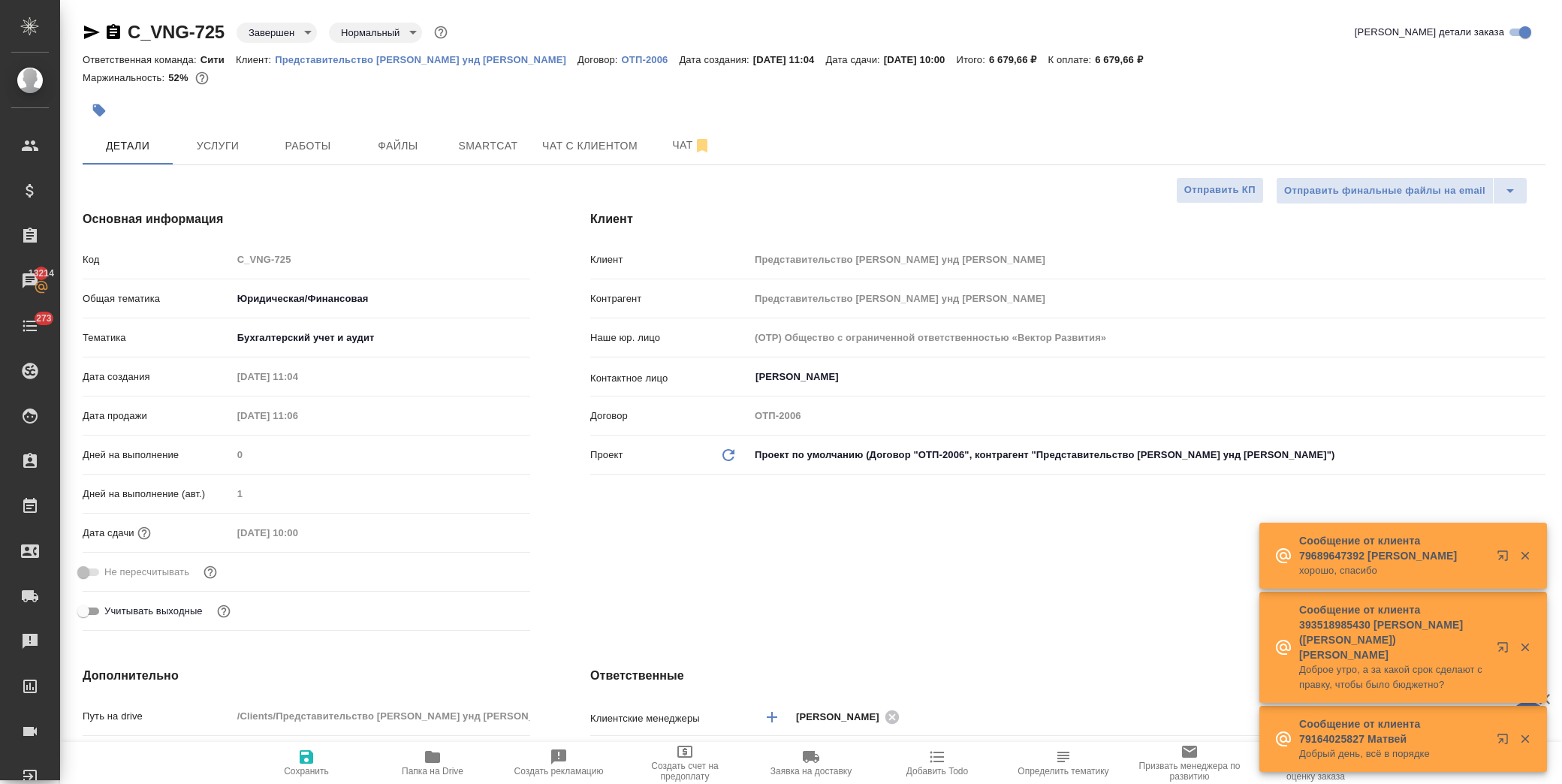
type textarea "x"
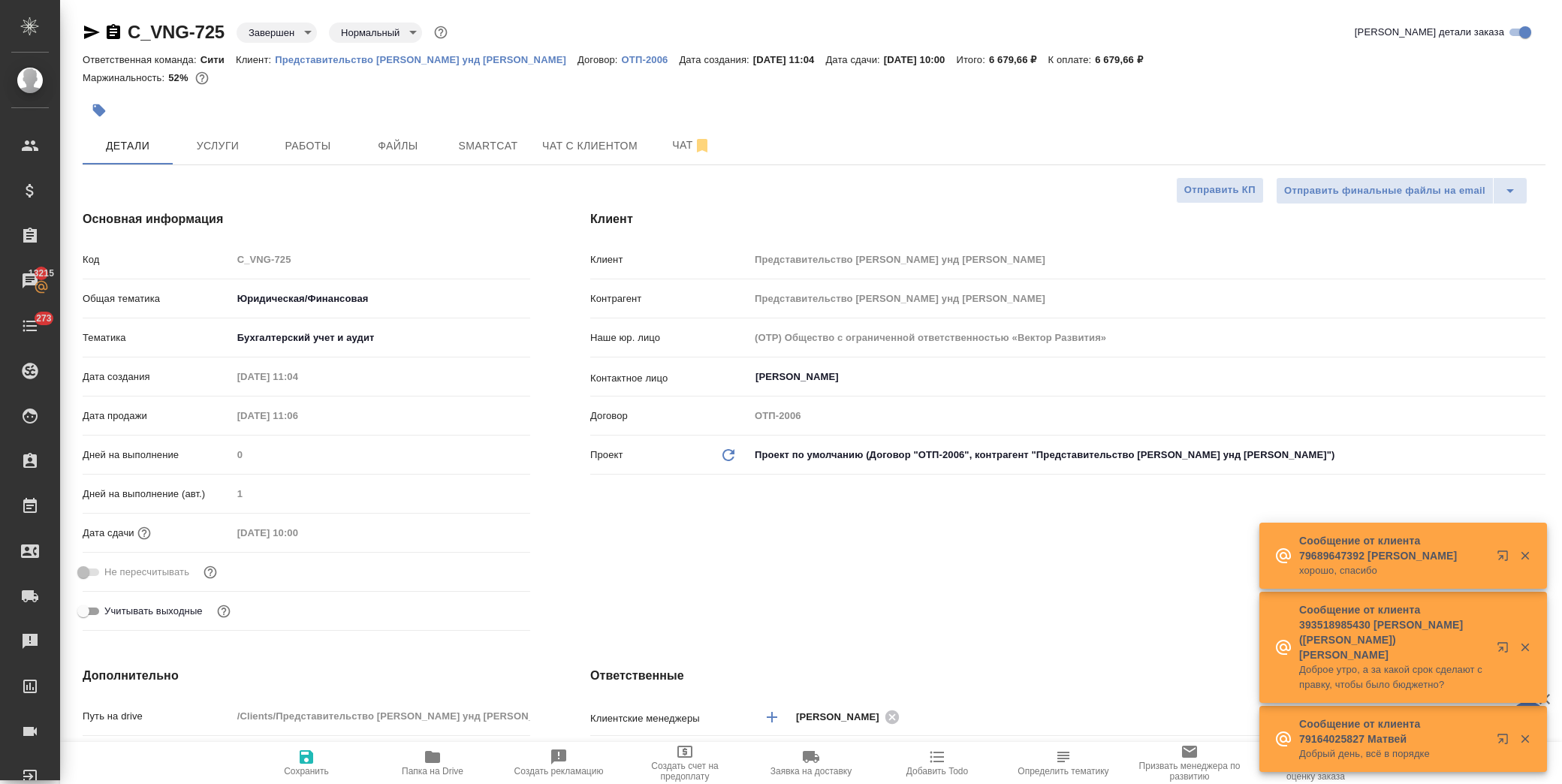
type textarea "x"
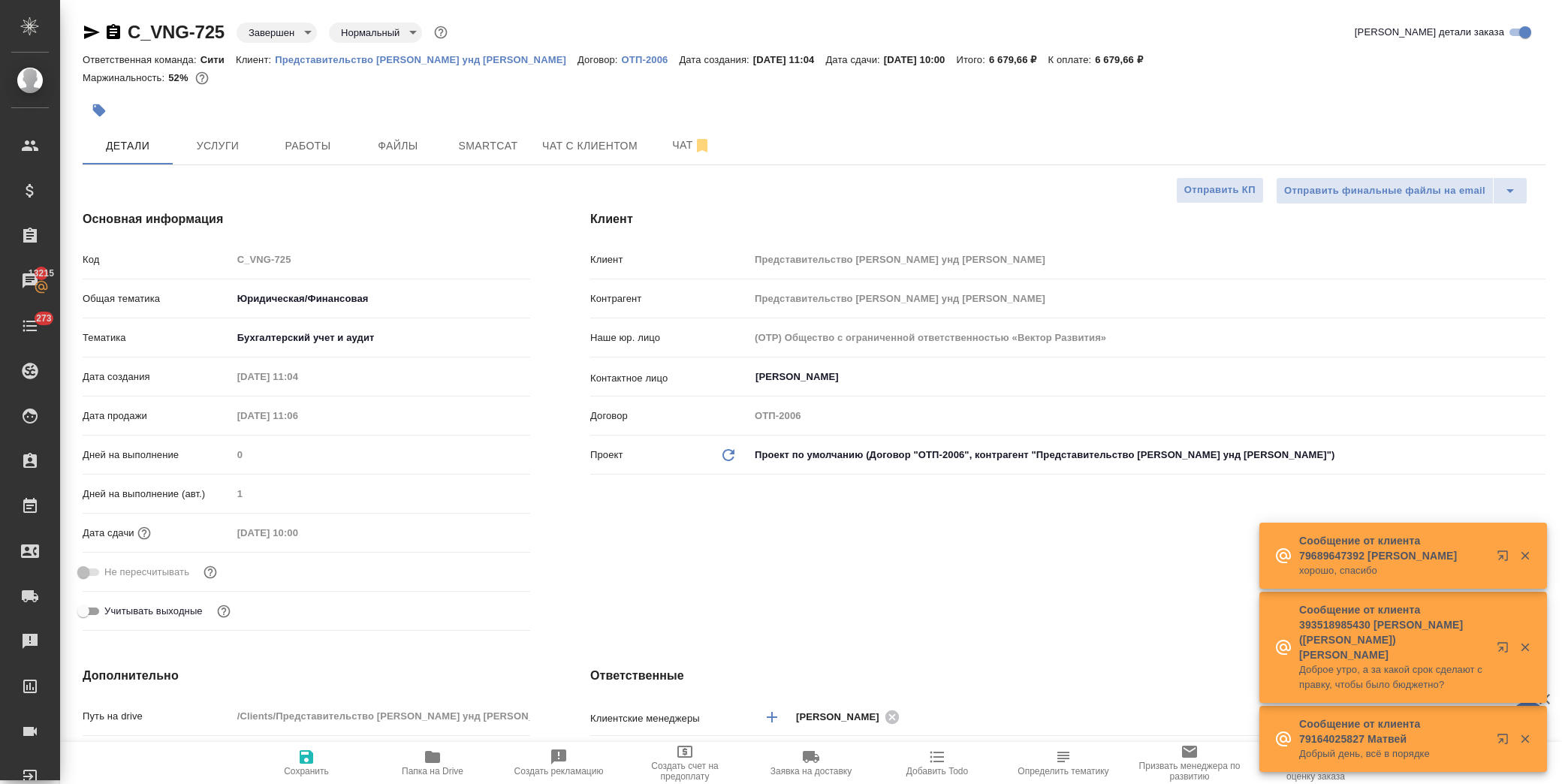
type textarea "x"
